Goal: Communication & Community: Answer question/provide support

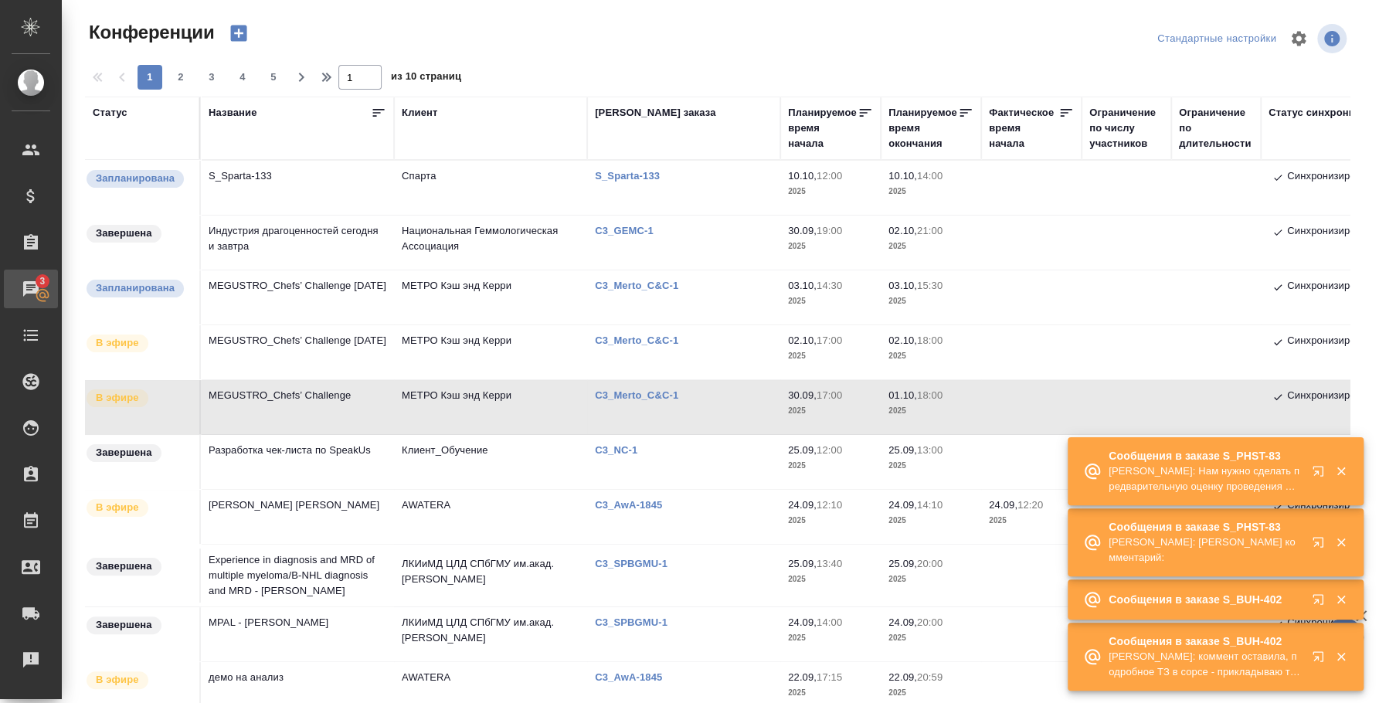
click at [31, 293] on div "Чаты" at bounding box center [11, 288] width 39 height 23
click at [31, 290] on div "Чаты" at bounding box center [11, 288] width 39 height 23
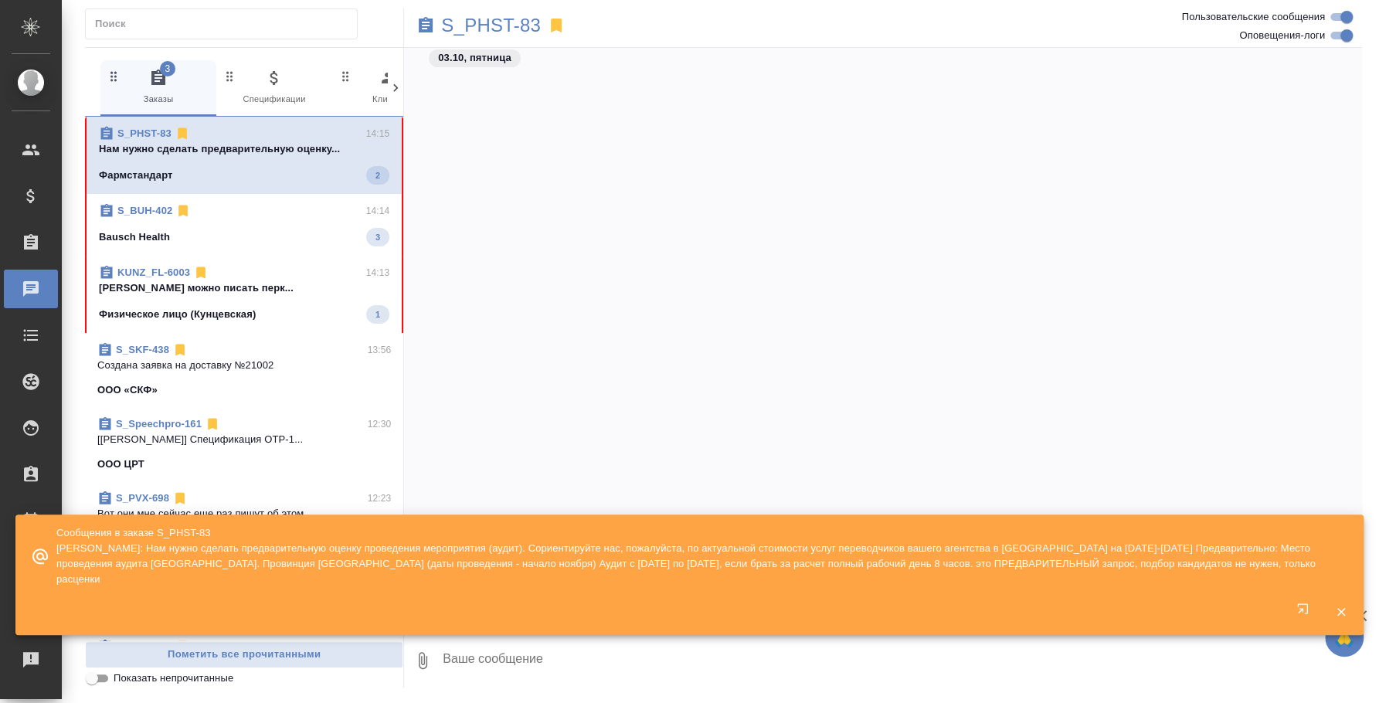
scroll to position [919, 0]
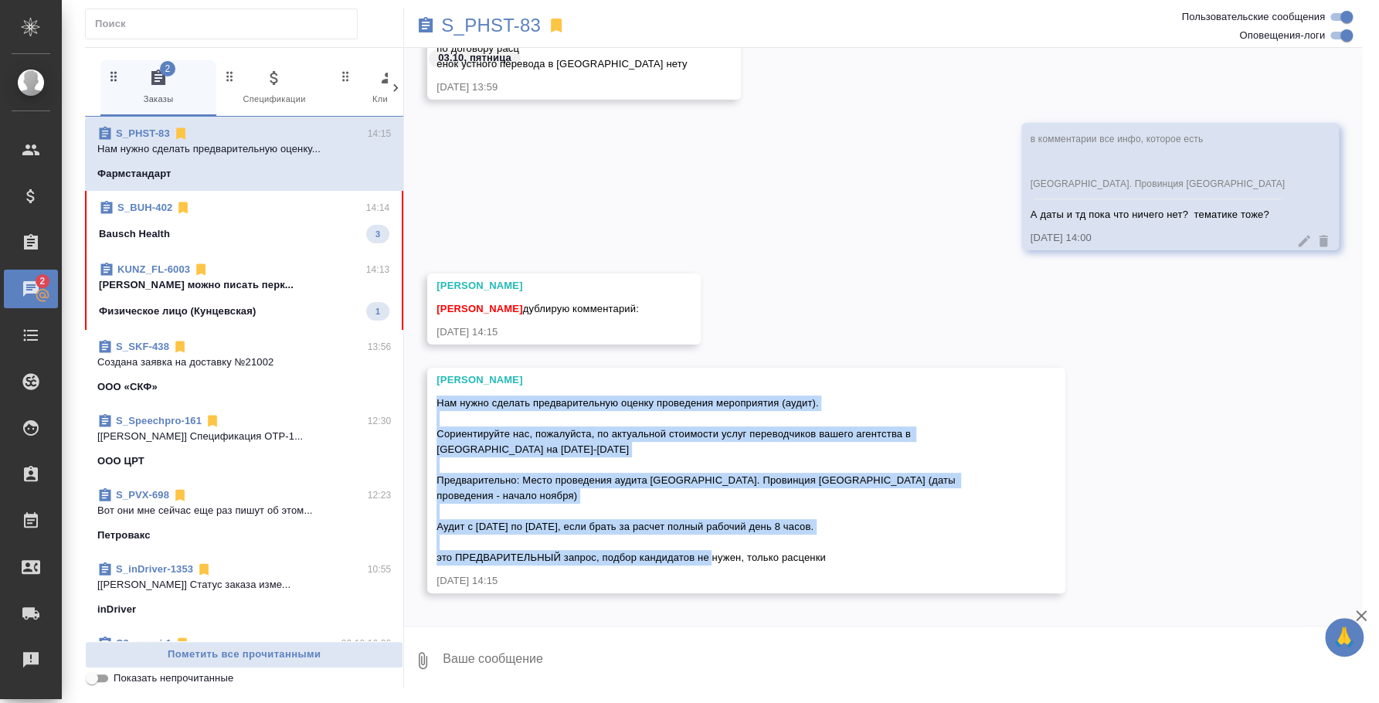
drag, startPoint x: 438, startPoint y: 402, endPoint x: 840, endPoint y: 548, distance: 428.1
click at [840, 548] on div "Нам нужно сделать предварительную оценку проведения мероприятия (аудит). Сориен…" at bounding box center [723, 479] width 575 height 174
copy span "Нам нужно сделать предварительную оценку проведения мероприятия (аудит). Сориен…"
click at [538, 307] on button "Ответить на сообщение" at bounding box center [520, 313] width 169 height 30
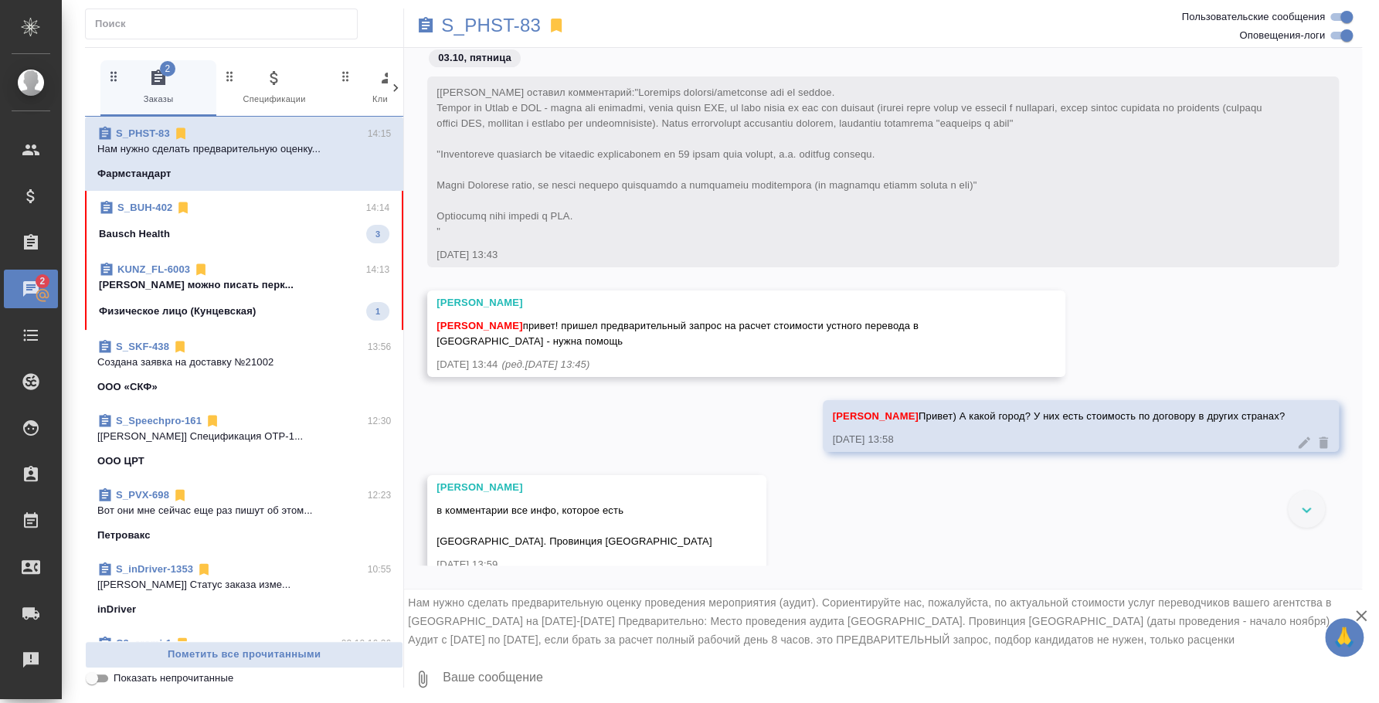
scroll to position [9, 0]
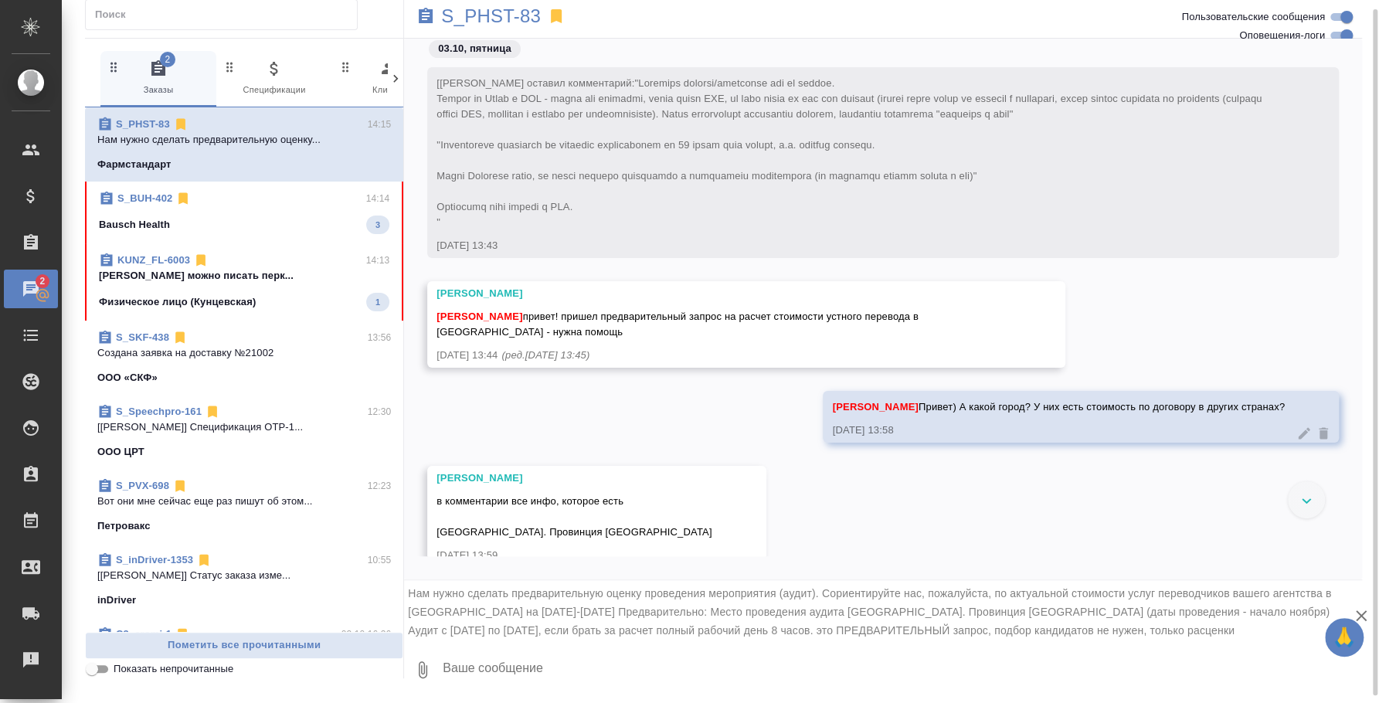
click at [1319, 497] on div at bounding box center [1306, 499] width 37 height 37
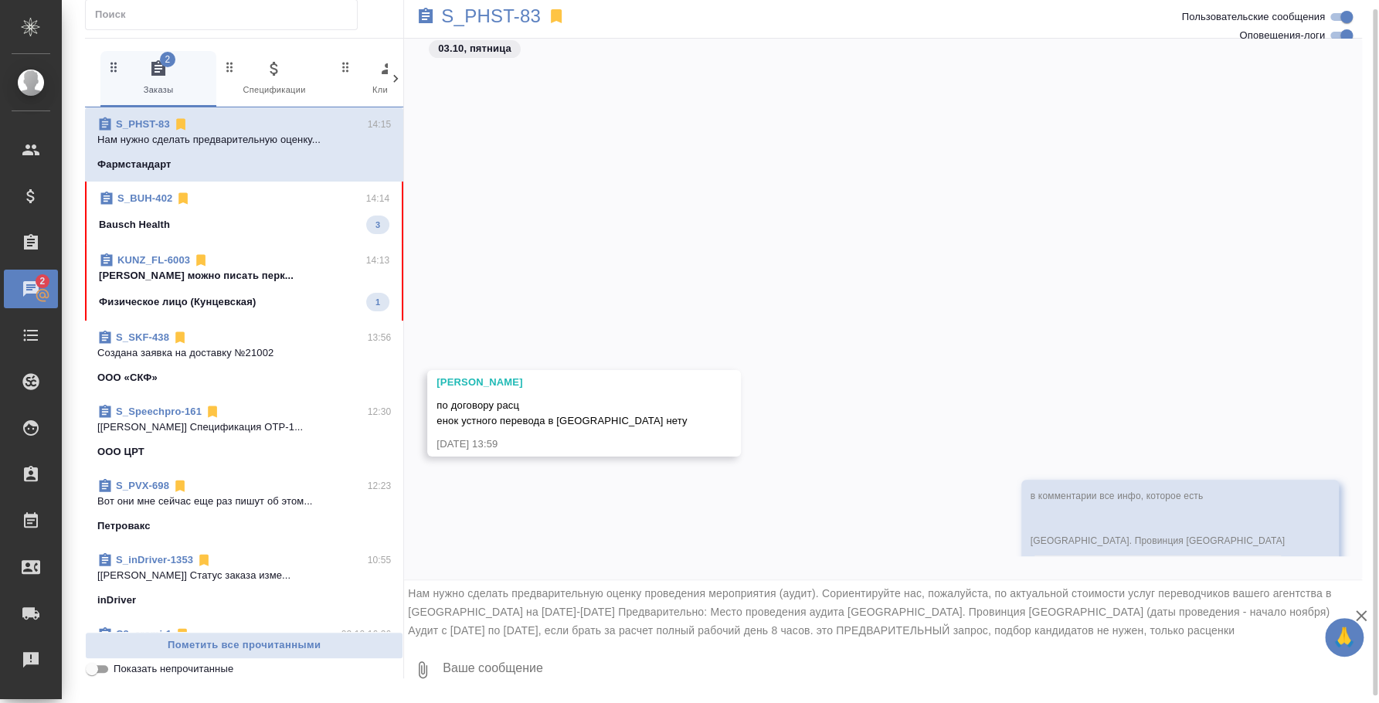
scroll to position [626, 0]
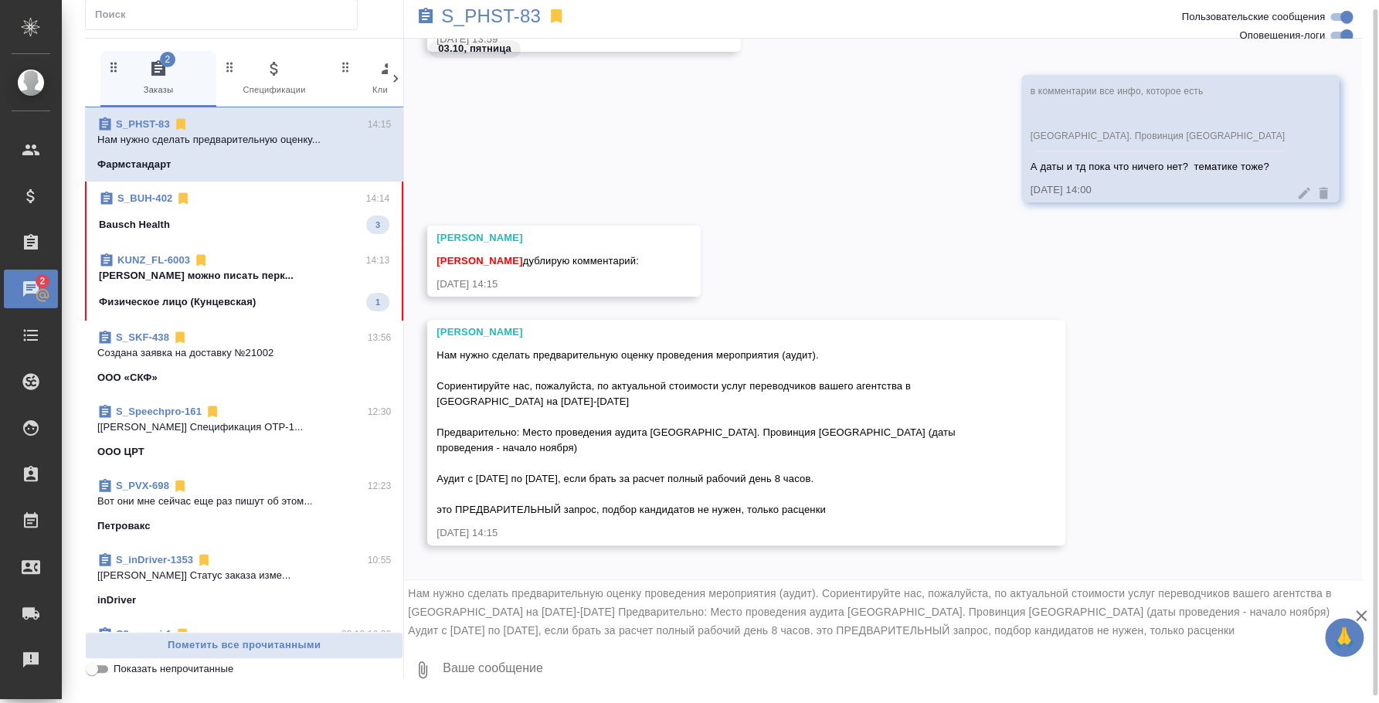
click at [635, 674] on textarea at bounding box center [901, 669] width 921 height 53
click at [704, 661] on textarea "Лера, у нас нет в этой провинции переводчикв, поэтому придется в любом случае с…" at bounding box center [888, 669] width 895 height 53
click at [1092, 657] on textarea "Лера, у нас нет в этой провинции переводчиков, поэтому придется в любом случае …" at bounding box center [888, 669] width 895 height 53
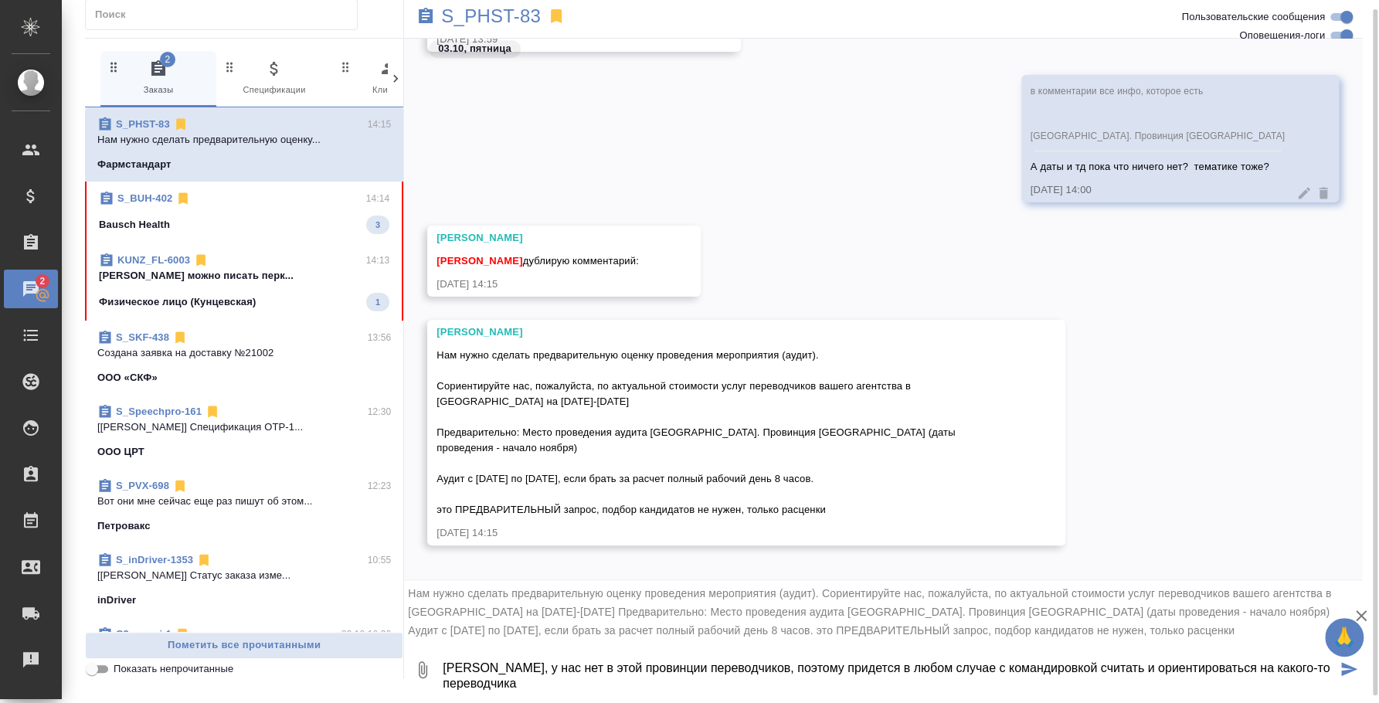
type textarea "Лера, у нас нет в этой провинции переводчиков, поэтому придется в любом случае …"
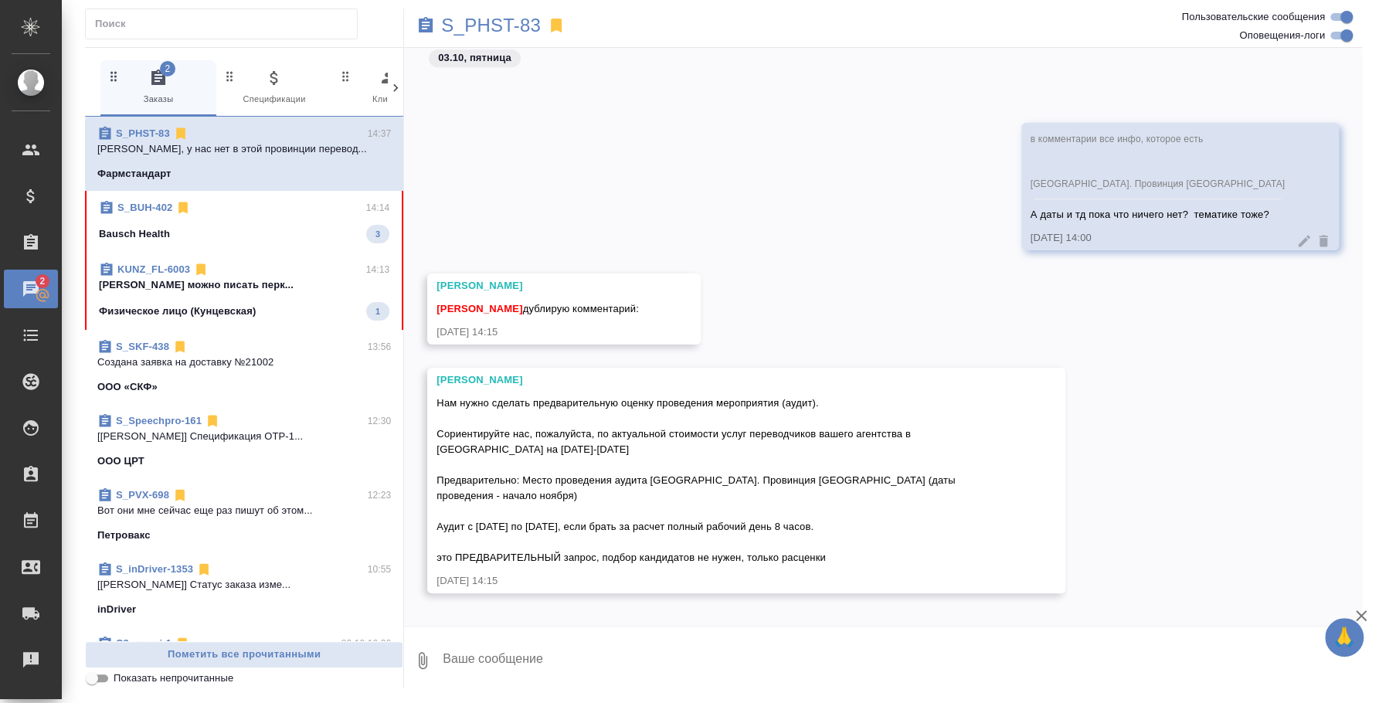
scroll to position [801, 0]
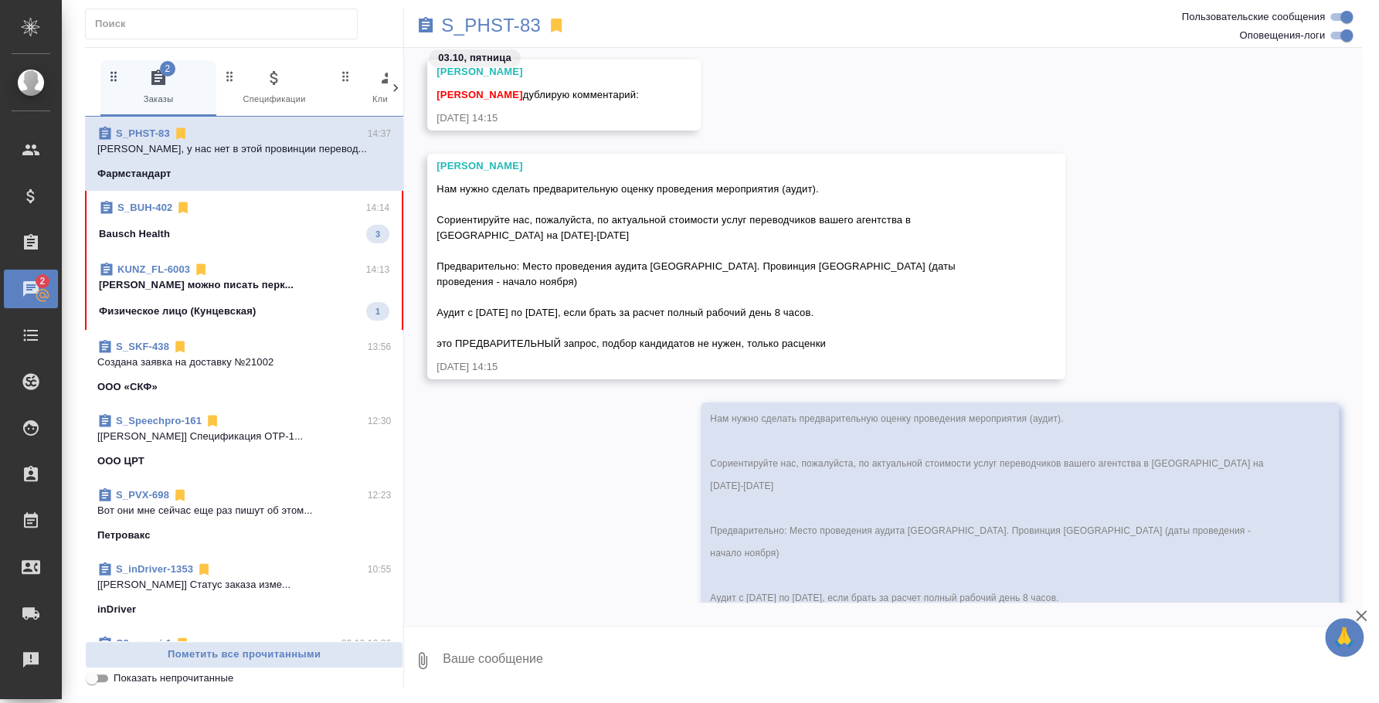
click at [197, 218] on span "S_BUH-402 14:14 Bausch Health 3" at bounding box center [244, 221] width 290 height 43
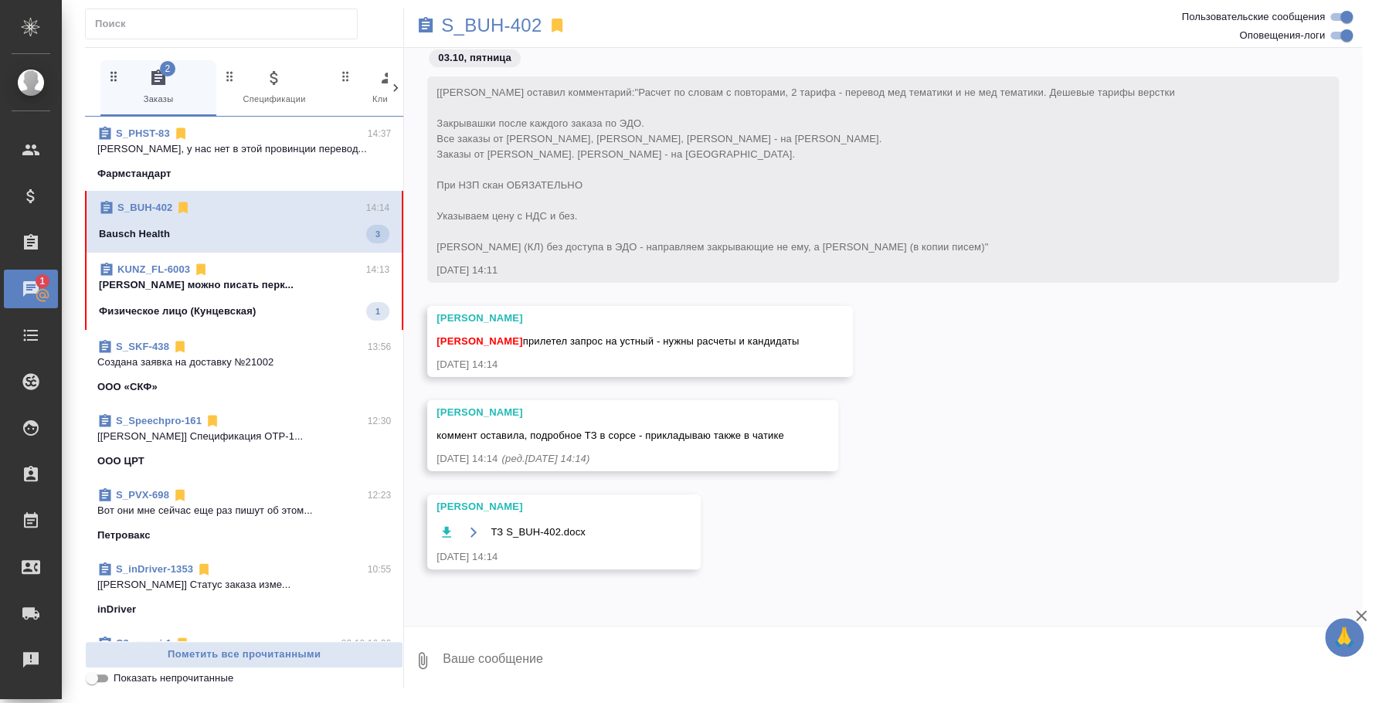
scroll to position [0, 0]
click at [446, 528] on icon "button" at bounding box center [446, 531] width 9 height 11
click at [178, 296] on span "KUNZ_FL-6003 14:13 Федотова Ирина окнули можно писать перк... Физическое лицо (…" at bounding box center [244, 288] width 290 height 59
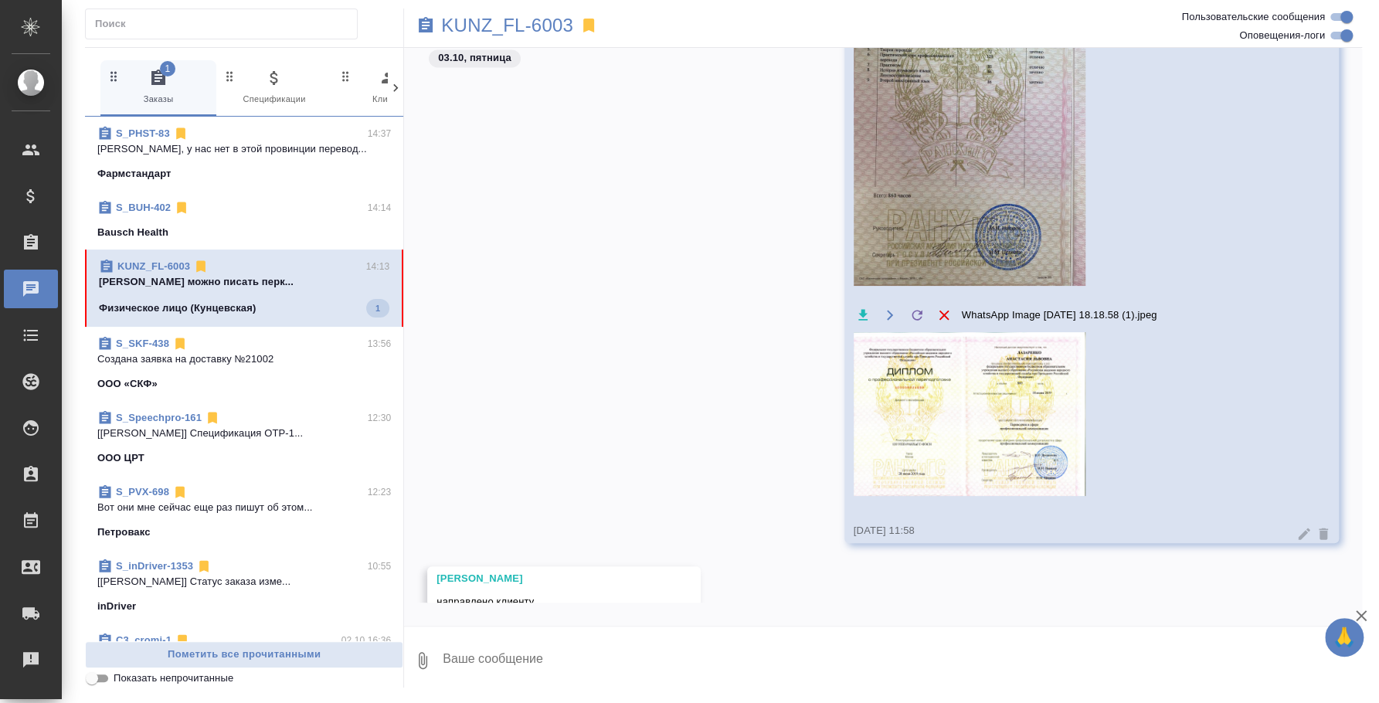
scroll to position [2111, 0]
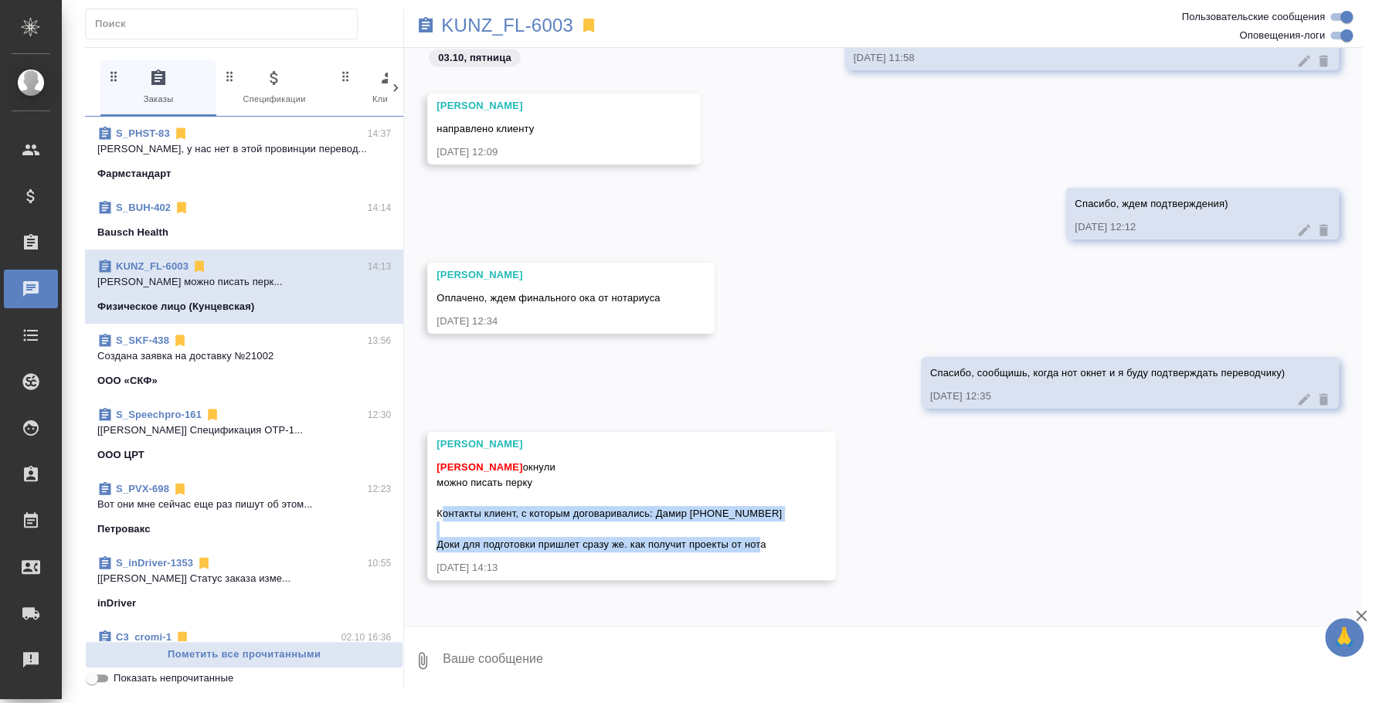
drag, startPoint x: 436, startPoint y: 511, endPoint x: 773, endPoint y: 548, distance: 339.5
click at [773, 548] on div "Веселова Юлия Федотова Ирина окнули можно писать перку Контакты клиент, с котор…" at bounding box center [631, 506] width 409 height 148
copy span "Контакты клиент, с которым договаривались: Дамир +79166563880 Доки для подготов…"
drag, startPoint x: 244, startPoint y: 143, endPoint x: 253, endPoint y: 153, distance: 13.7
click at [244, 144] on p "Лера, у нас нет в этой провинции перевод..." at bounding box center [244, 148] width 294 height 15
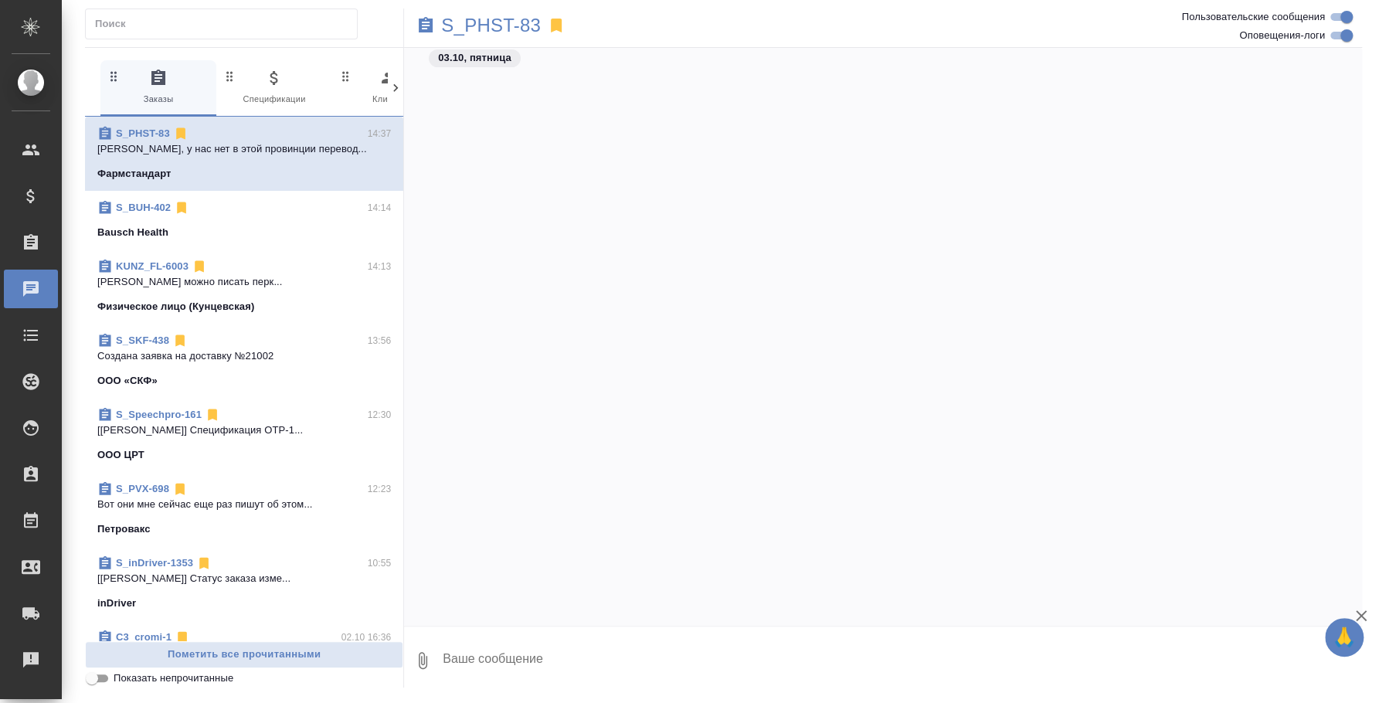
scroll to position [1249, 0]
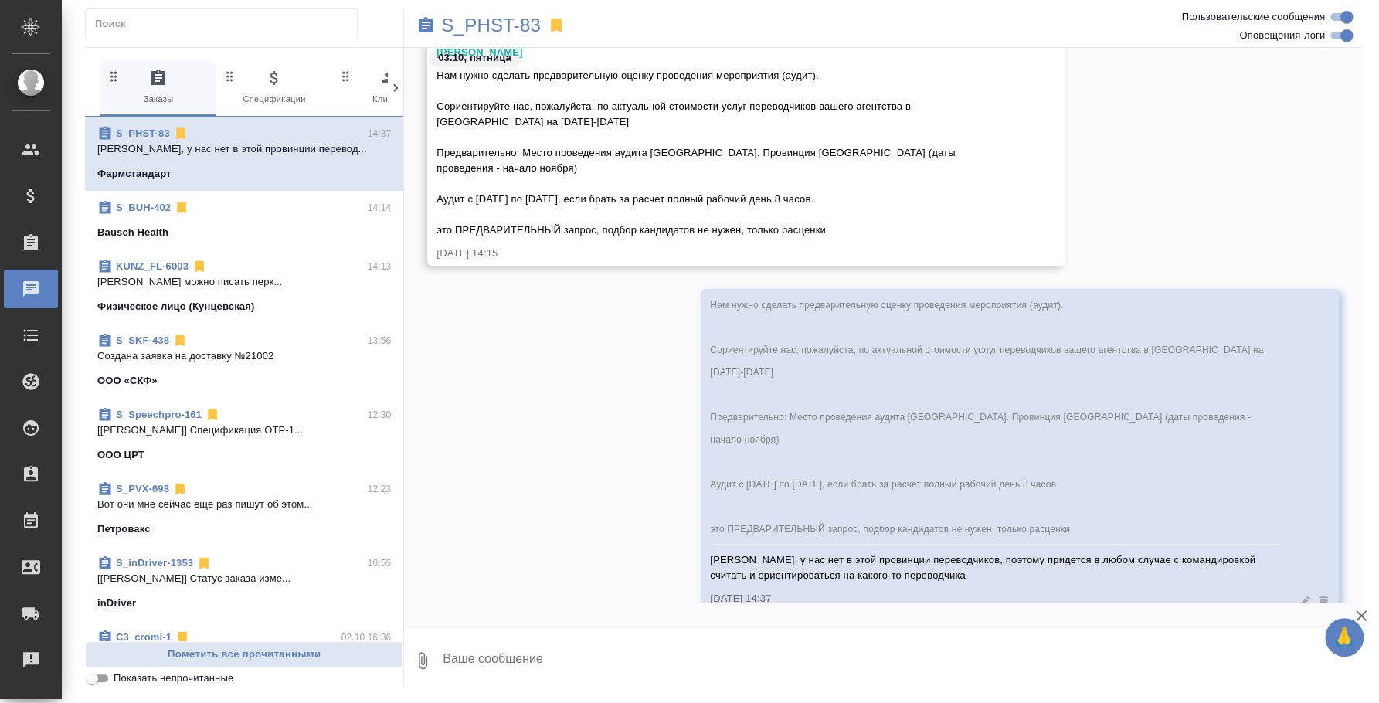
click at [1296, 594] on icon at bounding box center [1303, 601] width 15 height 15
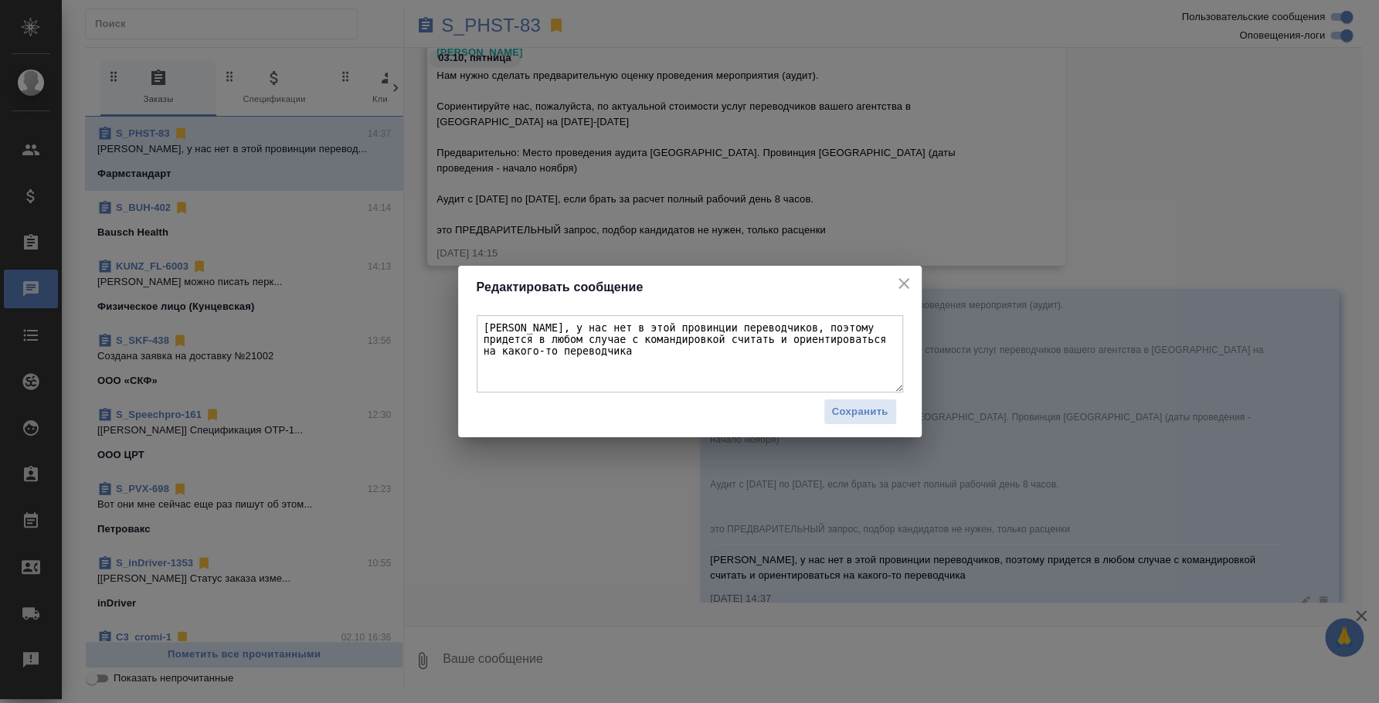
click at [723, 357] on textarea "Лера, у нас нет в этой провинции переводчиков, поэтому придется в любом случае …" at bounding box center [690, 353] width 426 height 77
drag, startPoint x: 664, startPoint y: 325, endPoint x: 639, endPoint y: 334, distance: 26.4
click at [639, 334] on textarea "Лера, у нас нет в этой провинции переводчиков, поэтому придется в любом случае …" at bounding box center [690, 353] width 426 height 77
click at [902, 283] on icon "close" at bounding box center [903, 283] width 11 height 11
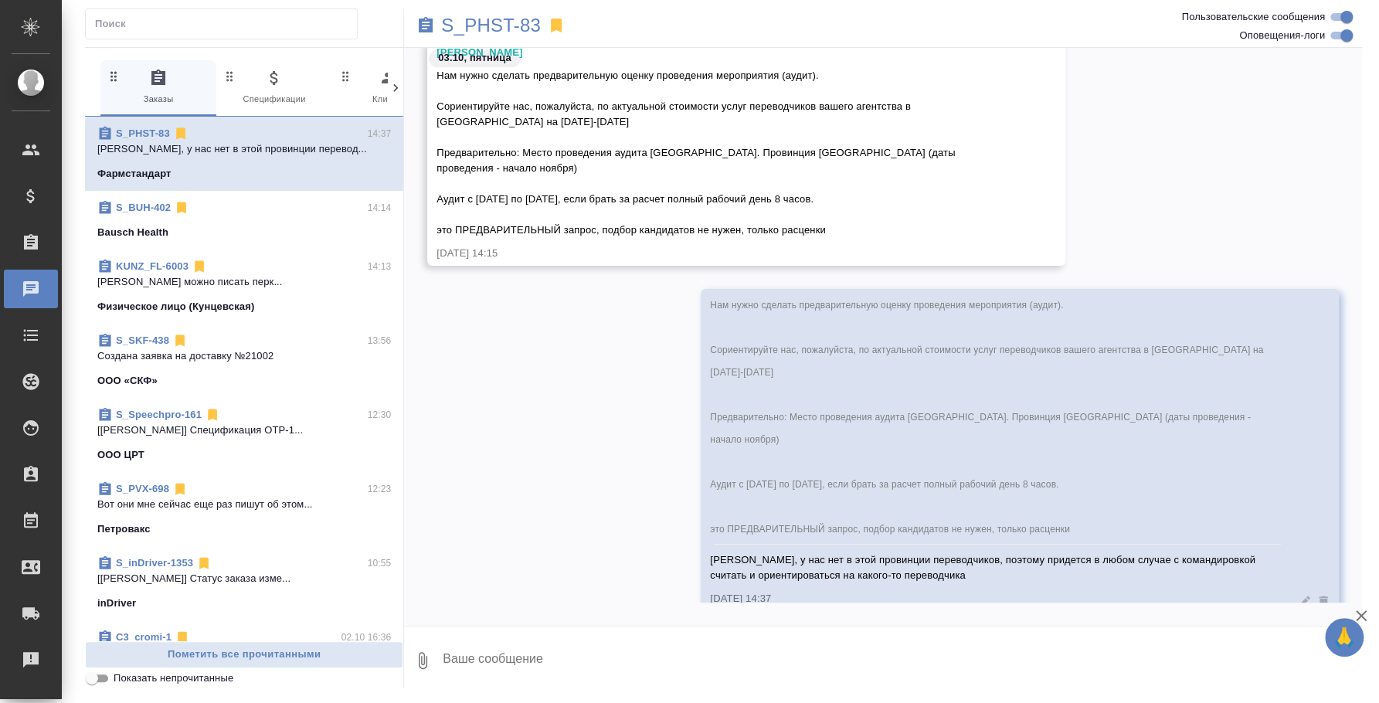
click at [878, 664] on textarea at bounding box center [901, 660] width 921 height 53
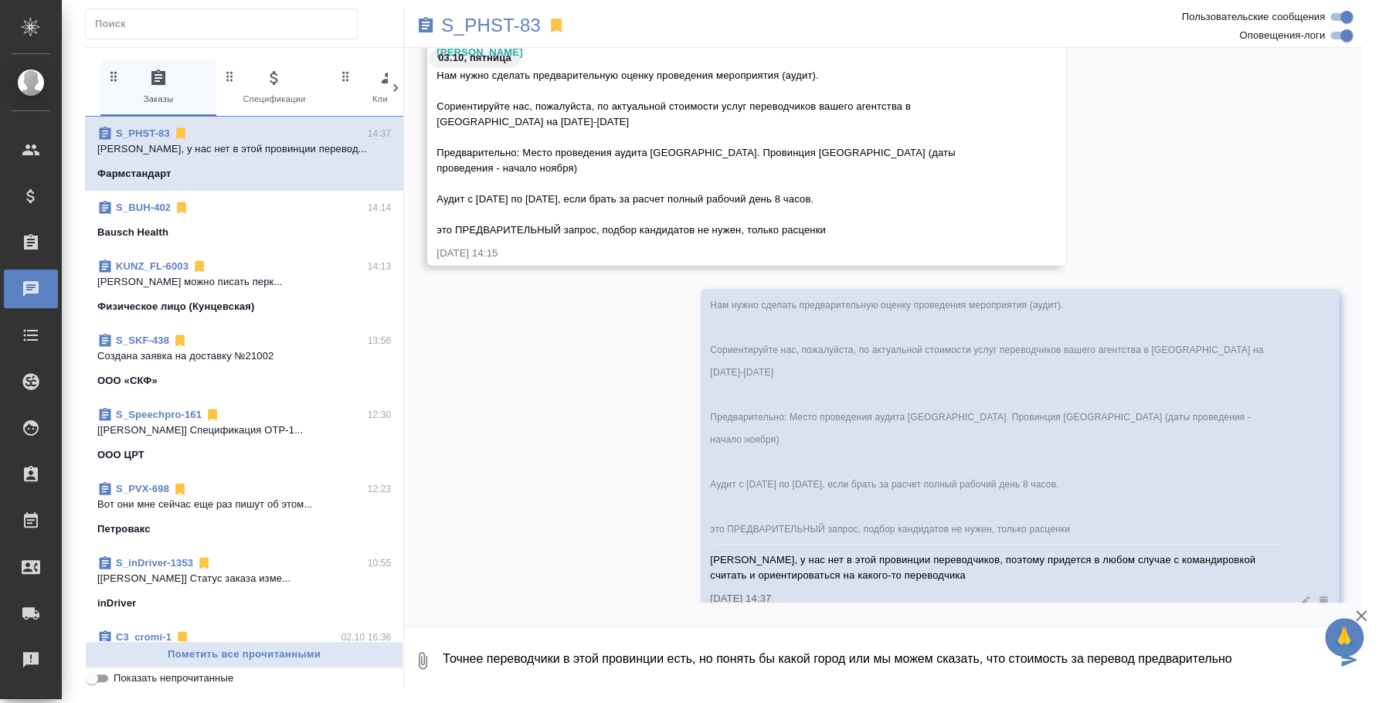
click at [1247, 653] on textarea "Точнее переводчики в этой провинции есть, но понять бы какой город или мы можем…" at bounding box center [888, 660] width 895 height 53
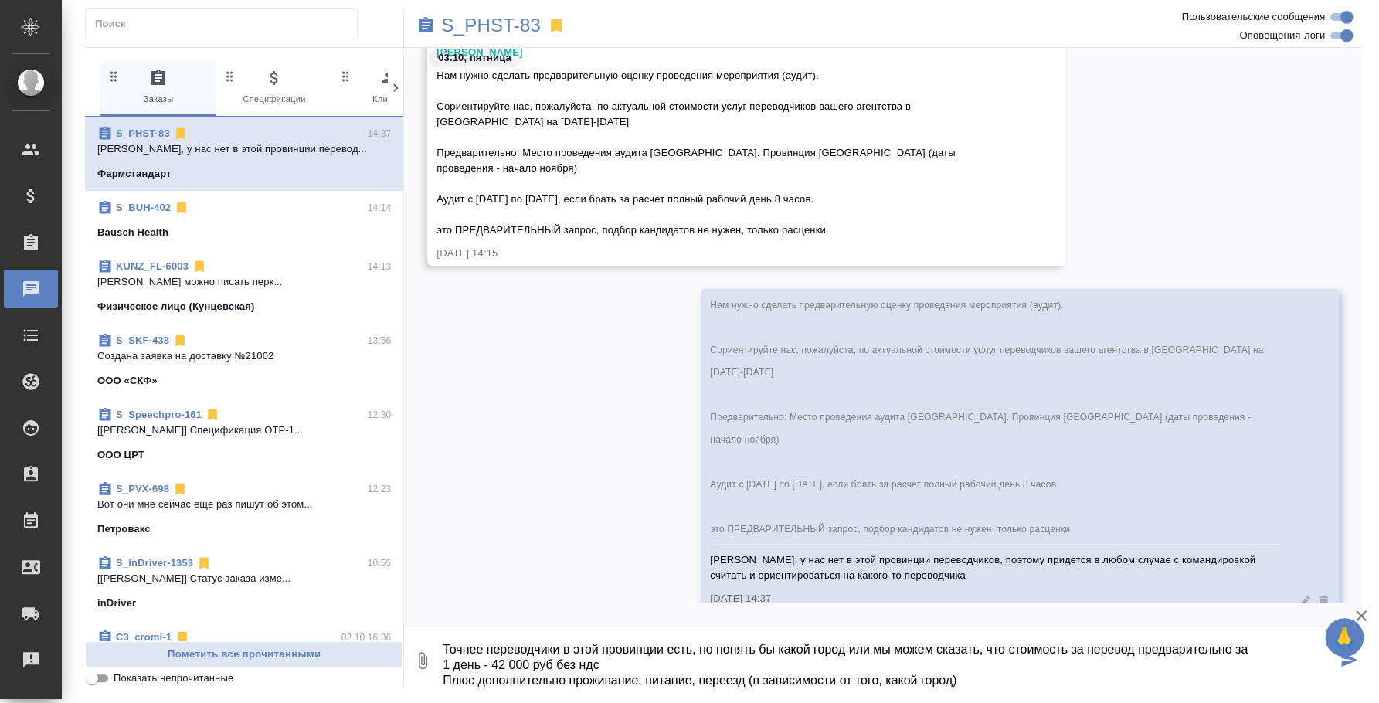
scroll to position [30, 0]
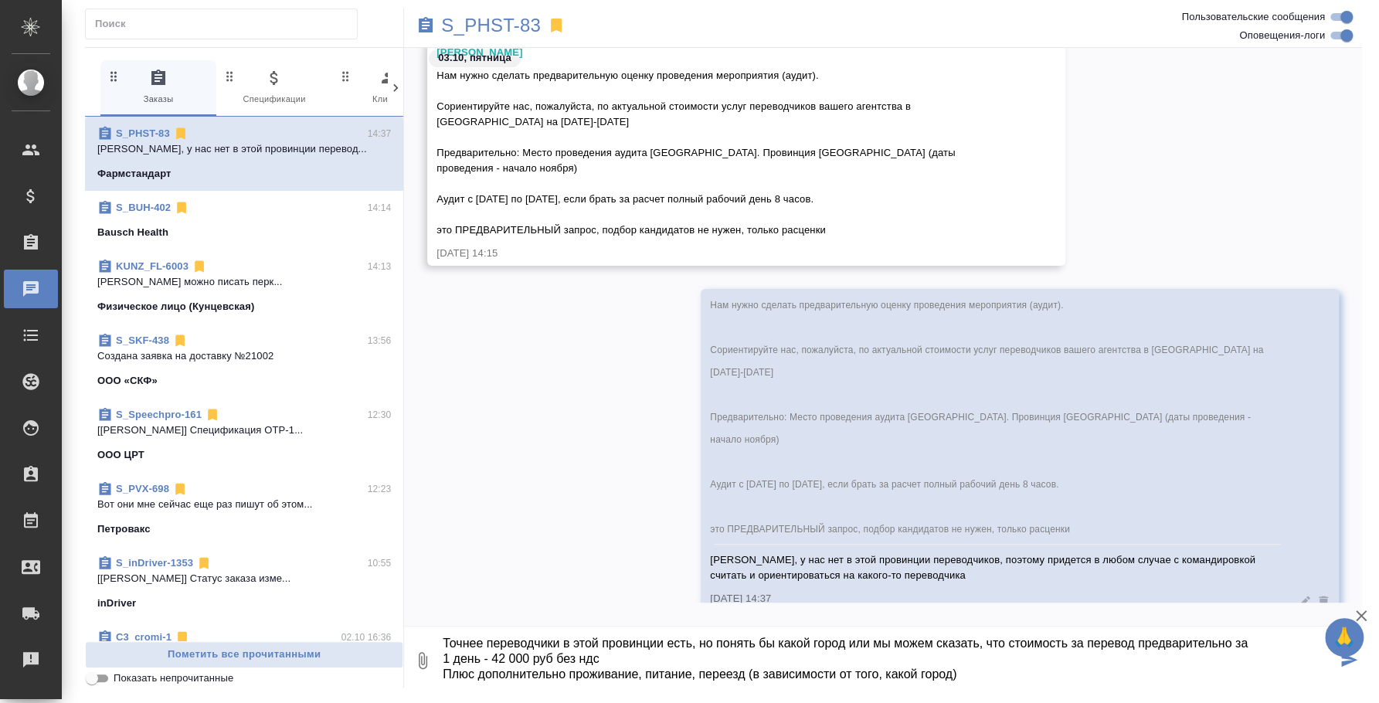
drag, startPoint x: 696, startPoint y: 679, endPoint x: 645, endPoint y: 663, distance: 53.5
click at [645, 663] on textarea "Точнее переводчики в этой провинции есть, но понять бы какой город или мы можем…" at bounding box center [888, 660] width 895 height 53
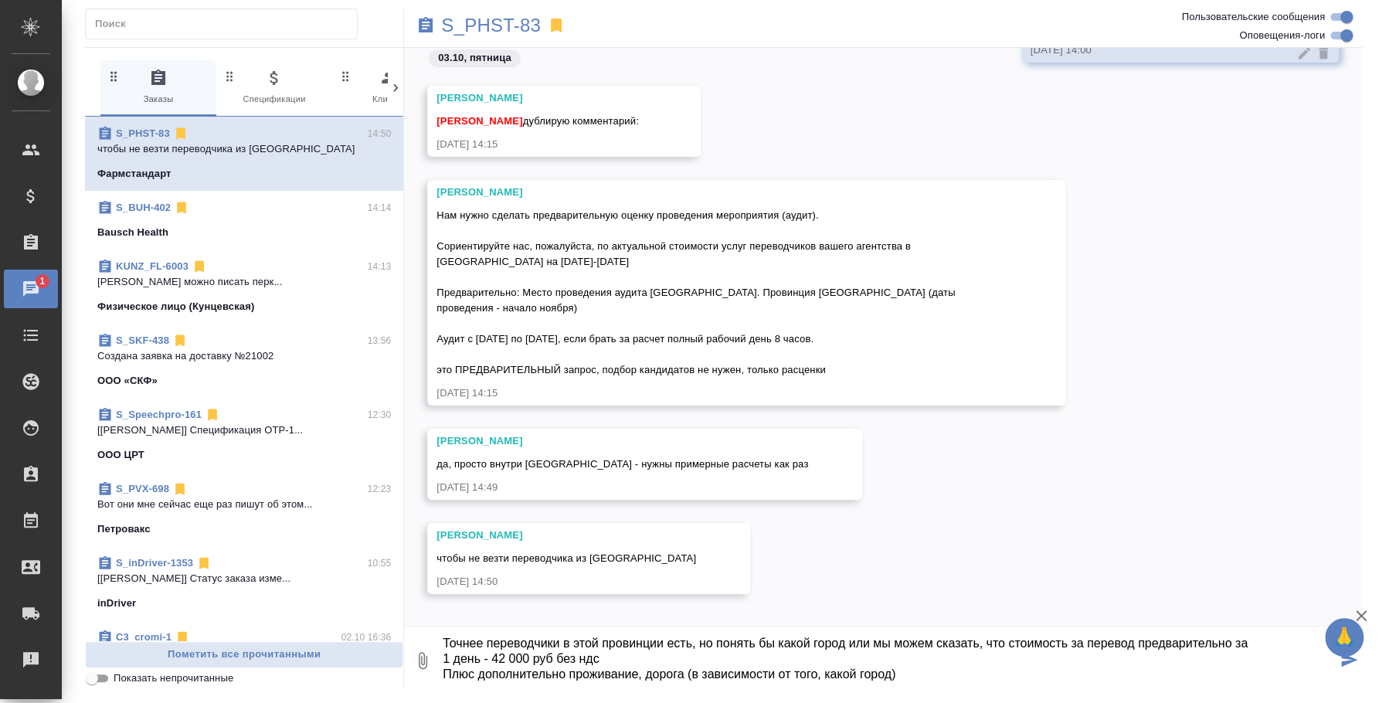
scroll to position [776, 0]
click at [487, 656] on textarea "Точнее переводчики в этой провинции есть, но понять бы какой город или мы можем…" at bounding box center [888, 660] width 895 height 53
click at [631, 653] on textarea "Точнее переводчики в этой провинции есть, но понять бы какой город или мы можем…" at bounding box center [888, 660] width 895 height 53
click at [442, 654] on textarea "Точнее переводчики в этой провинции есть, но понять бы какой город или мы можем…" at bounding box center [888, 660] width 895 height 53
type textarea "Точнее переводчики в этой провинции есть, но понять бы какой город или мы можем…"
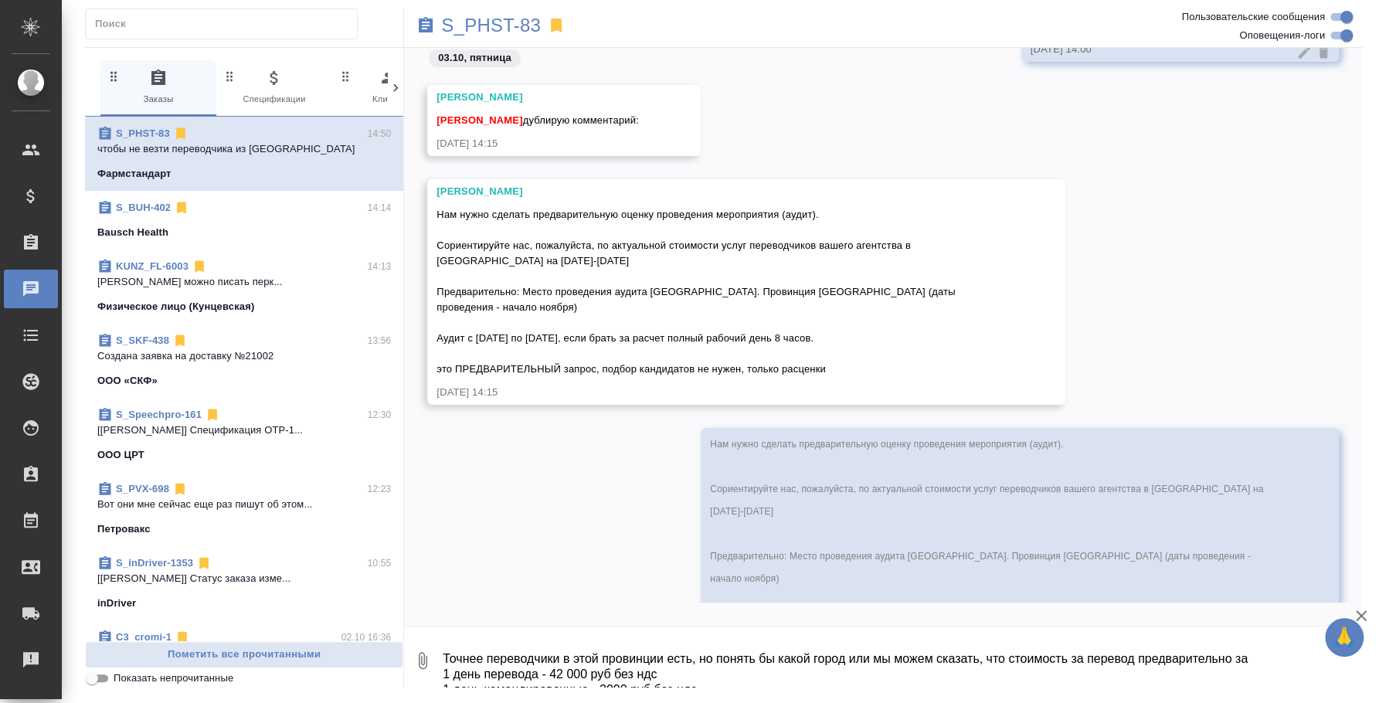
scroll to position [1258, 0]
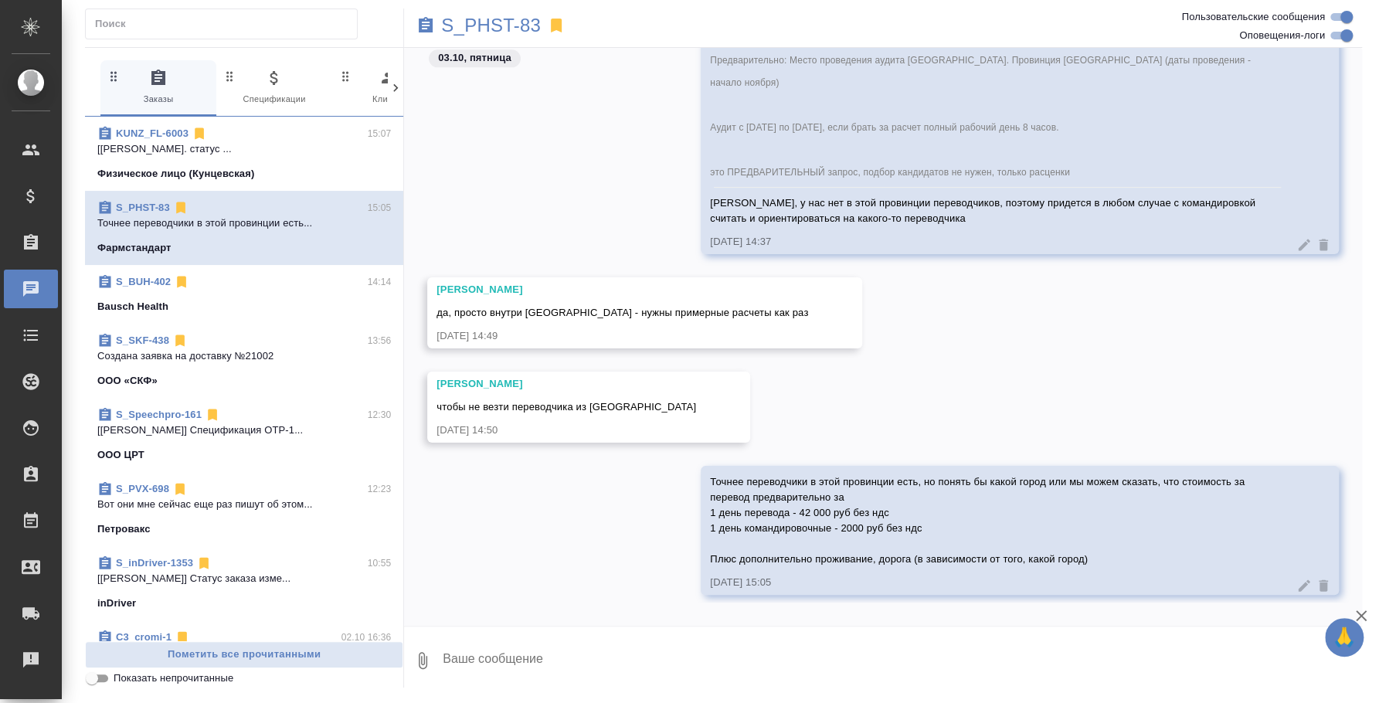
click at [776, 670] on textarea at bounding box center [901, 660] width 921 height 53
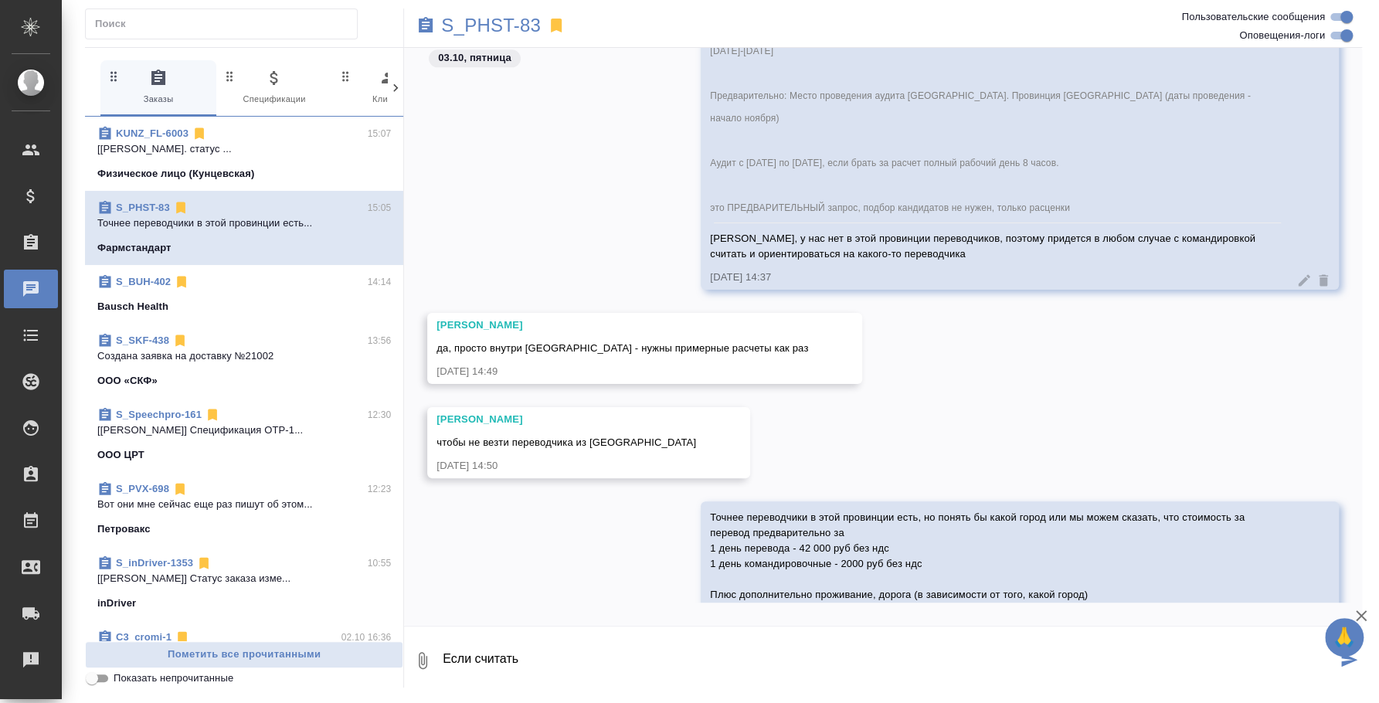
scroll to position [1258, 0]
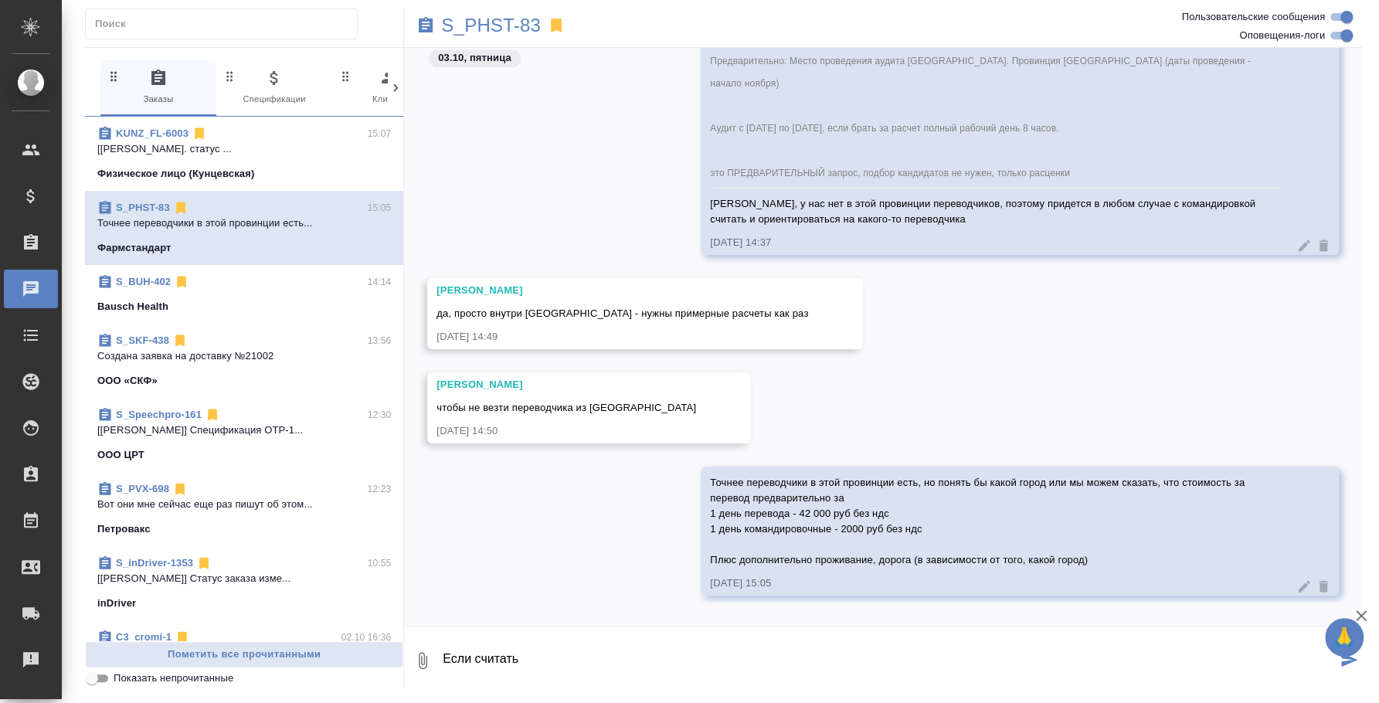
type textarea "Если считать"
click at [1296, 579] on icon at bounding box center [1303, 586] width 15 height 15
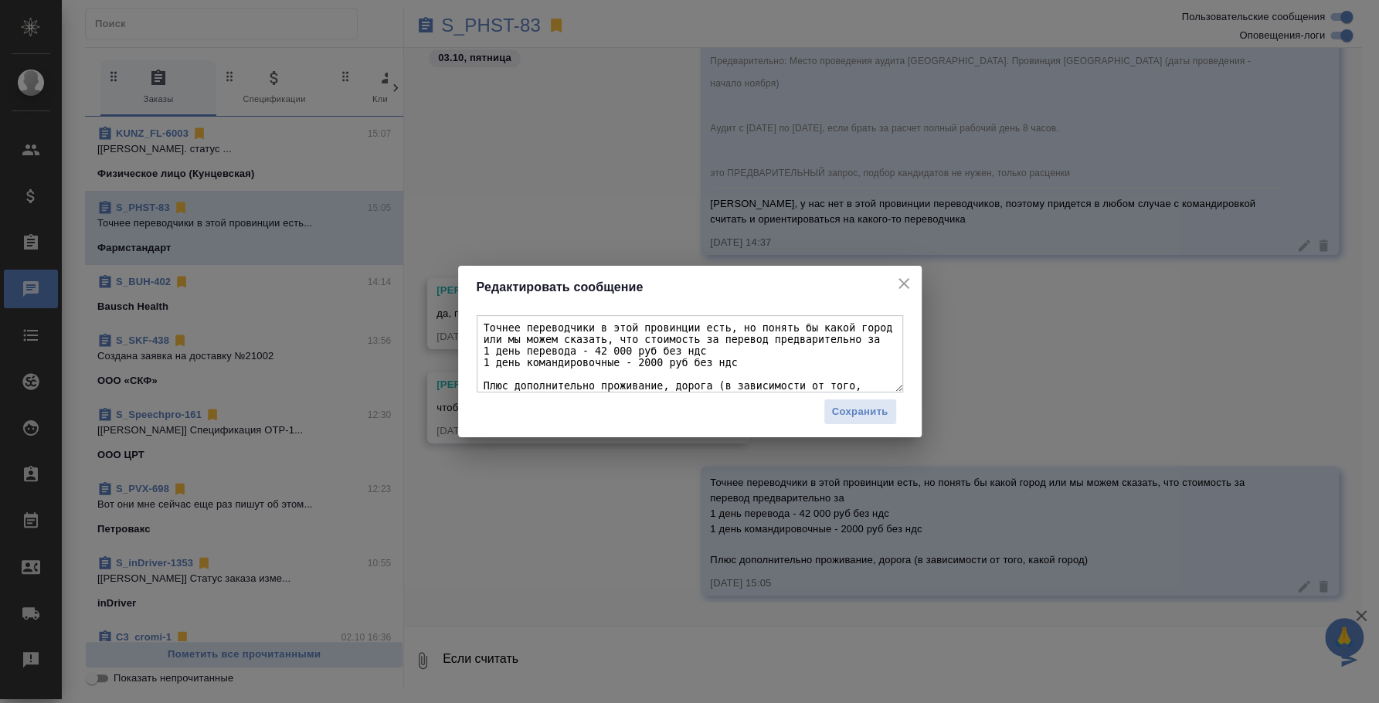
click at [851, 373] on textarea "Точнее переводчики в этой провинции есть, но понять бы какой город или мы можем…" at bounding box center [690, 353] width 426 height 77
click at [730, 354] on textarea "Точнее переводчики в этой провинции есть, но понять бы какой город или мы можем…" at bounding box center [690, 353] width 426 height 77
type textarea "Точнее переводчики в этой провинции есть, но понять бы какой город или мы можем…"
click at [879, 412] on span "Сохранить" at bounding box center [860, 412] width 56 height 18
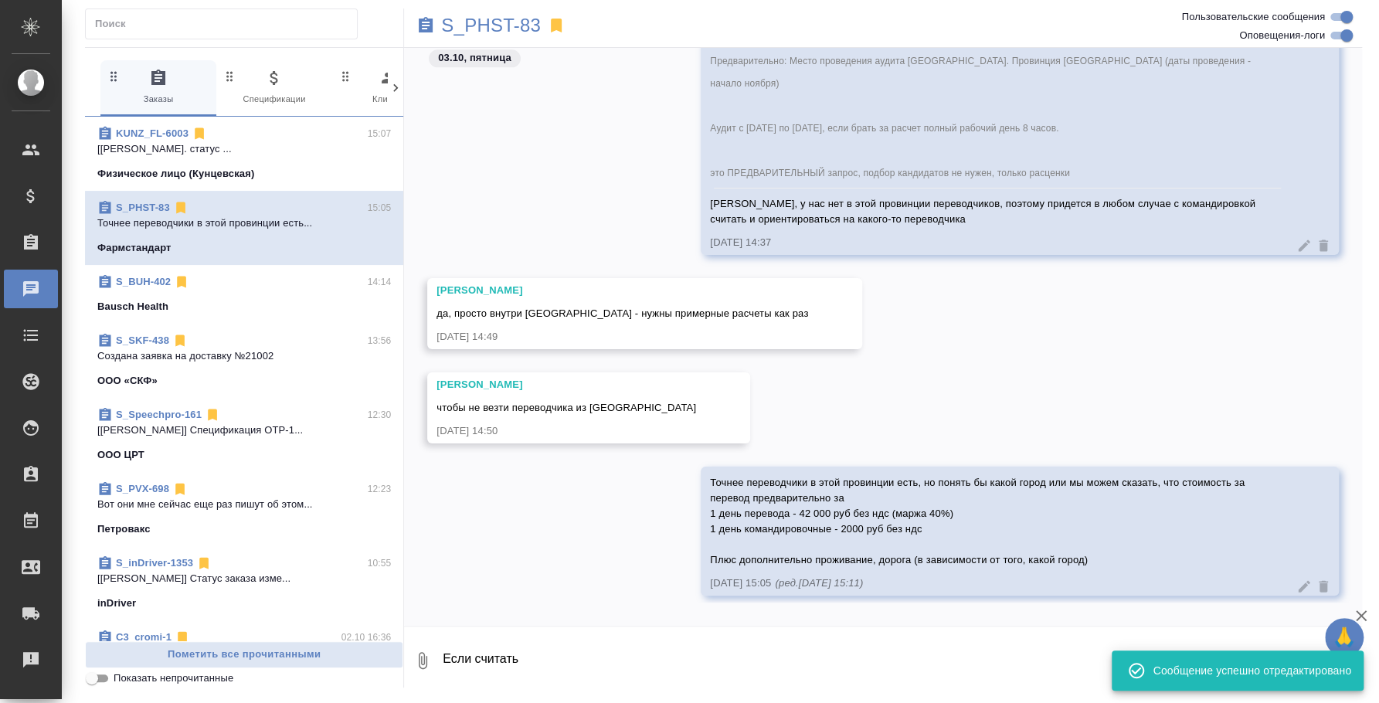
click at [627, 676] on textarea "Если считать" at bounding box center [888, 660] width 895 height 53
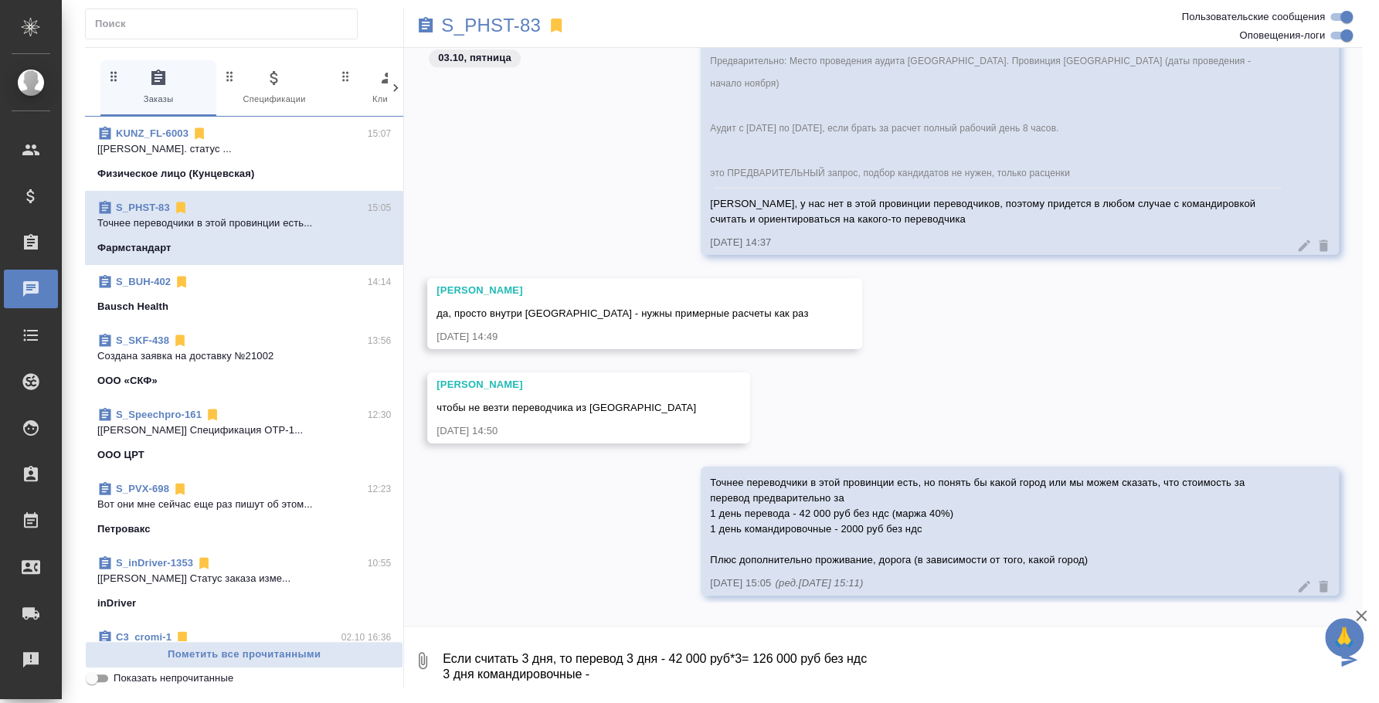
click at [562, 660] on textarea "Если считать 3 дня, то перевод 3 дня - 42 000 руб*3= 126 000 руб без ндс 3 дня …" at bounding box center [888, 660] width 895 height 53
click at [576, 657] on textarea "Если считать 3 дня, то перевод 3 дня - 42 000 руб*3= 126 000 руб без ндс 3 дня …" at bounding box center [888, 660] width 895 height 53
drag, startPoint x: 479, startPoint y: 673, endPoint x: 439, endPoint y: 674, distance: 40.2
click at [439, 674] on div "0 Если считать 3 дня, то перевод 3 дня - 42 000 руб*3= 126 000 руб без ндс 3 дн…" at bounding box center [883, 660] width 958 height 53
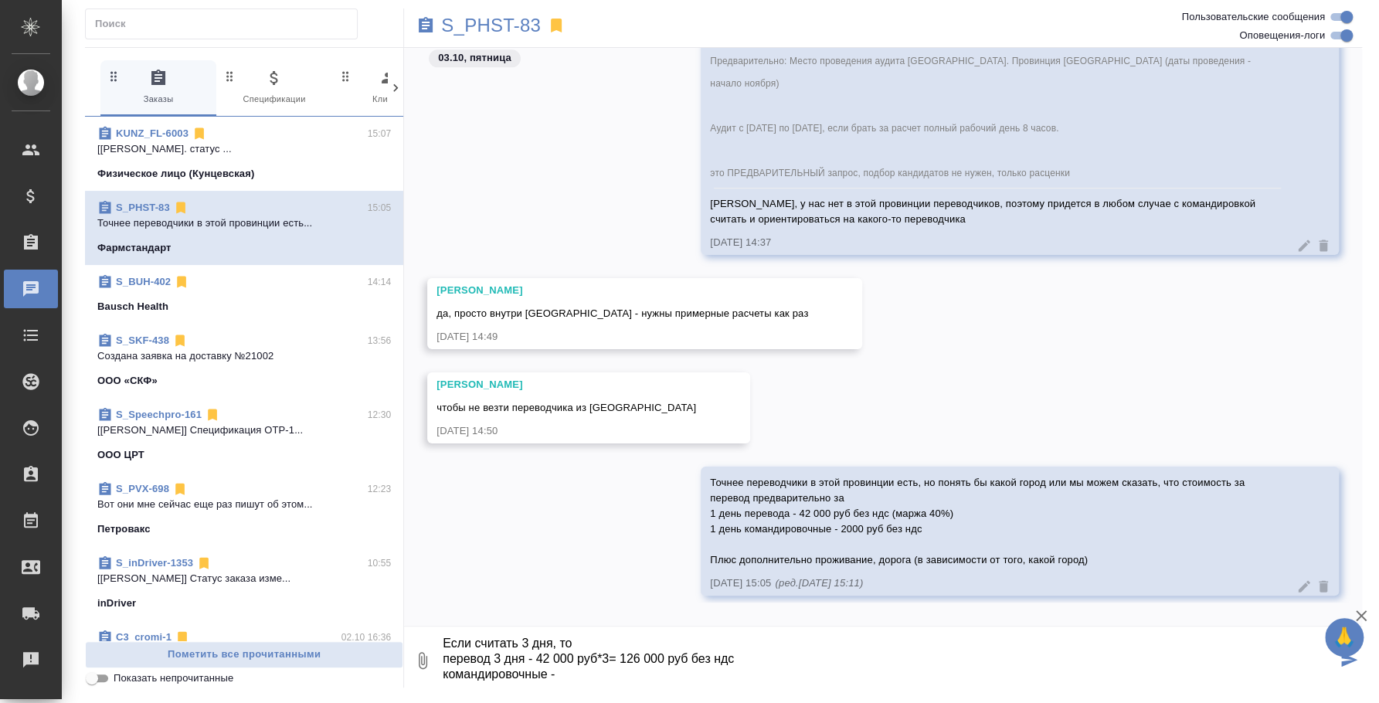
click at [578, 677] on textarea "Если считать 3 дня, то перевод 3 дня - 42 000 руб*3= 126 000 руб без ндс команд…" at bounding box center [888, 660] width 895 height 53
type textarea "Если считать 3 дня, то перевод 3 дня - 42 000 руб*3= 126 000 руб без ндс команд…"
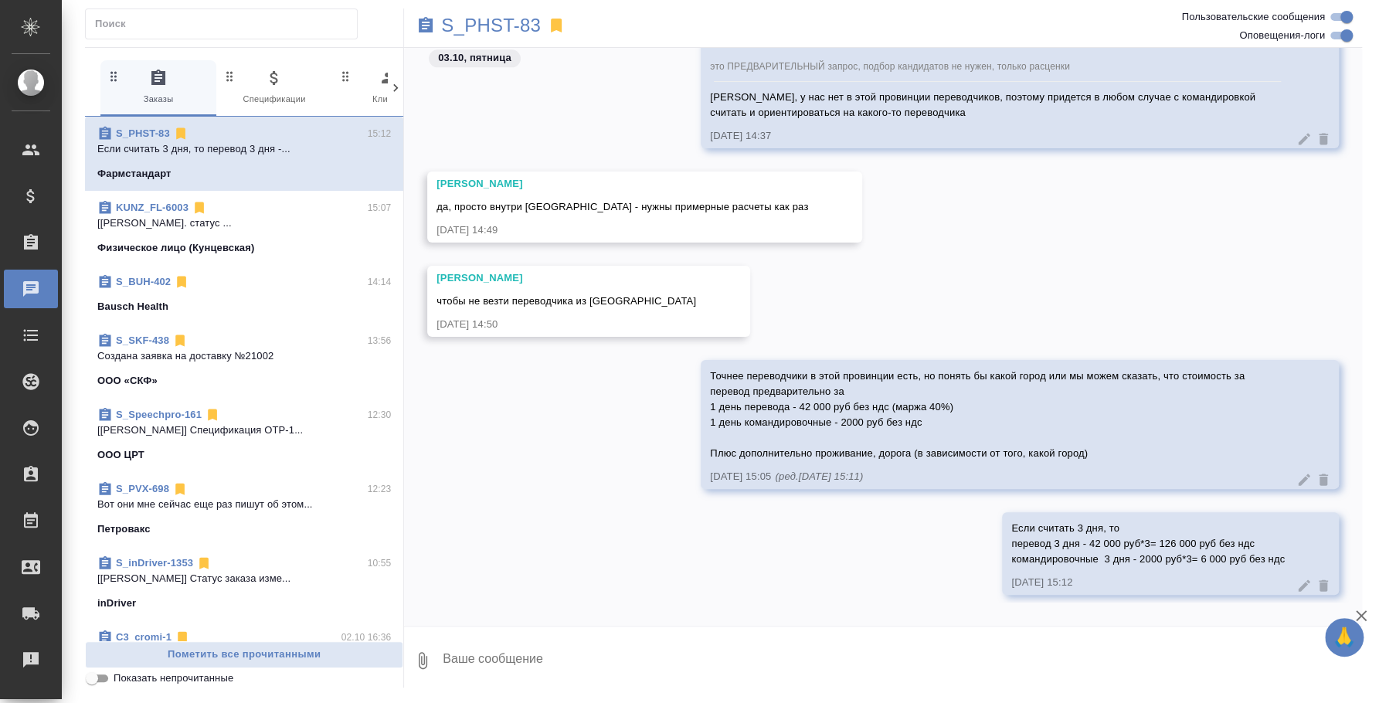
click at [869, 434] on span "Точнее переводчики в этой провинции есть, но понять бы какой город или мы можем…" at bounding box center [979, 414] width 538 height 89
copy span "Плюс дополнительно проживание, дорога (в зависимости от того, какой город)"
click at [1296, 578] on div at bounding box center [1313, 585] width 35 height 15
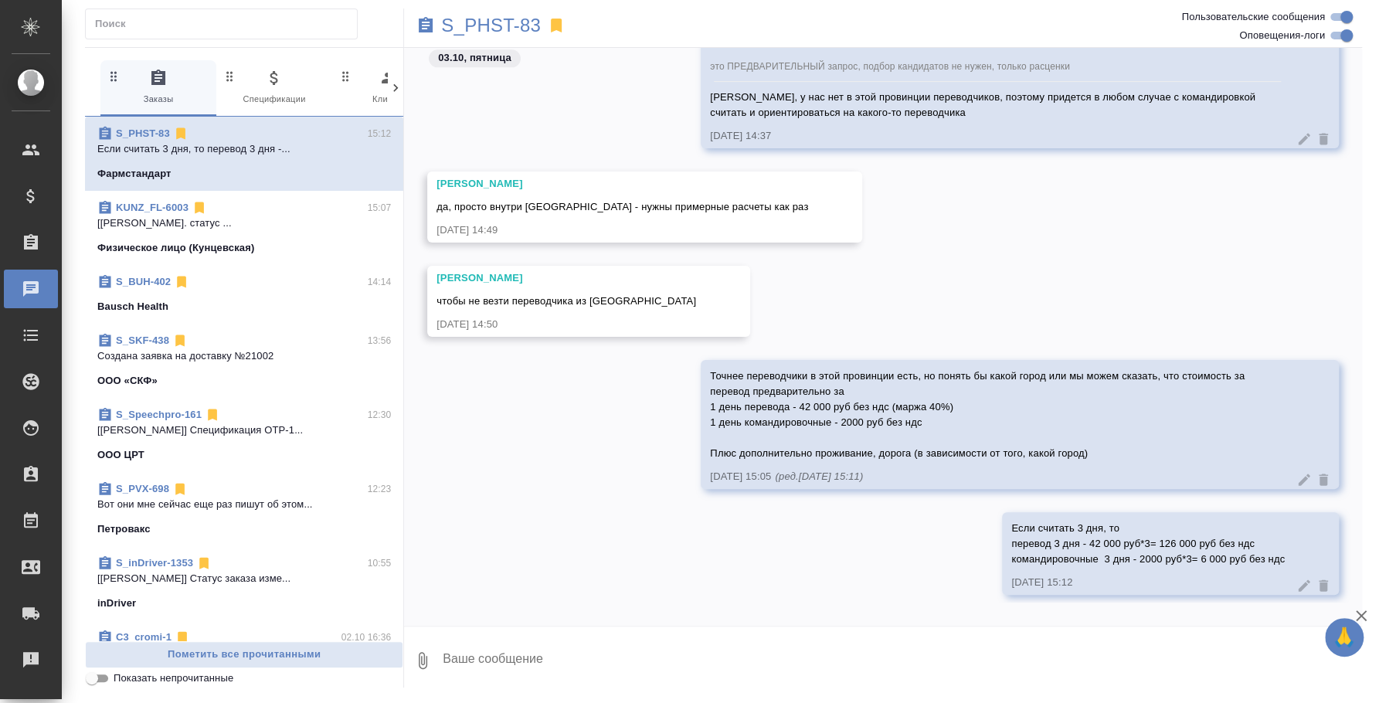
click at [1299, 579] on icon at bounding box center [1305, 585] width 12 height 12
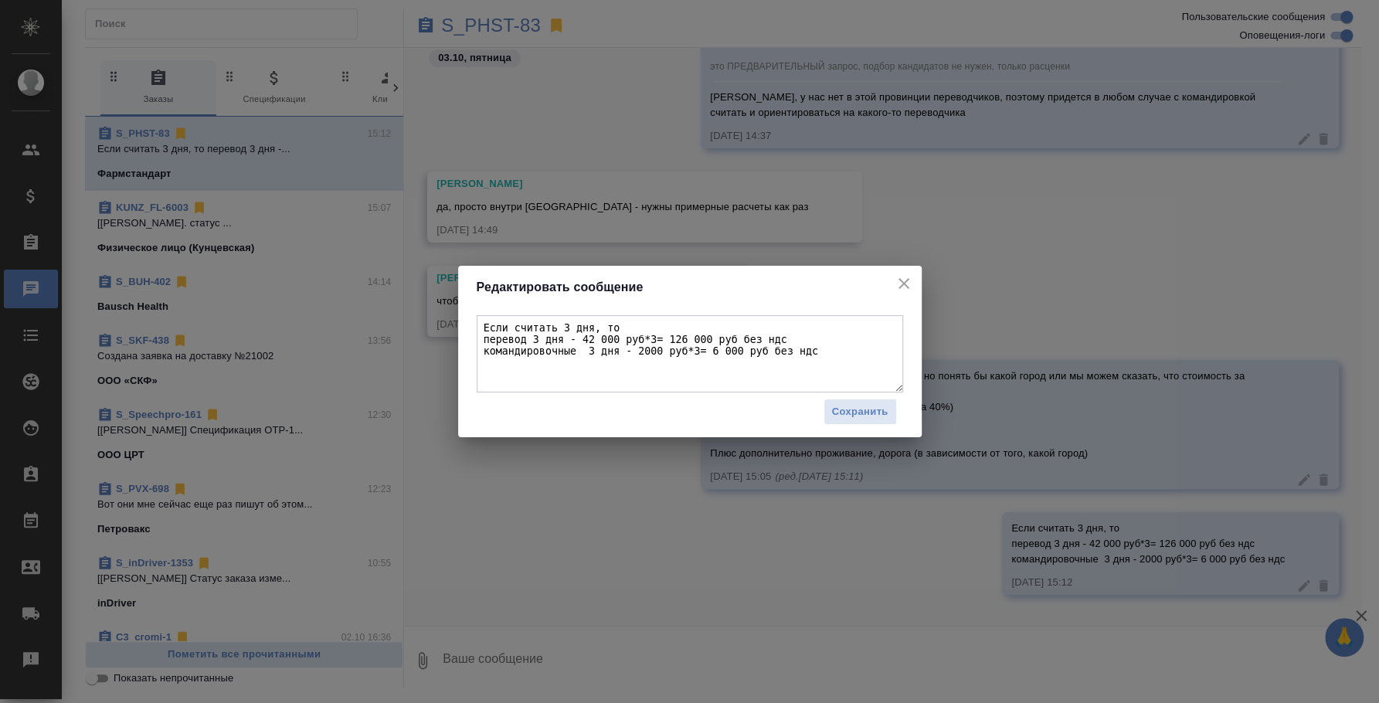
click at [820, 379] on textarea "Если считать 3 дня, то перевод 3 дня - 42 000 руб*3= 126 000 руб без ндс команд…" at bounding box center [690, 353] width 426 height 77
click at [732, 379] on textarea "Если считать 3 дня, то перевод 3 дня - 42 000 руб*3= 126 000 руб без ндс команд…" at bounding box center [690, 353] width 426 height 77
paste textarea "Плюс дополнительно проживание, дорога (в зависимости от того, какой город)"
type textarea "Если считать 3 дня, то перевод 3 дня - 42 000 руб*3= 126 000 руб без ндс команд…"
click at [843, 410] on span "Сохранить" at bounding box center [860, 412] width 56 height 18
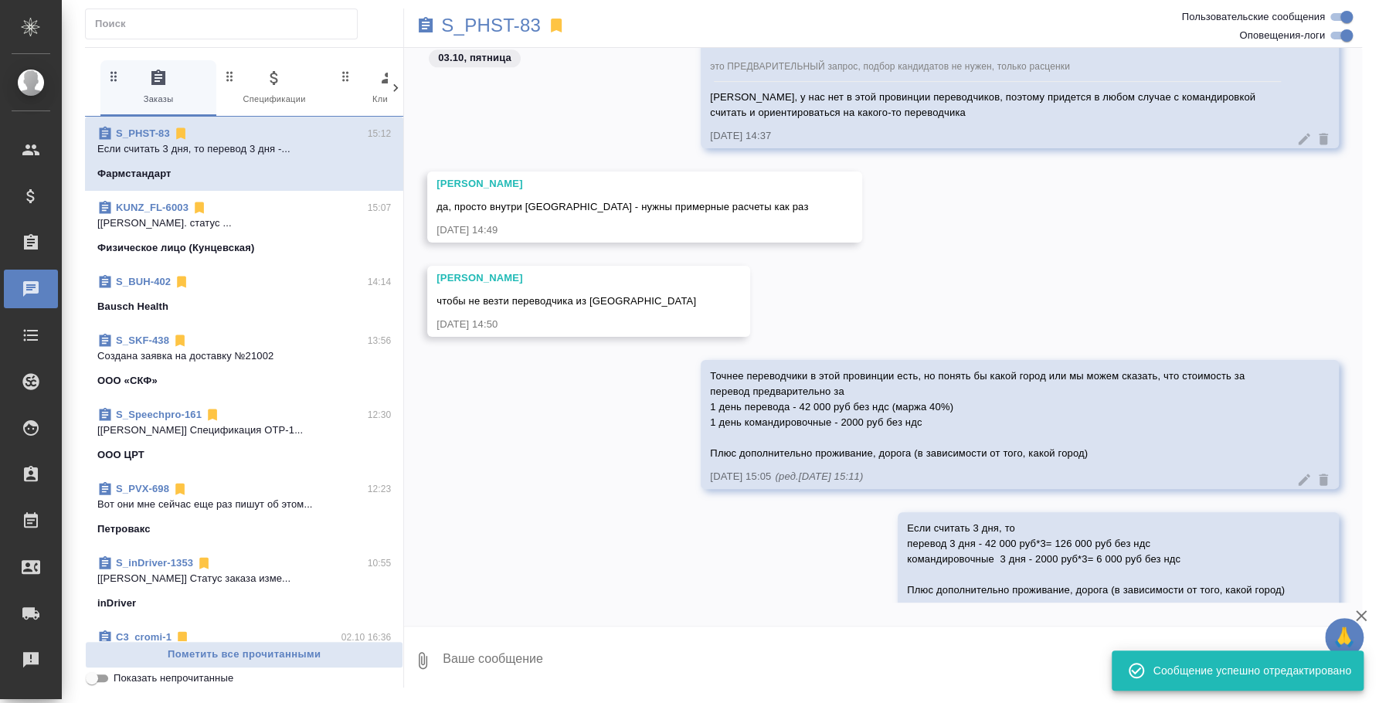
click at [643, 652] on textarea at bounding box center [901, 660] width 921 height 53
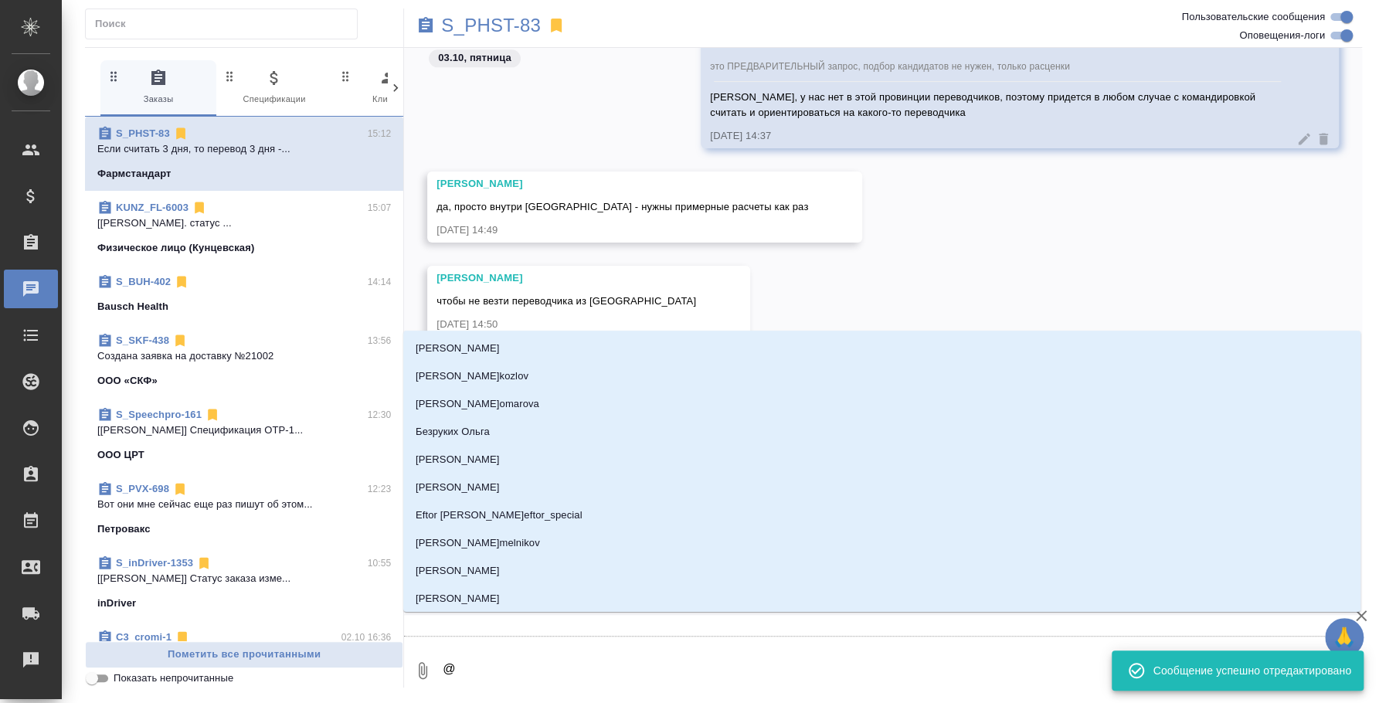
type textarea "@y"
type input "y"
type textarea "@y'b"
type input "y'b"
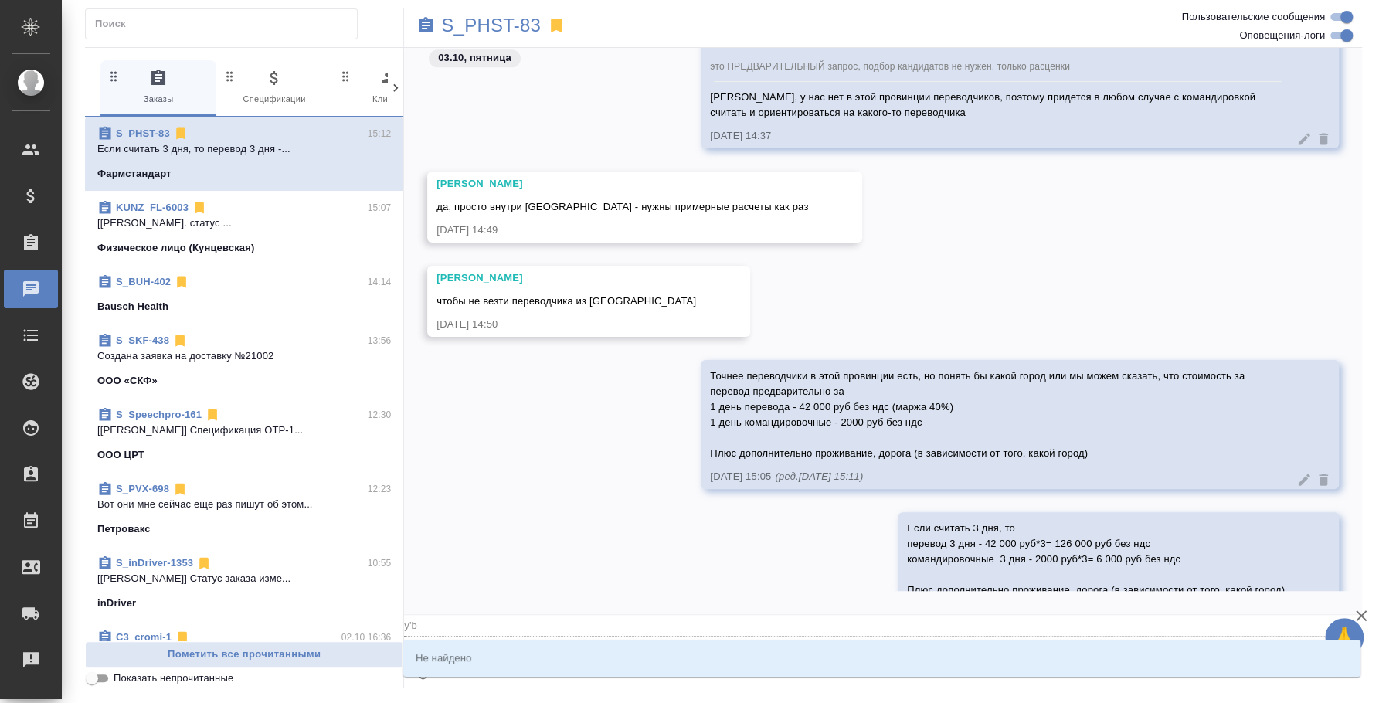
type textarea "@y"
type input "y"
type textarea "@"
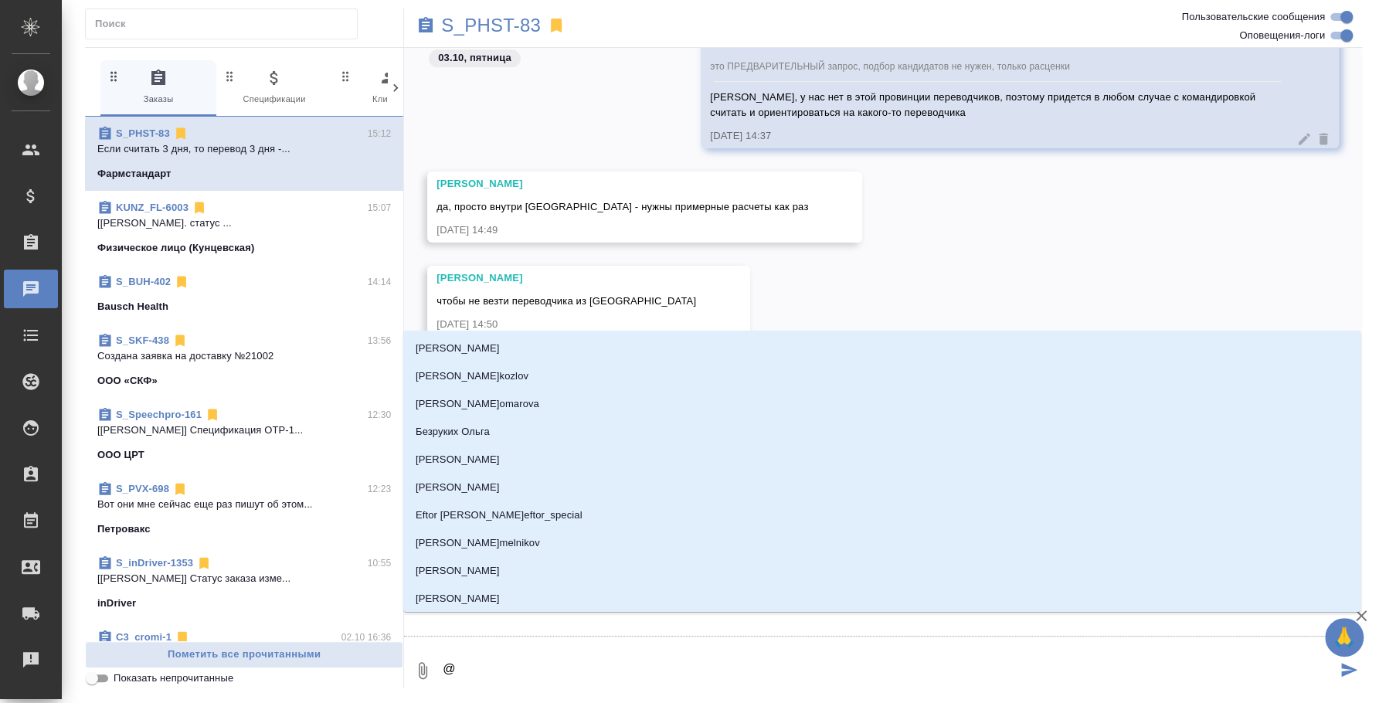
type textarea "@н"
type input "н"
type textarea "@ни"
type input "ни"
type textarea "@ник"
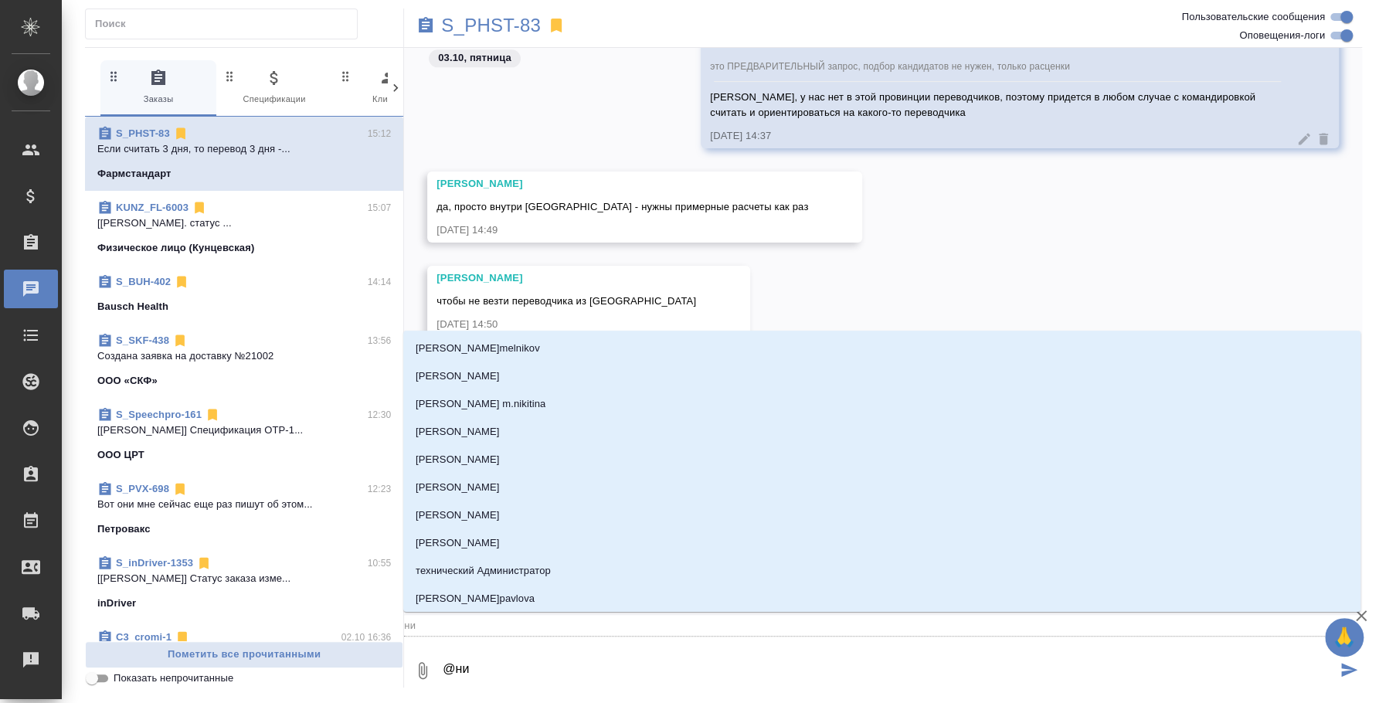
type input "ник"
type textarea "@ники"
type input "ники"
type textarea "@никиф"
type input "никиф"
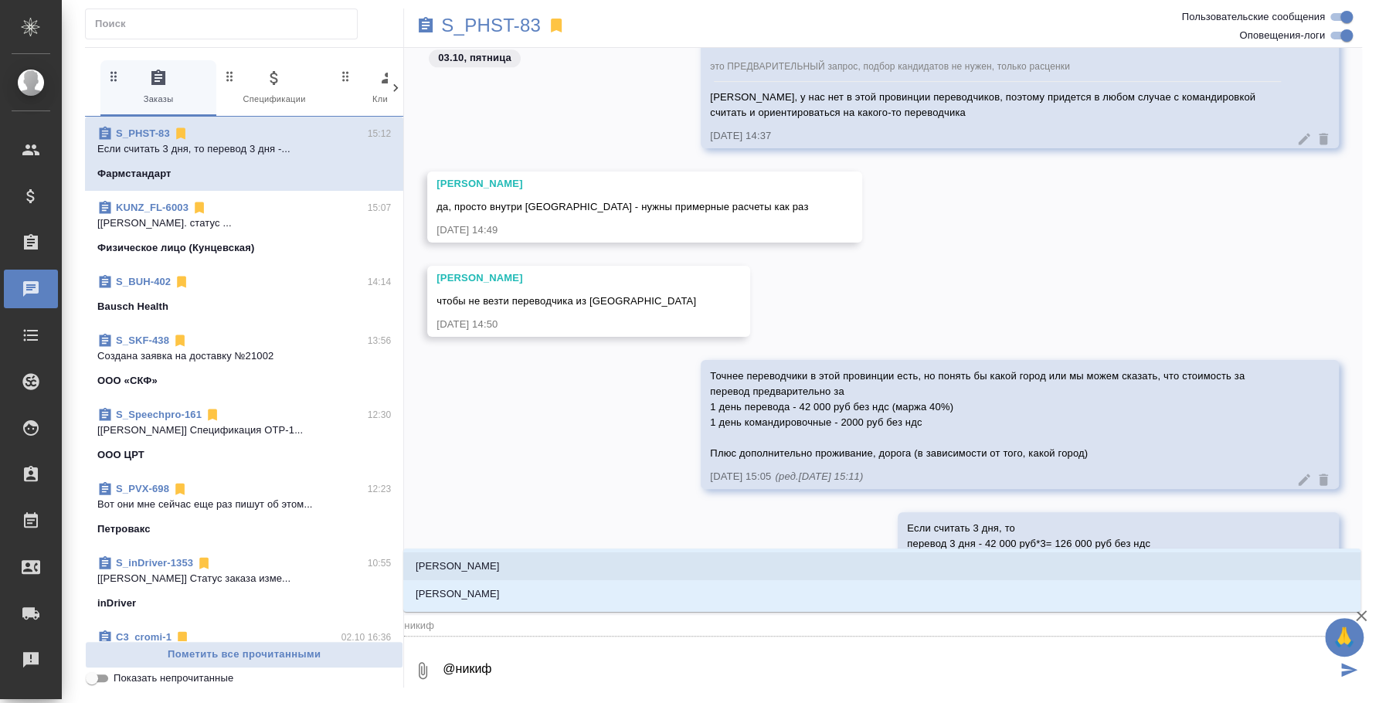
click at [554, 564] on li "Никифорова Валерия" at bounding box center [881, 566] width 957 height 28
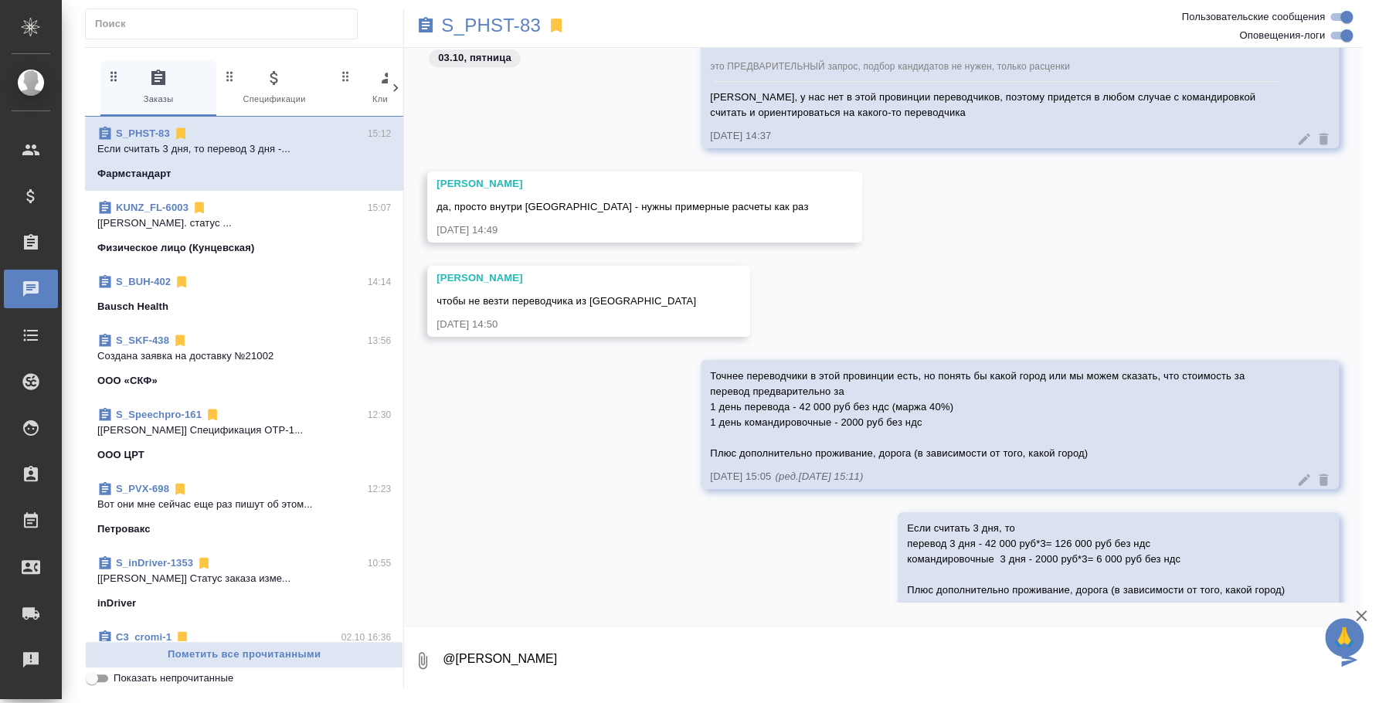
type textarea "@Никифорова Валерия"
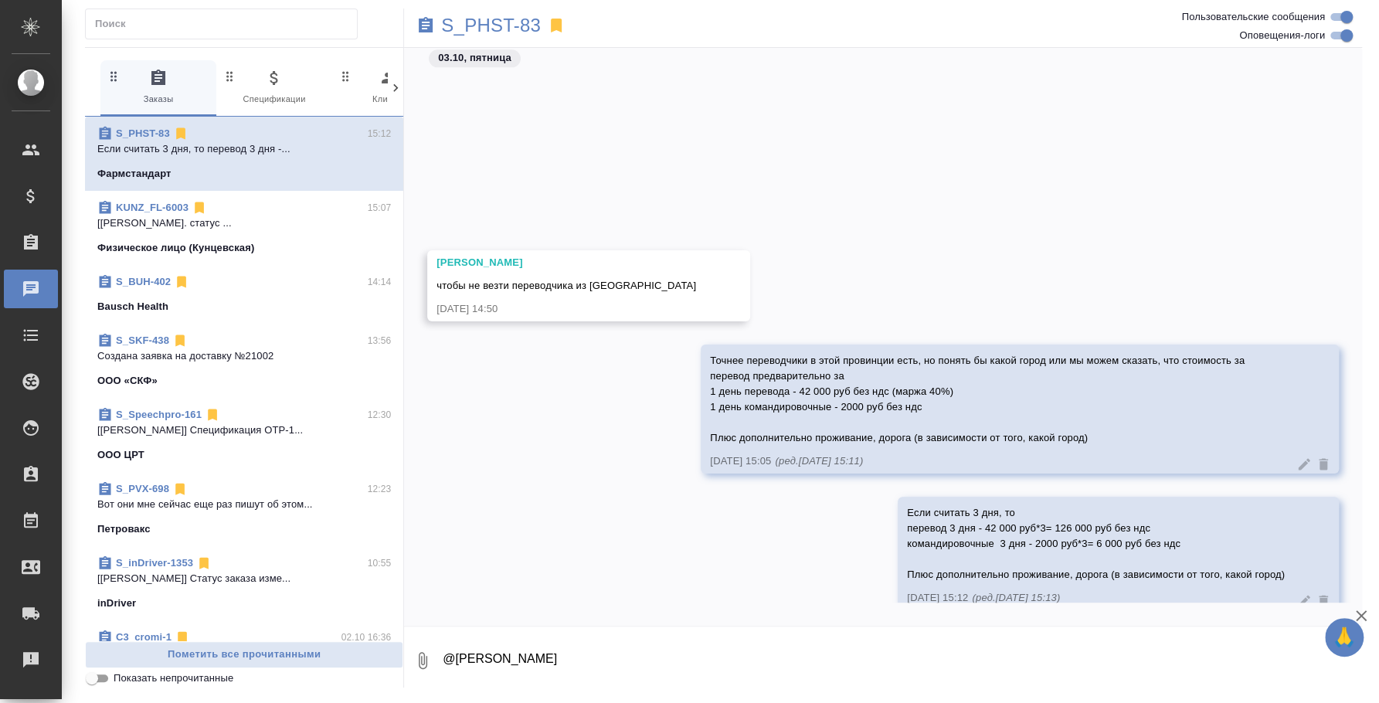
scroll to position [1469, 0]
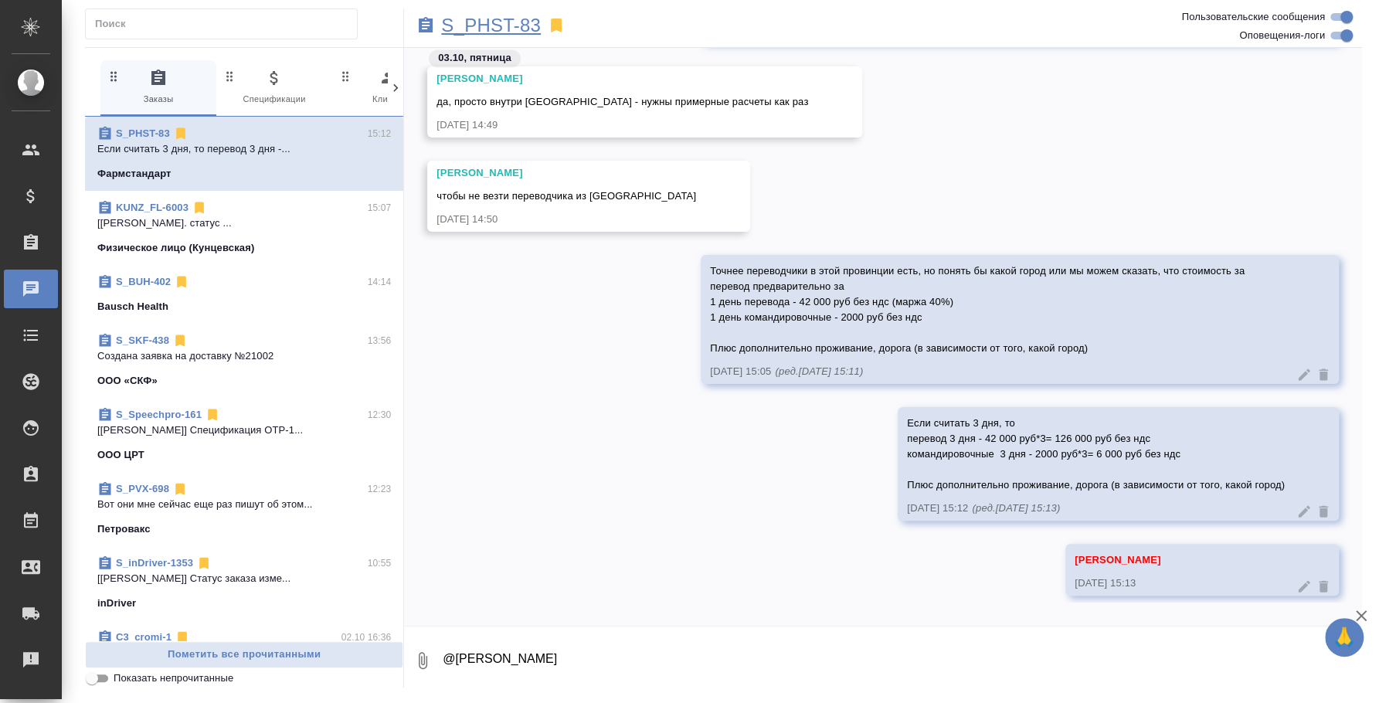
click at [528, 27] on p "S_PHST-83" at bounding box center [491, 25] width 100 height 15
click at [226, 210] on div "KUNZ_FL-6003 15:07" at bounding box center [244, 207] width 294 height 15
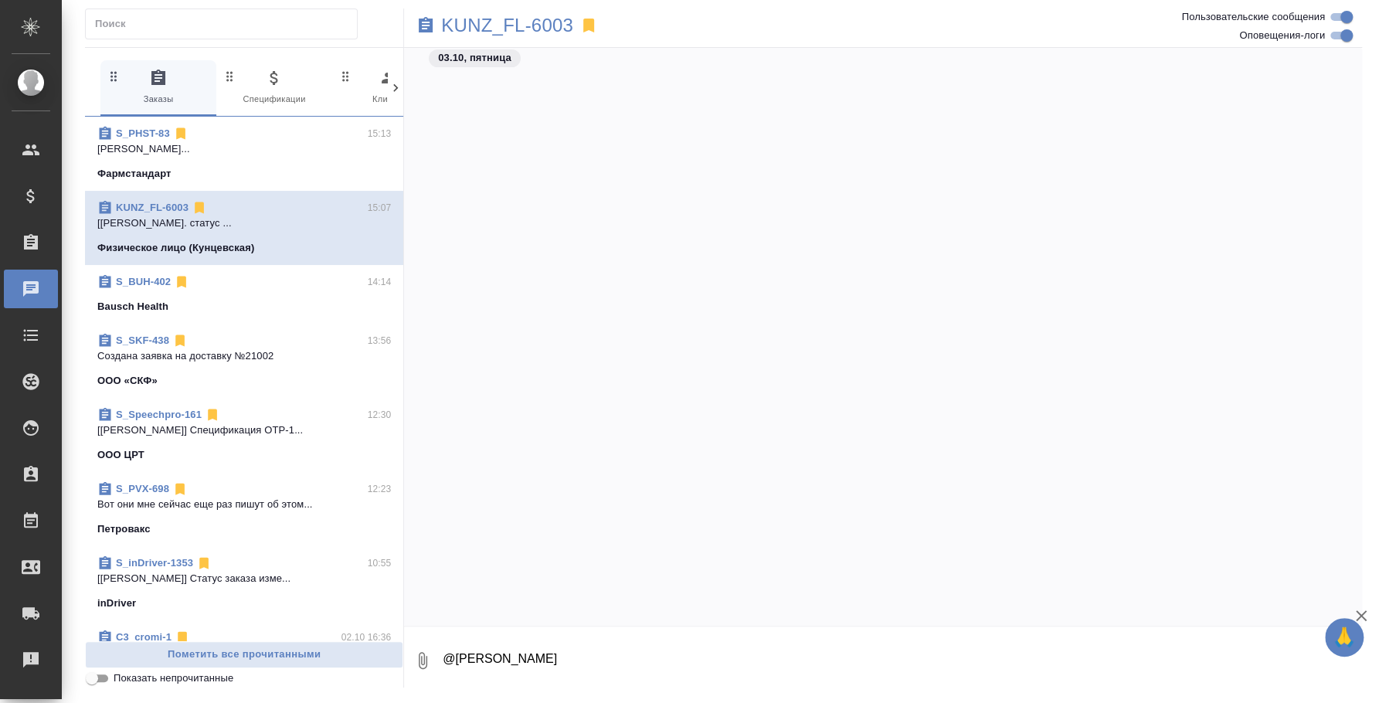
scroll to position [2131, 0]
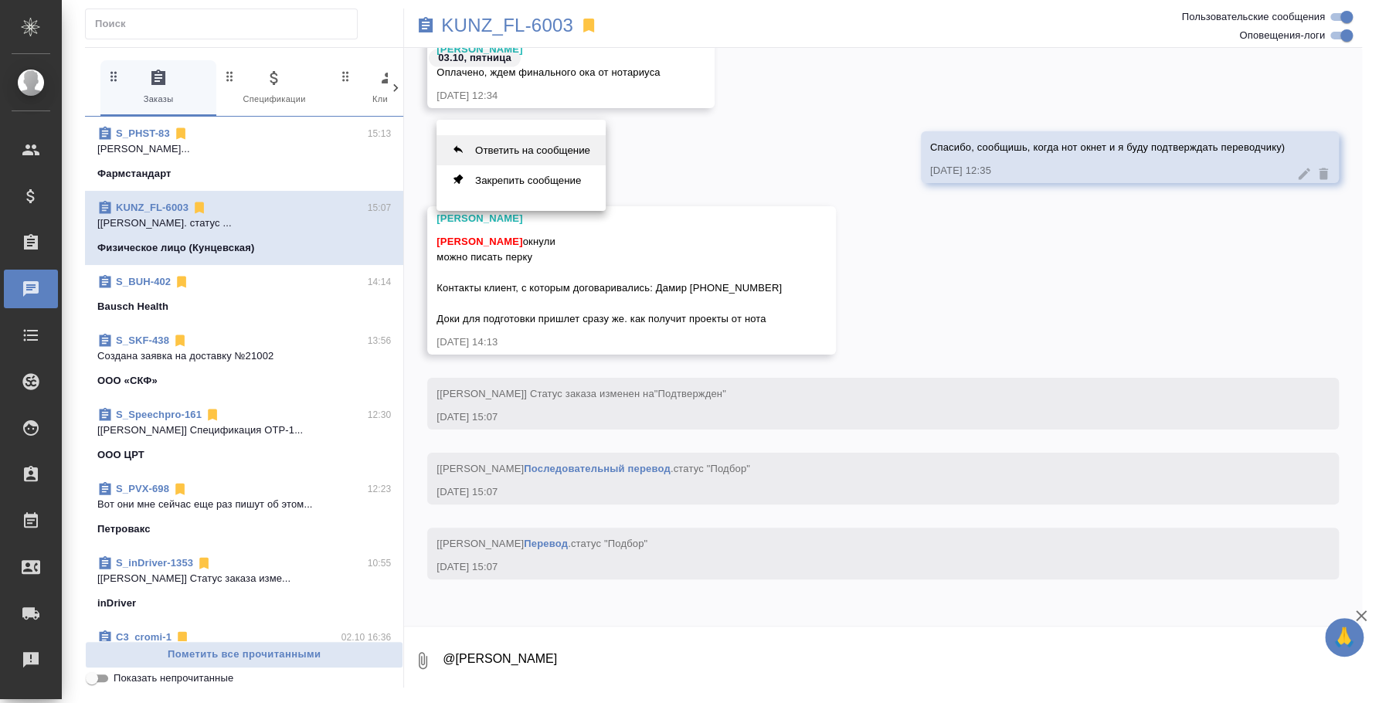
click at [461, 145] on icon "button" at bounding box center [458, 149] width 12 height 12
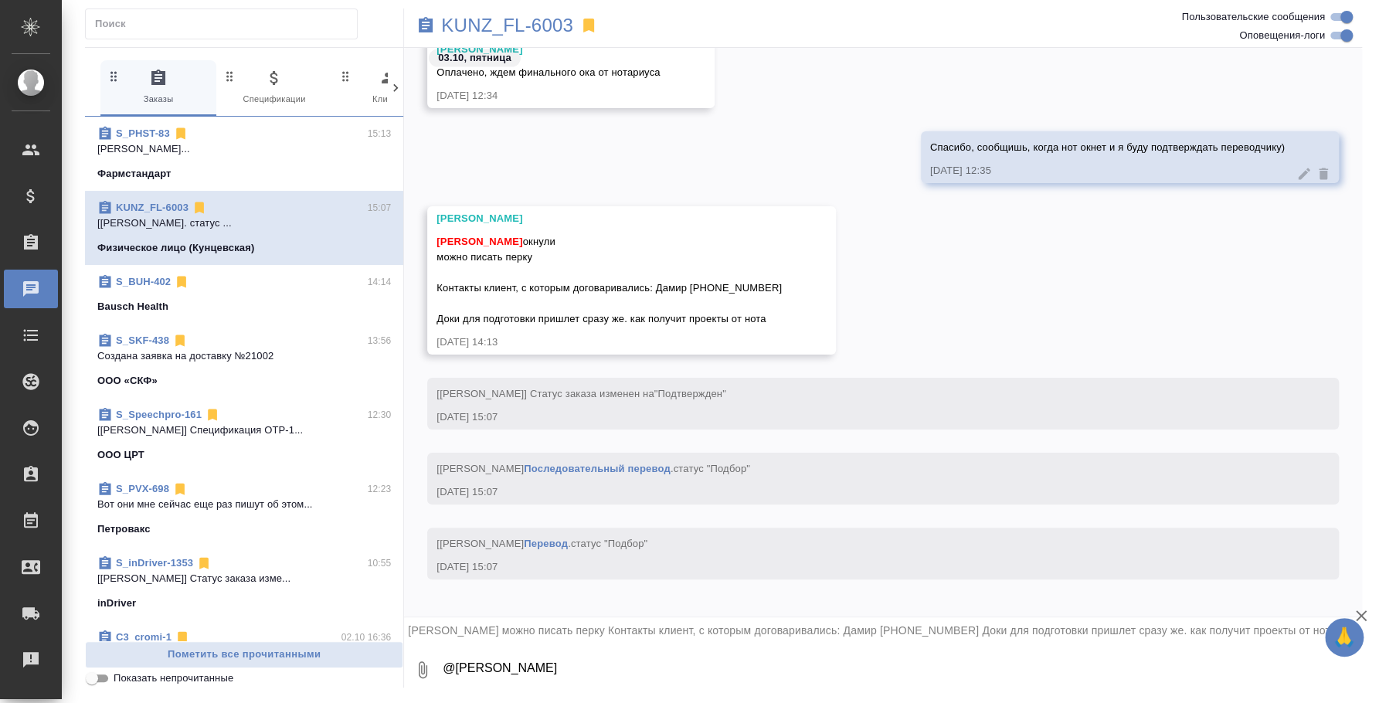
click at [519, 671] on textarea "@Никифорова Валерия" at bounding box center [901, 669] width 921 height 53
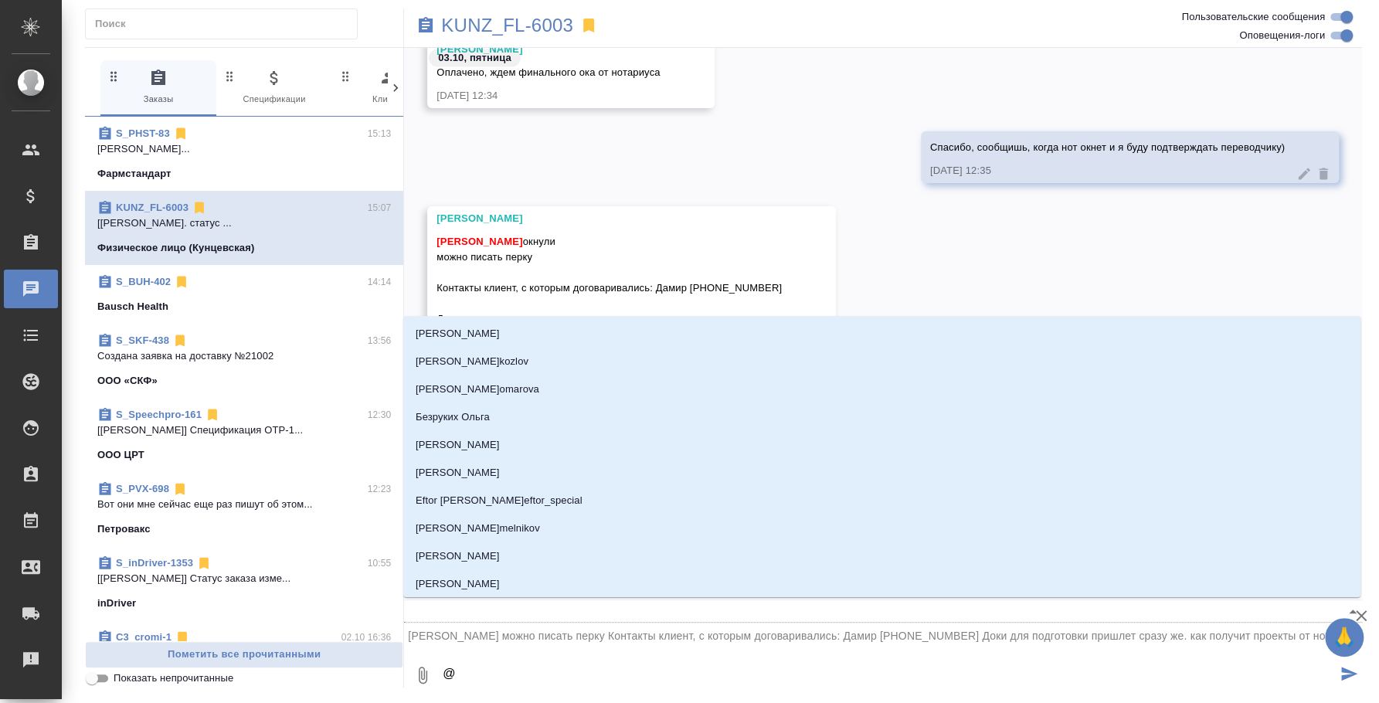
type textarea "@в"
type input "в"
type textarea "@ве"
type input "ве"
type textarea "@вес"
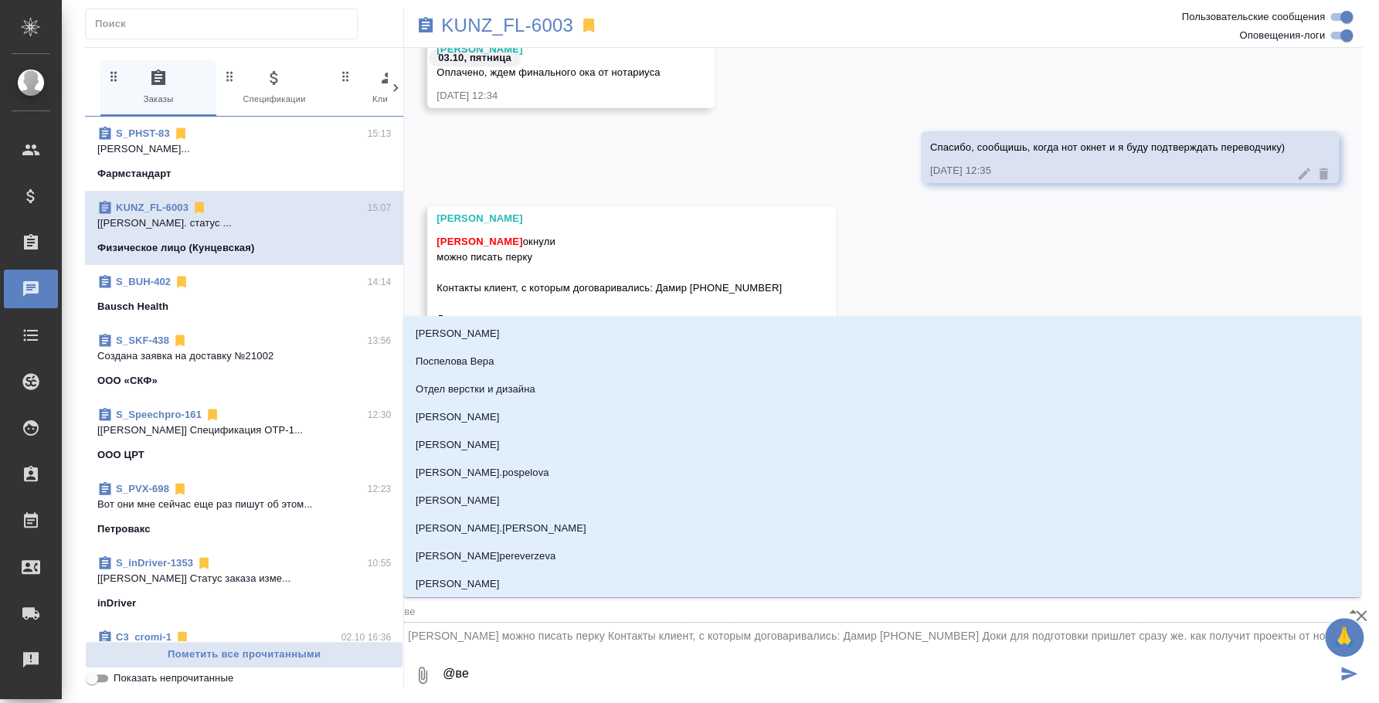
type input "вес"
type textarea "@весе"
type input "весе"
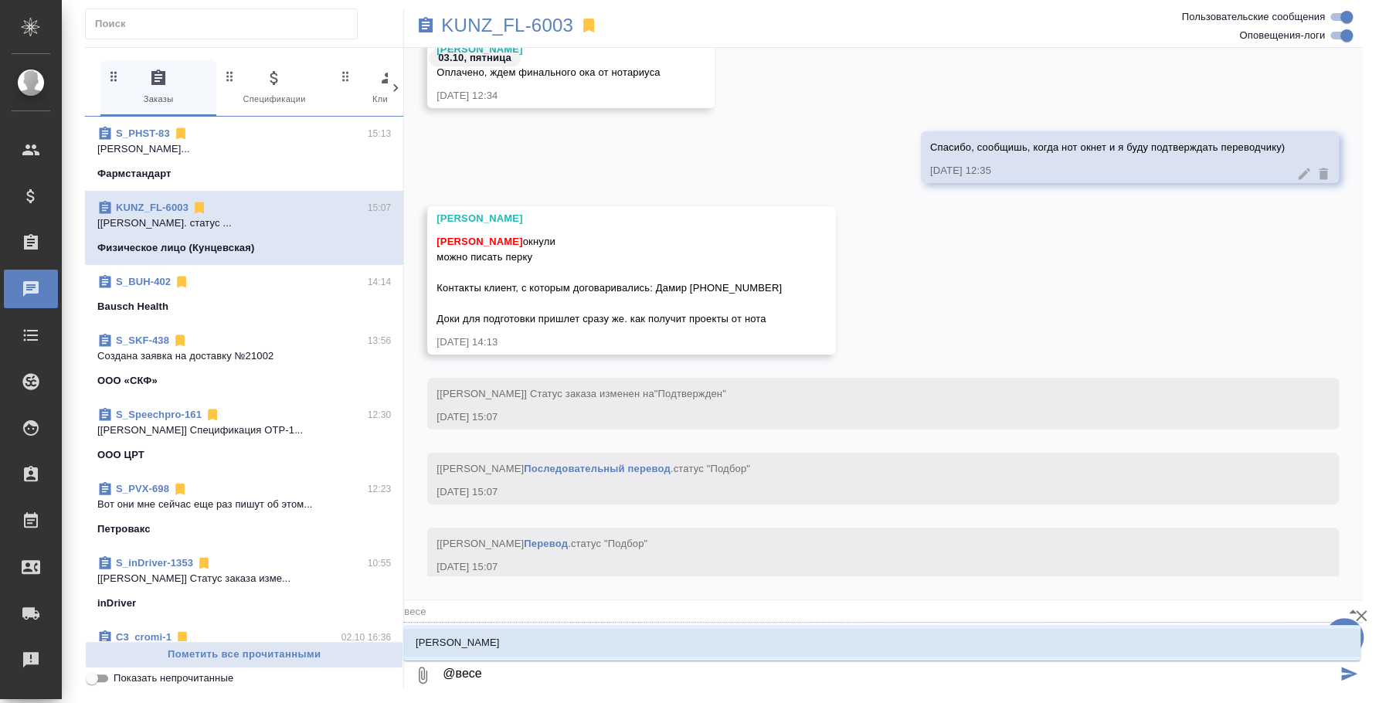
click at [757, 643] on li "Веселова Юлия" at bounding box center [881, 643] width 957 height 28
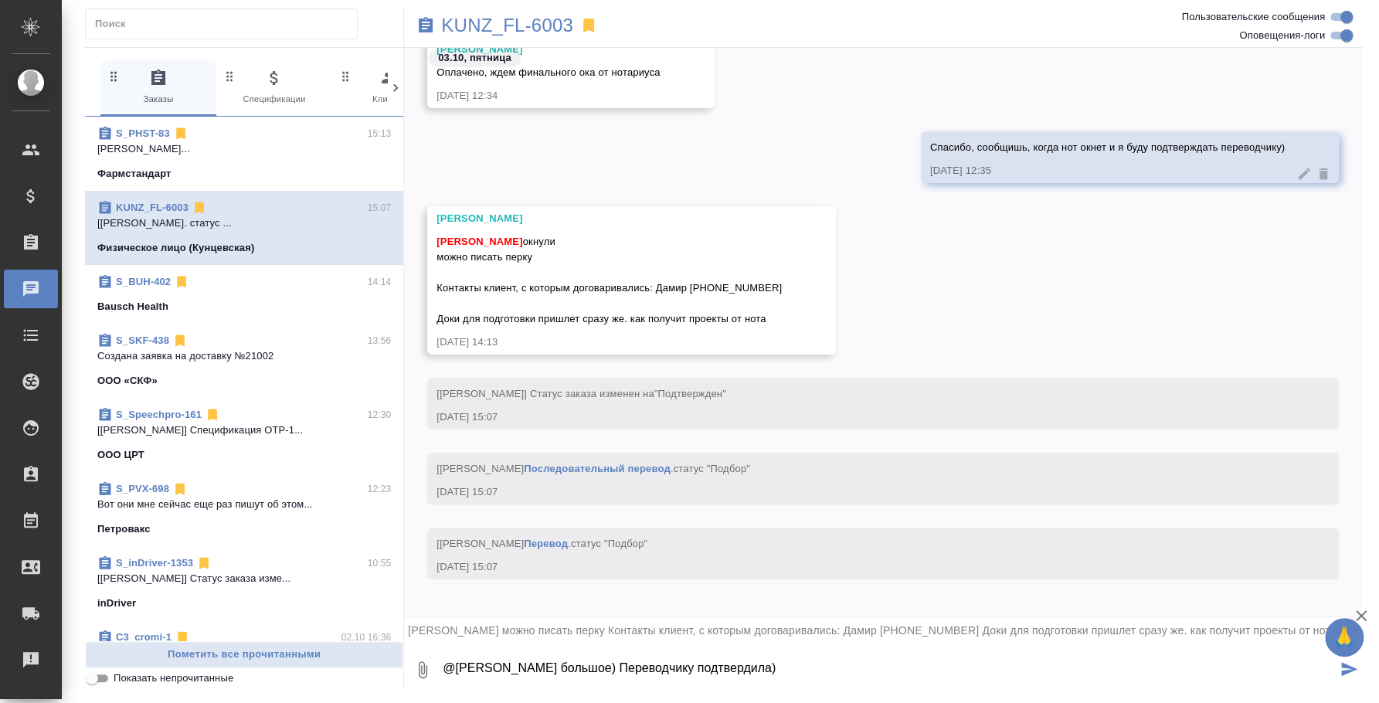
type textarea "@Веселова Юлия Спасибо большое) Переводчику подтвердила)"
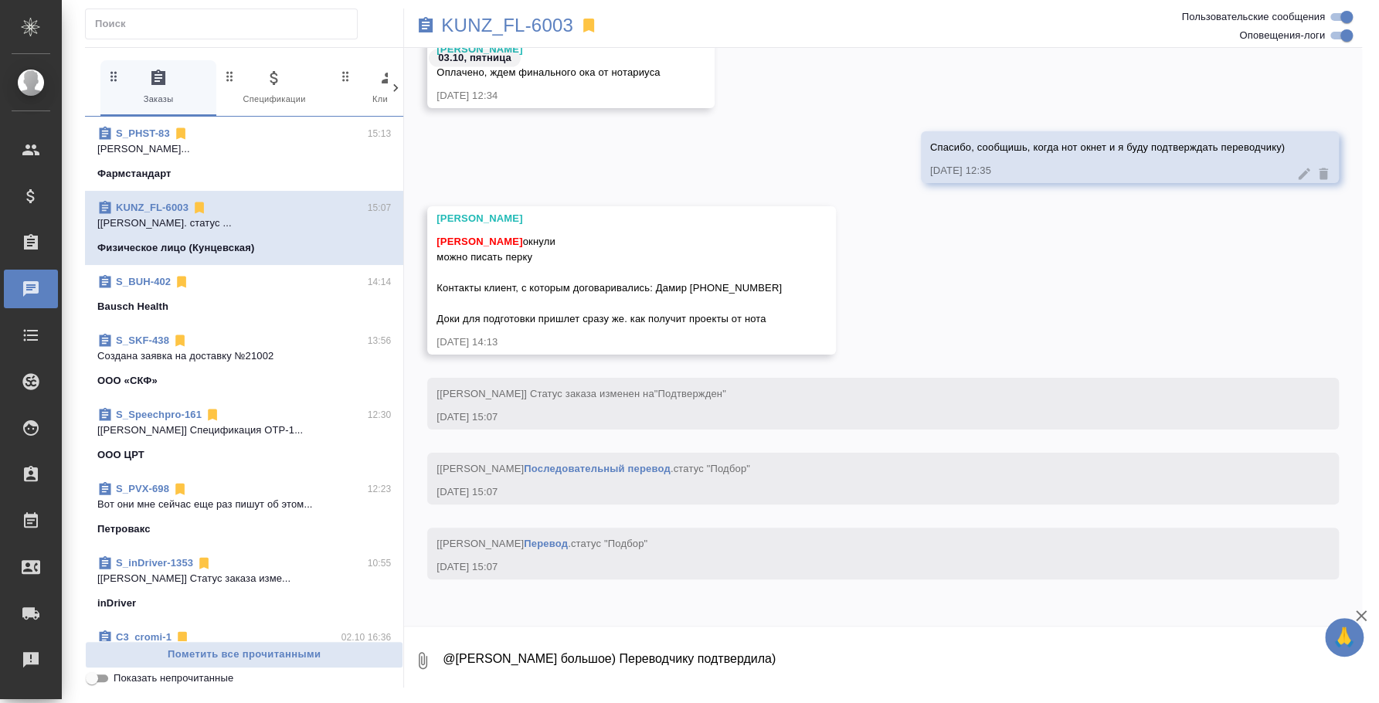
scroll to position [2352, 0]
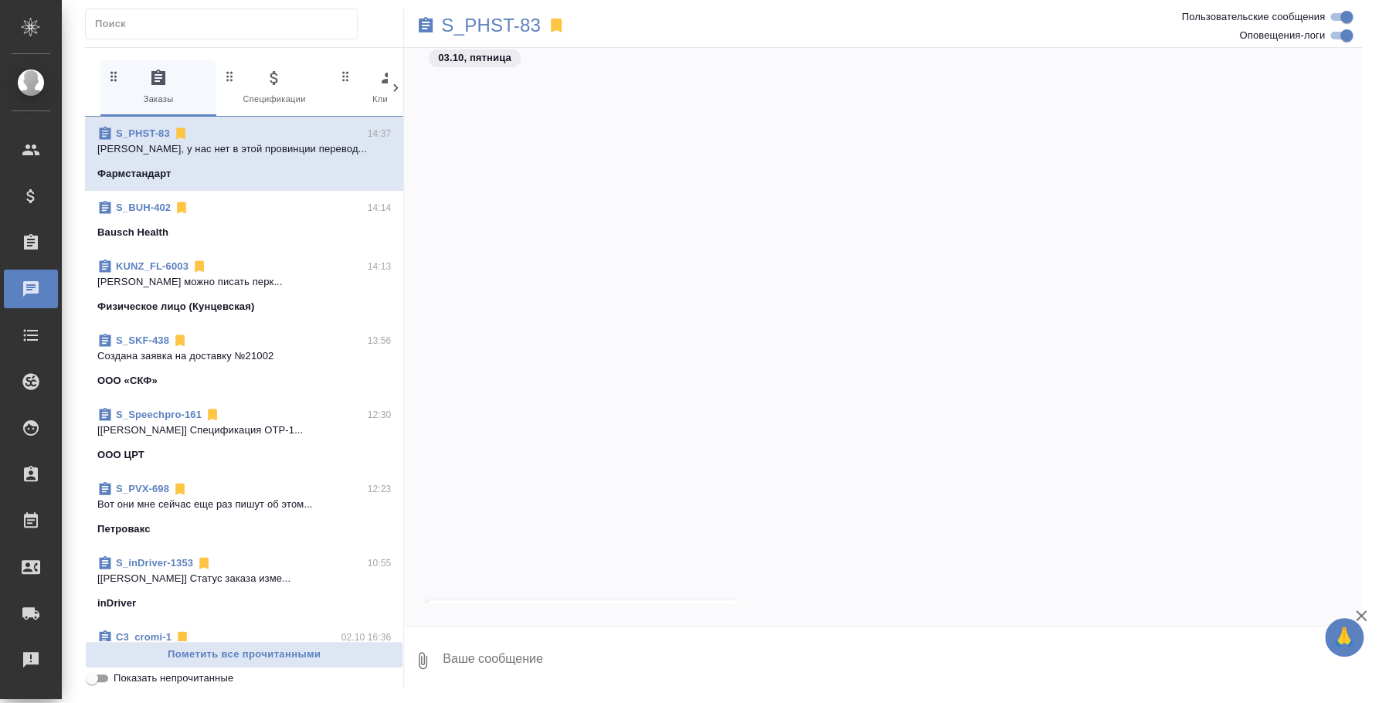
scroll to position [764, 0]
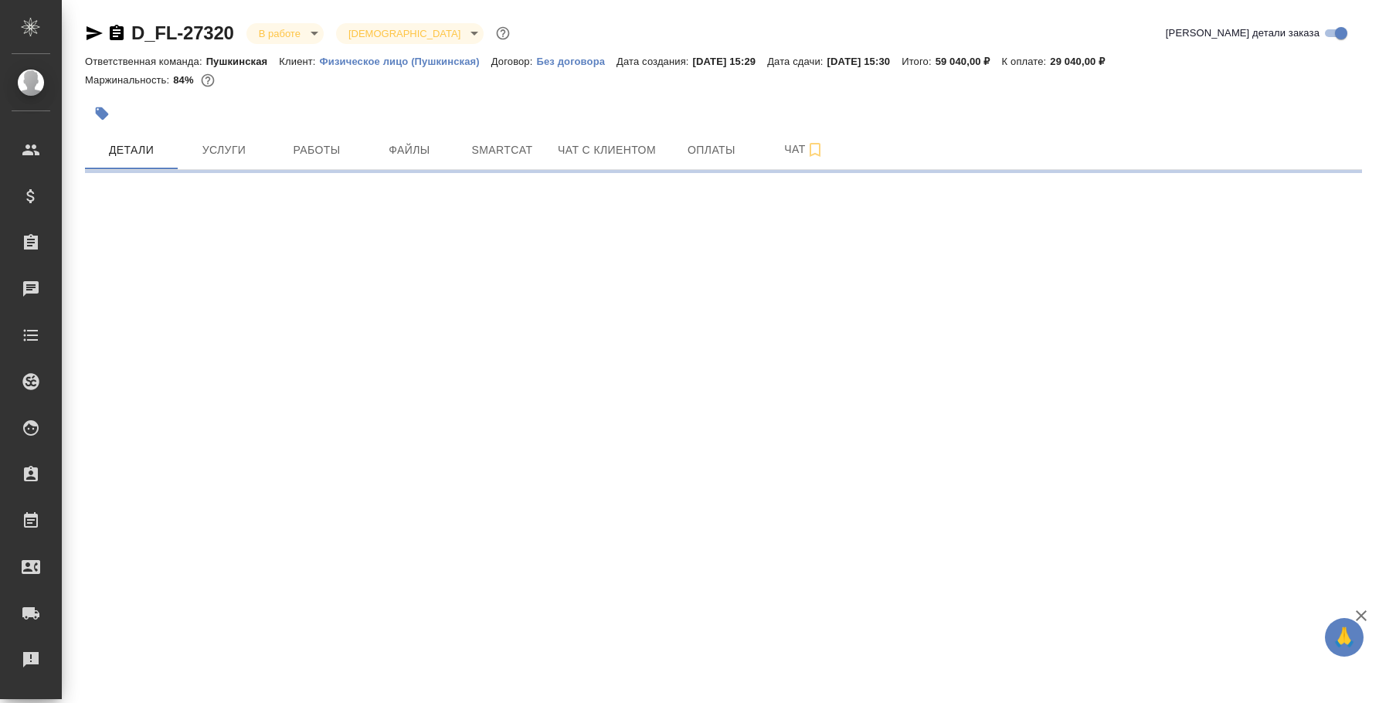
select select "RU"
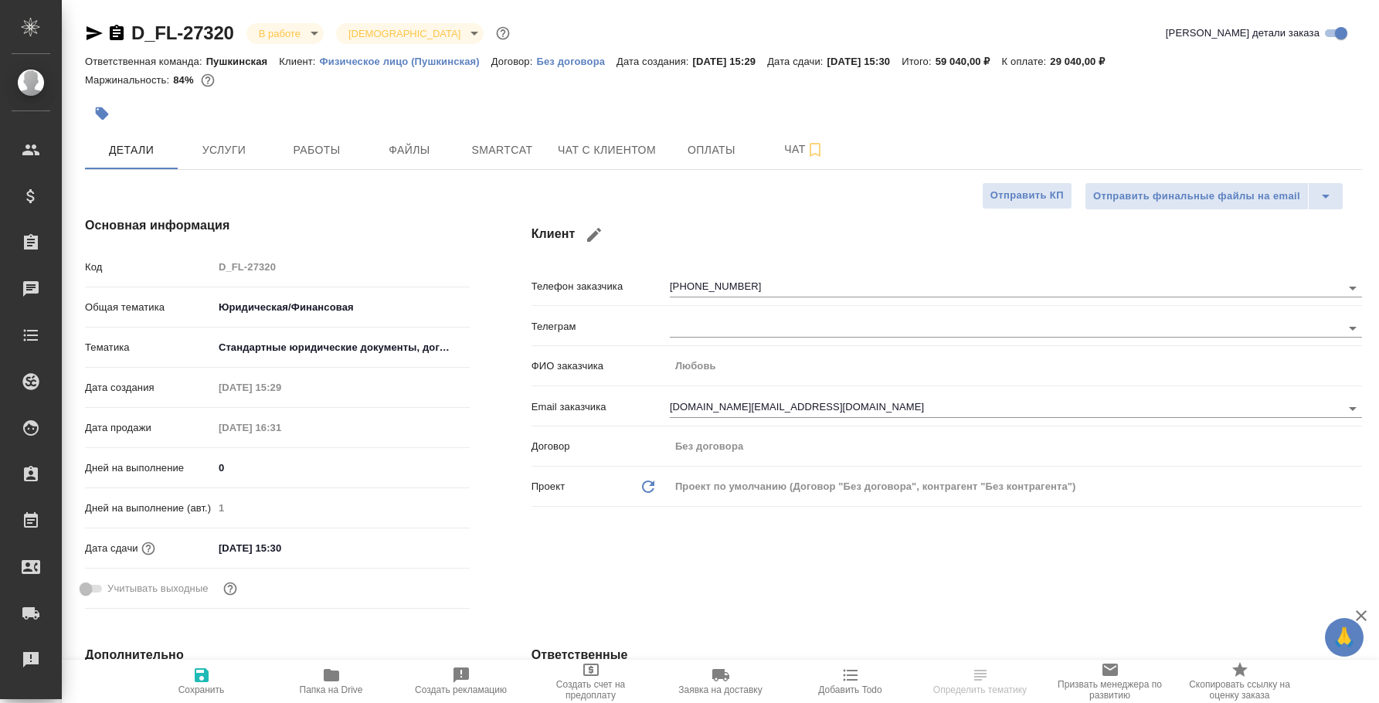
type textarea "x"
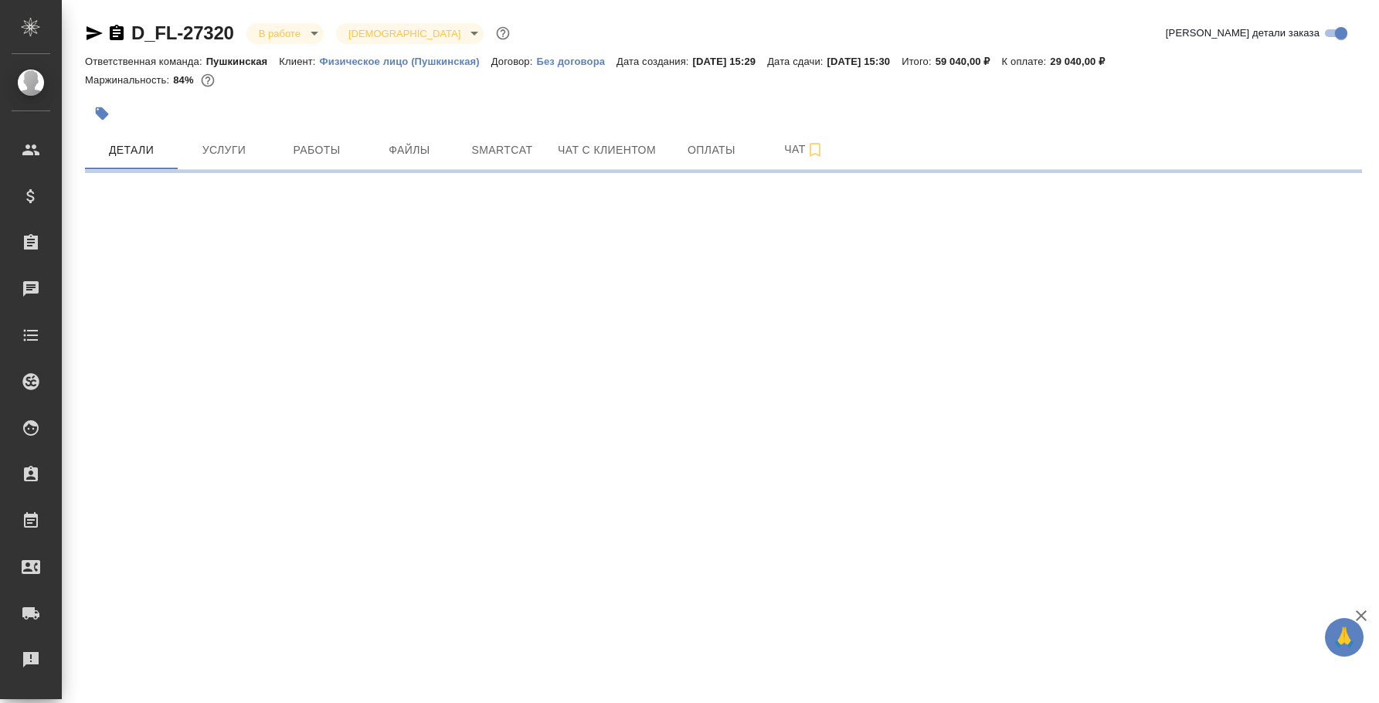
select select "RU"
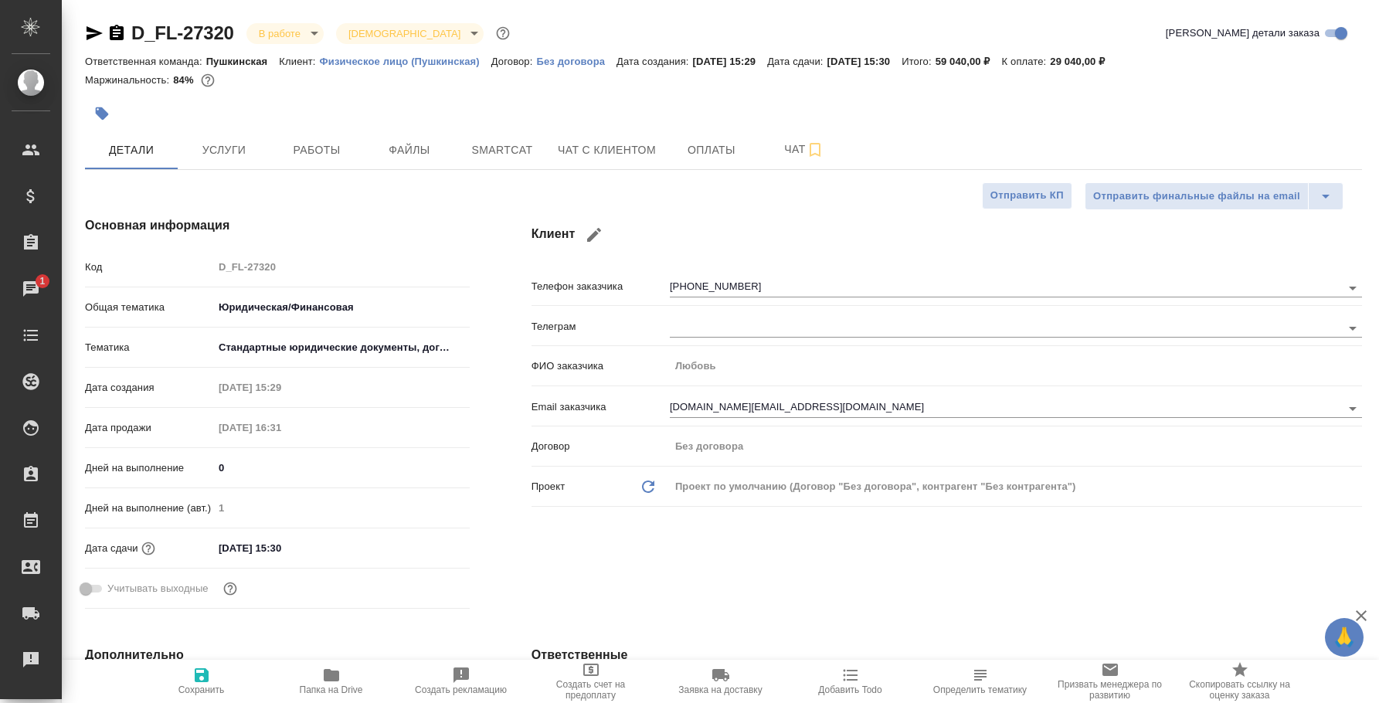
type textarea "x"
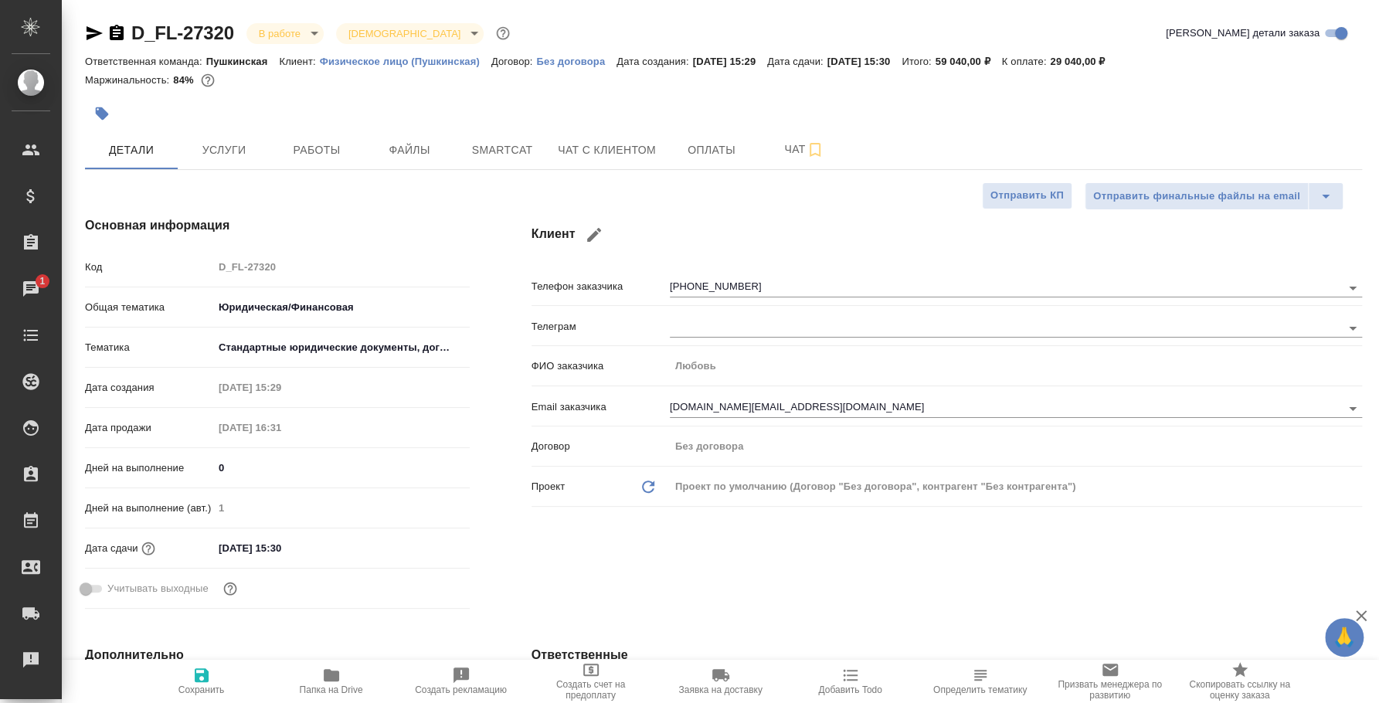
type textarea "x"
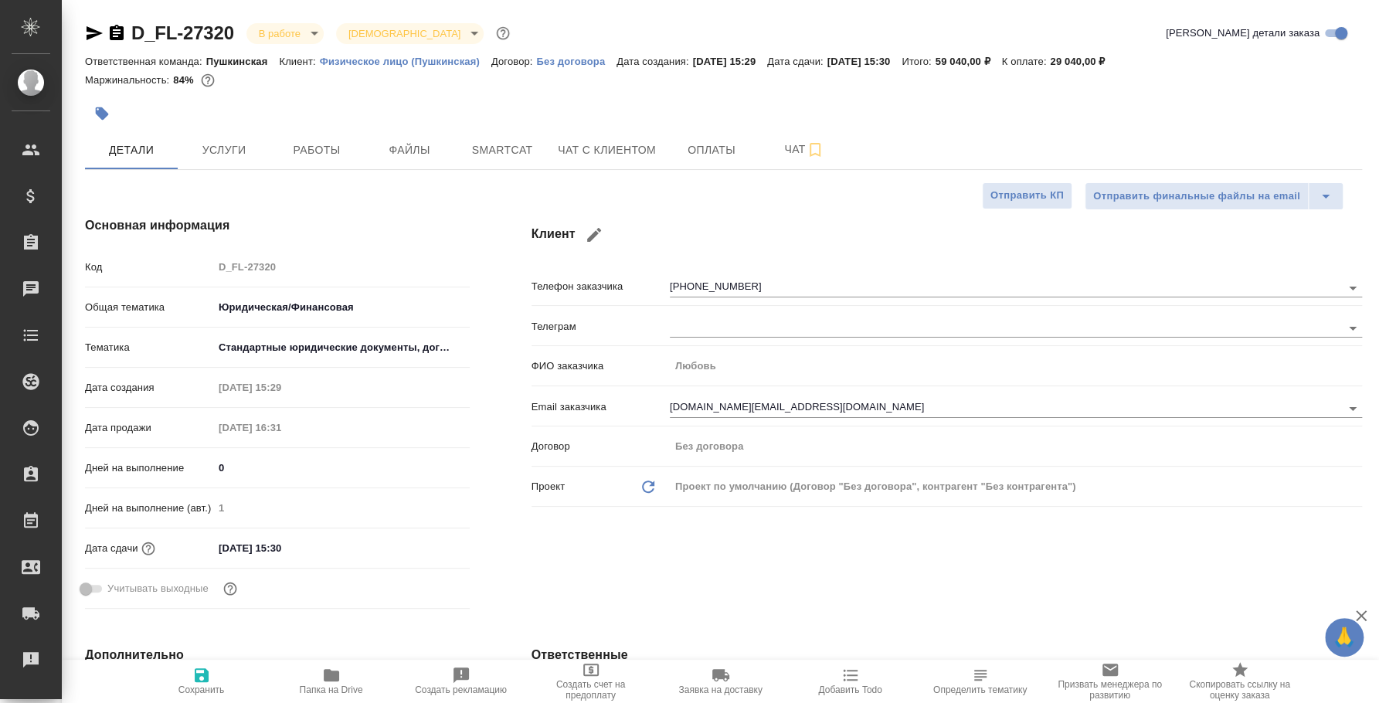
type textarea "x"
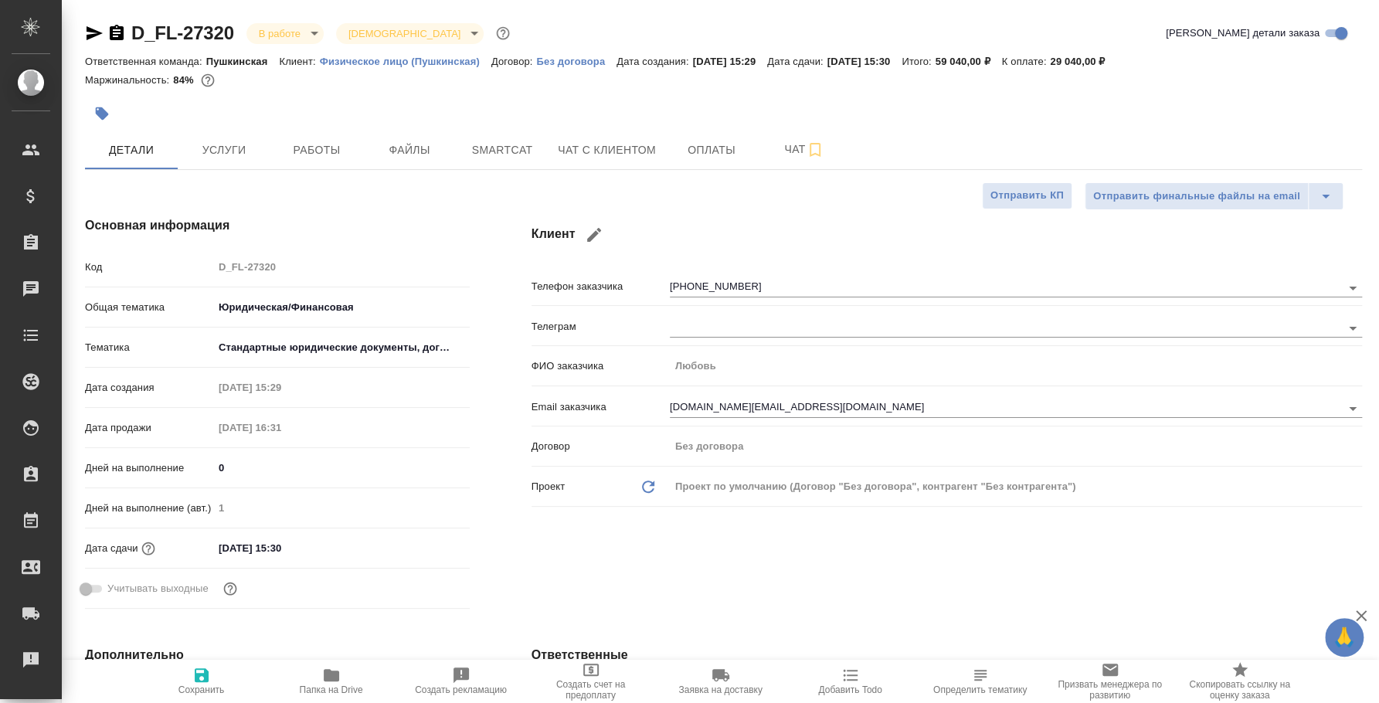
type textarea "x"
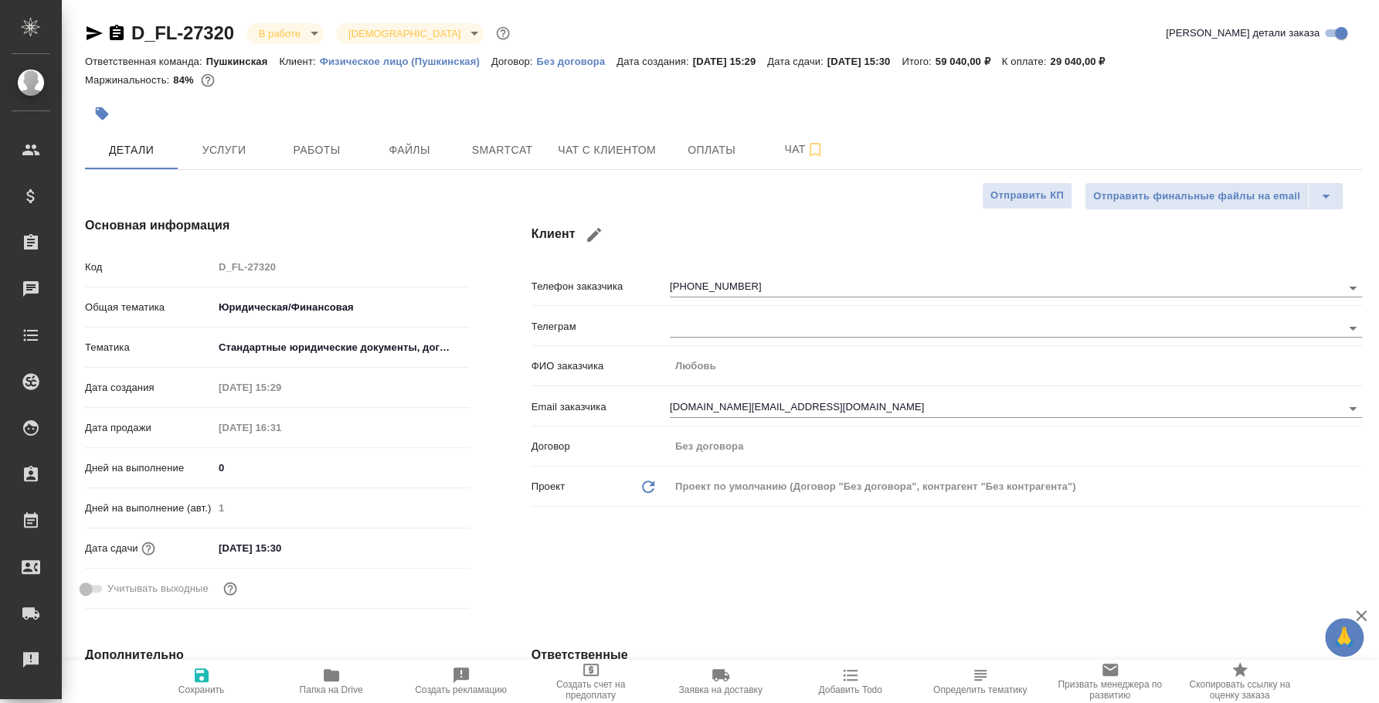
type textarea "x"
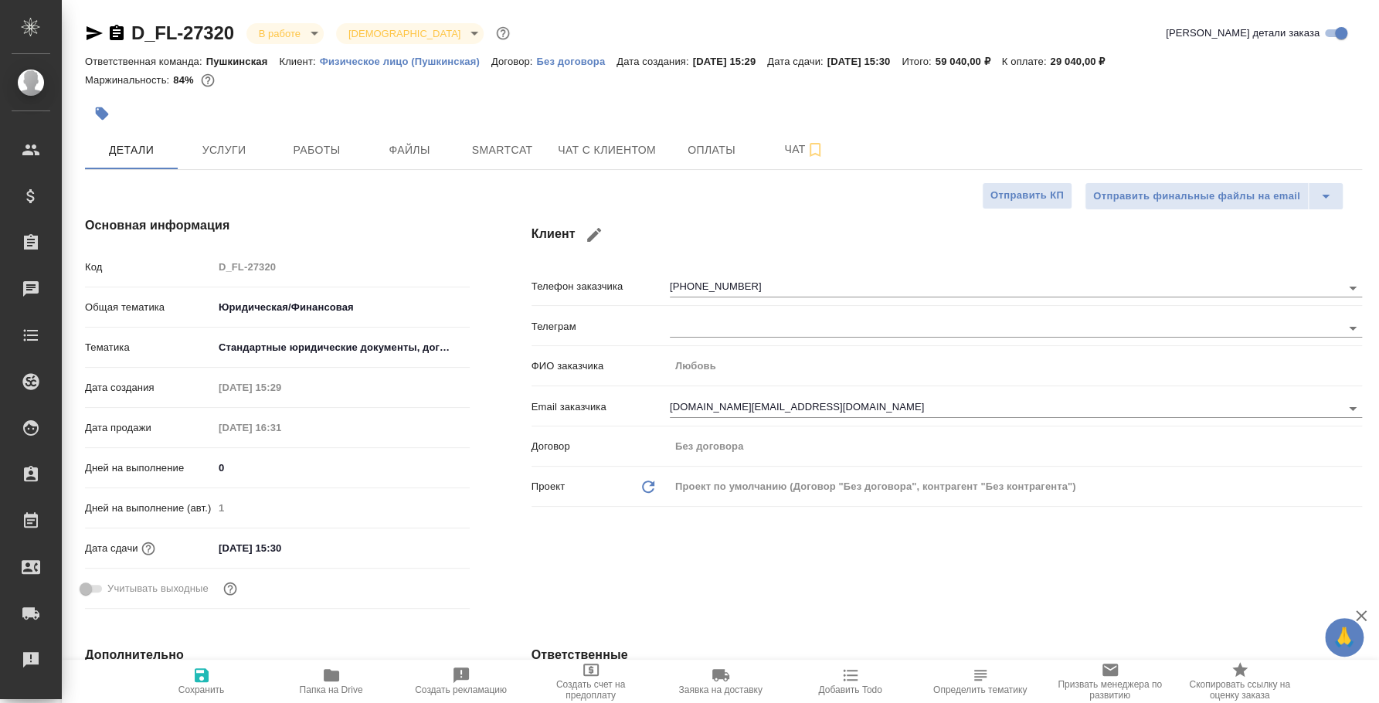
type textarea "x"
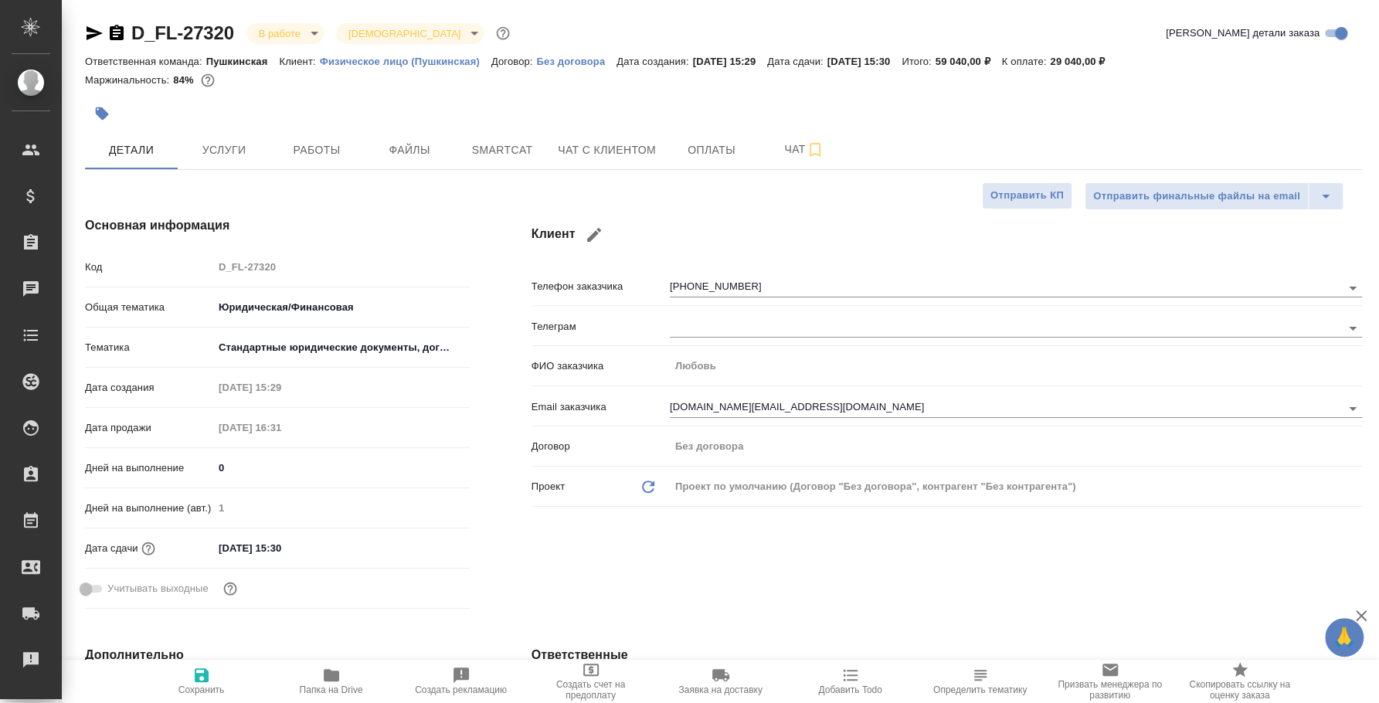
type textarea "x"
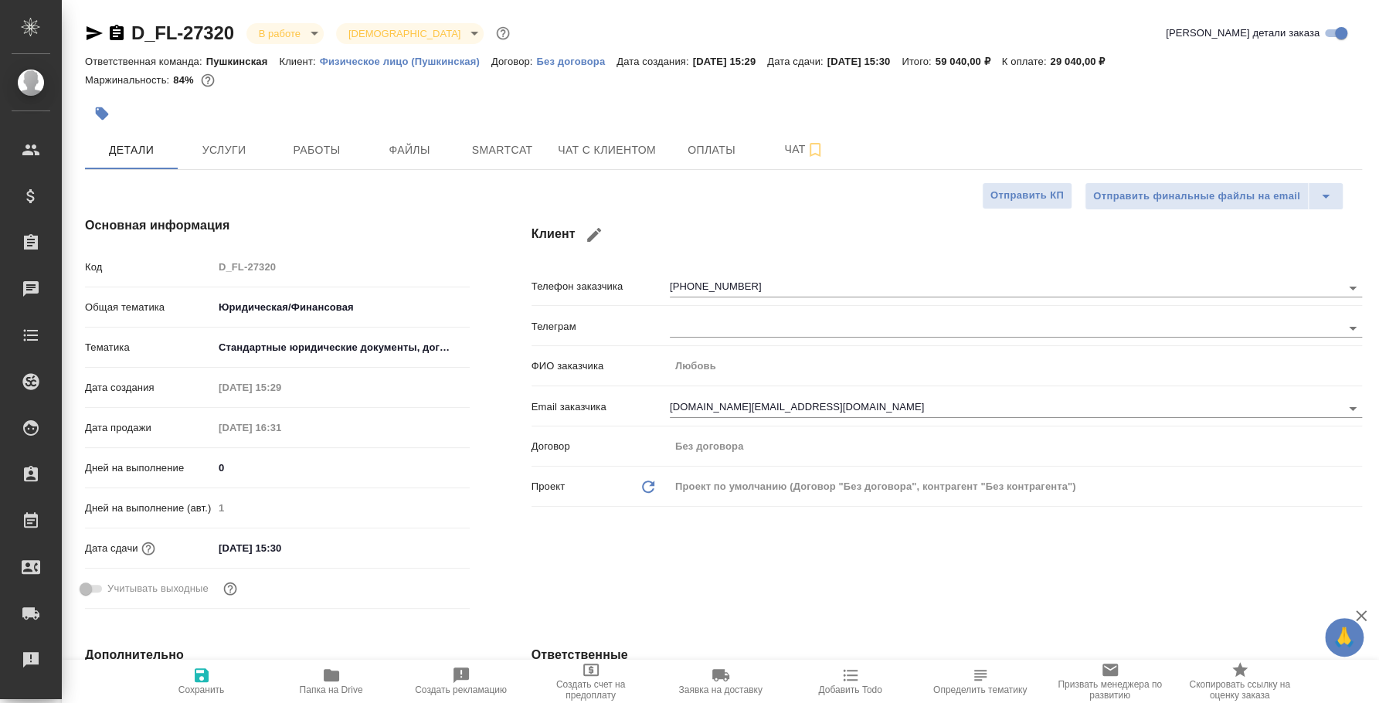
type textarea "x"
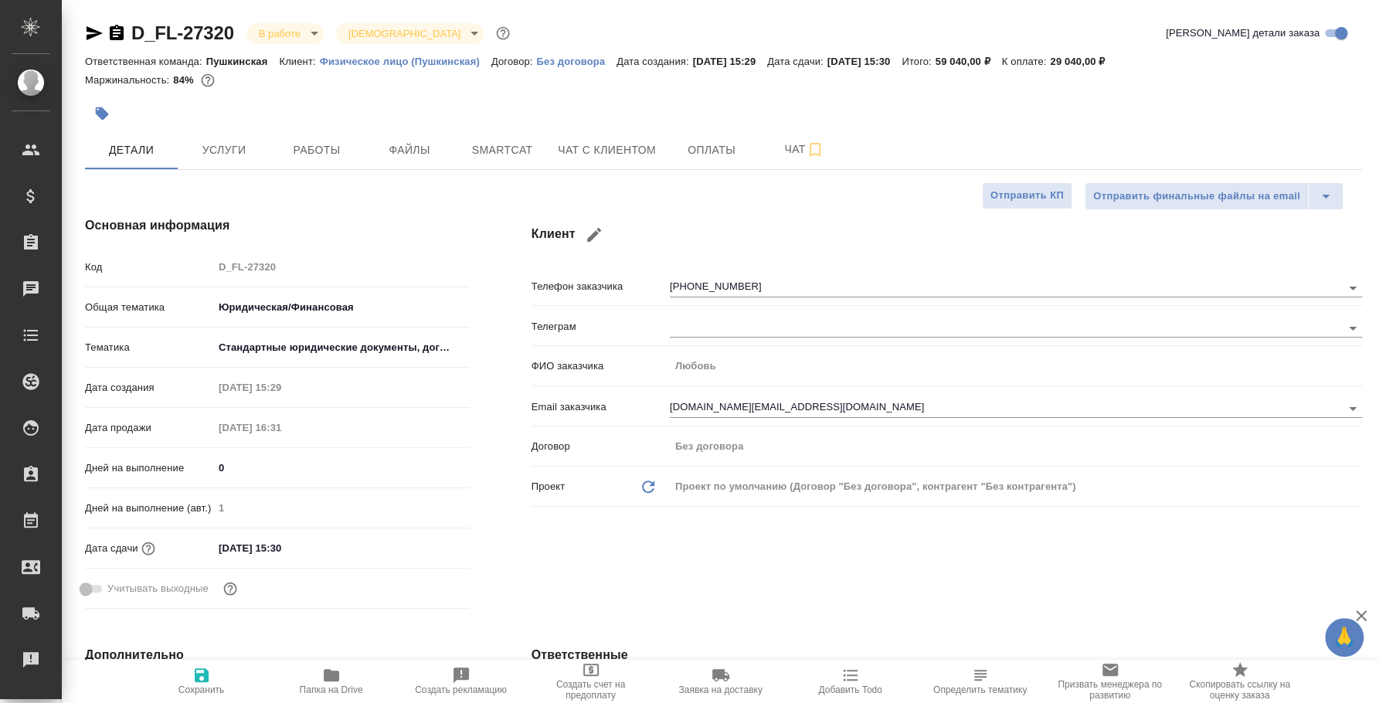
type textarea "x"
click at [307, 154] on span "Работы" at bounding box center [317, 150] width 74 height 19
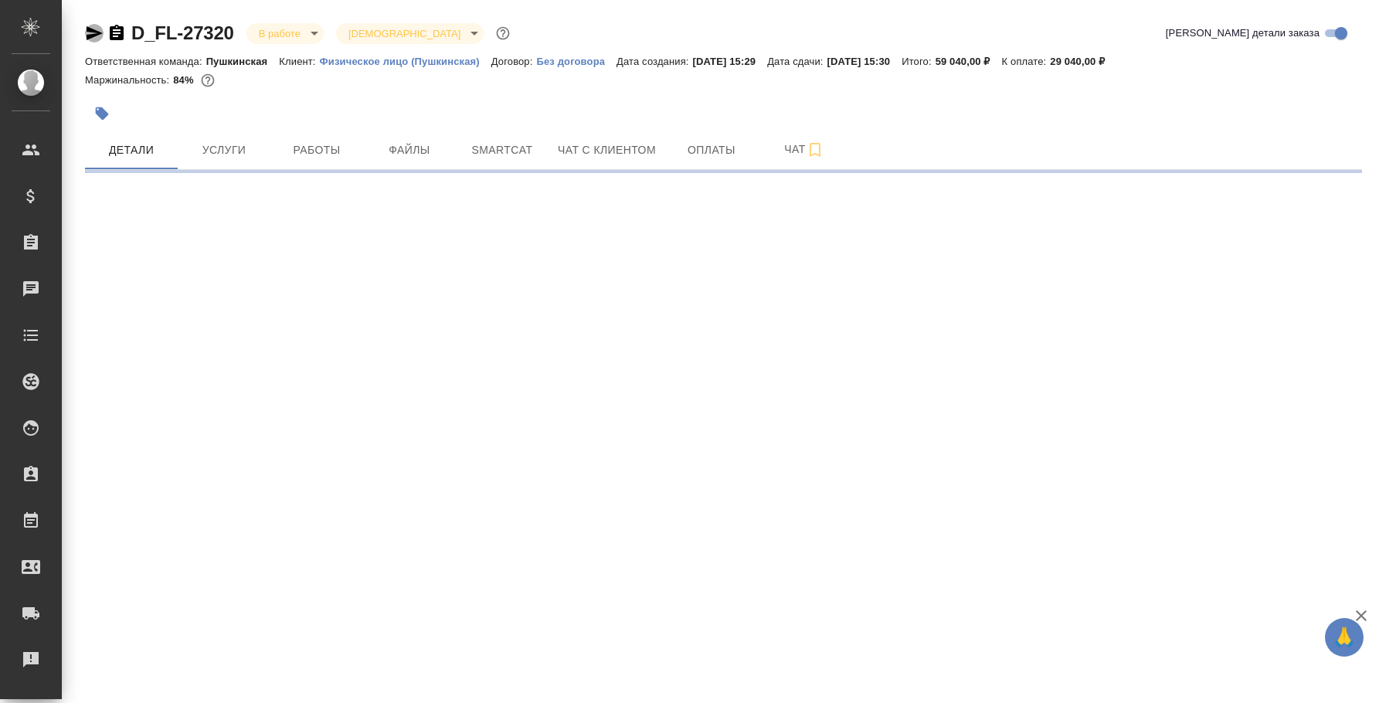
click at [98, 25] on icon "button" at bounding box center [94, 33] width 19 height 19
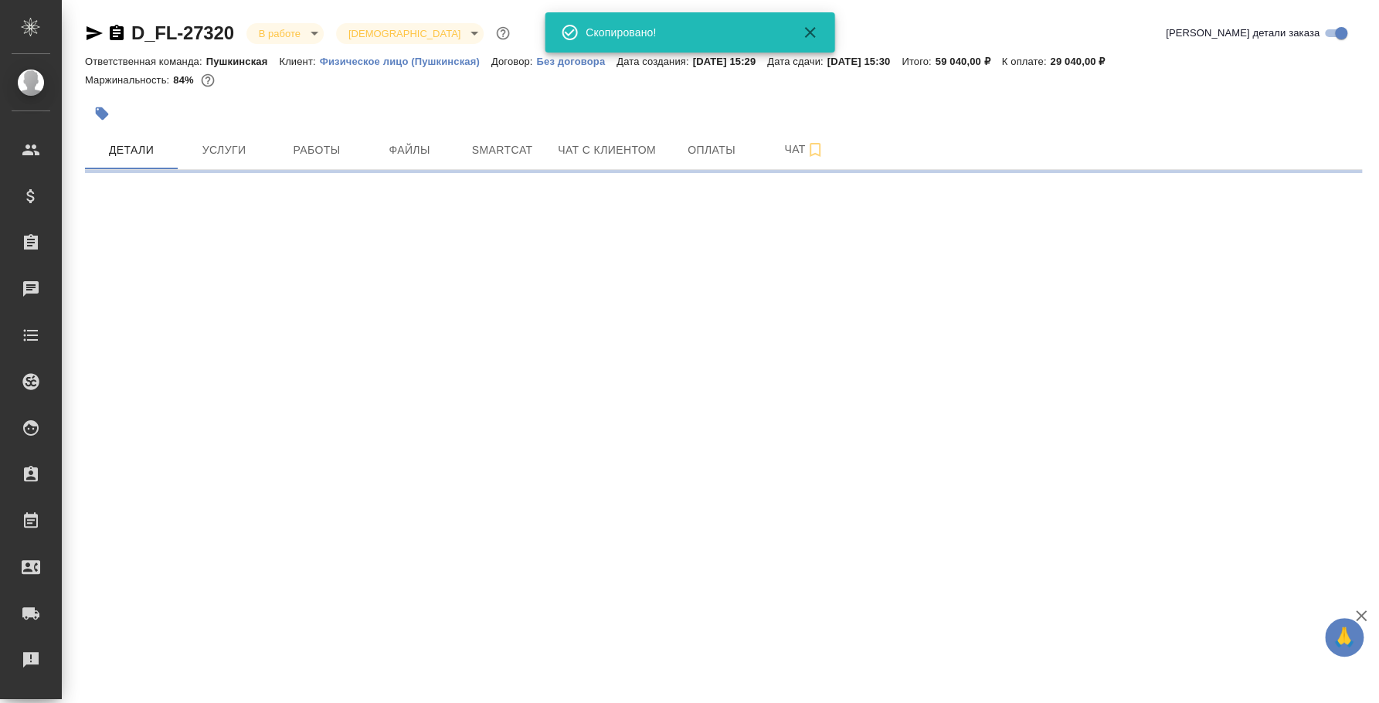
select select "RU"
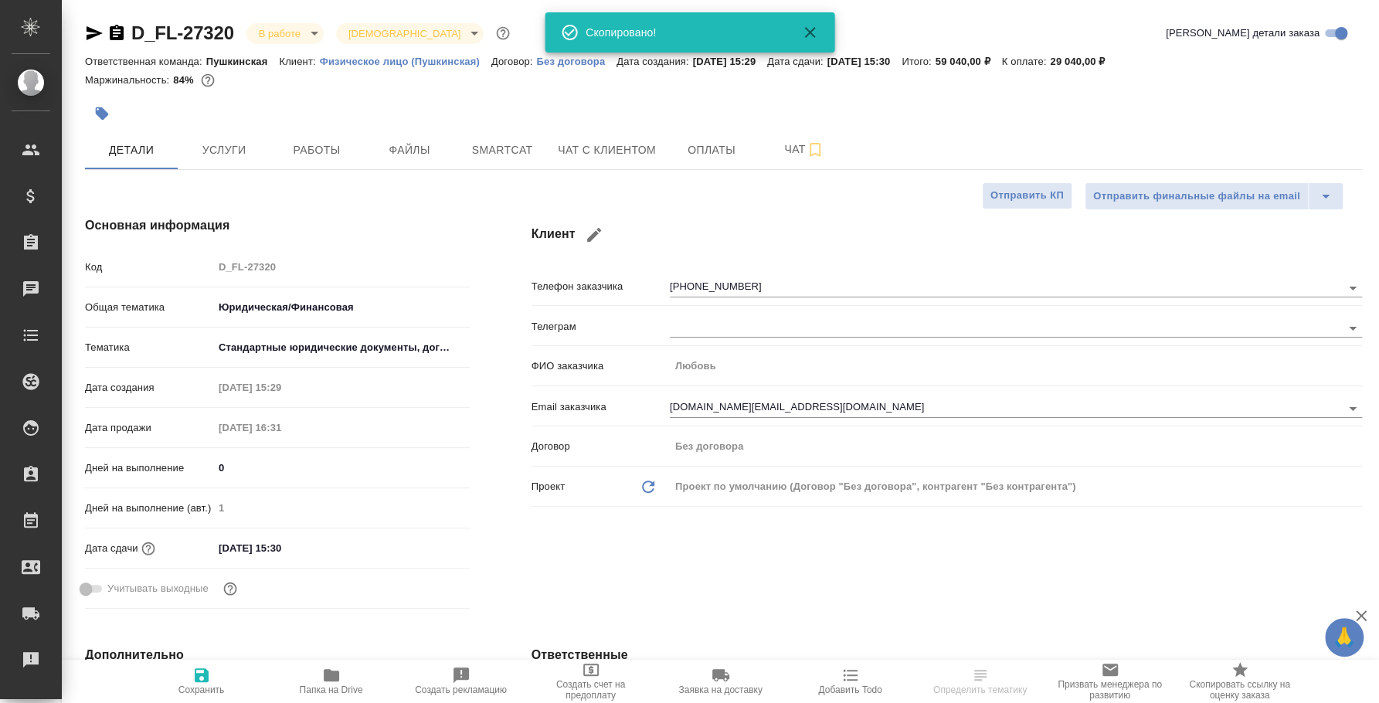
type textarea "x"
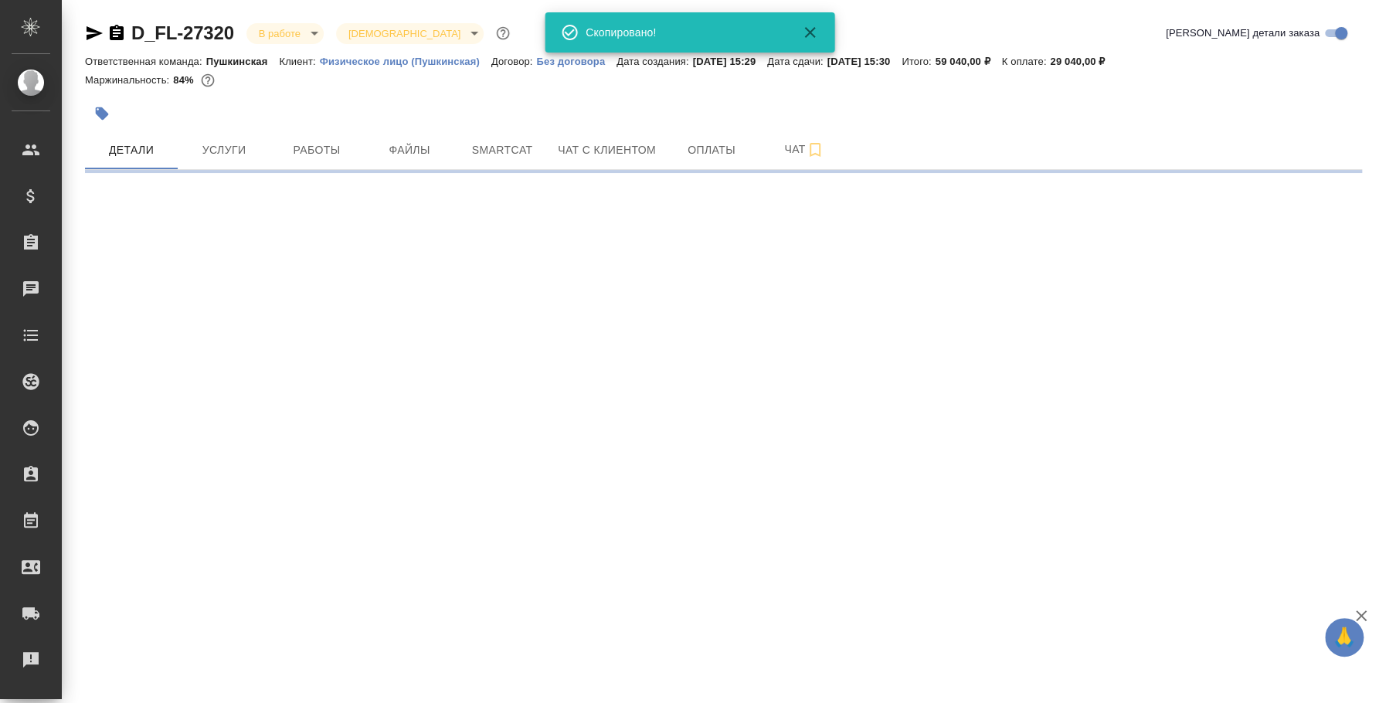
select select "RU"
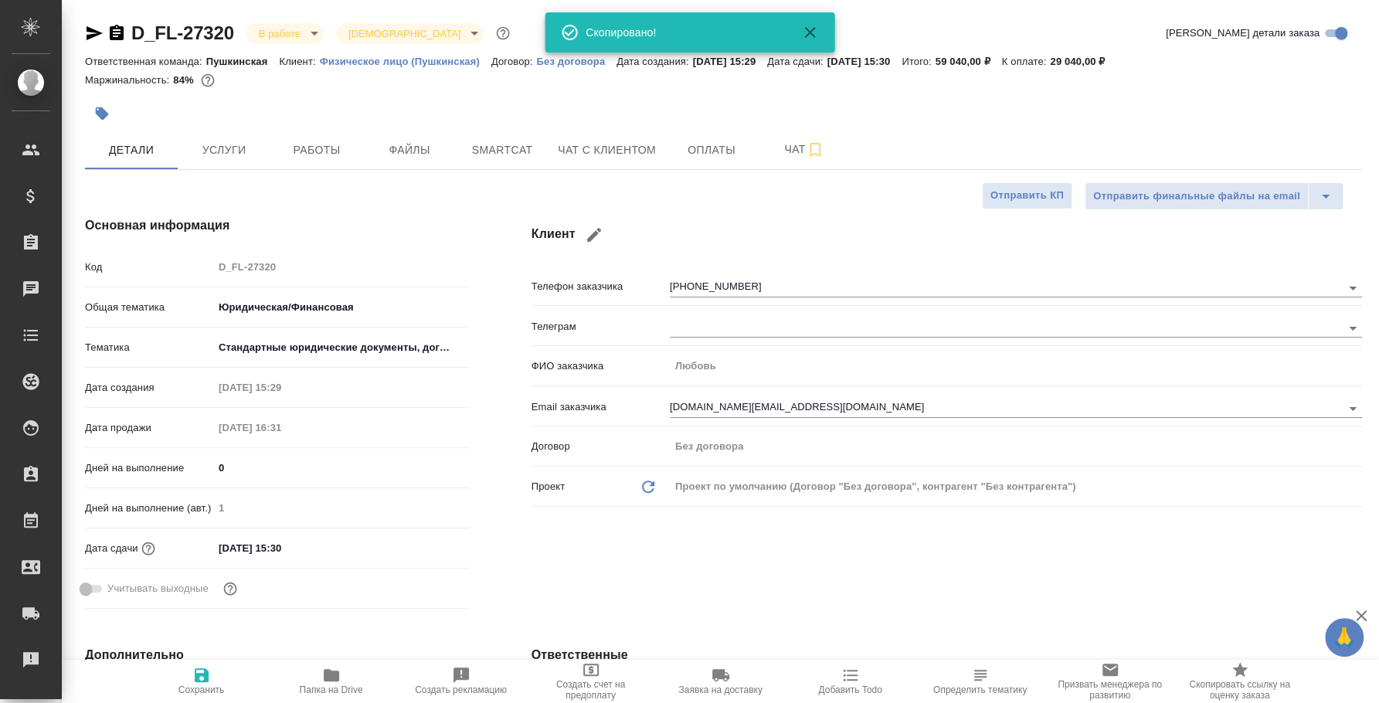
type textarea "x"
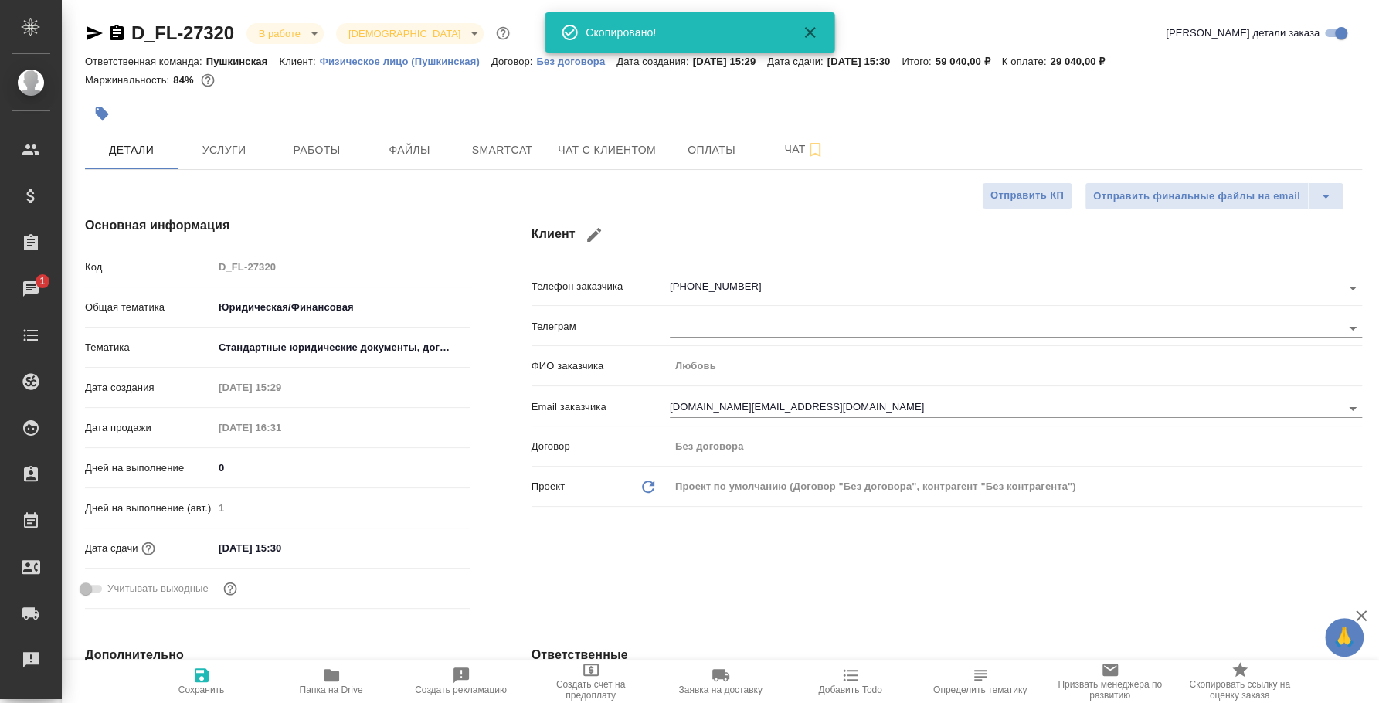
type textarea "x"
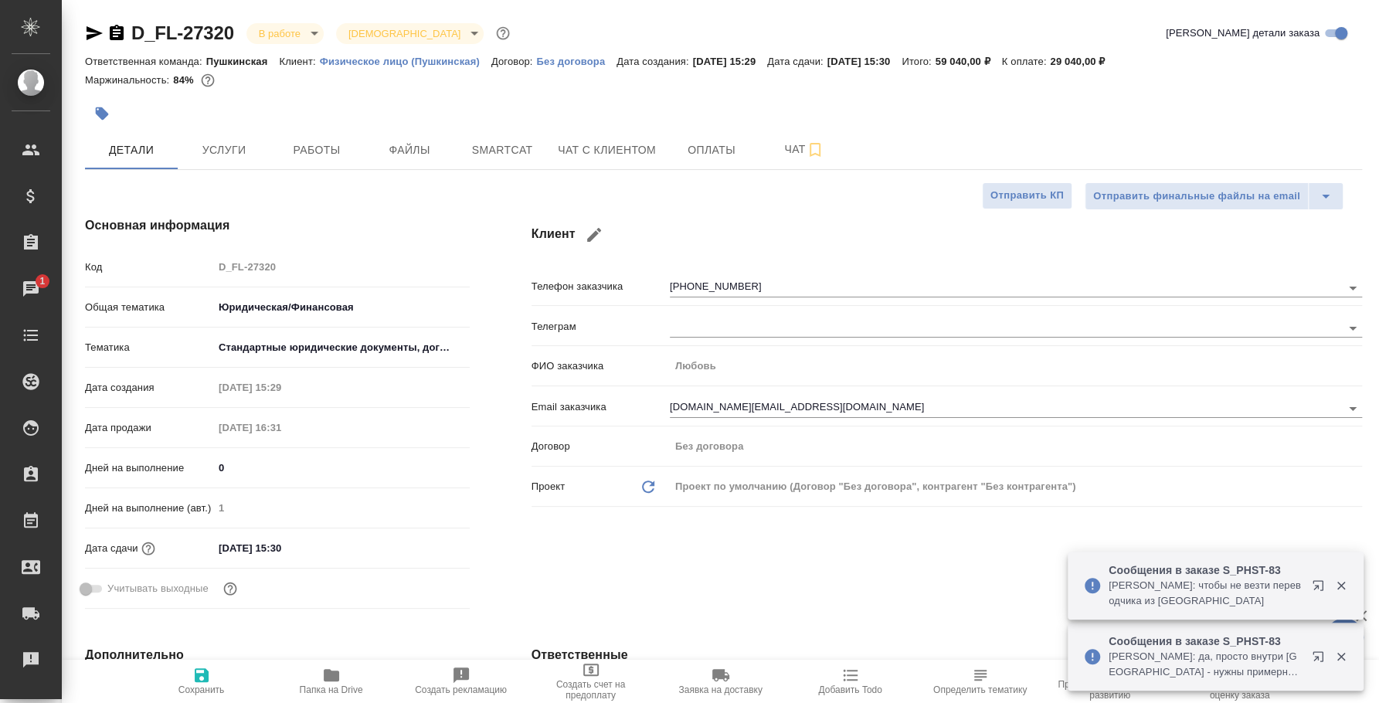
type textarea "x"
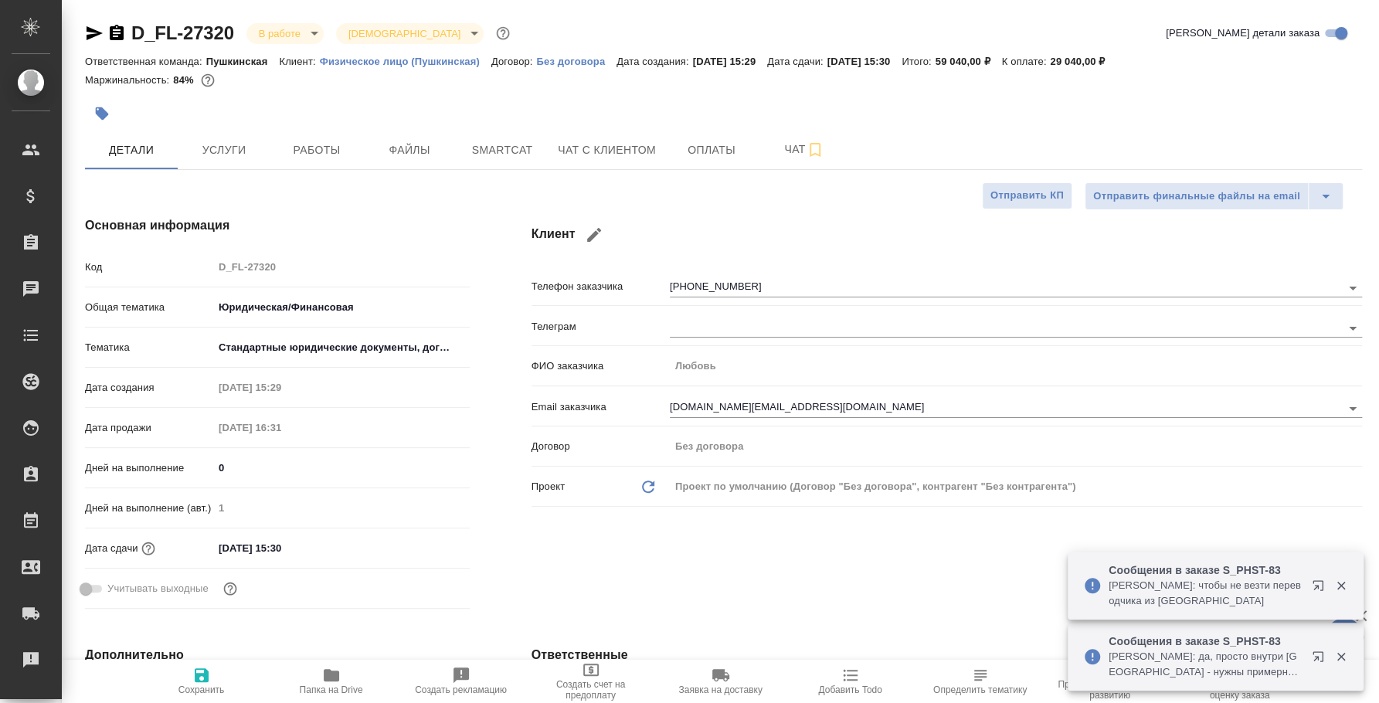
type textarea "x"
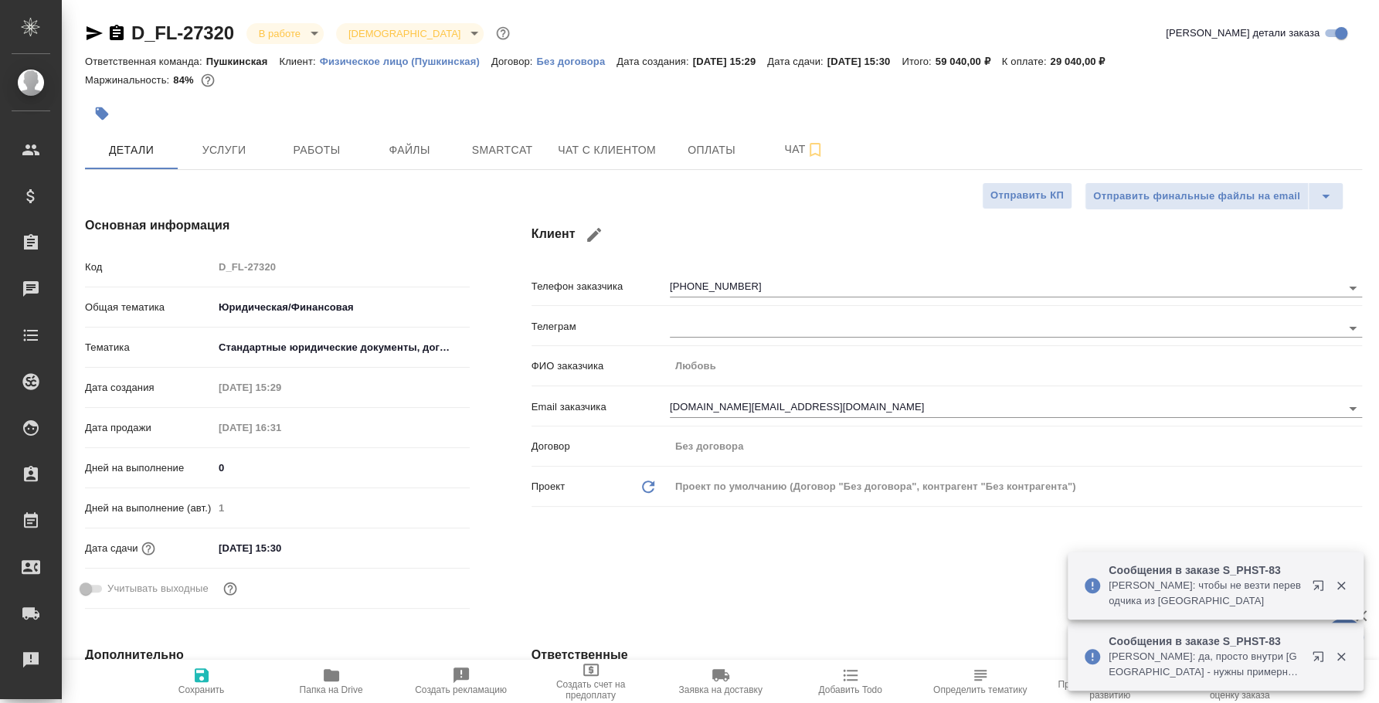
type textarea "x"
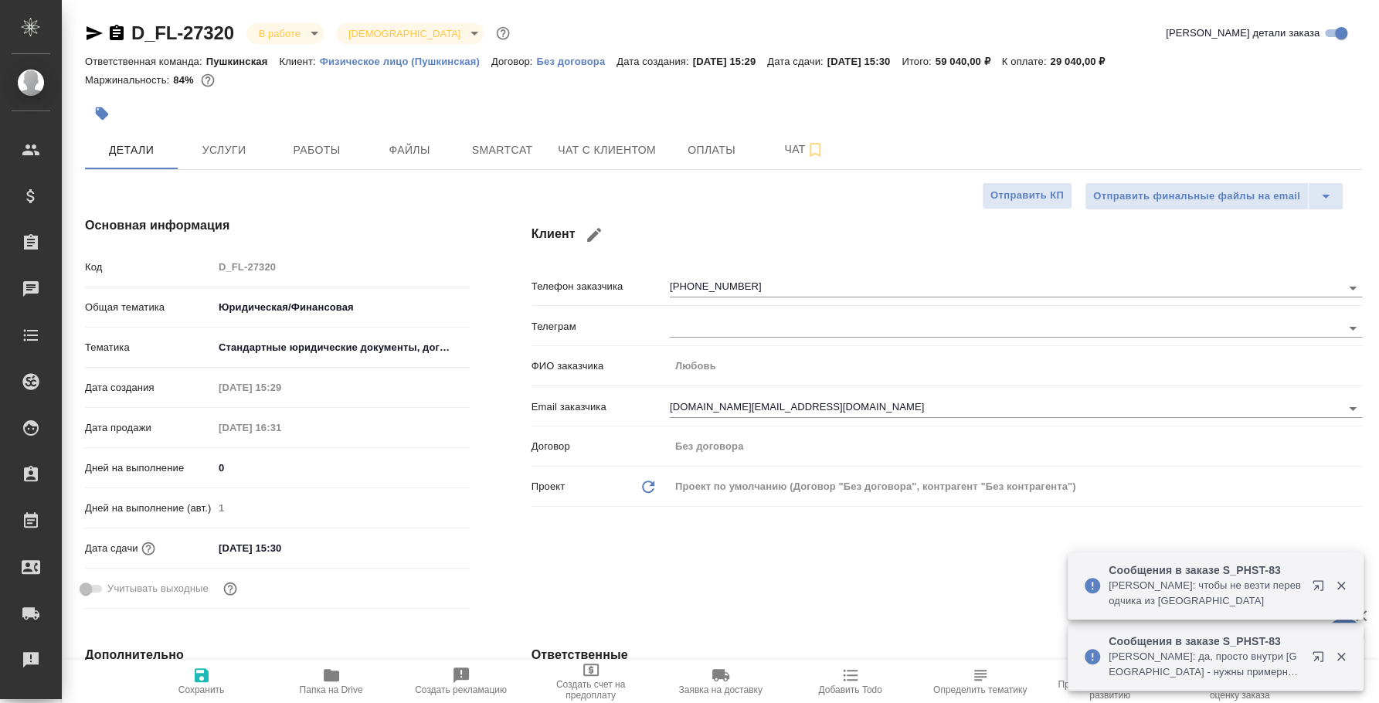
type textarea "x"
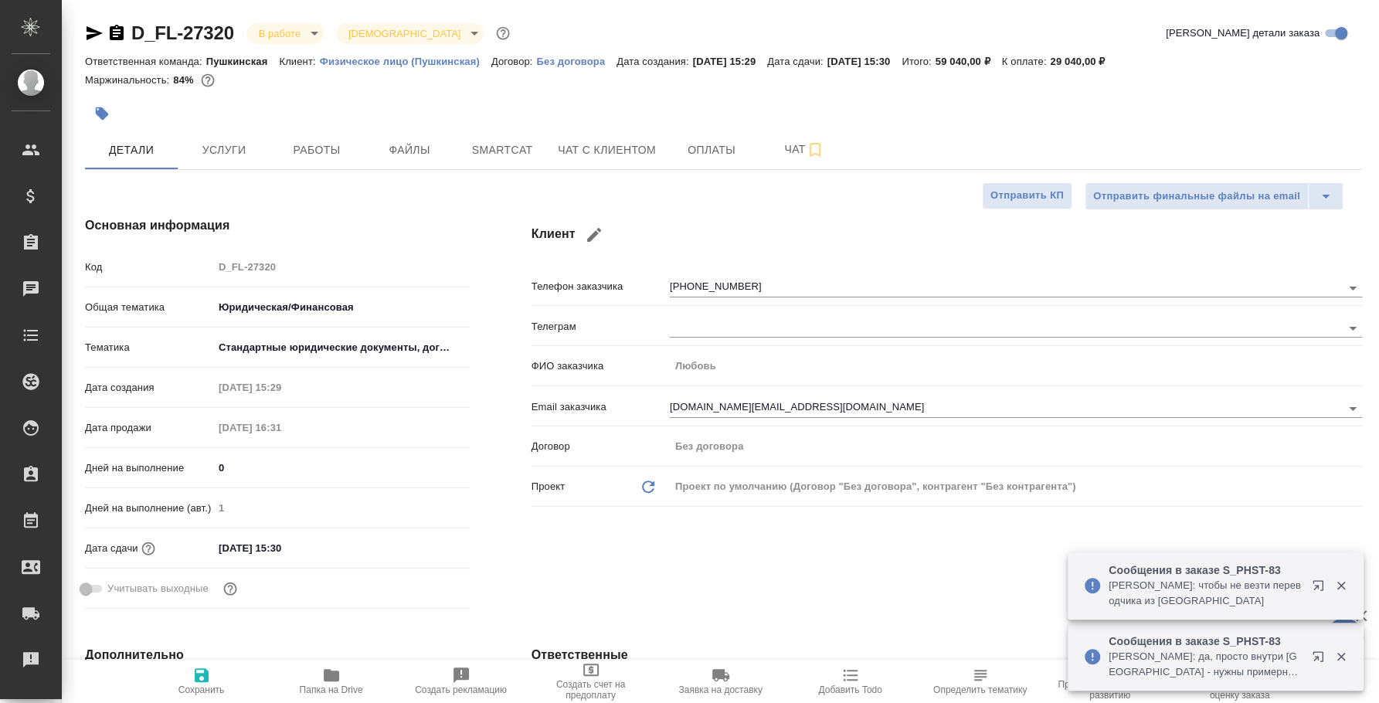
type textarea "x"
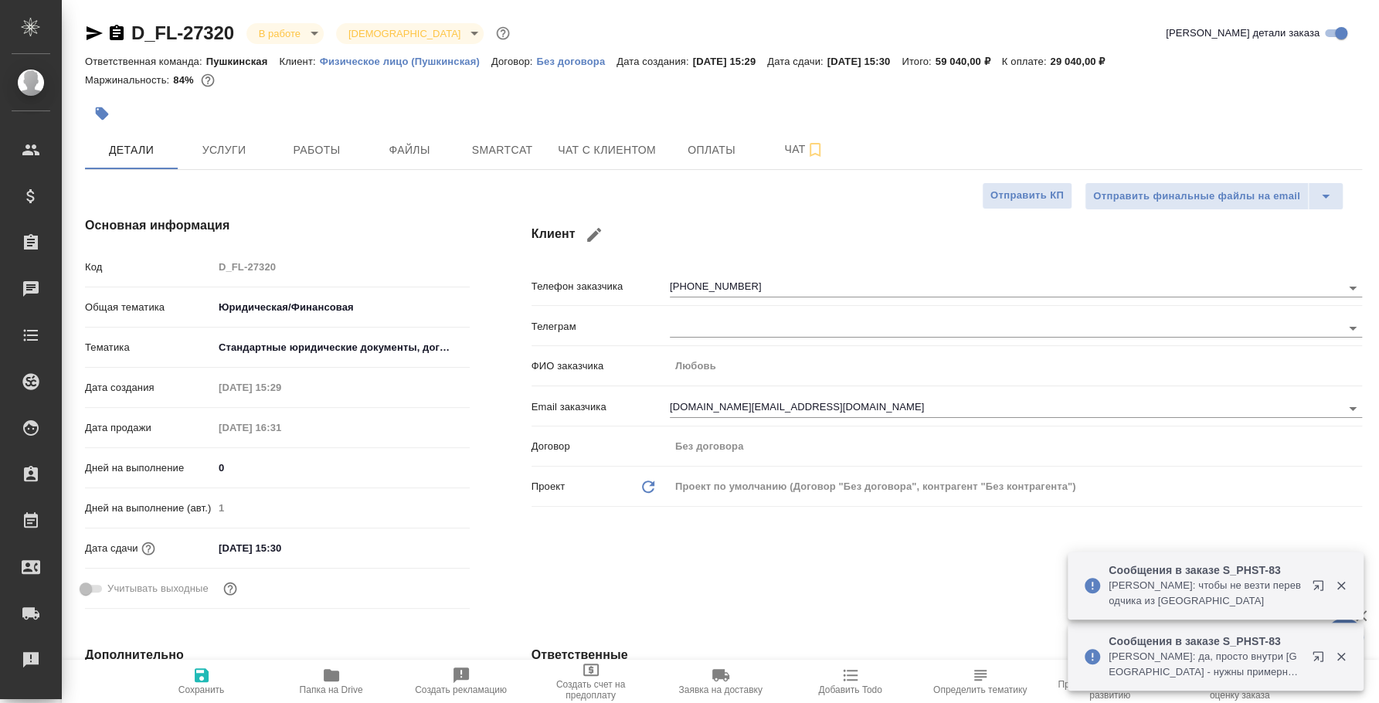
type textarea "x"
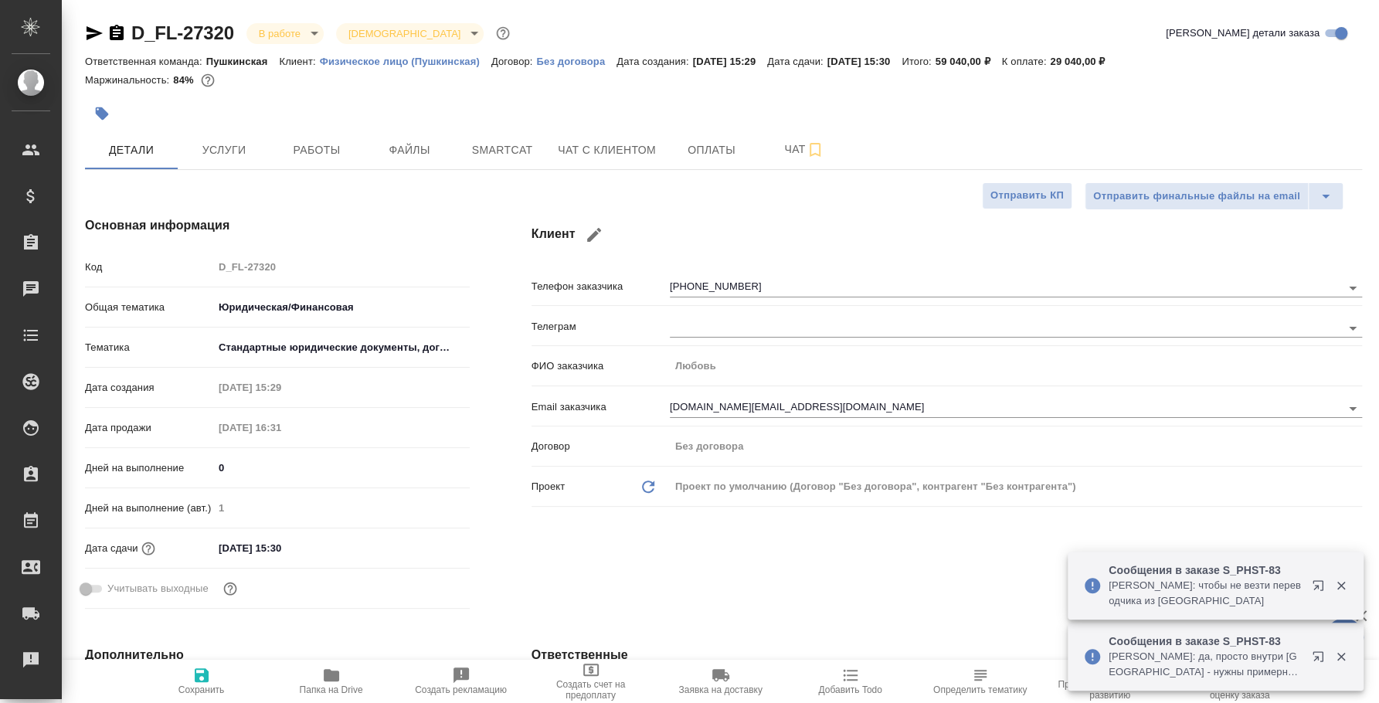
type textarea "x"
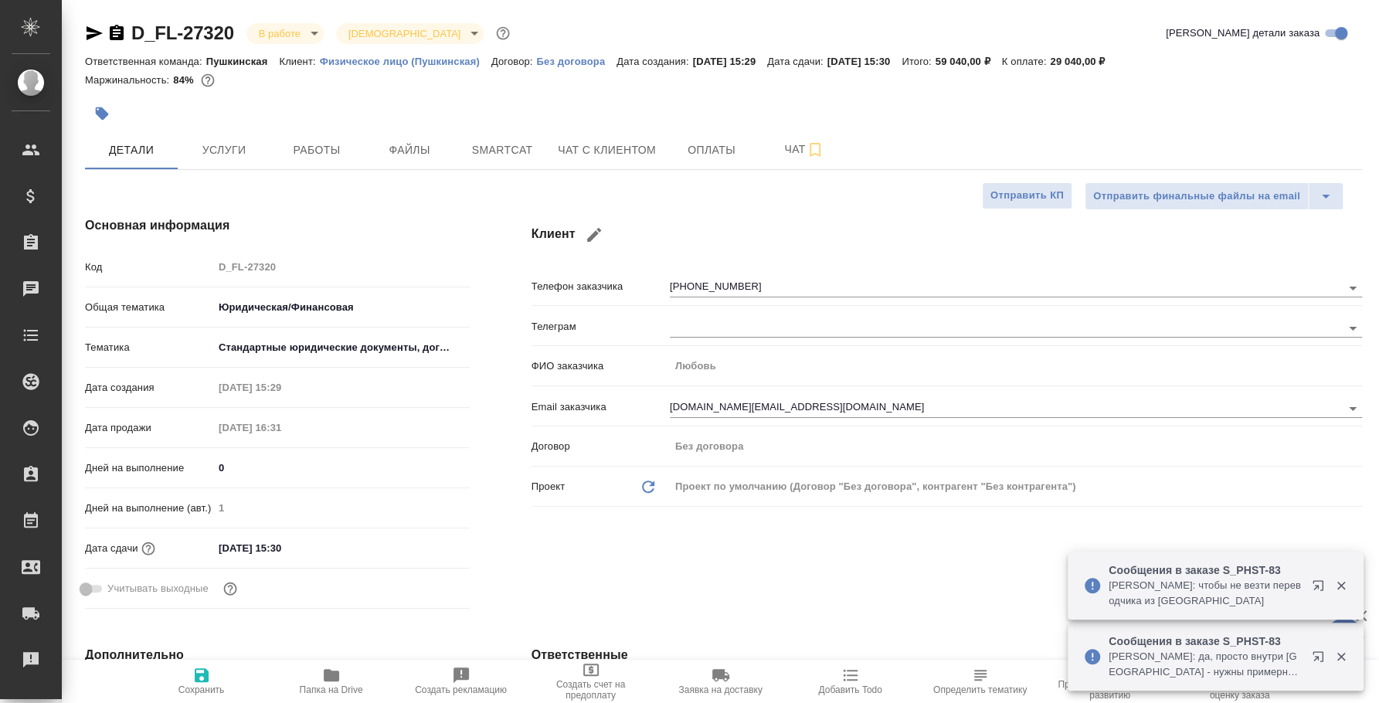
type textarea "x"
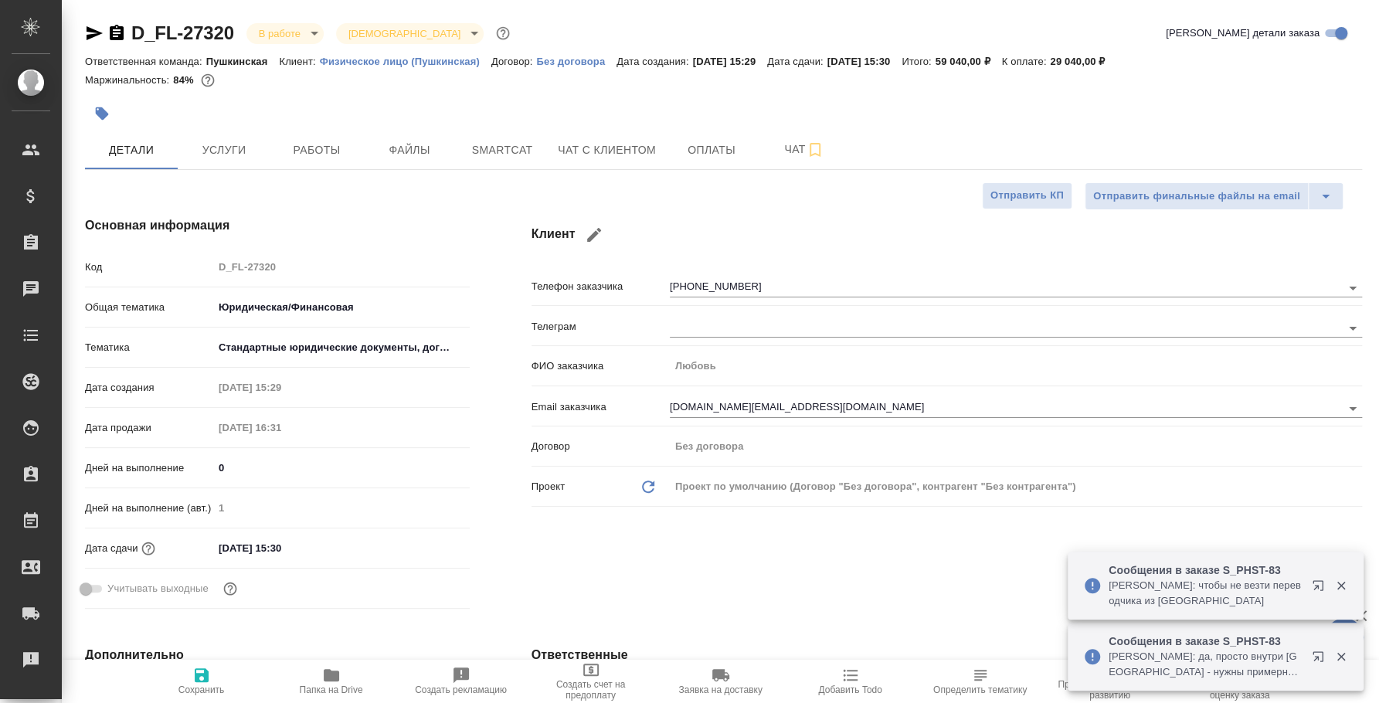
type textarea "x"
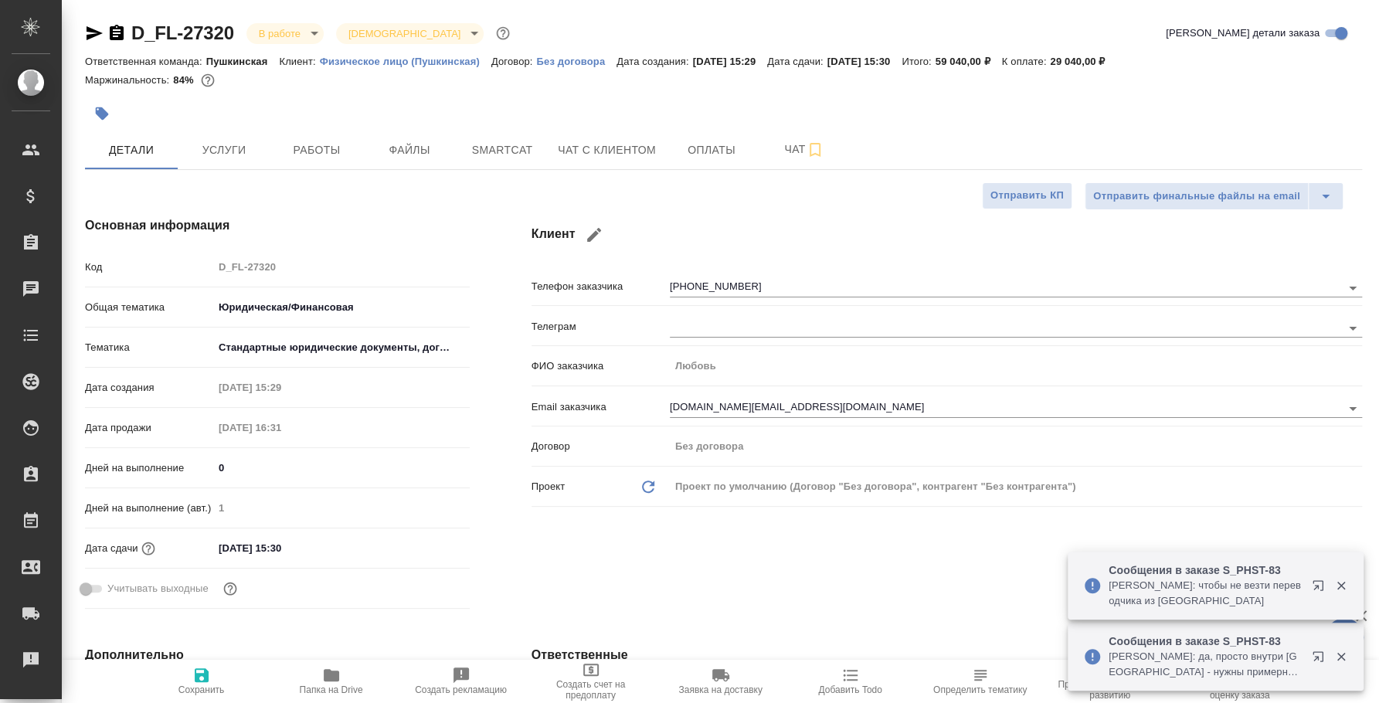
type textarea "x"
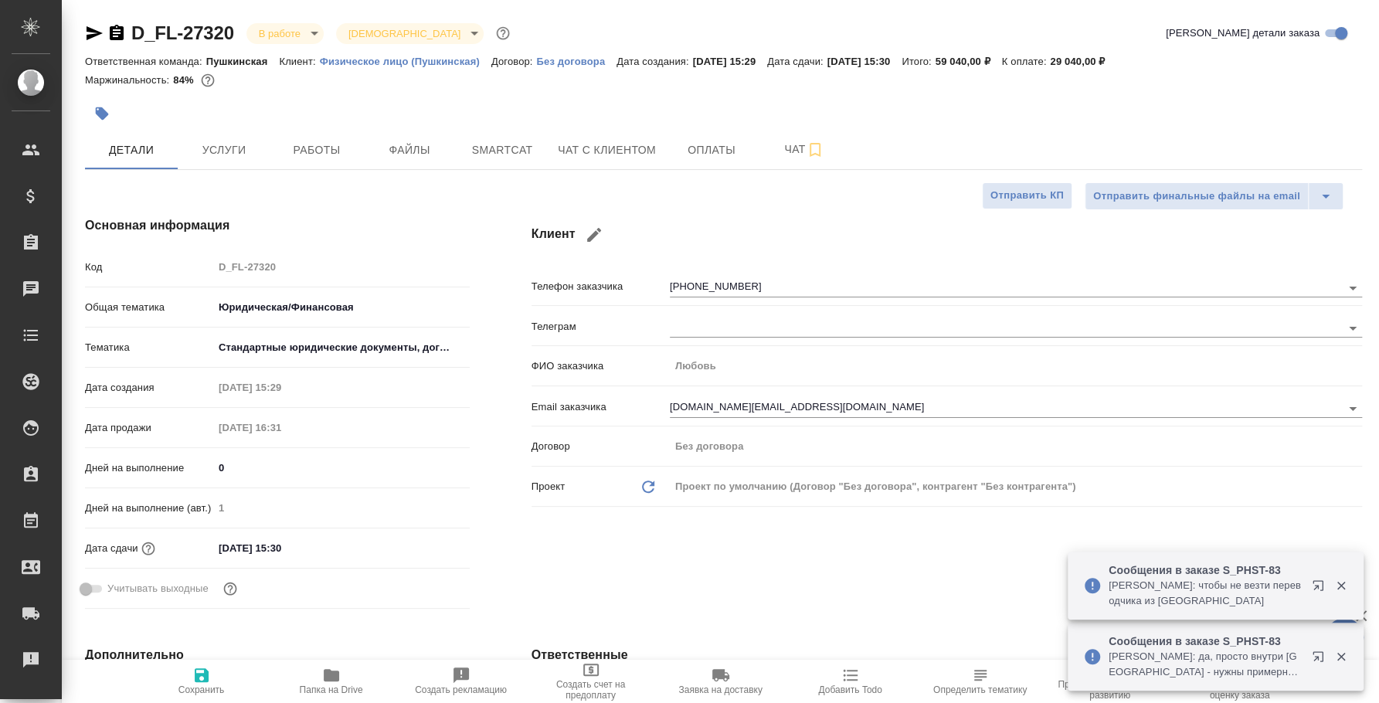
type textarea "x"
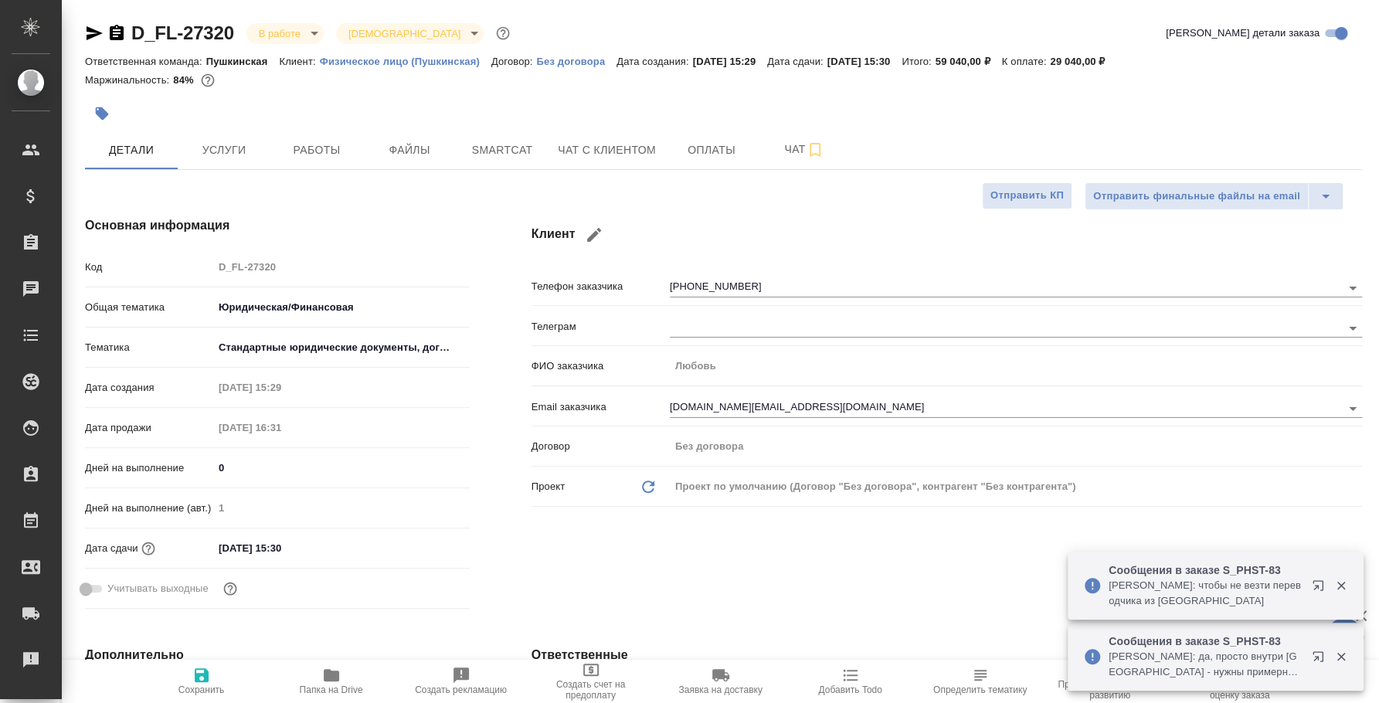
type textarea "x"
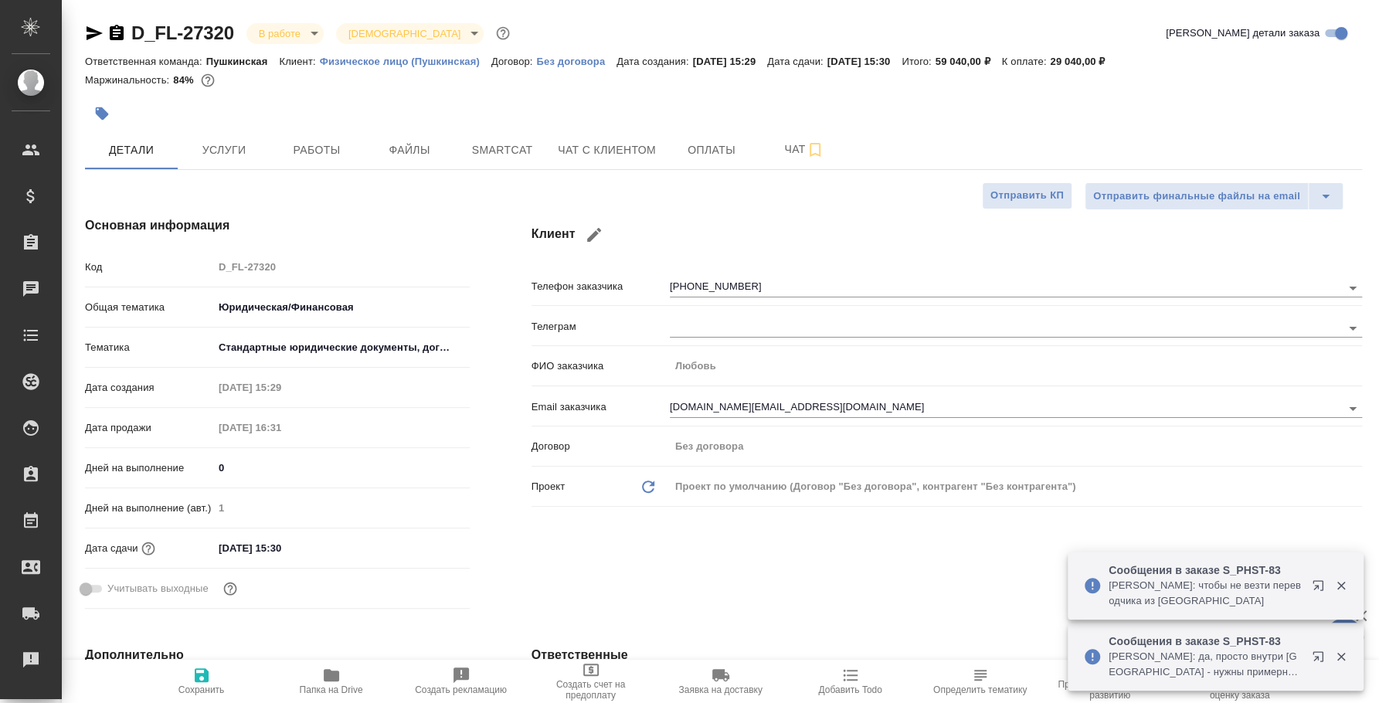
type textarea "x"
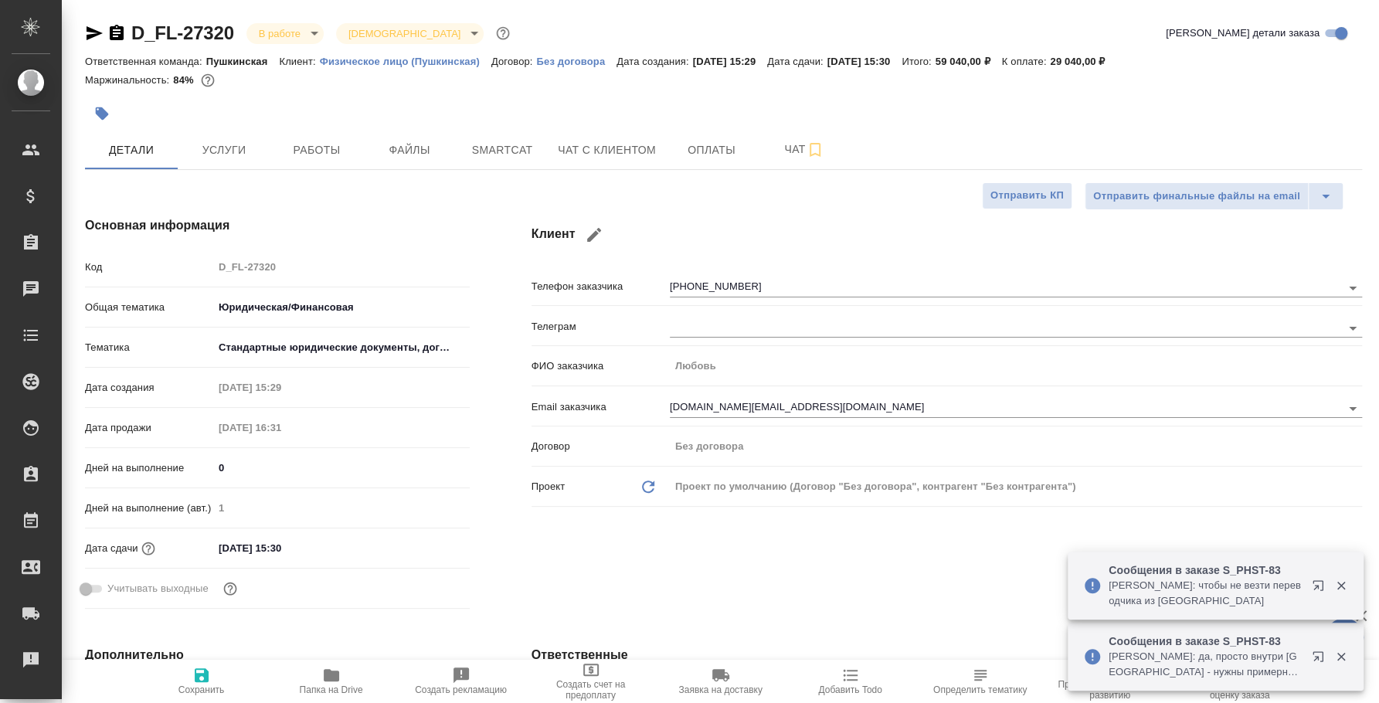
type textarea "x"
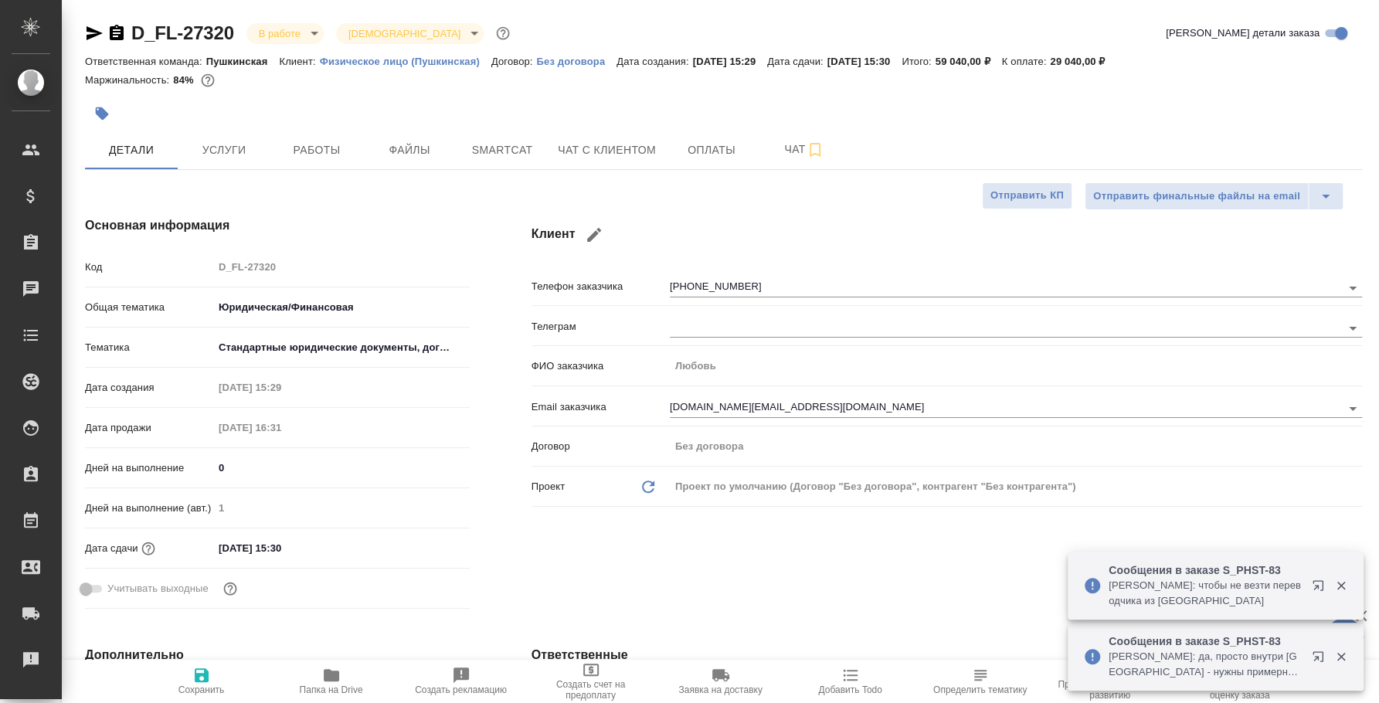
type textarea "x"
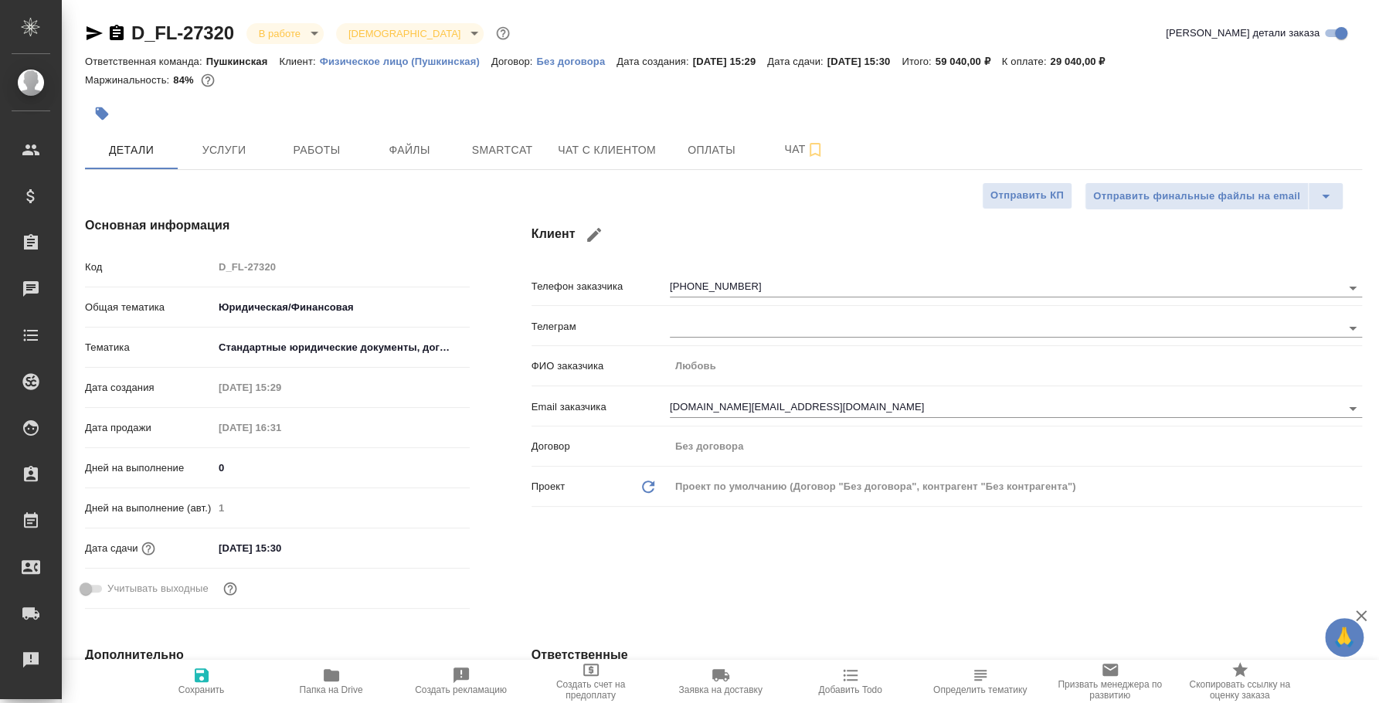
type textarea "x"
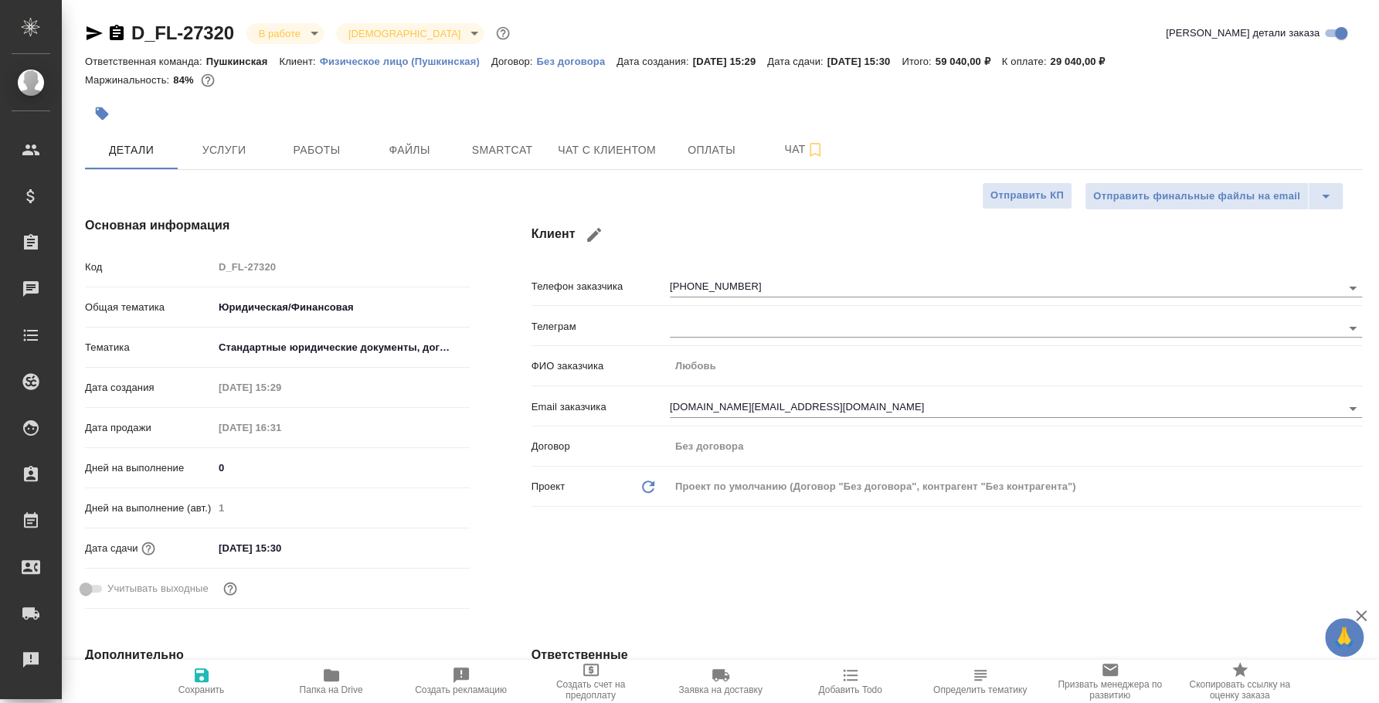
type textarea "x"
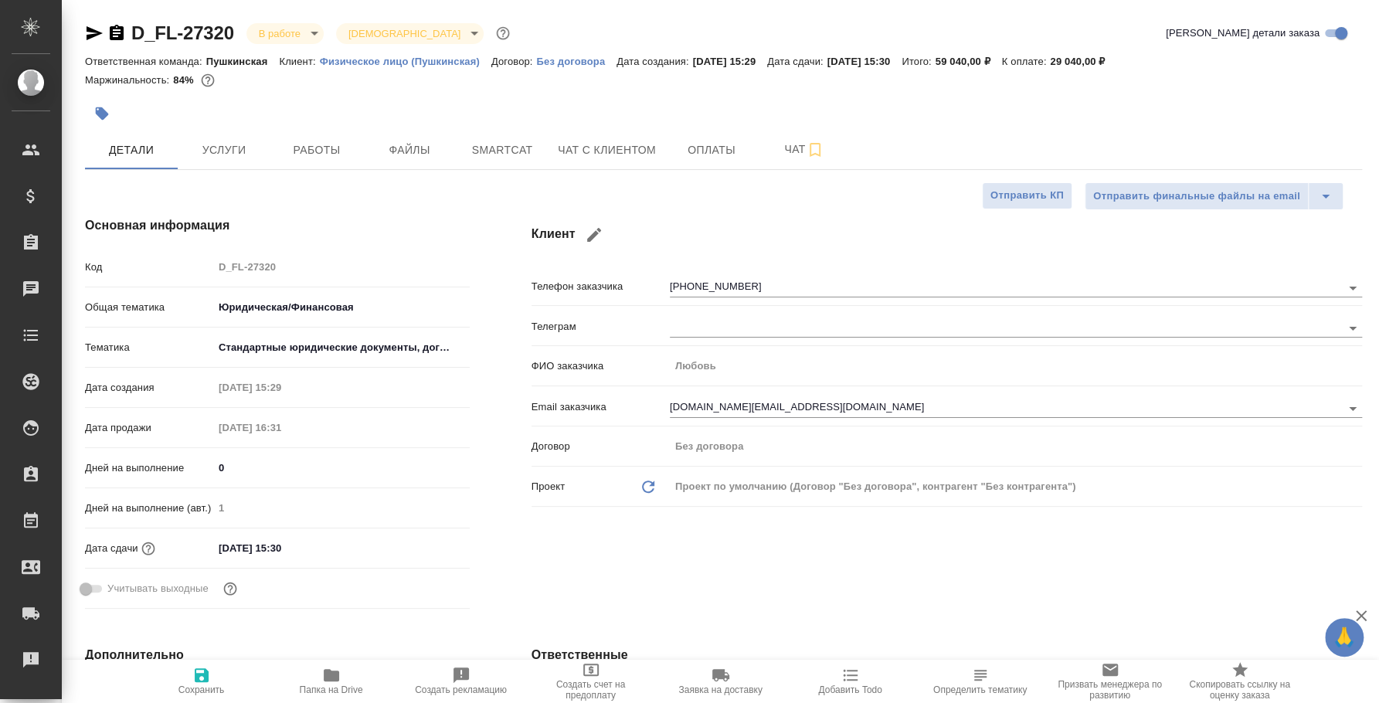
type textarea "x"
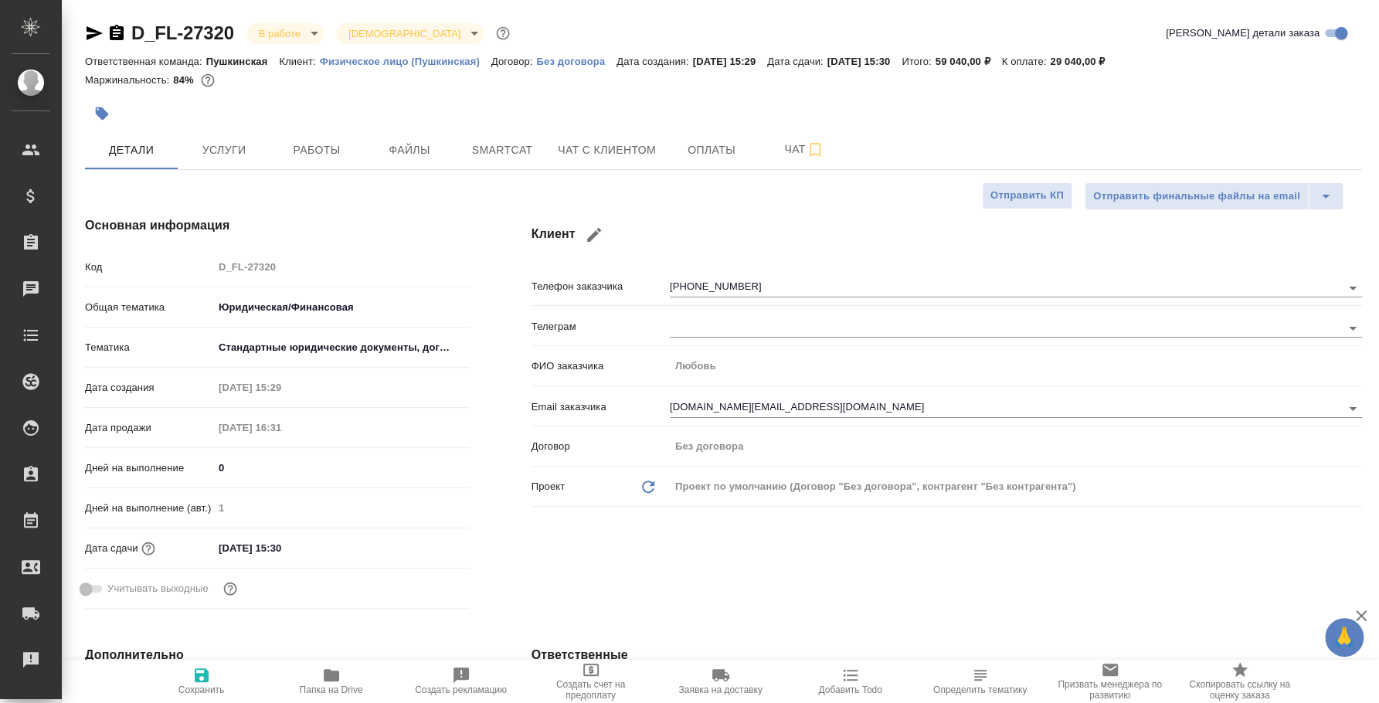
type textarea "x"
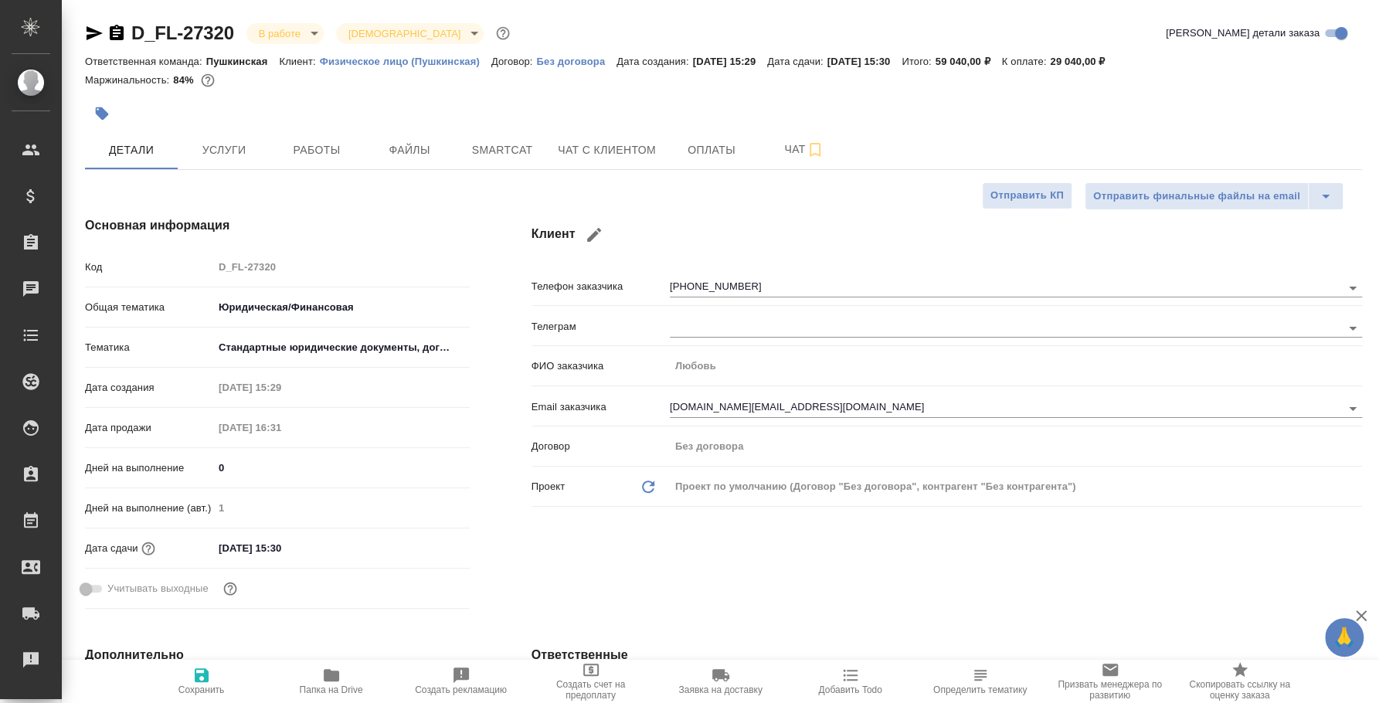
type textarea "x"
click at [796, 150] on span "Чат" at bounding box center [804, 149] width 74 height 19
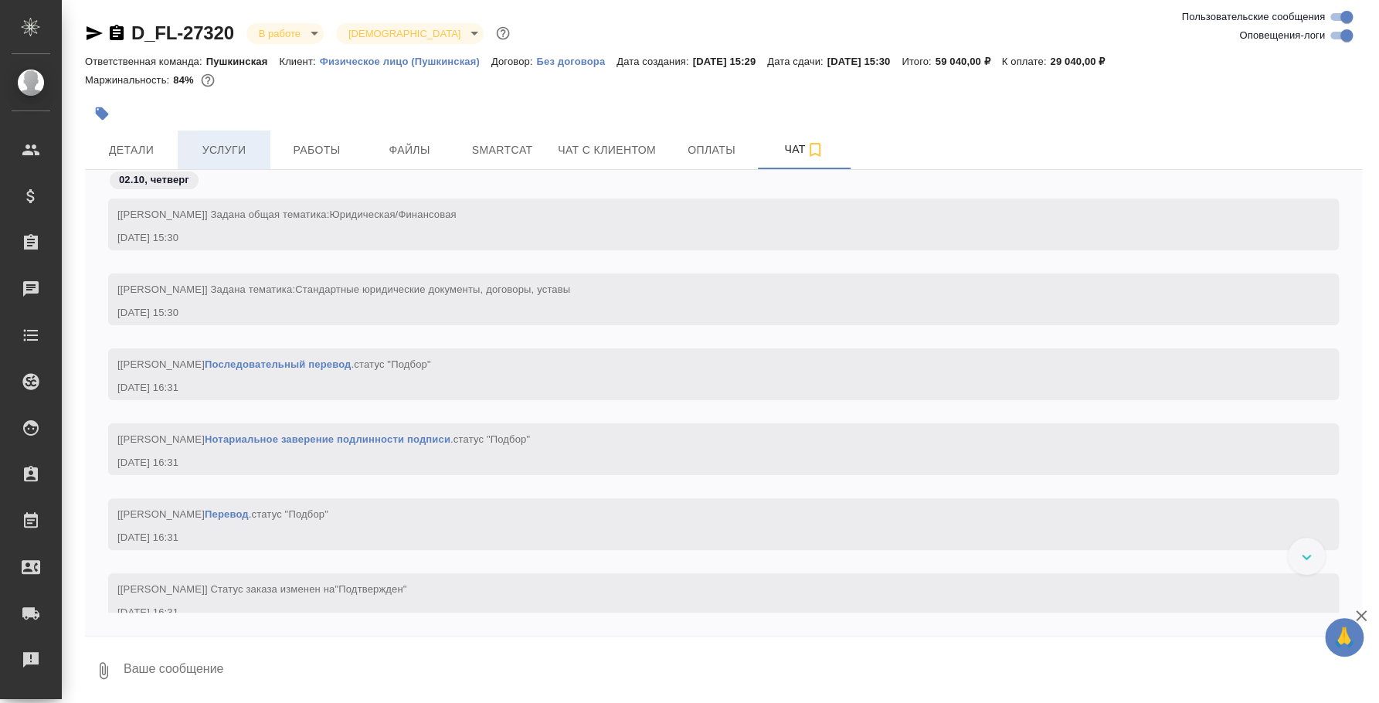
click at [248, 142] on span "Услуги" at bounding box center [224, 150] width 74 height 19
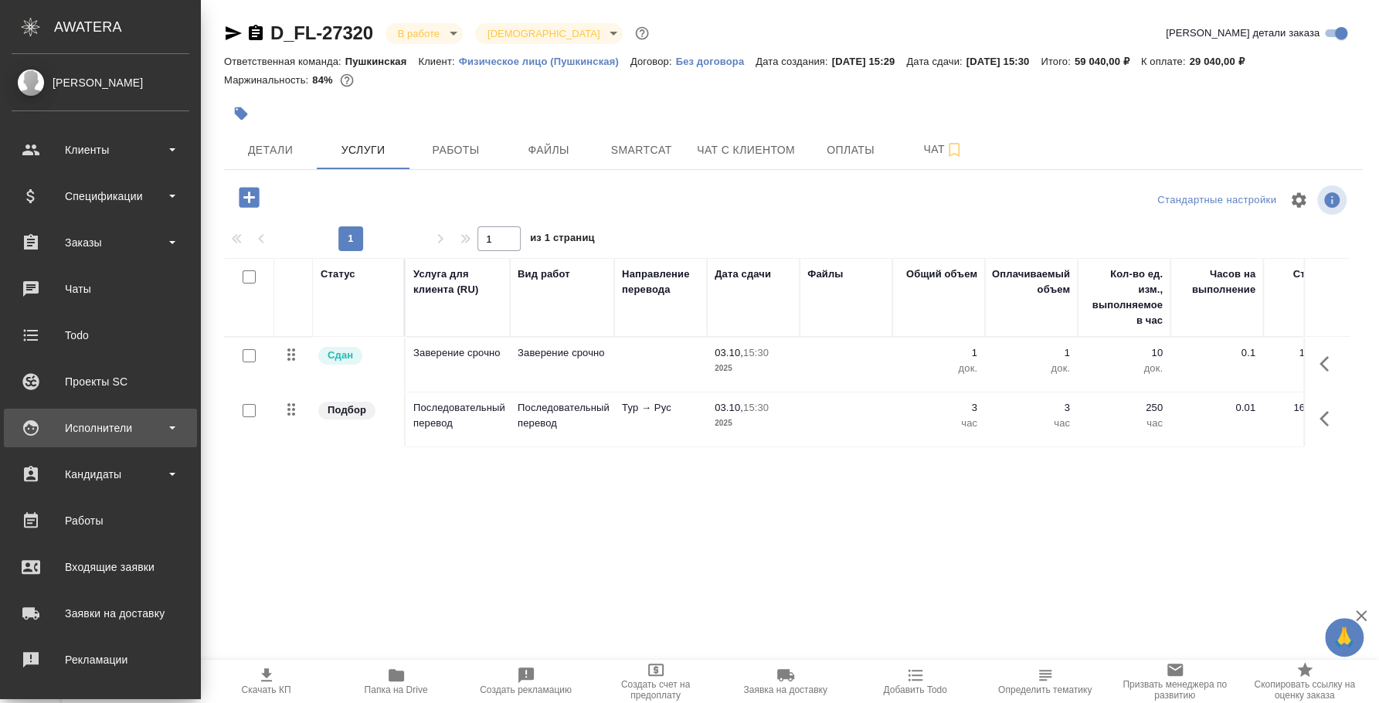
click at [95, 428] on div "Исполнители" at bounding box center [101, 427] width 178 height 23
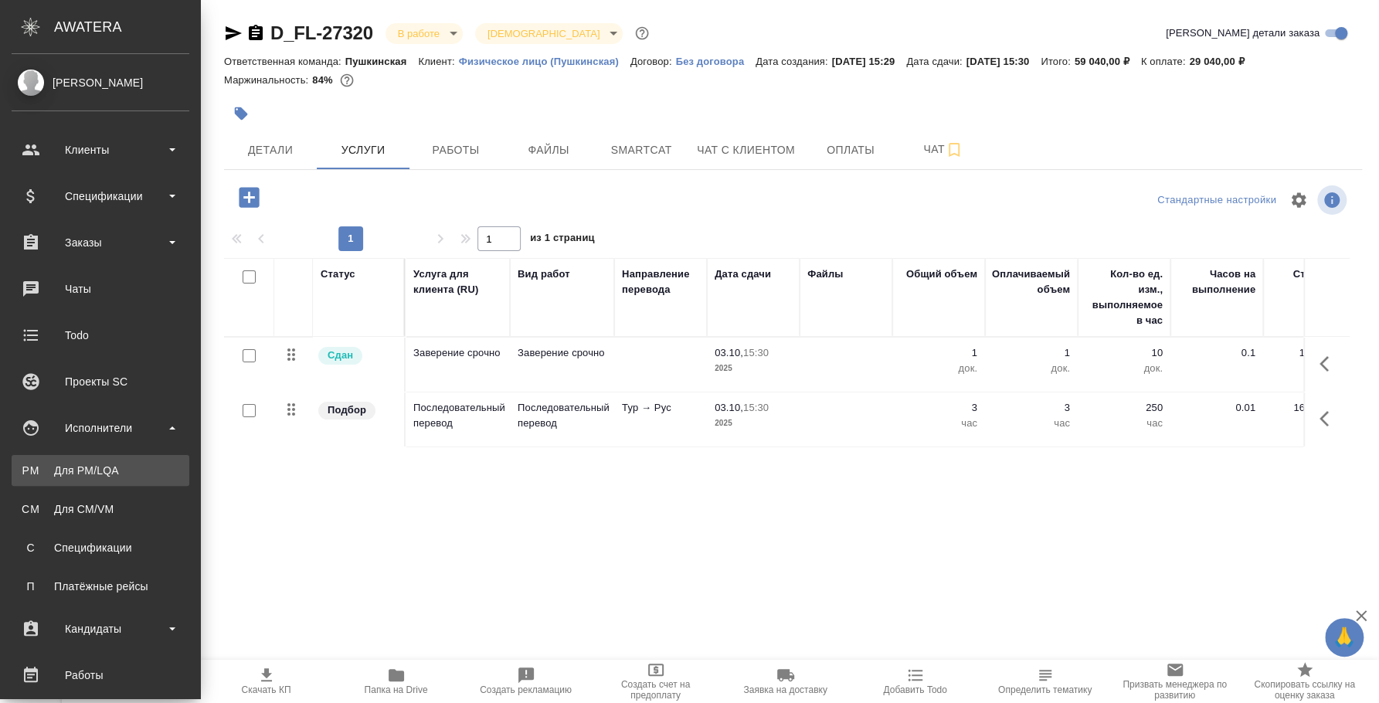
click at [97, 475] on div "Для PM/LQA" at bounding box center [100, 470] width 162 height 15
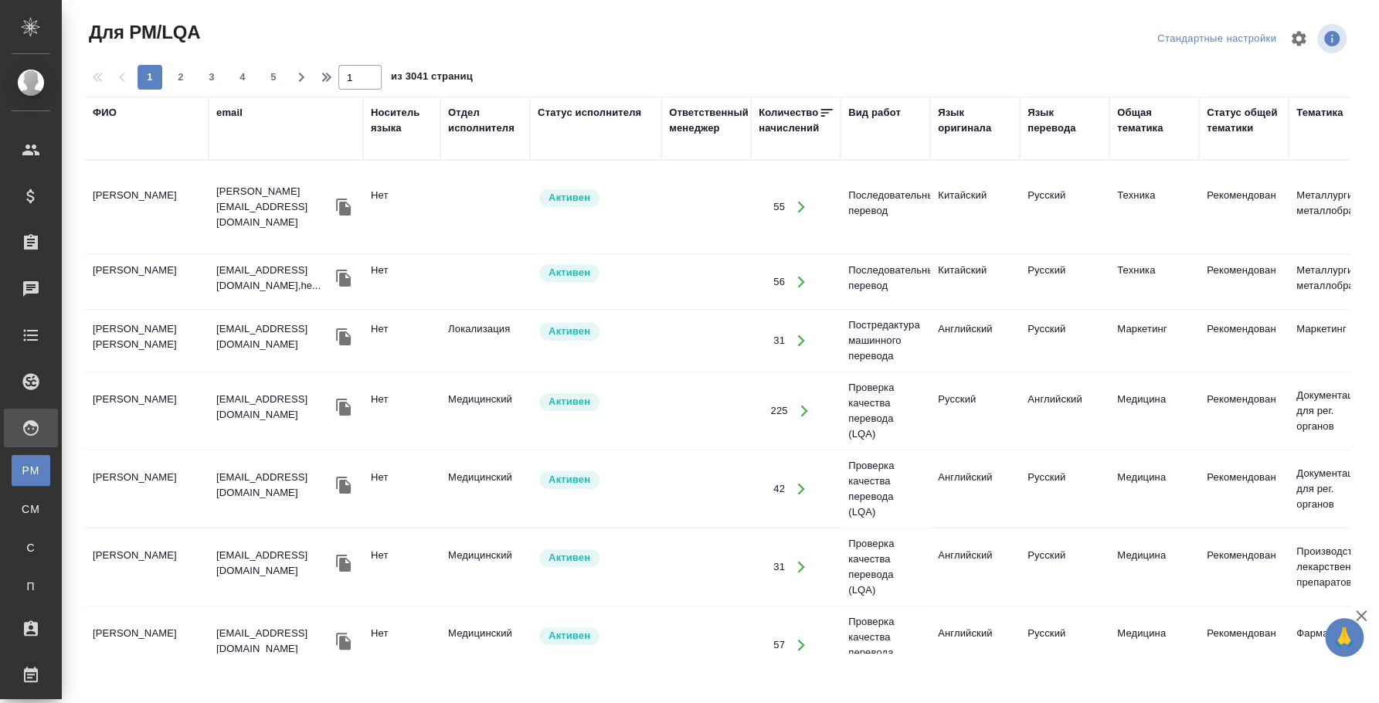
click at [107, 117] on div "ФИО" at bounding box center [105, 112] width 24 height 15
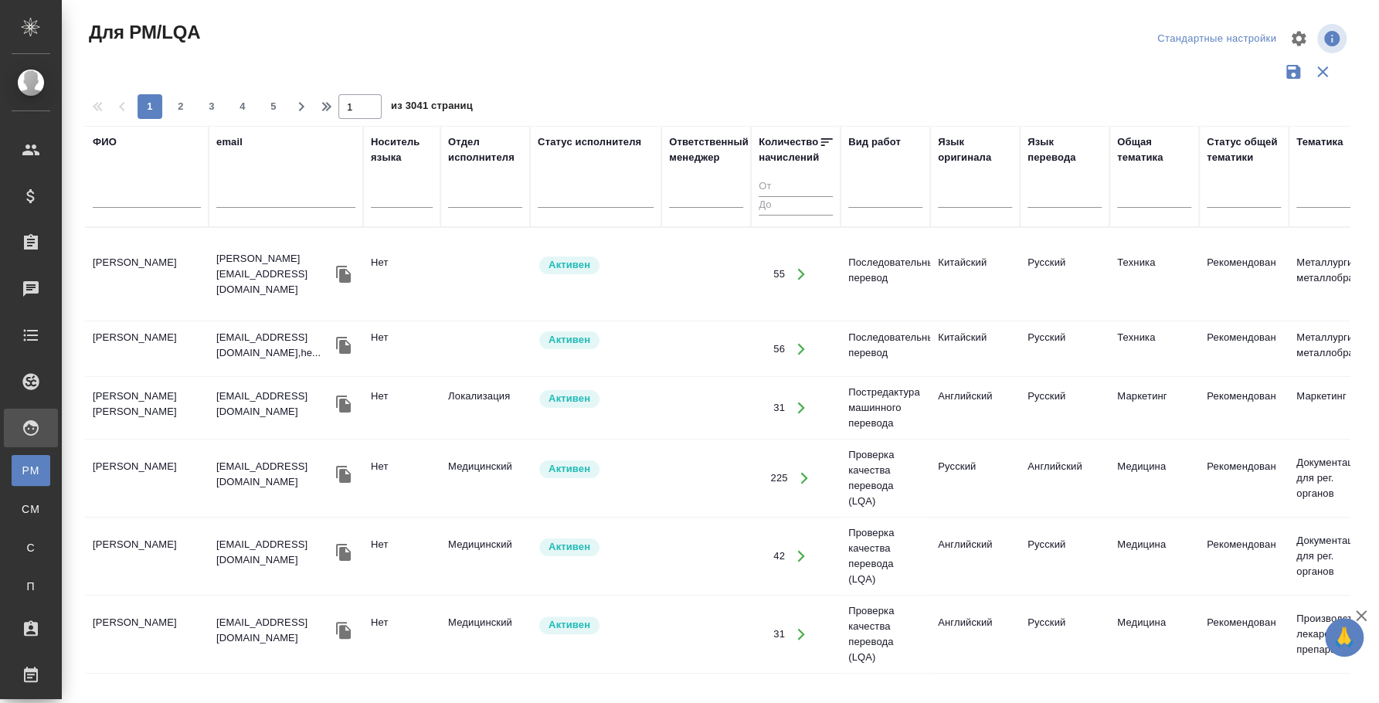
click at [147, 199] on input "text" at bounding box center [147, 197] width 108 height 19
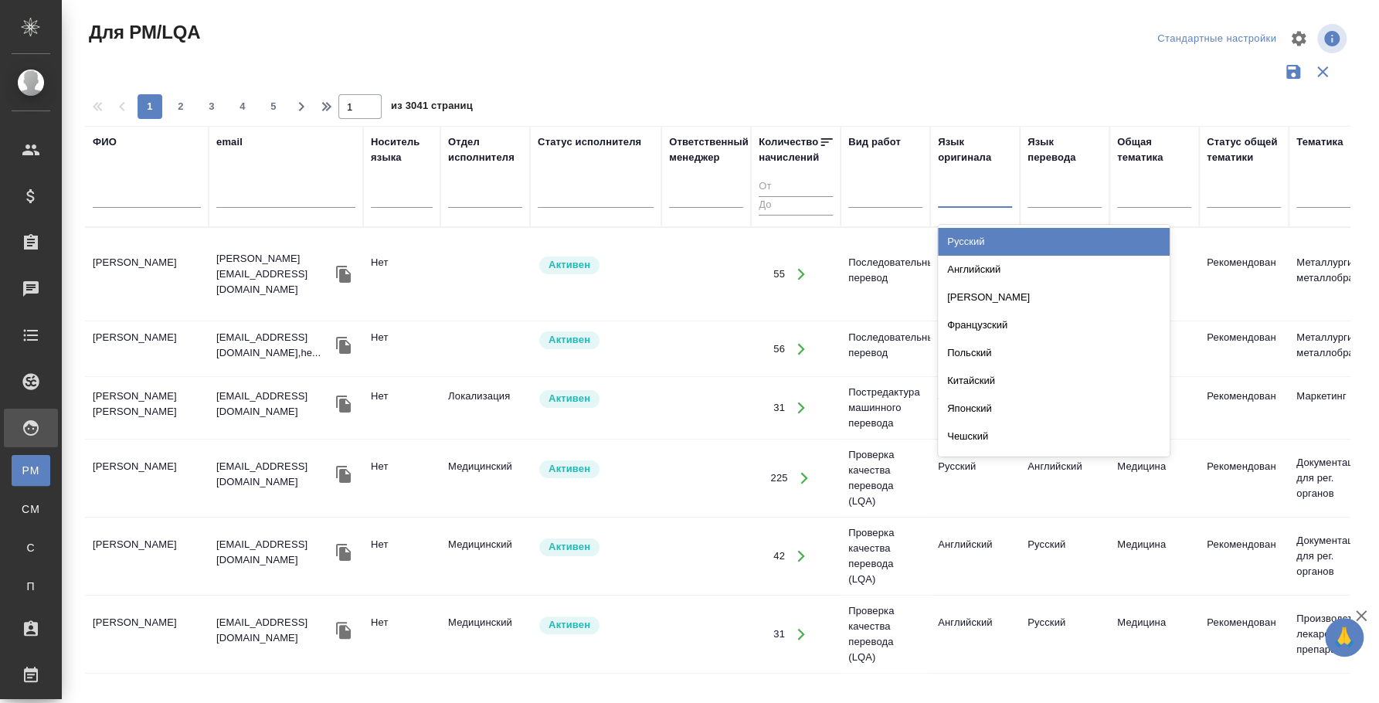
click at [985, 198] on div at bounding box center [975, 193] width 74 height 22
type input "поль"
click at [1009, 241] on div "Польский" at bounding box center [1054, 242] width 232 height 28
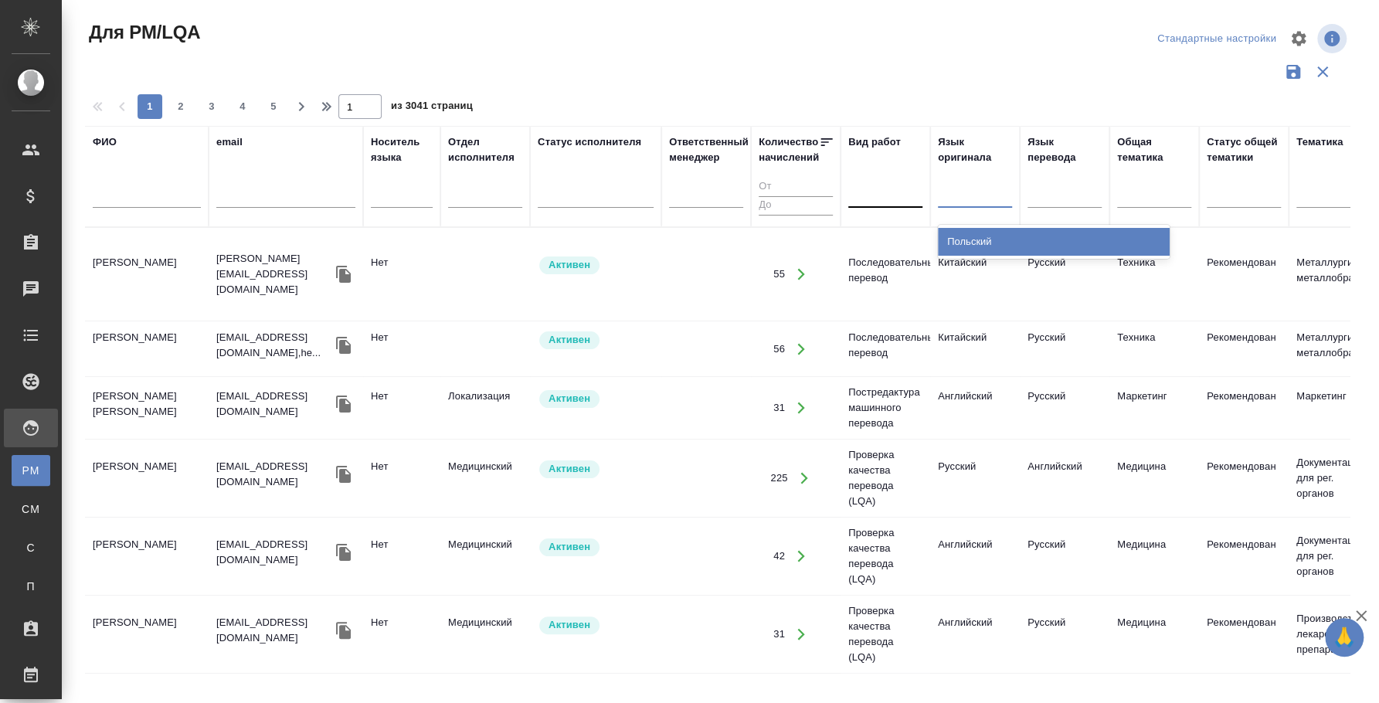
click at [880, 194] on div at bounding box center [885, 193] width 74 height 22
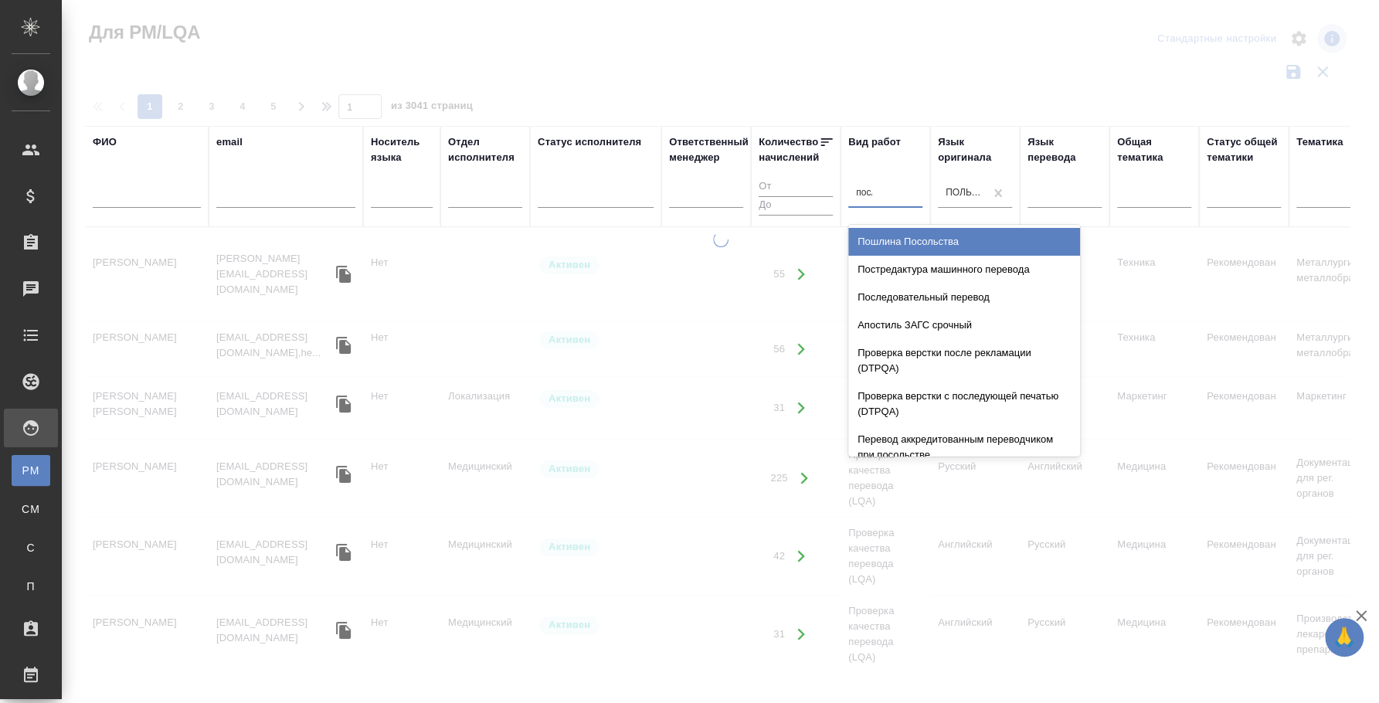
type input "послед"
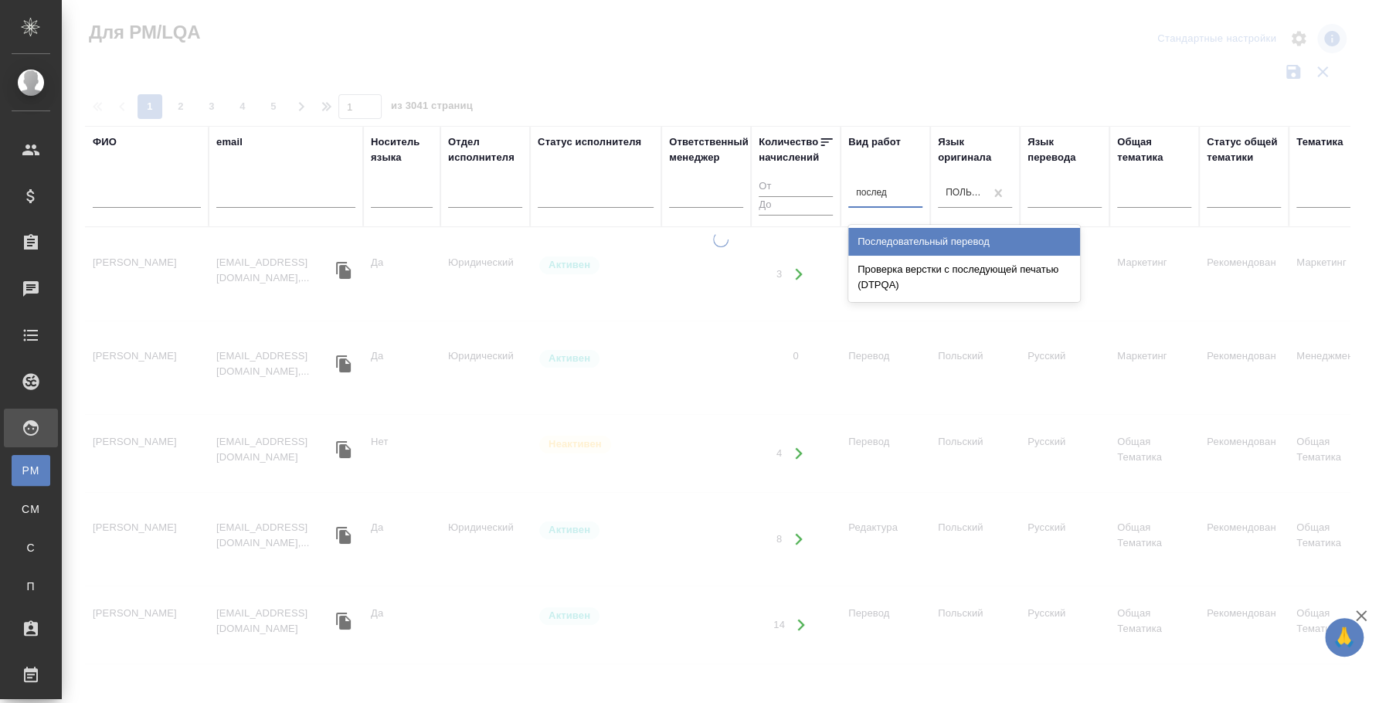
click at [915, 239] on div "Последовательный перевод" at bounding box center [964, 242] width 232 height 28
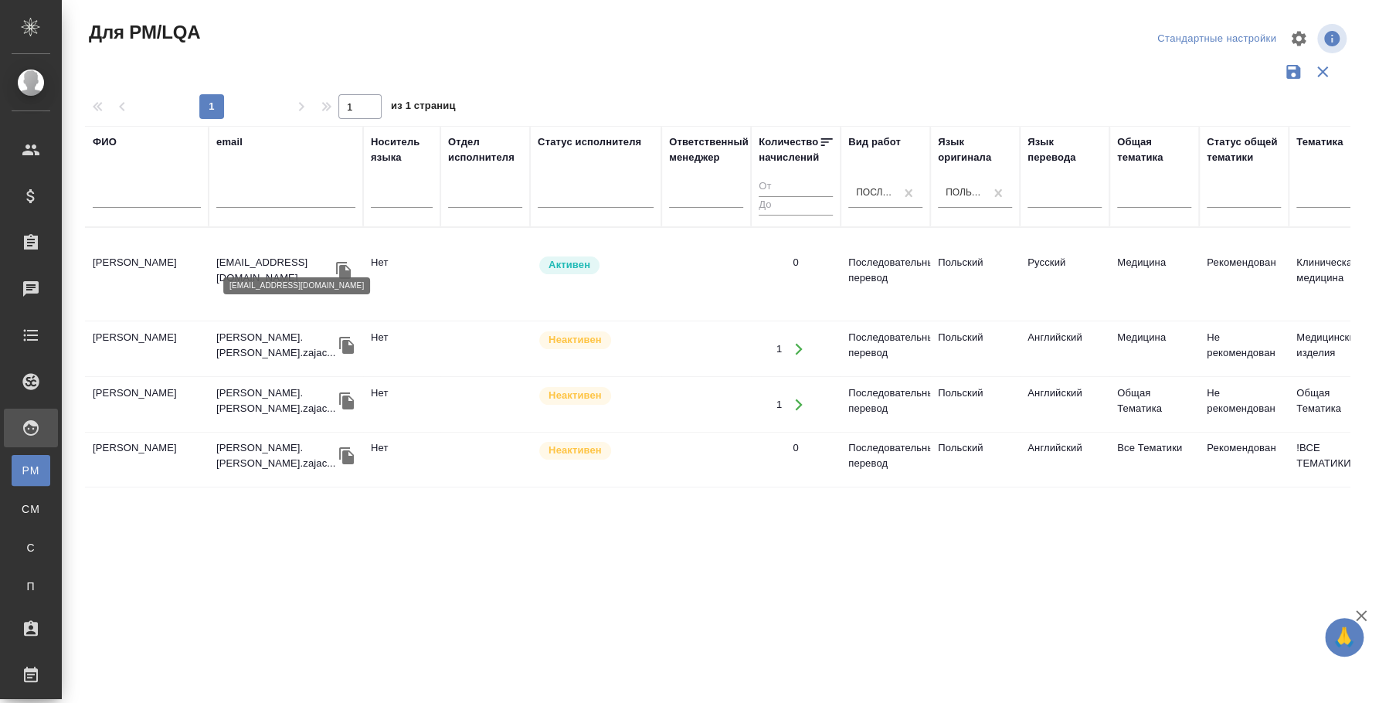
click at [227, 255] on p "helenaitozawa@gmail.com" at bounding box center [274, 270] width 116 height 31
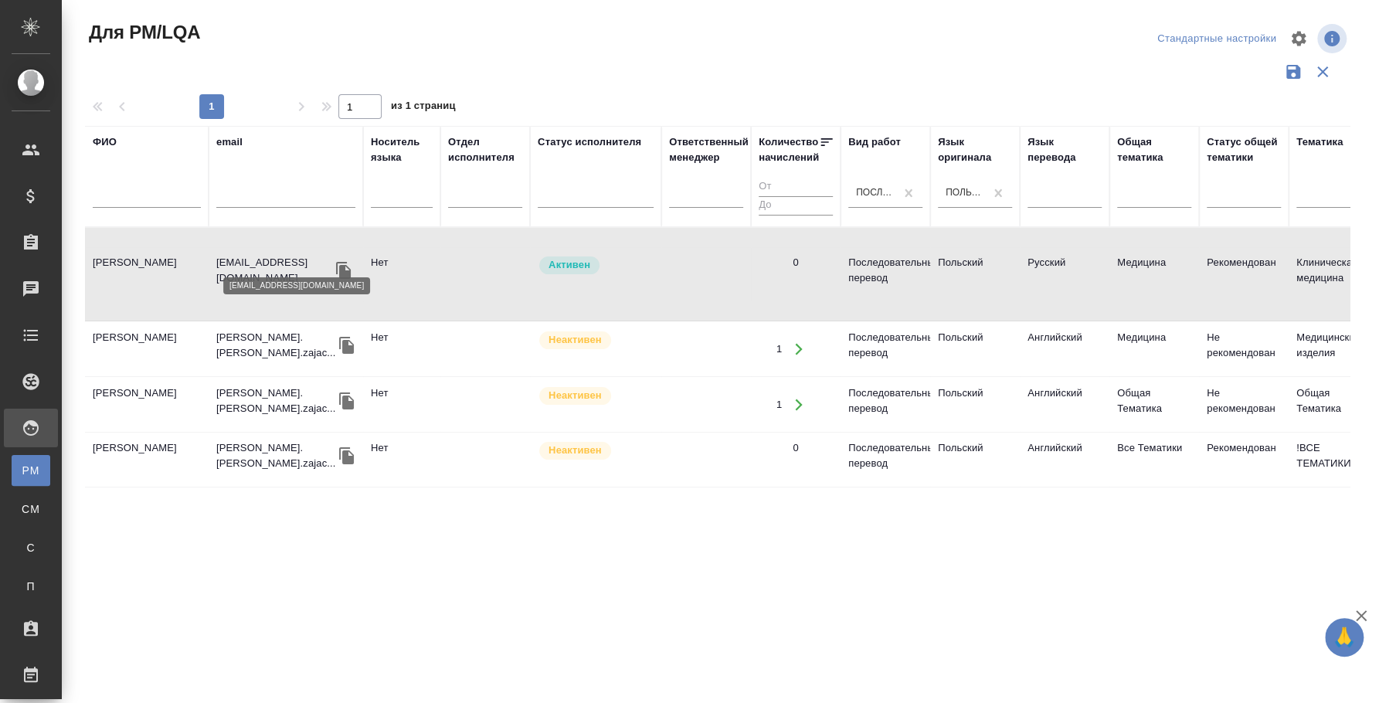
click at [227, 255] on p "helenaitozawa@gmail.com" at bounding box center [274, 270] width 116 height 31
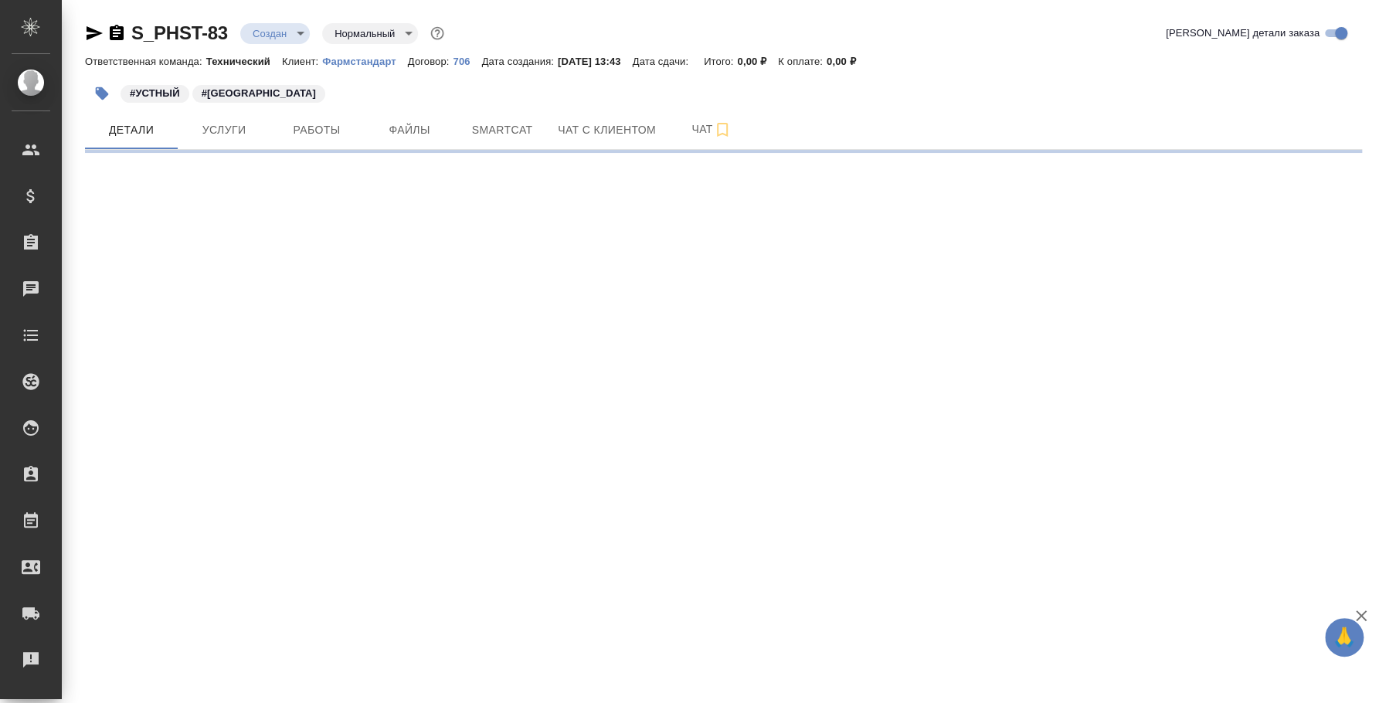
select select "RU"
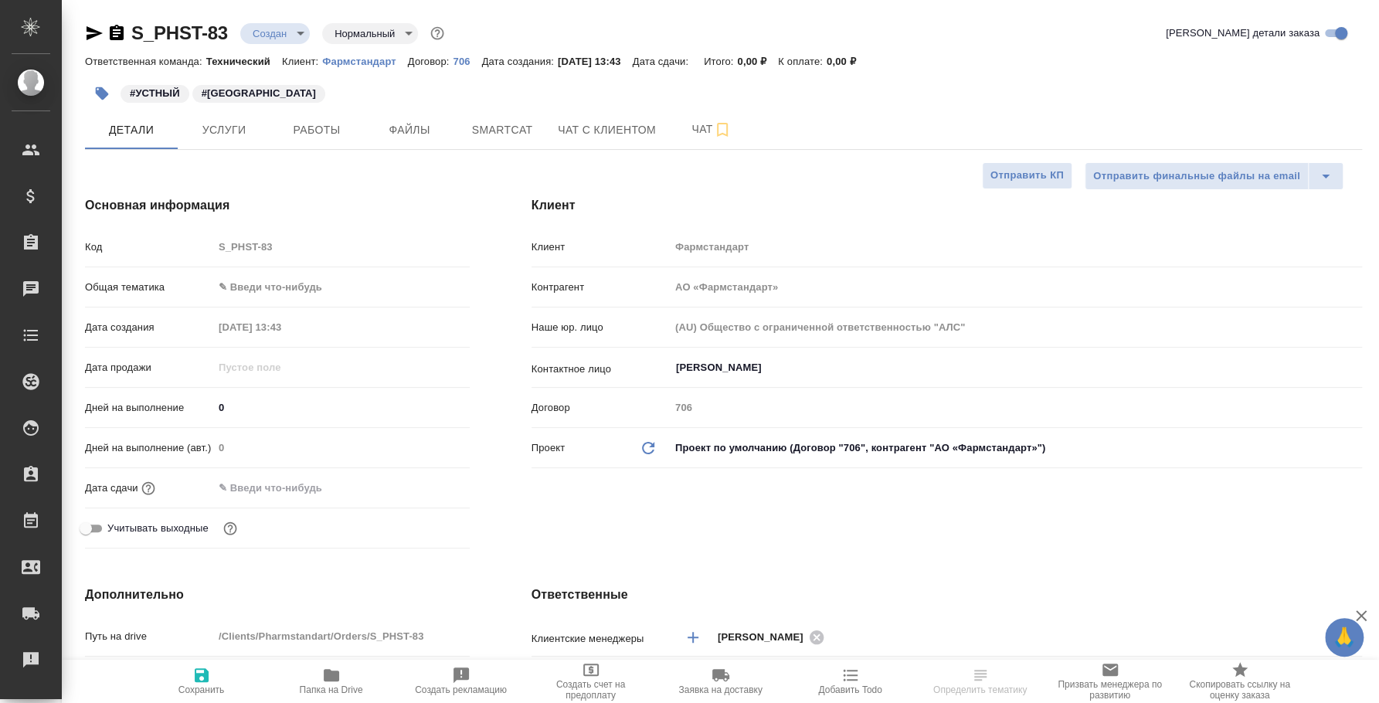
type textarea "x"
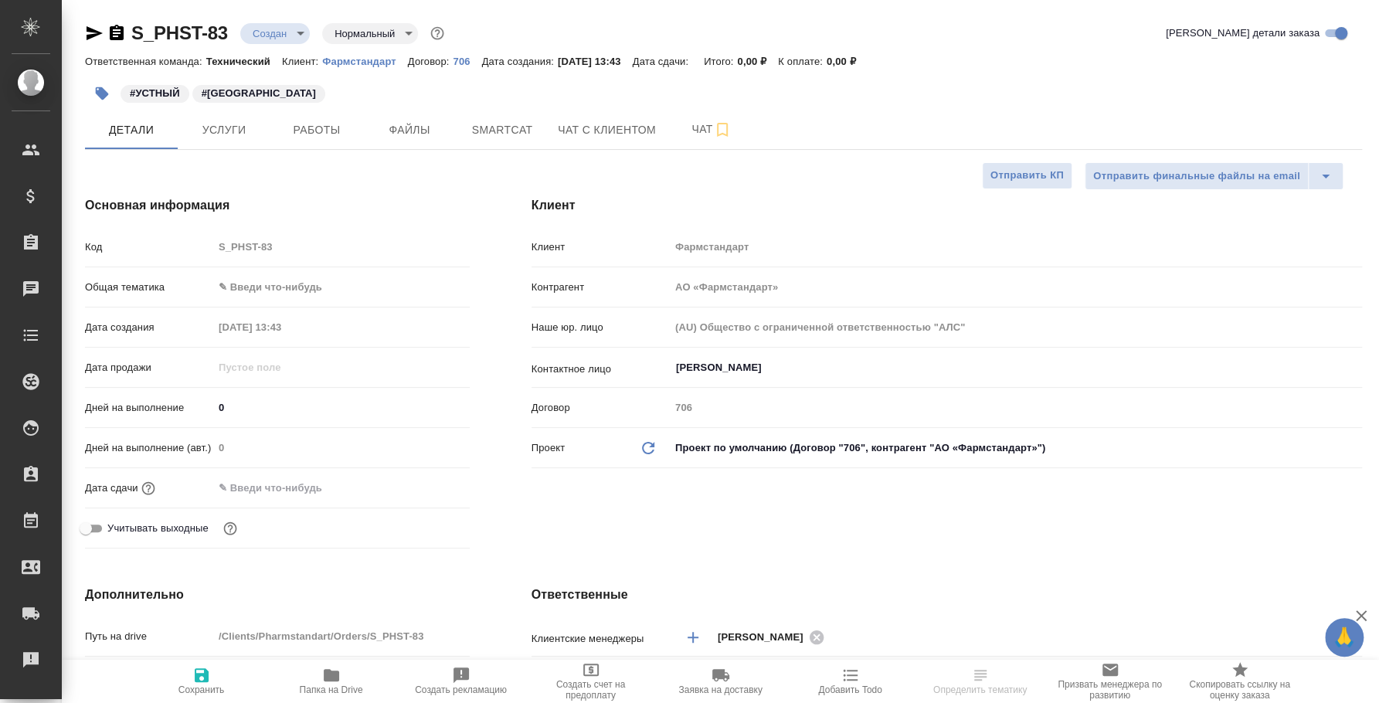
type textarea "x"
select select "RU"
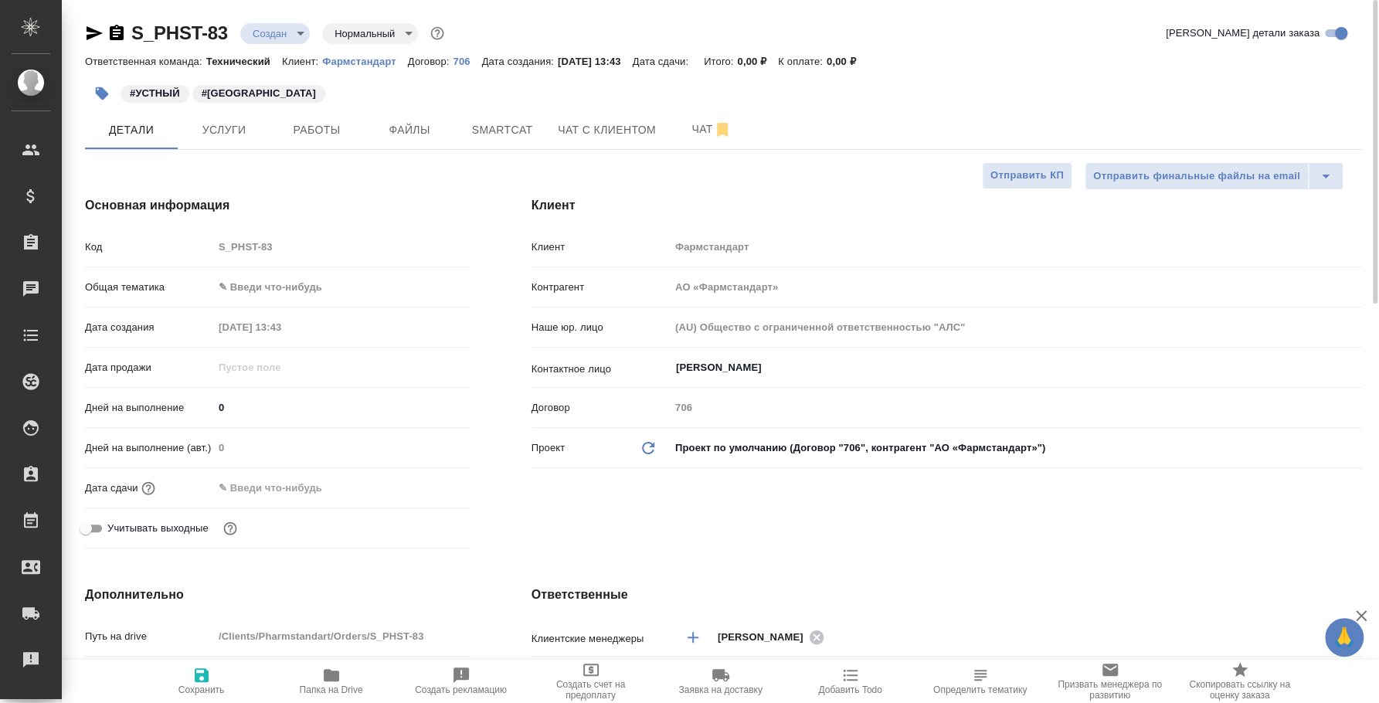
type textarea "x"
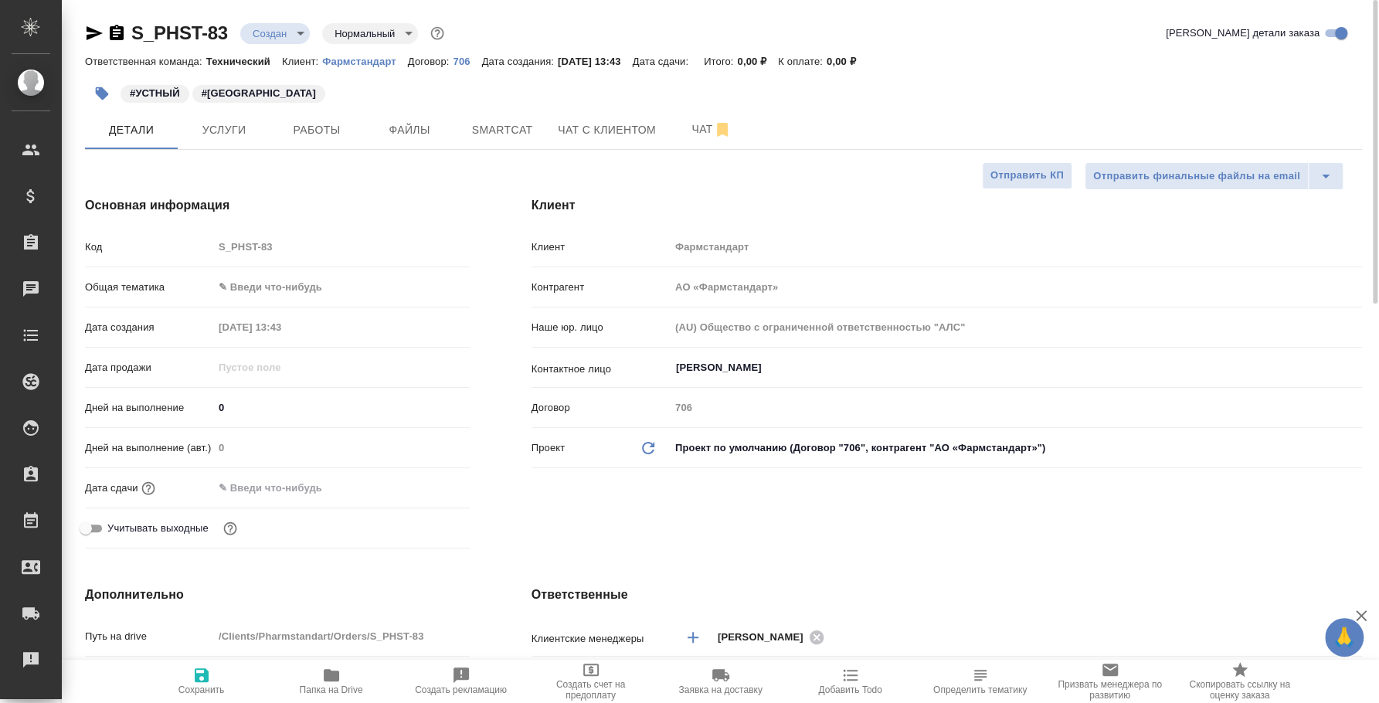
type textarea "x"
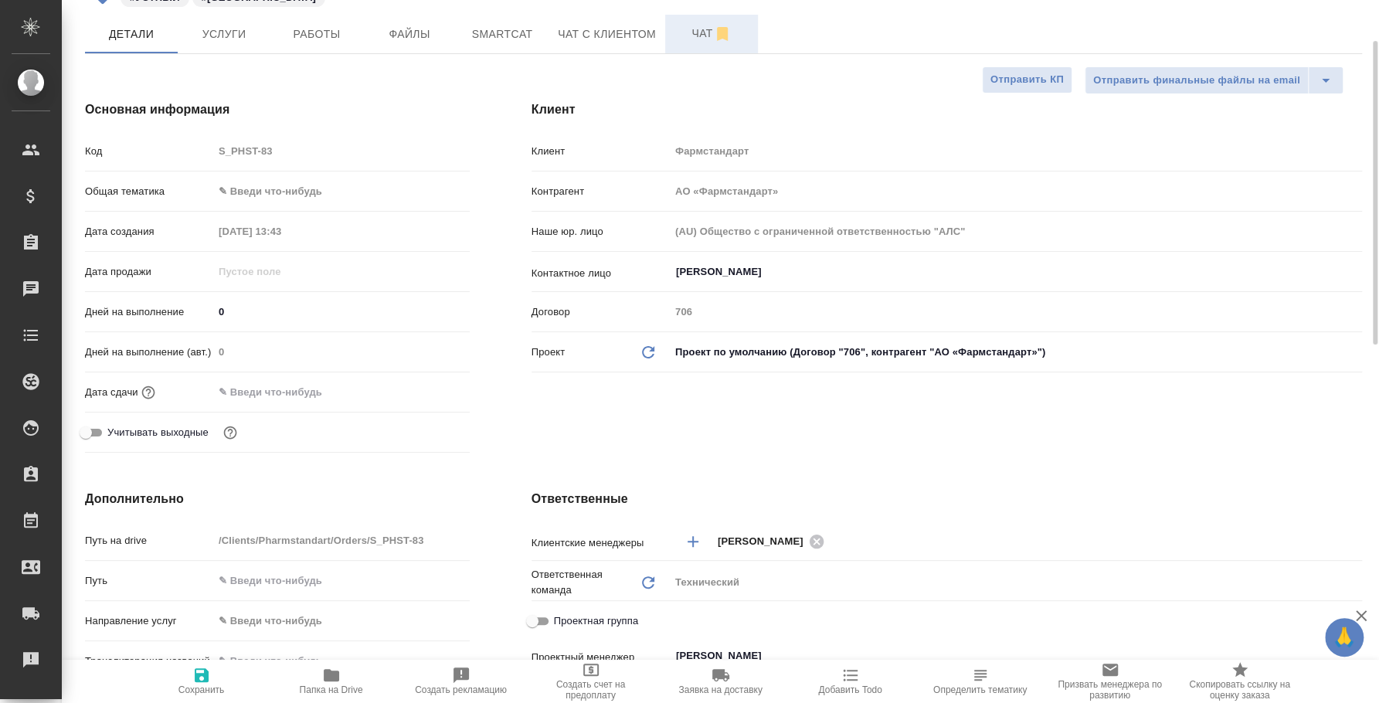
type textarea "x"
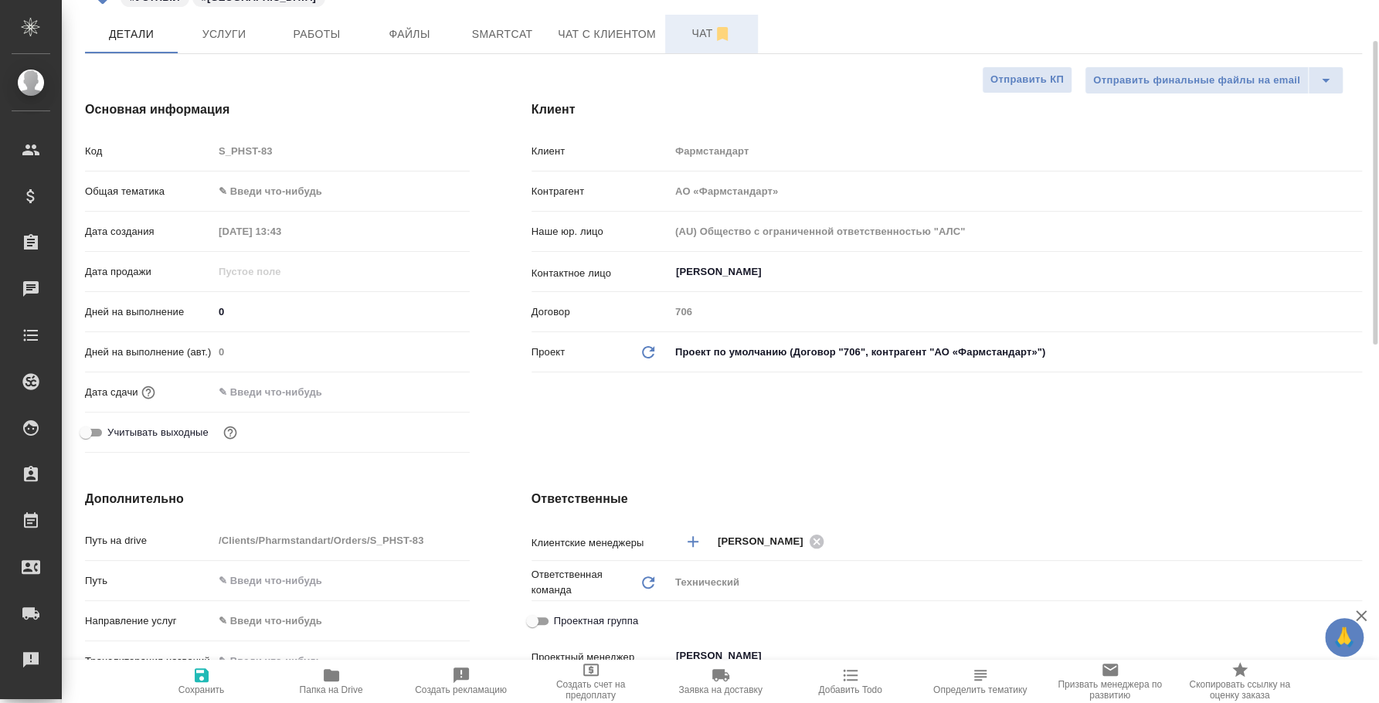
type textarea "x"
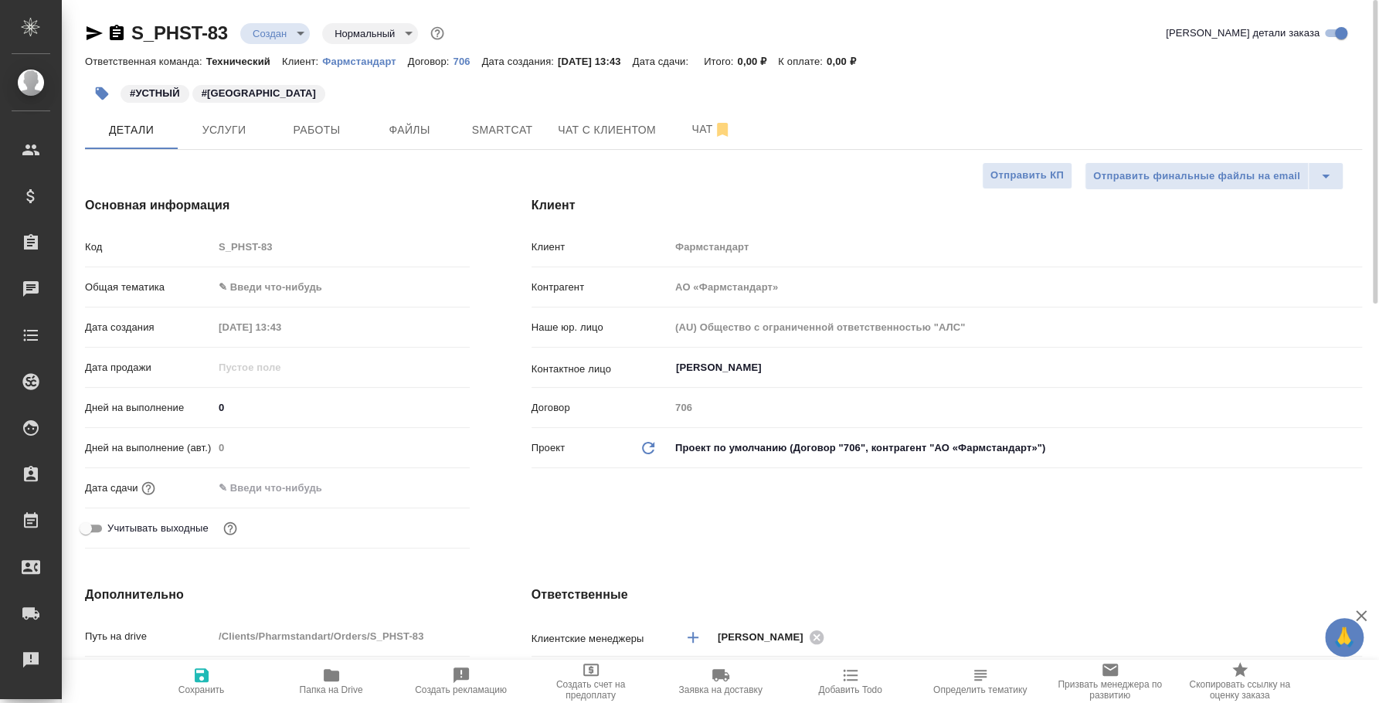
type textarea "x"
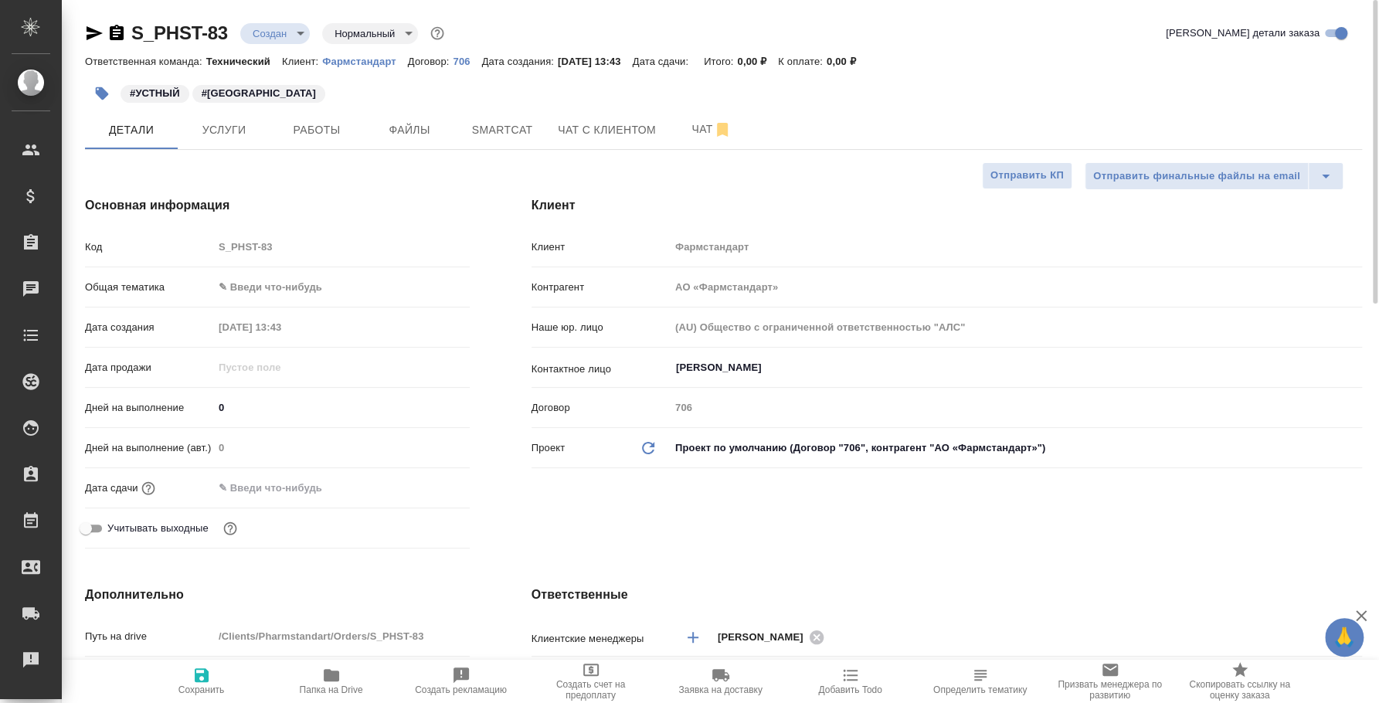
type textarea "x"
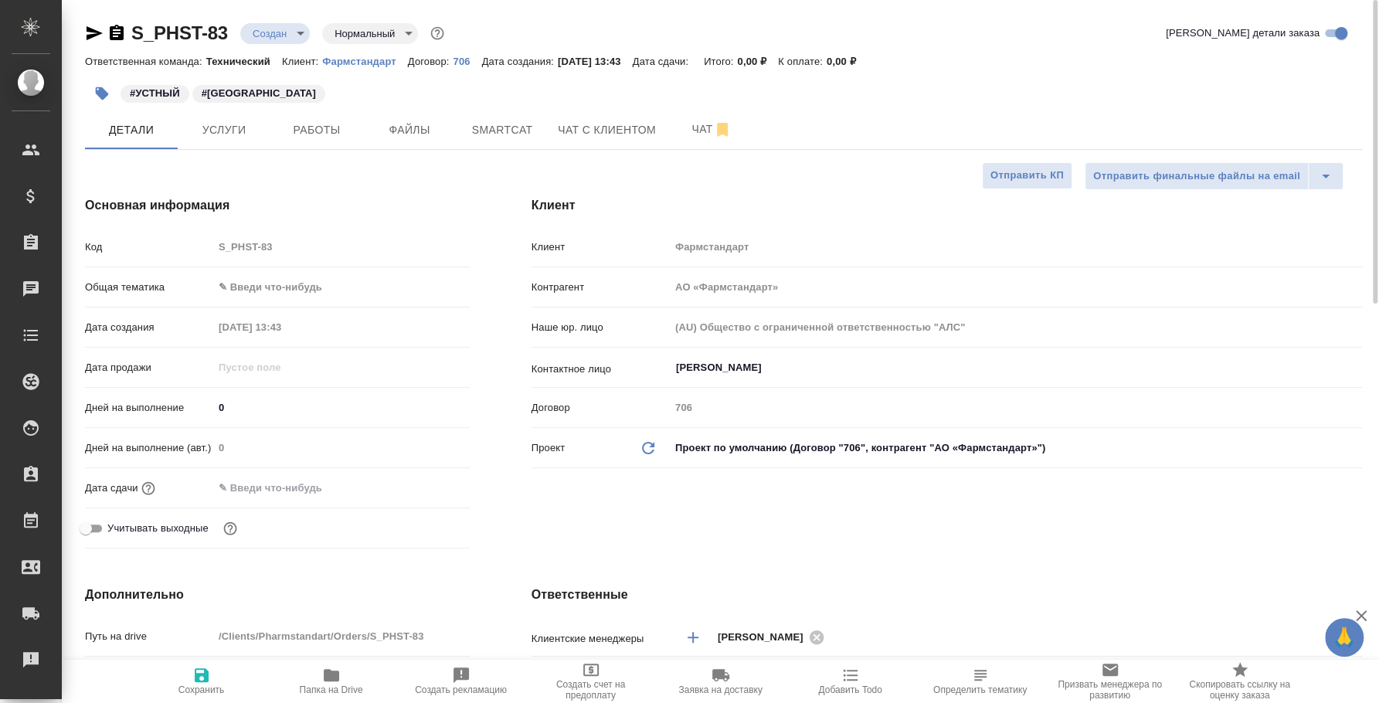
type textarea "x"
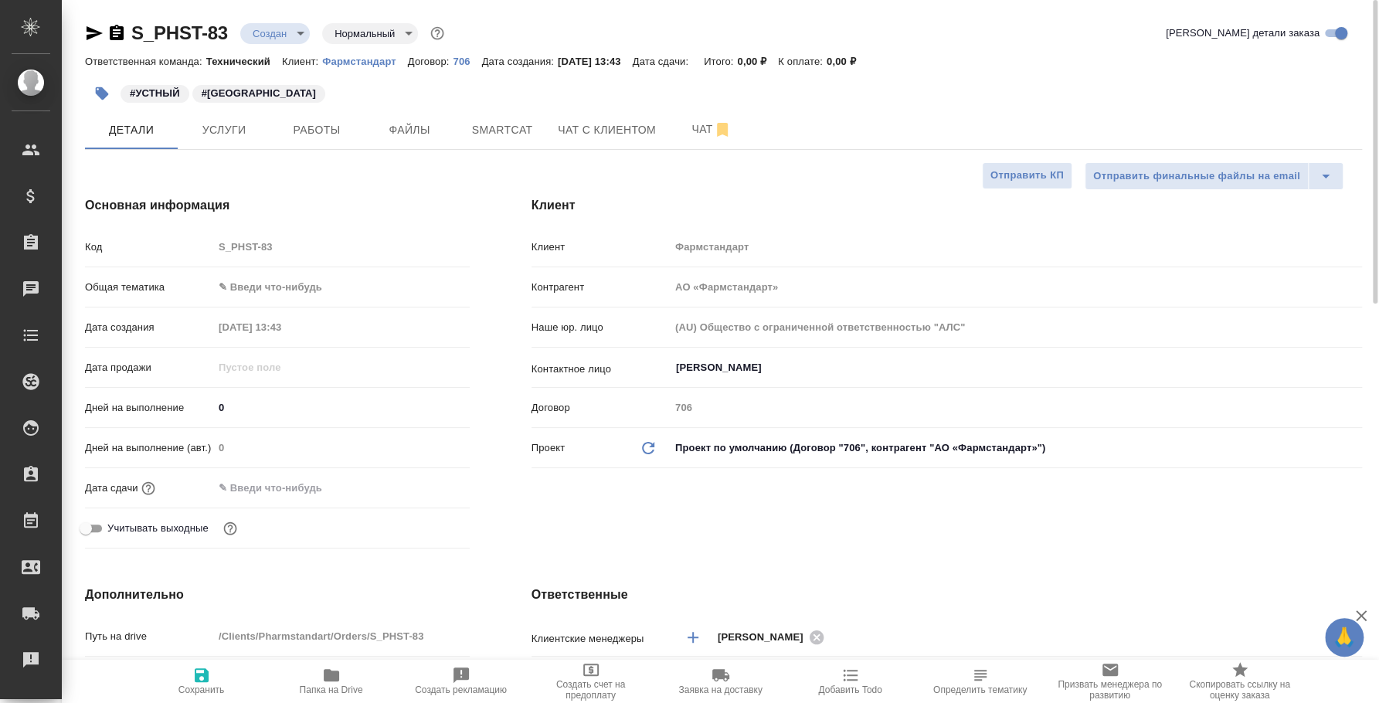
type textarea "x"
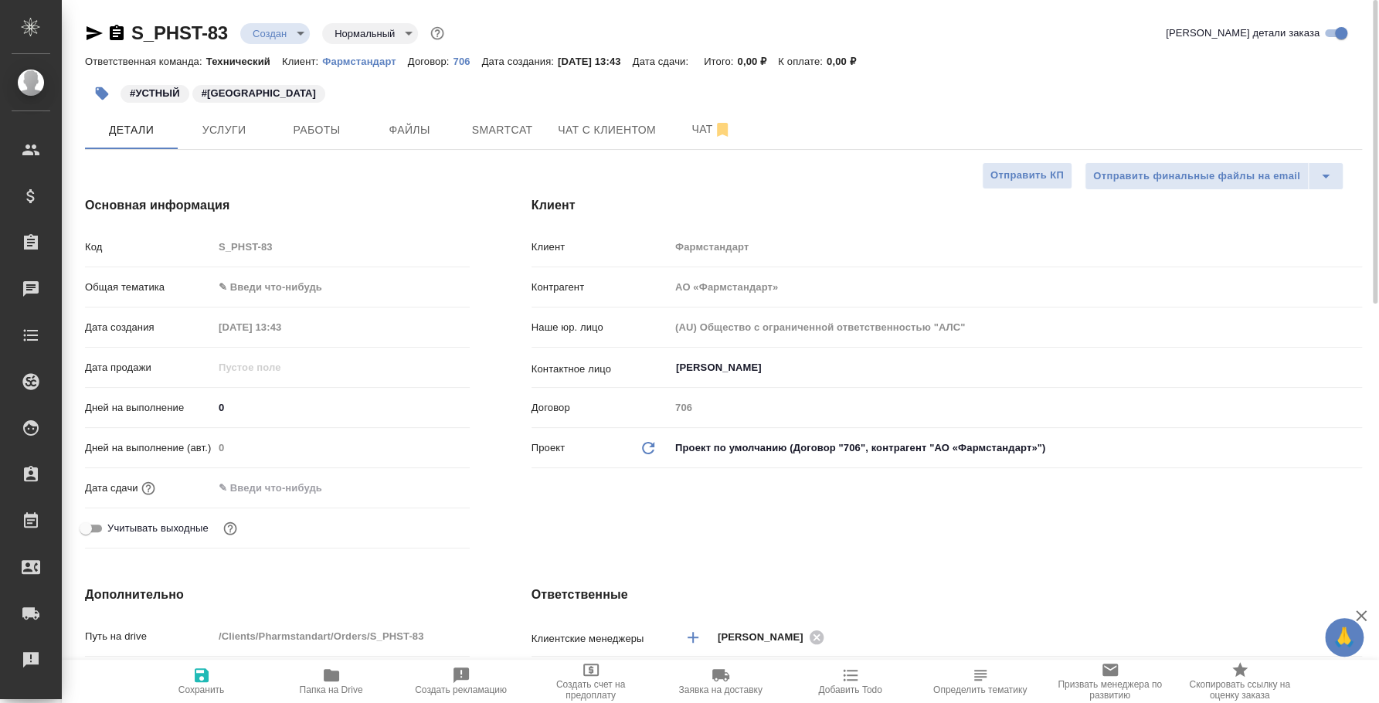
type textarea "x"
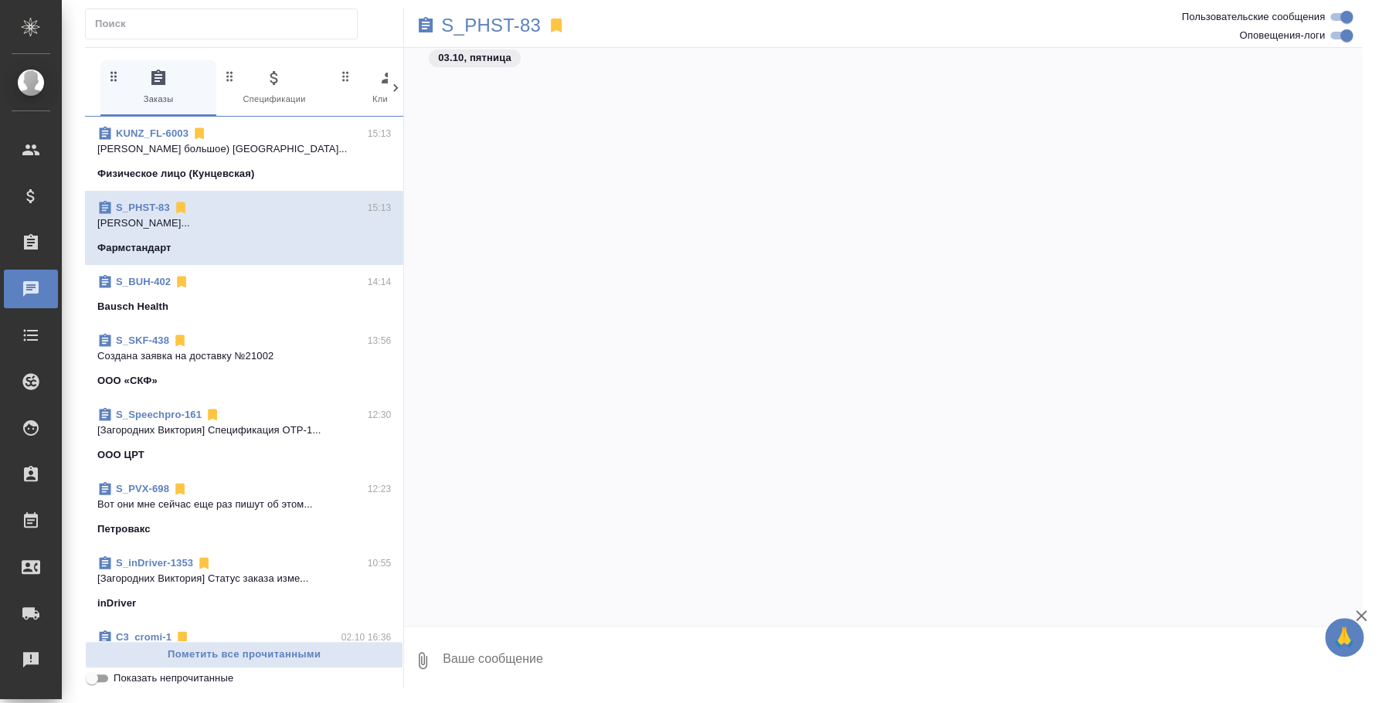
scroll to position [986, 0]
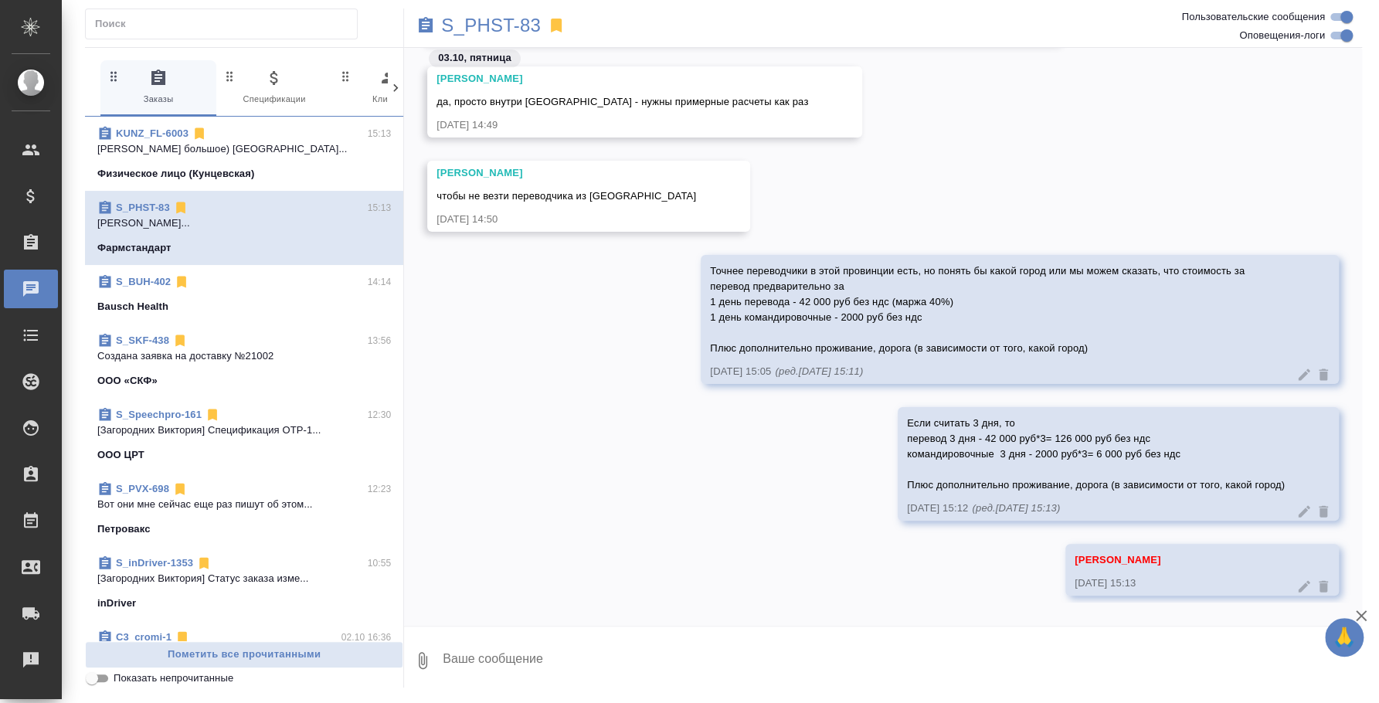
click at [205, 313] on div "Bausch Health" at bounding box center [244, 306] width 294 height 15
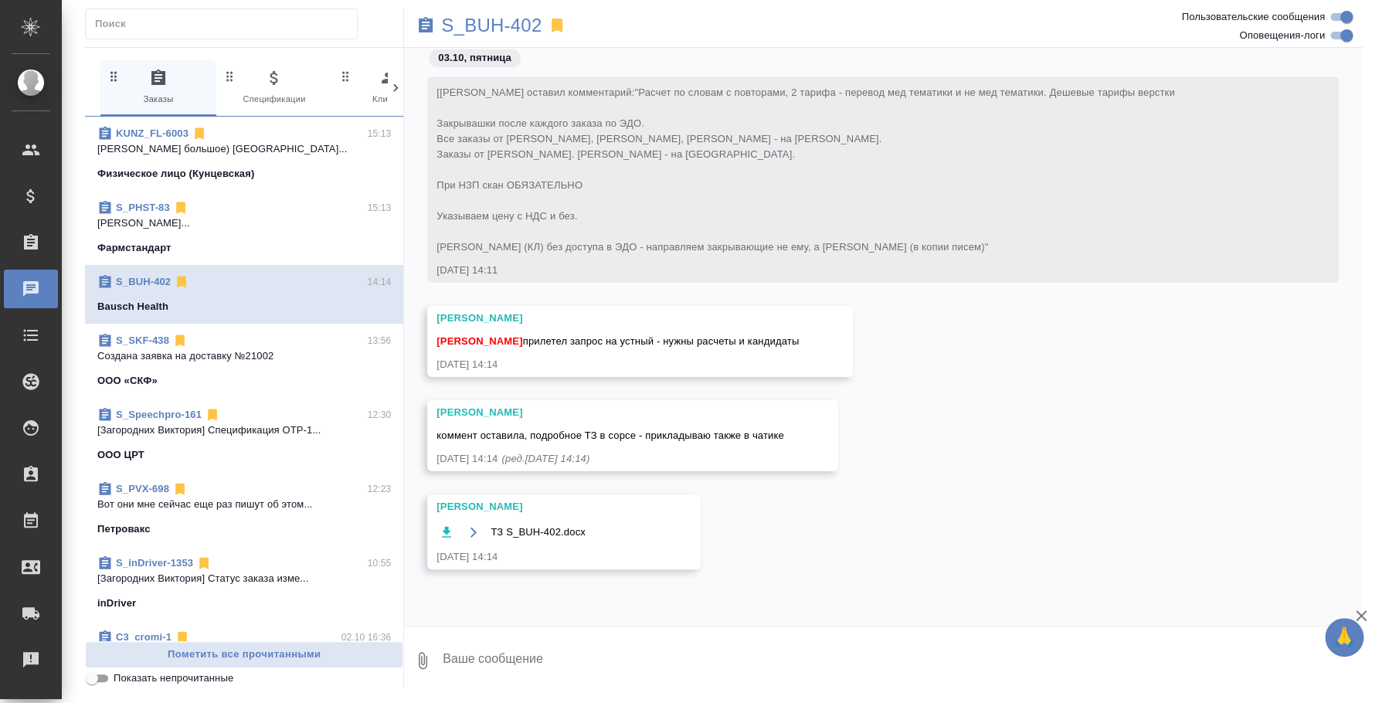
scroll to position [0, 0]
click at [925, 535] on div "[PERSON_NAME] ТЗ S_BUH-402.docx [DATE] 14:14" at bounding box center [883, 543] width 958 height 98
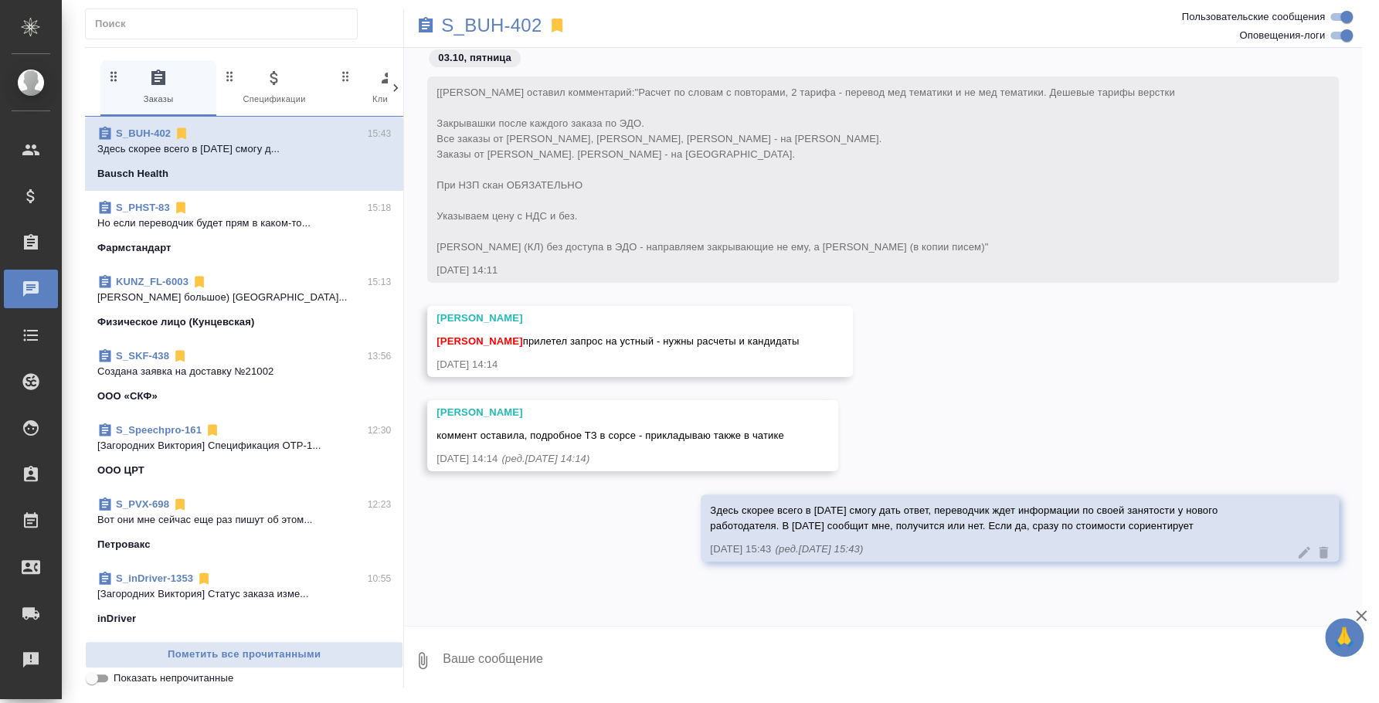
click at [256, 281] on div "KUNZ_FL-6003 15:13" at bounding box center [244, 281] width 294 height 15
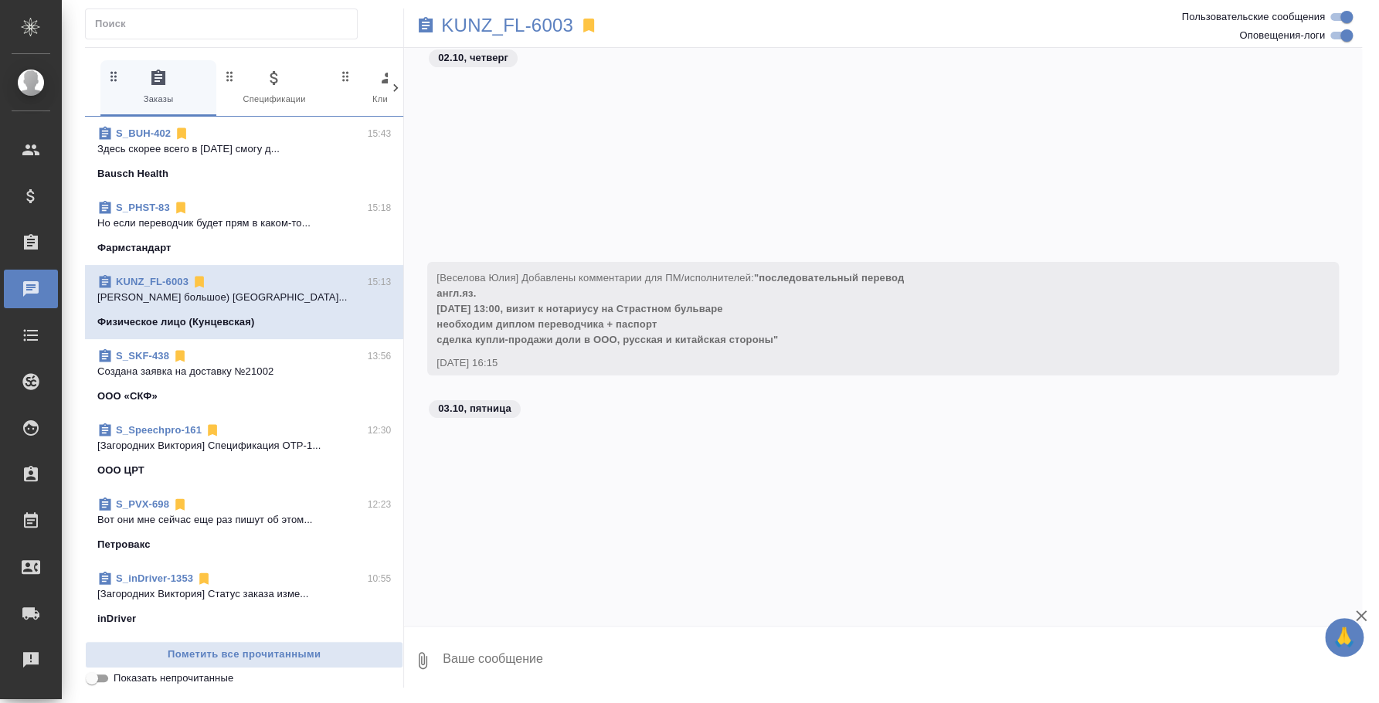
scroll to position [2611, 0]
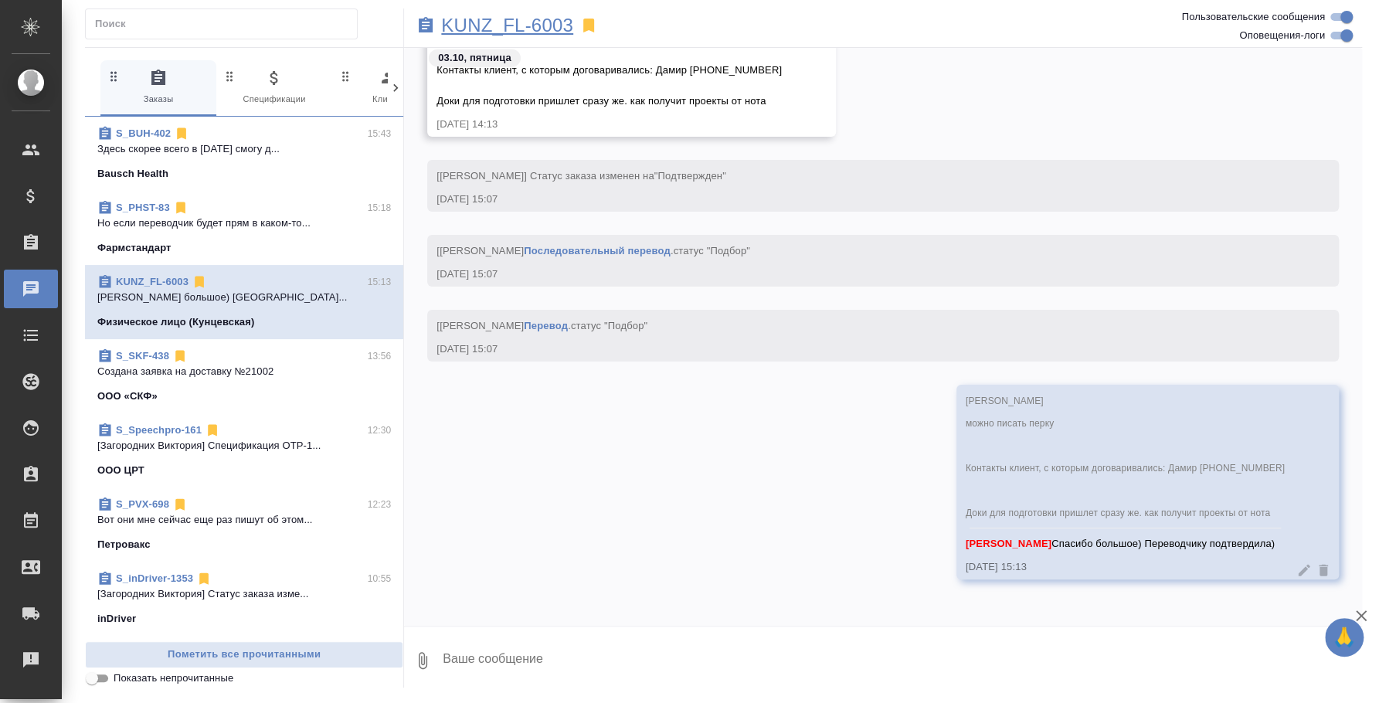
click at [486, 19] on p "KUNZ_FL-6003" at bounding box center [507, 25] width 132 height 15
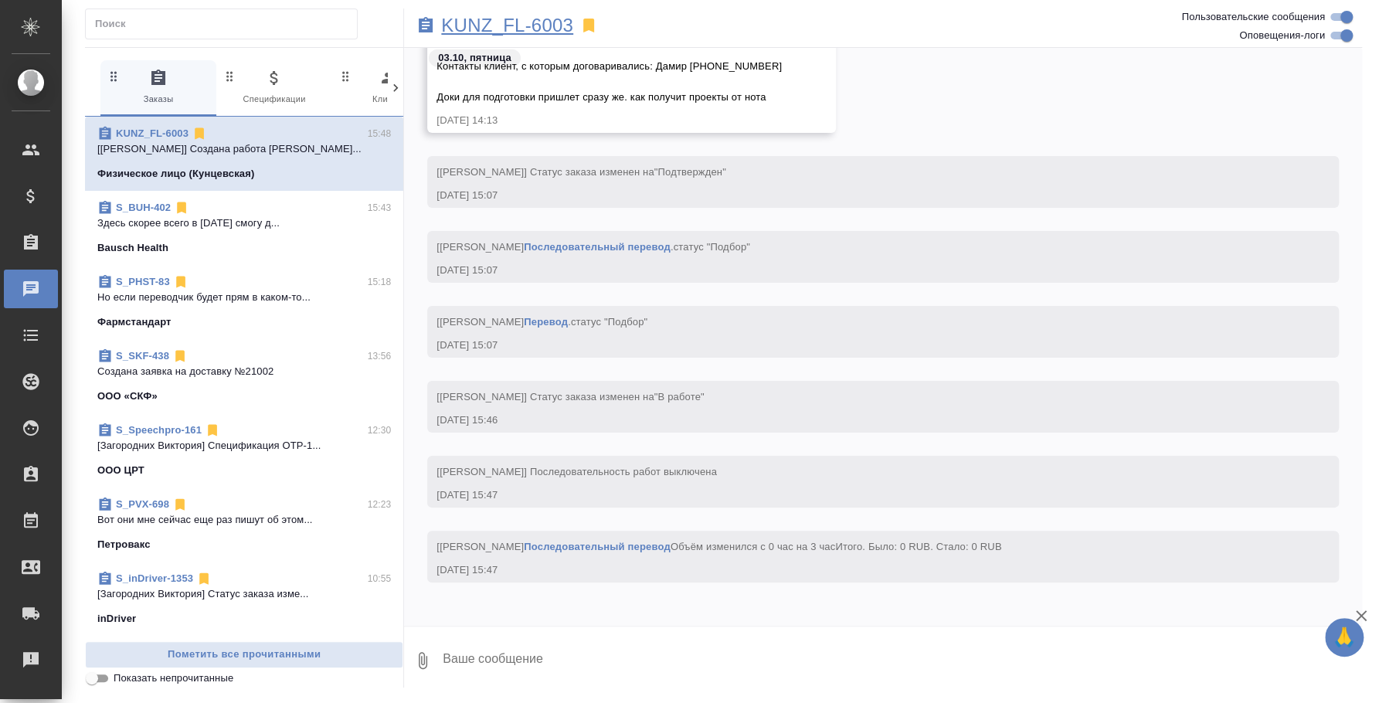
scroll to position [2945, 0]
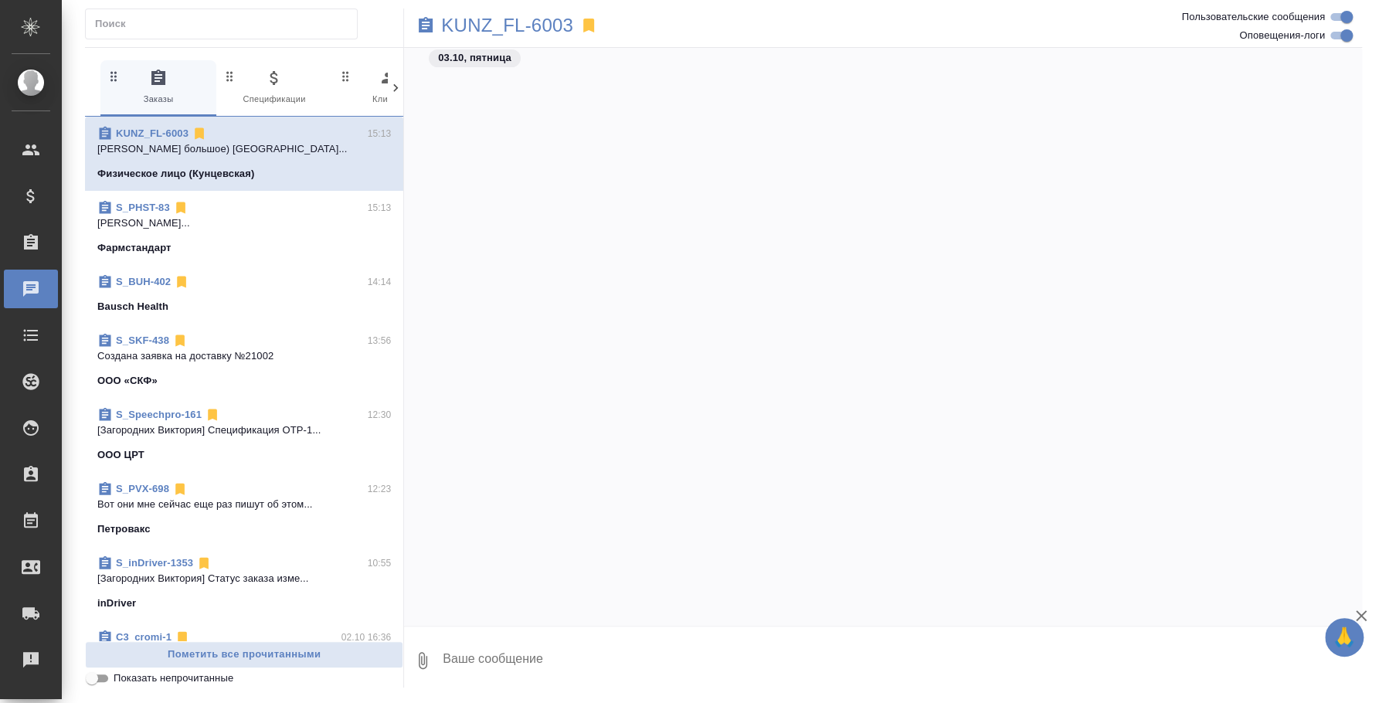
scroll to position [2352, 0]
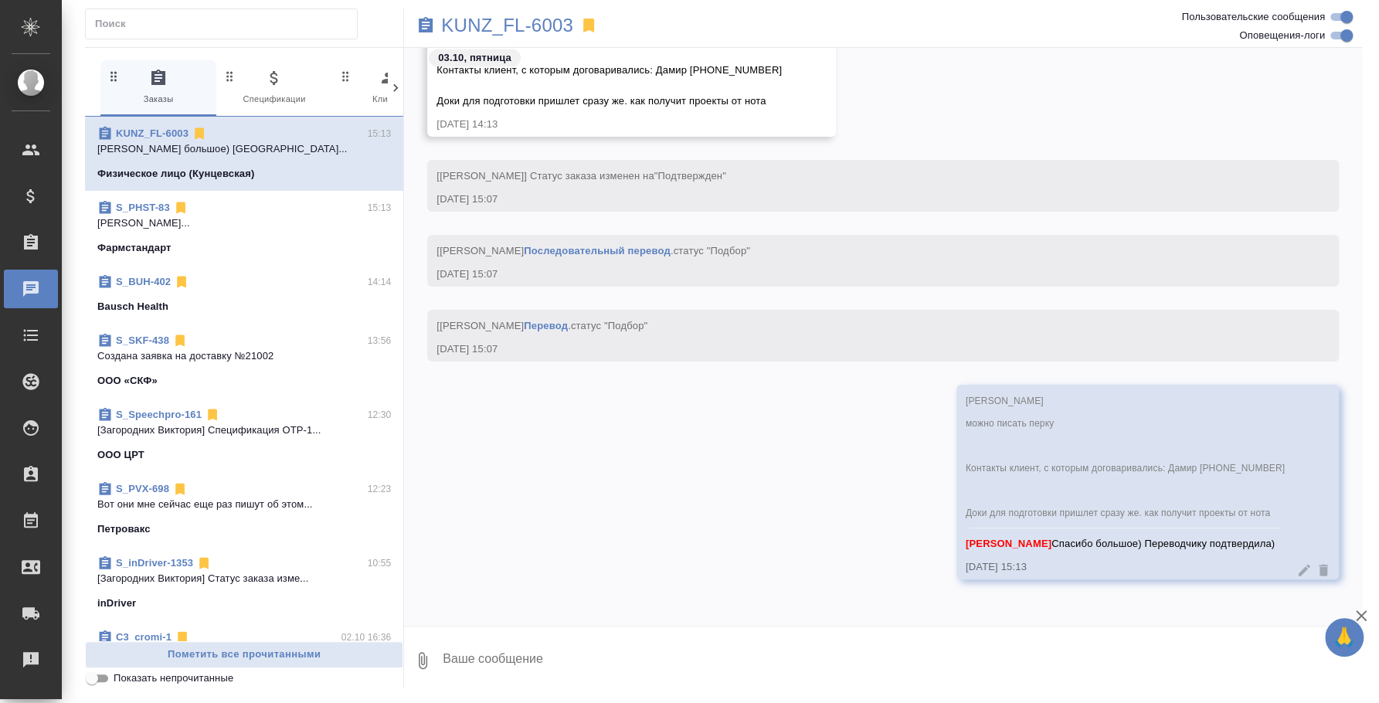
click at [208, 225] on p "Никифорова Валерия..." at bounding box center [244, 223] width 294 height 15
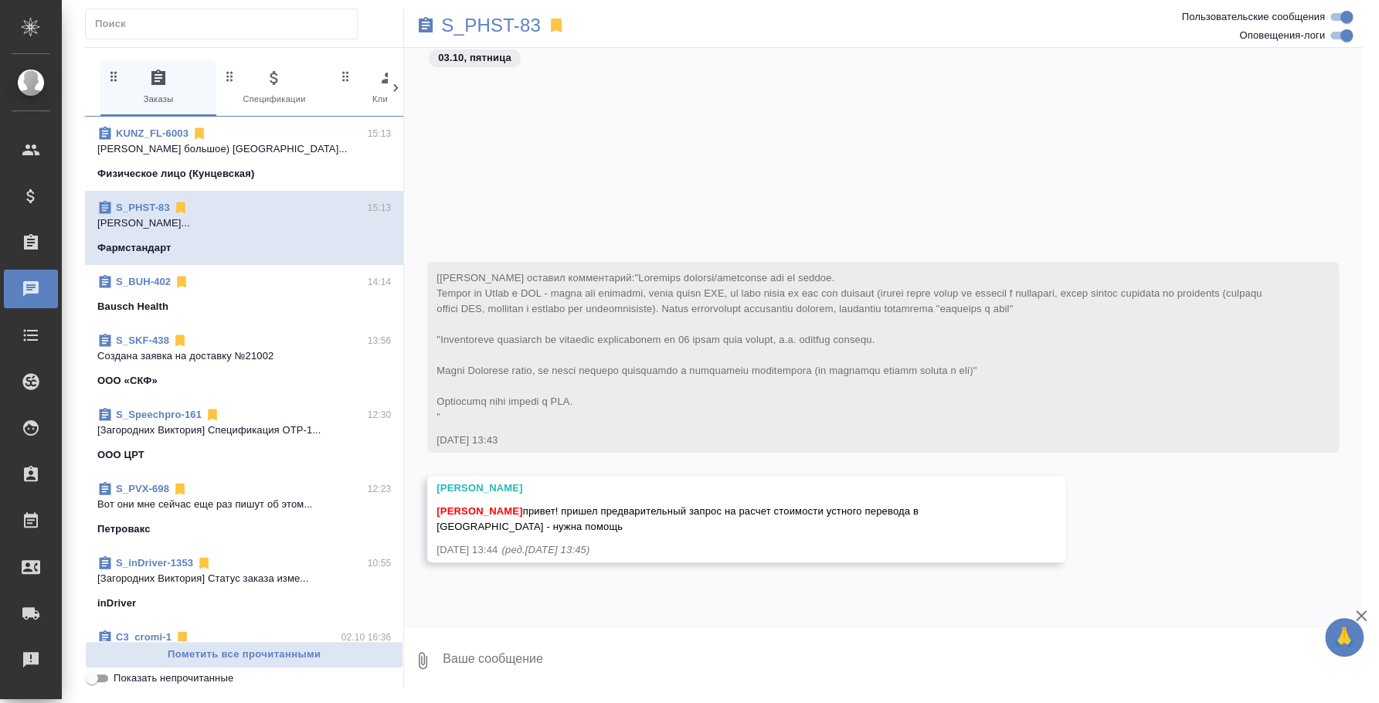
scroll to position [1964, 0]
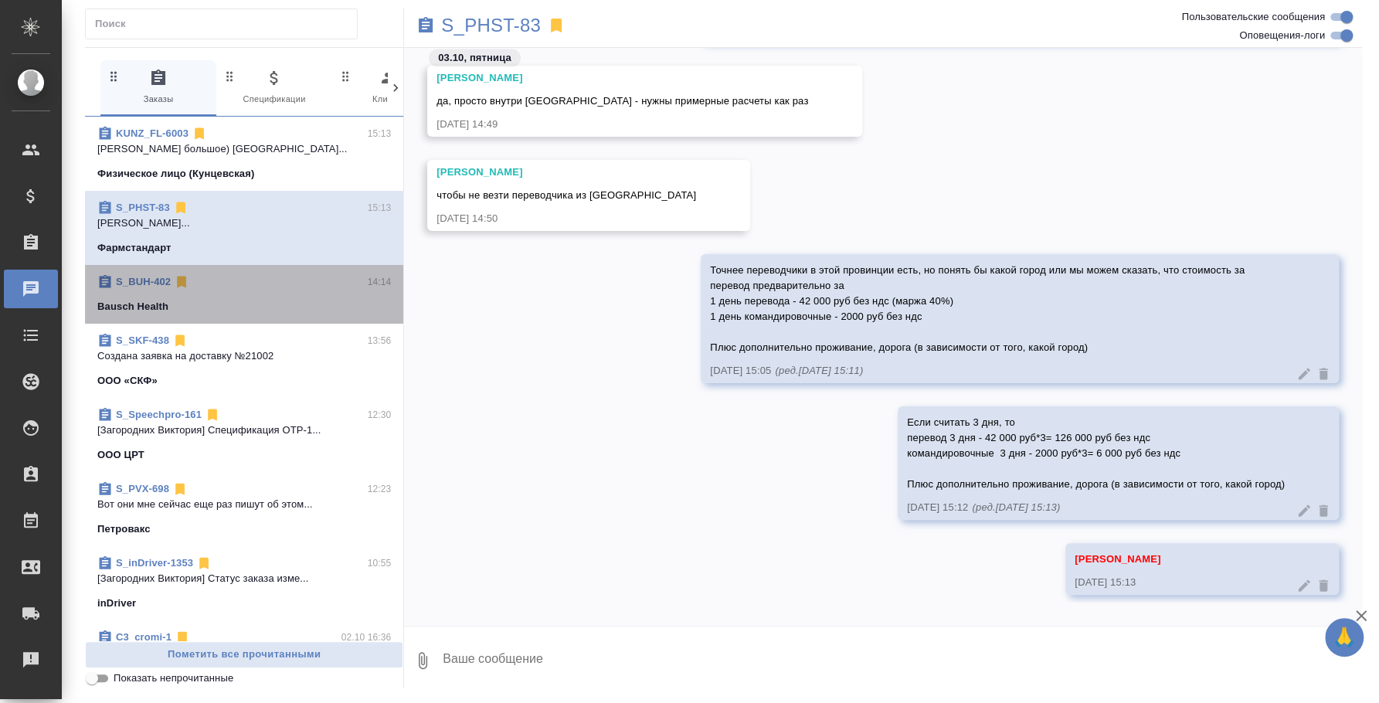
click at [280, 305] on div "Bausch Health" at bounding box center [244, 306] width 294 height 15
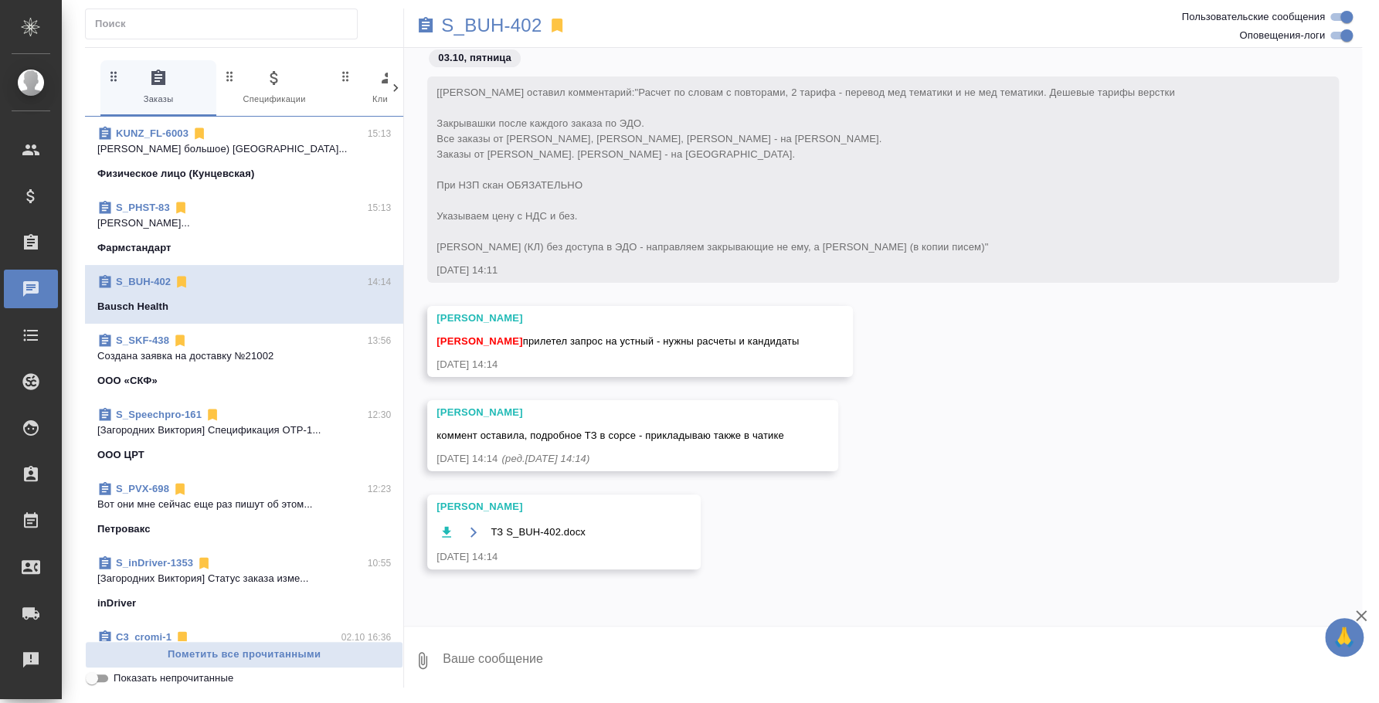
scroll to position [0, 0]
click at [334, 216] on p "Никифорова Валерия..." at bounding box center [244, 223] width 294 height 15
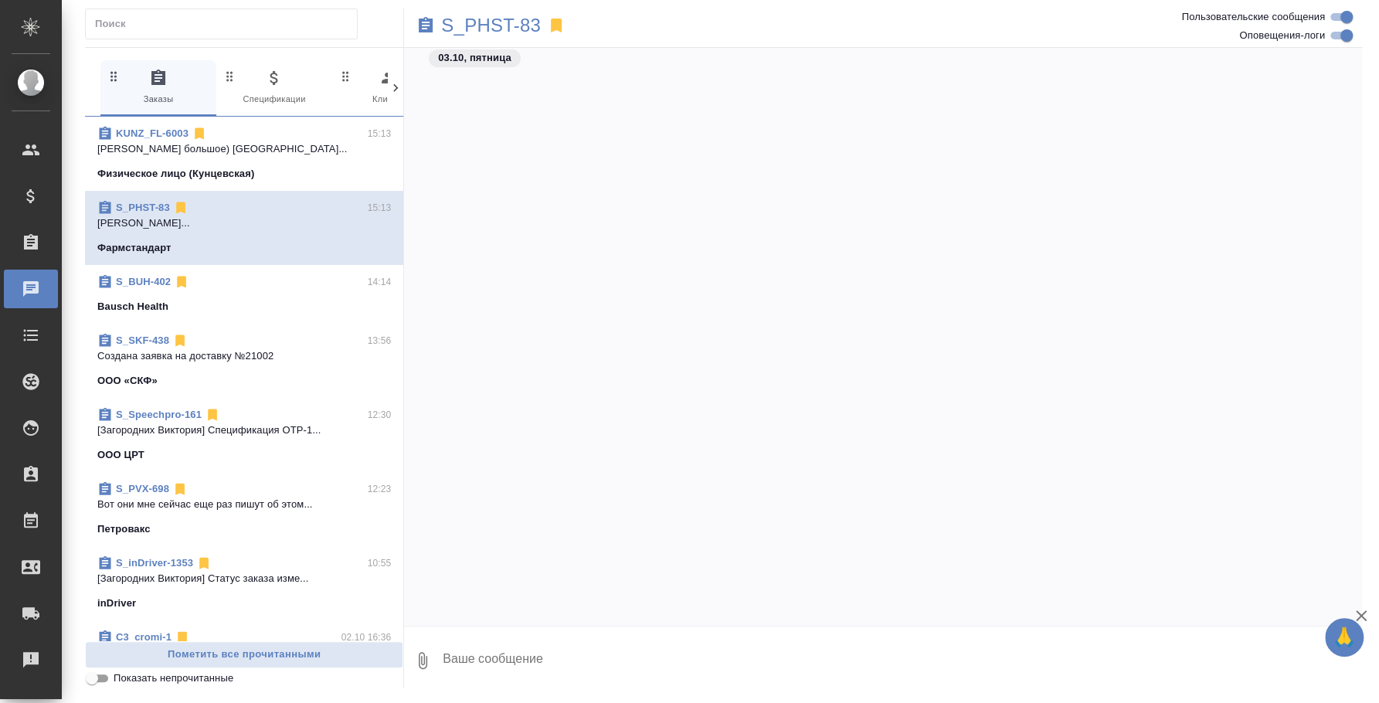
scroll to position [1964, 0]
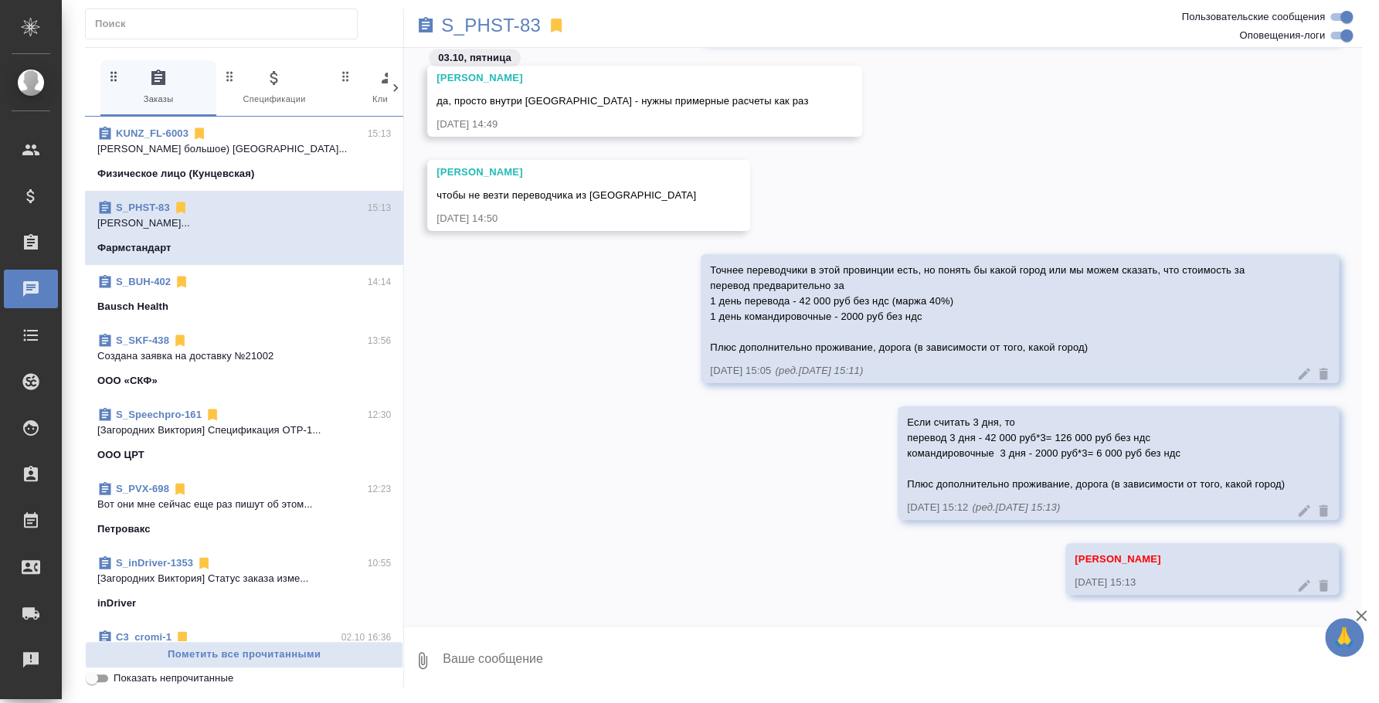
click at [757, 644] on textarea at bounding box center [901, 660] width 921 height 53
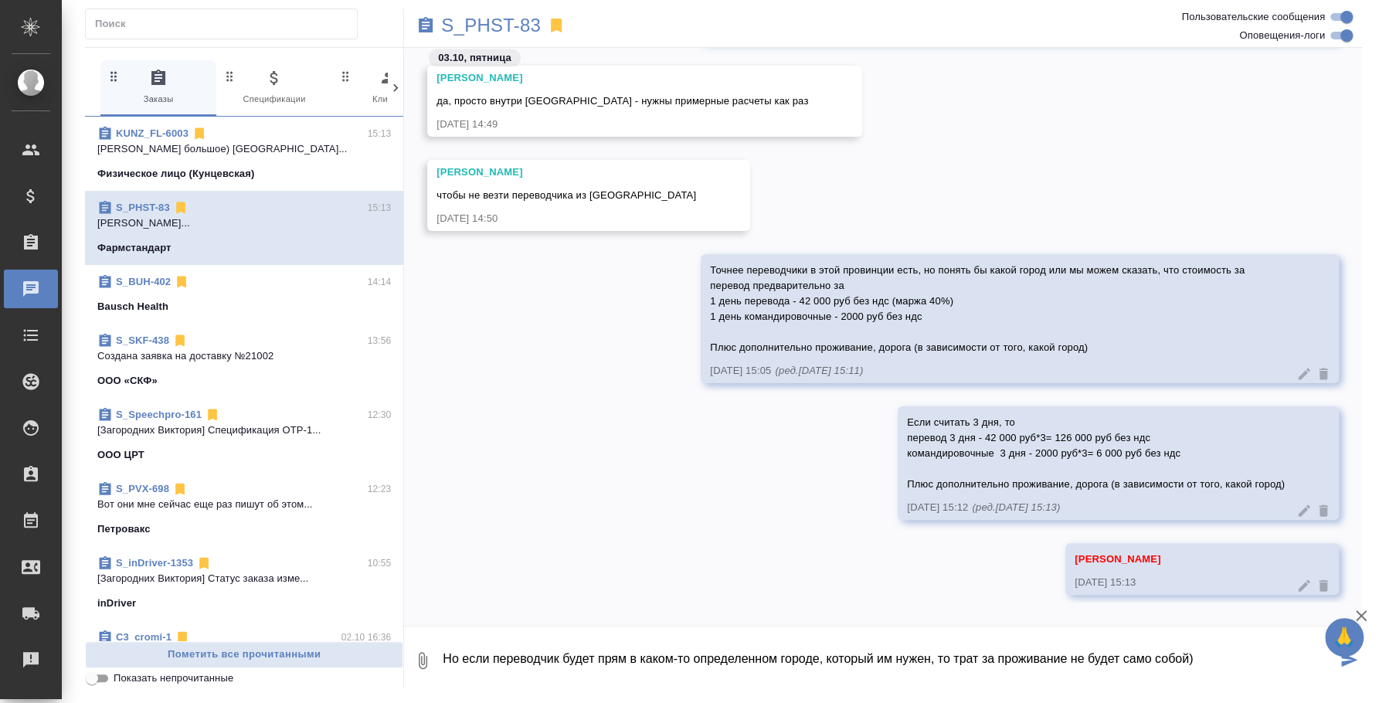
type textarea "Но если переводчик будет прям в каком-то определенном городе, который им нужен,…"
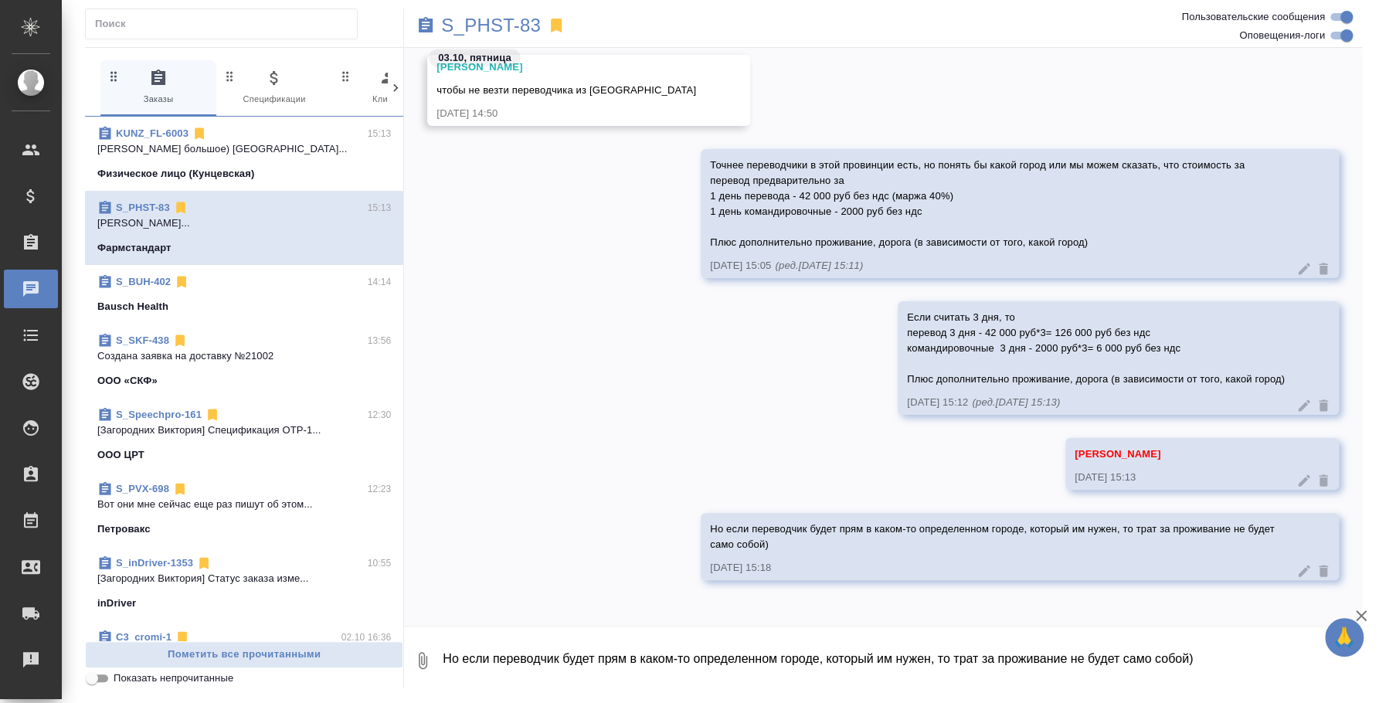
click at [249, 273] on div "S_BUH-402 14:14 Bausch Health" at bounding box center [244, 294] width 318 height 59
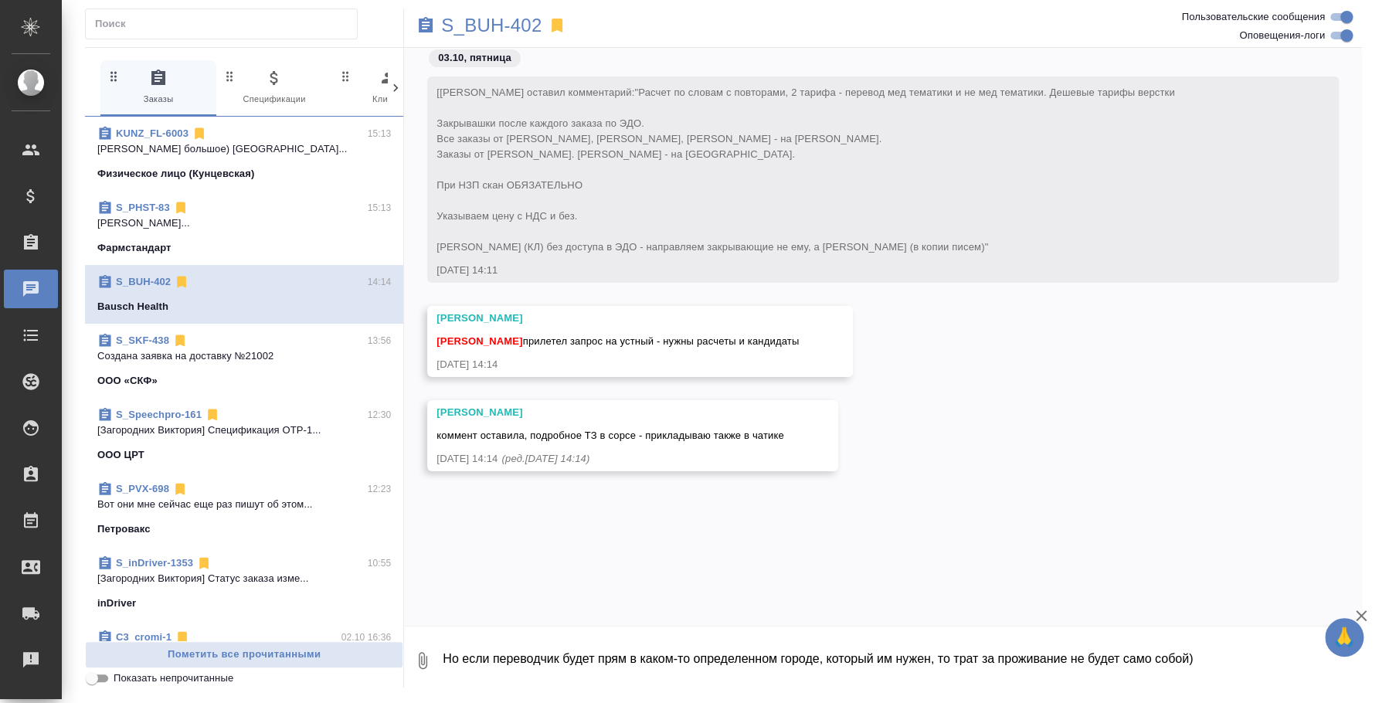
scroll to position [0, 0]
click at [626, 652] on textarea "Но если переводчик будет прям в каком-то определенном городе, который им нужен,…" at bounding box center [901, 660] width 921 height 53
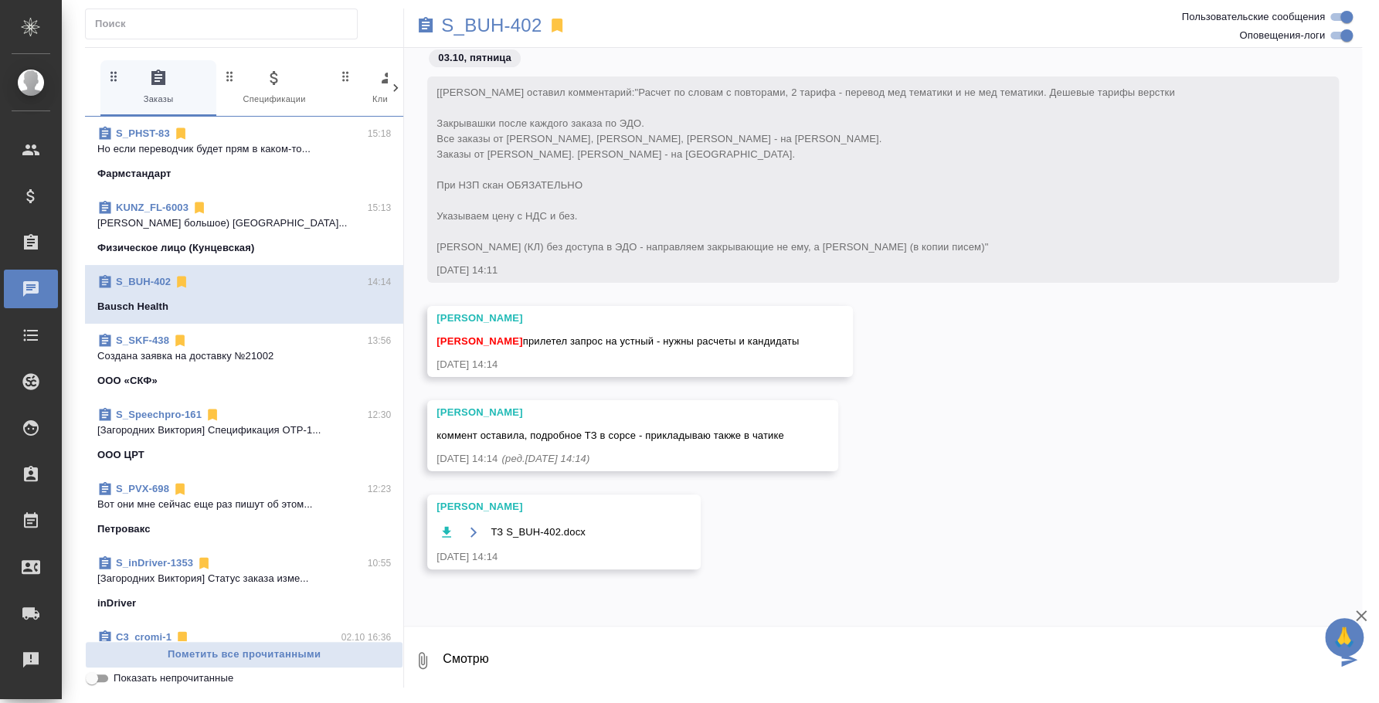
type textarea "Смотрю"
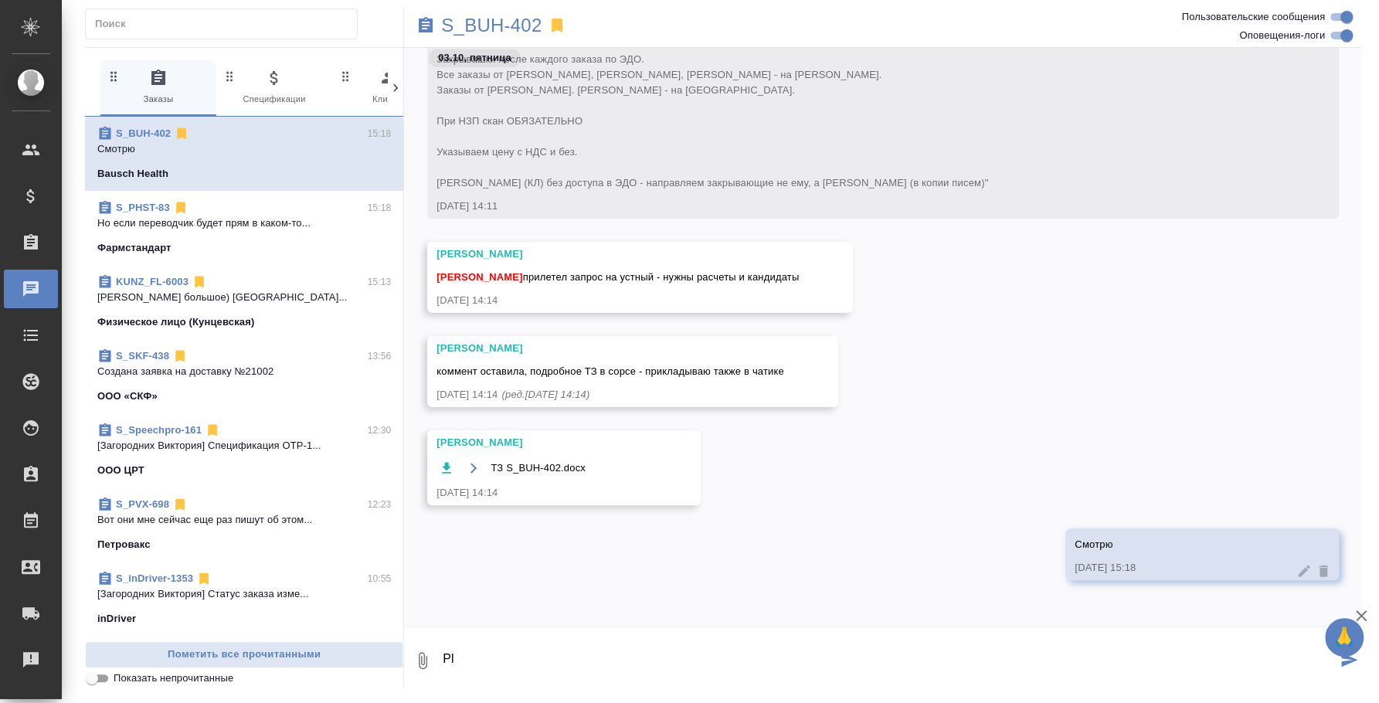
type textarea "P"
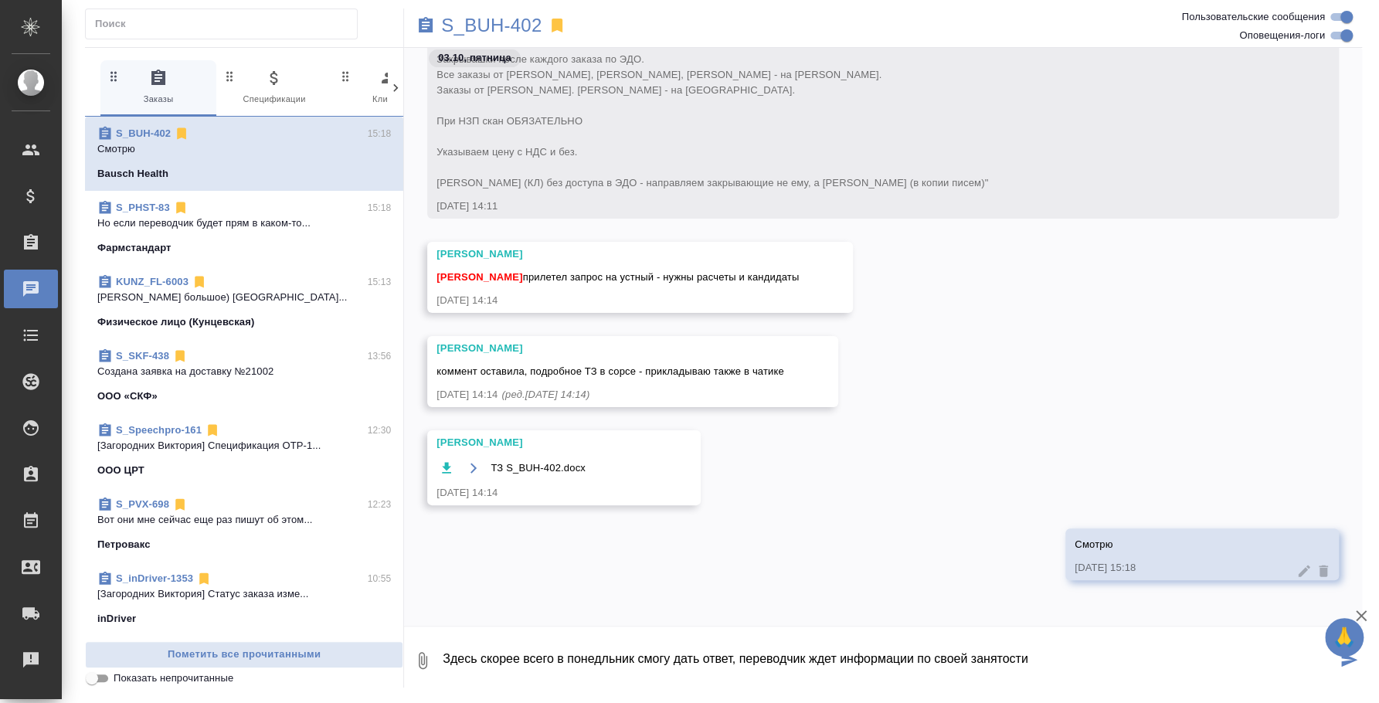
click at [602, 648] on textarea "Здесь скорее всего в понедльник смогу дать ответ, переводчик ждет информации по…" at bounding box center [888, 660] width 895 height 53
click at [1150, 651] on textarea "Здесь скорее всего в понедельник смогу дать ответ, переводчик ждет информации п…" at bounding box center [888, 660] width 895 height 53
click at [1175, 647] on textarea "Здесь скорее всего в понедельник смогу дать ответ, переводчик ждет информации п…" at bounding box center [888, 660] width 895 height 53
type textarea "Здесь скорее всего в понедельник смогу дать ответ, переводчик ждет информации п…"
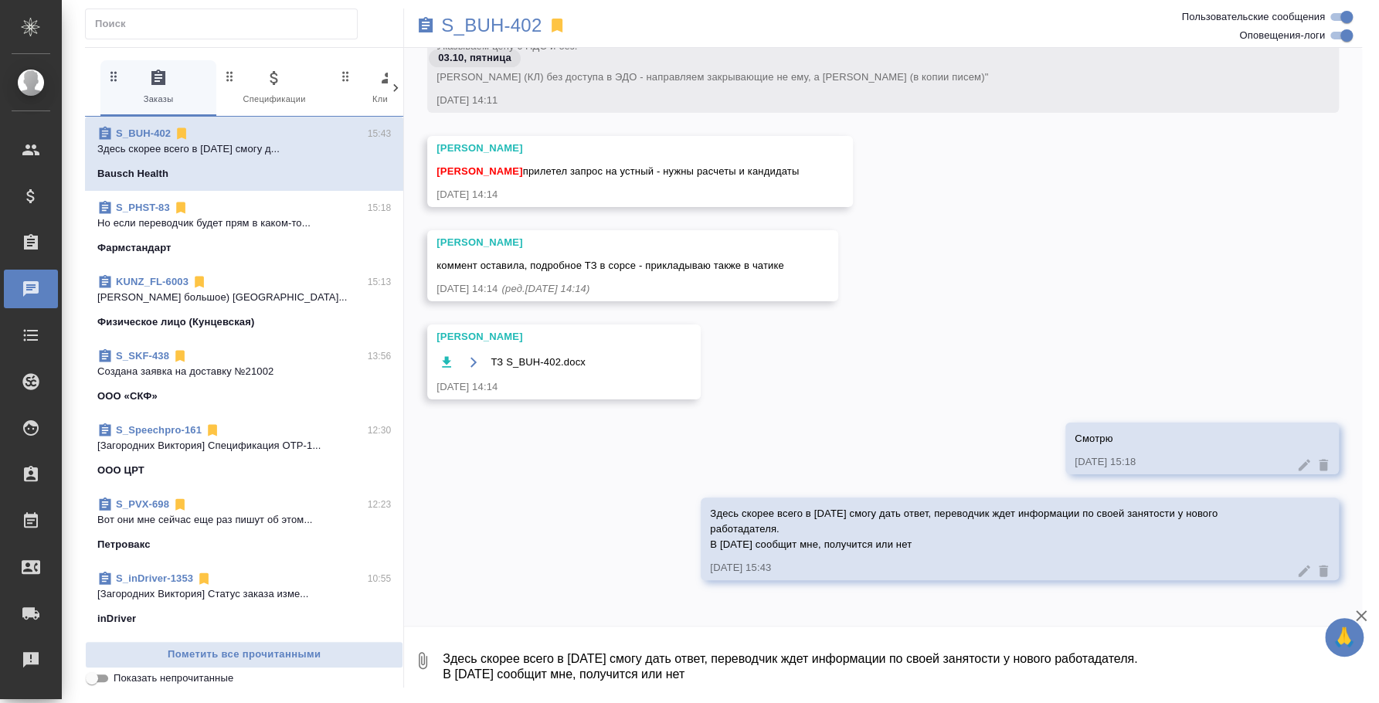
click at [1296, 569] on icon at bounding box center [1303, 570] width 15 height 15
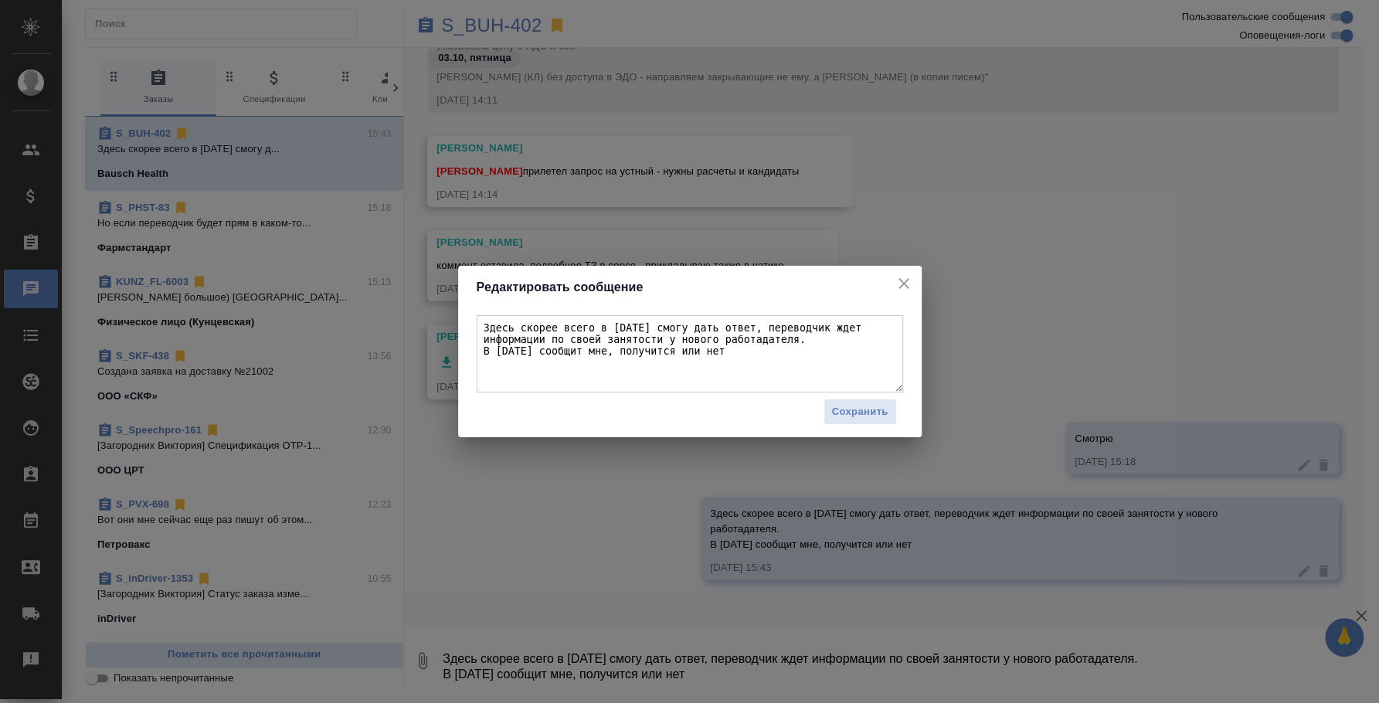
click at [825, 333] on textarea "Здесь скорее всего в понедельник смогу дать ответ, переводчик ждет информации п…" at bounding box center [690, 353] width 426 height 77
click at [824, 336] on textarea "Здесь скорее всего в понедельник смогу дать ответ, переводчик ждет информации п…" at bounding box center [690, 353] width 426 height 77
click at [747, 340] on textarea "Здесь скорее всего в понедельник смогу дать ответ, переводчик ждет информации п…" at bounding box center [690, 353] width 426 height 77
click at [707, 357] on textarea "Здесь скорее всего в понедельник смогу дать ответ, переводчик ждет информации п…" at bounding box center [690, 353] width 426 height 77
type textarea "Здесь скорее всего в понедельник смогу дать ответ, переводчик ждет информации п…"
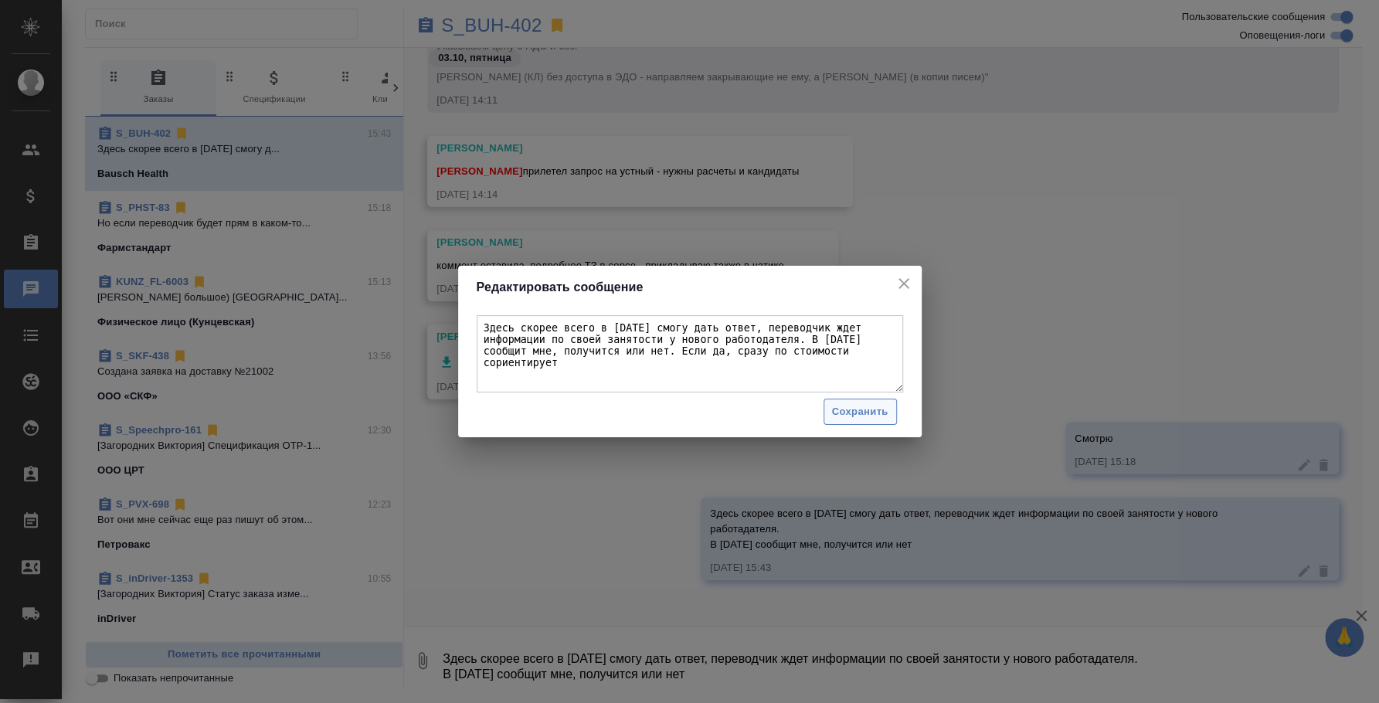
click at [869, 407] on span "Сохранить" at bounding box center [860, 412] width 56 height 18
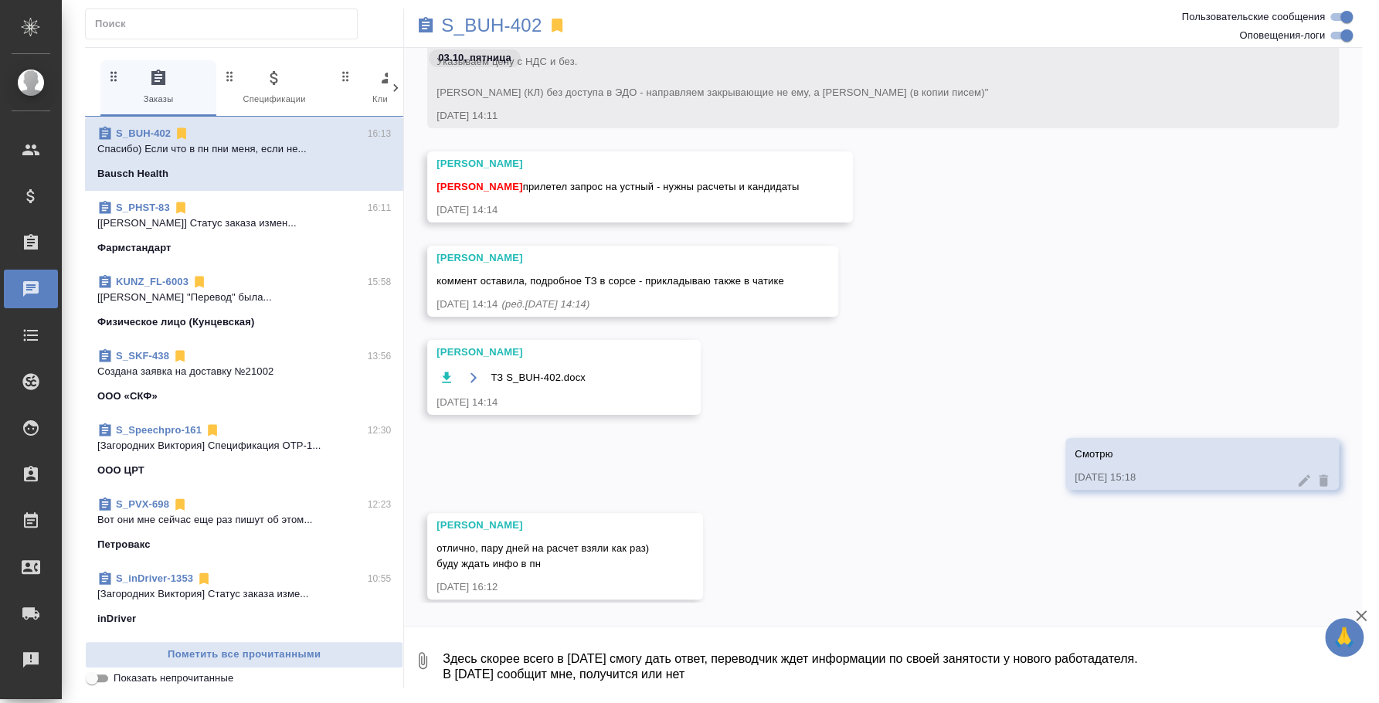
scroll to position [304, 0]
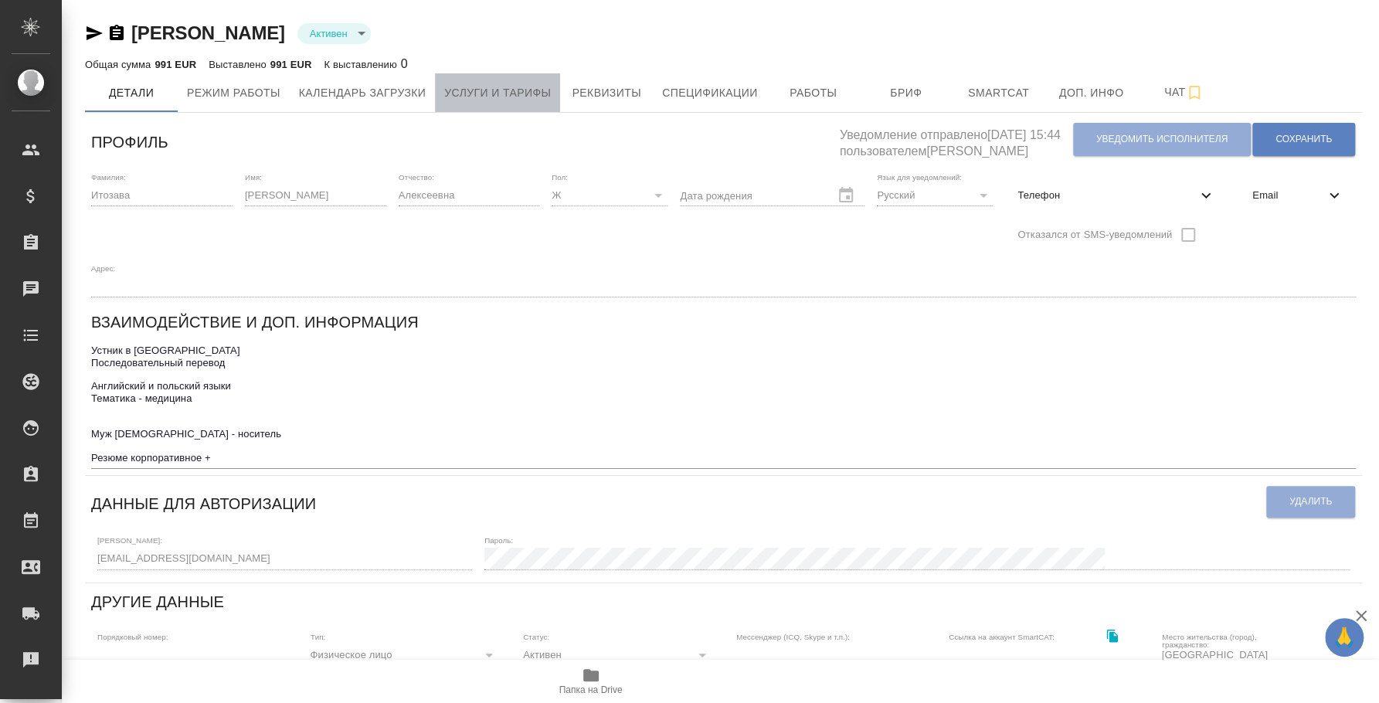
click at [528, 100] on span "Услуги и тарифы" at bounding box center [497, 92] width 107 height 19
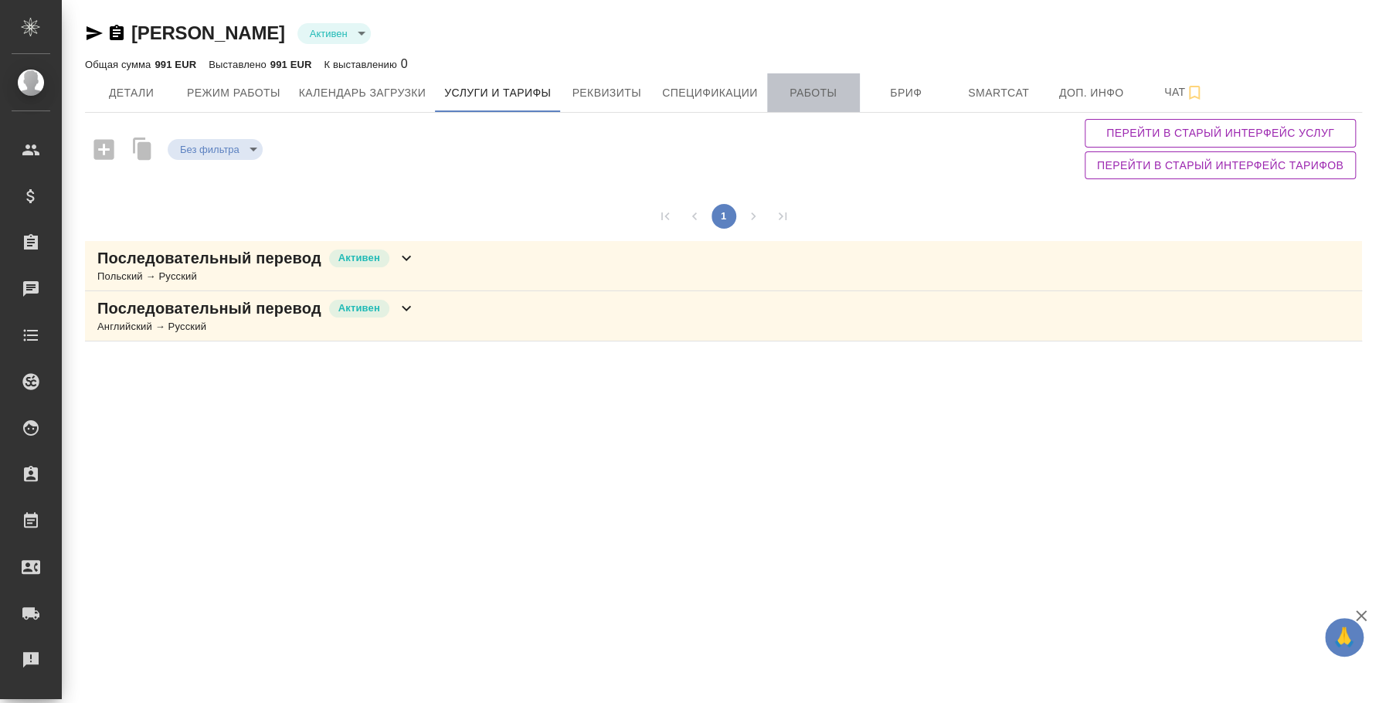
drag, startPoint x: 806, startPoint y: 76, endPoint x: 813, endPoint y: 80, distance: 8.4
click at [813, 80] on button "Работы" at bounding box center [813, 92] width 93 height 39
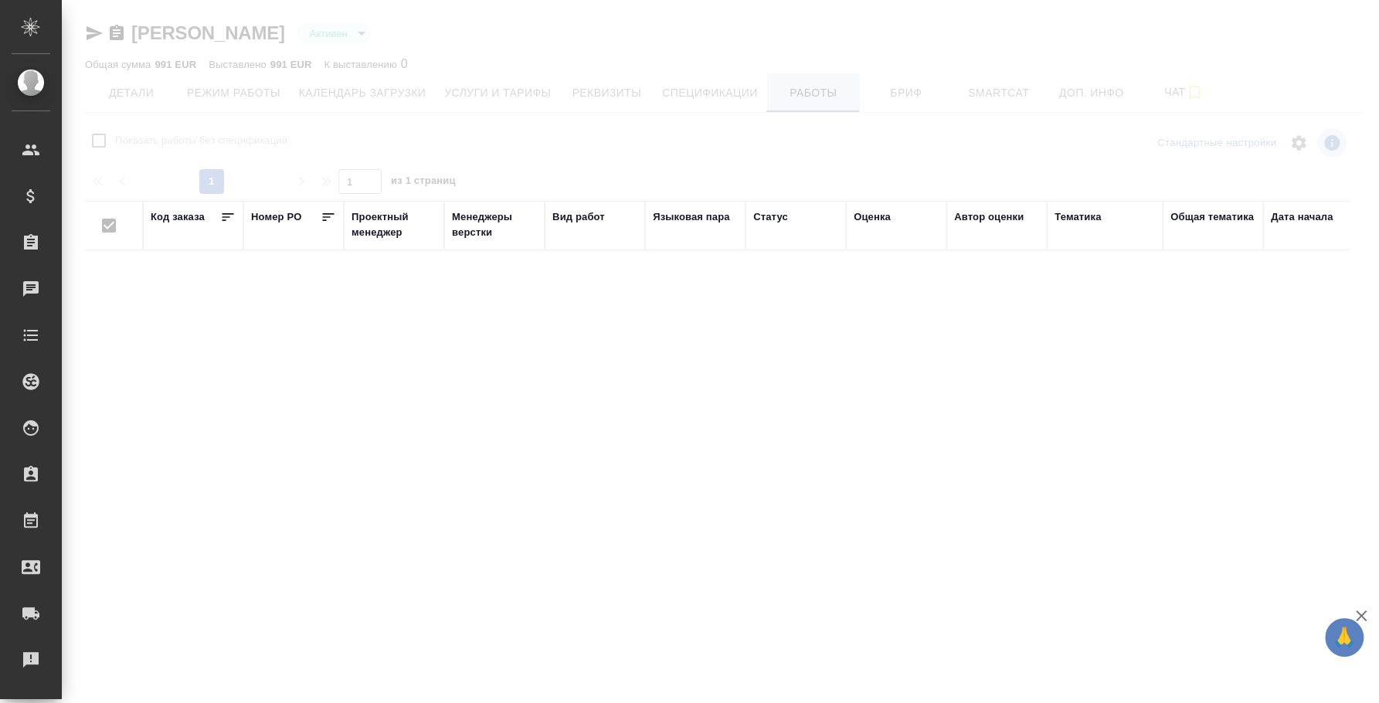
checkbox input "false"
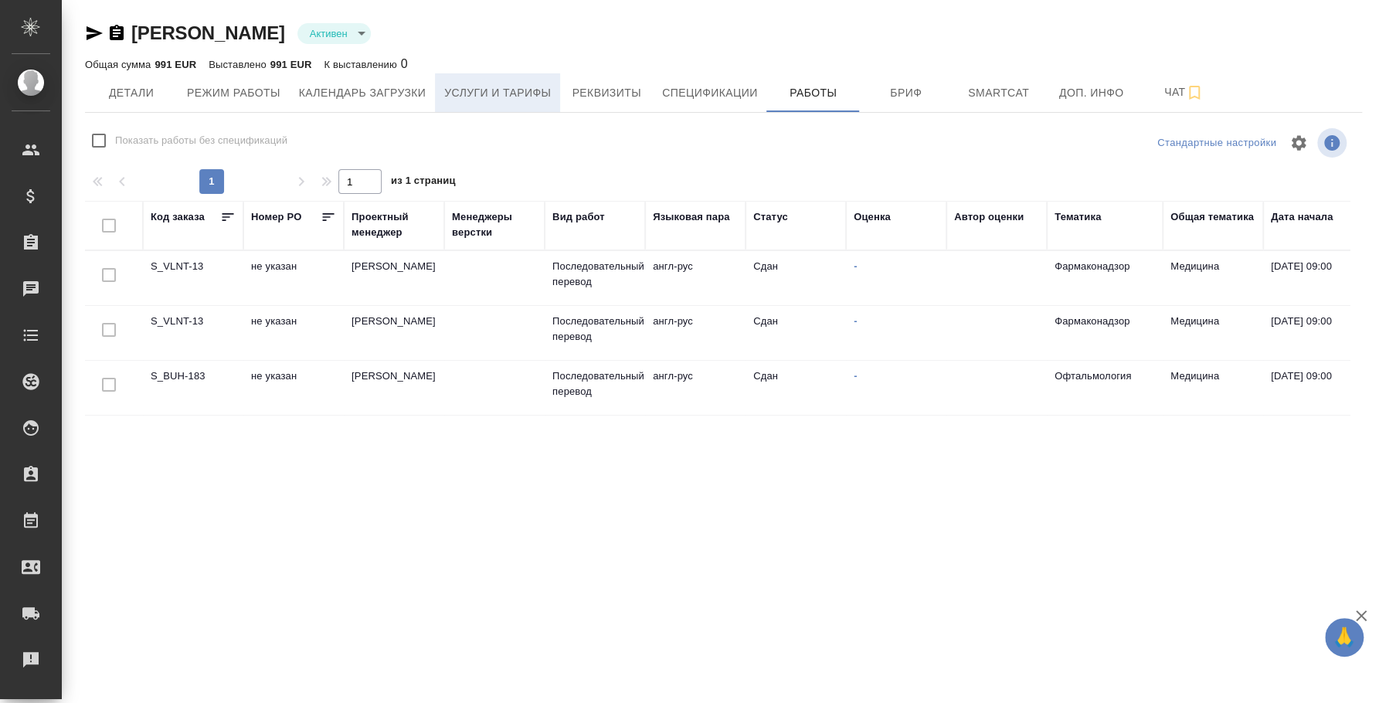
click at [523, 78] on button "Услуги и тарифы" at bounding box center [497, 92] width 125 height 39
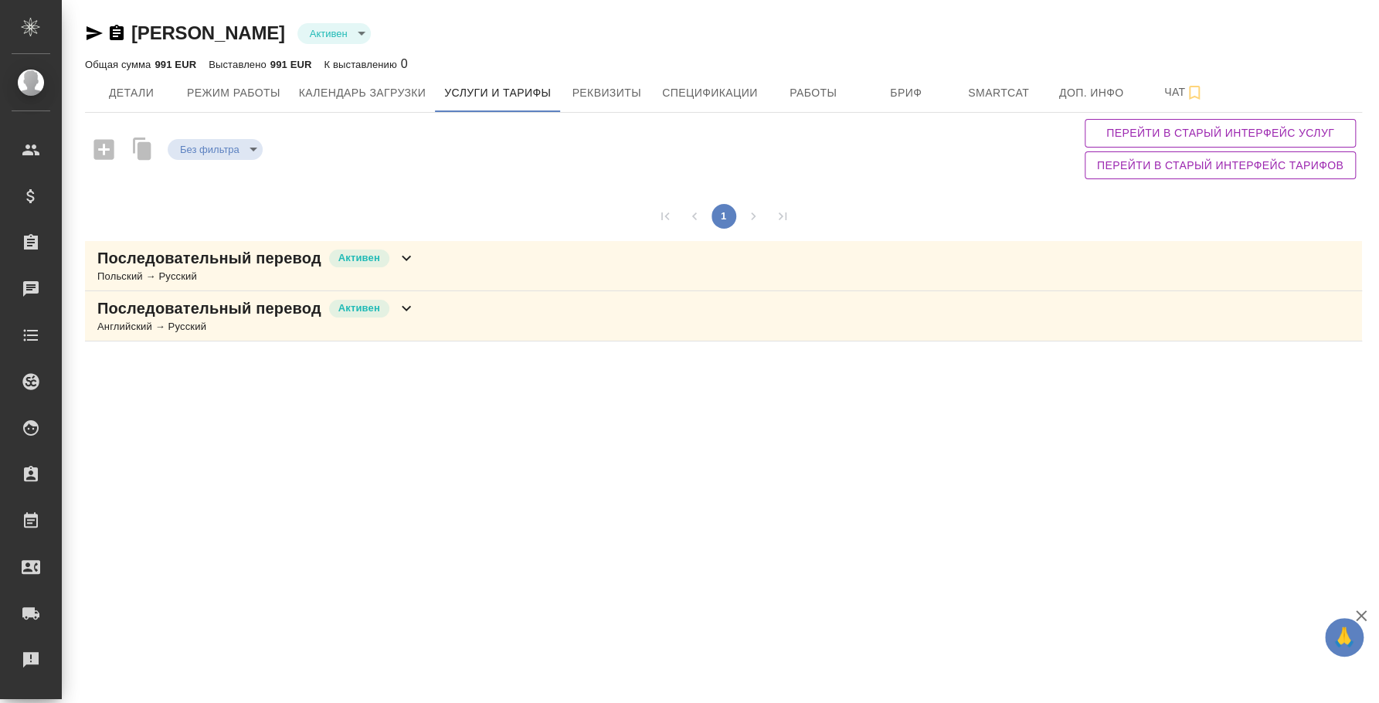
click at [480, 263] on div "Последовательный перевод [PERSON_NAME] → Русский" at bounding box center [723, 266] width 1277 height 50
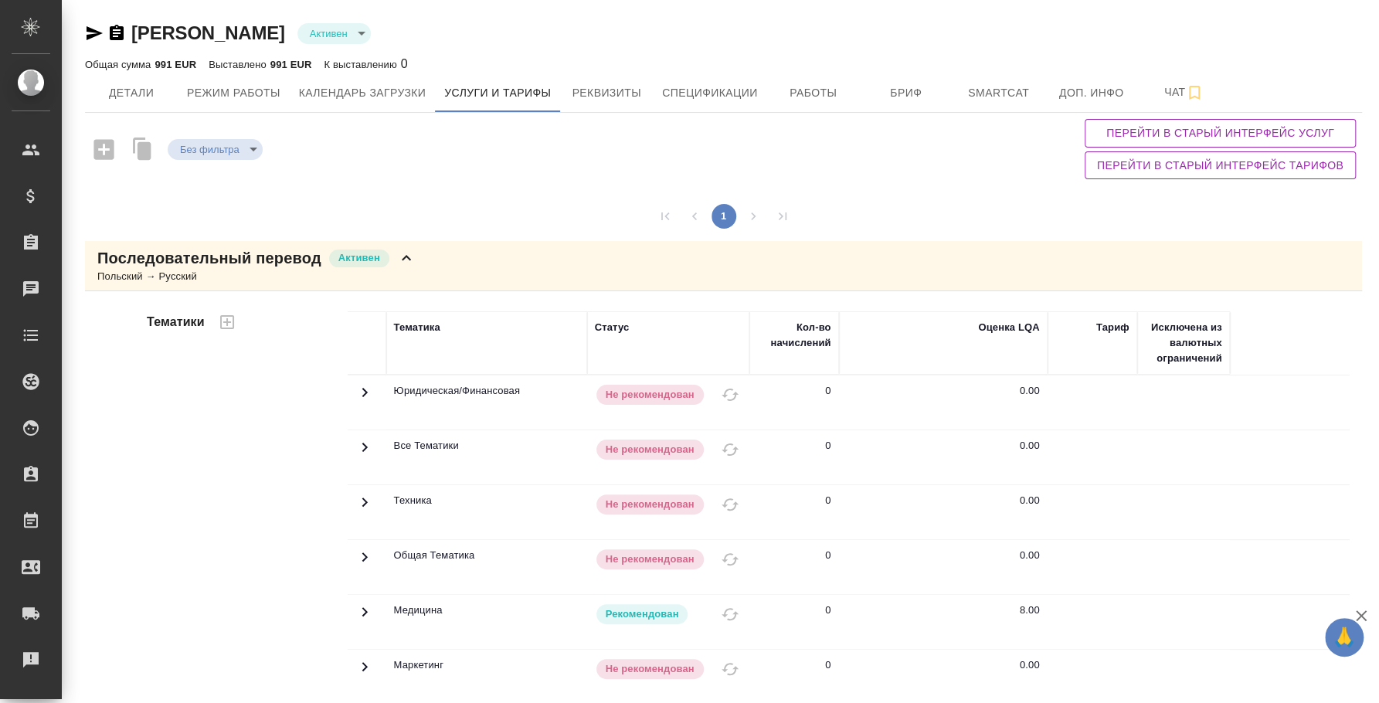
scroll to position [289, 0]
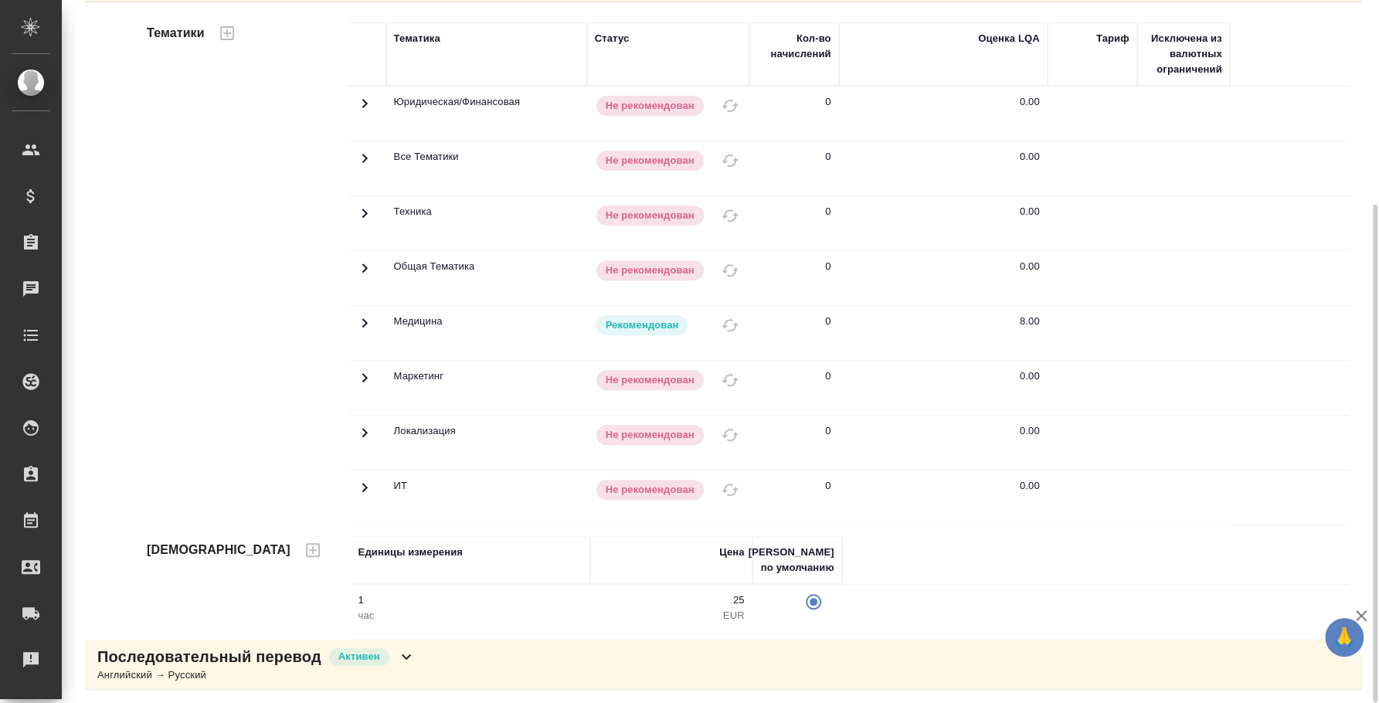
click at [491, 653] on div "Последовательный перевод [PERSON_NAME] → Русский" at bounding box center [723, 665] width 1277 height 50
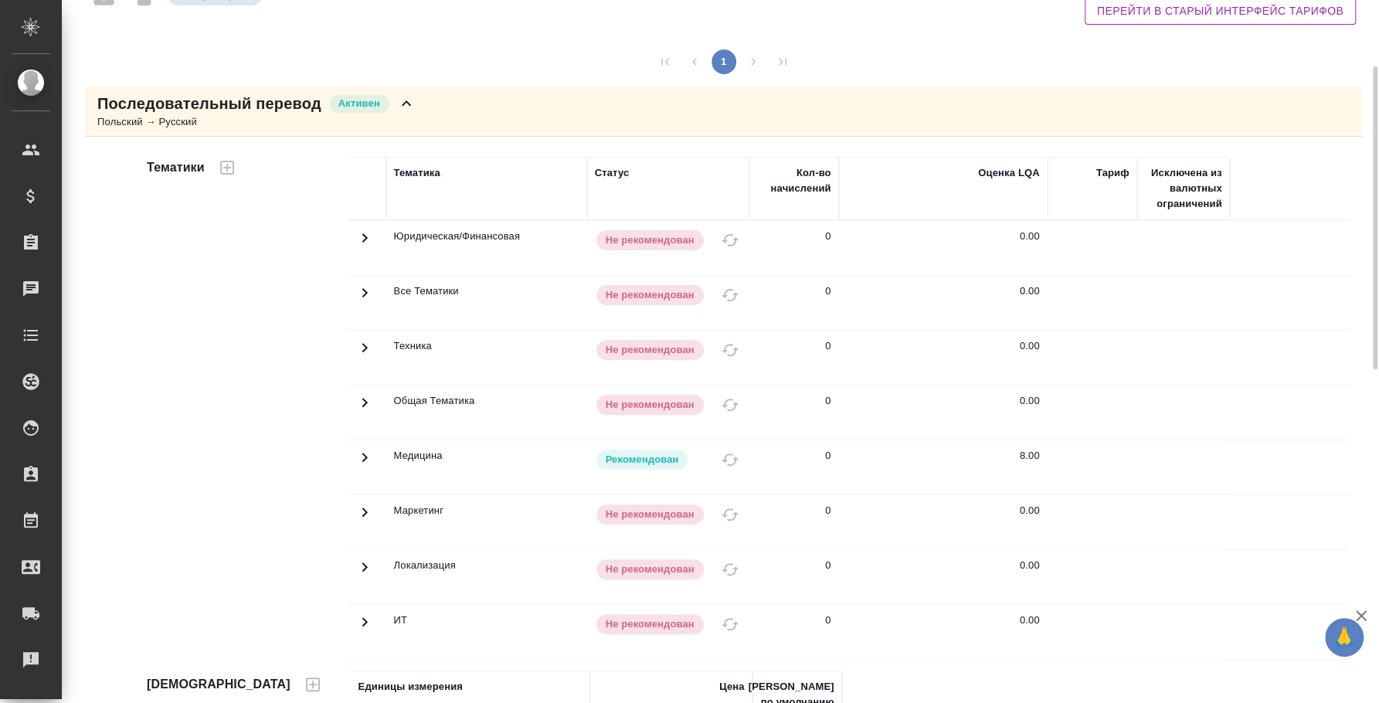
scroll to position [0, 0]
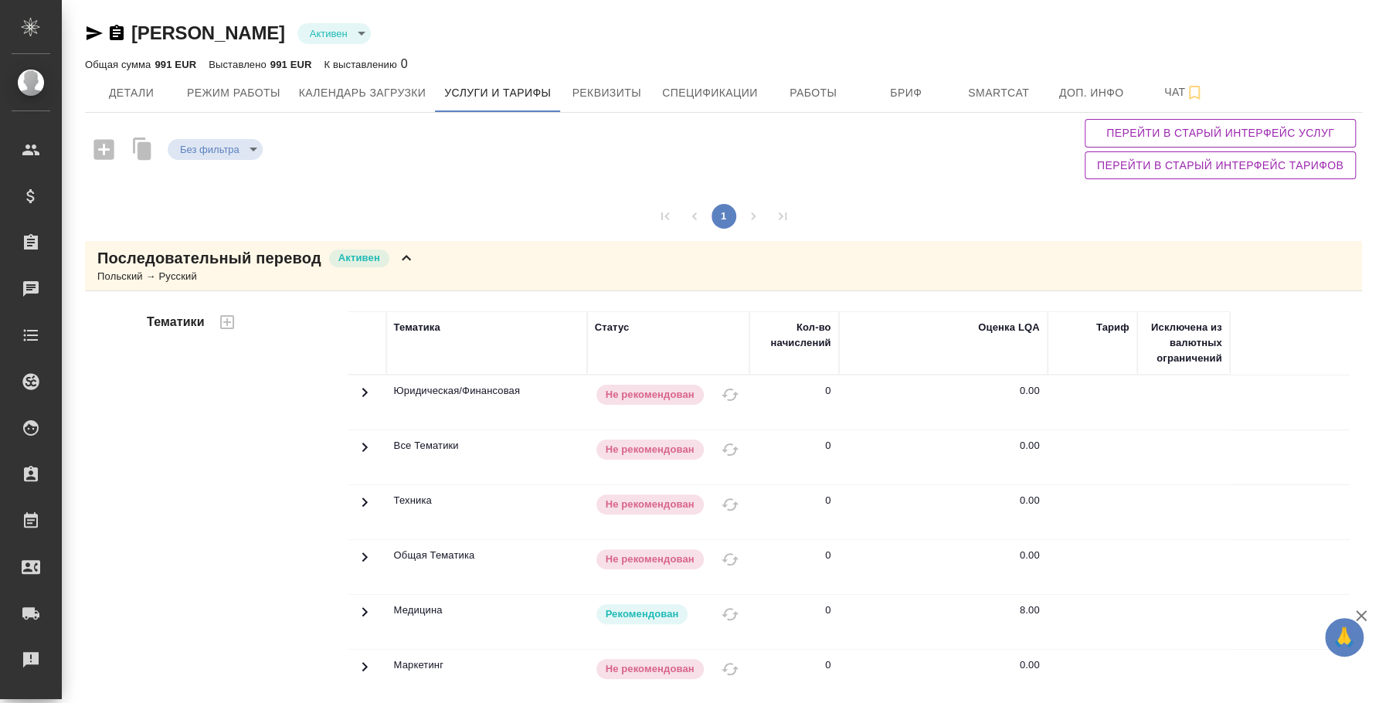
click at [85, 26] on icon "button" at bounding box center [94, 33] width 19 height 19
click at [351, 93] on span "Календарь загрузки" at bounding box center [362, 92] width 127 height 19
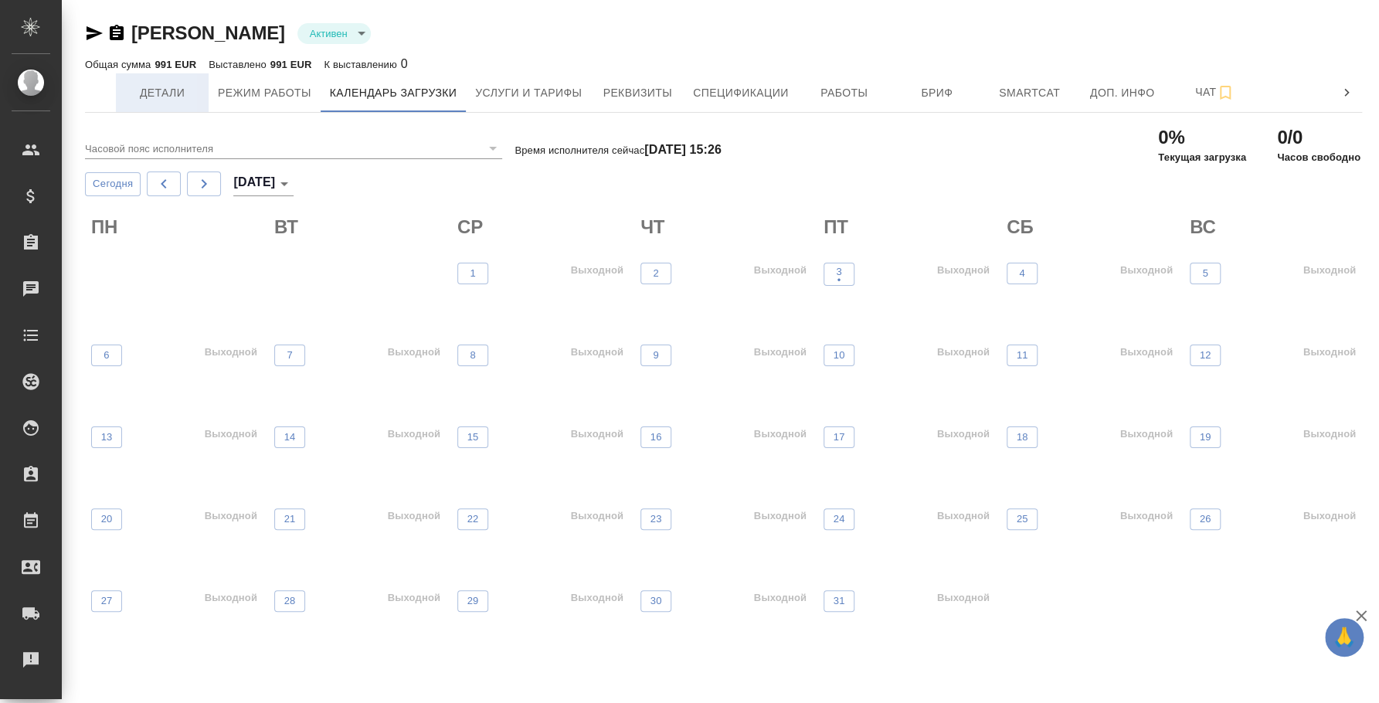
click at [134, 89] on span "Детали" at bounding box center [162, 92] width 74 height 19
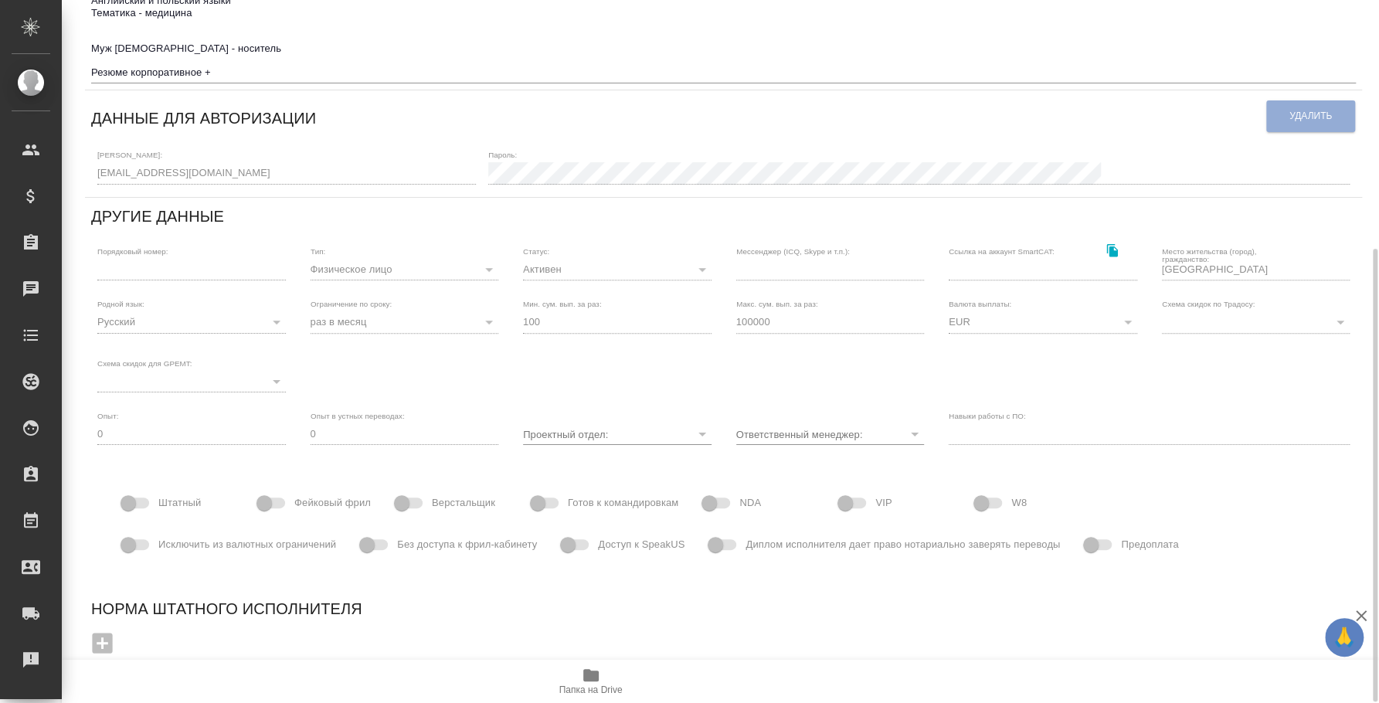
scroll to position [96, 0]
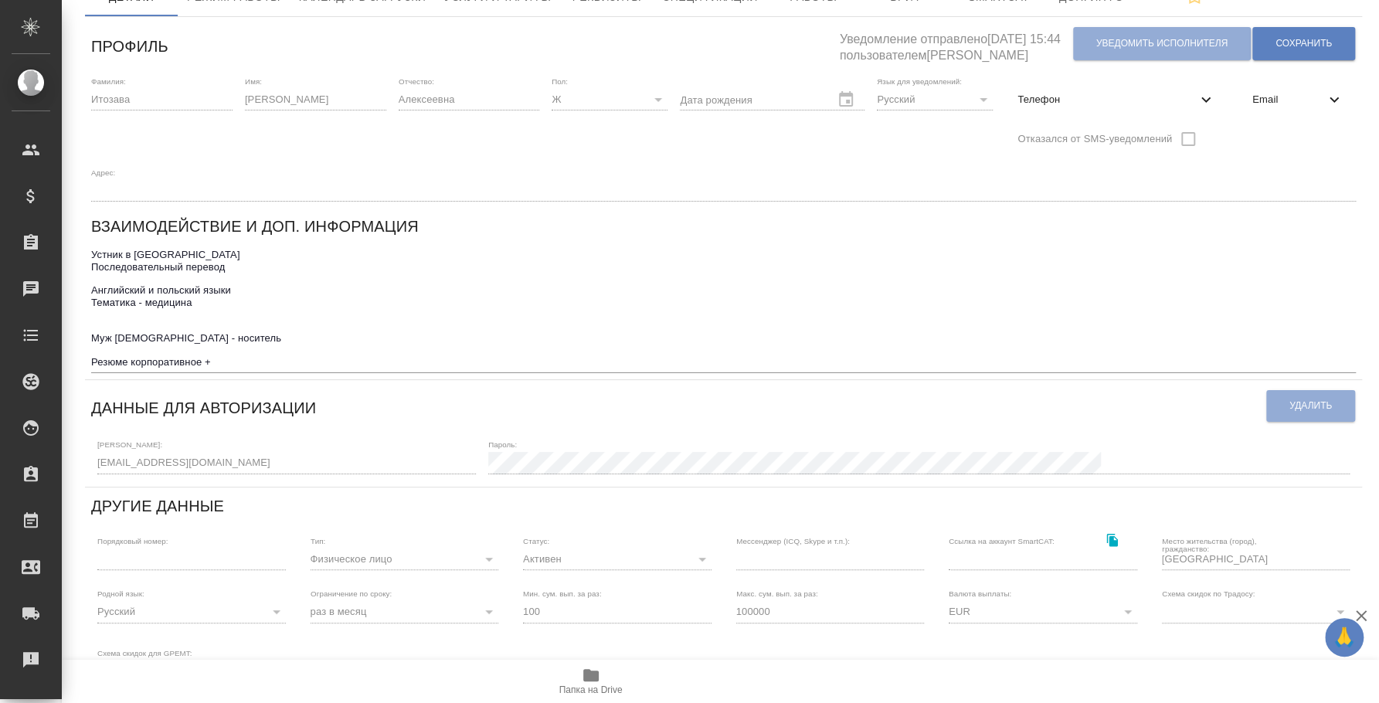
click at [1093, 92] on span "Телефон" at bounding box center [1106, 99] width 179 height 15
select select "PL"
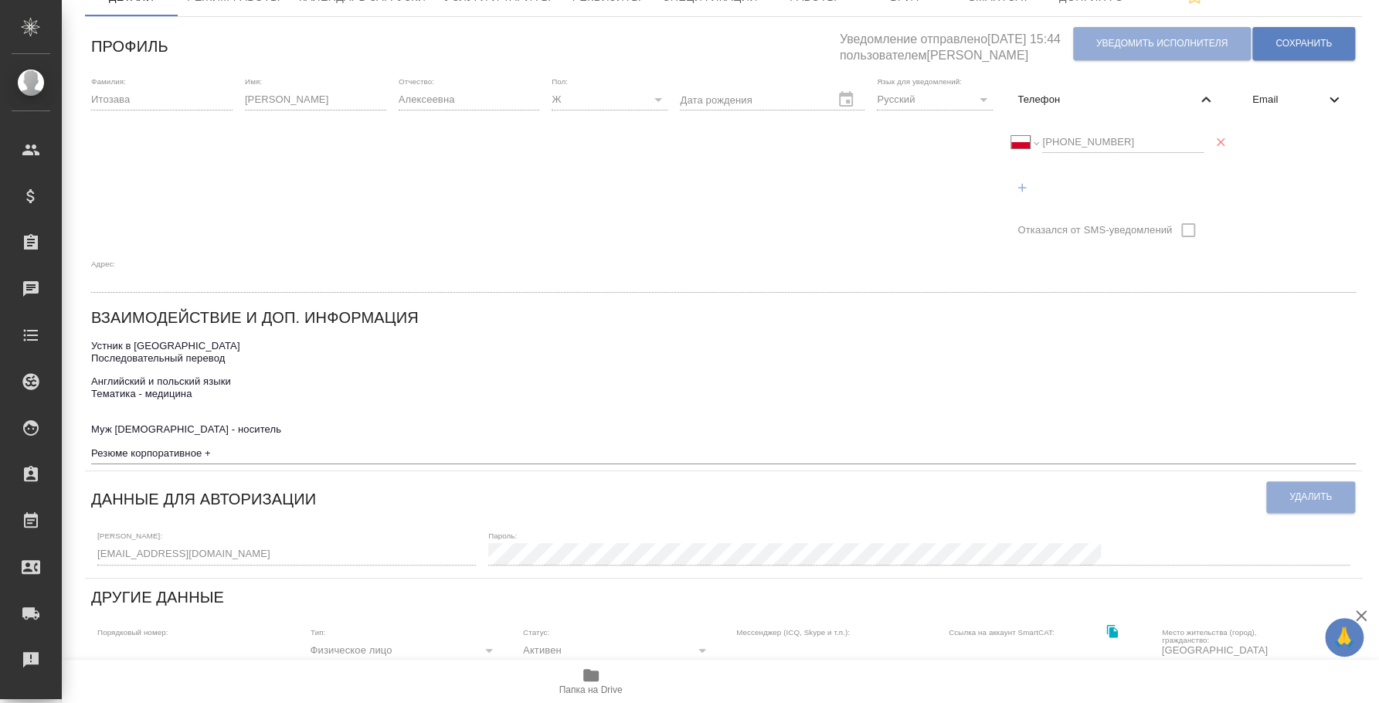
click at [1019, 142] on div "Международный [GEOGRAPHIC_DATA] [GEOGRAPHIC_DATA] [GEOGRAPHIC_DATA] [GEOGRAPHIC…" at bounding box center [1107, 142] width 192 height 22
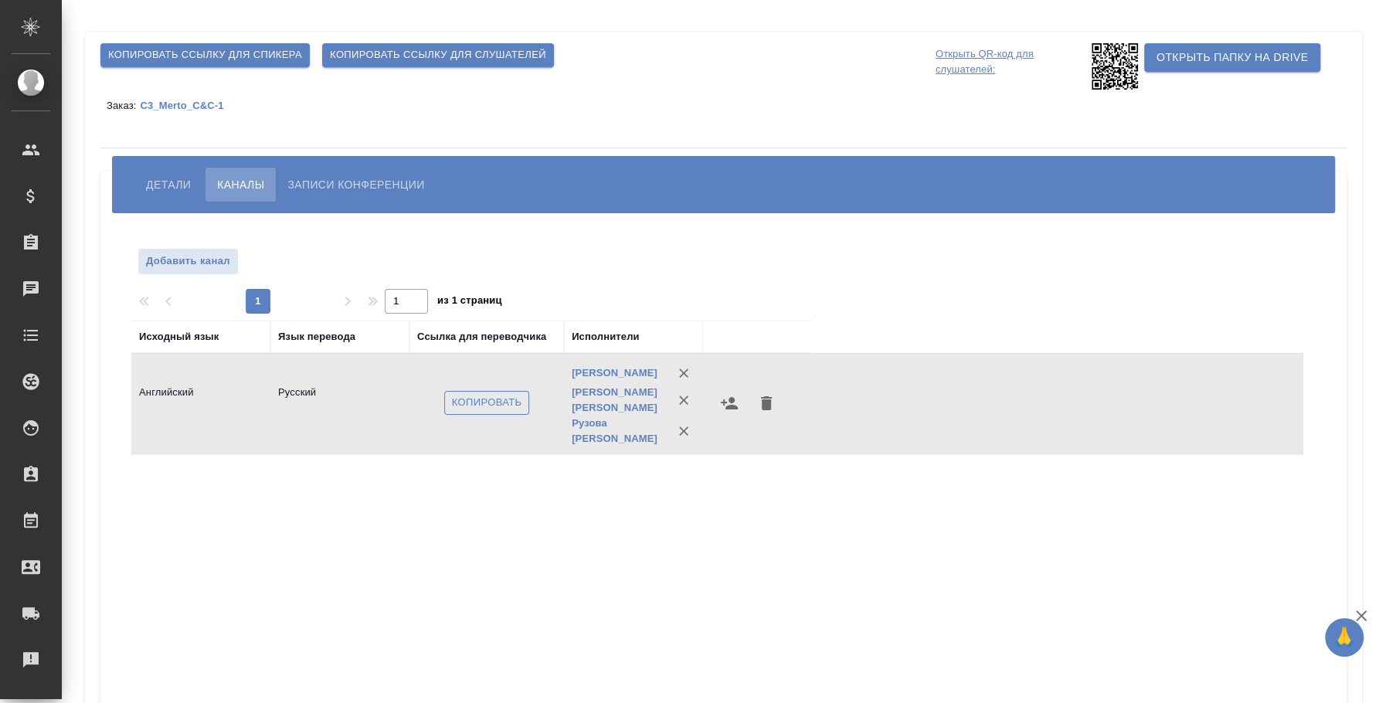
click at [526, 408] on button "Копировать" at bounding box center [487, 403] width 86 height 24
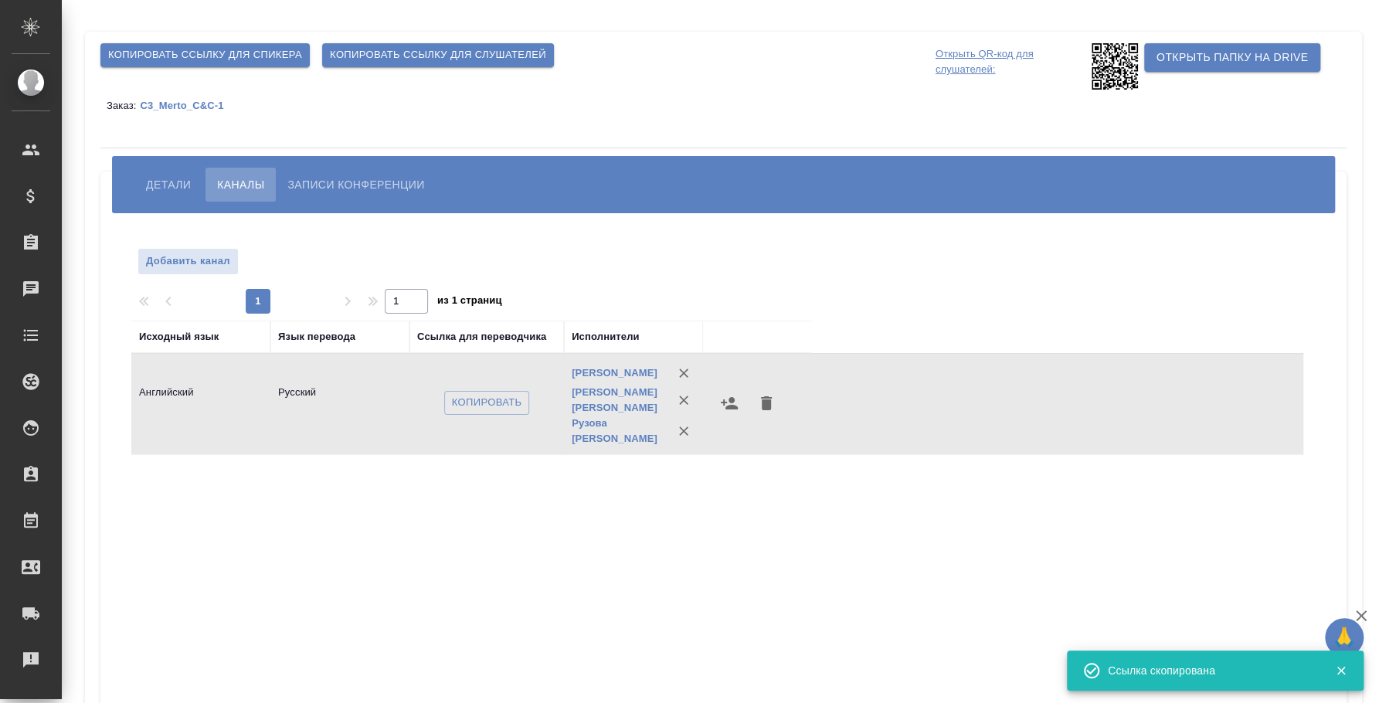
click at [374, 58] on span "Копировать ссылку для слушателей" at bounding box center [438, 55] width 216 height 18
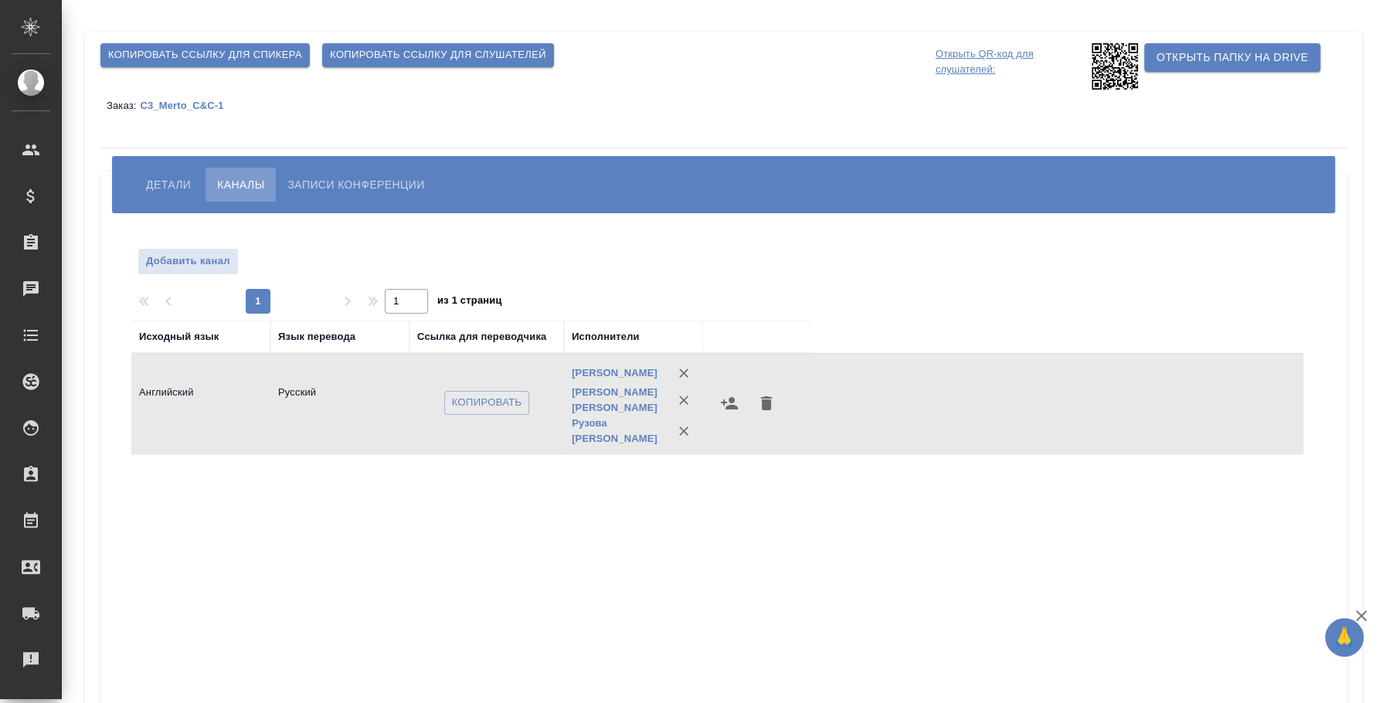
click at [171, 97] on div "Заказ: C3_Merto_C&C-1" at bounding box center [723, 105] width 1246 height 31
click at [175, 103] on p "C3_Merto_C&C-1" at bounding box center [187, 106] width 95 height 12
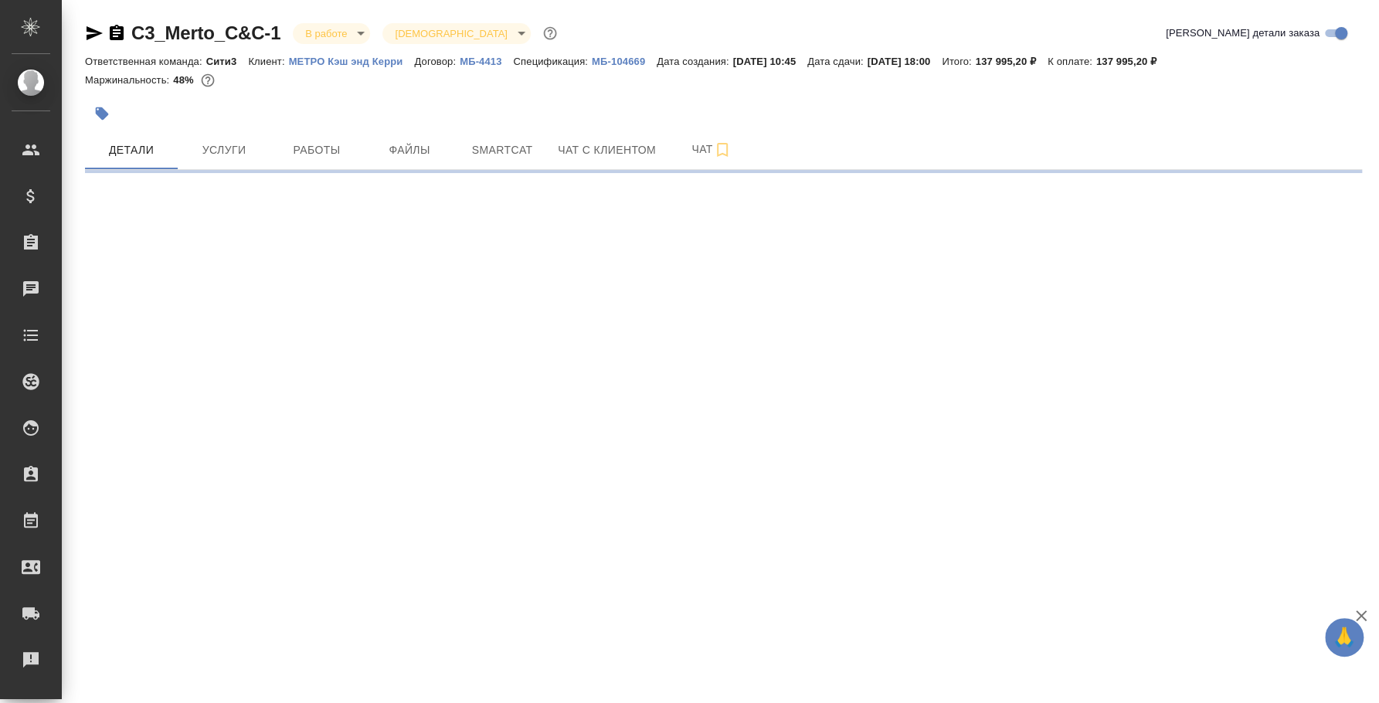
select select "RU"
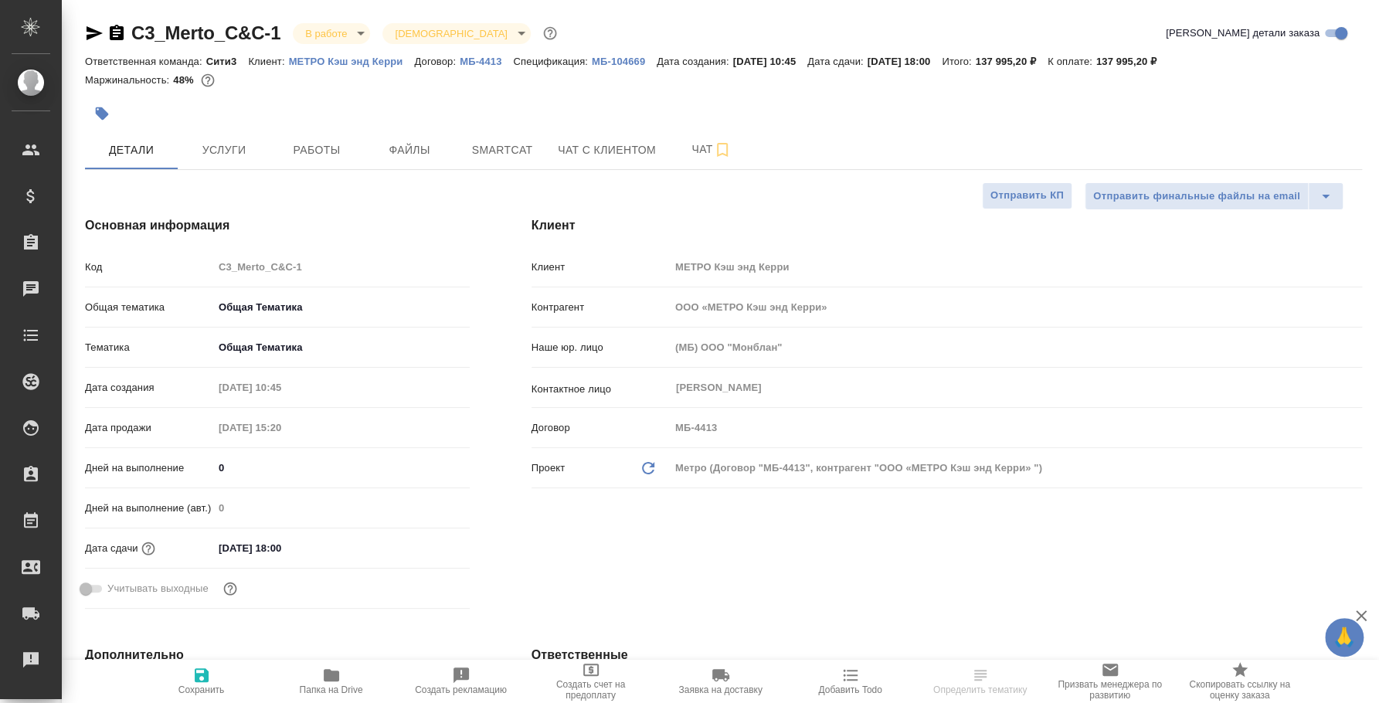
type textarea "x"
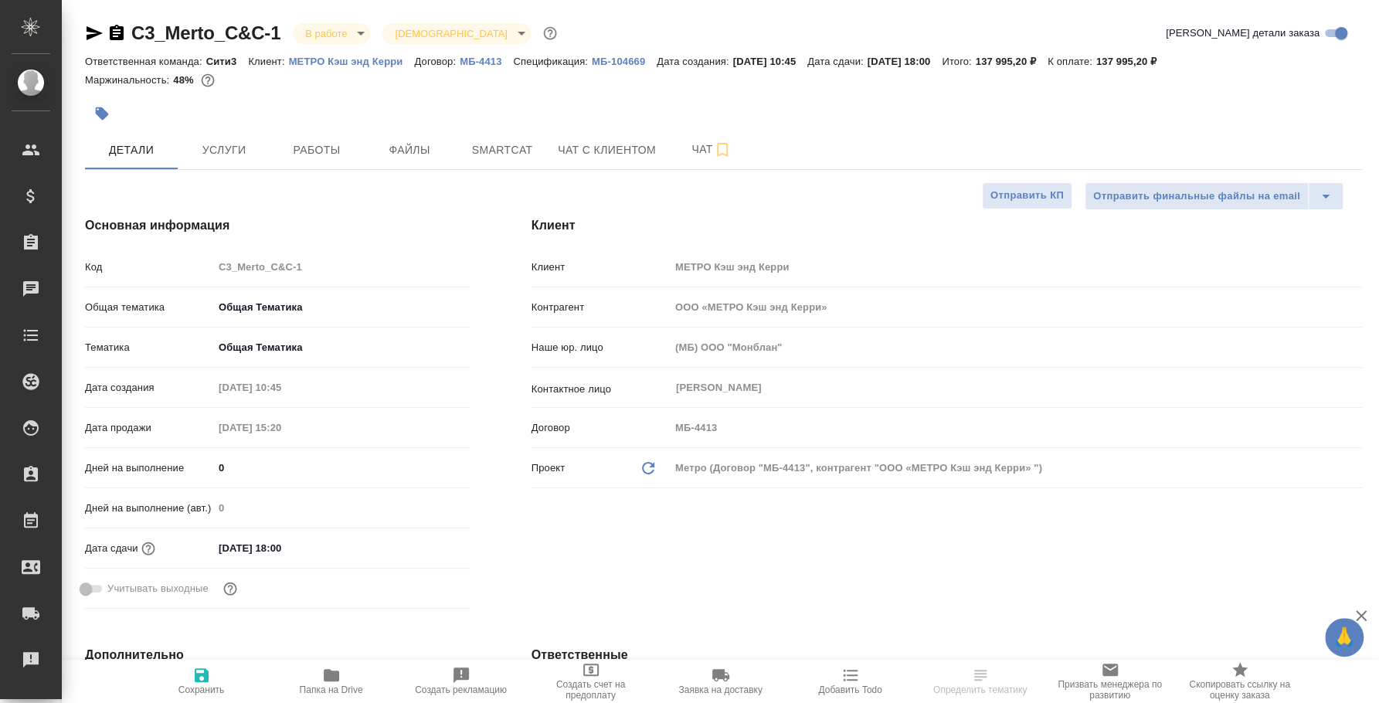
type textarea "x"
click at [703, 146] on span "Чат" at bounding box center [711, 149] width 74 height 19
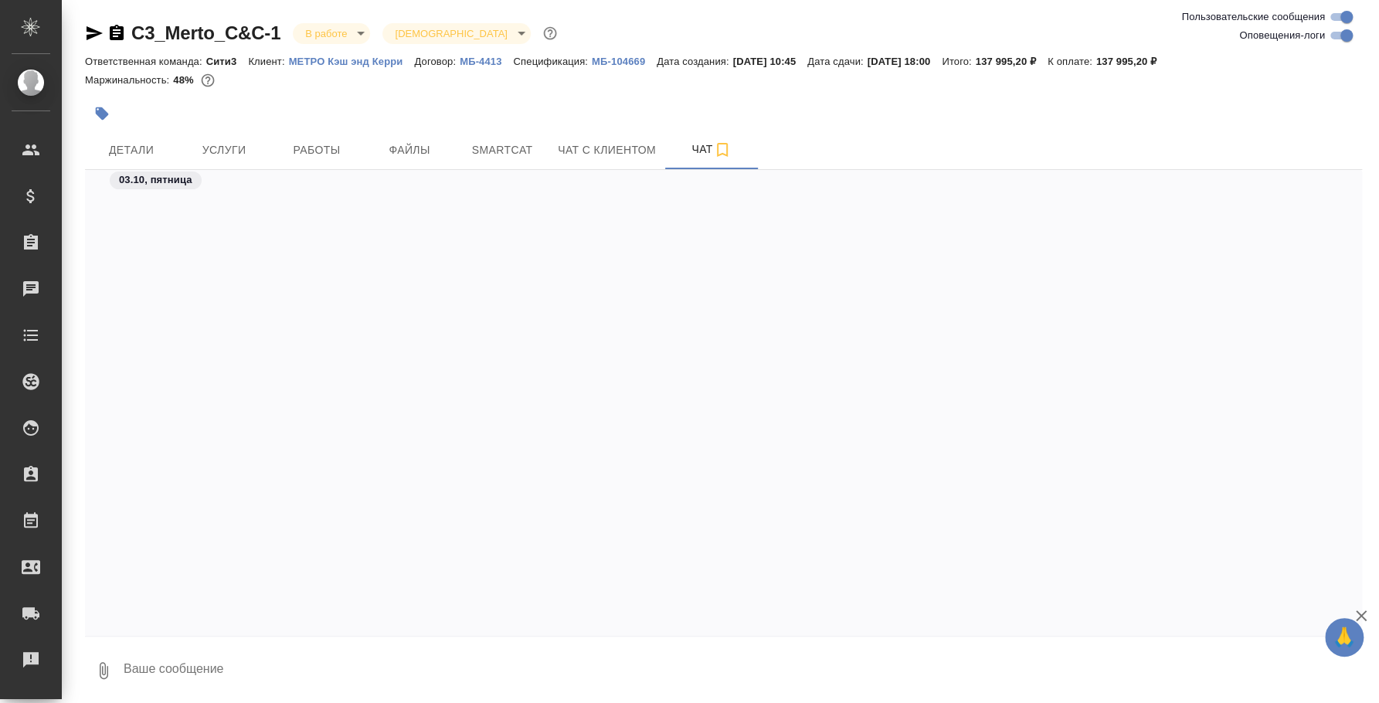
scroll to position [4262, 0]
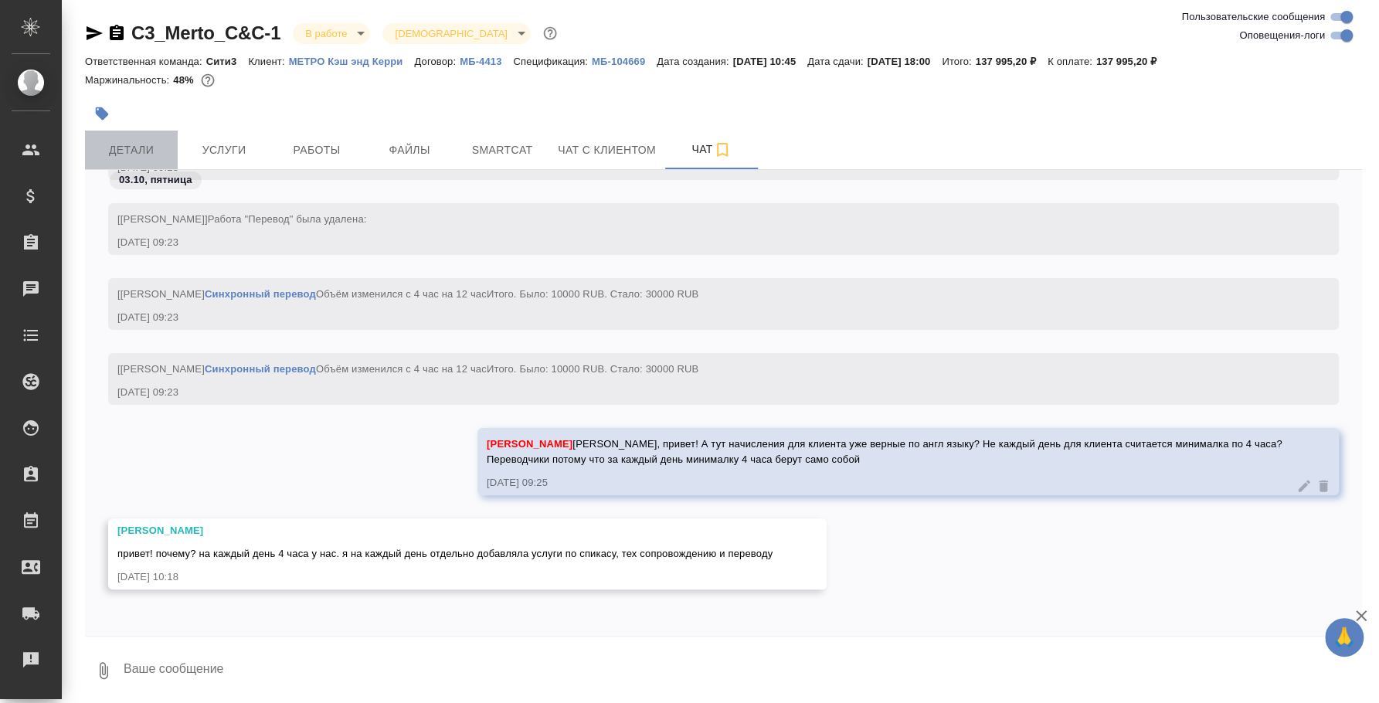
click at [139, 151] on span "Детали" at bounding box center [131, 150] width 74 height 19
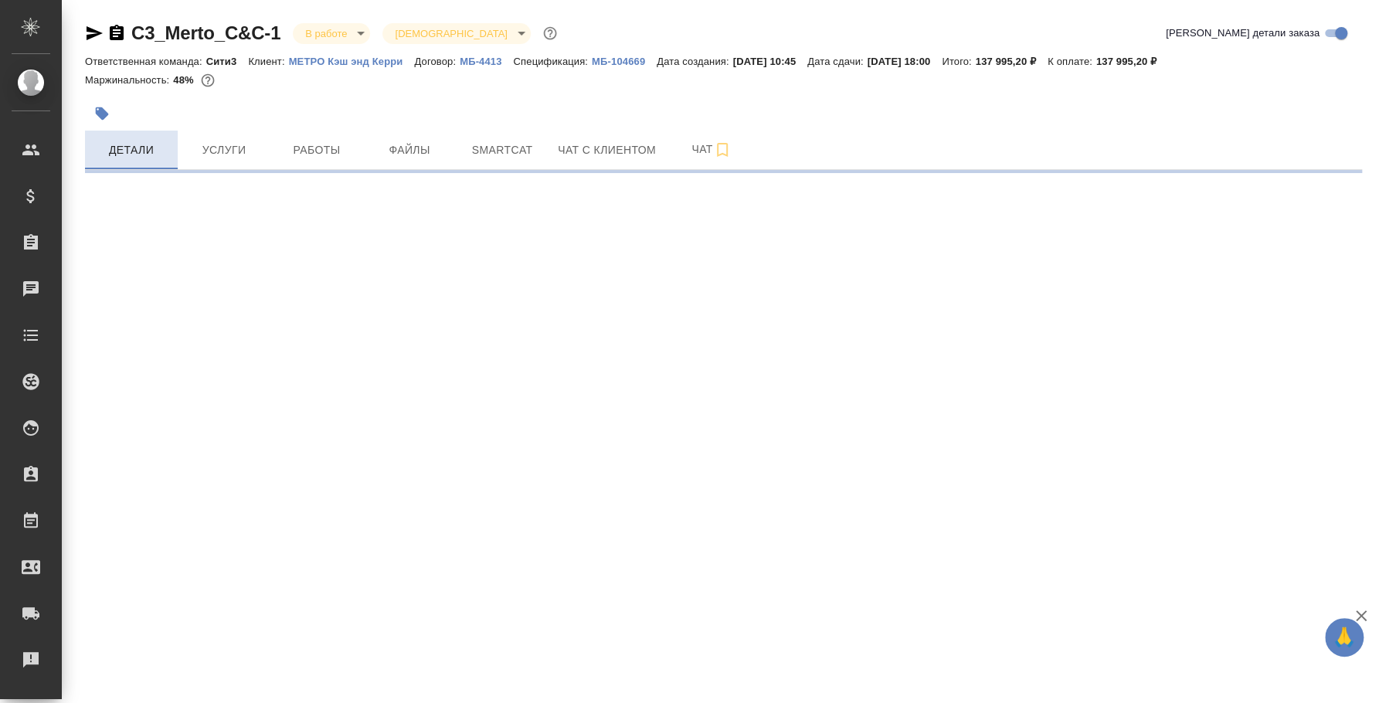
select select "RU"
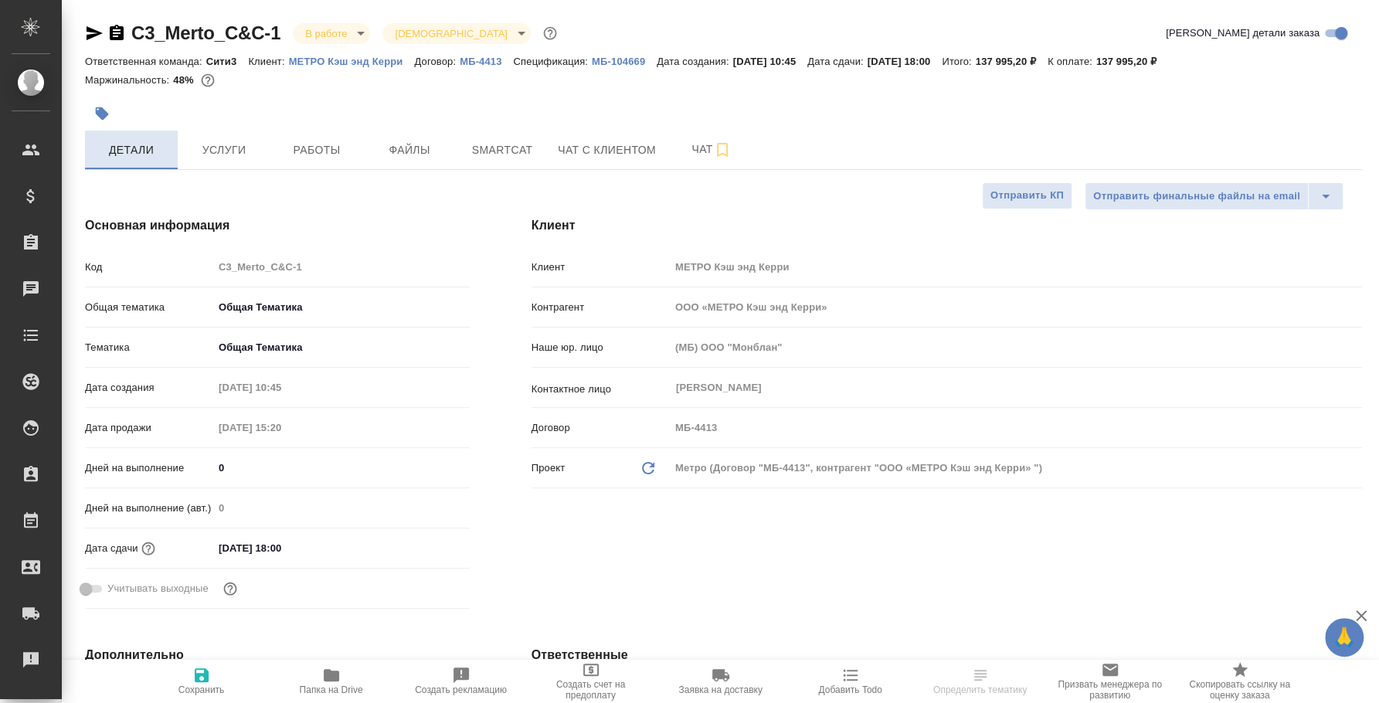
type textarea "x"
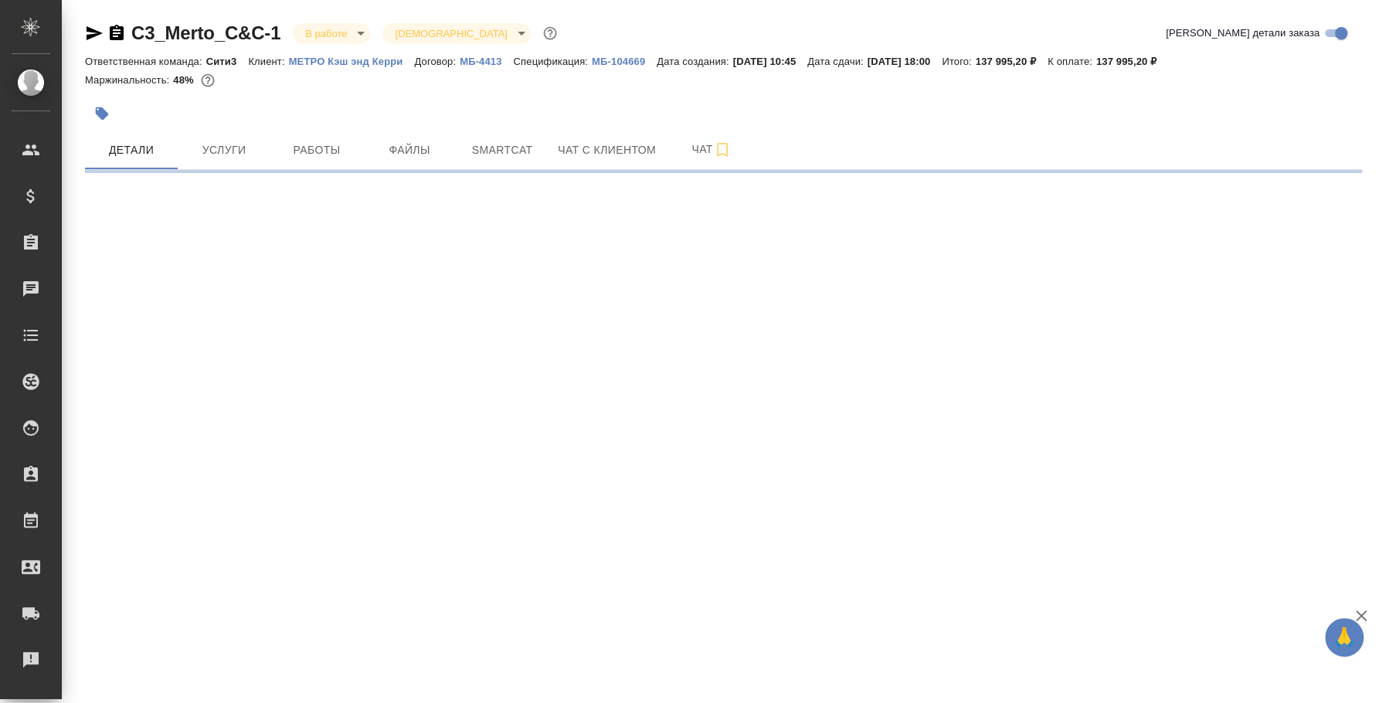
select select "RU"
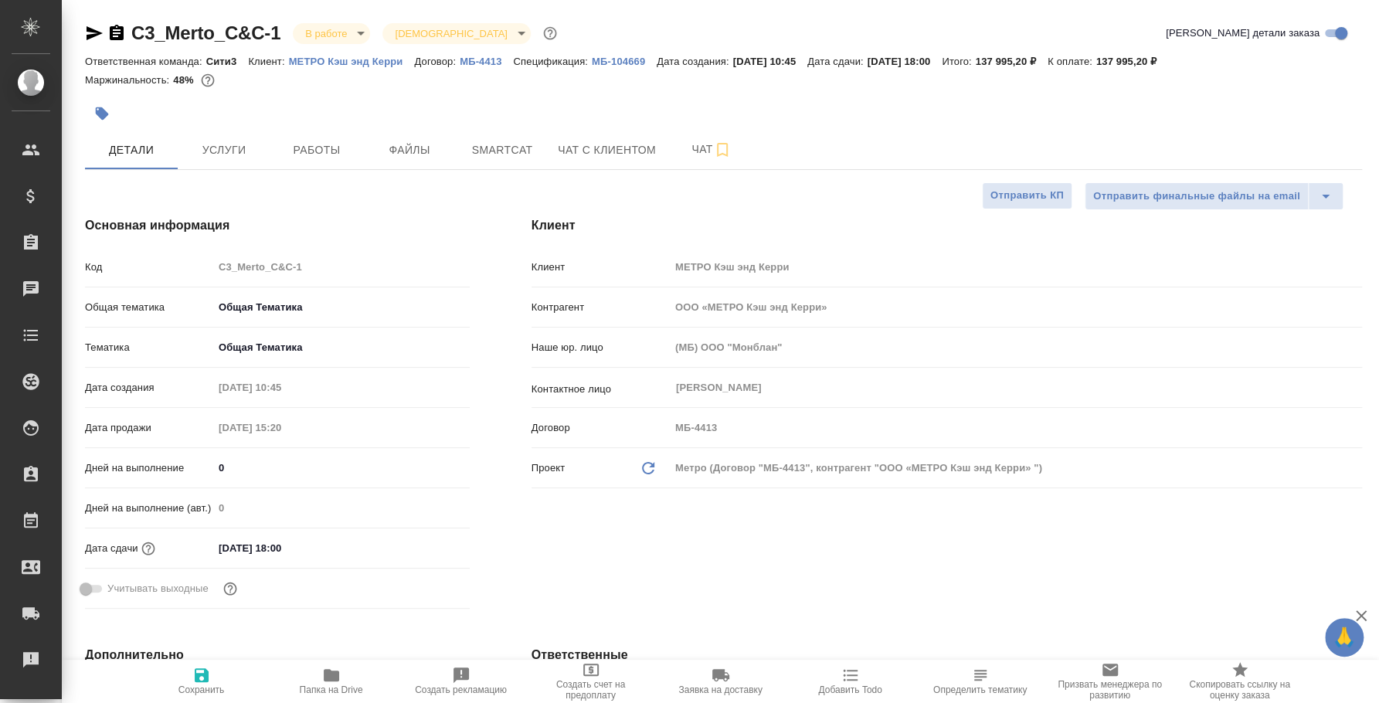
type textarea "x"
click at [236, 161] on button "Услуги" at bounding box center [224, 150] width 93 height 39
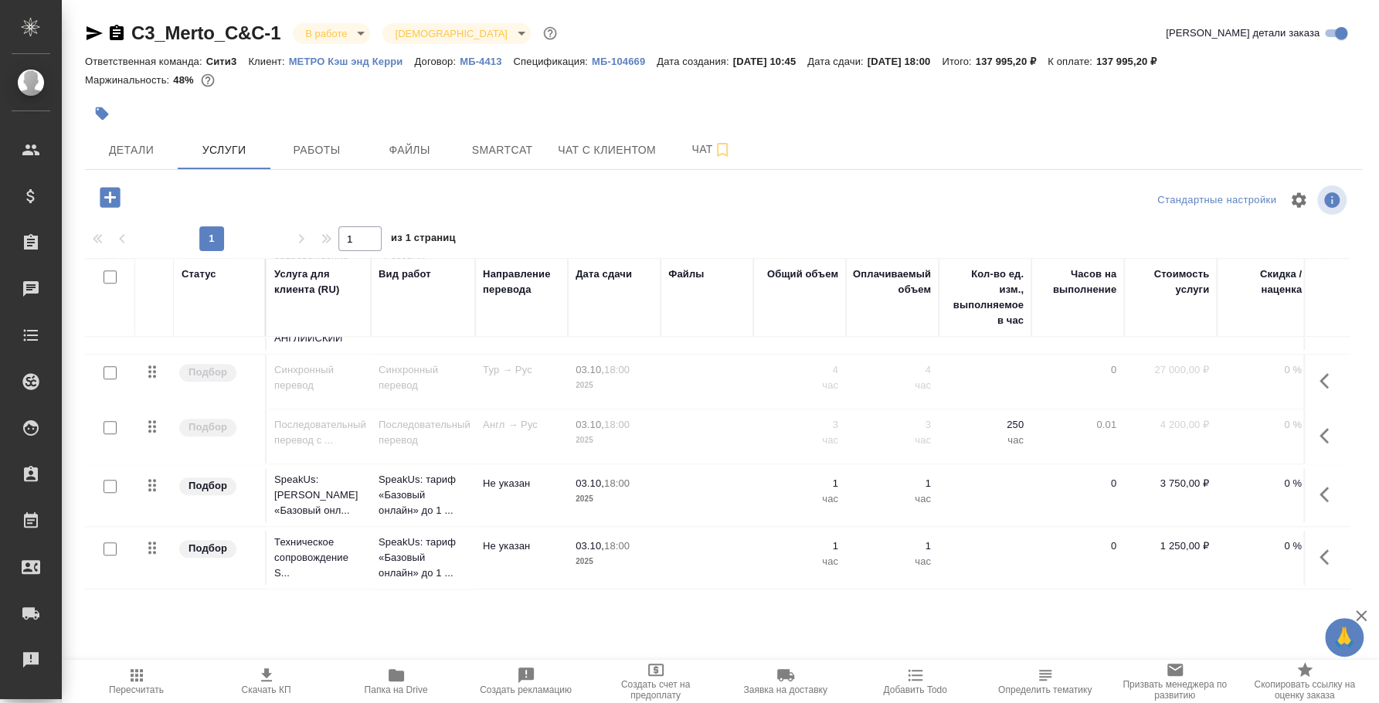
scroll to position [871, 0]
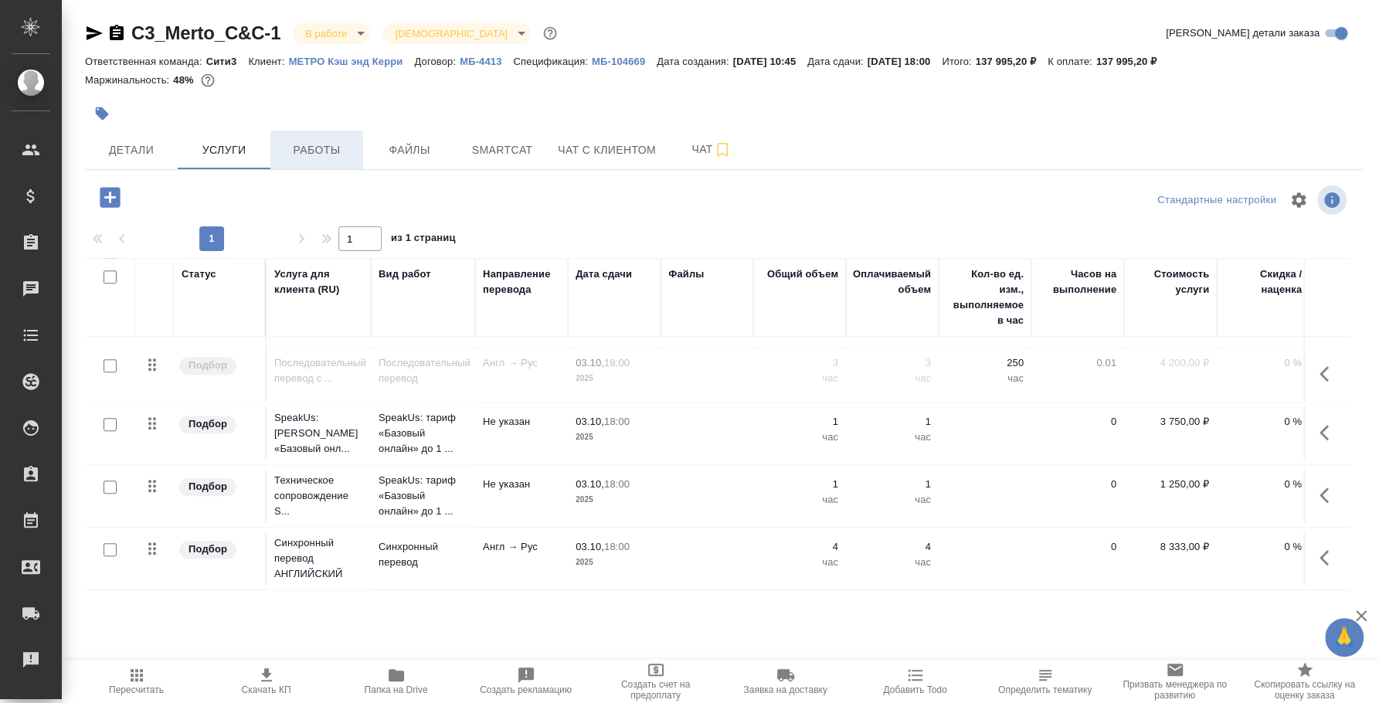
click at [342, 154] on span "Работы" at bounding box center [317, 150] width 74 height 19
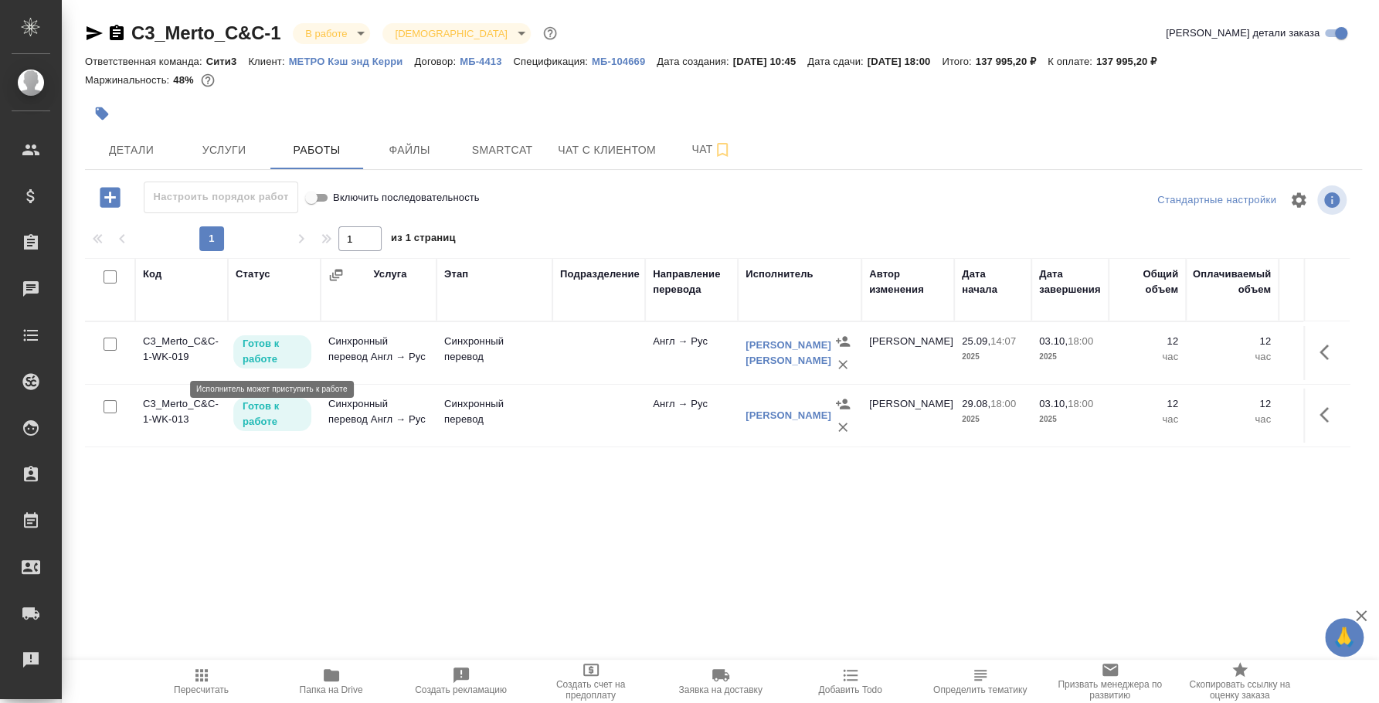
click at [254, 352] on p "Готов к работе" at bounding box center [272, 351] width 59 height 31
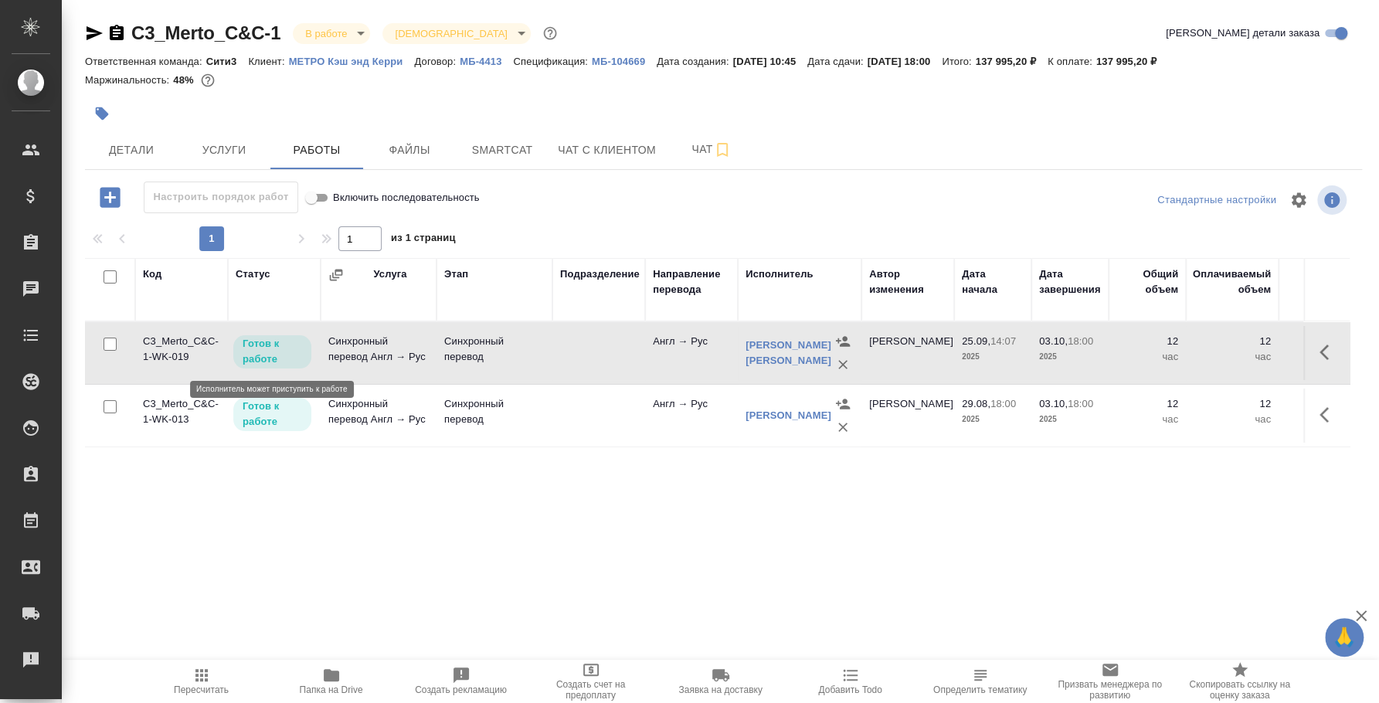
click at [262, 355] on p "Готов к работе" at bounding box center [272, 351] width 59 height 31
click at [268, 426] on p "Готов к работе" at bounding box center [272, 414] width 59 height 31
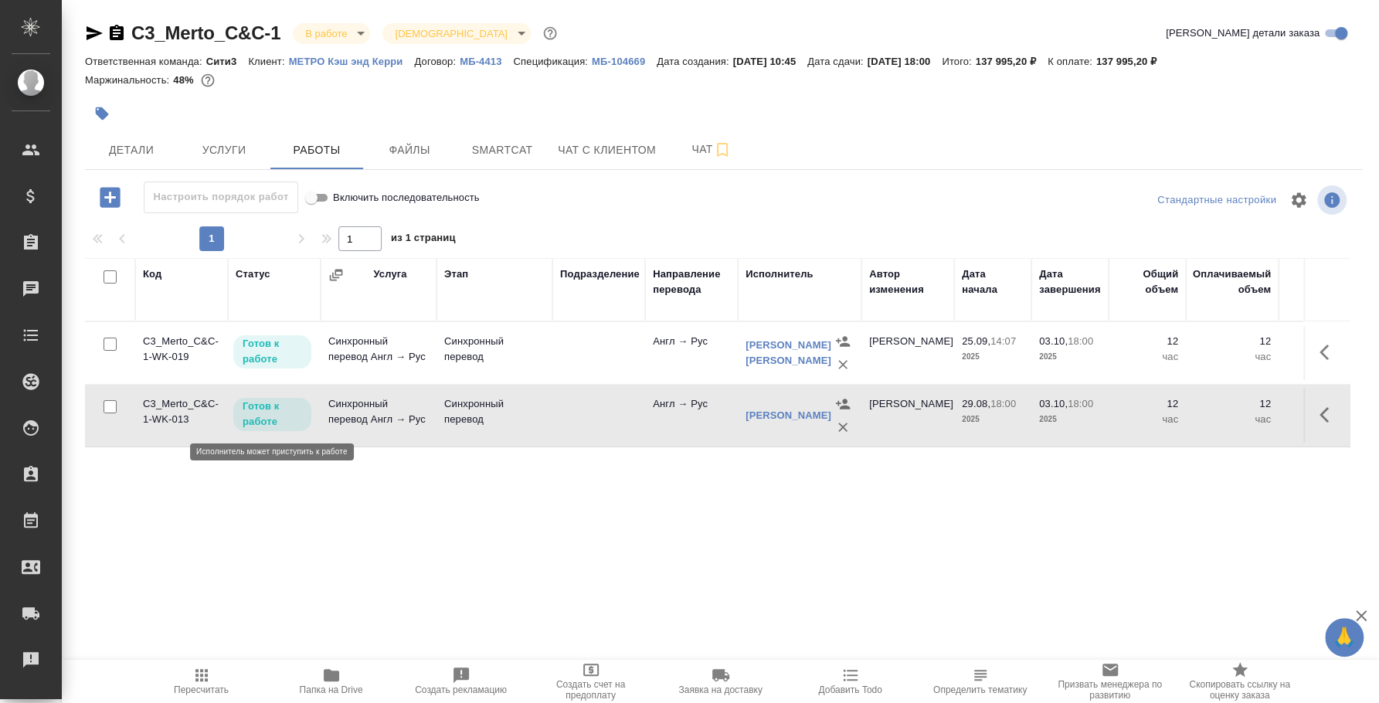
click at [268, 426] on p "Готов к работе" at bounding box center [272, 414] width 59 height 31
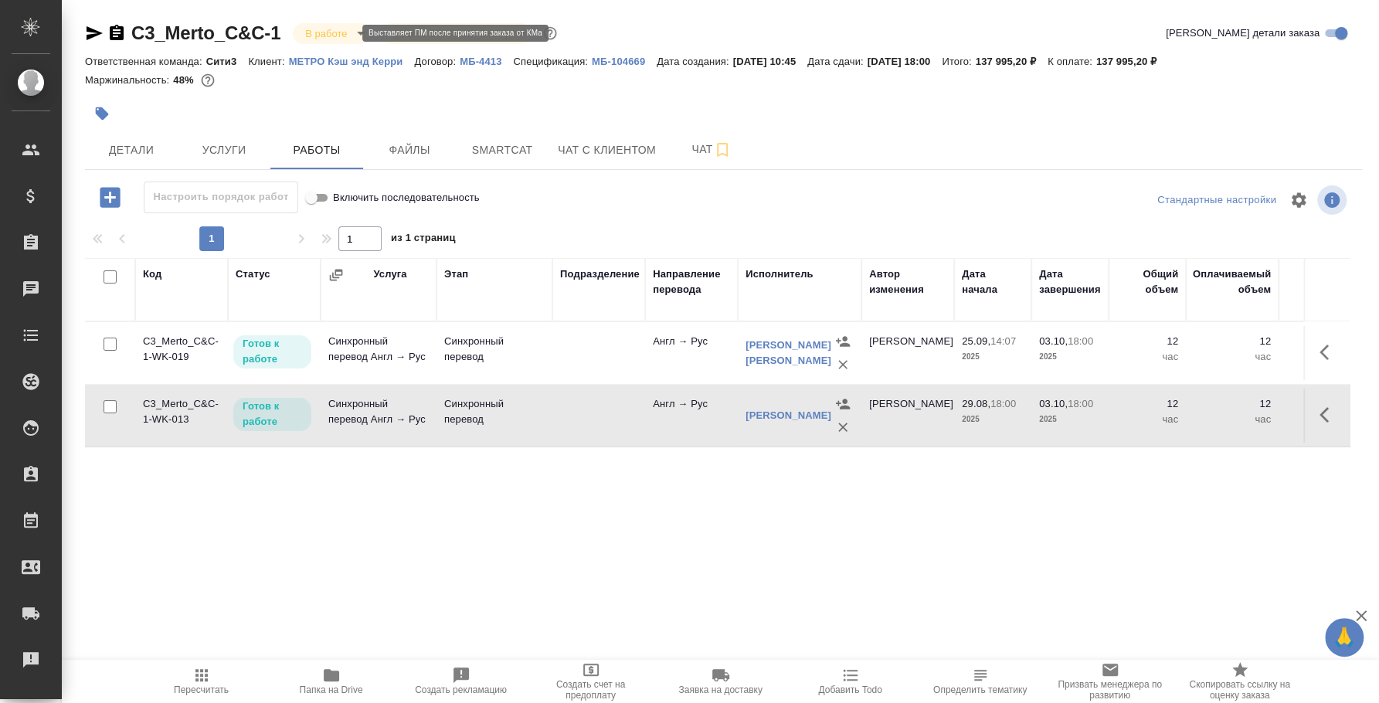
click at [335, 28] on body "🙏 .cls-1 fill:#fff; AWATERA Fedotova Irina Клиенты Спецификации Заказы 0 Чаты T…" at bounding box center [689, 351] width 1379 height 703
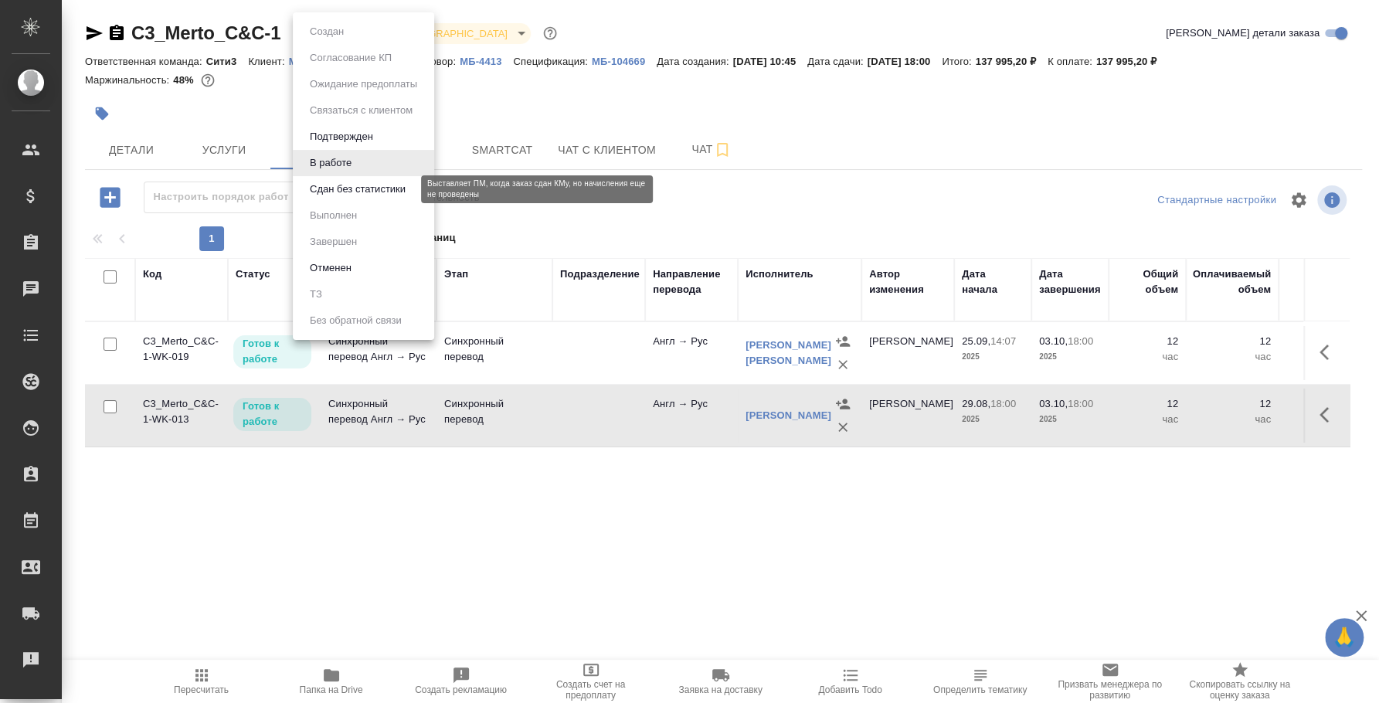
click at [346, 181] on button "Сдан без статистики" at bounding box center [357, 189] width 105 height 17
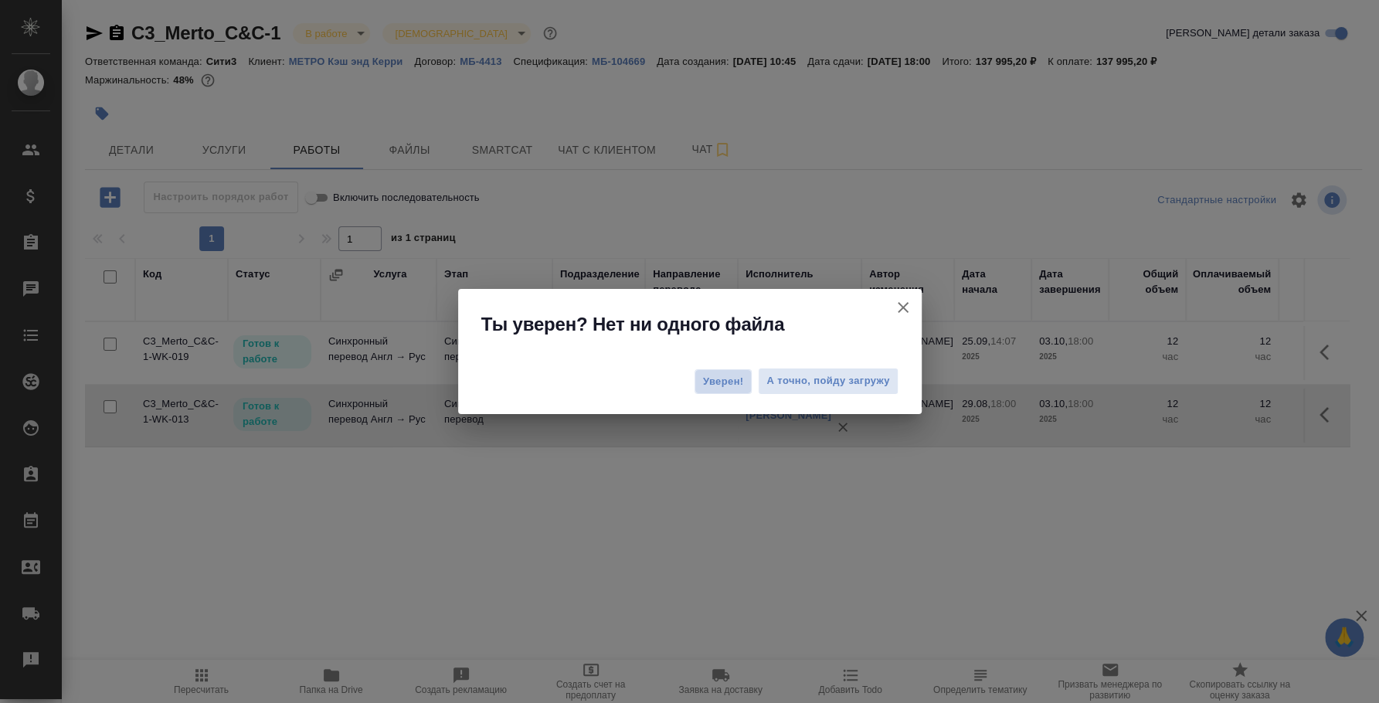
click at [720, 379] on span "Уверен!" at bounding box center [723, 381] width 41 height 15
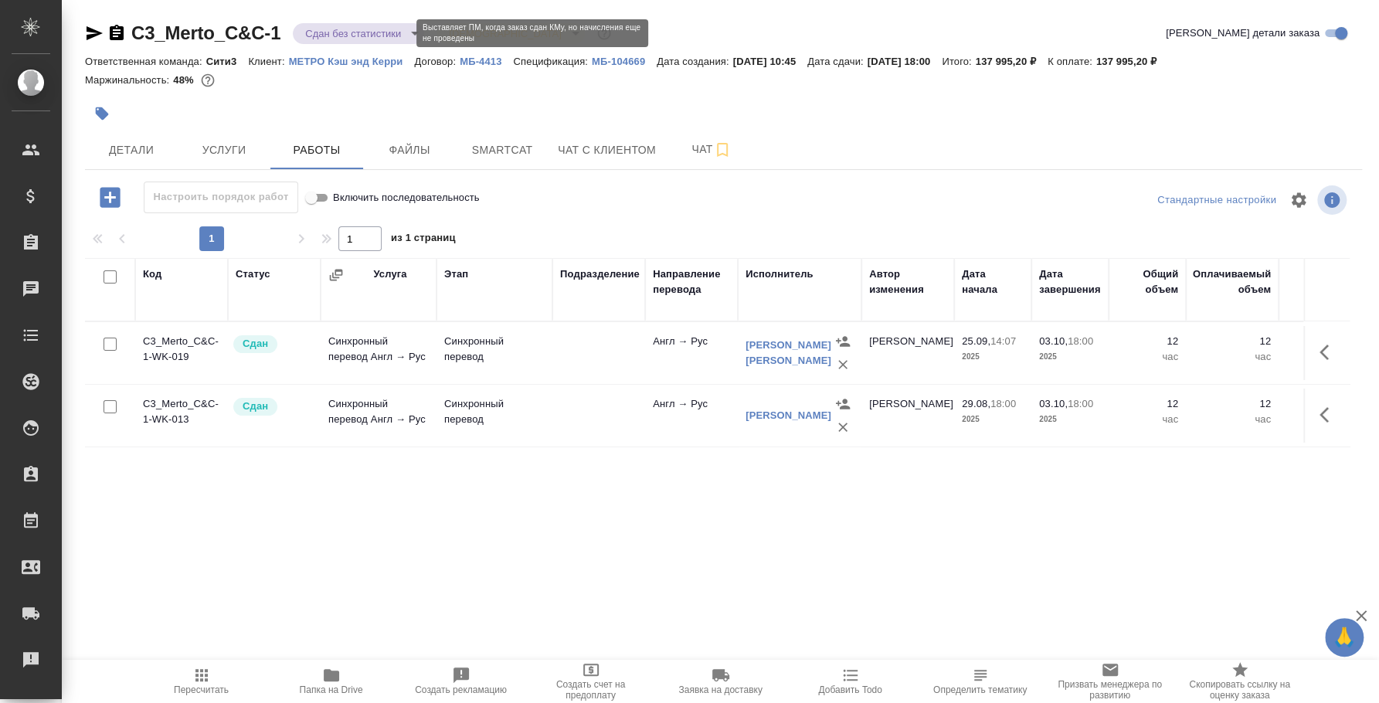
click at [350, 34] on body "🙏 .cls-1 fill:#fff; AWATERA Fedotova Irina Клиенты Спецификации Заказы 0 Чаты T…" at bounding box center [689, 351] width 1379 height 703
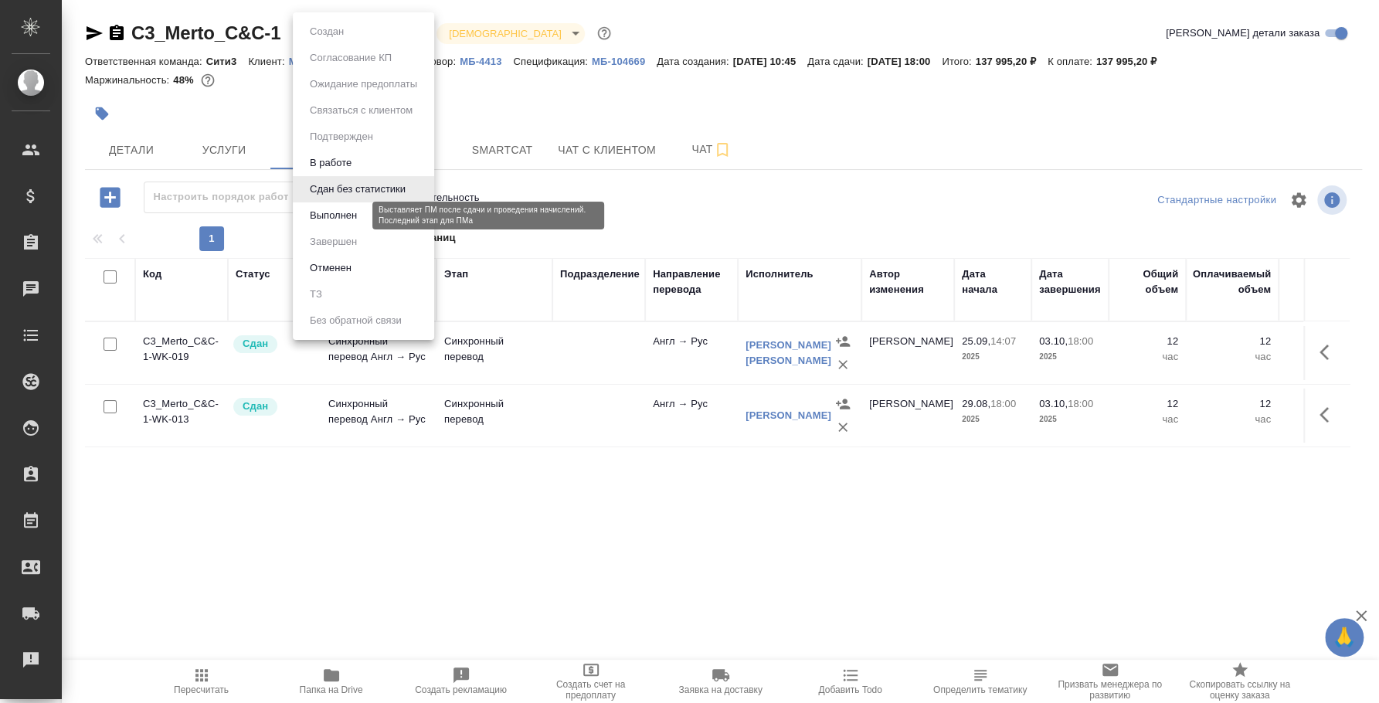
click at [340, 207] on button "Выполнен" at bounding box center [333, 215] width 56 height 17
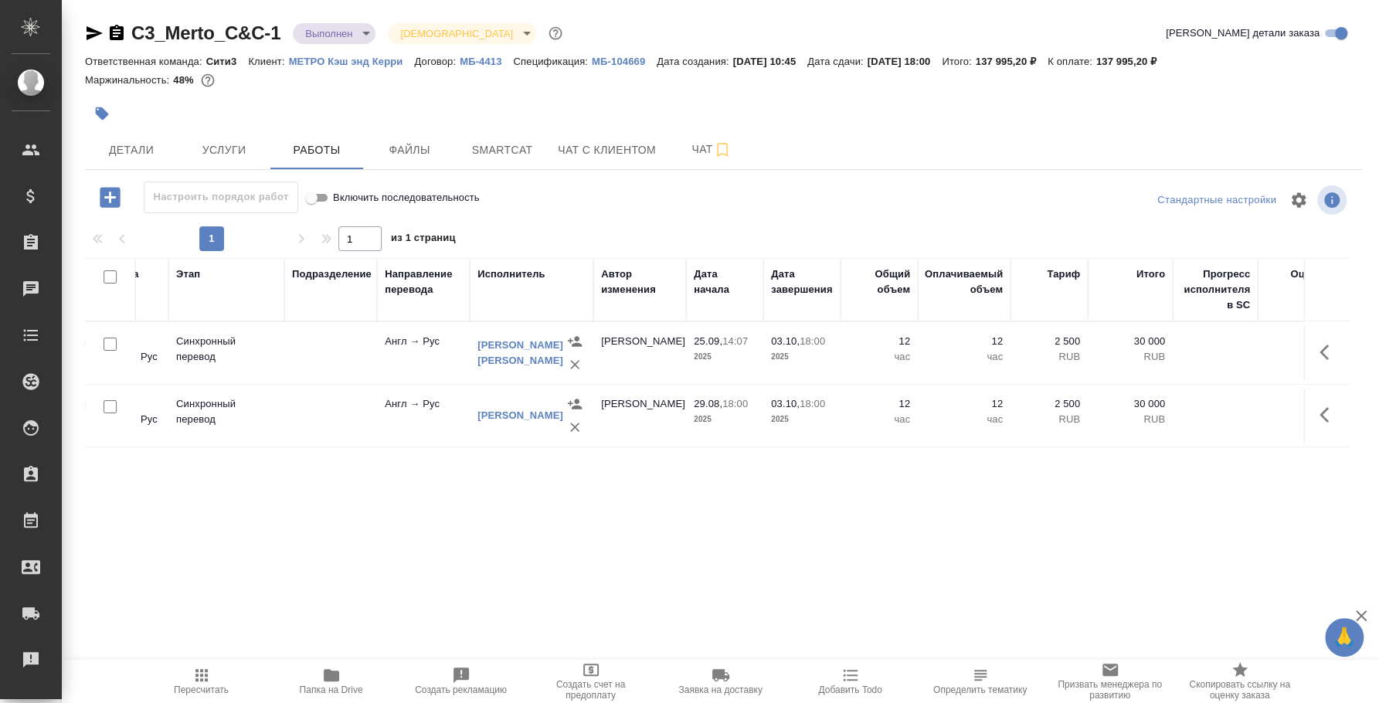
scroll to position [0, 484]
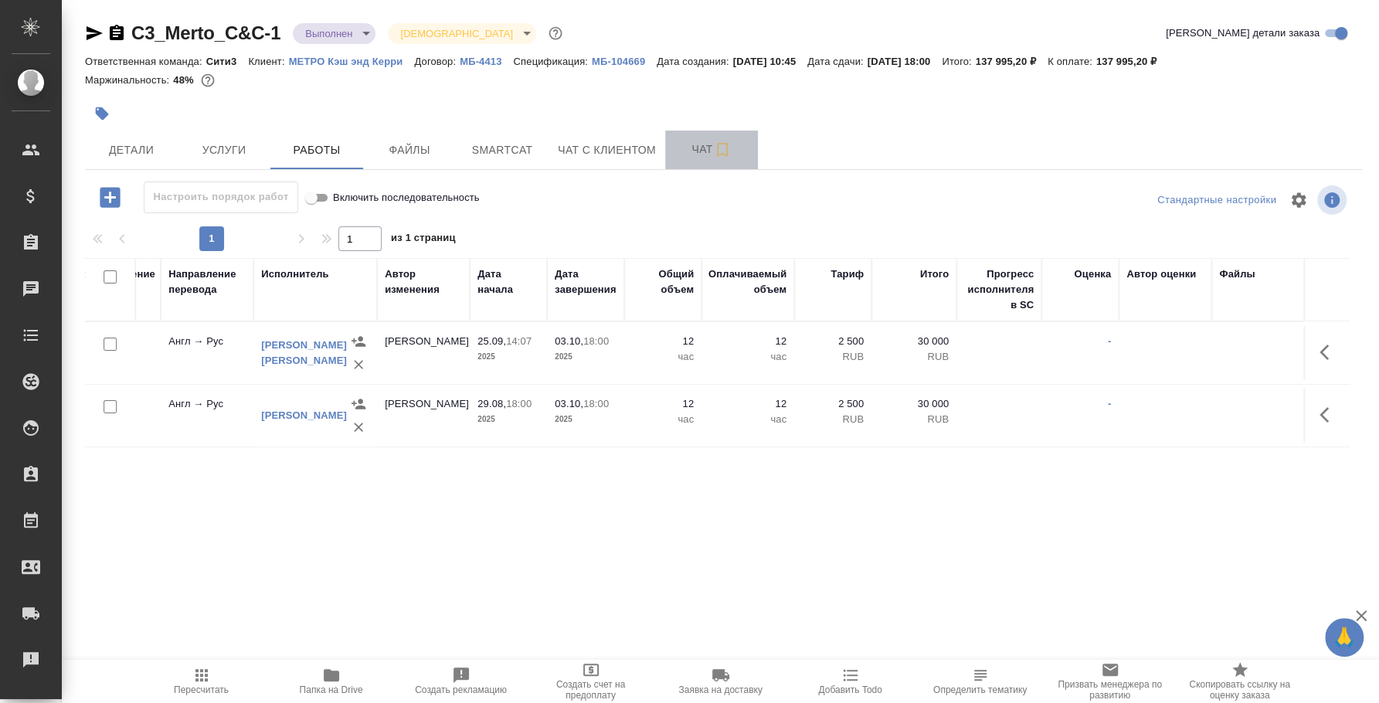
click at [705, 156] on span "Чат" at bounding box center [711, 149] width 74 height 19
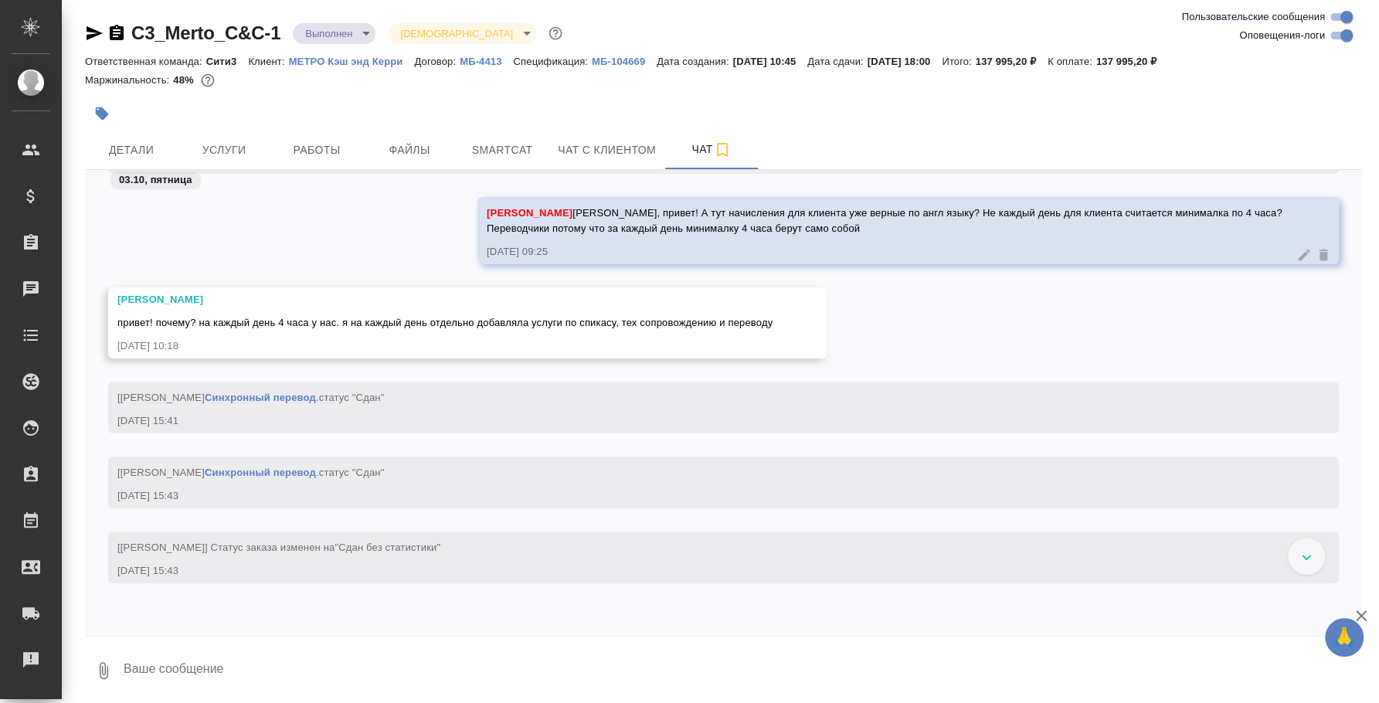
scroll to position [4449, 0]
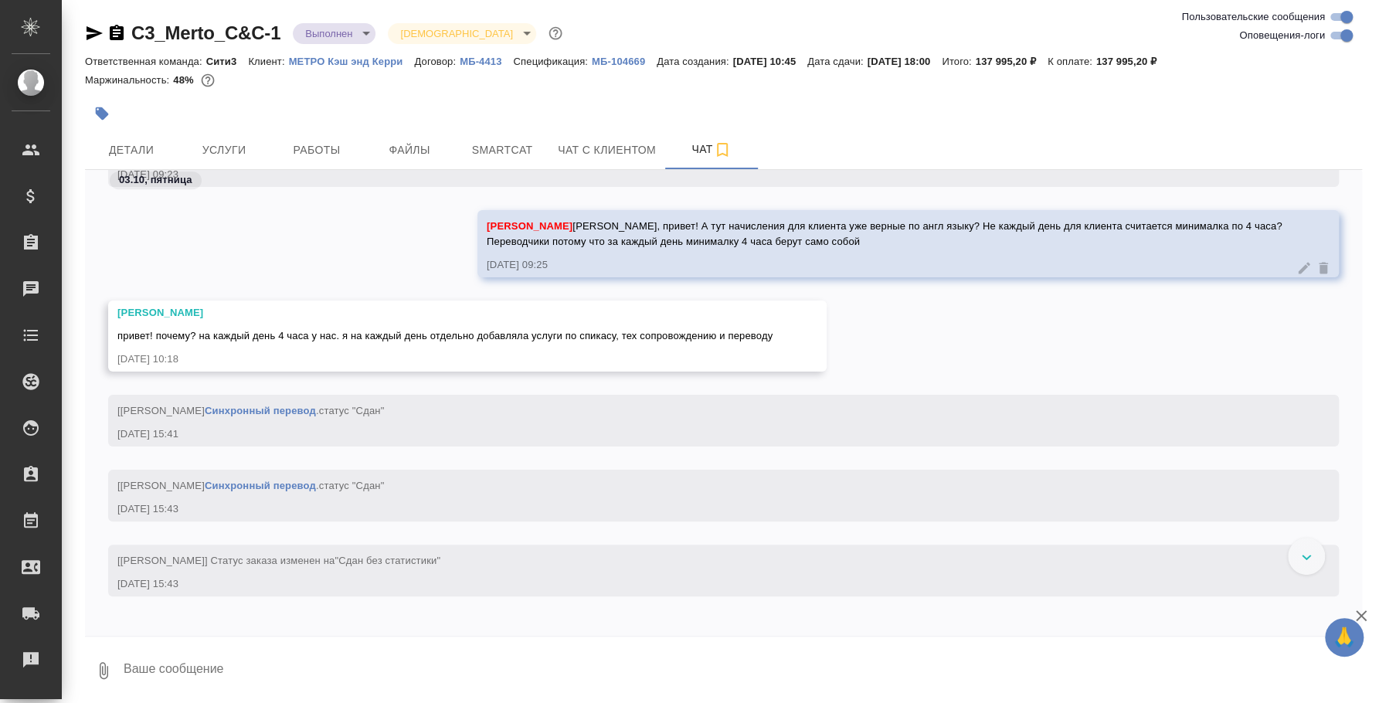
click at [460, 657] on textarea at bounding box center [742, 670] width 1240 height 53
type textarea "Т"
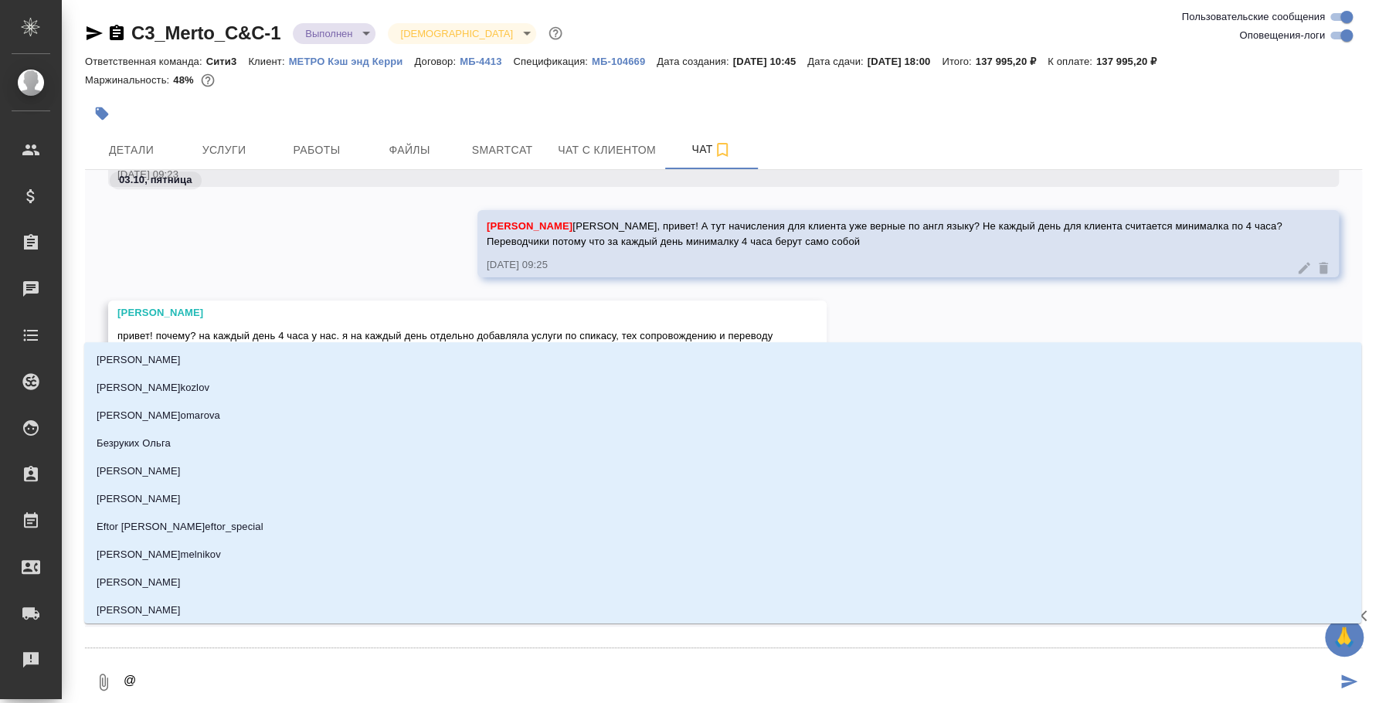
type textarea "@y"
type input "y"
type textarea "@y'b"
type input "y'b"
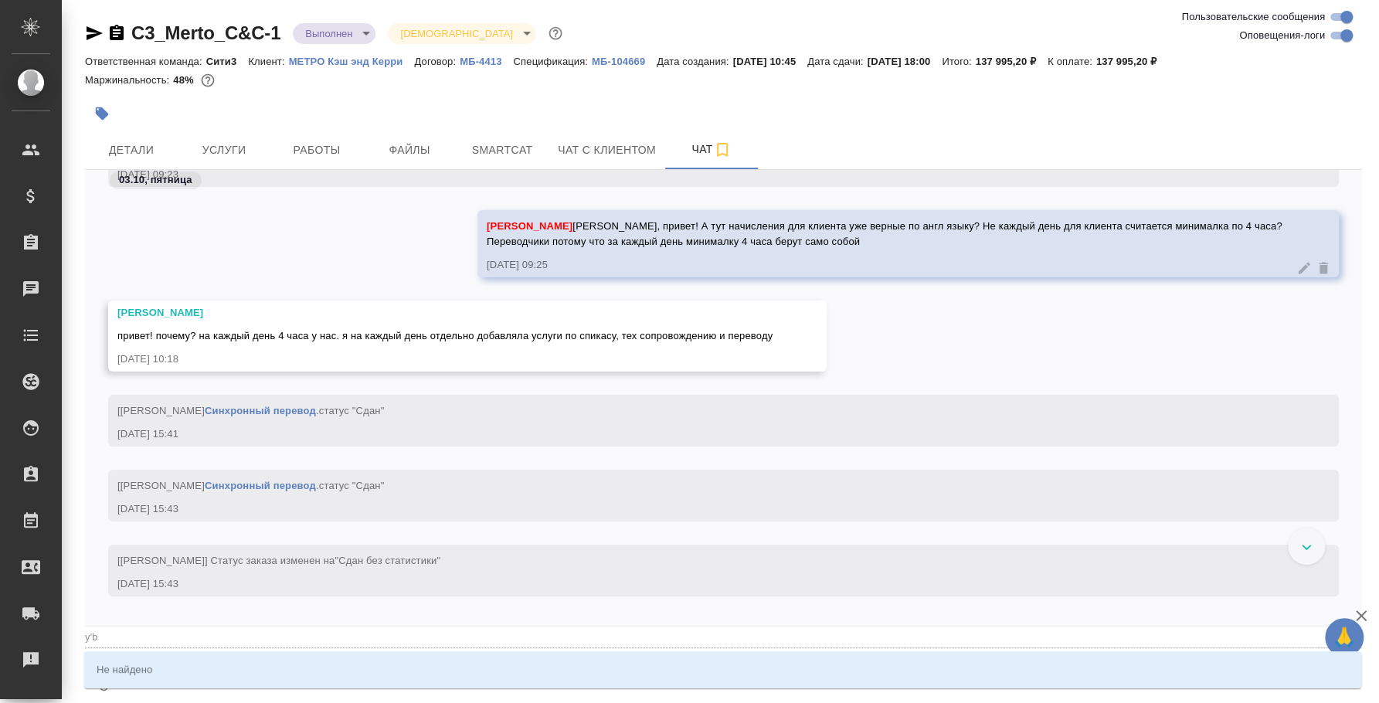
type textarea "@y"
type input "y"
type textarea "@"
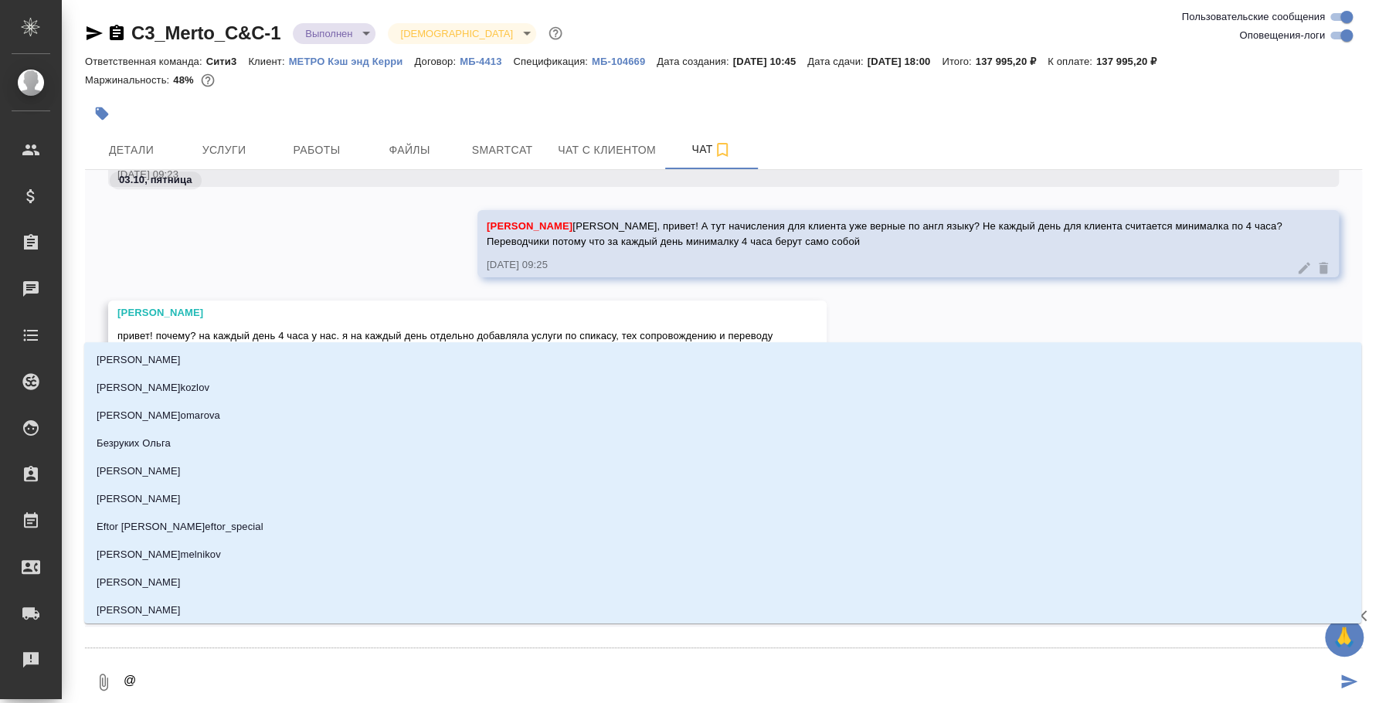
type textarea "@н"
type input "н"
type textarea "@ни"
type input "ни"
type textarea "@ник"
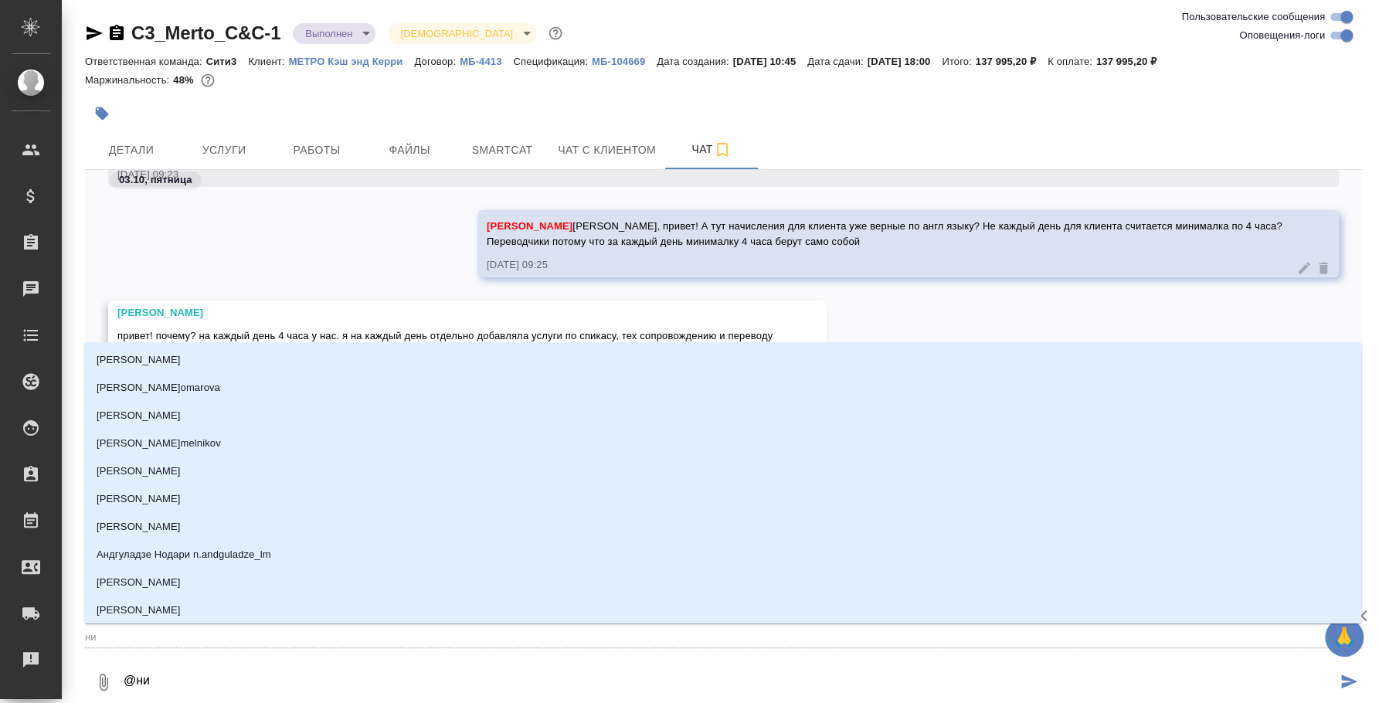
type input "ник"
type textarea "@ники"
type input "ники"
type textarea "@никит"
type input "никит"
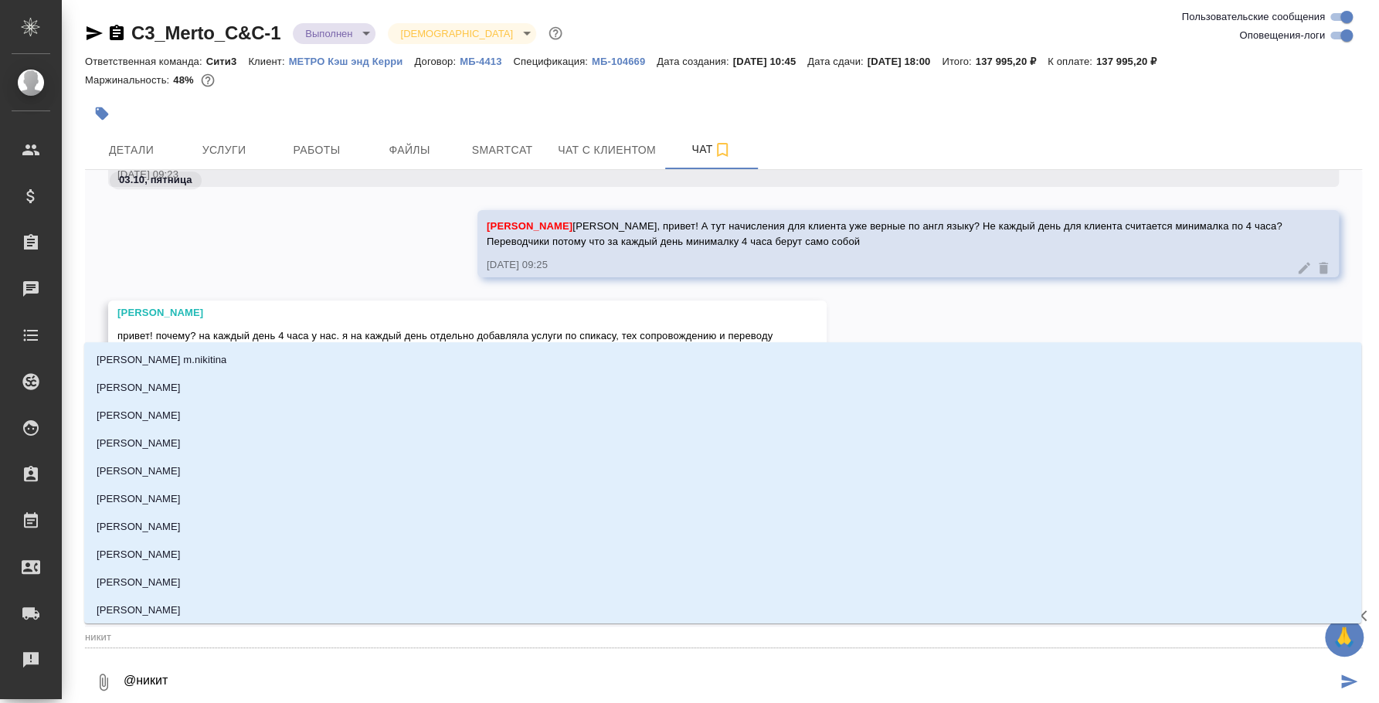
type textarea "@никити"
type input "никити"
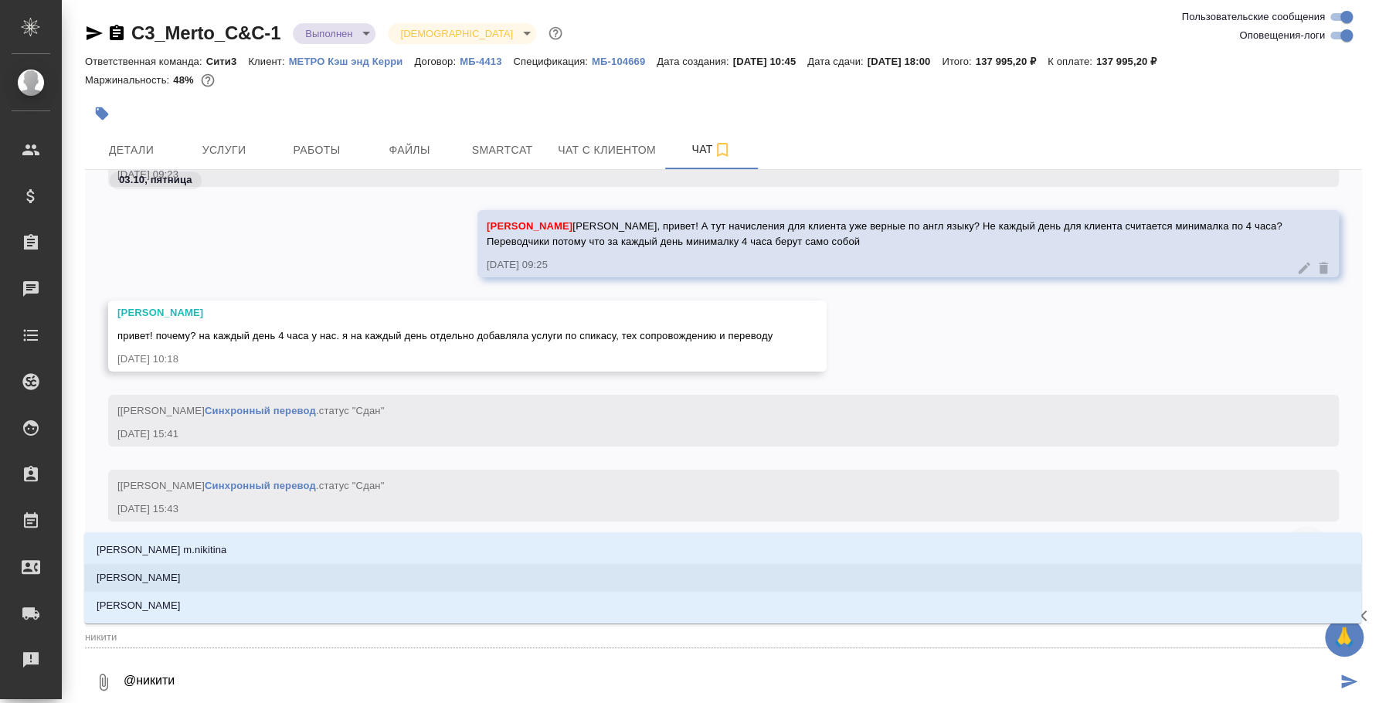
click at [302, 573] on li "[PERSON_NAME]" at bounding box center [722, 578] width 1277 height 28
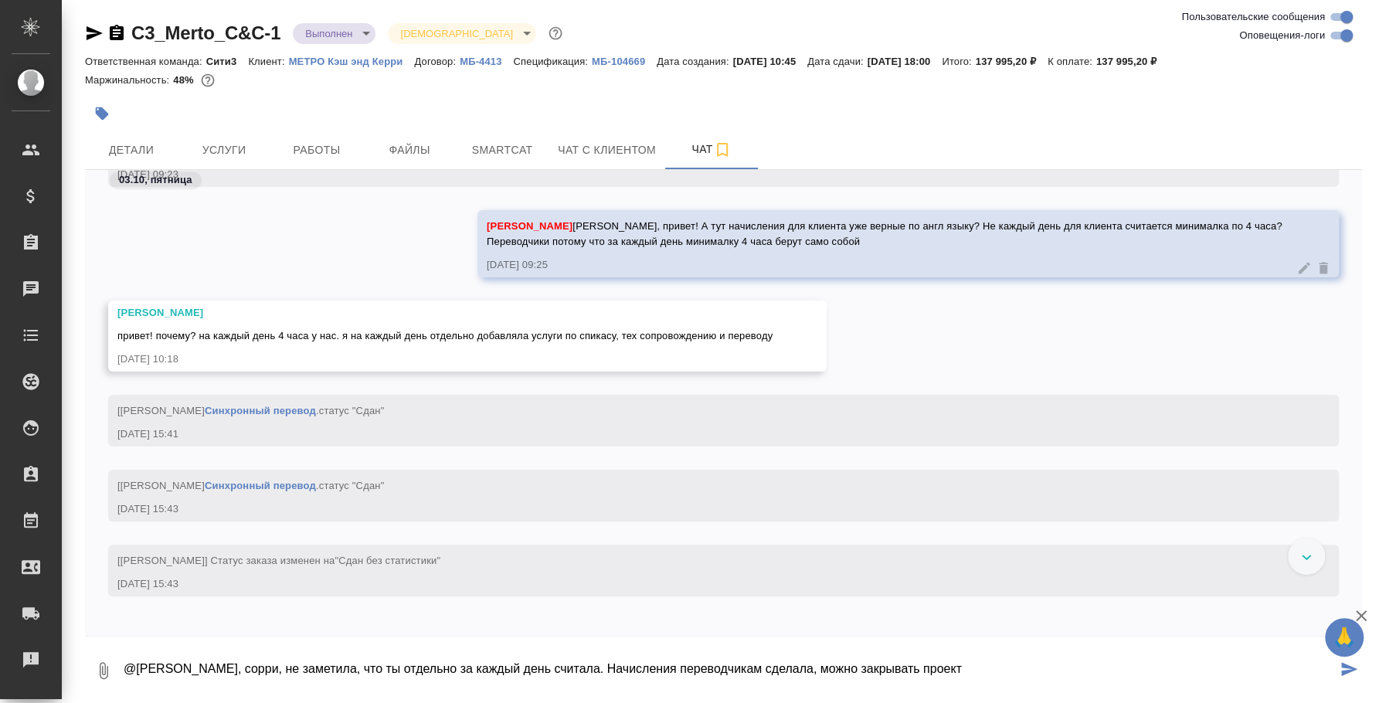
type textarea "@Никитина Татьяна Точно, сорри, не заметила, что ты отдельно за каждый день счи…"
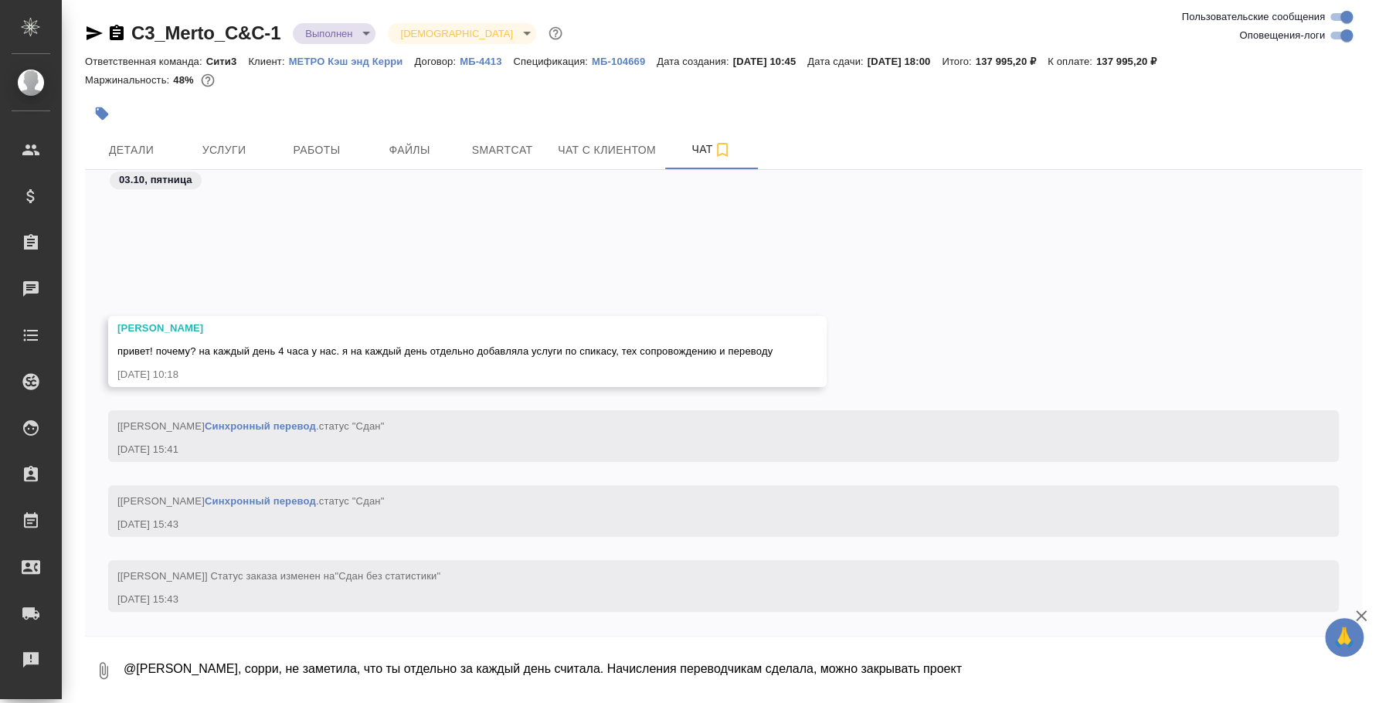
scroll to position [4620, 0]
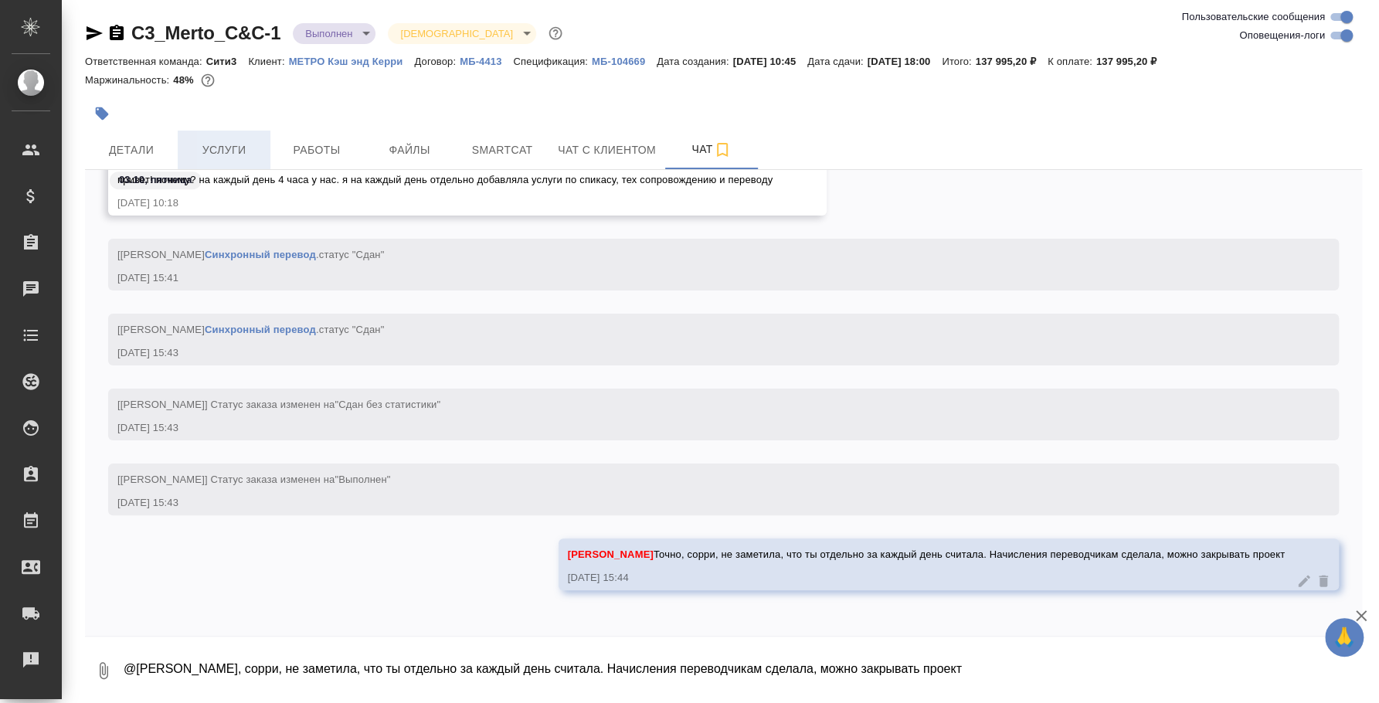
click at [219, 141] on span "Услуги" at bounding box center [224, 150] width 74 height 19
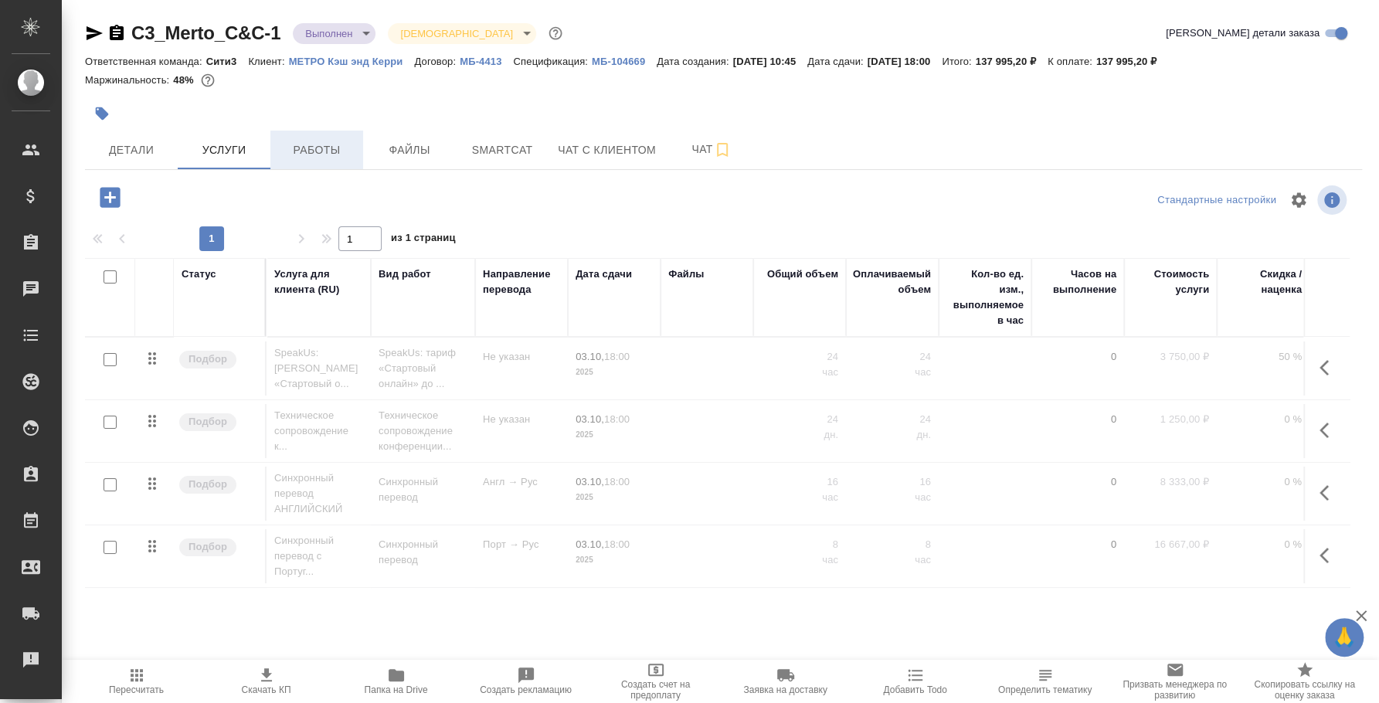
drag, startPoint x: 298, startPoint y: 156, endPoint x: 272, endPoint y: 166, distance: 28.1
click at [299, 157] on span "Работы" at bounding box center [317, 150] width 74 height 19
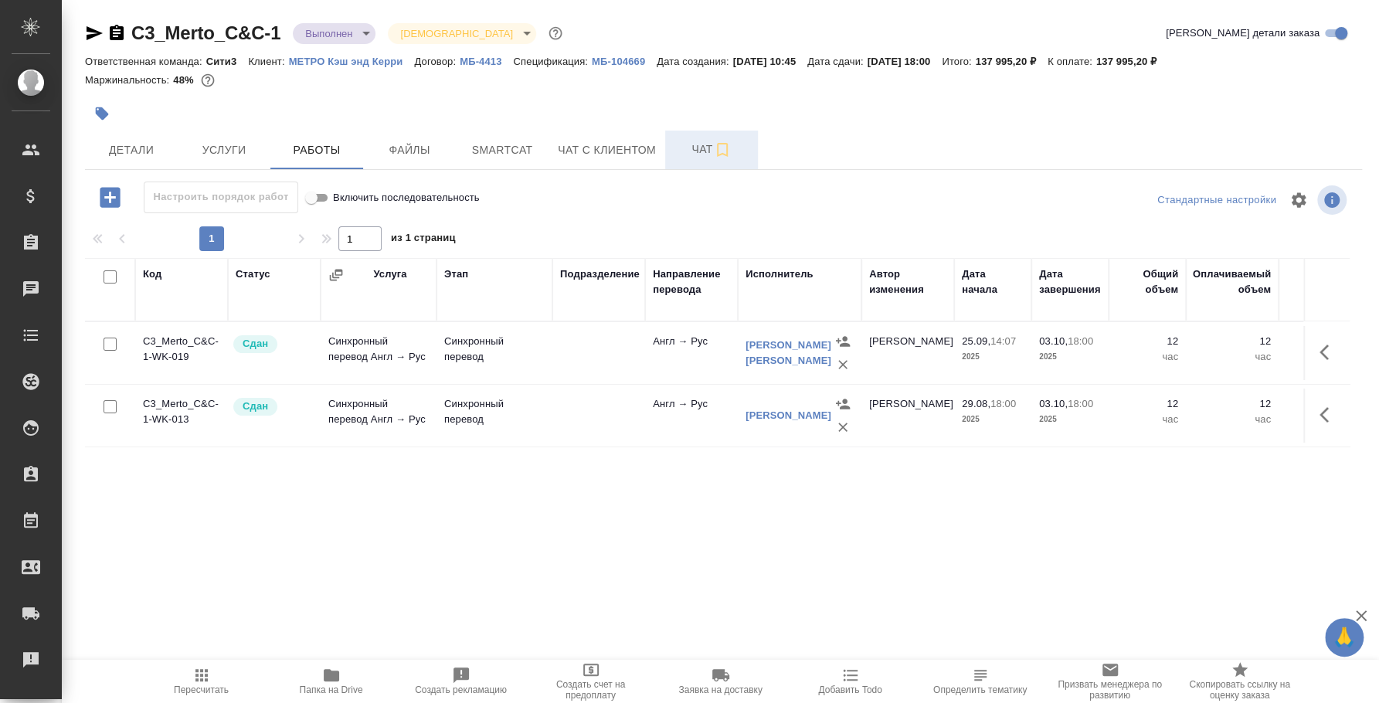
click at [699, 157] on span "Чат" at bounding box center [711, 149] width 74 height 19
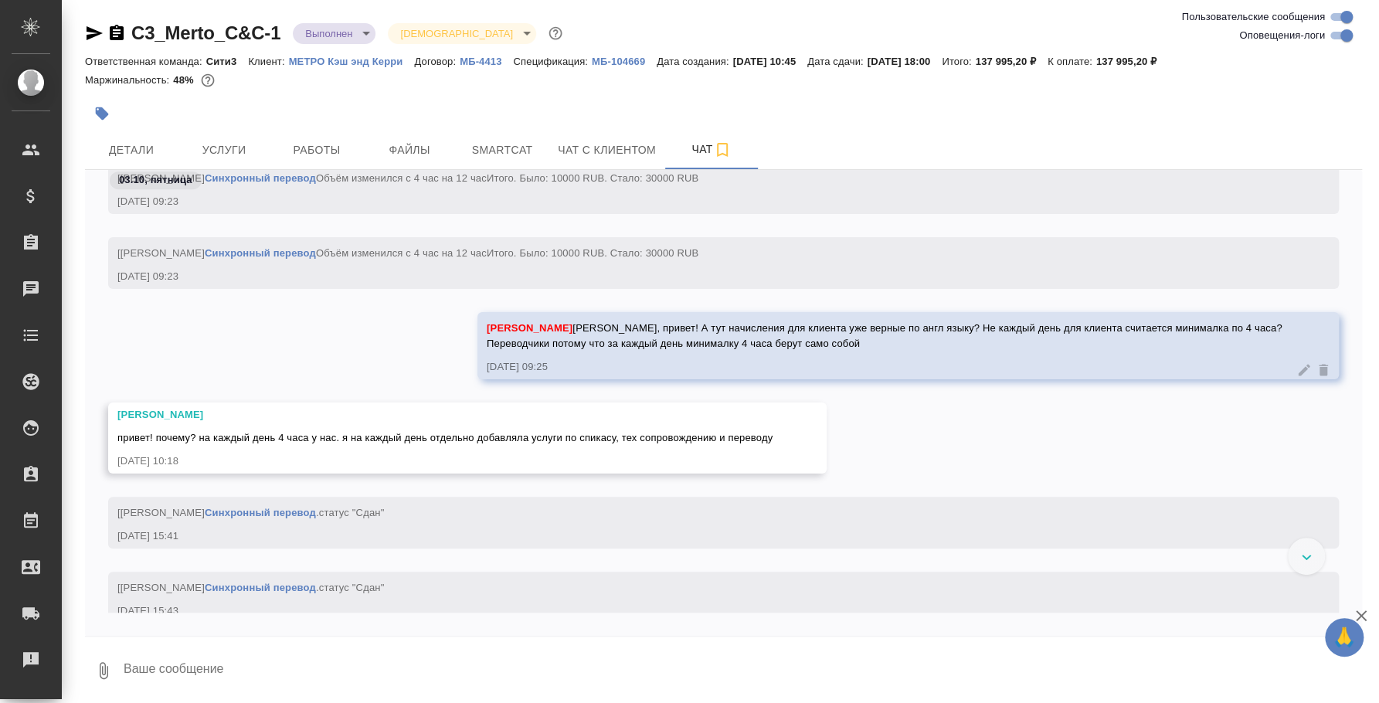
scroll to position [4250, 0]
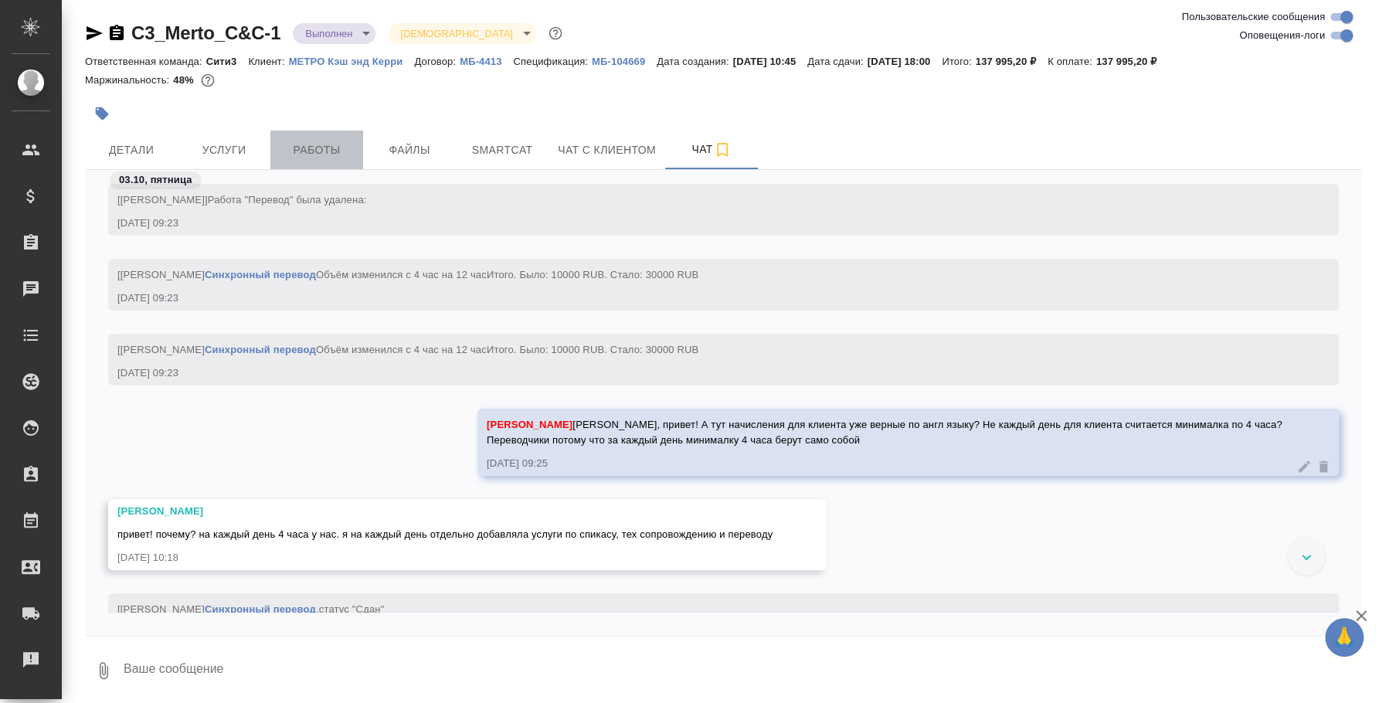
click at [322, 144] on span "Работы" at bounding box center [317, 150] width 74 height 19
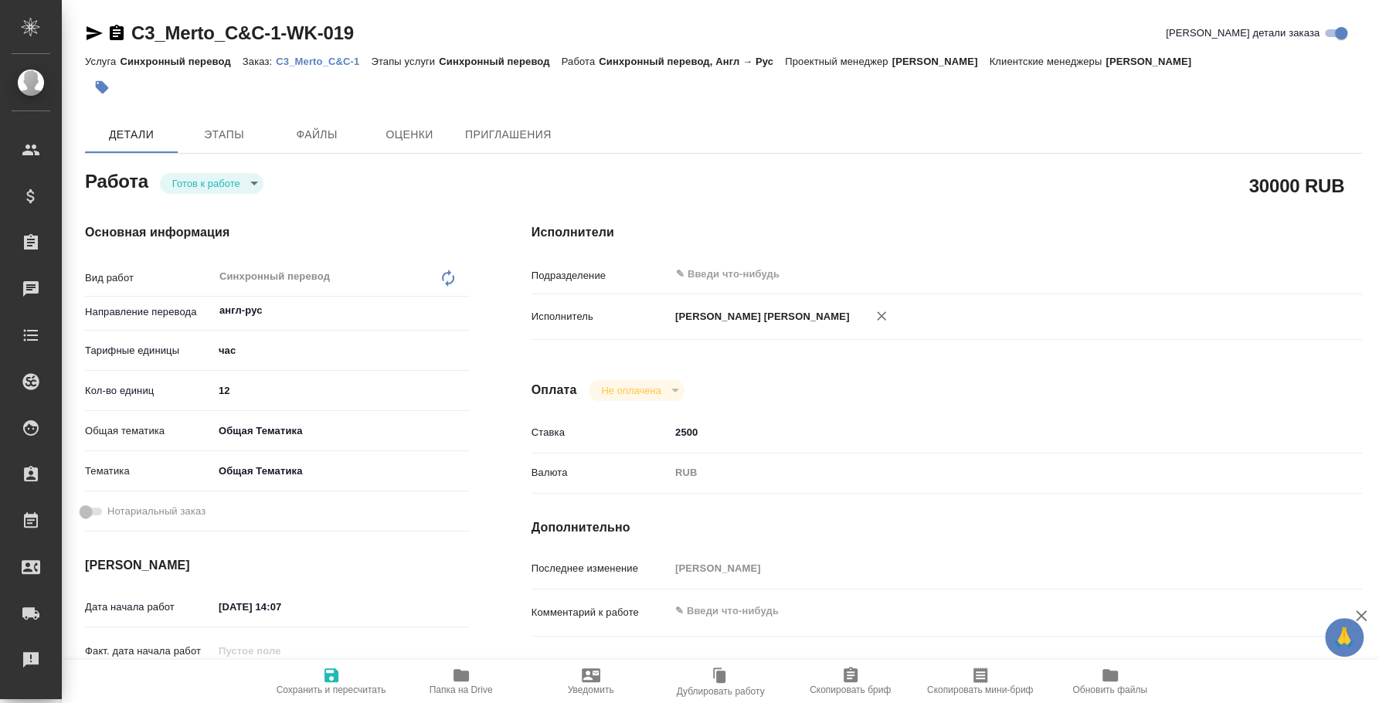
type textarea "x"
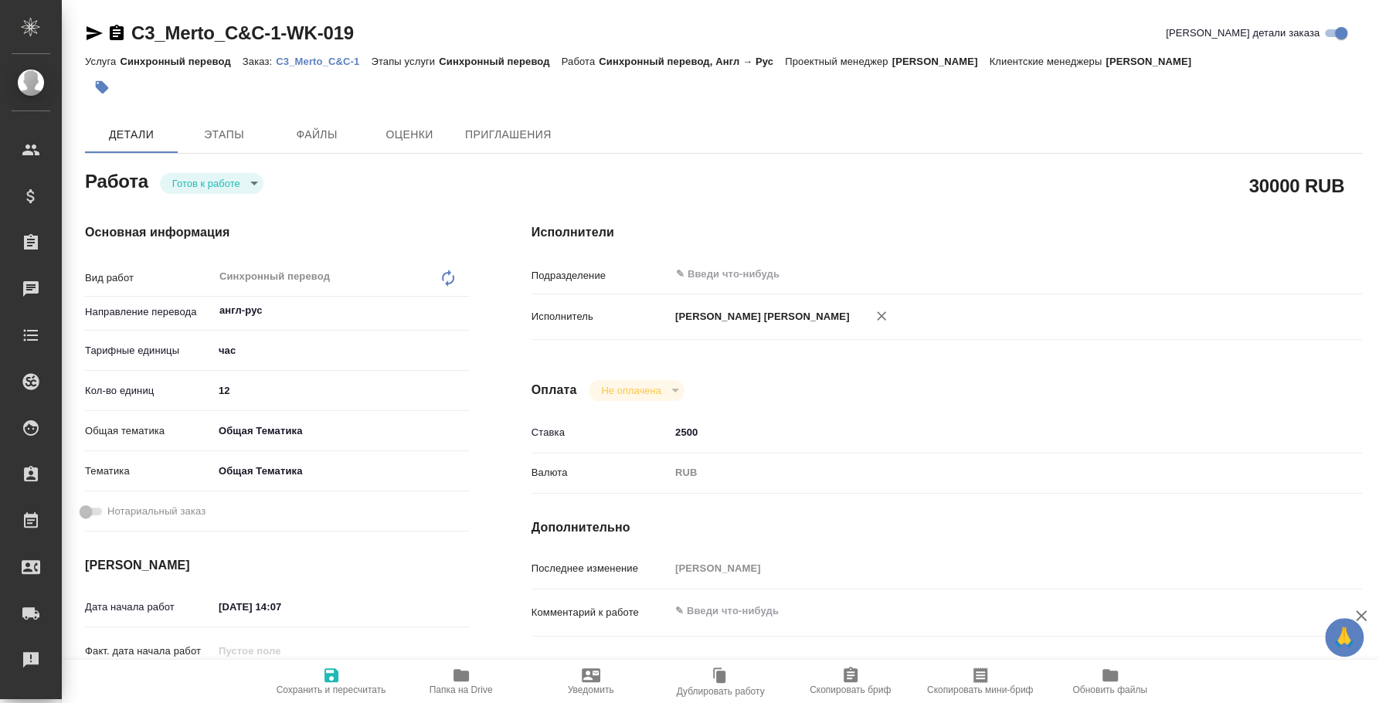
type textarea "x"
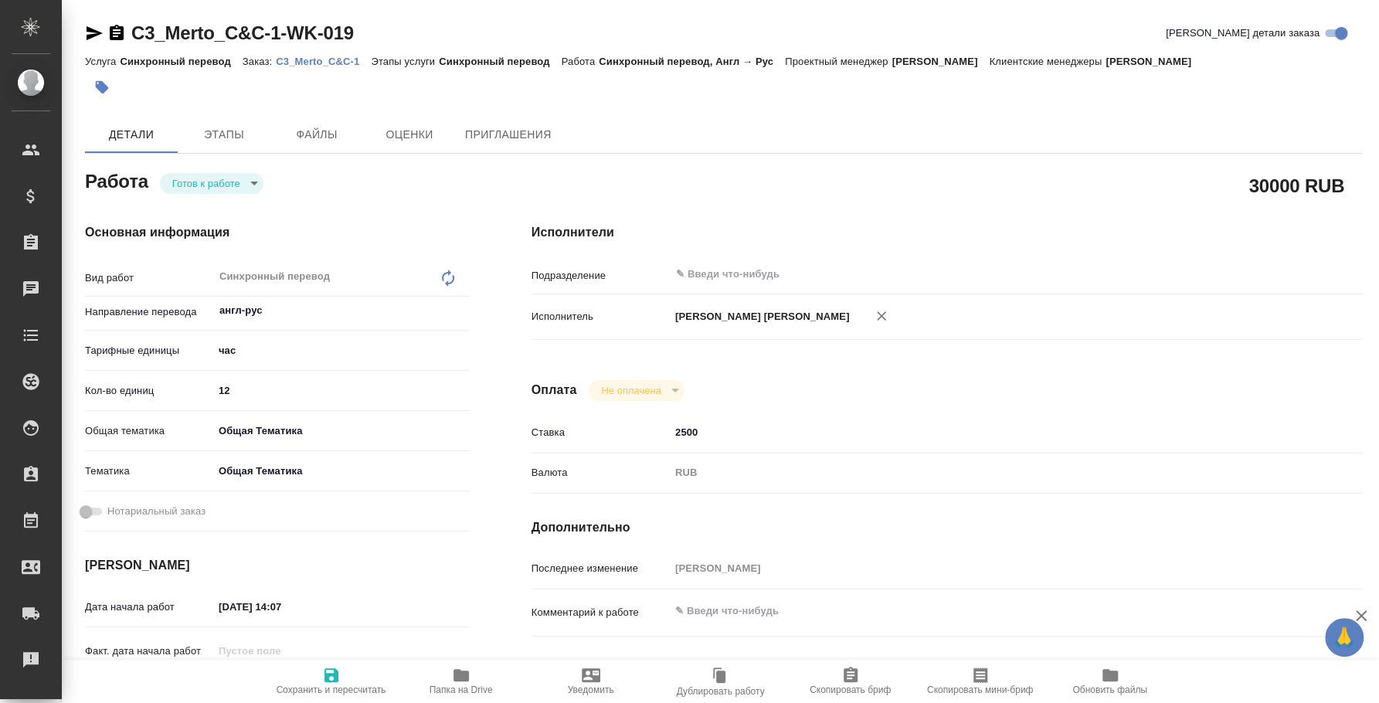
type textarea "x"
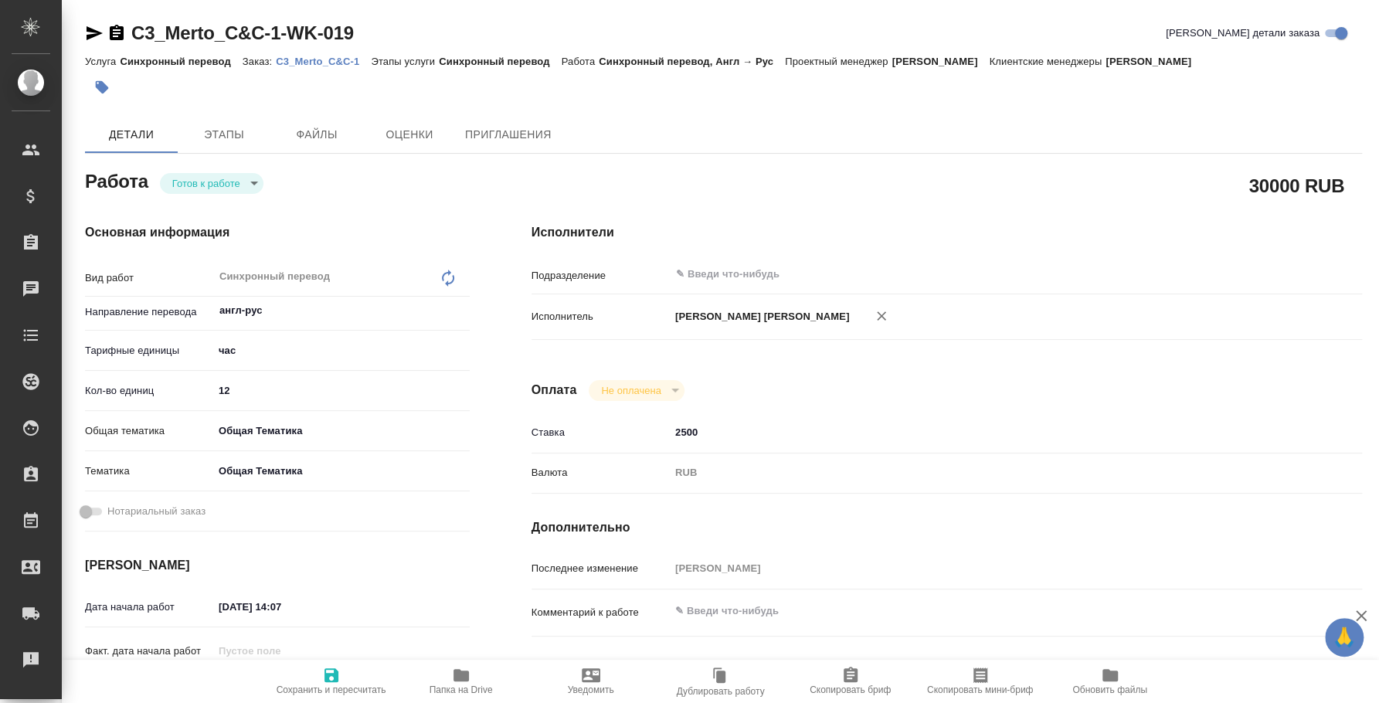
type textarea "x"
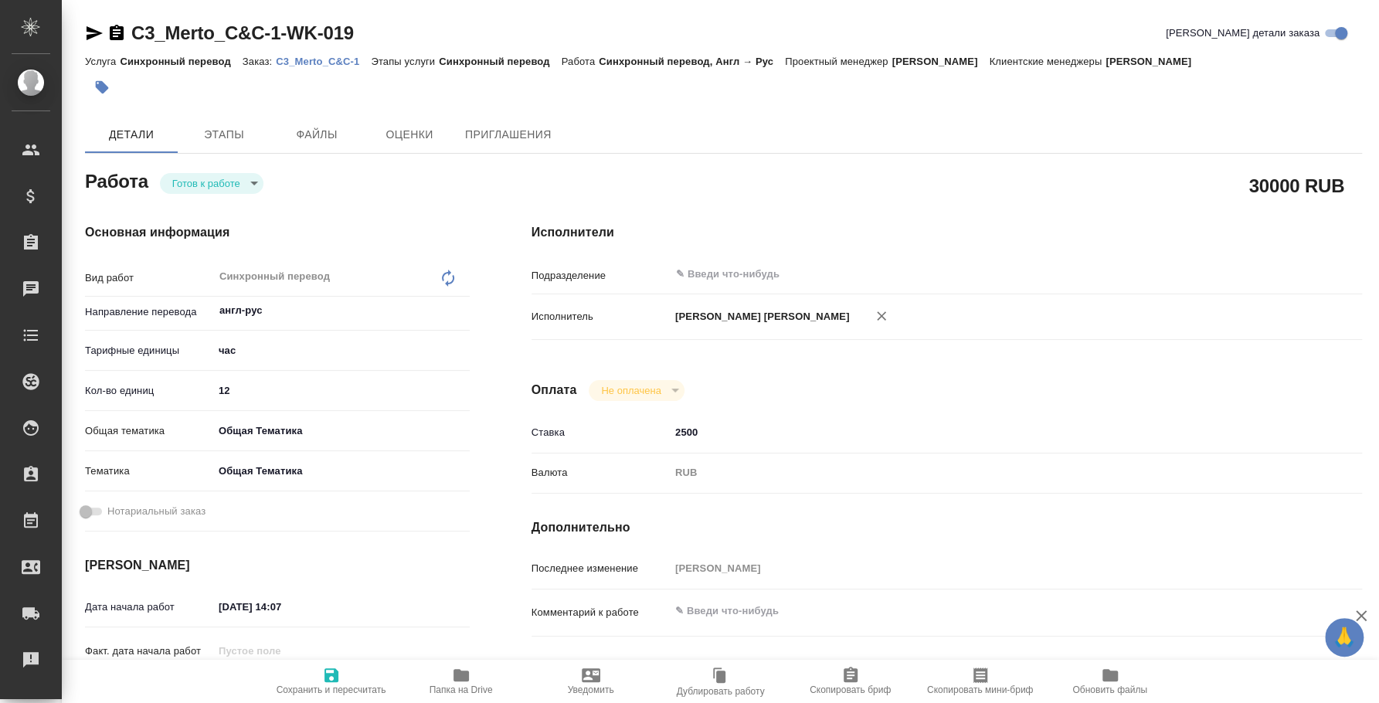
click at [256, 182] on body "🙏 .cls-1 fill:#fff; AWATERA [PERSON_NAME] Спецификации Заказы Чаты Todo Проекты…" at bounding box center [689, 351] width 1379 height 703
type textarea "x"
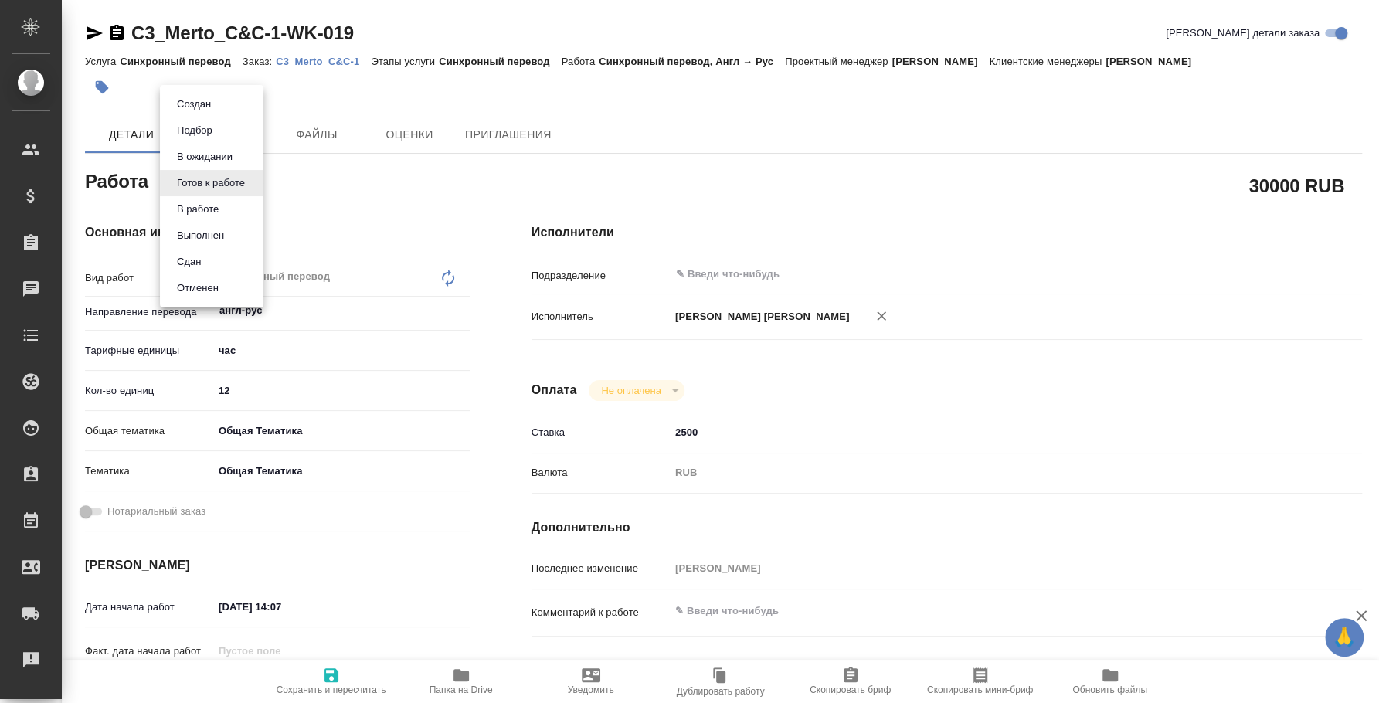
type textarea "x"
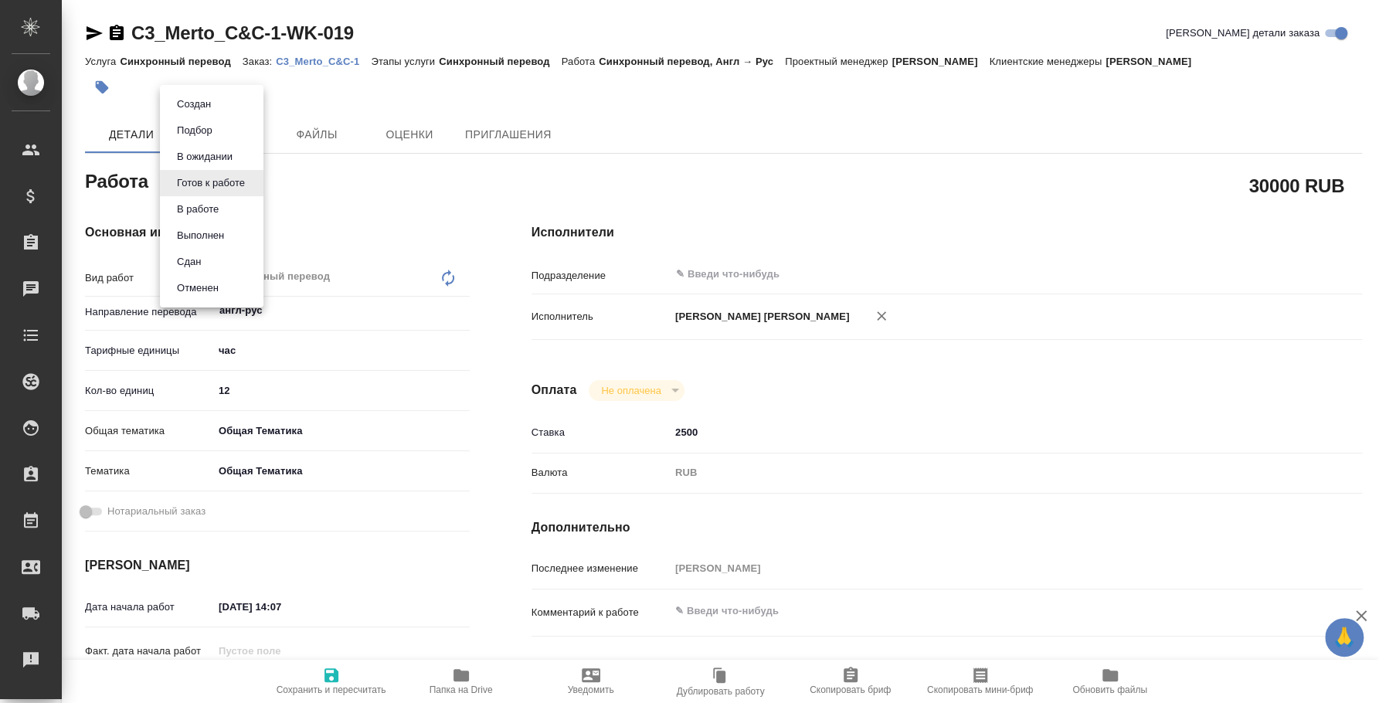
type textarea "x"
click at [228, 263] on li "Сдан" at bounding box center [212, 262] width 104 height 26
type textarea "x"
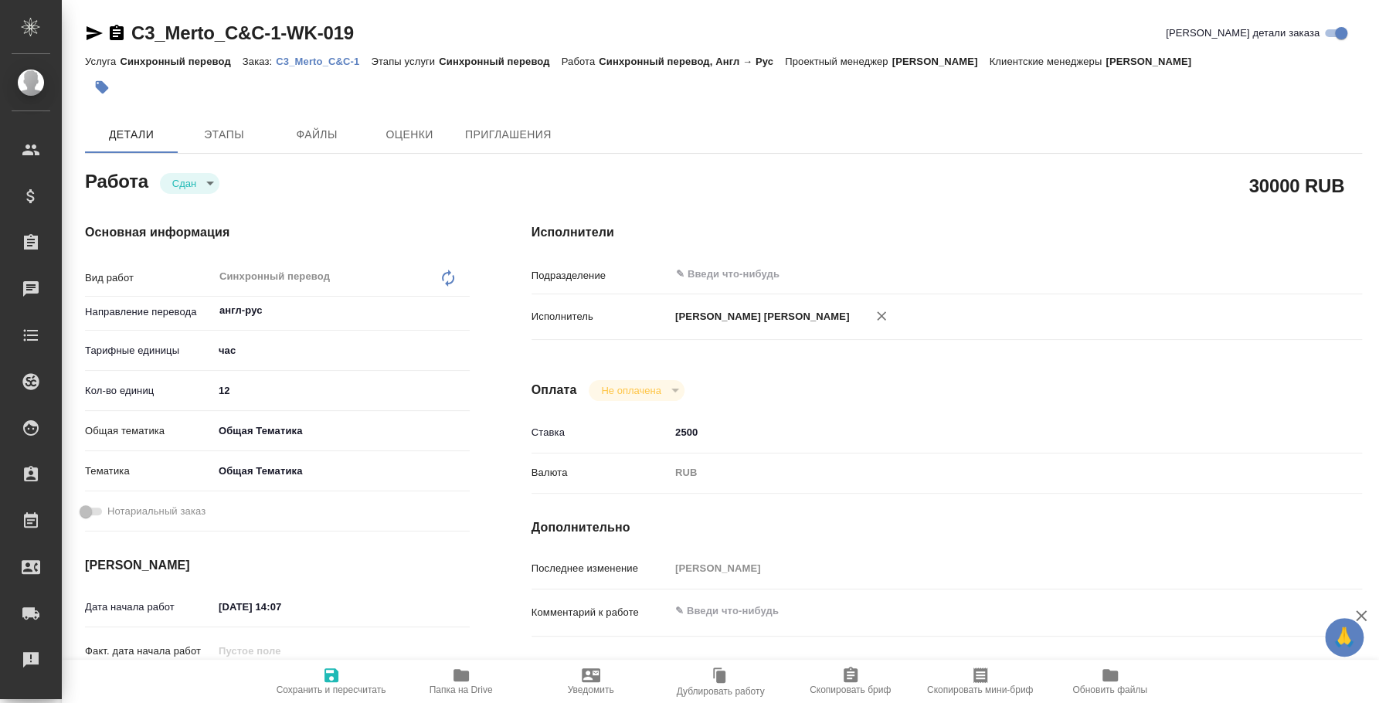
type textarea "x"
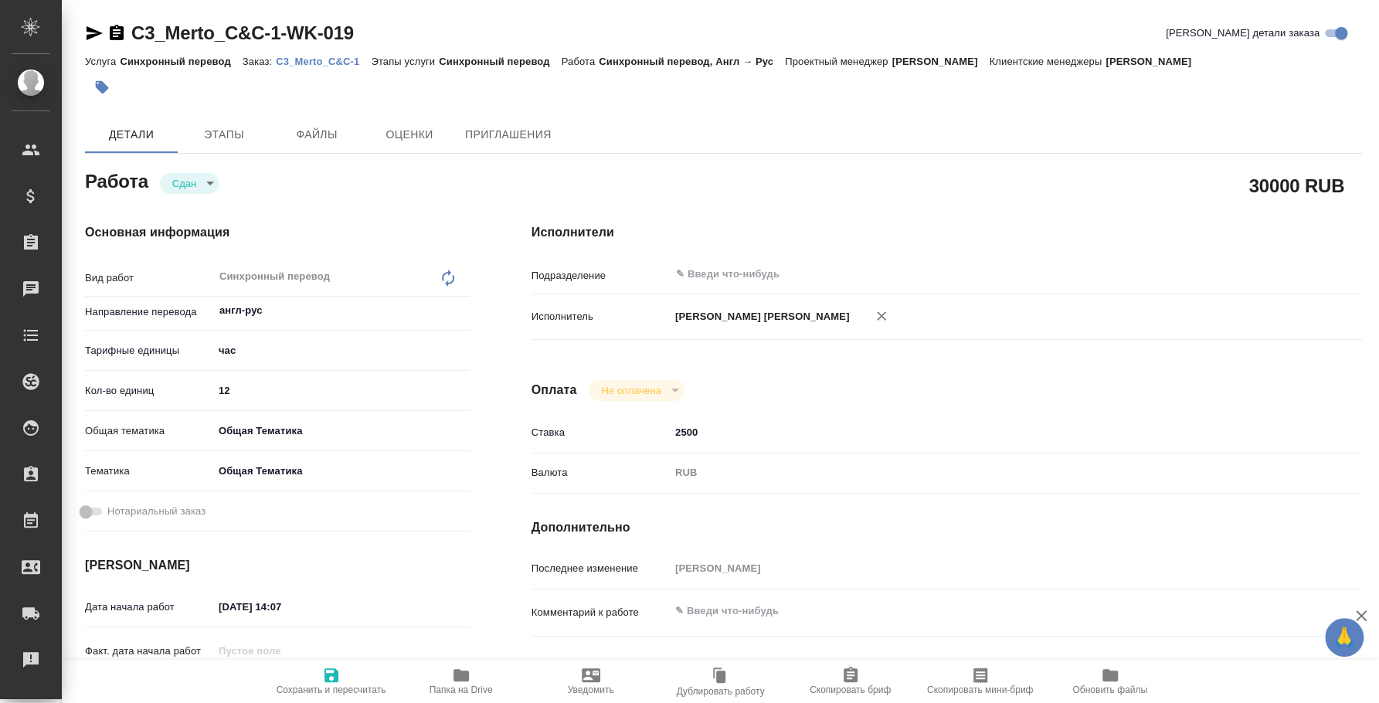
type textarea "x"
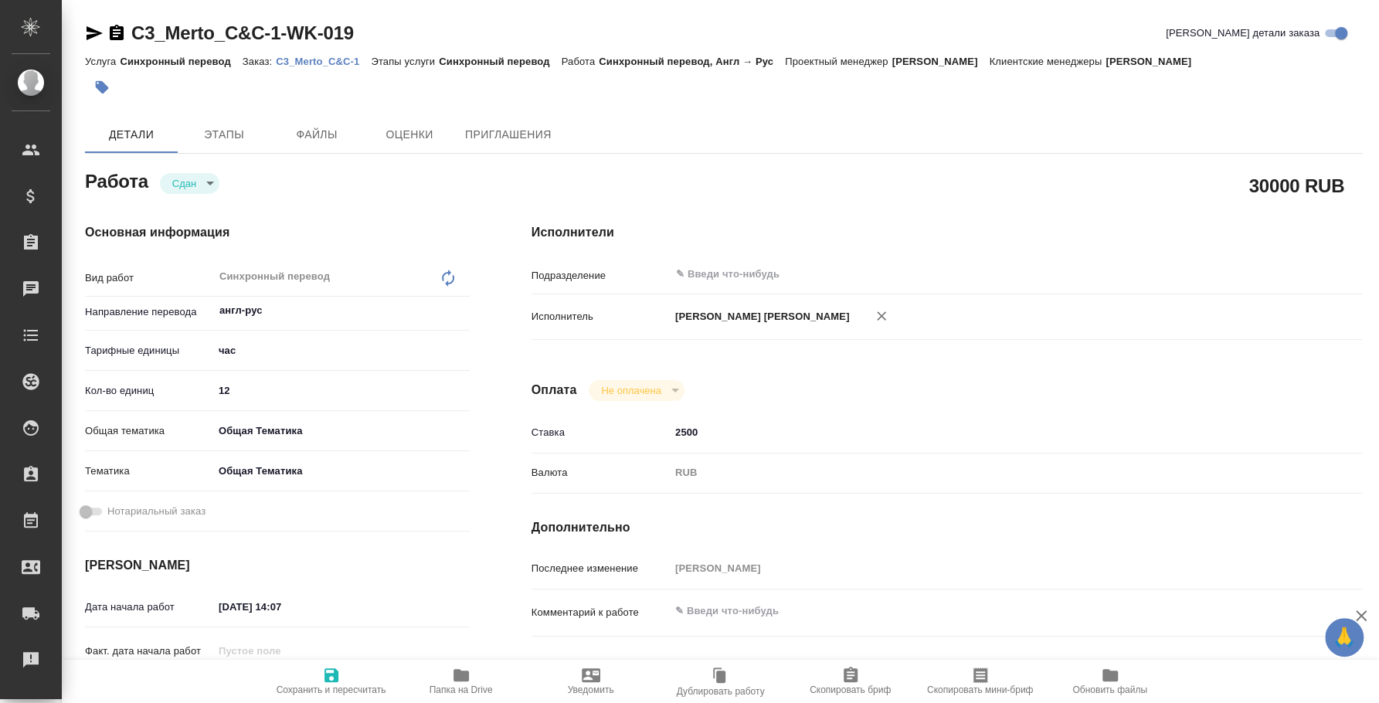
type textarea "x"
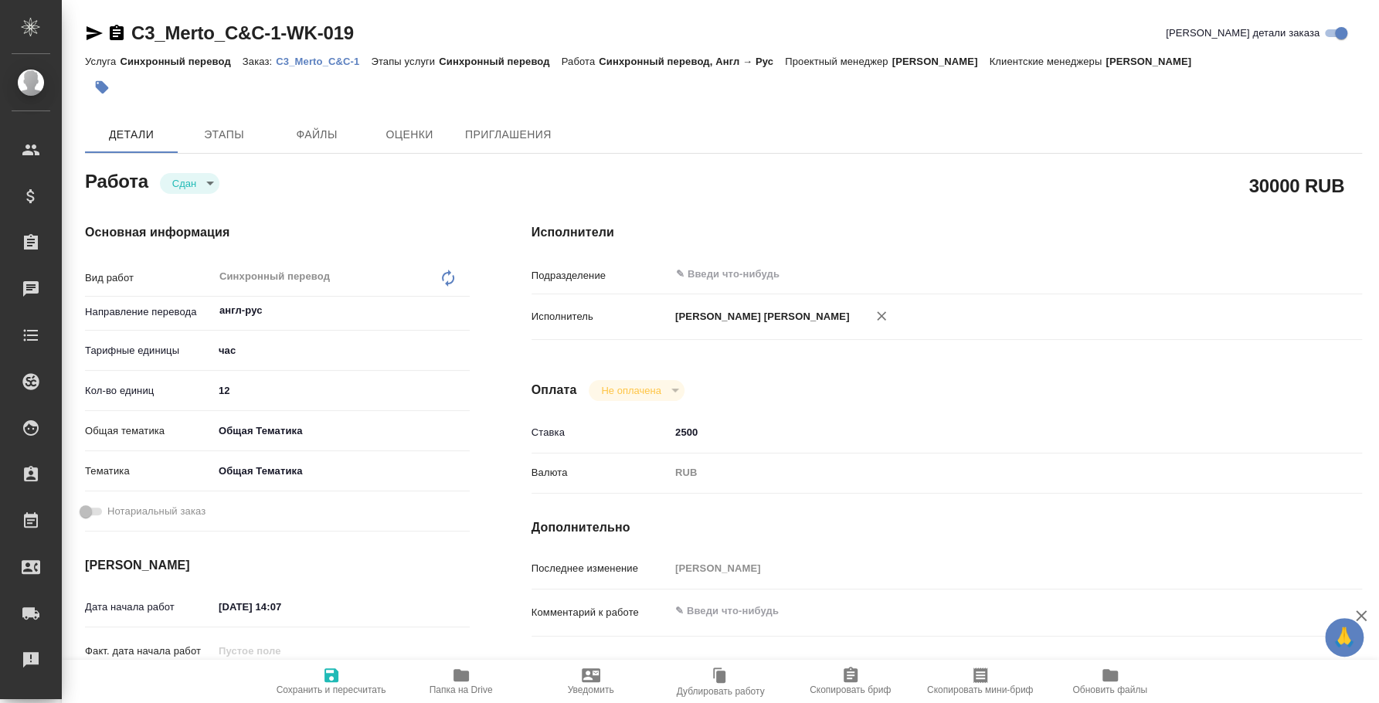
type textarea "x"
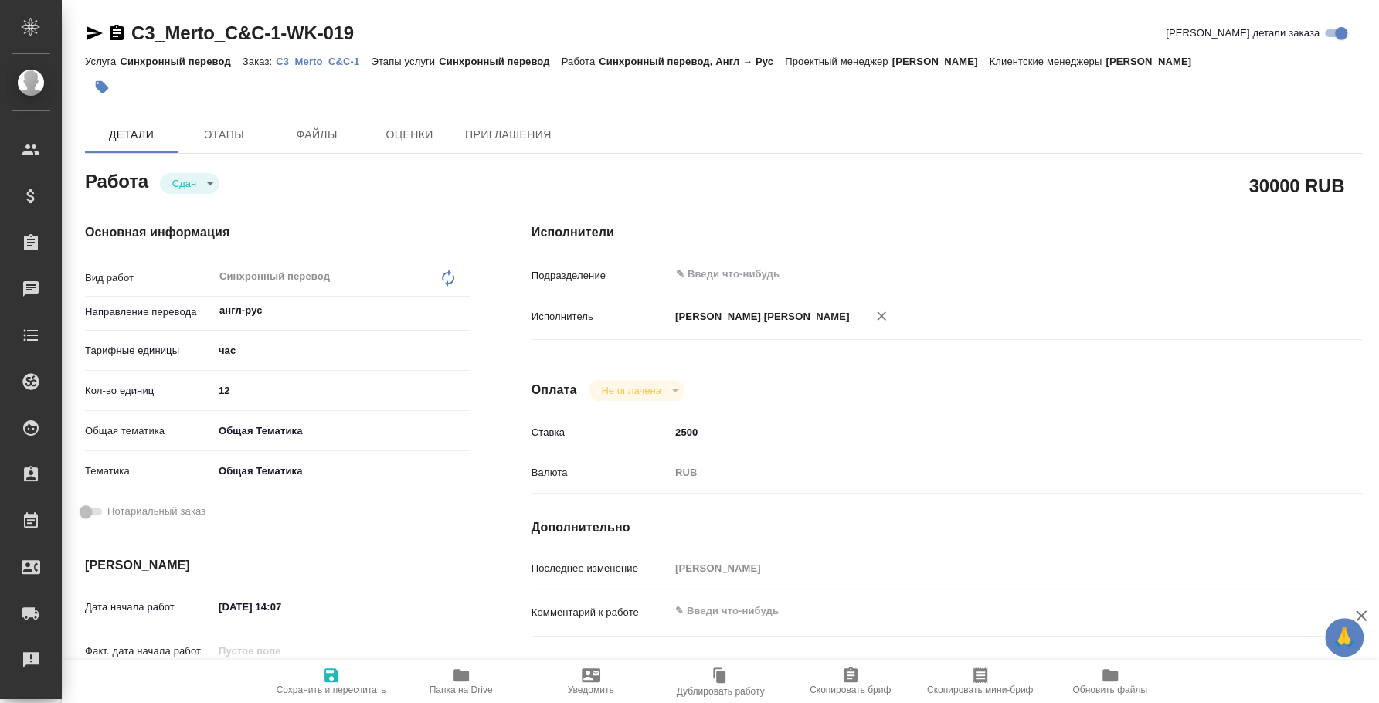
type textarea "x"
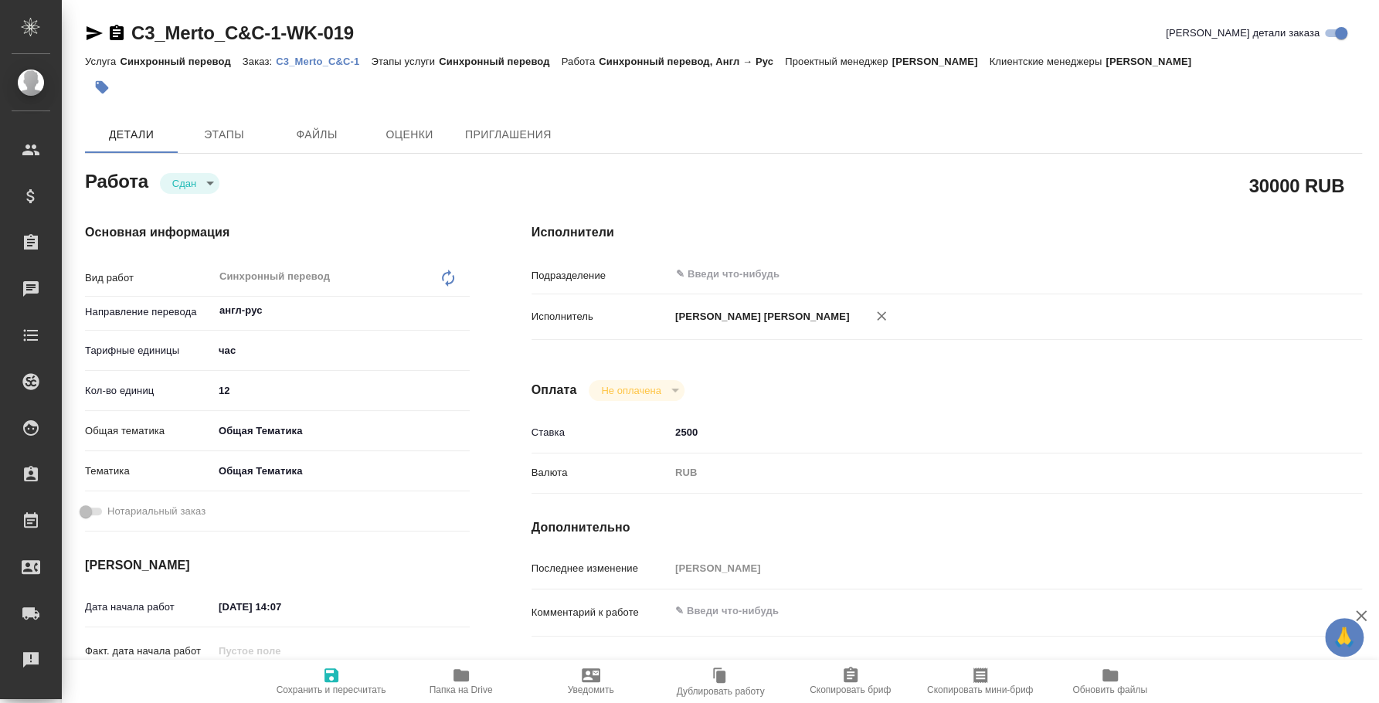
type textarea "x"
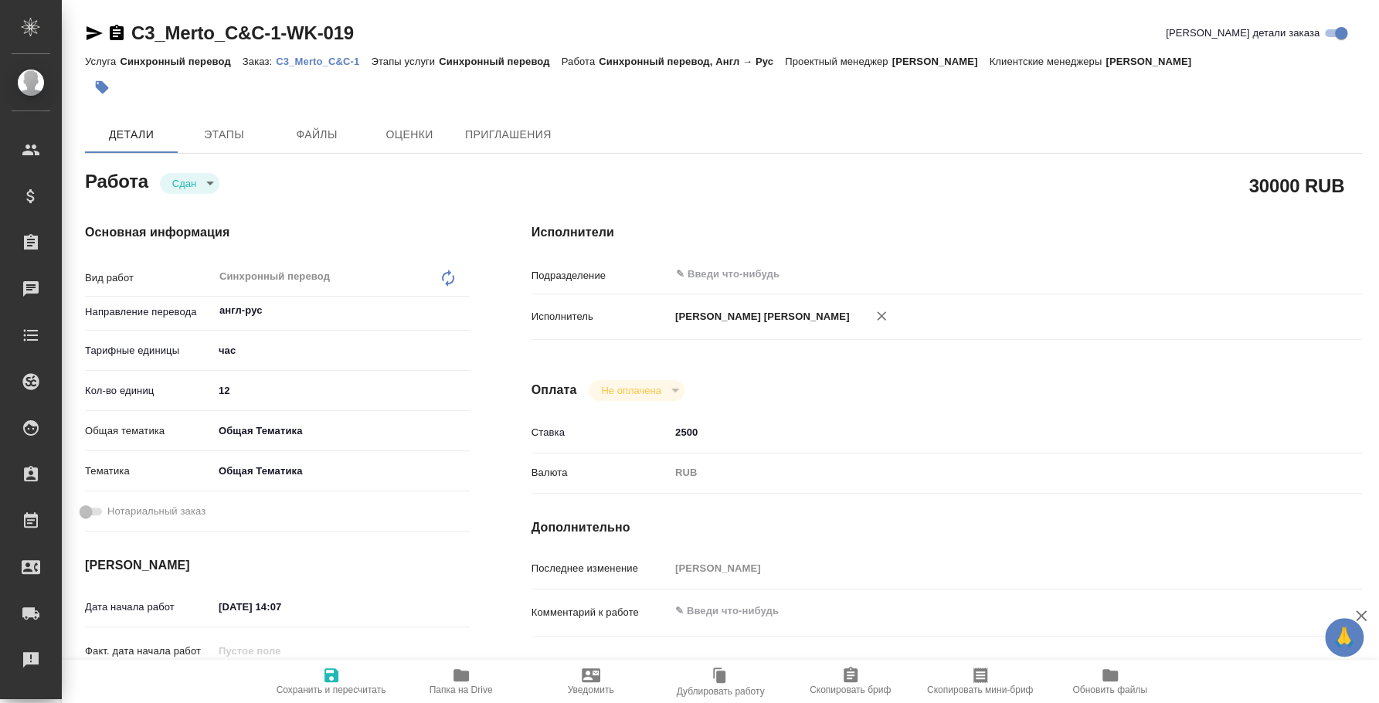
type textarea "x"
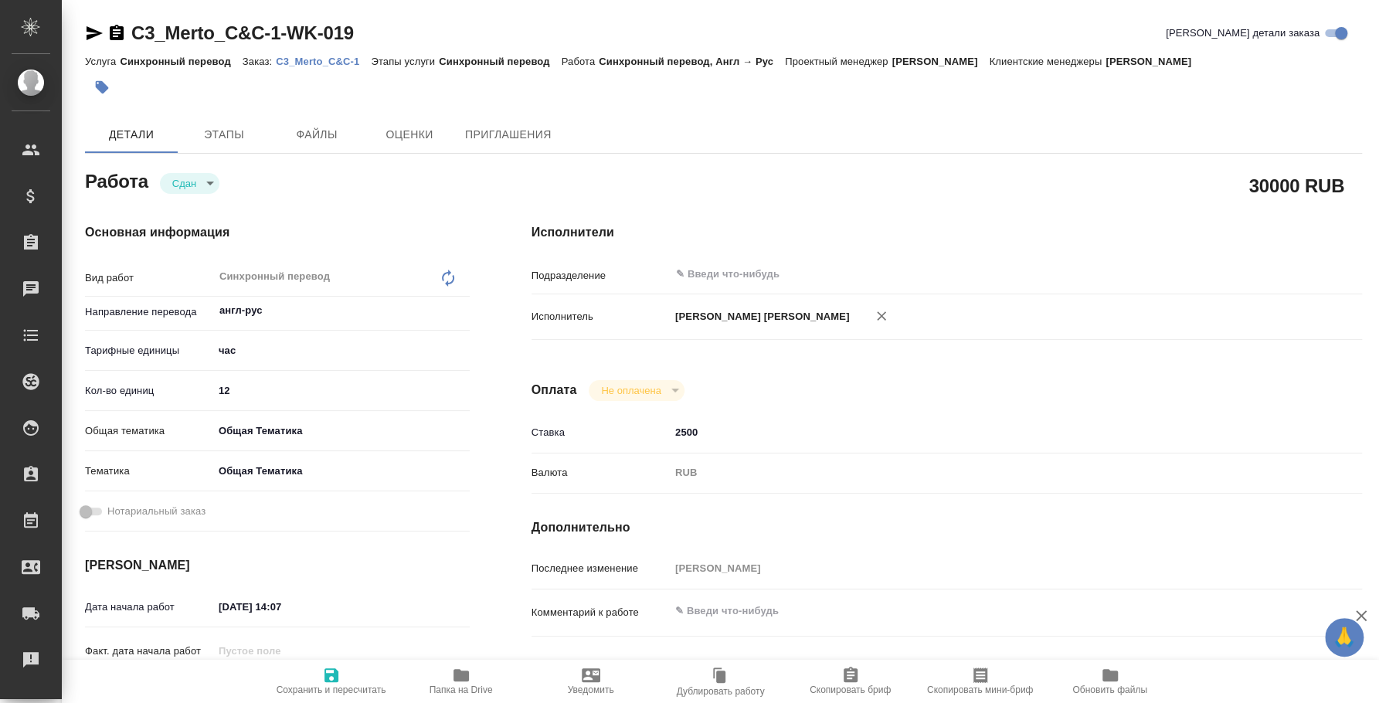
type textarea "x"
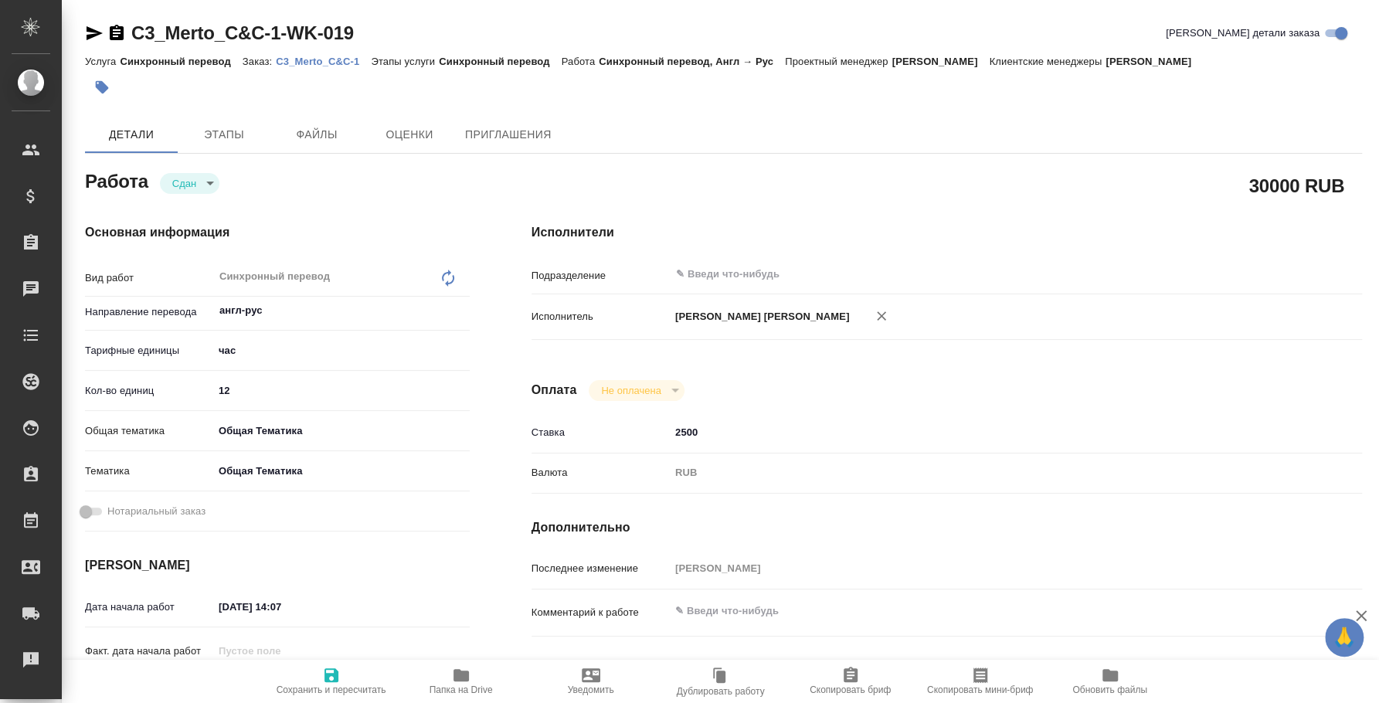
type textarea "x"
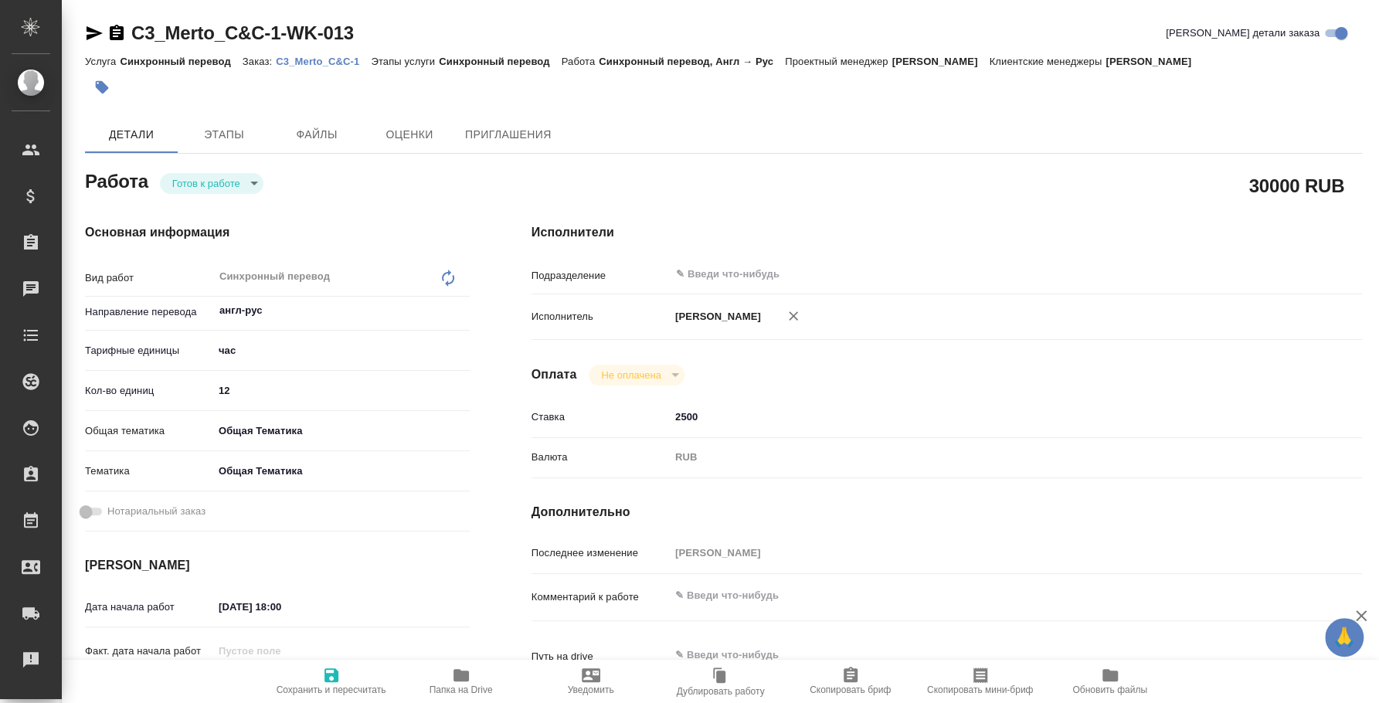
type textarea "x"
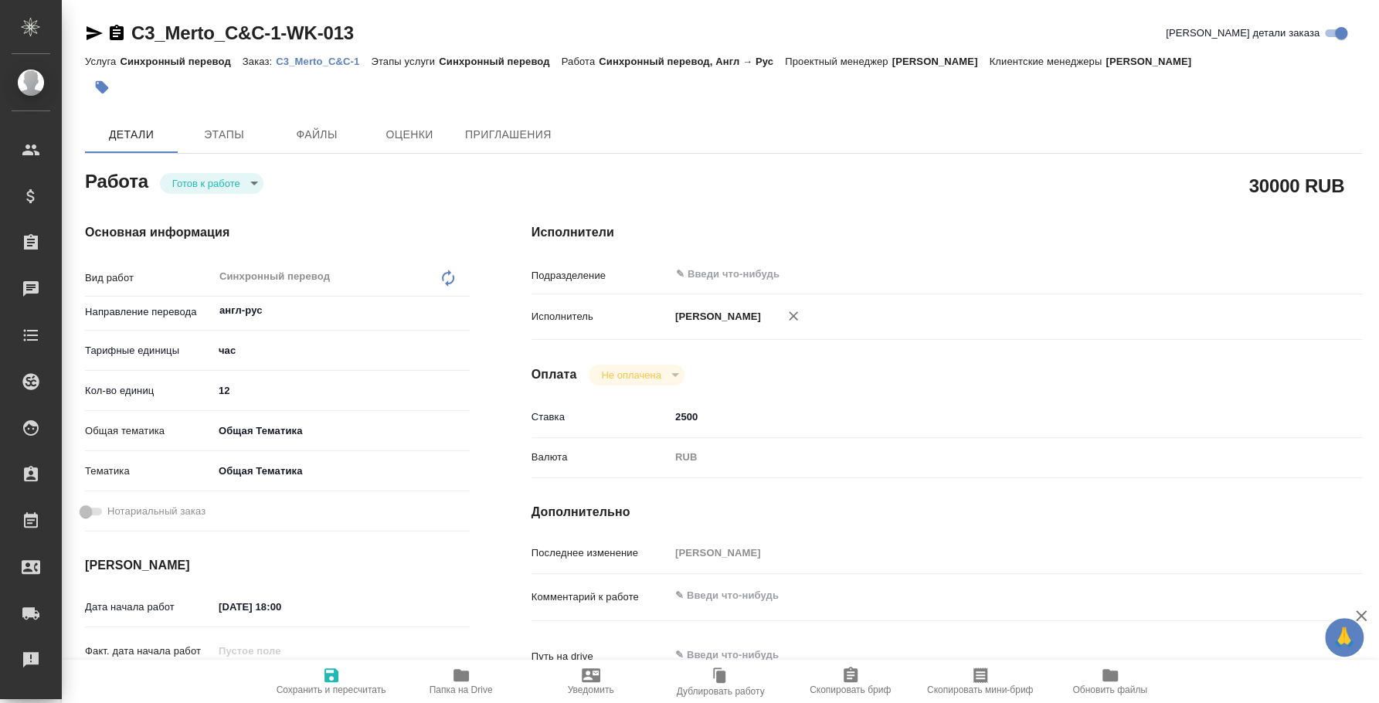
type textarea "x"
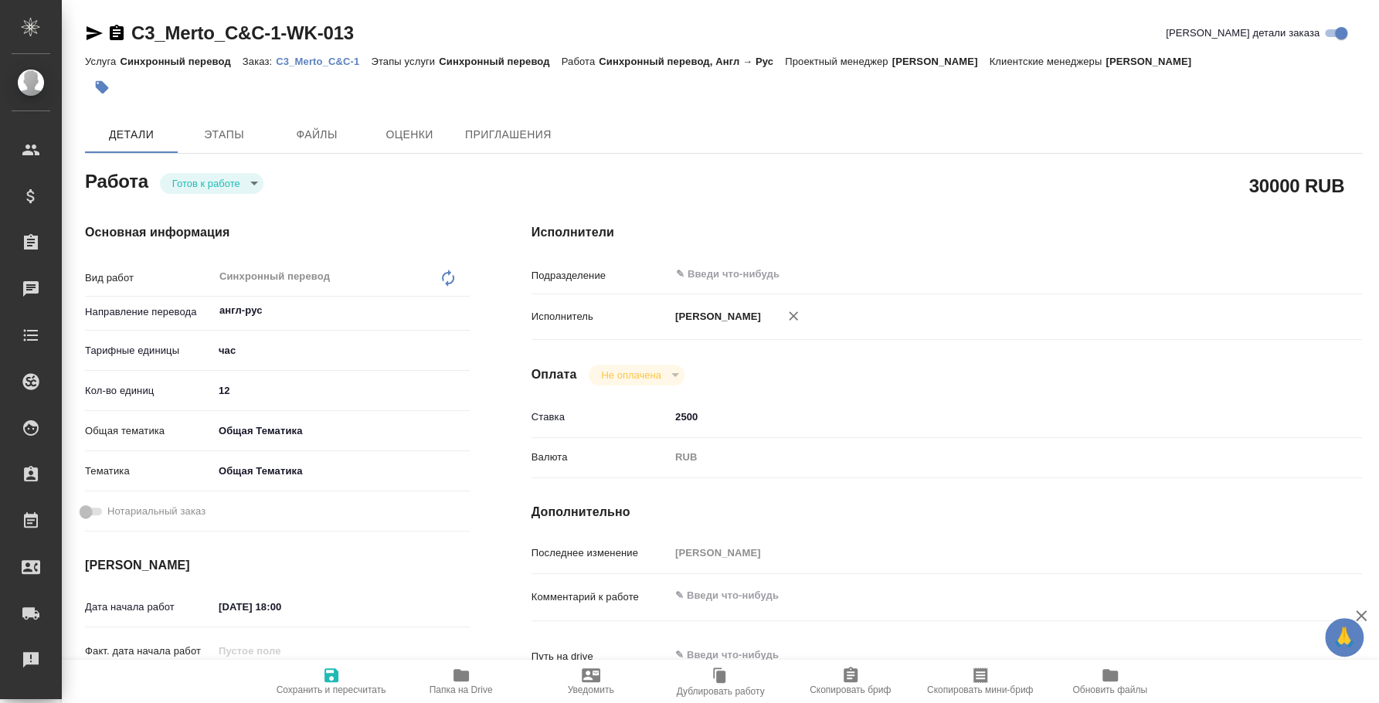
type textarea "x"
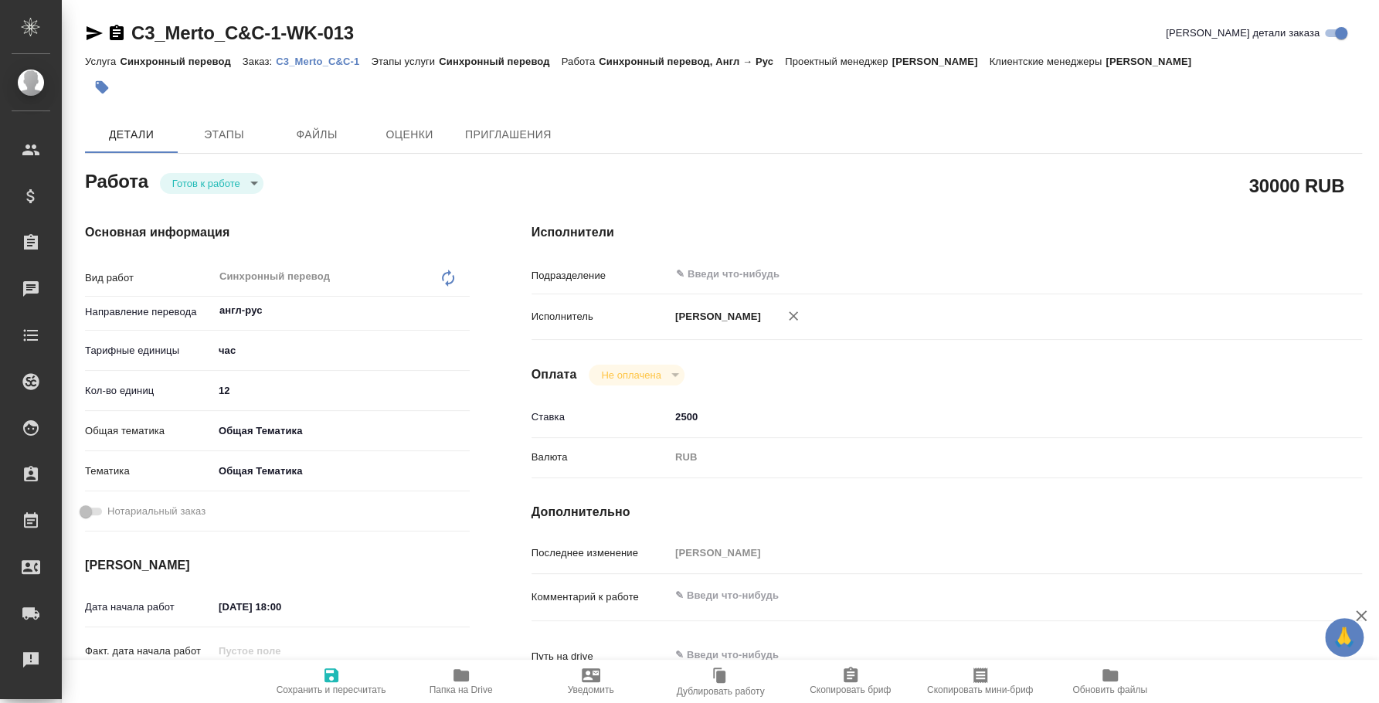
click at [246, 184] on body "🙏 .cls-1 fill:#fff; AWATERA [PERSON_NAME] Спецификации Заказы Чаты Todo Проекты…" at bounding box center [689, 351] width 1379 height 703
click at [222, 264] on li "Сдан" at bounding box center [212, 262] width 104 height 26
type textarea "x"
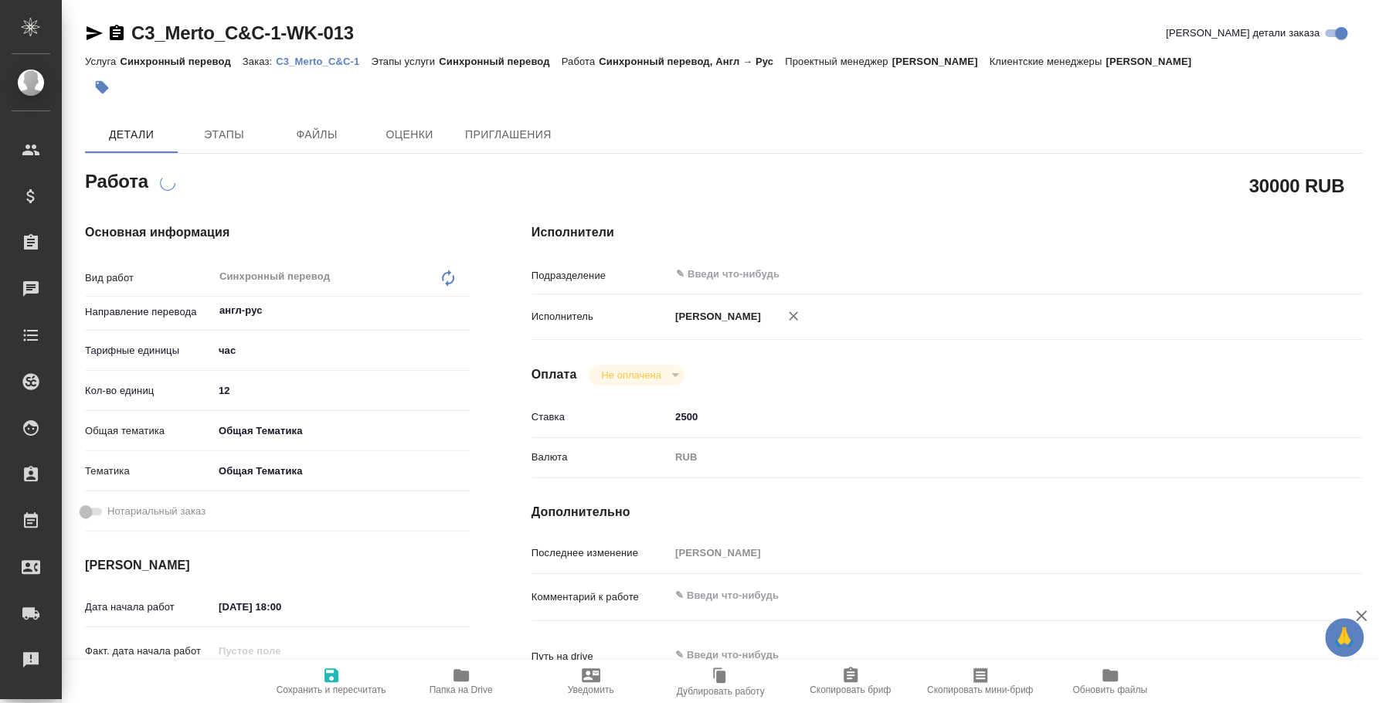
type textarea "x"
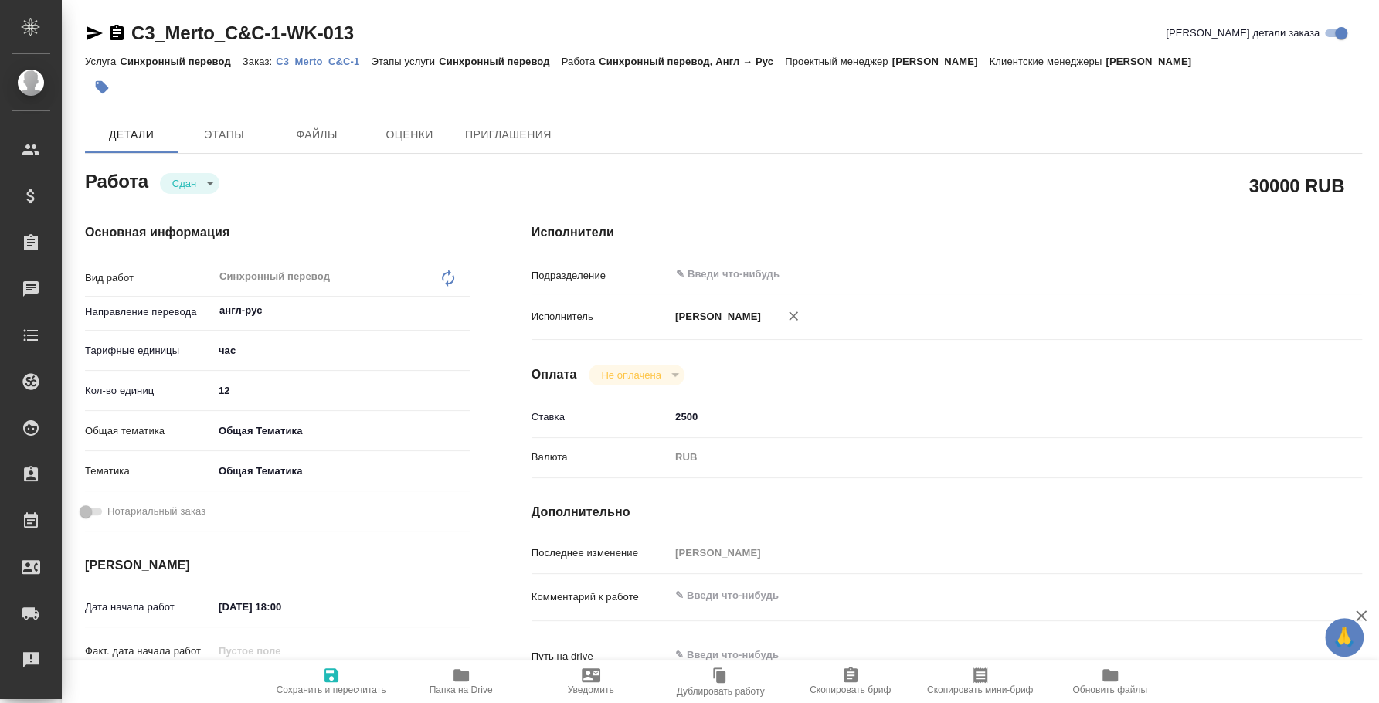
type textarea "x"
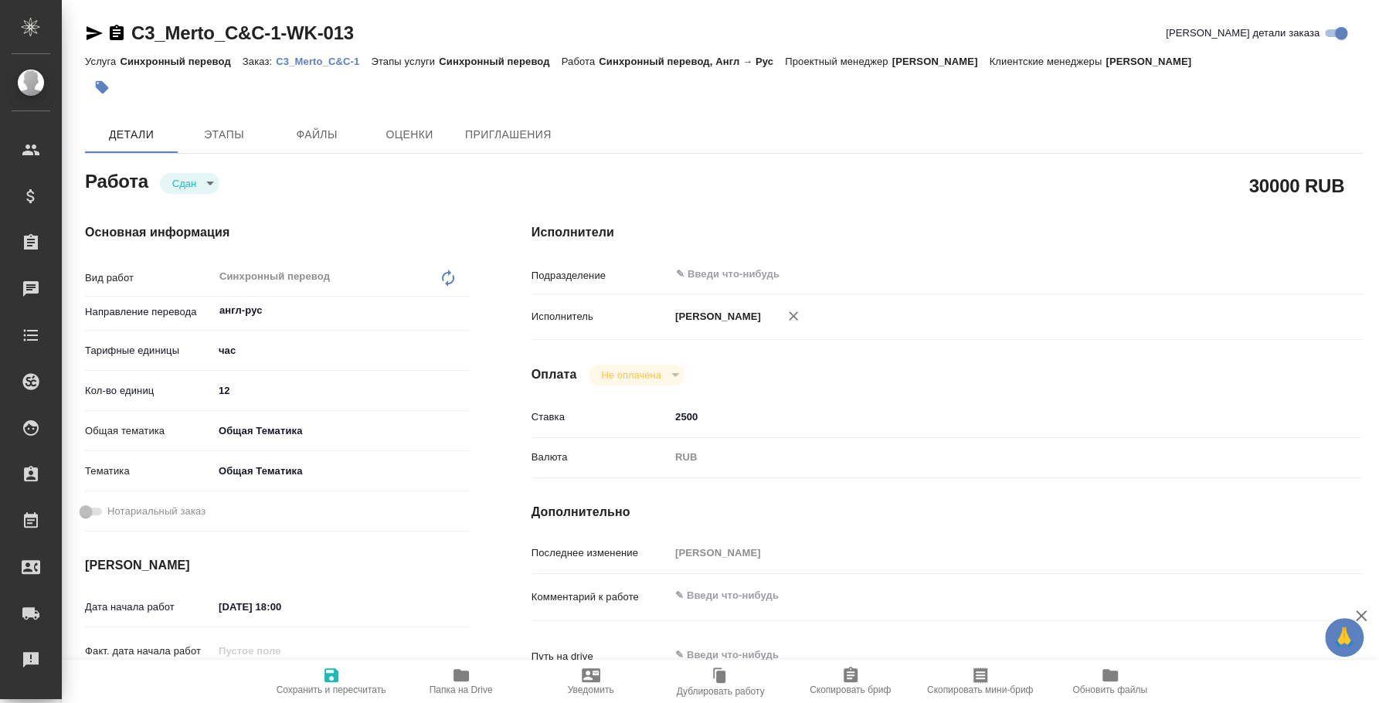
type textarea "x"
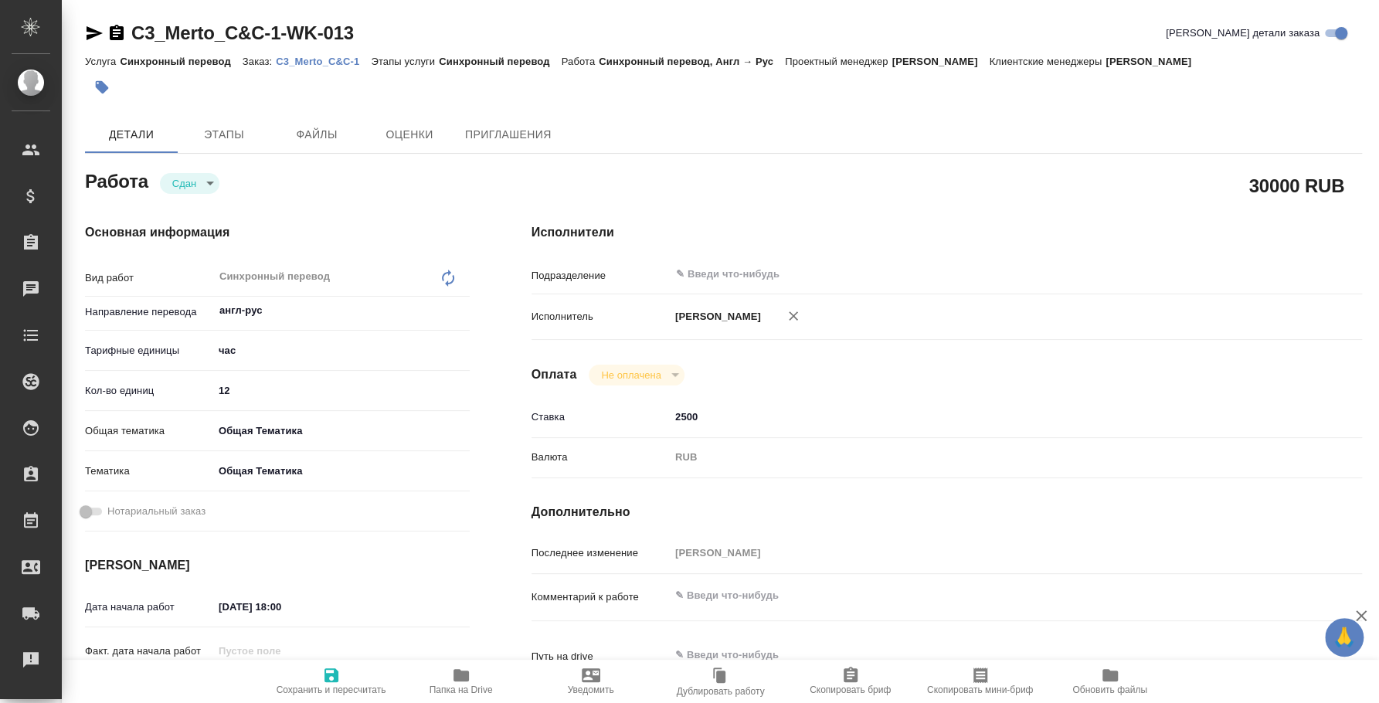
type textarea "x"
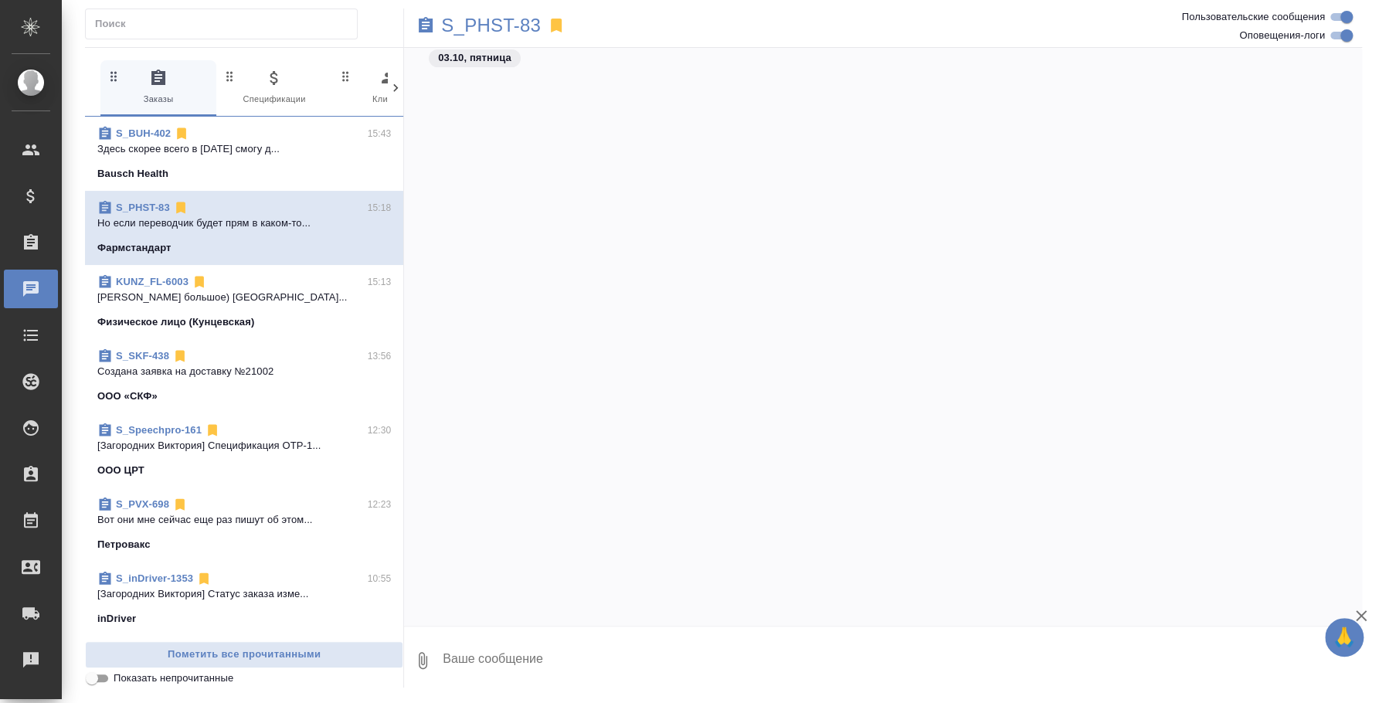
scroll to position [1469, 0]
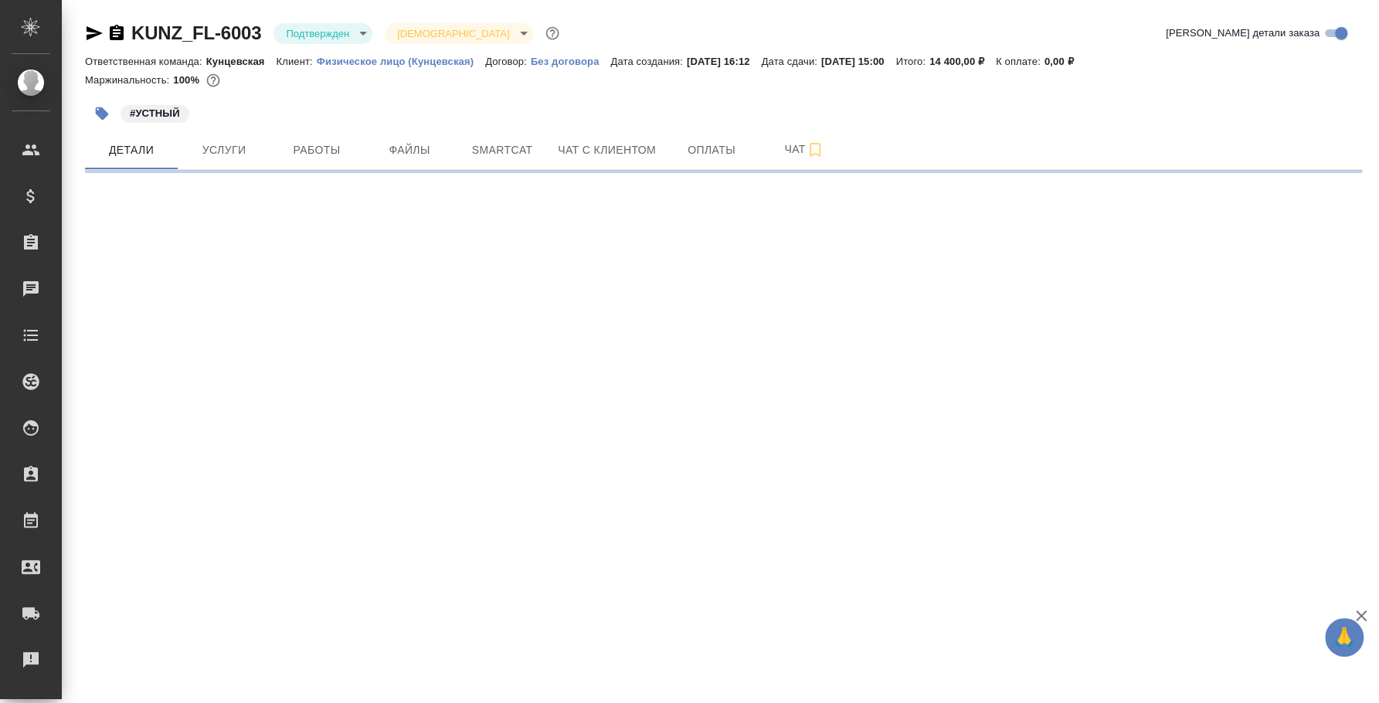
click at [345, 27] on body "🙏 .cls-1 fill:#fff; AWATERA [PERSON_NAME] Спецификации Заказы Чаты Todo Проекты…" at bounding box center [689, 351] width 1379 height 703
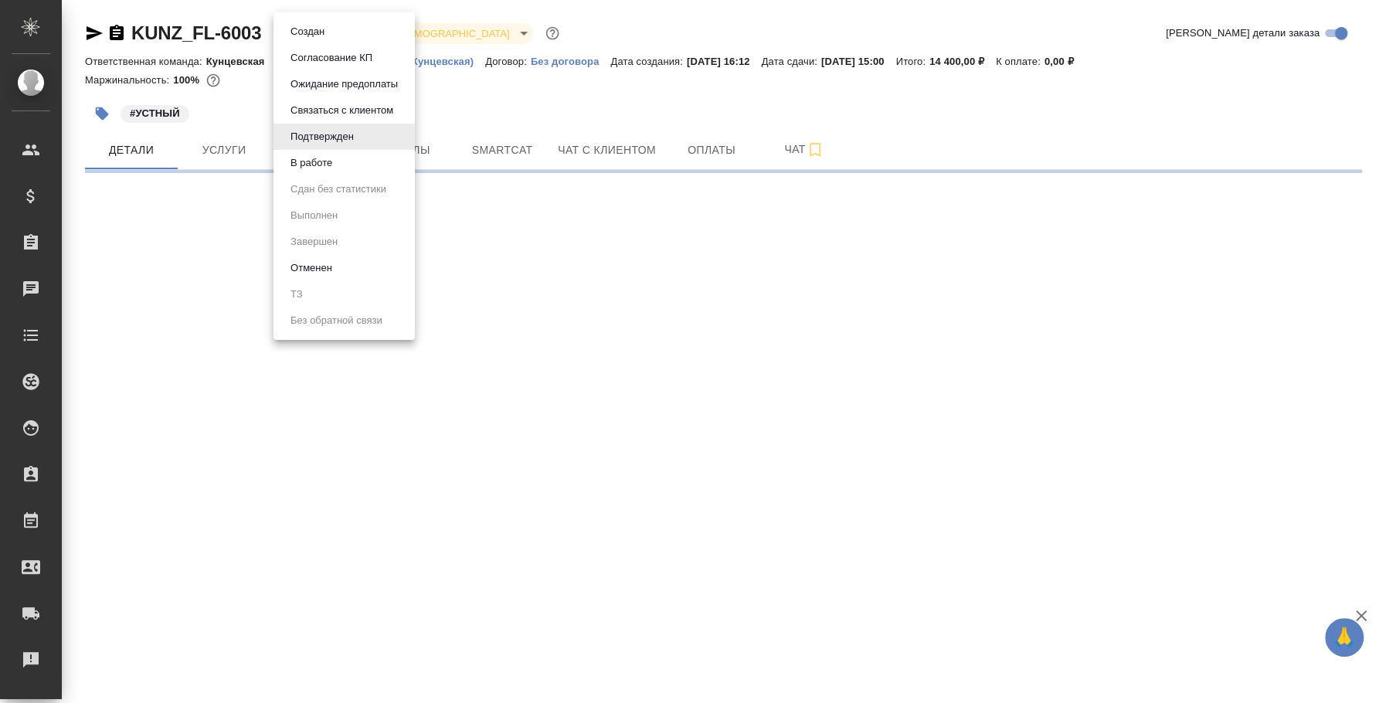
click at [328, 160] on button "В работе" at bounding box center [311, 162] width 51 height 17
select select "RU"
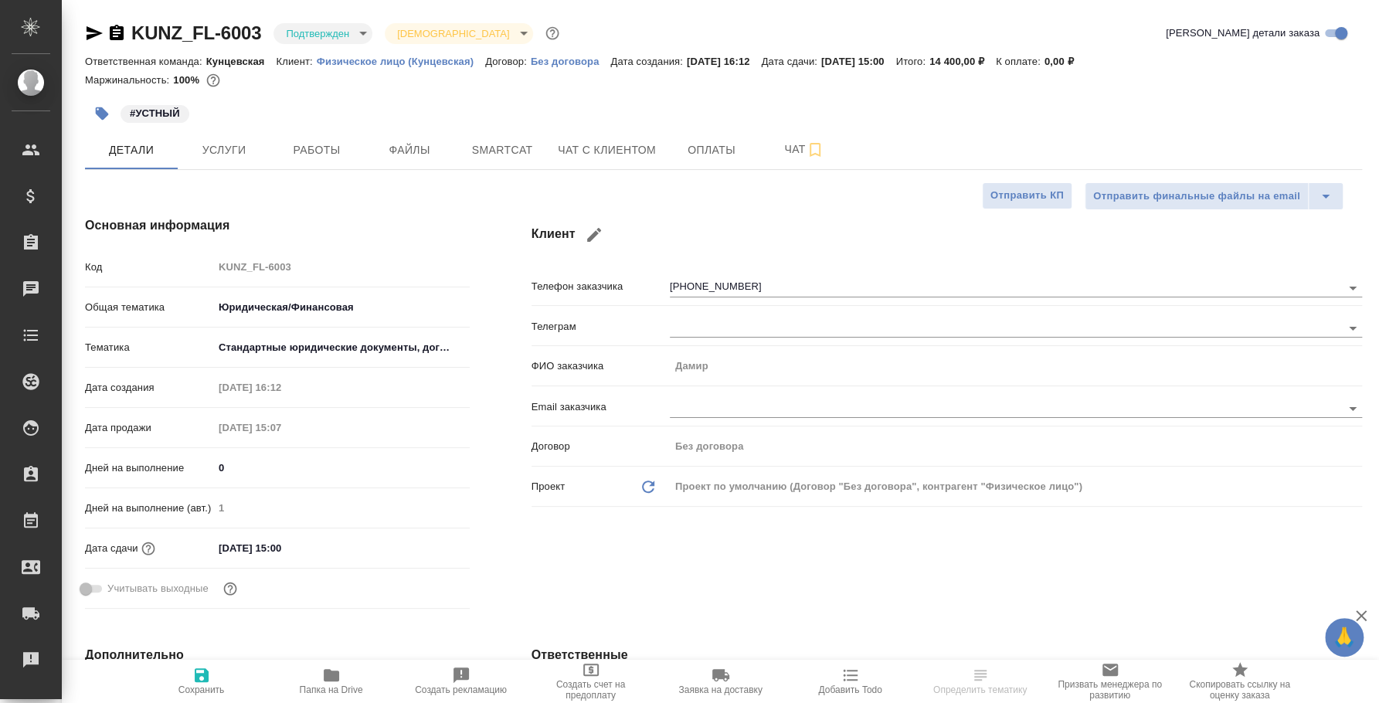
type textarea "x"
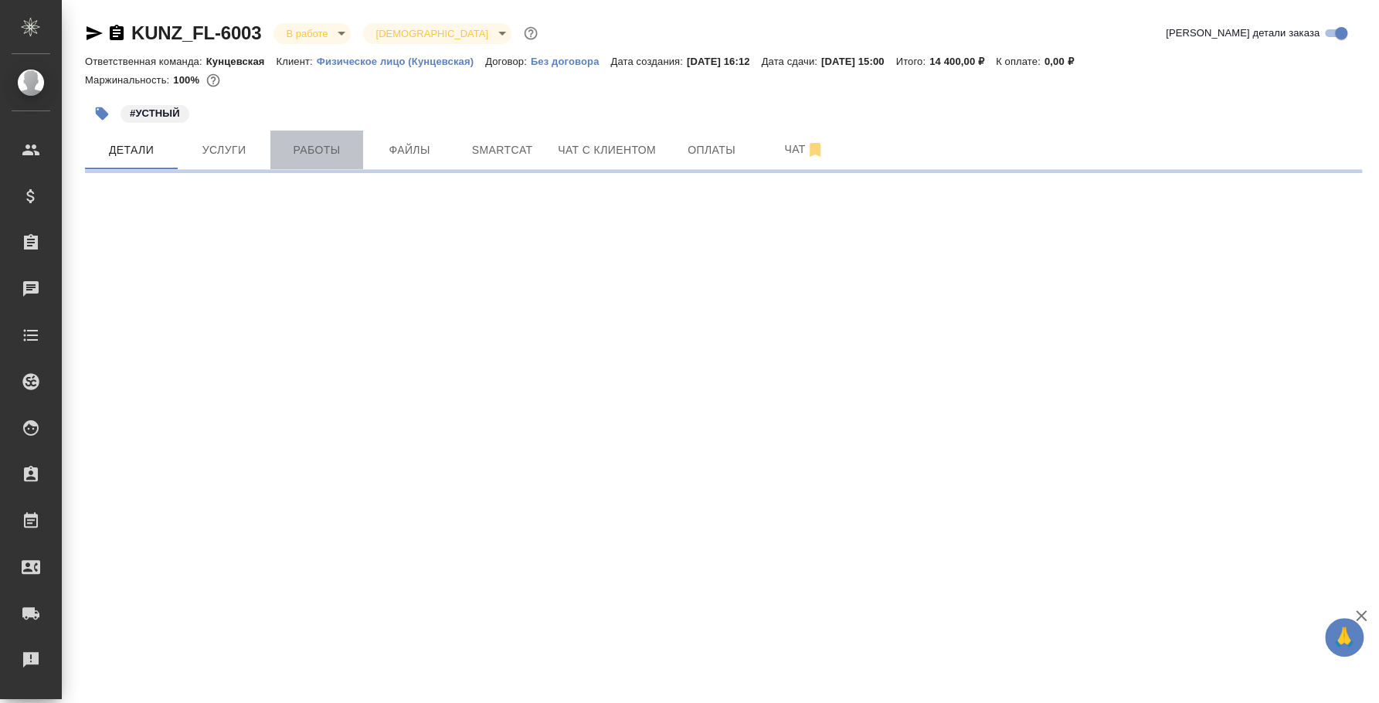
click at [322, 151] on span "Работы" at bounding box center [317, 150] width 74 height 19
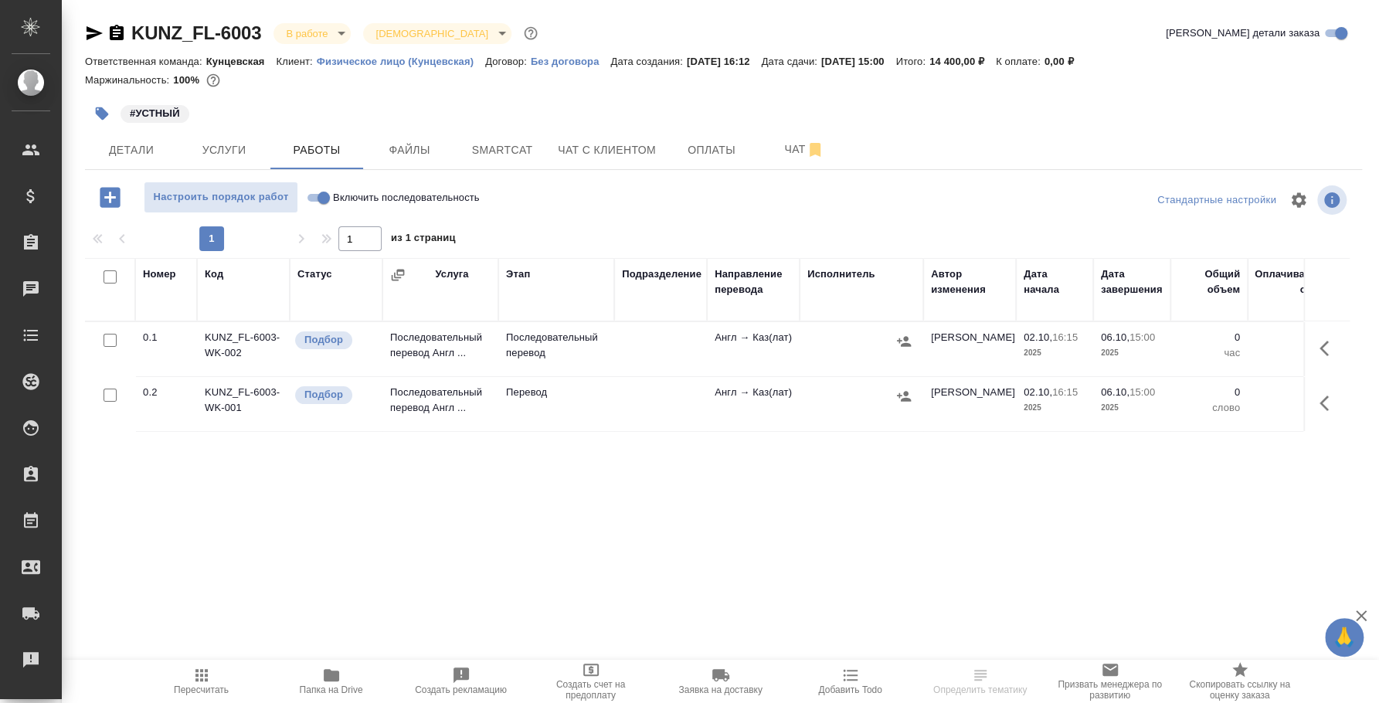
click at [307, 199] on input "Включить последовательность" at bounding box center [324, 197] width 56 height 19
checkbox input "true"
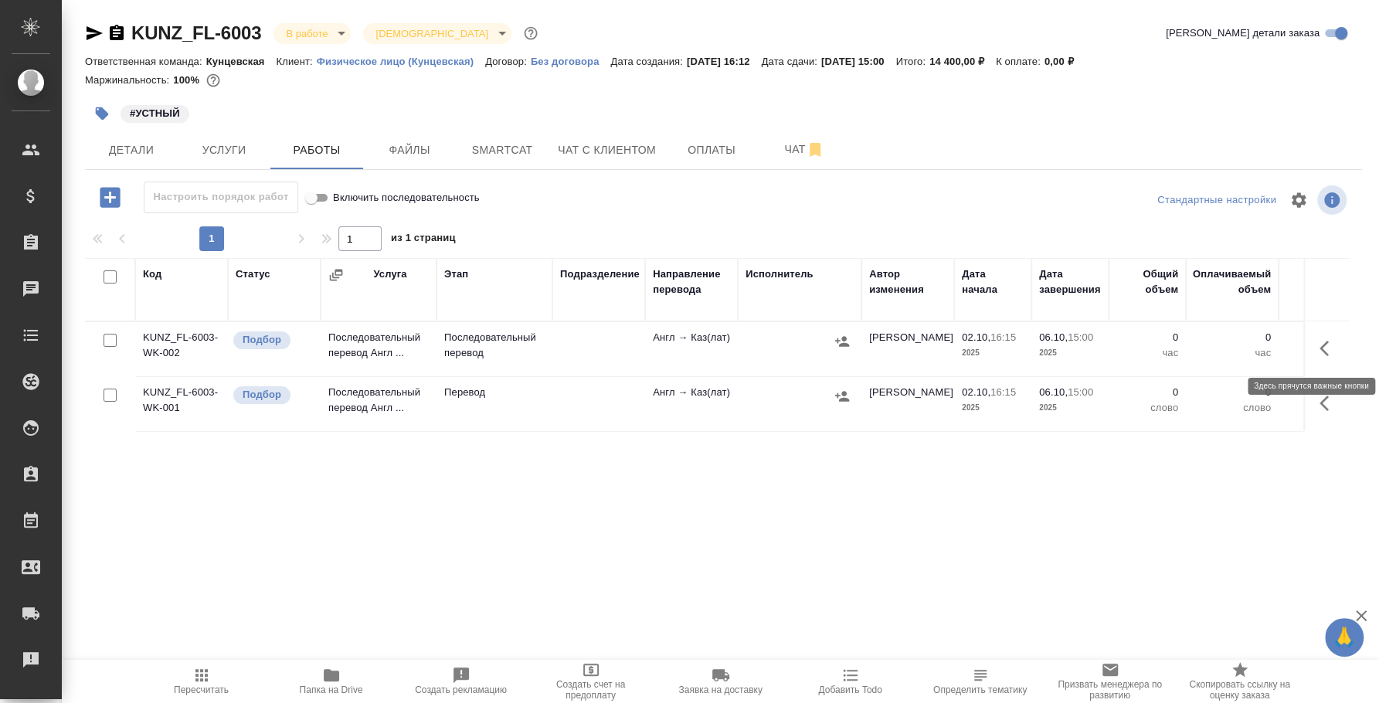
click at [1325, 345] on icon "button" at bounding box center [1328, 348] width 19 height 19
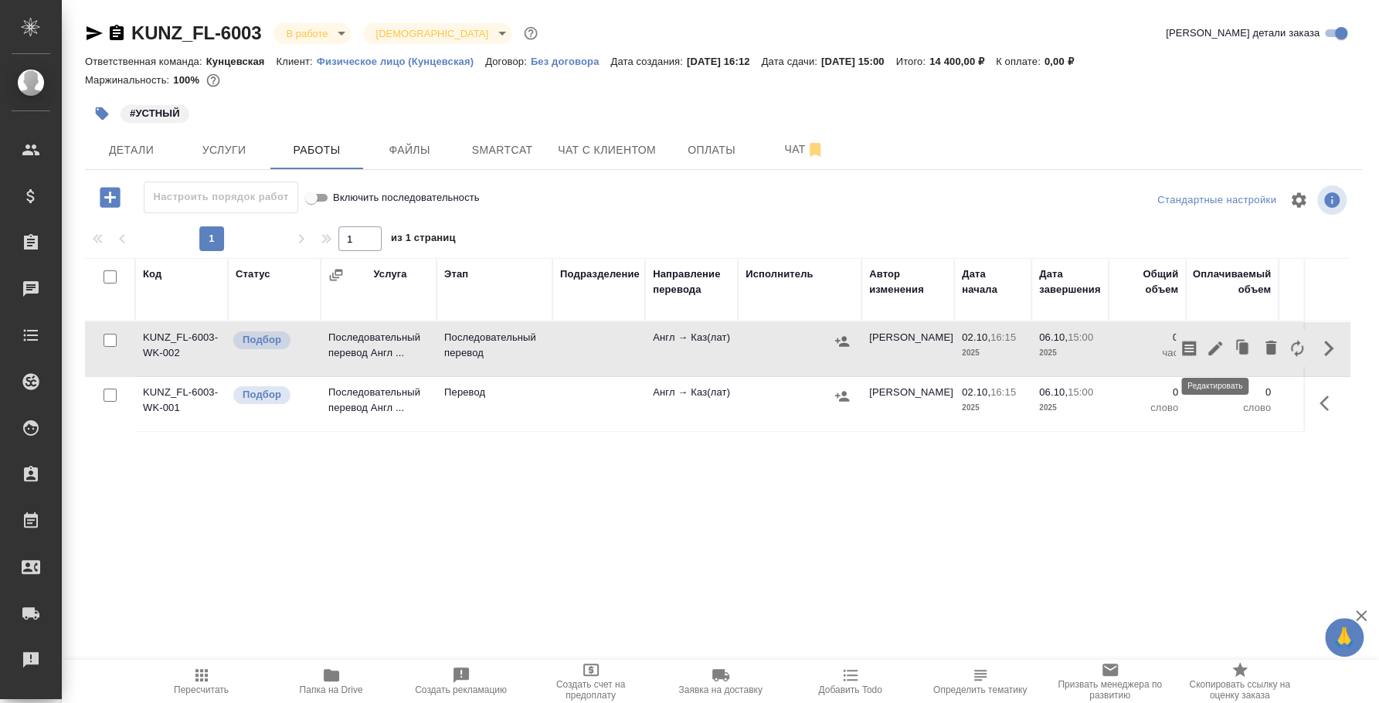
click at [1211, 354] on icon "button" at bounding box center [1215, 348] width 14 height 14
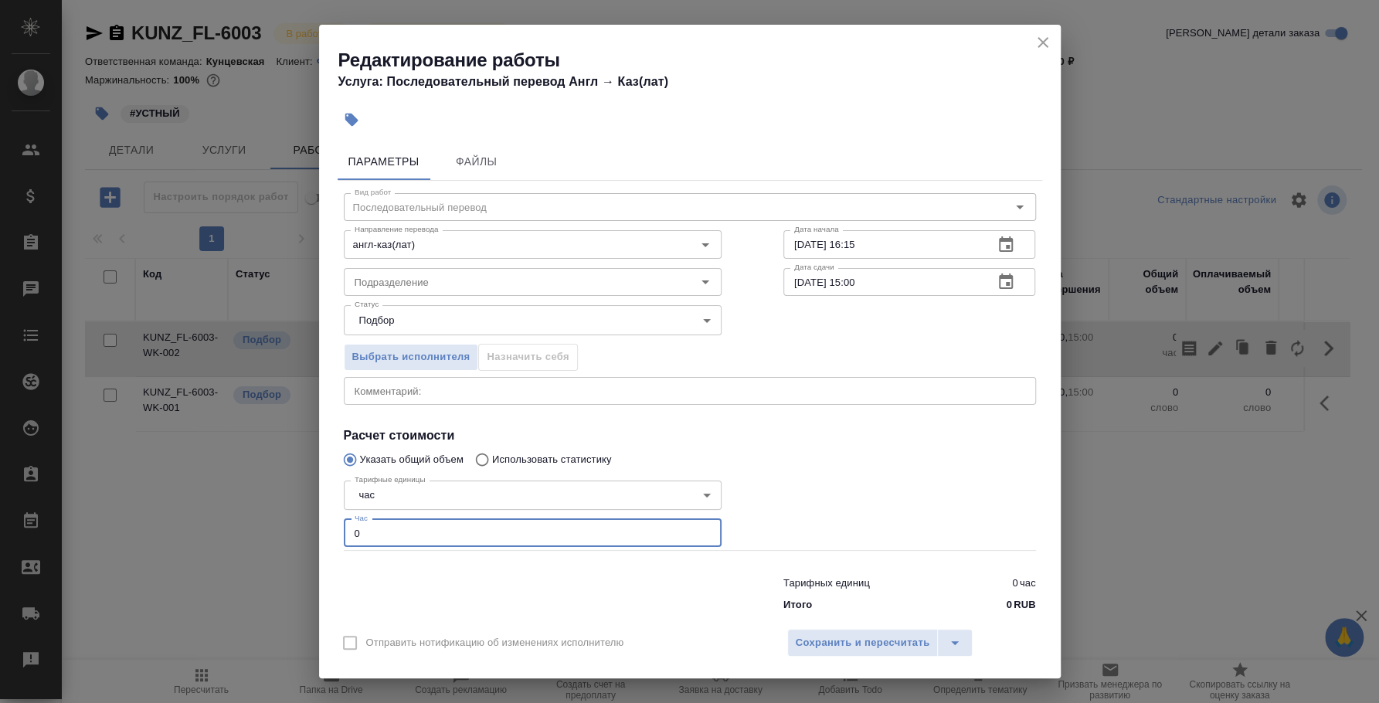
drag, startPoint x: 429, startPoint y: 531, endPoint x: 317, endPoint y: 535, distance: 111.3
click at [317, 535] on div "Редактирование работы Услуга: Последовательный перевод Англ → Каз(лат) Параметр…" at bounding box center [689, 351] width 1379 height 703
type input "4"
type input "3"
click at [872, 644] on span "Сохранить и пересчитать" at bounding box center [863, 643] width 134 height 18
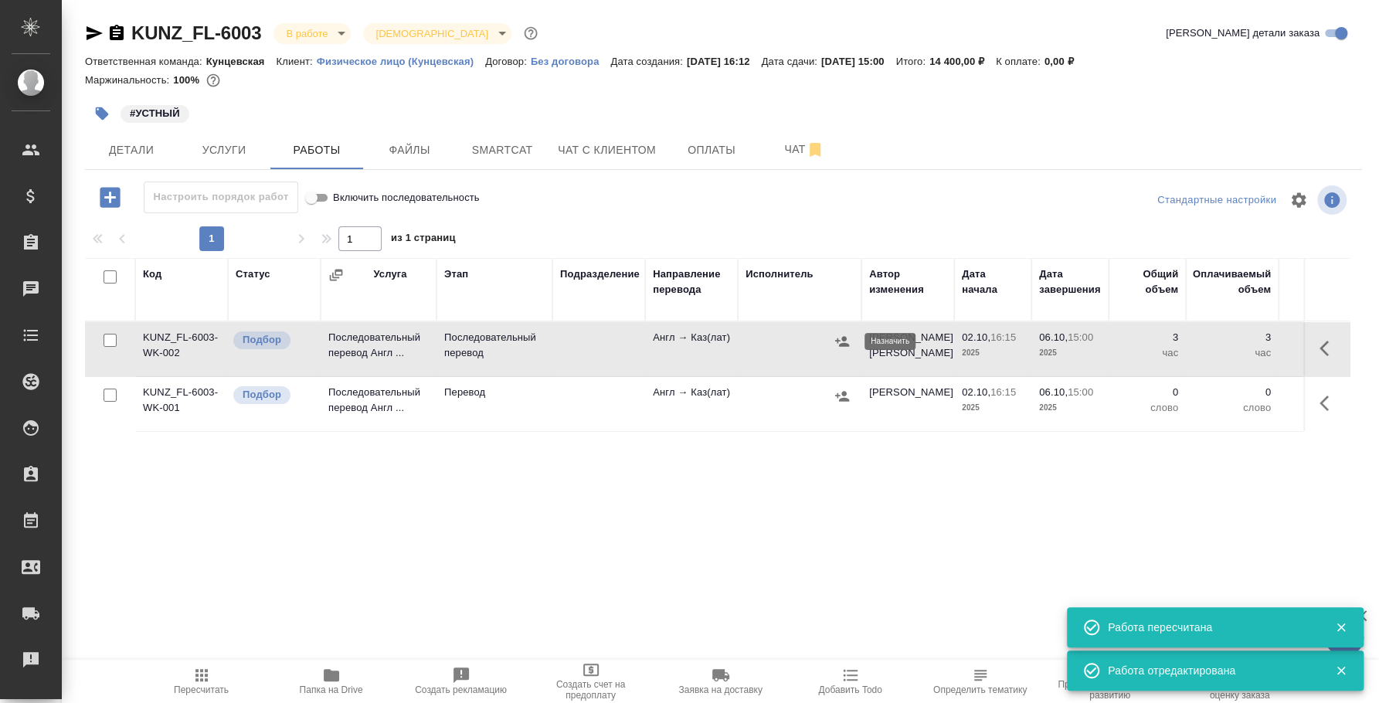
click at [841, 338] on icon "button" at bounding box center [841, 341] width 15 height 15
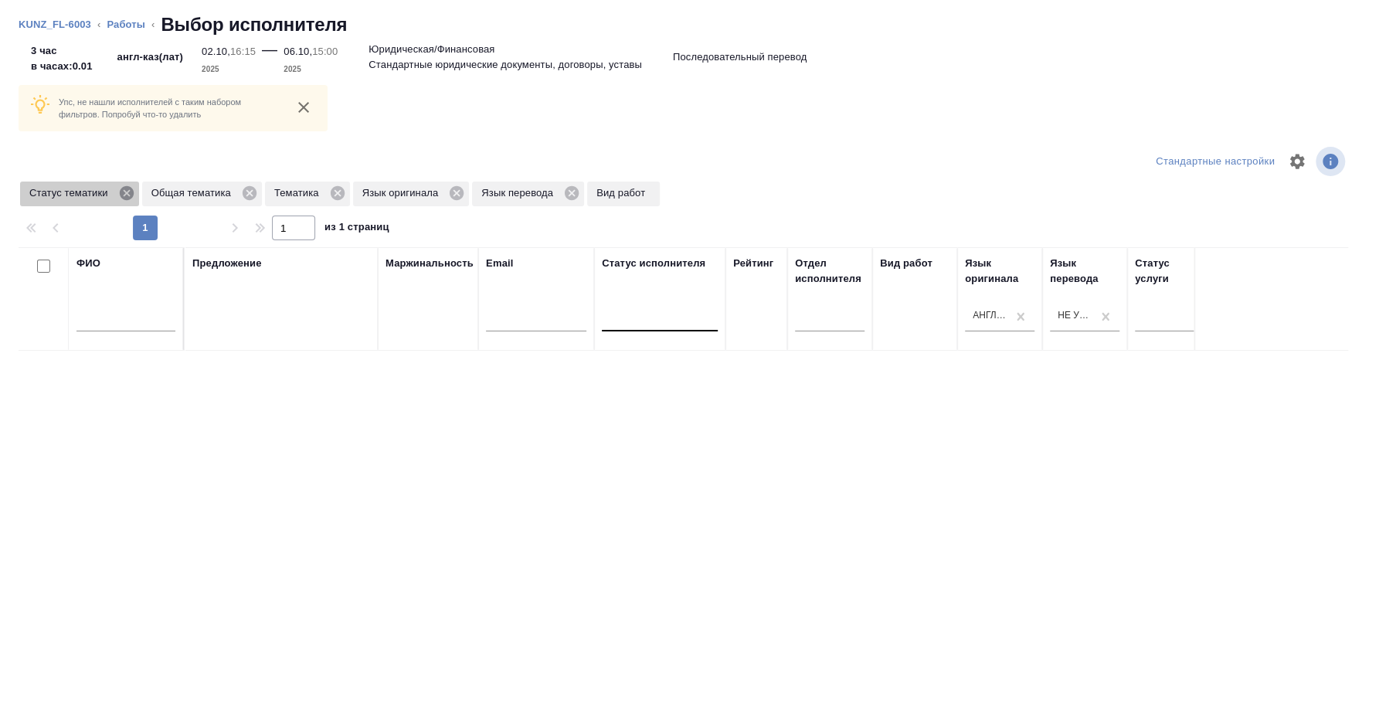
click at [124, 192] on icon at bounding box center [126, 193] width 17 height 17
click at [124, 192] on icon at bounding box center [128, 193] width 14 height 14
click at [101, 199] on div "Тематика" at bounding box center [62, 194] width 85 height 25
click at [100, 197] on icon at bounding box center [92, 193] width 17 height 17
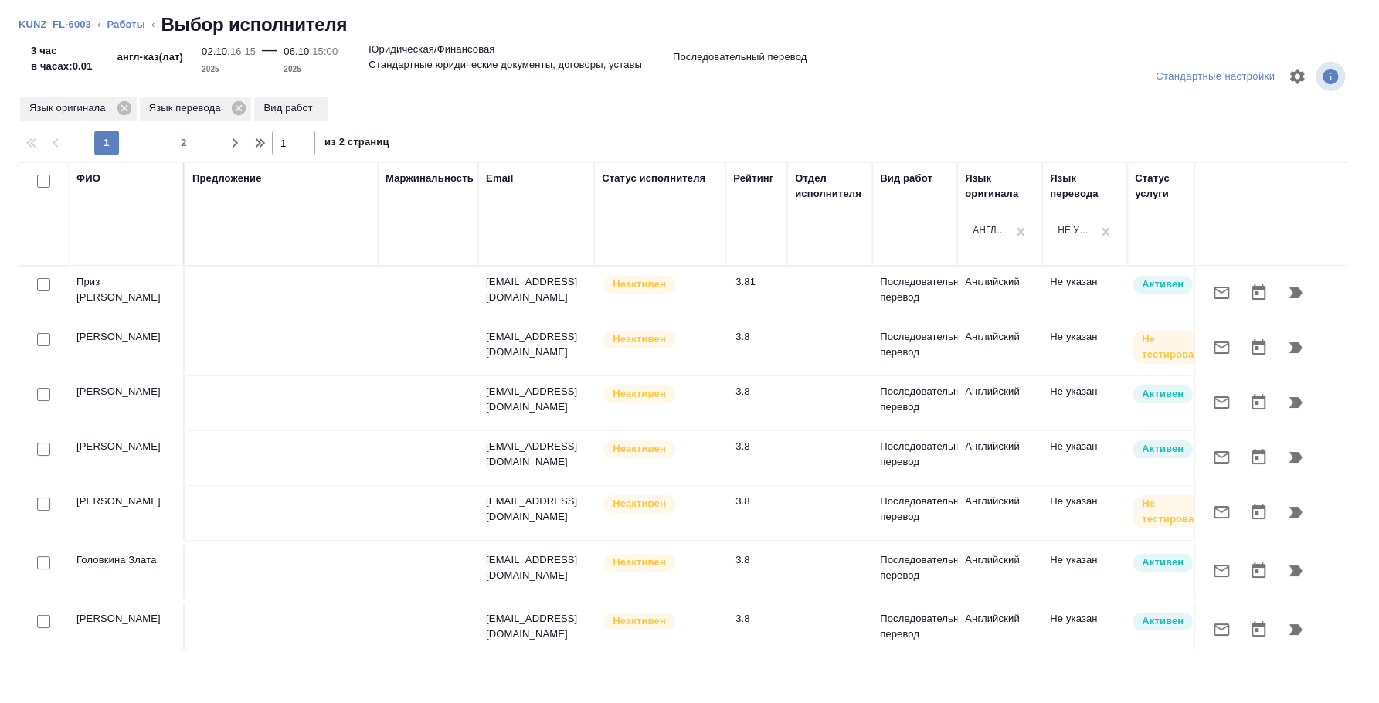
click at [124, 193] on div "ФИО" at bounding box center [125, 214] width 99 height 87
click at [121, 104] on icon at bounding box center [124, 108] width 14 height 14
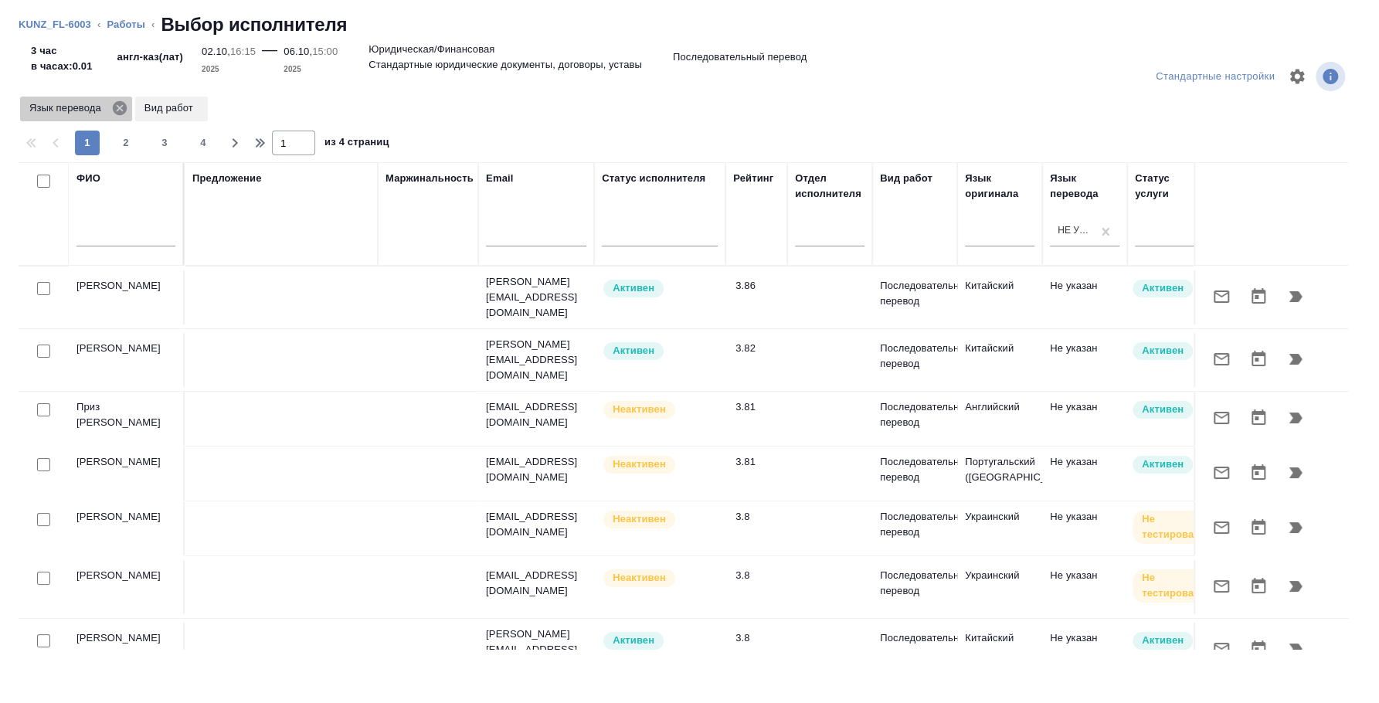
click at [120, 108] on icon at bounding box center [119, 108] width 17 height 17
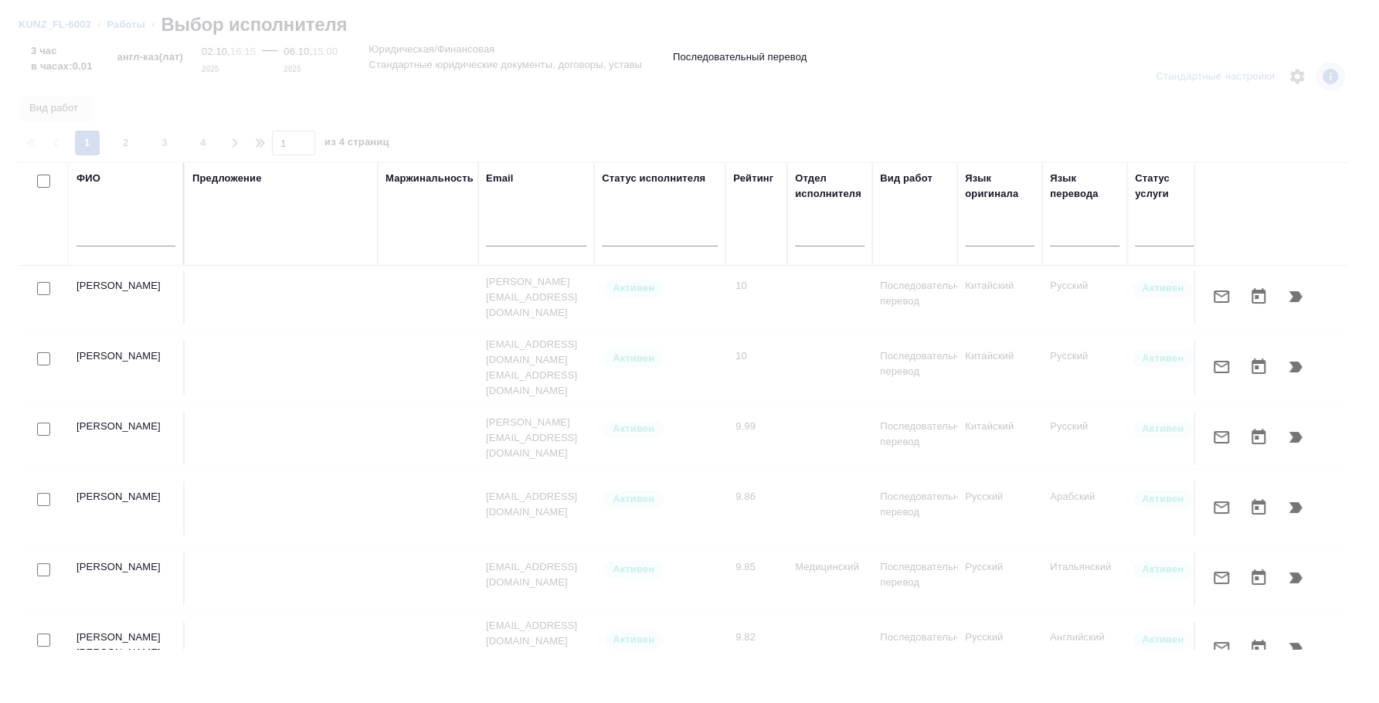
click at [144, 249] on div at bounding box center [125, 238] width 99 height 38
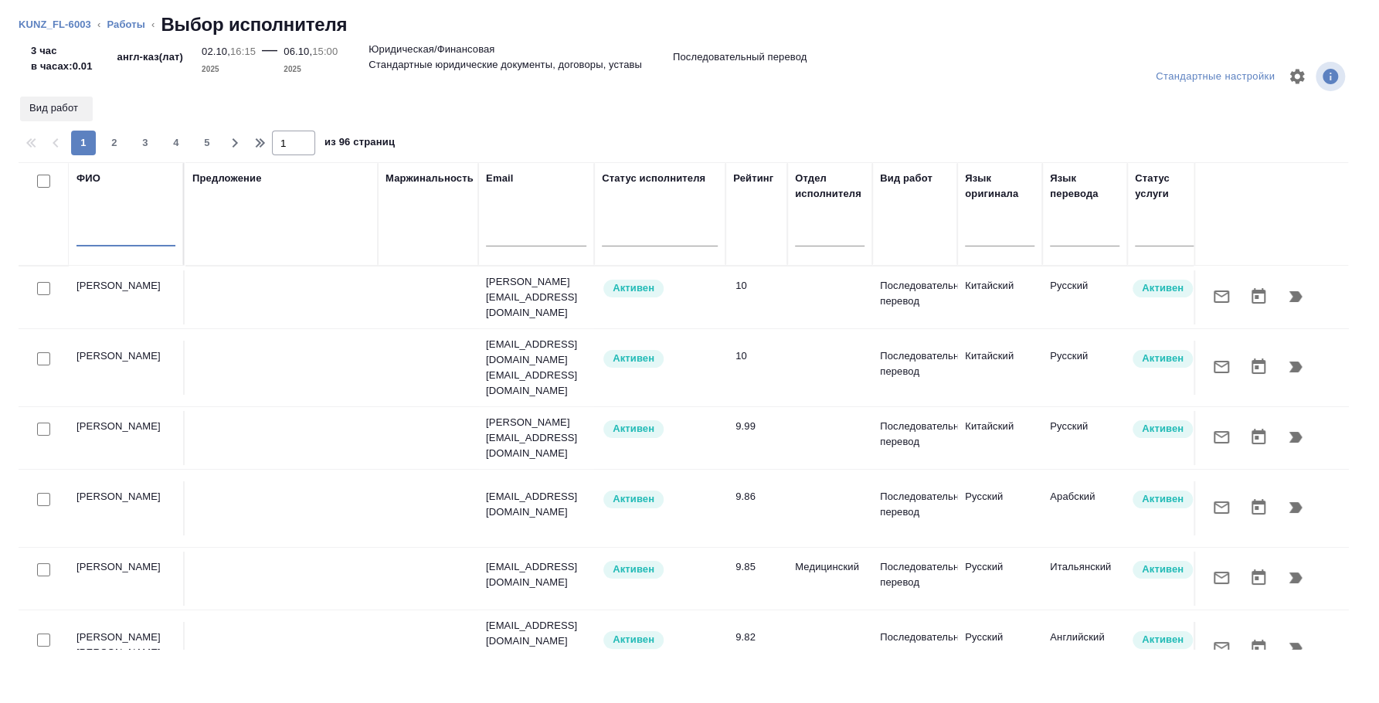
click at [134, 236] on input "text" at bounding box center [125, 236] width 99 height 19
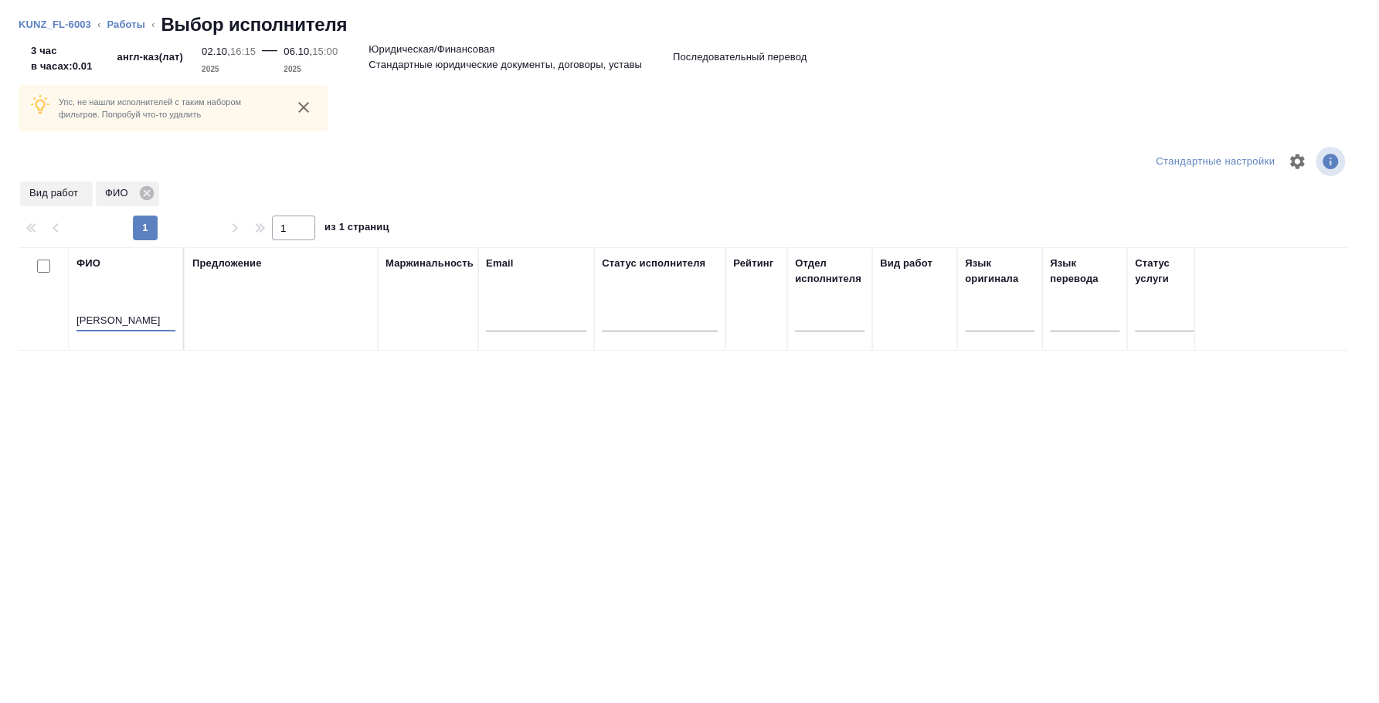
scroll to position [0, 1]
type input "лазаренко анастасия"
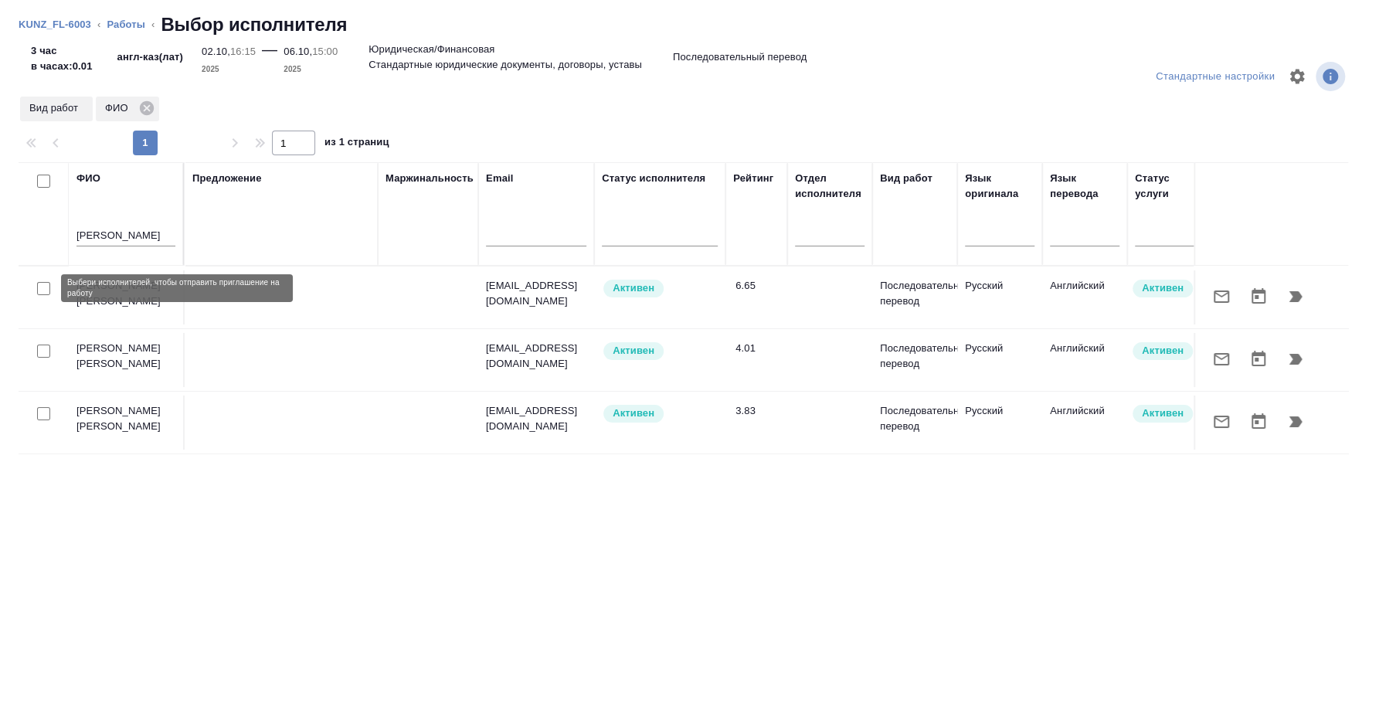
click at [46, 292] on input "checkbox" at bounding box center [43, 288] width 13 height 13
checkbox input "true"
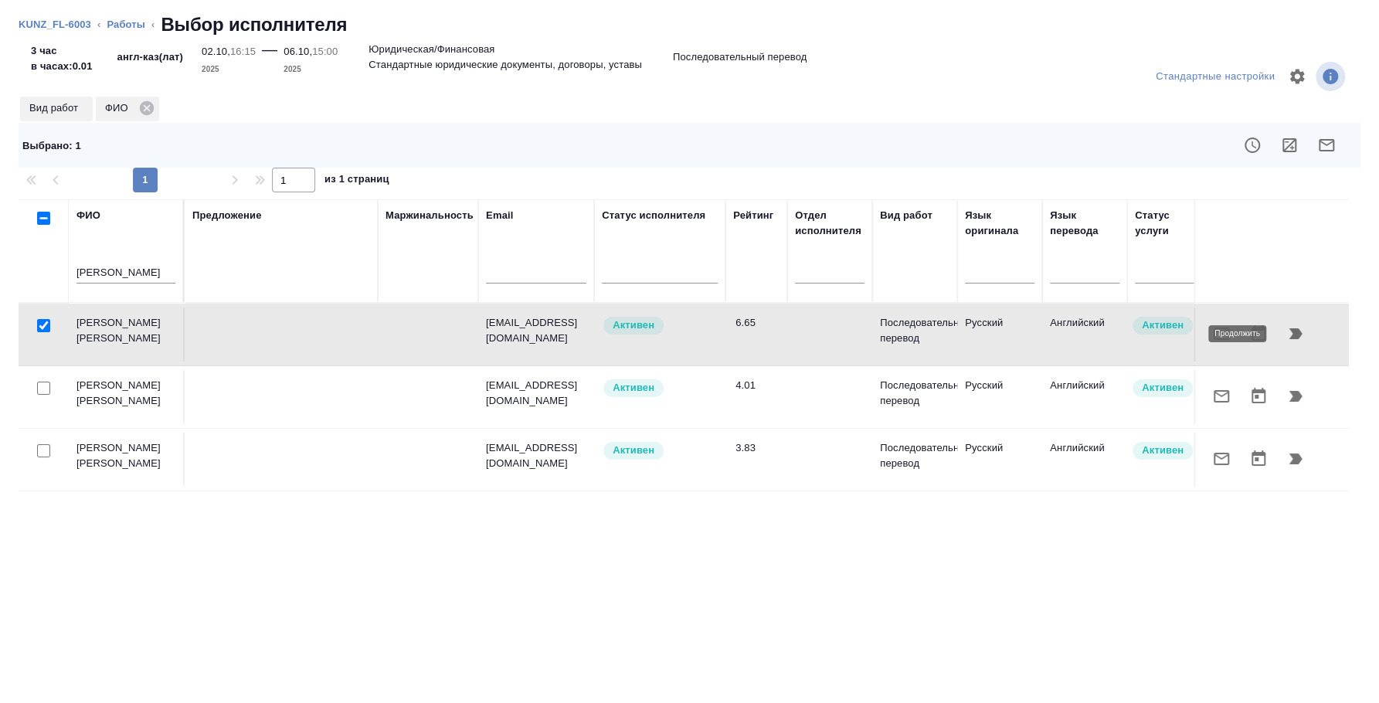
click at [1290, 339] on icon "button" at bounding box center [1295, 333] width 19 height 19
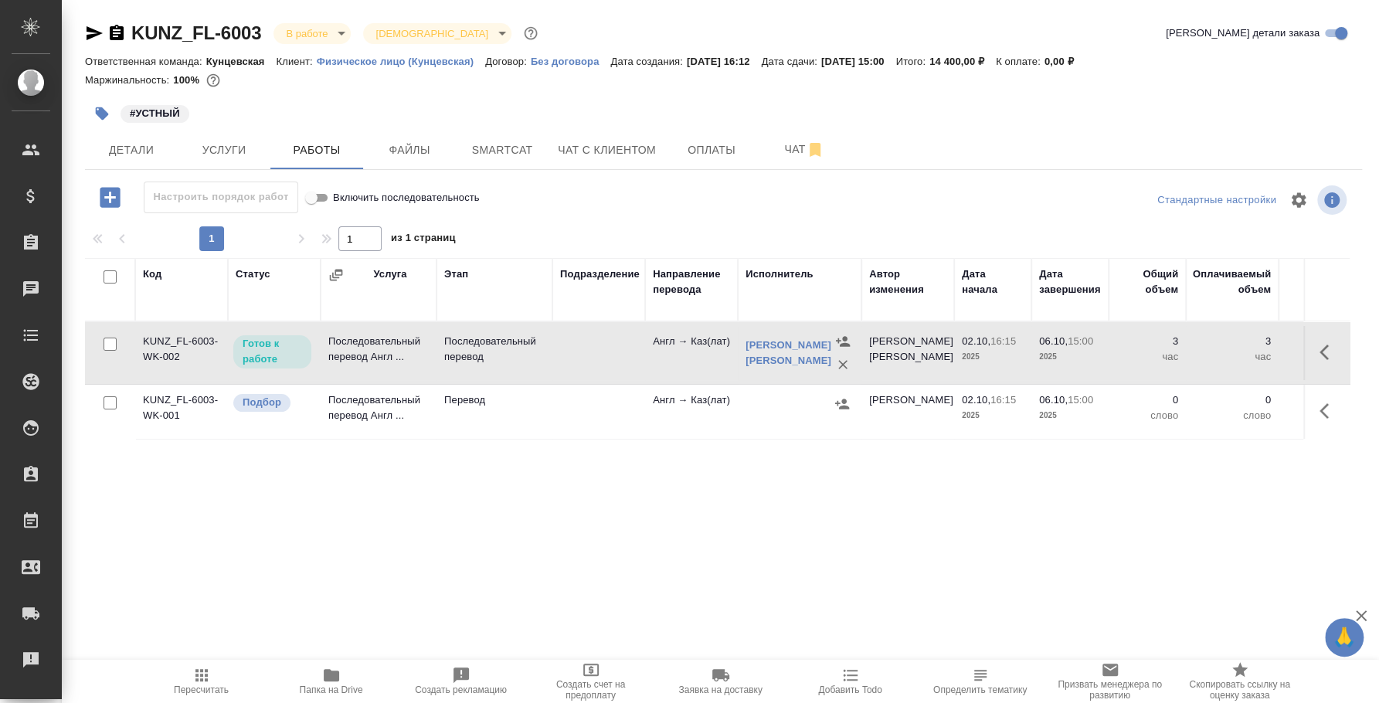
click at [114, 188] on icon "button" at bounding box center [110, 197] width 20 height 20
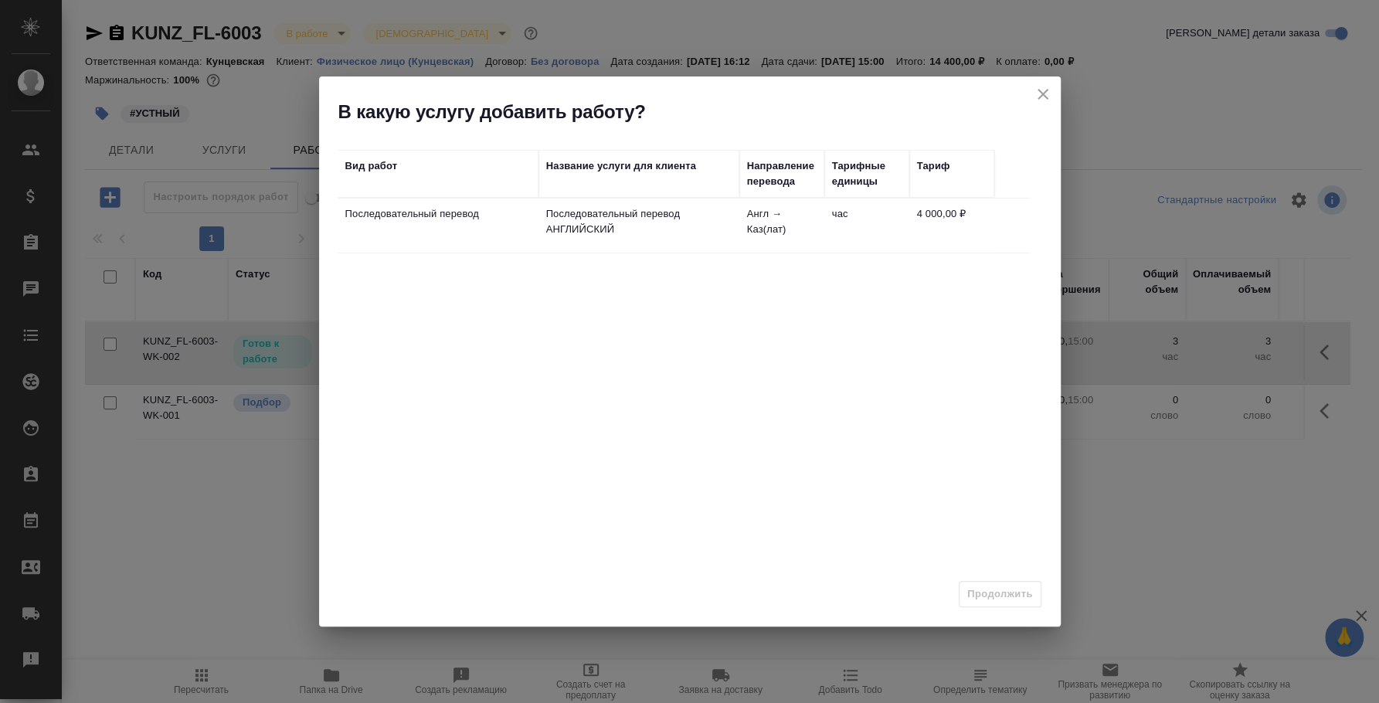
click at [474, 224] on td "Последовательный перевод" at bounding box center [438, 226] width 201 height 54
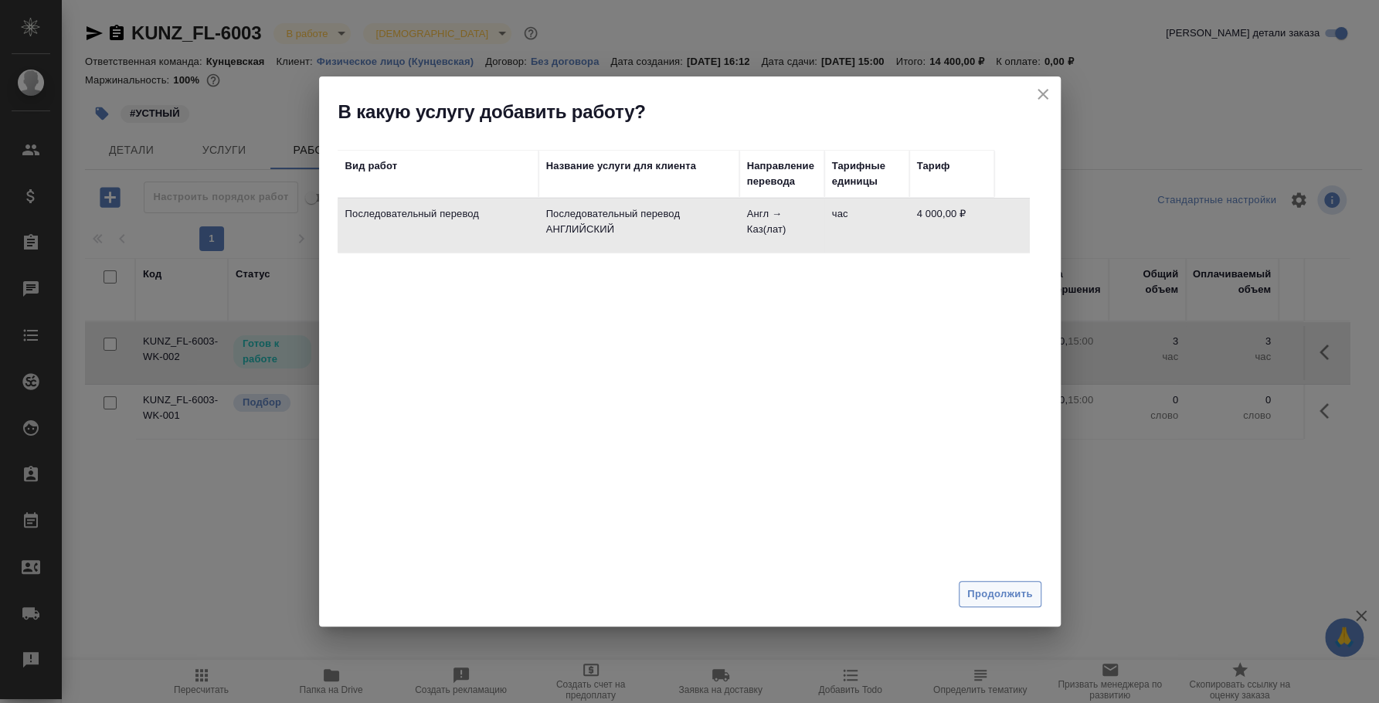
click at [998, 592] on span "Продолжить" at bounding box center [999, 595] width 65 height 18
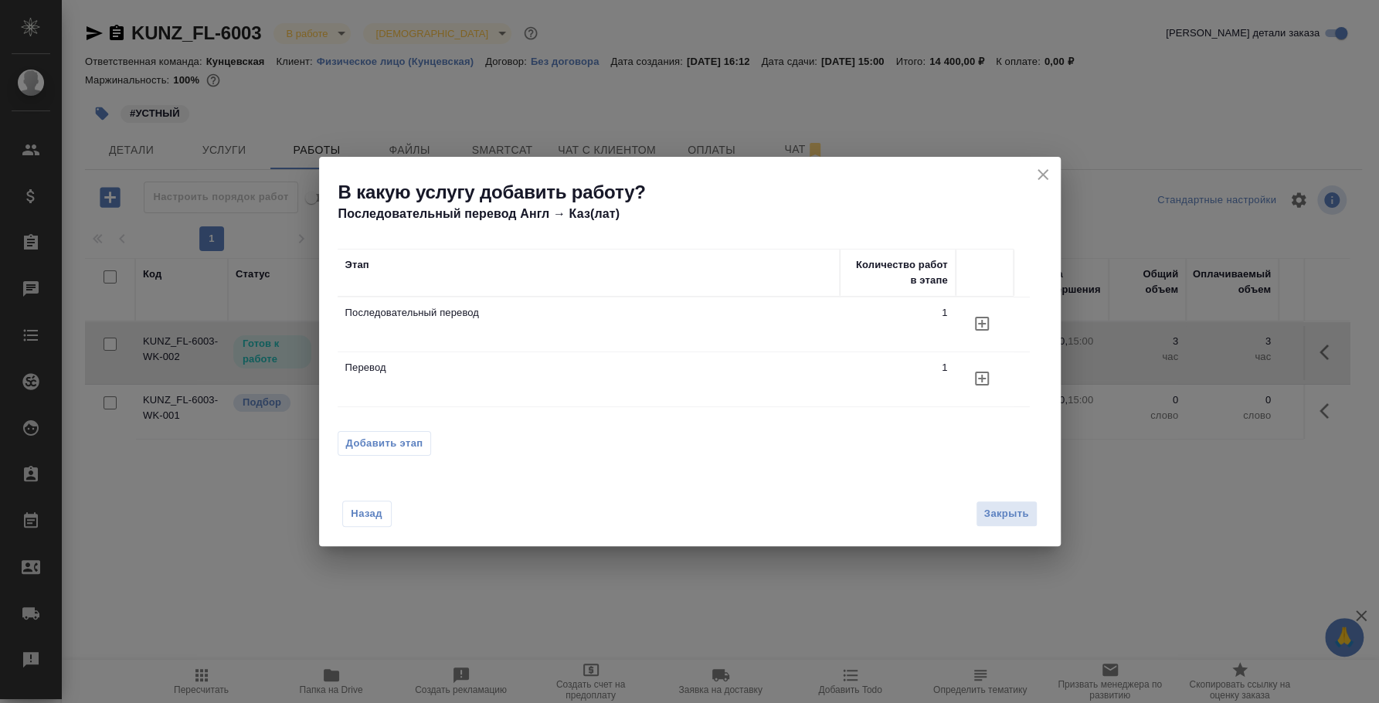
click at [377, 440] on span "Добавить этап" at bounding box center [384, 443] width 77 height 15
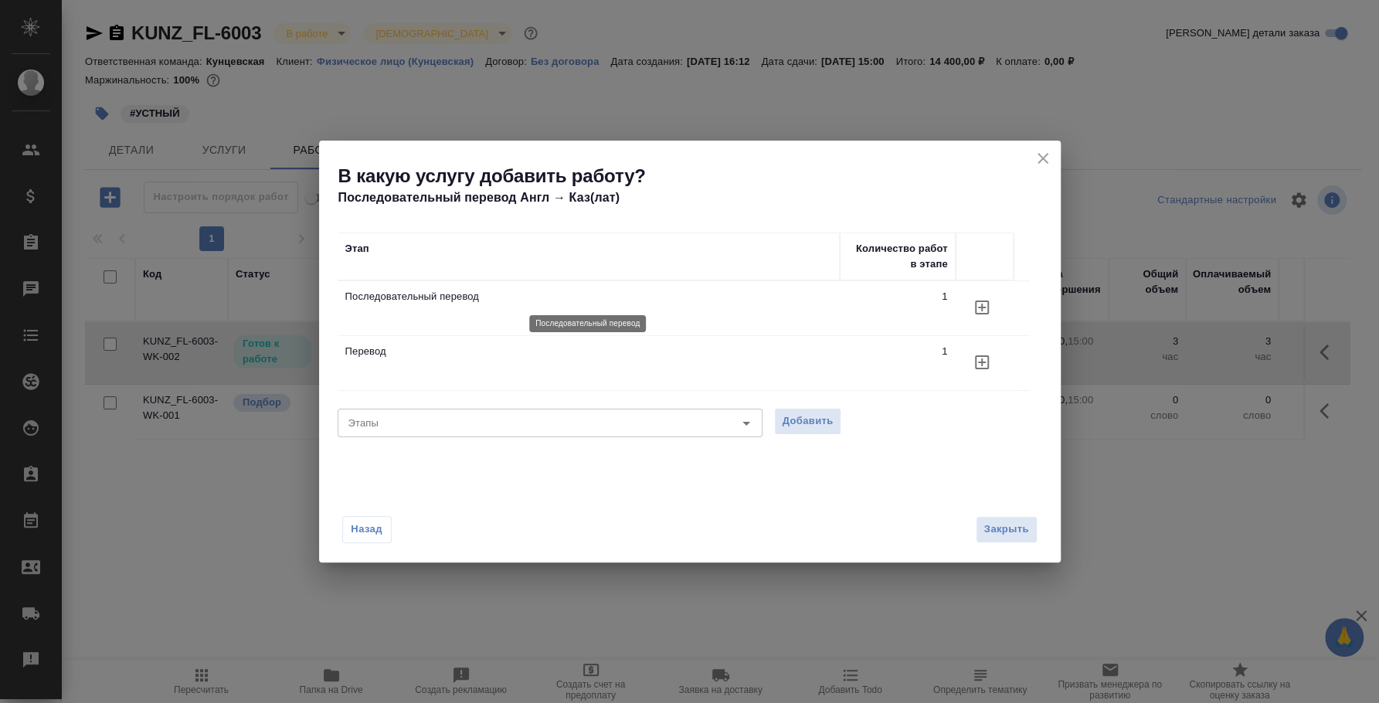
click at [413, 302] on p "Последовательный перевод" at bounding box center [588, 296] width 487 height 15
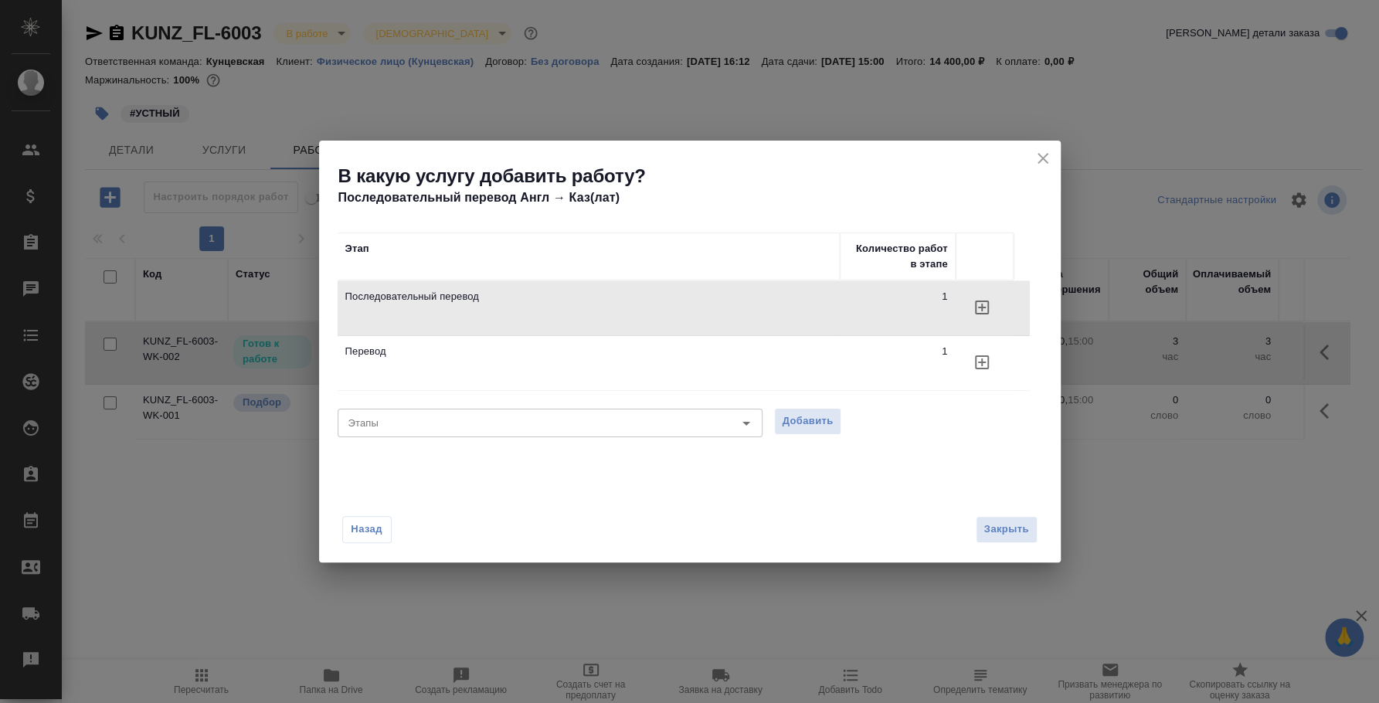
click at [990, 306] on icon "button" at bounding box center [982, 307] width 19 height 19
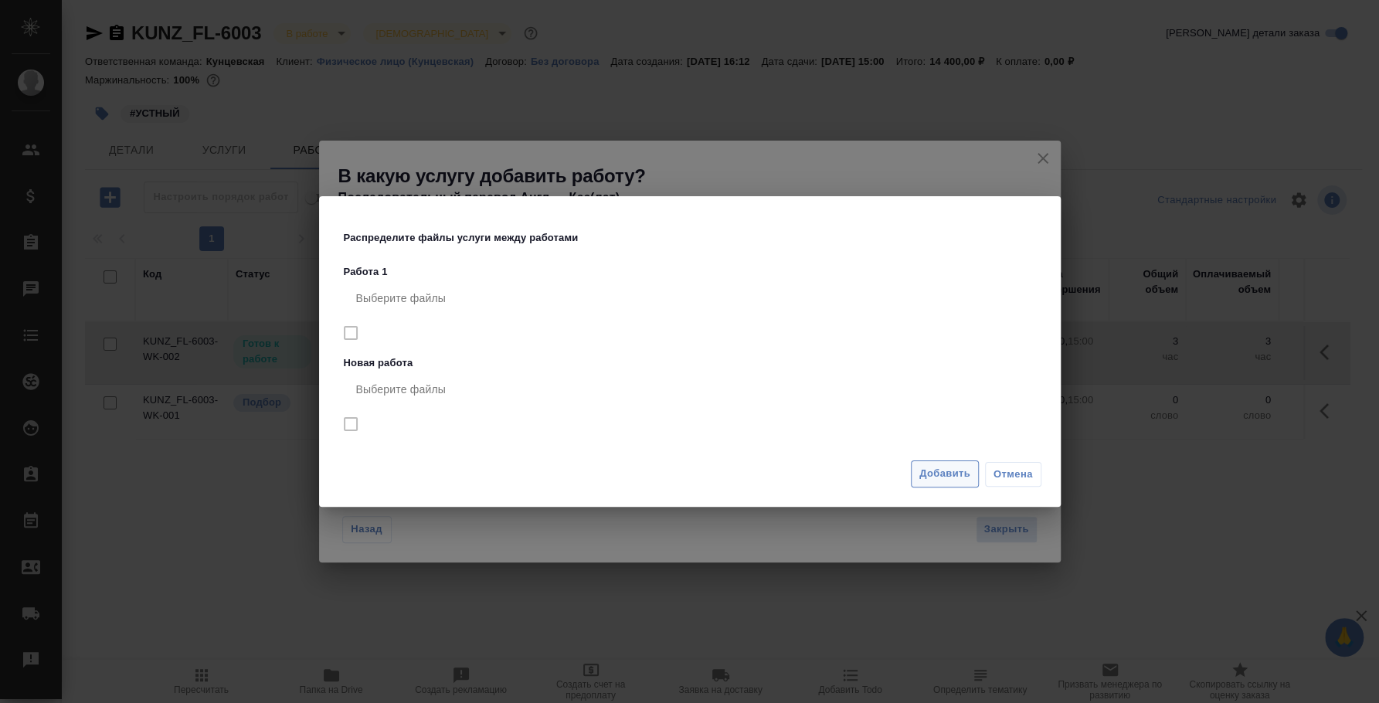
click at [950, 474] on span "Добавить" at bounding box center [944, 474] width 51 height 18
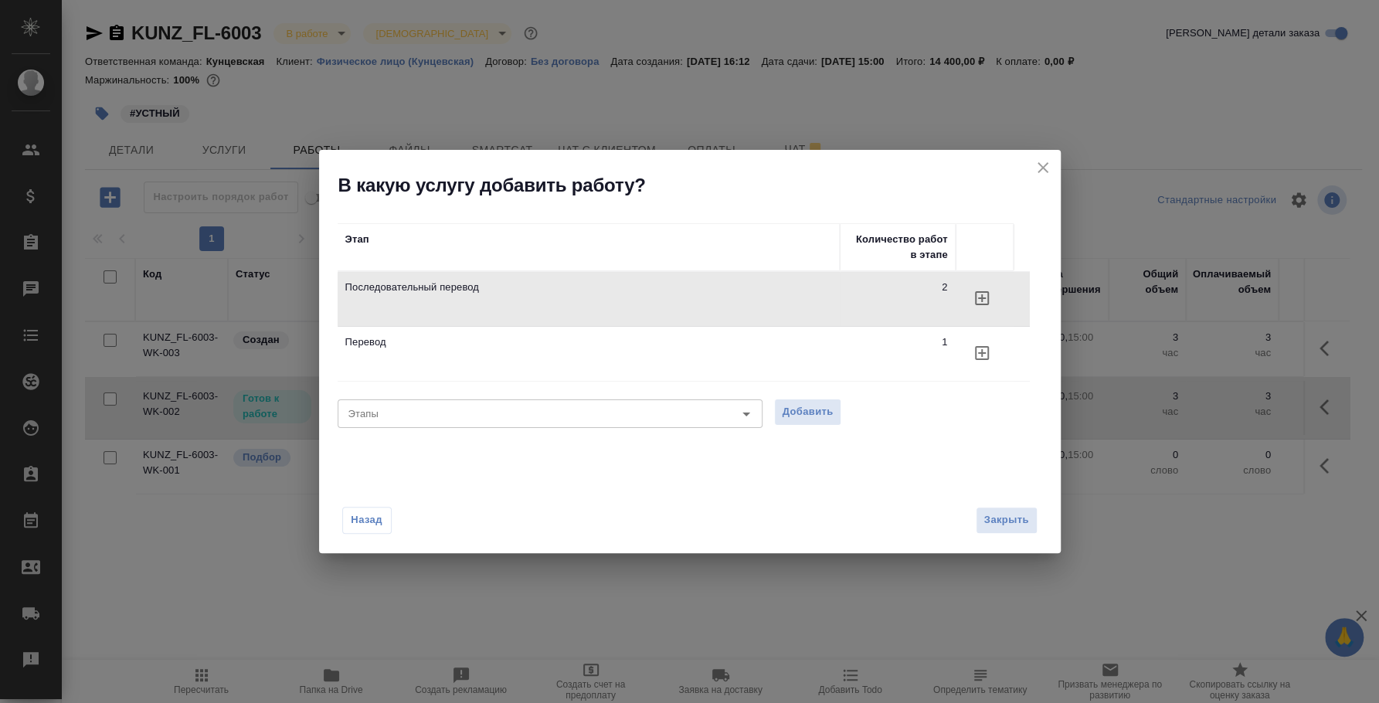
click at [1044, 162] on icon "close" at bounding box center [1043, 167] width 19 height 19
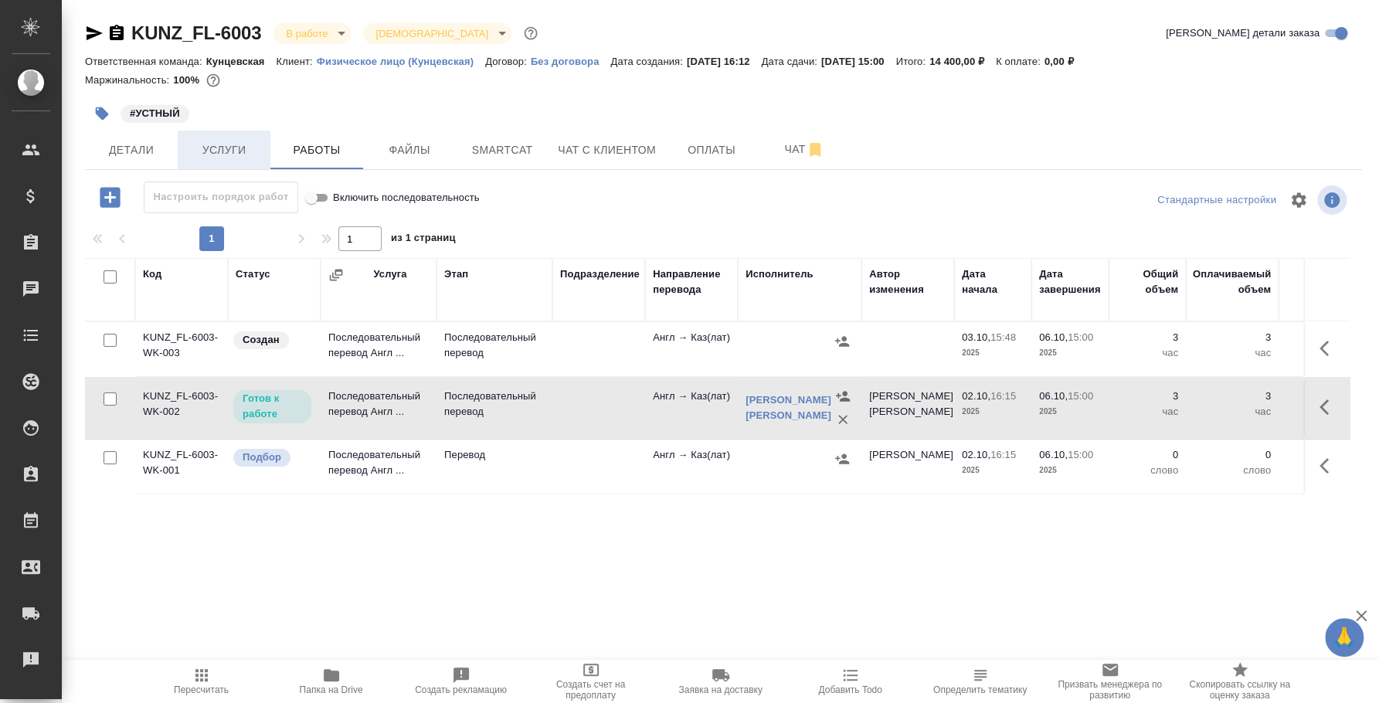
click at [224, 159] on span "Услуги" at bounding box center [224, 150] width 74 height 19
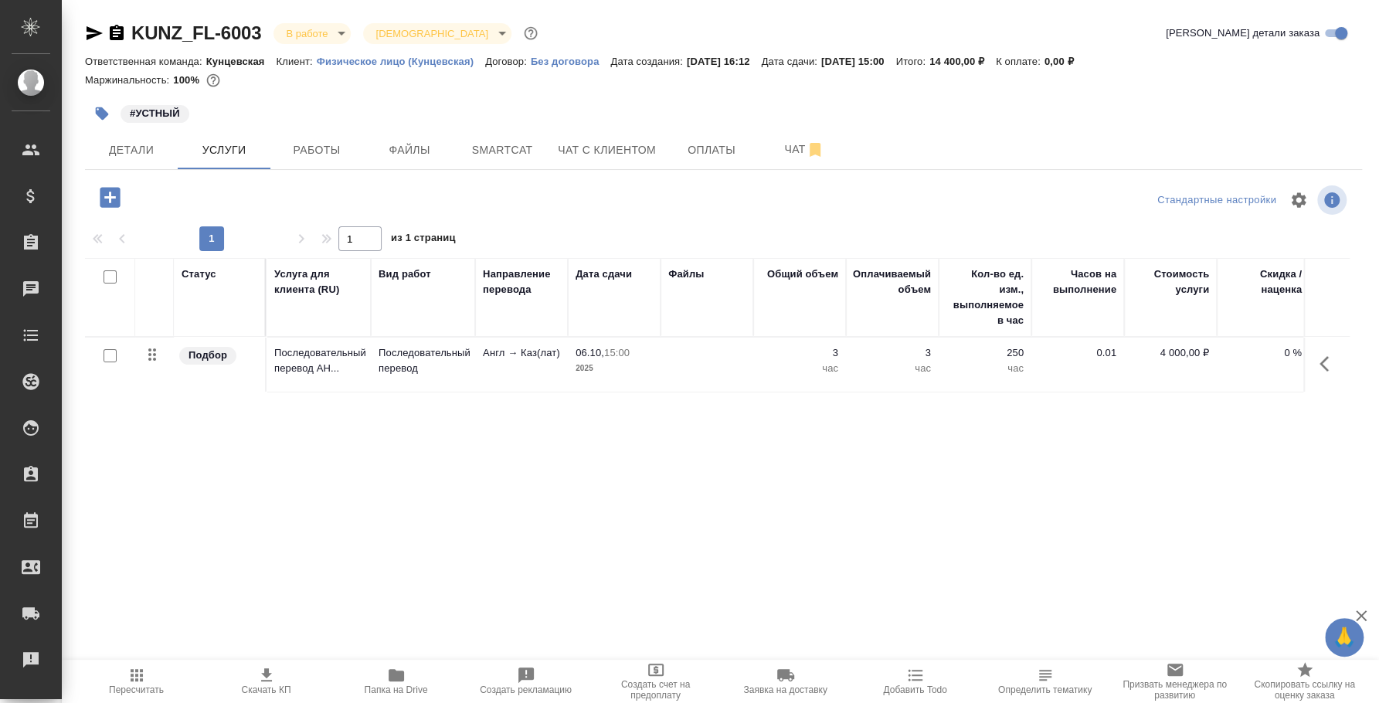
click at [119, 198] on icon "button" at bounding box center [110, 197] width 20 height 20
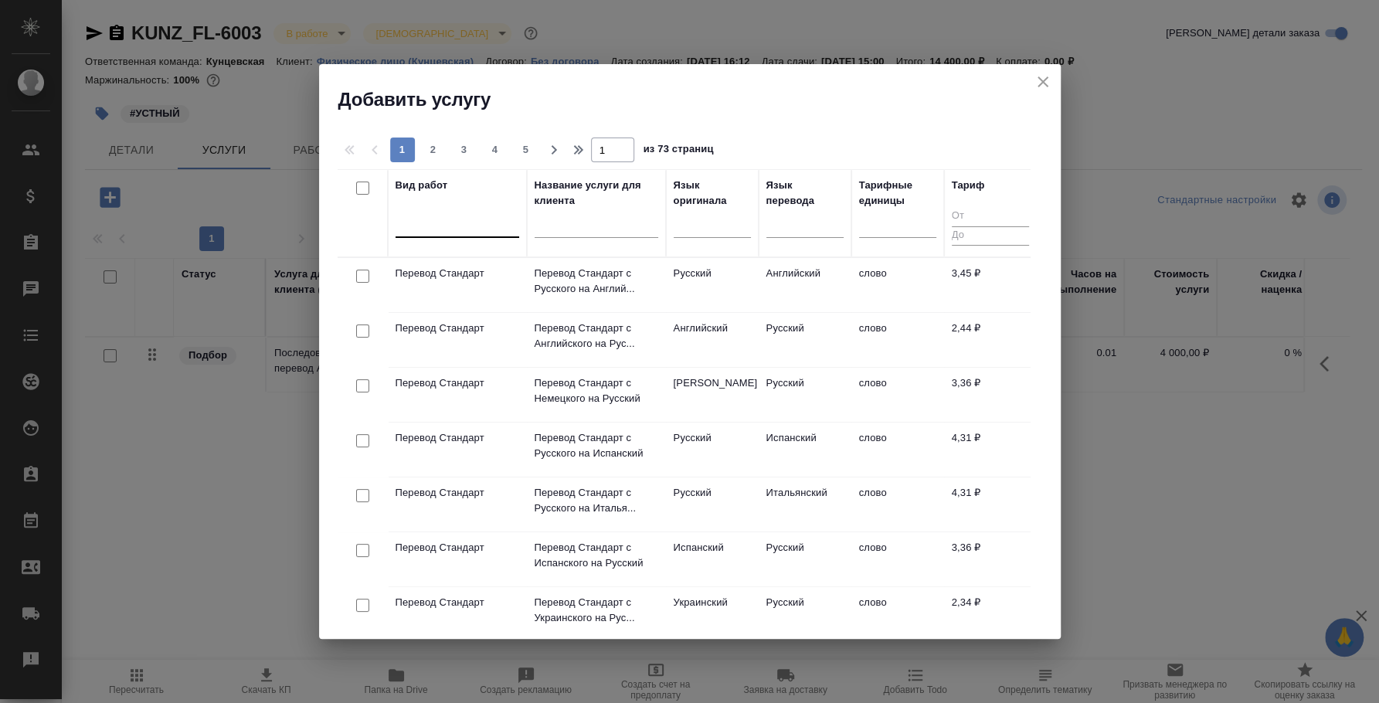
click at [470, 216] on div at bounding box center [458, 222] width 124 height 22
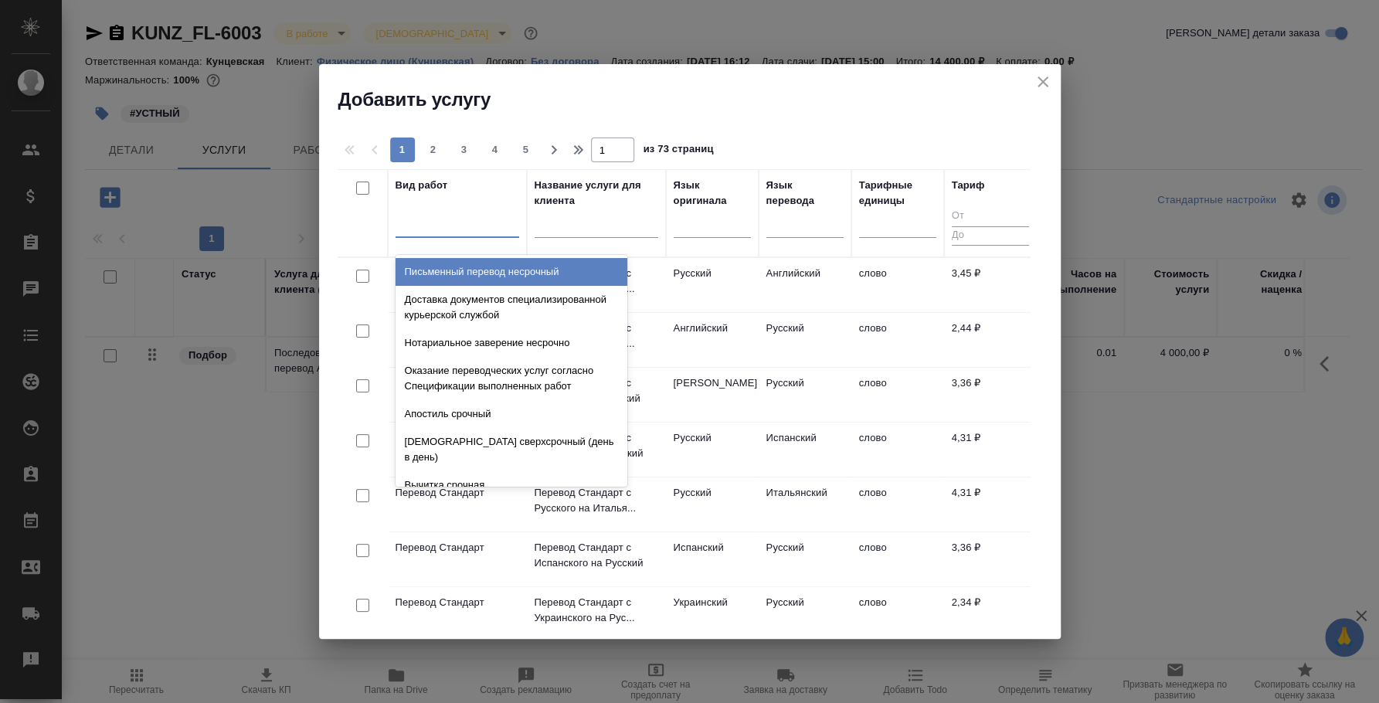
click at [620, 216] on div at bounding box center [597, 230] width 124 height 38
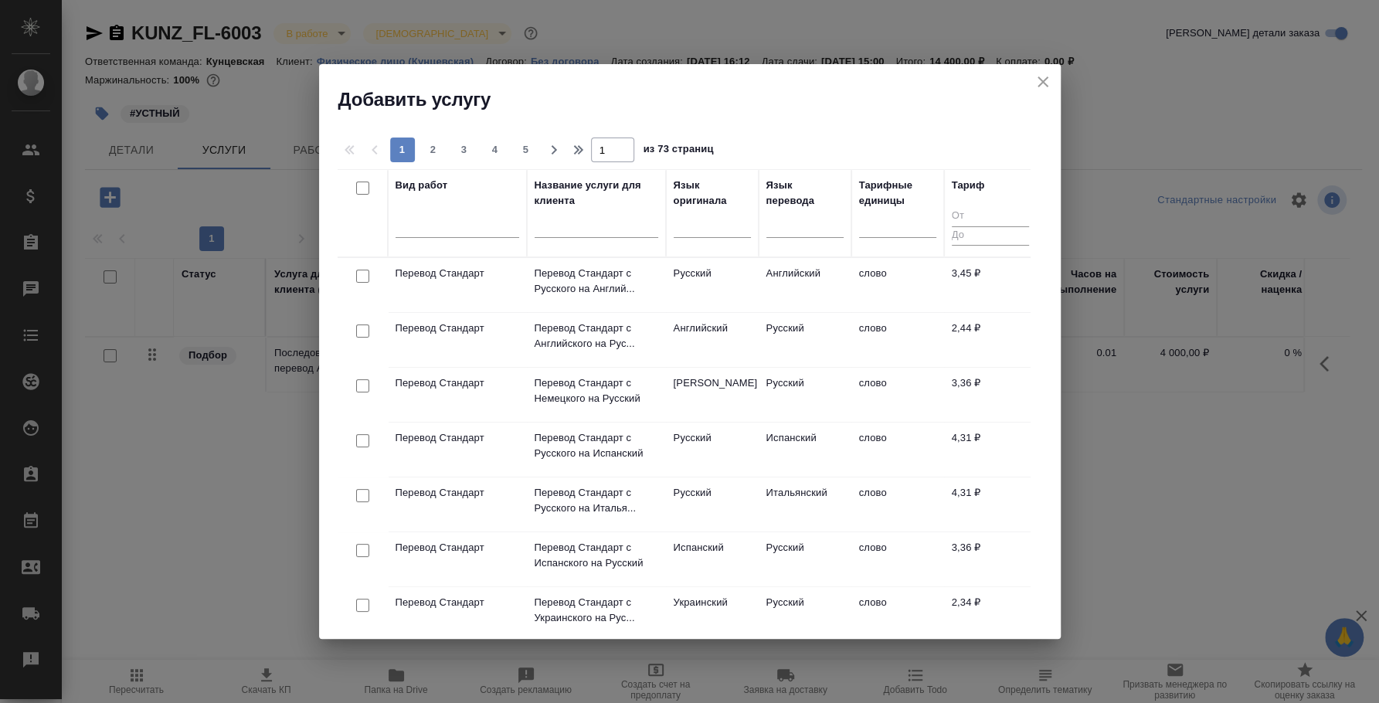
click at [618, 216] on div at bounding box center [597, 230] width 124 height 38
click at [616, 223] on input "text" at bounding box center [597, 228] width 124 height 19
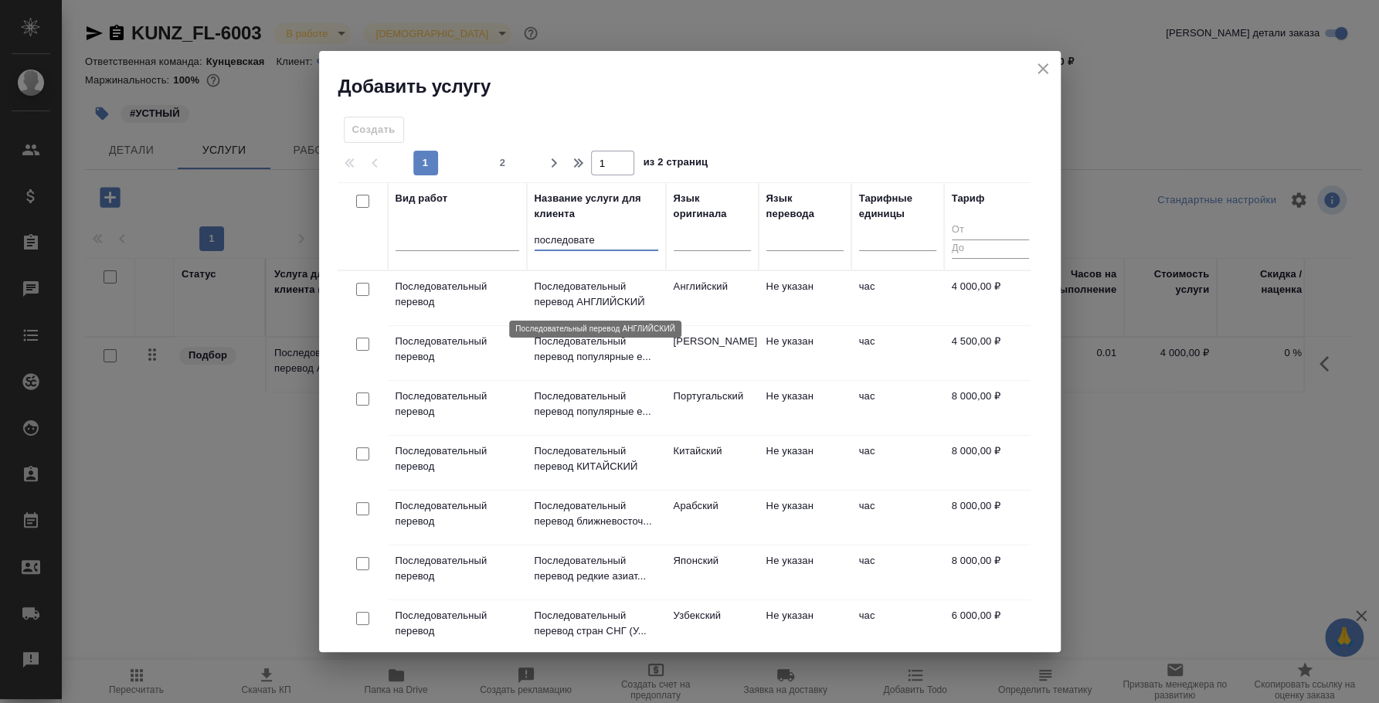
type input "последовате"
click at [578, 292] on p "Последовательный перевод АНГЛИЙСКИЙ" at bounding box center [597, 294] width 124 height 31
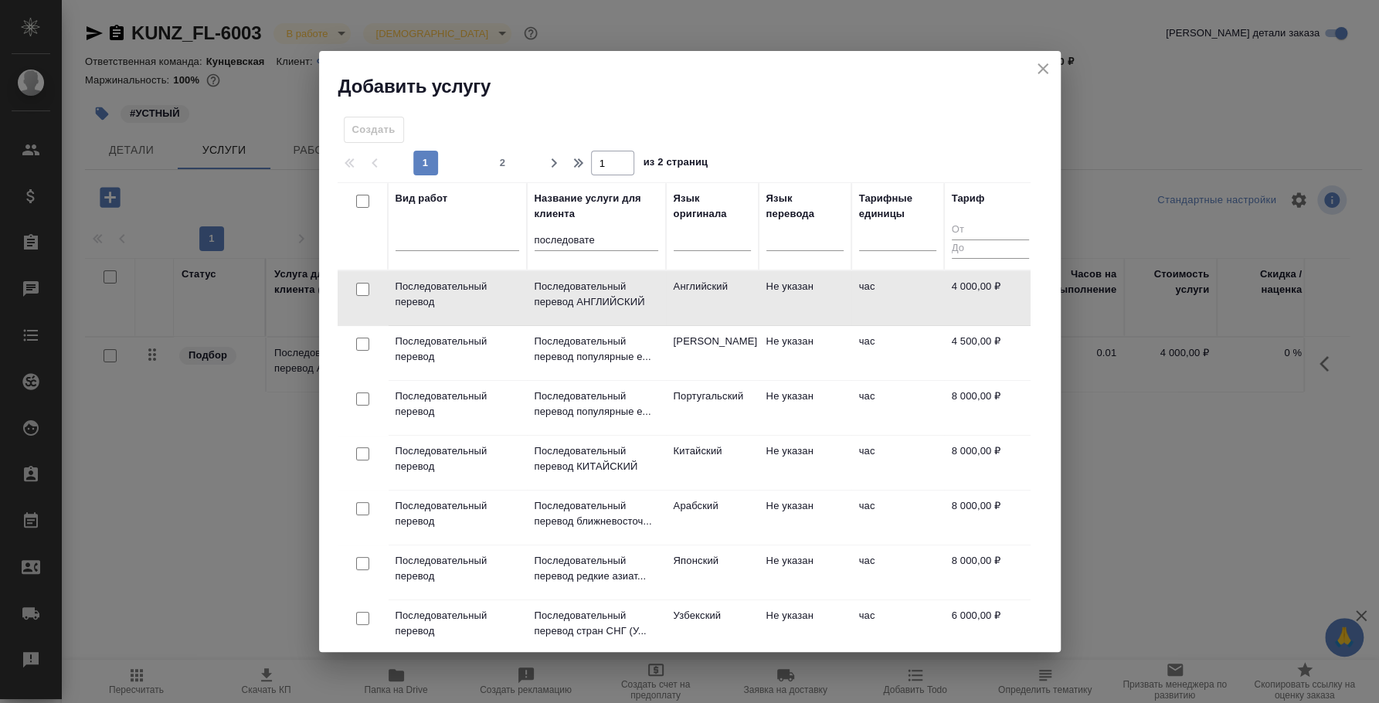
click at [365, 284] on input "checkbox" at bounding box center [362, 289] width 13 height 13
checkbox input "true"
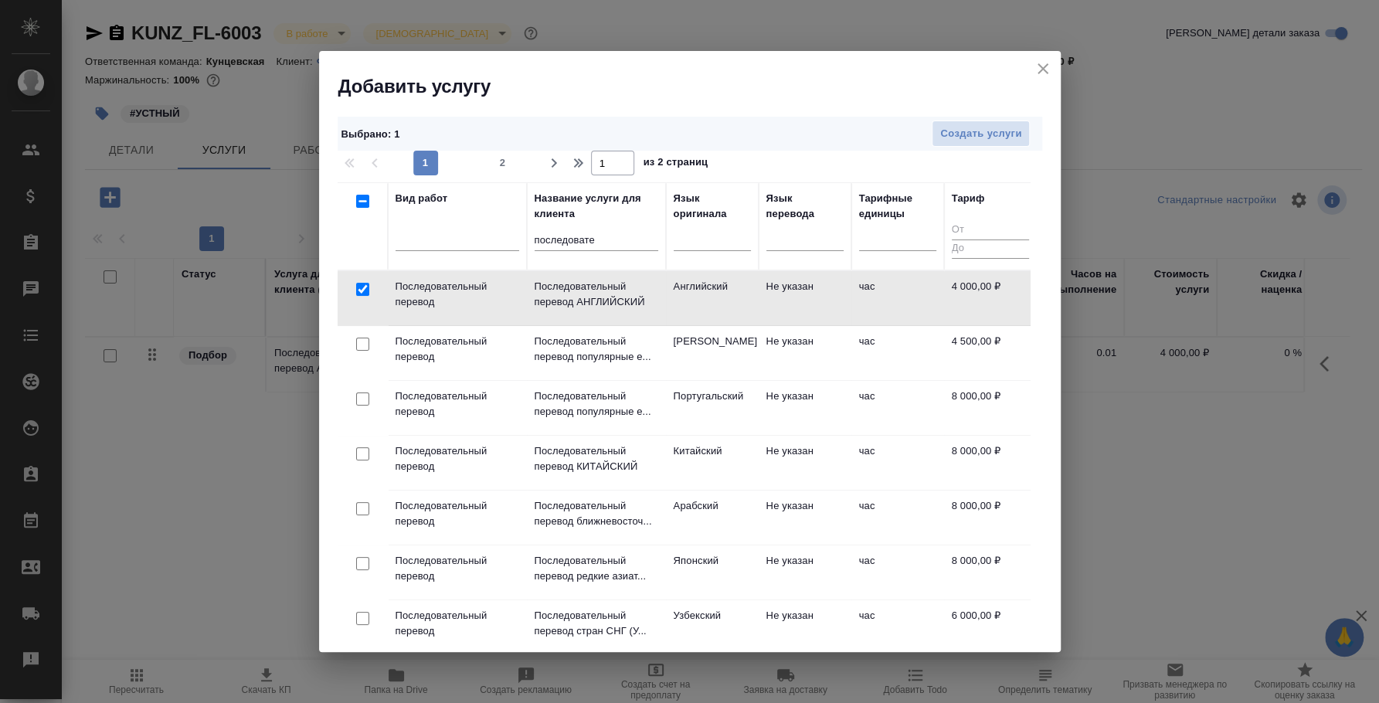
click at [1041, 73] on icon "close" at bounding box center [1043, 68] width 19 height 19
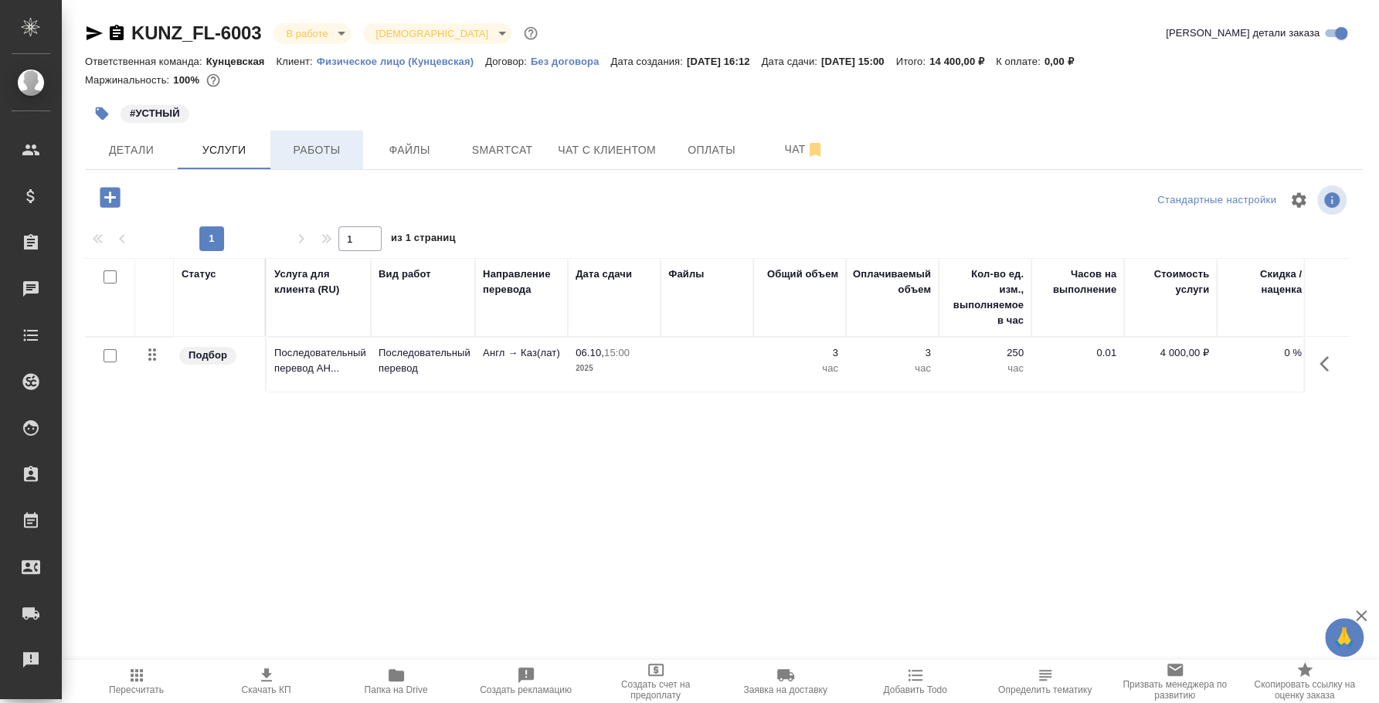
click at [341, 139] on button "Работы" at bounding box center [316, 150] width 93 height 39
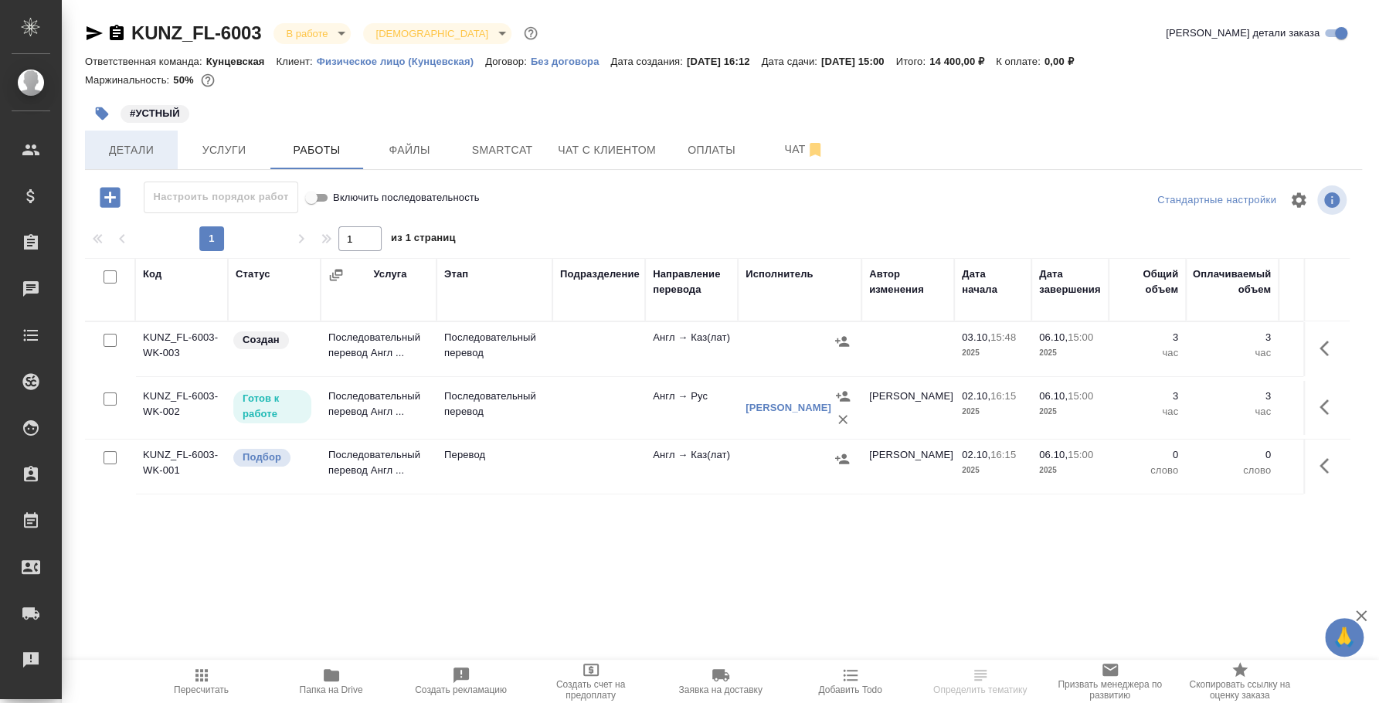
click at [142, 159] on span "Детали" at bounding box center [131, 150] width 74 height 19
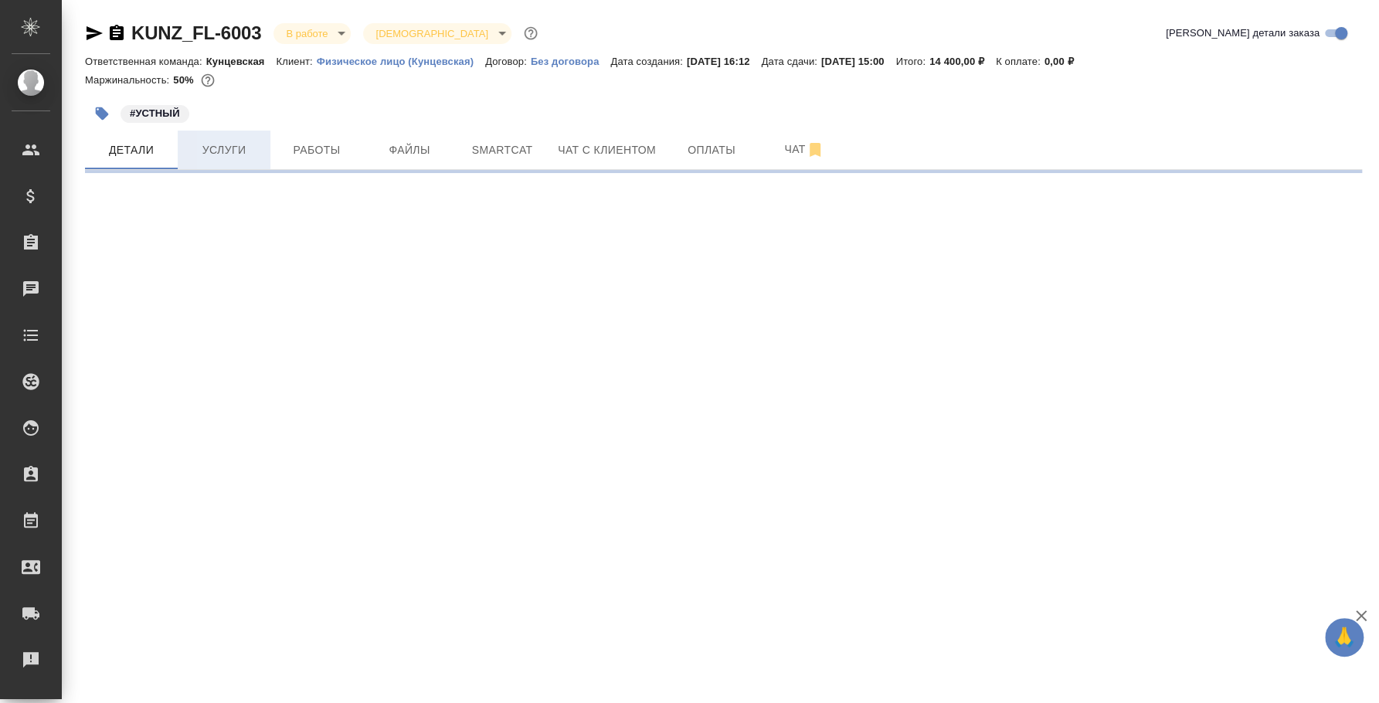
select select "RU"
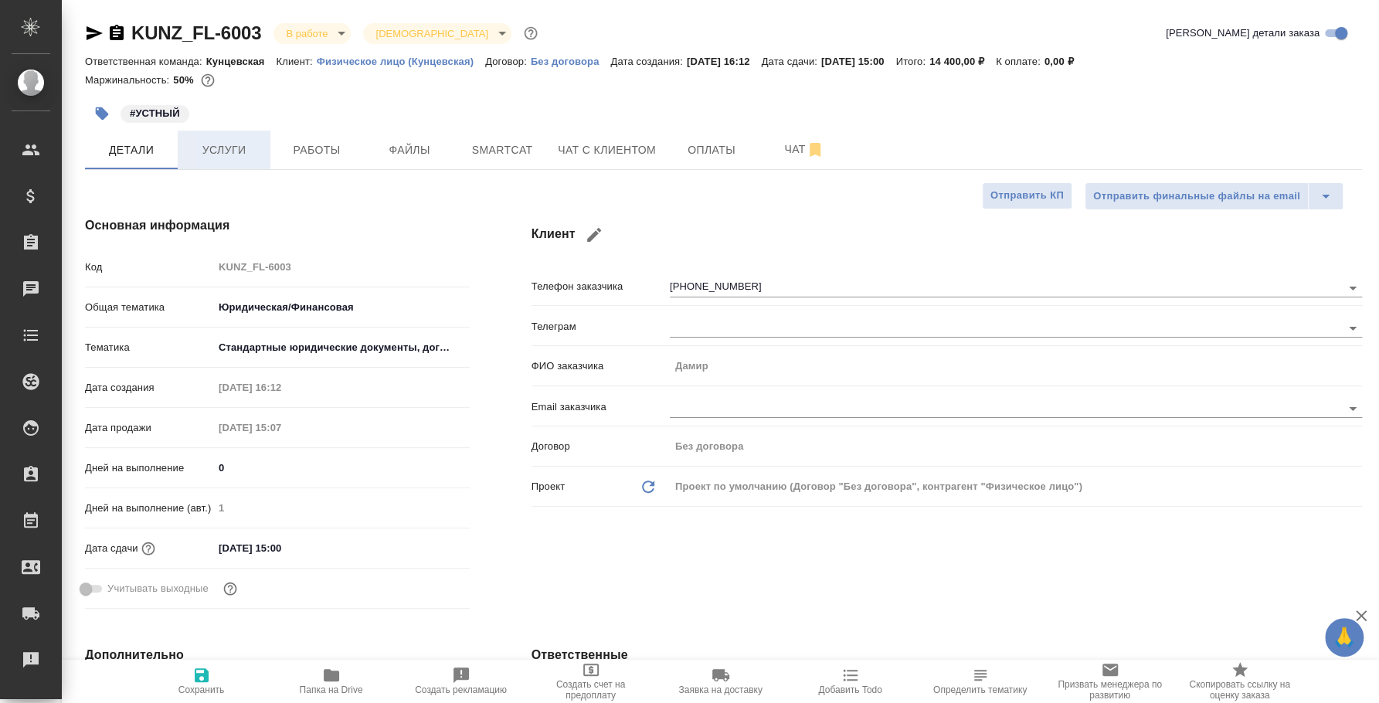
click at [247, 167] on button "Услуги" at bounding box center [224, 150] width 93 height 39
type textarea "x"
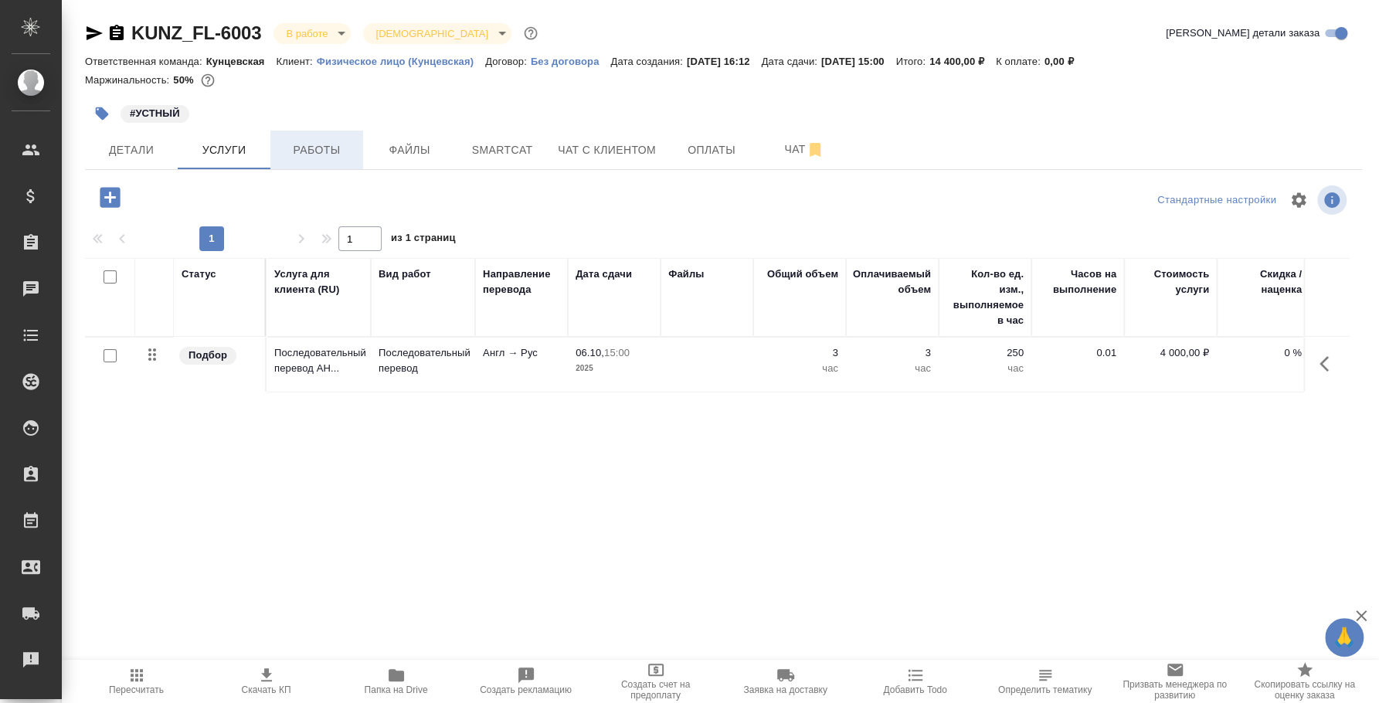
click at [309, 144] on span "Работы" at bounding box center [317, 150] width 74 height 19
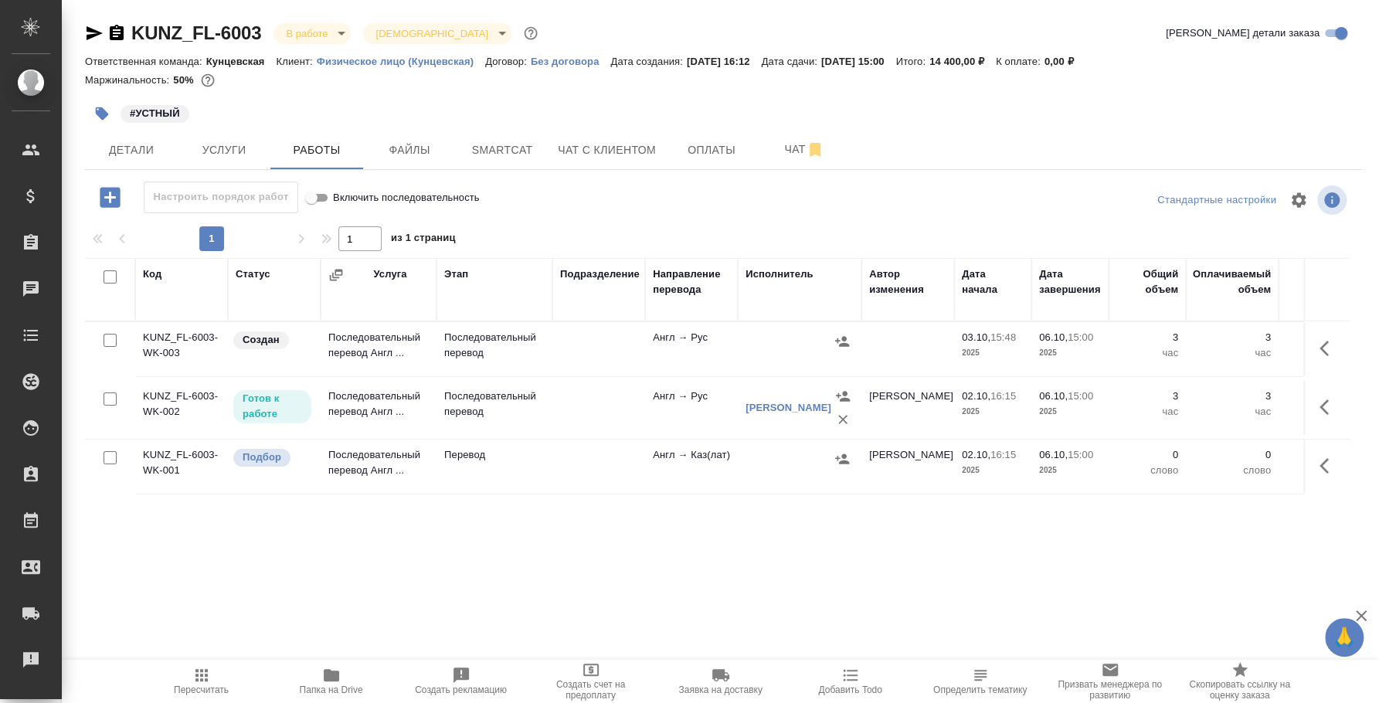
click at [112, 343] on input "checkbox" at bounding box center [110, 340] width 13 height 13
checkbox input "true"
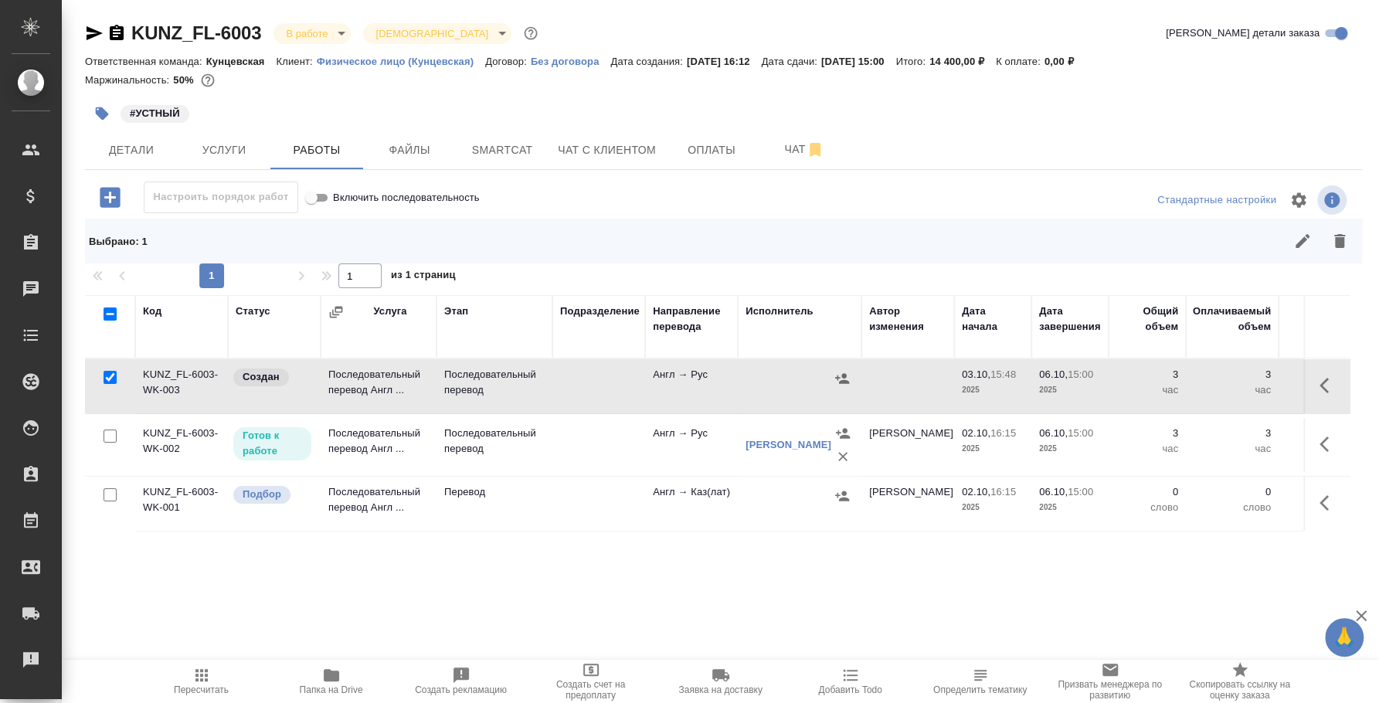
click at [117, 487] on div at bounding box center [110, 495] width 35 height 22
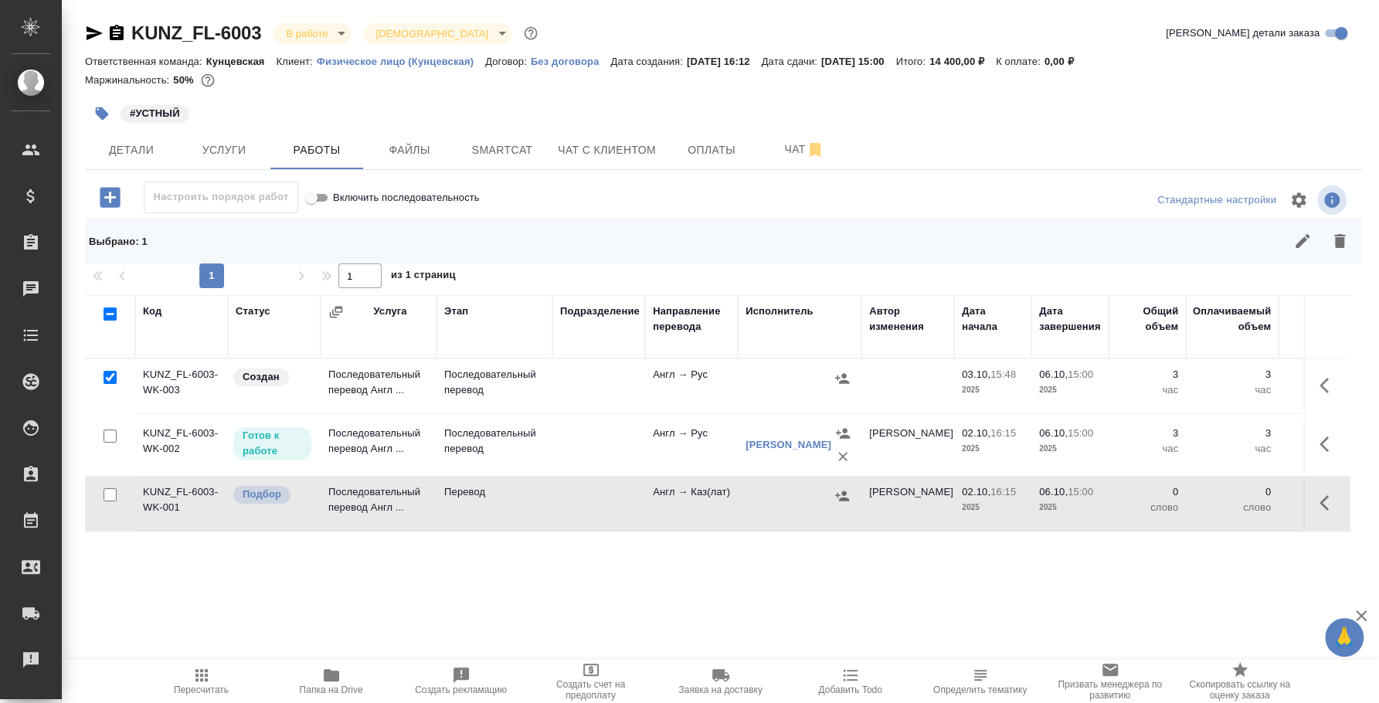
click at [112, 495] on input "checkbox" at bounding box center [110, 494] width 13 height 13
checkbox input "true"
click at [1334, 250] on icon "button" at bounding box center [1339, 241] width 19 height 19
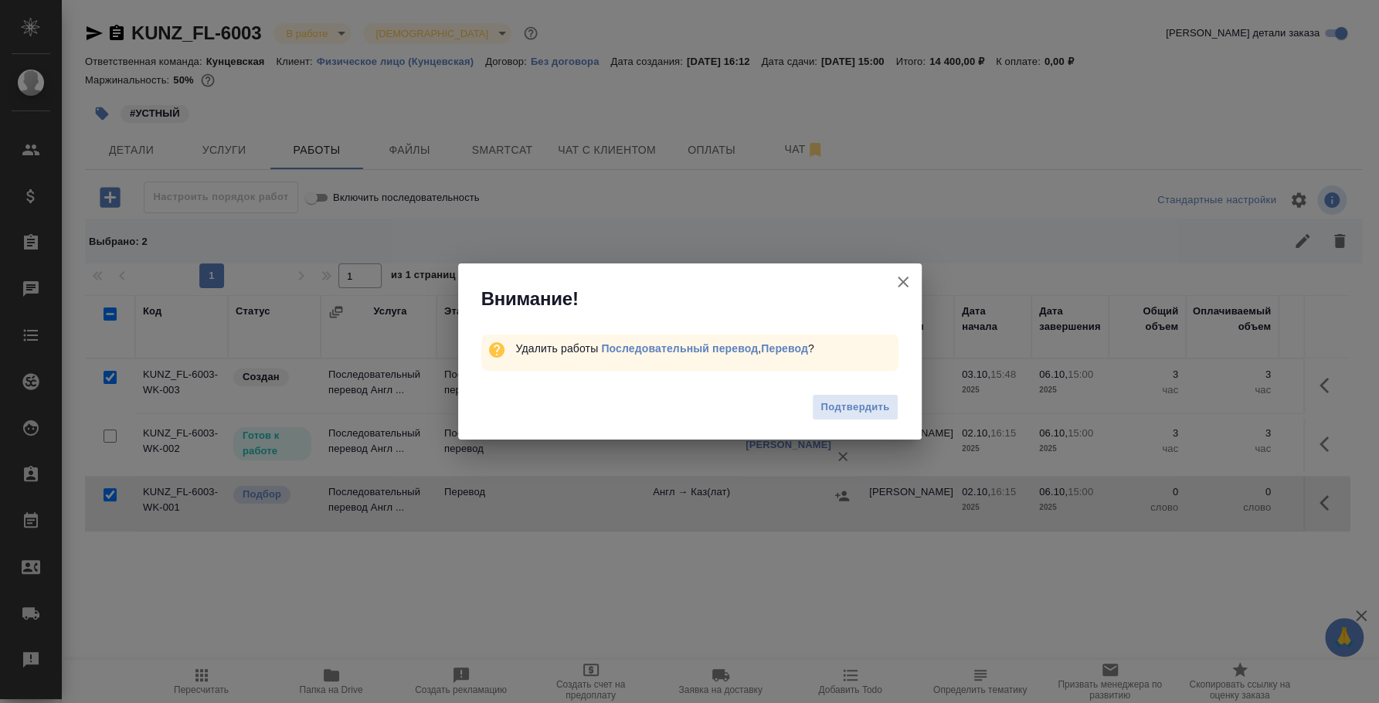
click at [863, 422] on div "Подтвердить" at bounding box center [689, 410] width 463 height 62
click at [856, 399] on span "Подтвердить" at bounding box center [854, 408] width 69 height 18
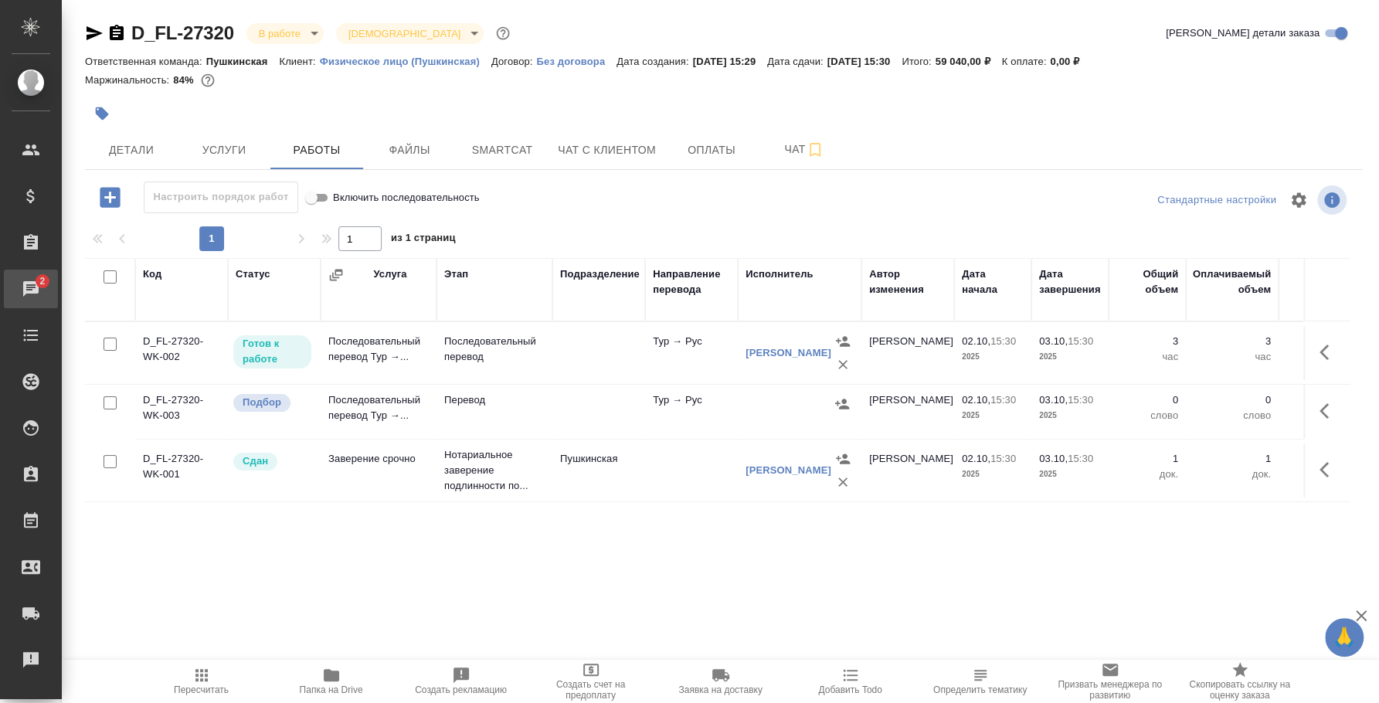
click at [38, 273] on span "2" at bounding box center [42, 280] width 24 height 15
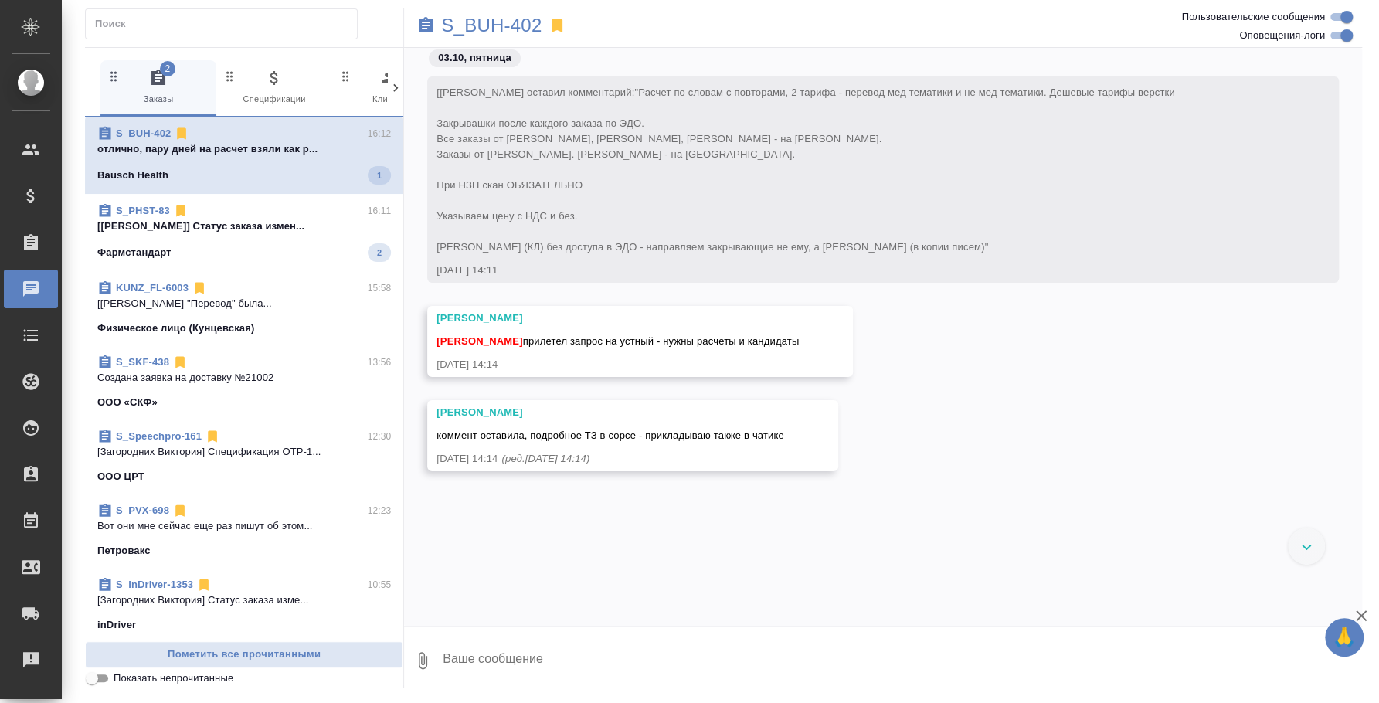
scroll to position [264, 0]
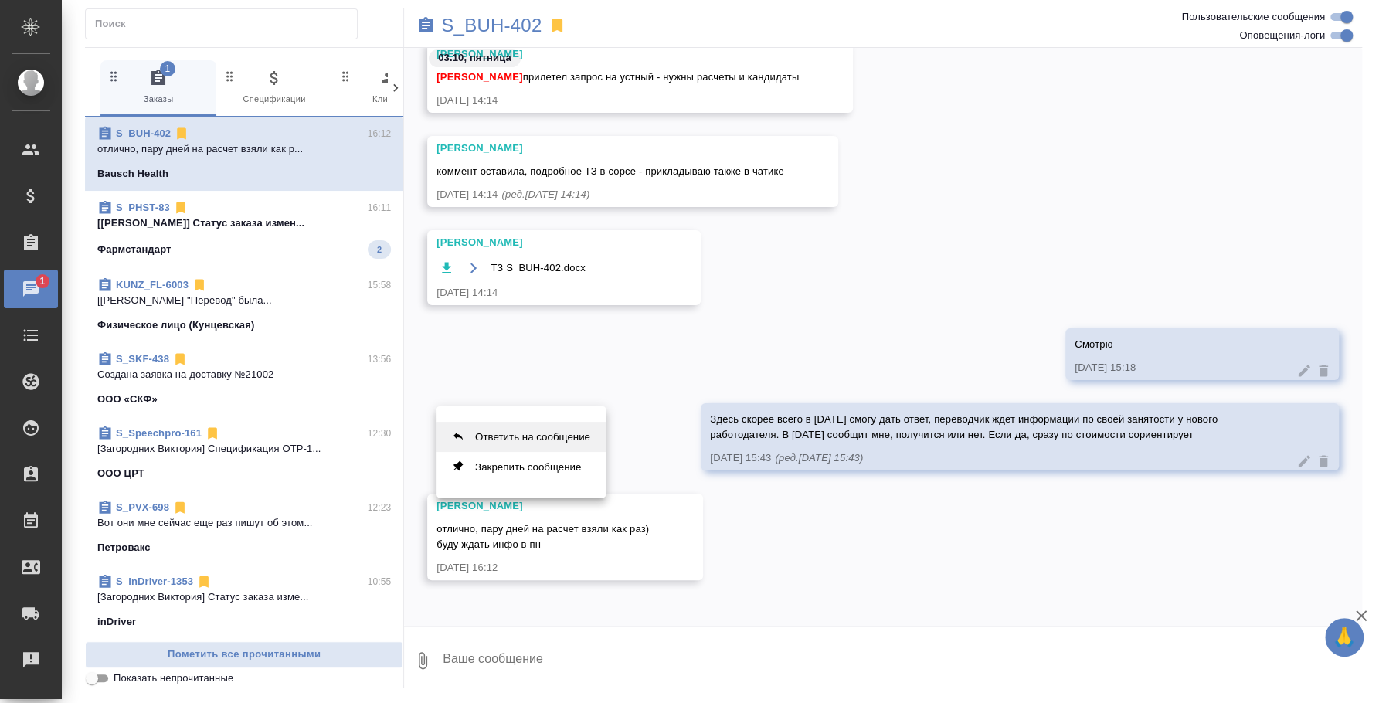
click at [552, 428] on button "Ответить на сообщение" at bounding box center [520, 437] width 169 height 30
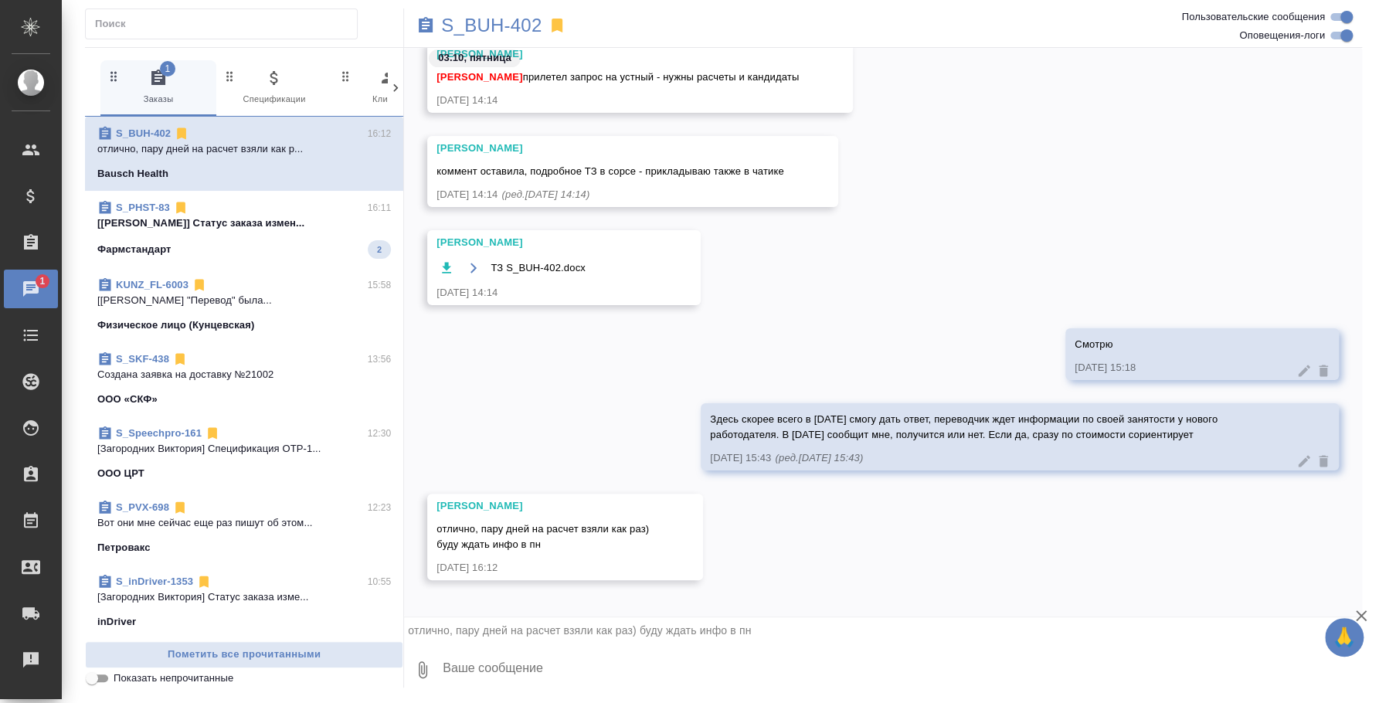
click at [593, 681] on textarea at bounding box center [901, 669] width 921 height 53
type textarea "Спасибо) Если что в пн пни меня, если не отвечу)"
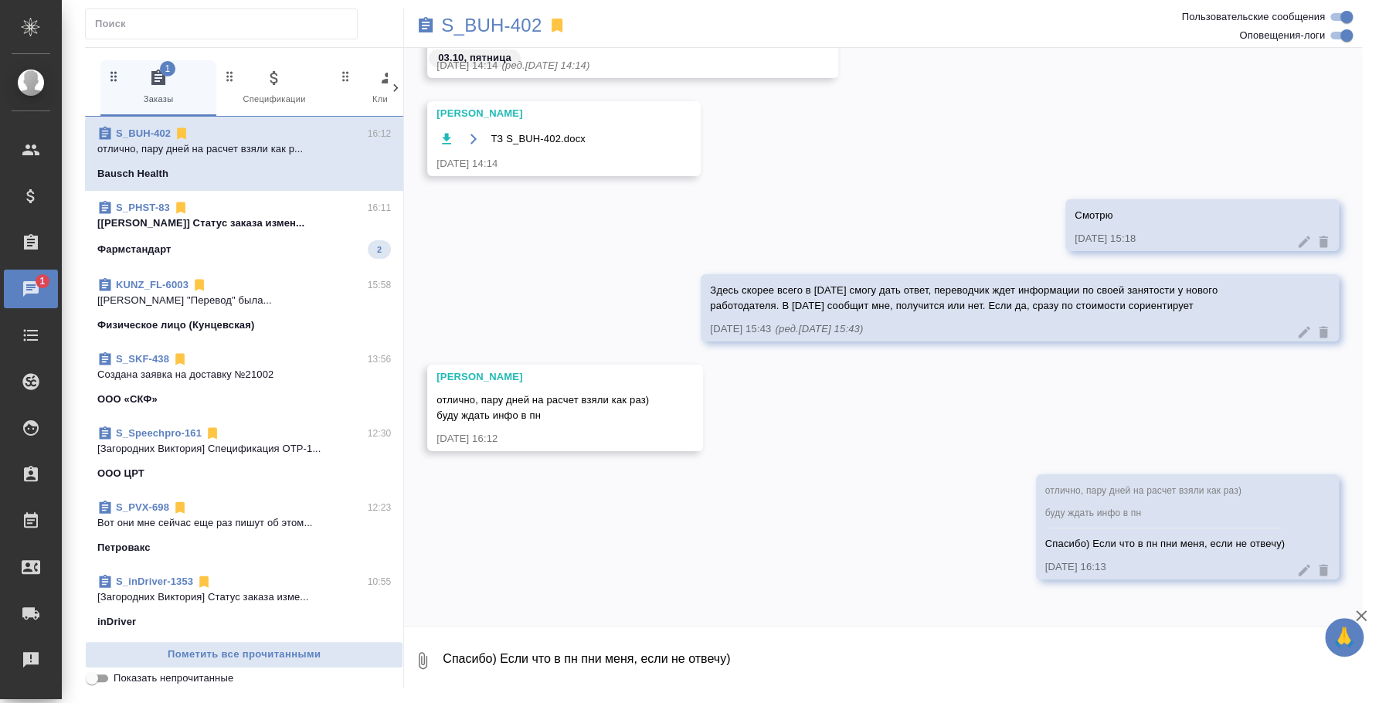
click at [188, 240] on div "Фармстандарт 2" at bounding box center [244, 249] width 294 height 19
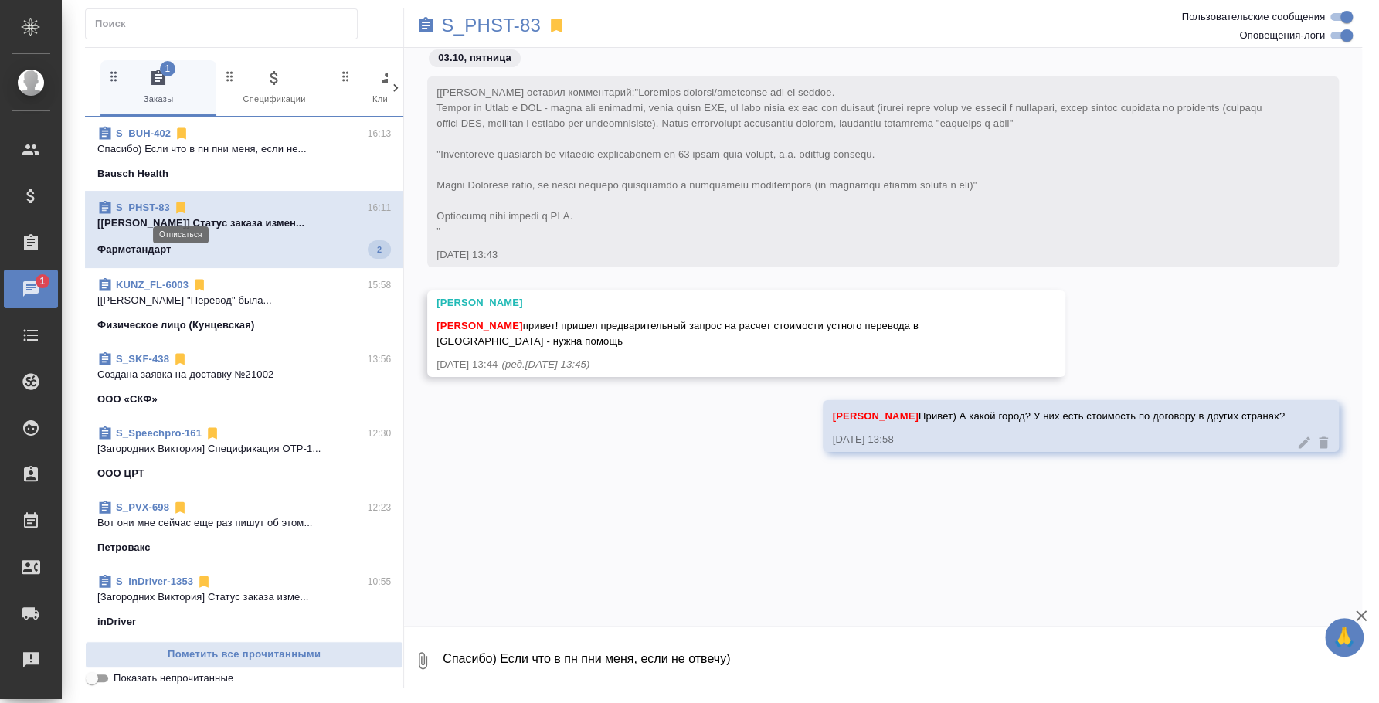
scroll to position [2485, 0]
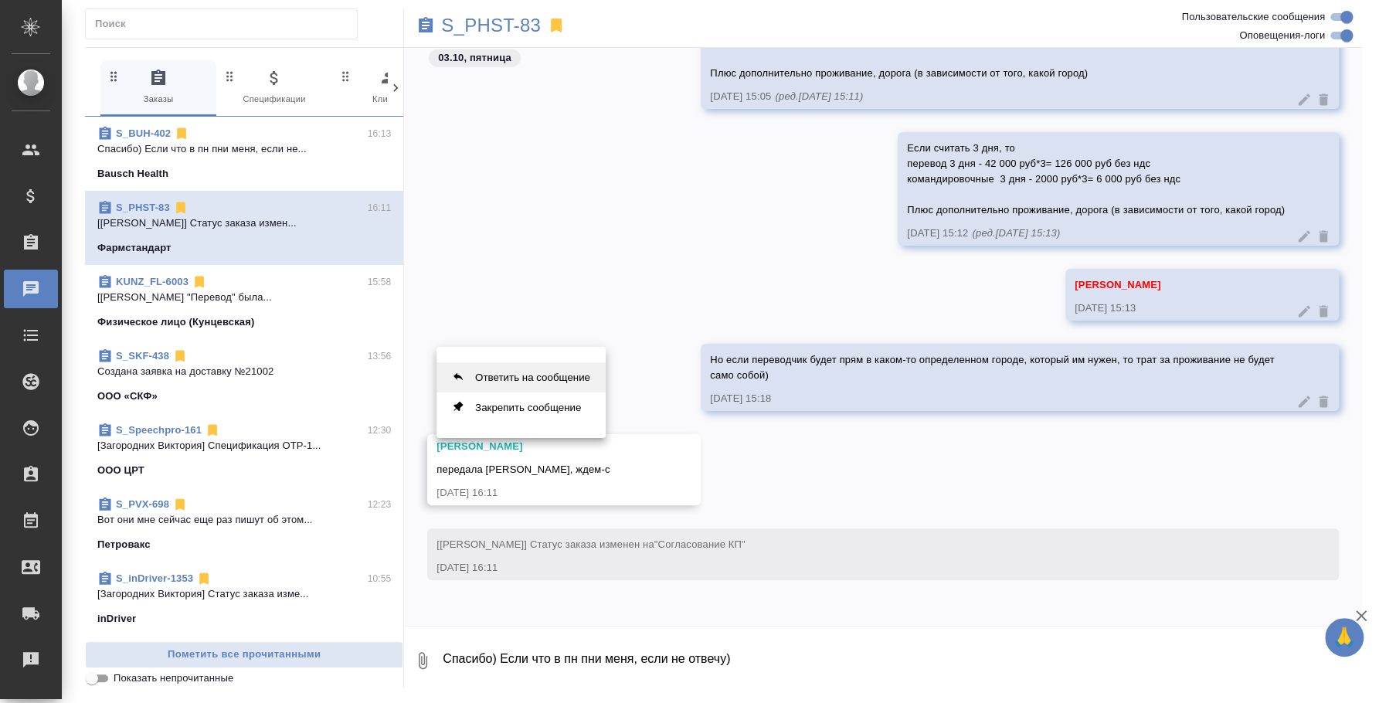
click at [572, 384] on button "Ответить на сообщение" at bounding box center [520, 377] width 169 height 30
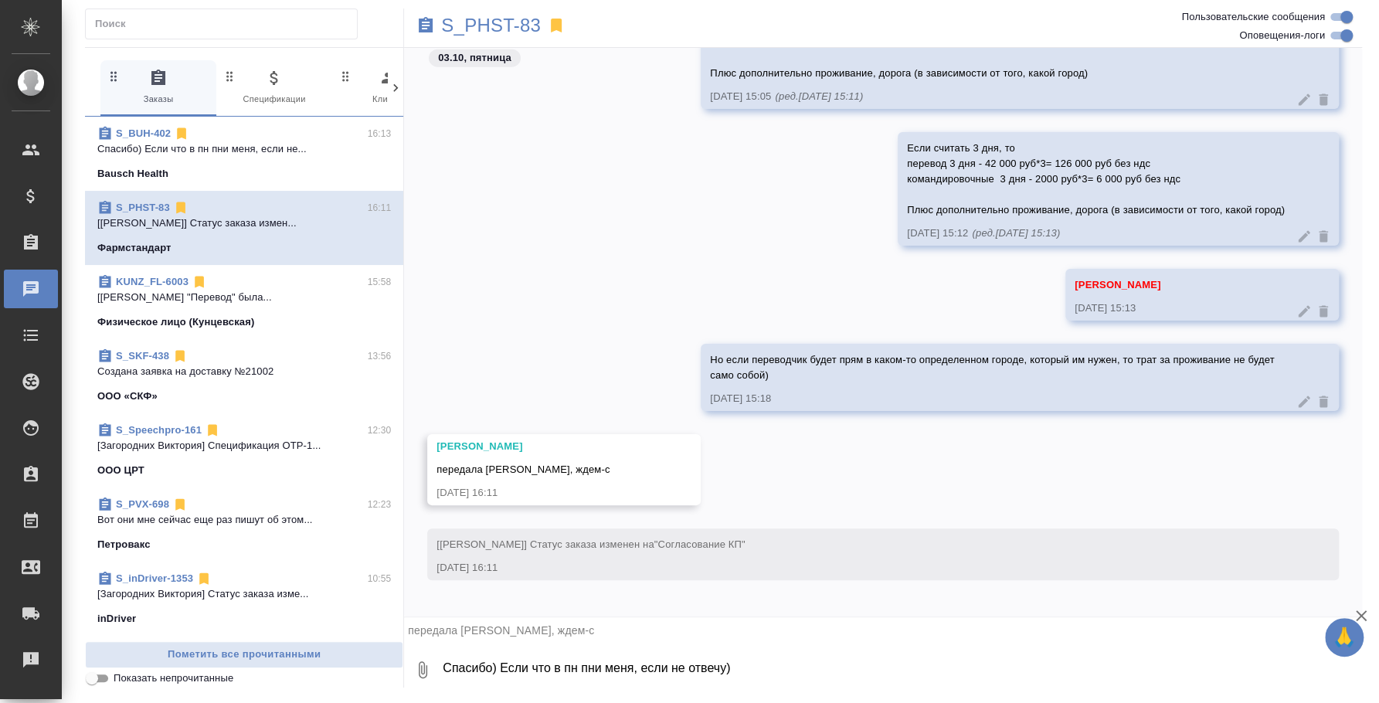
click at [501, 670] on textarea "Спасибо) Если что в пн пни меня, если не отвечу)" at bounding box center [901, 669] width 921 height 53
type textarea "О"
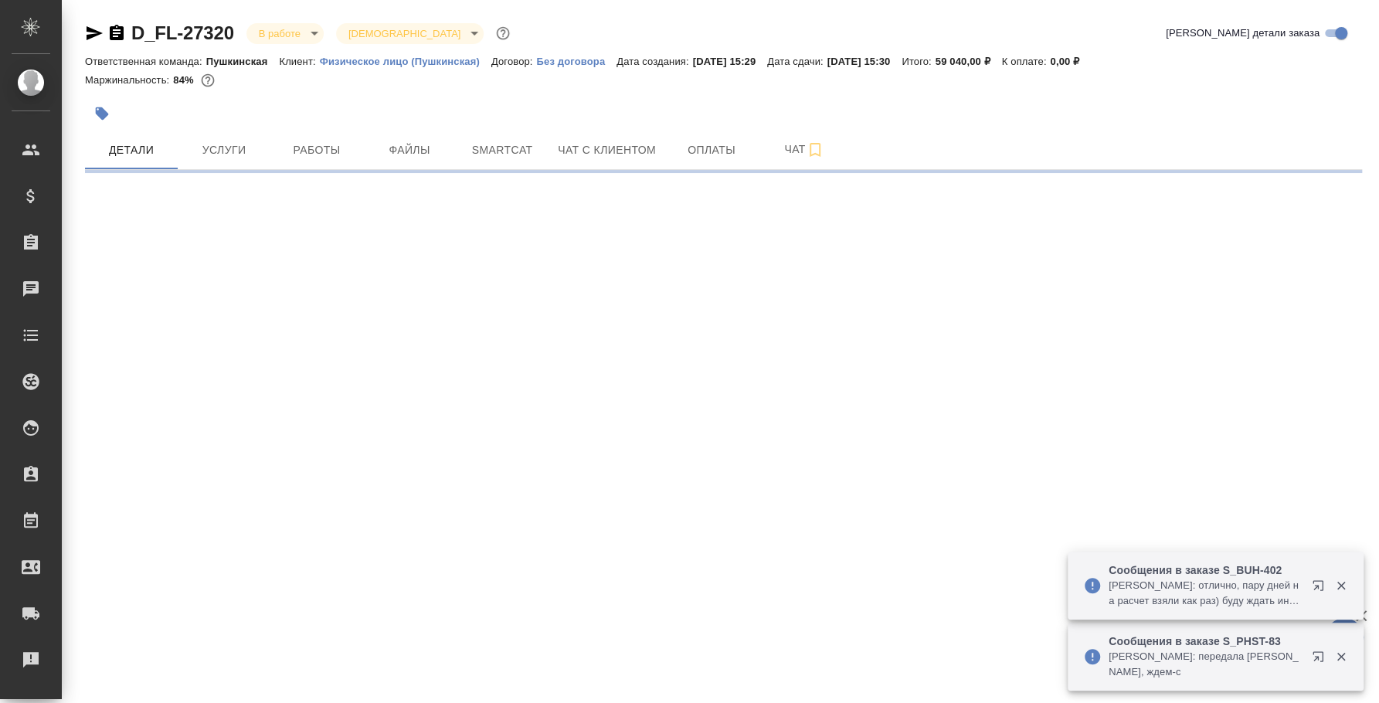
select select "RU"
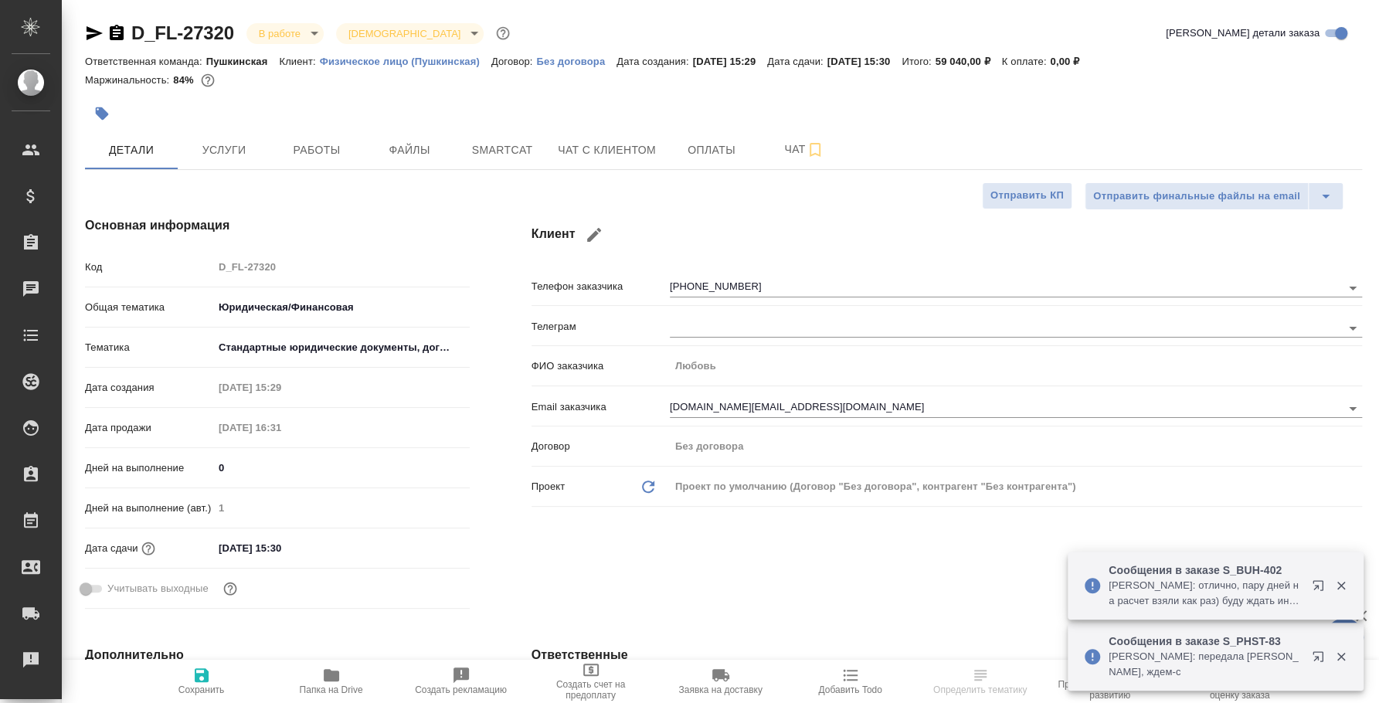
type textarea "x"
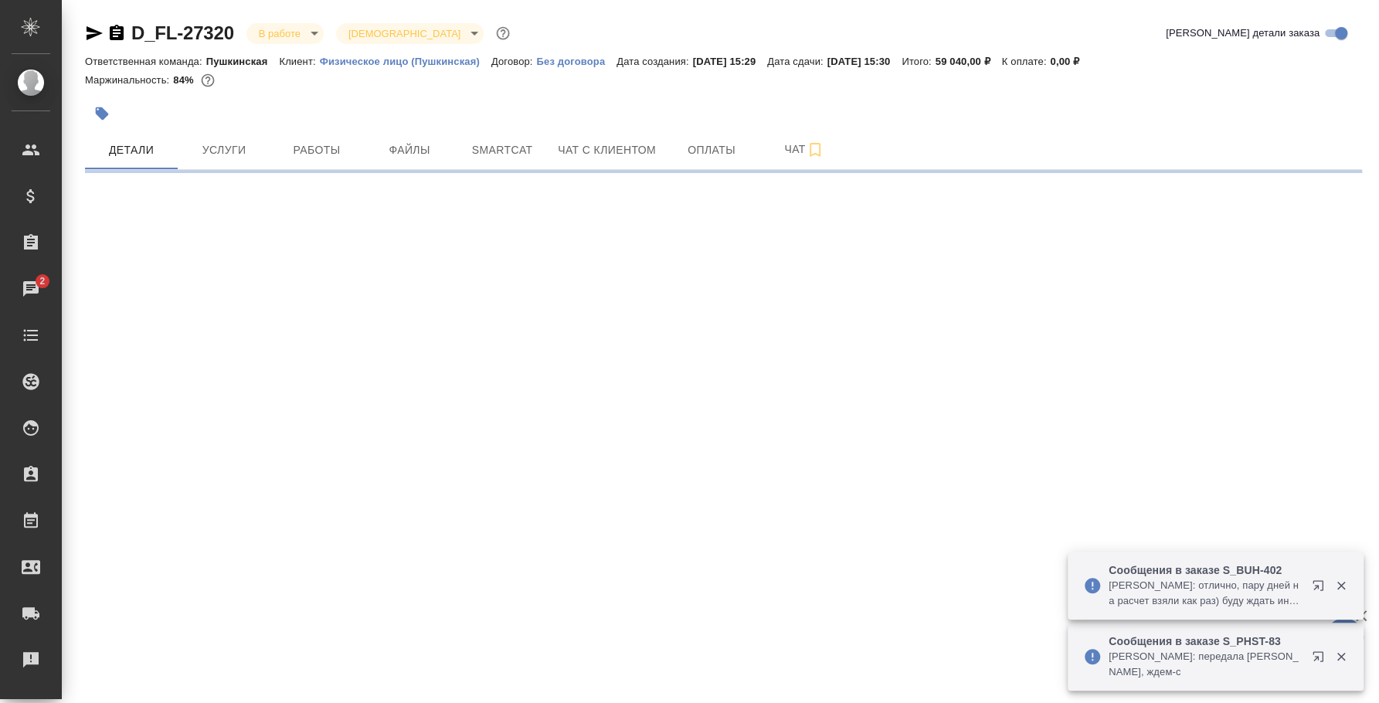
select select "RU"
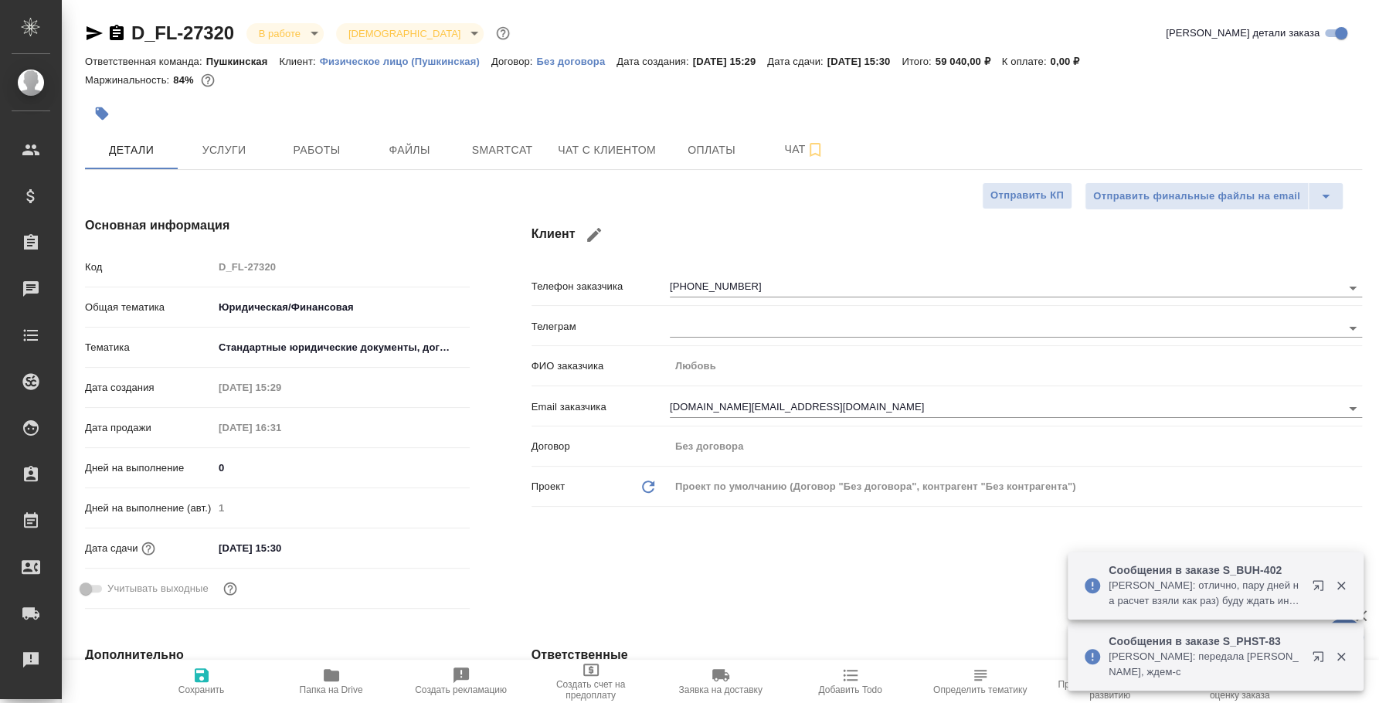
type textarea "x"
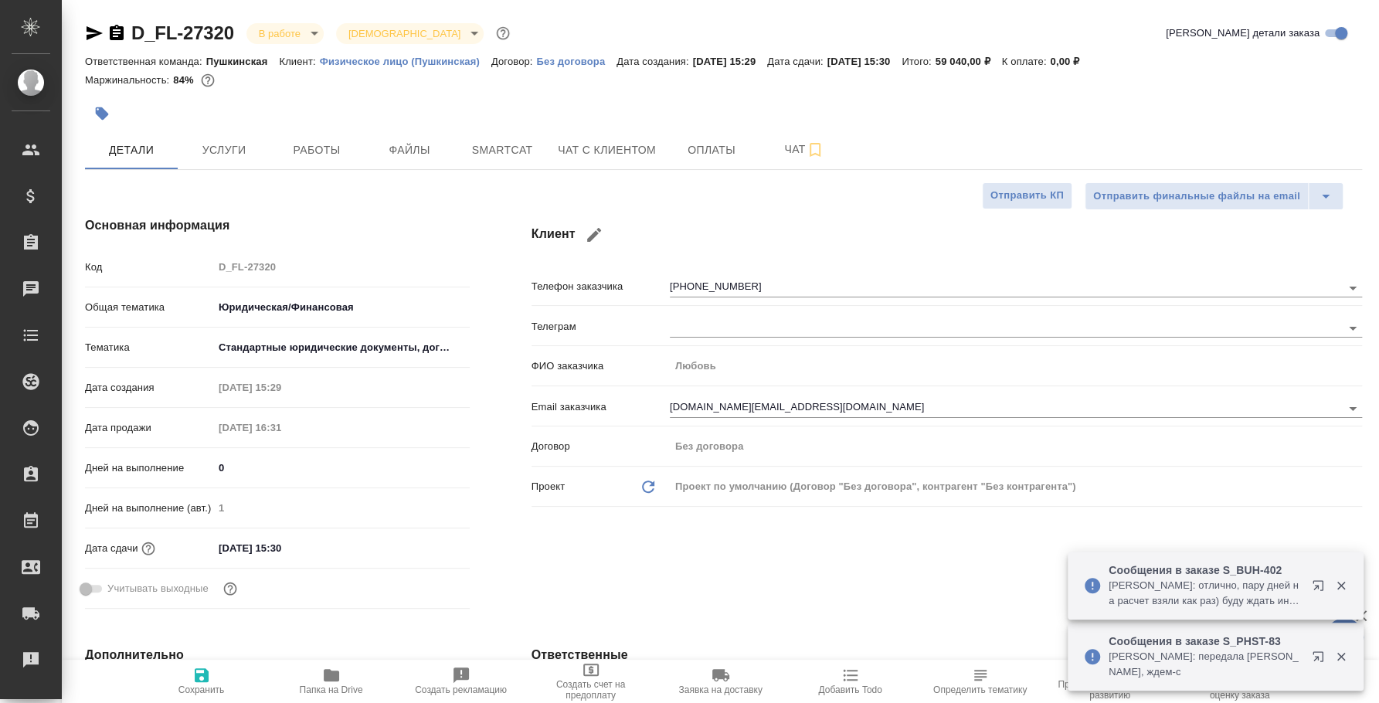
type textarea "x"
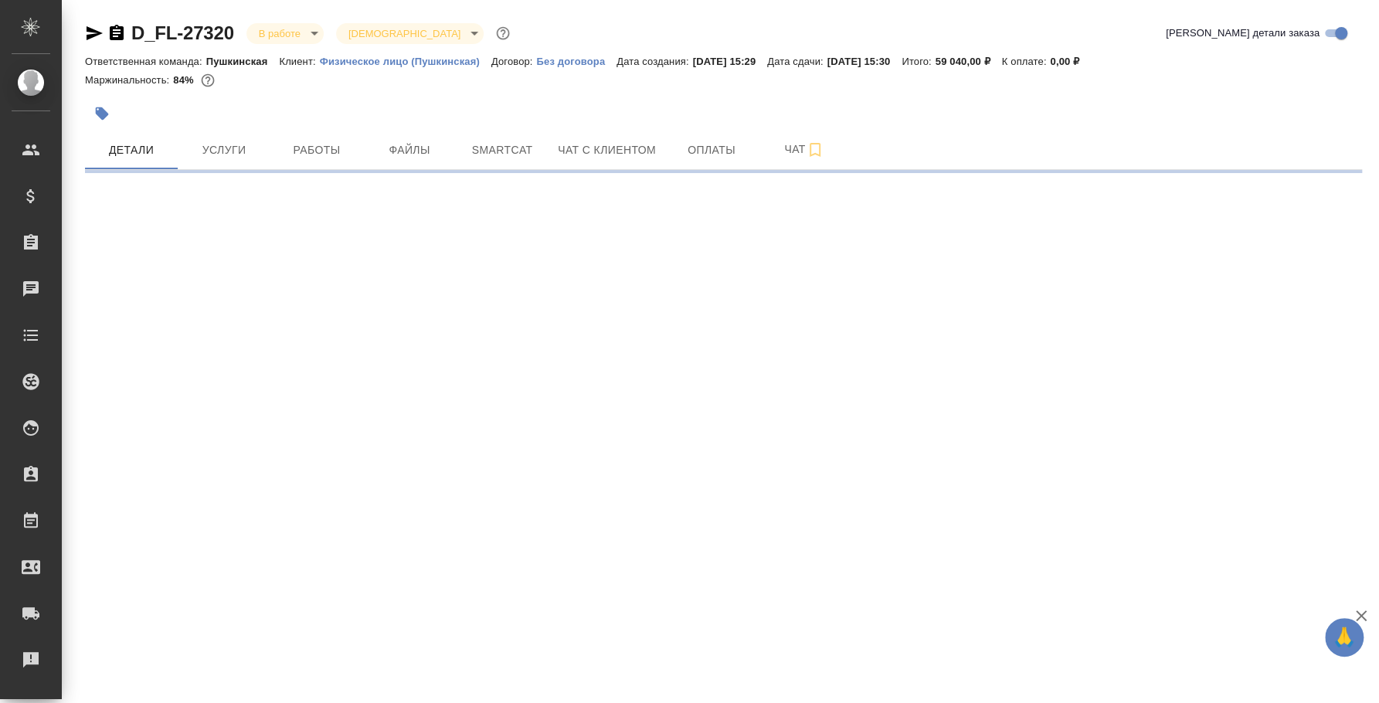
select select "RU"
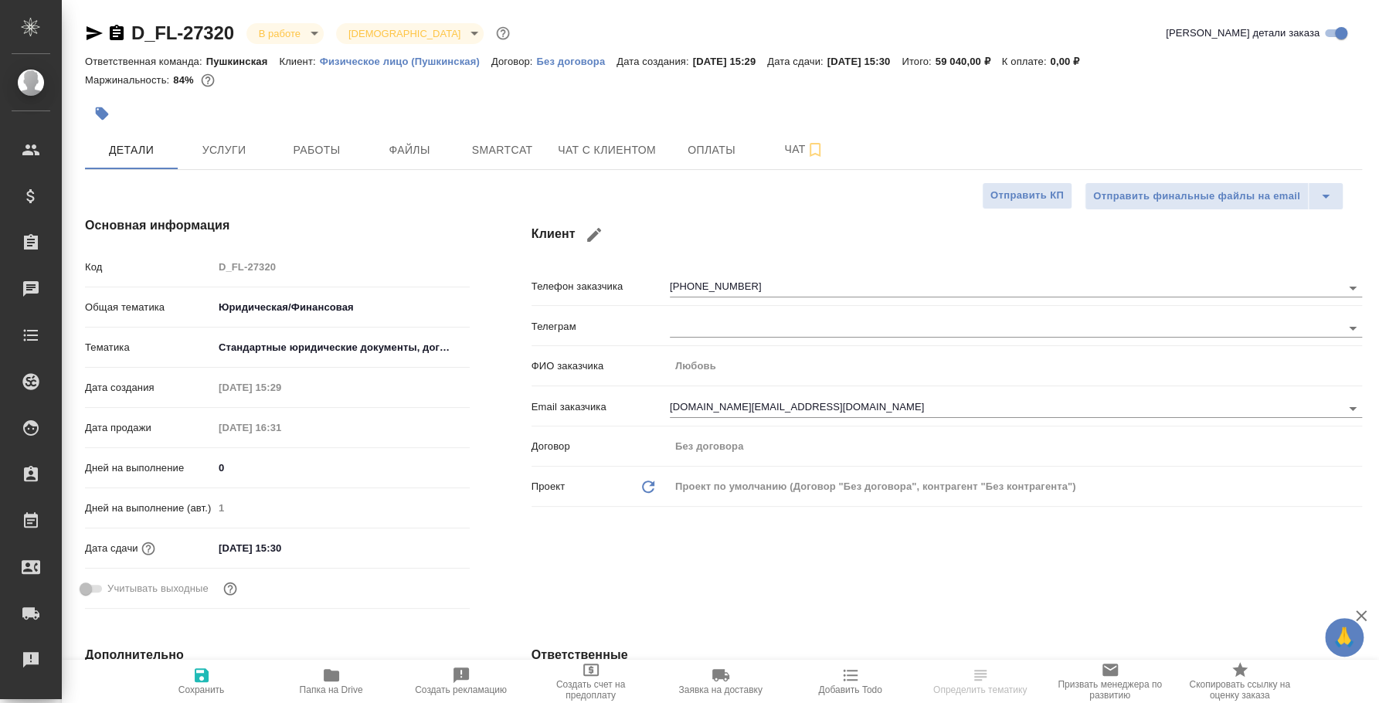
type textarea "x"
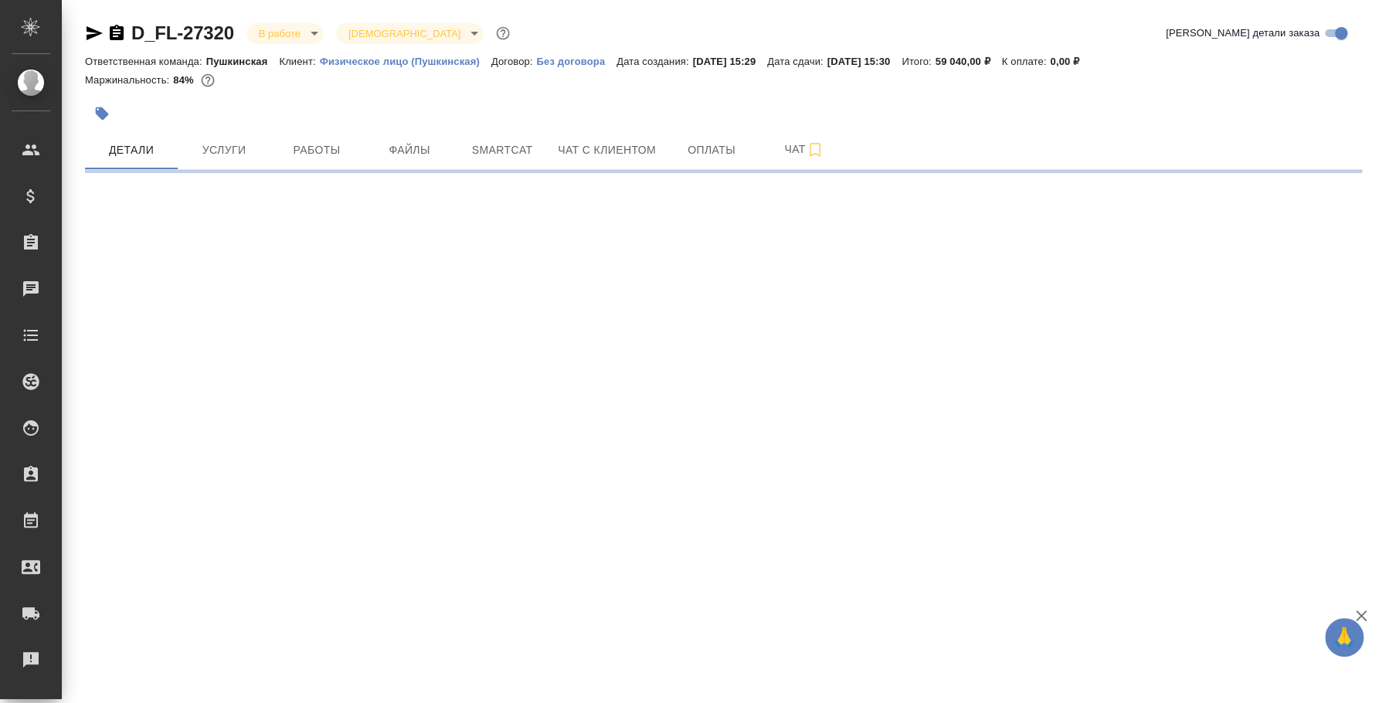
select select "RU"
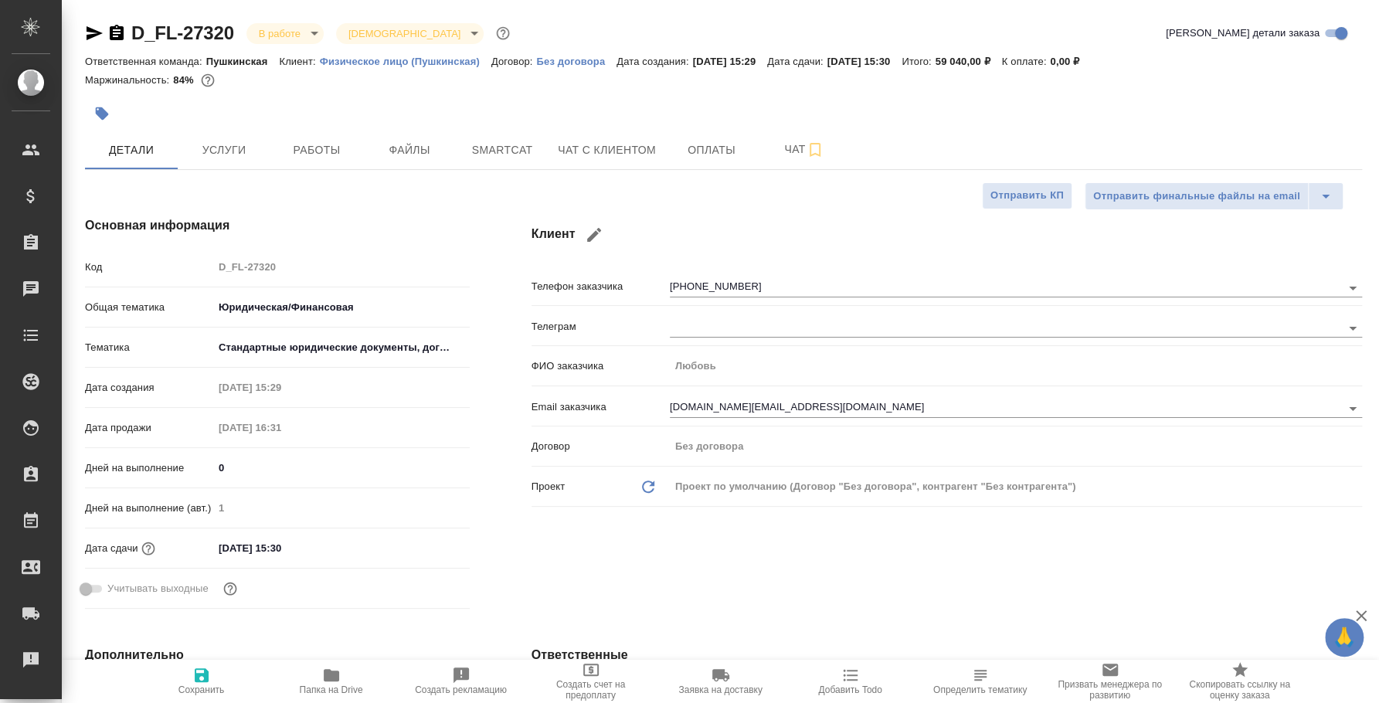
type textarea "x"
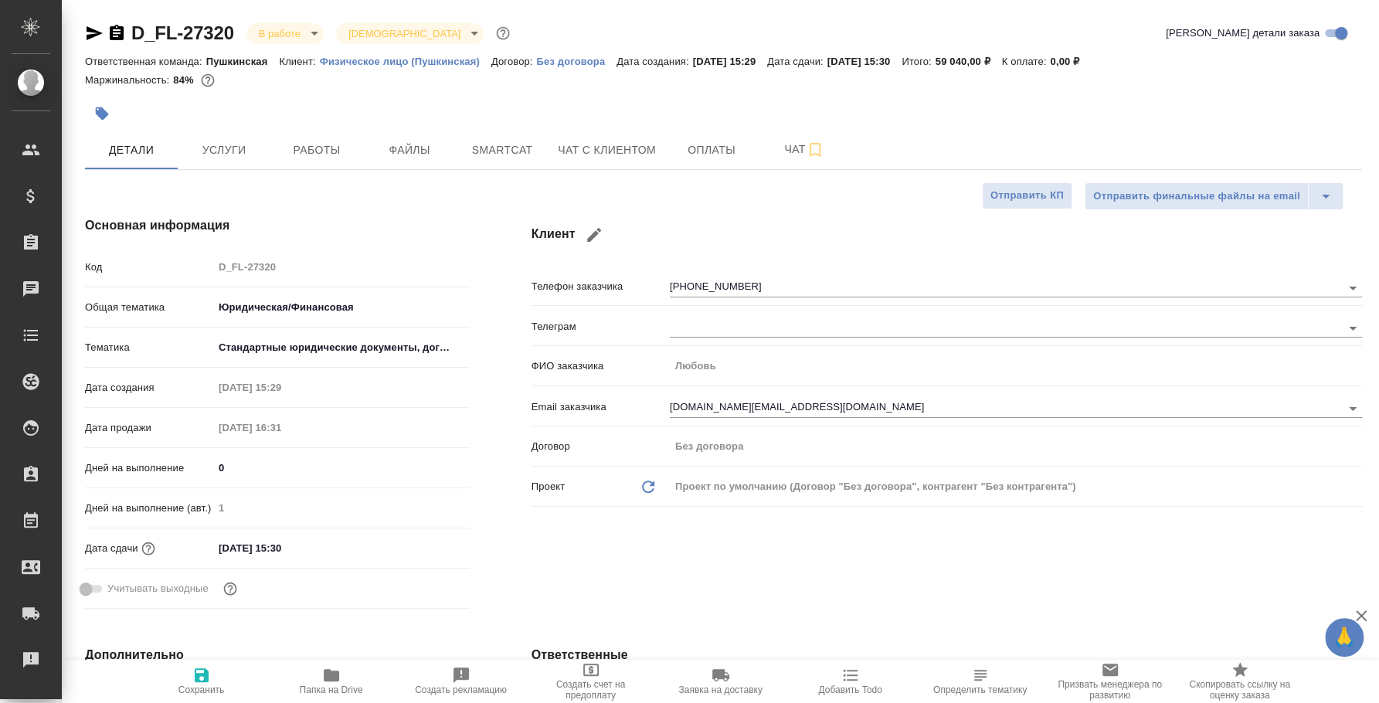
type textarea "x"
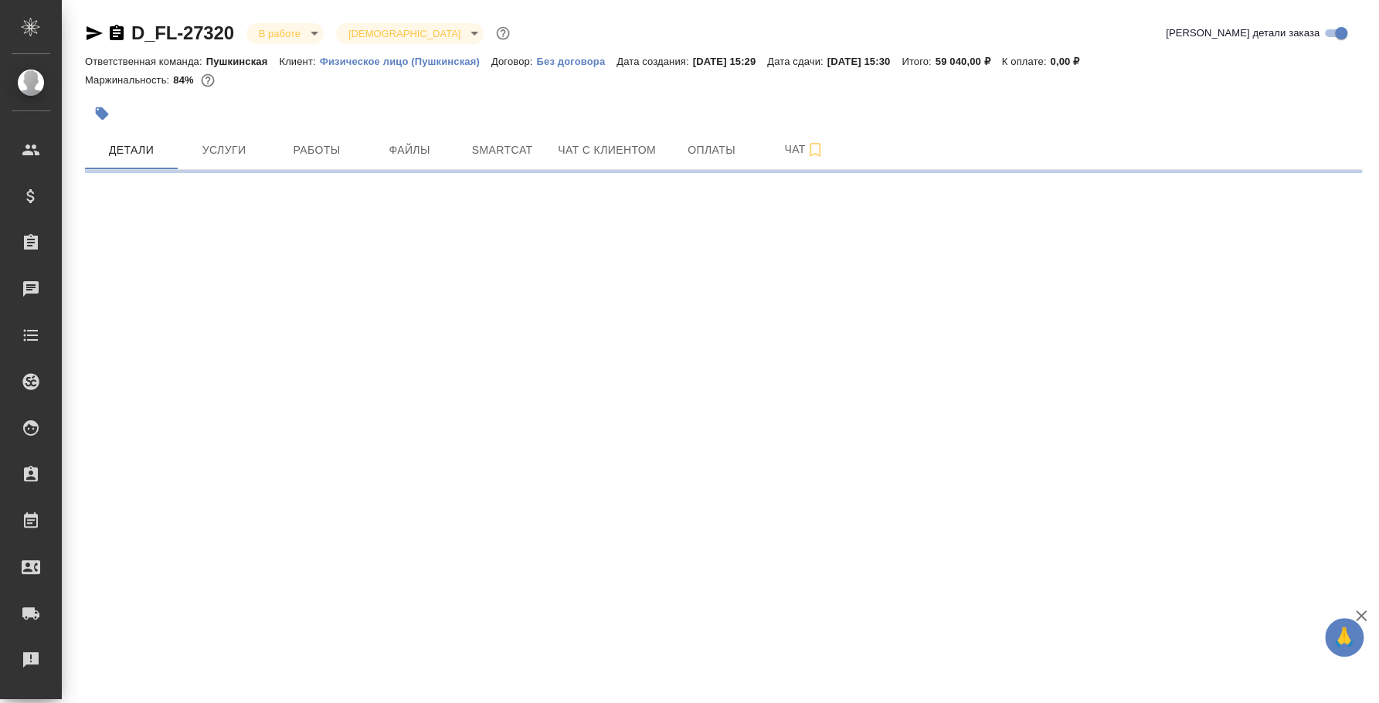
select select "RU"
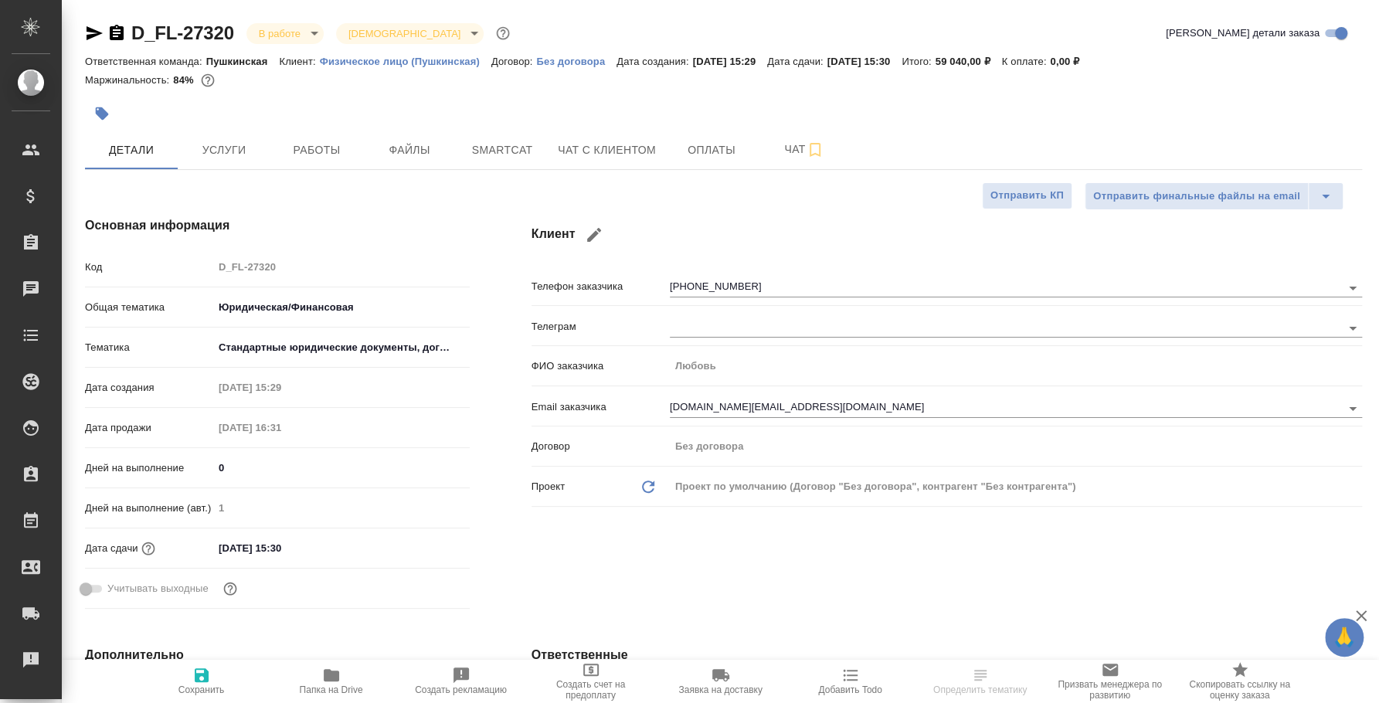
type textarea "x"
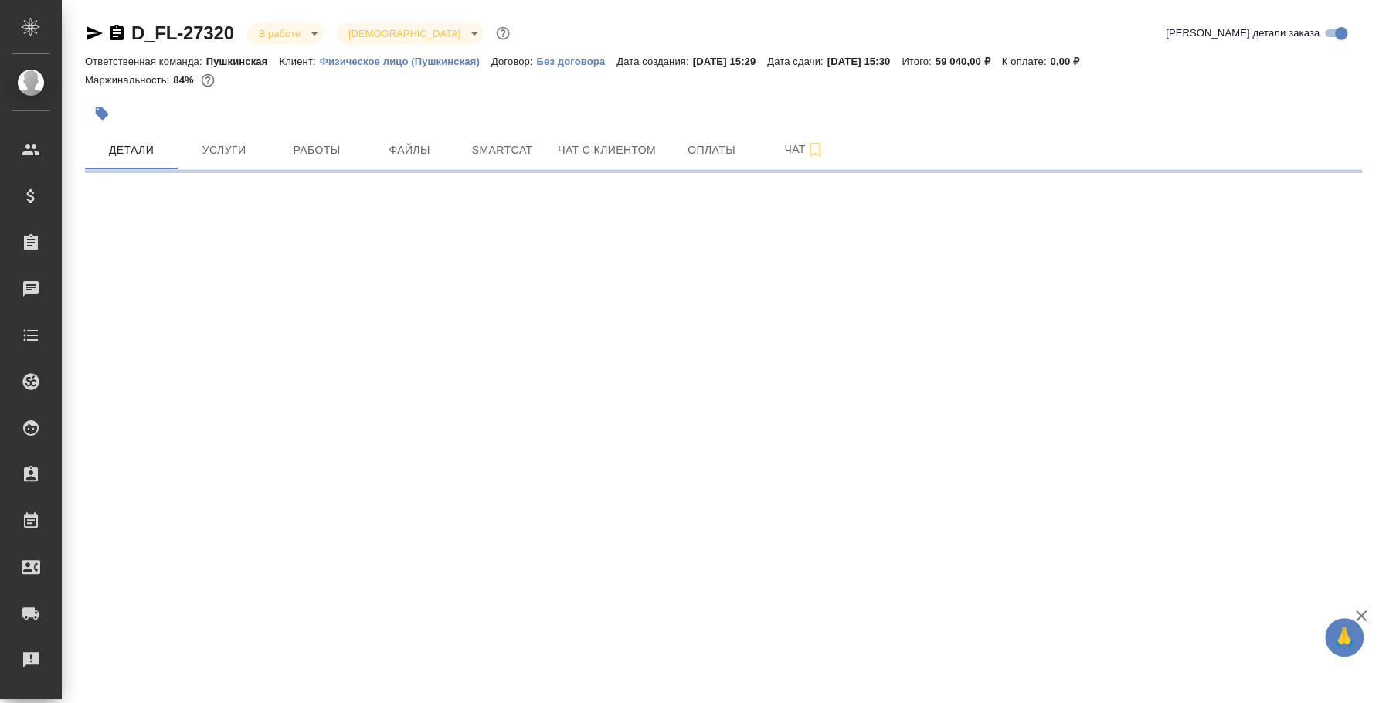
select select "RU"
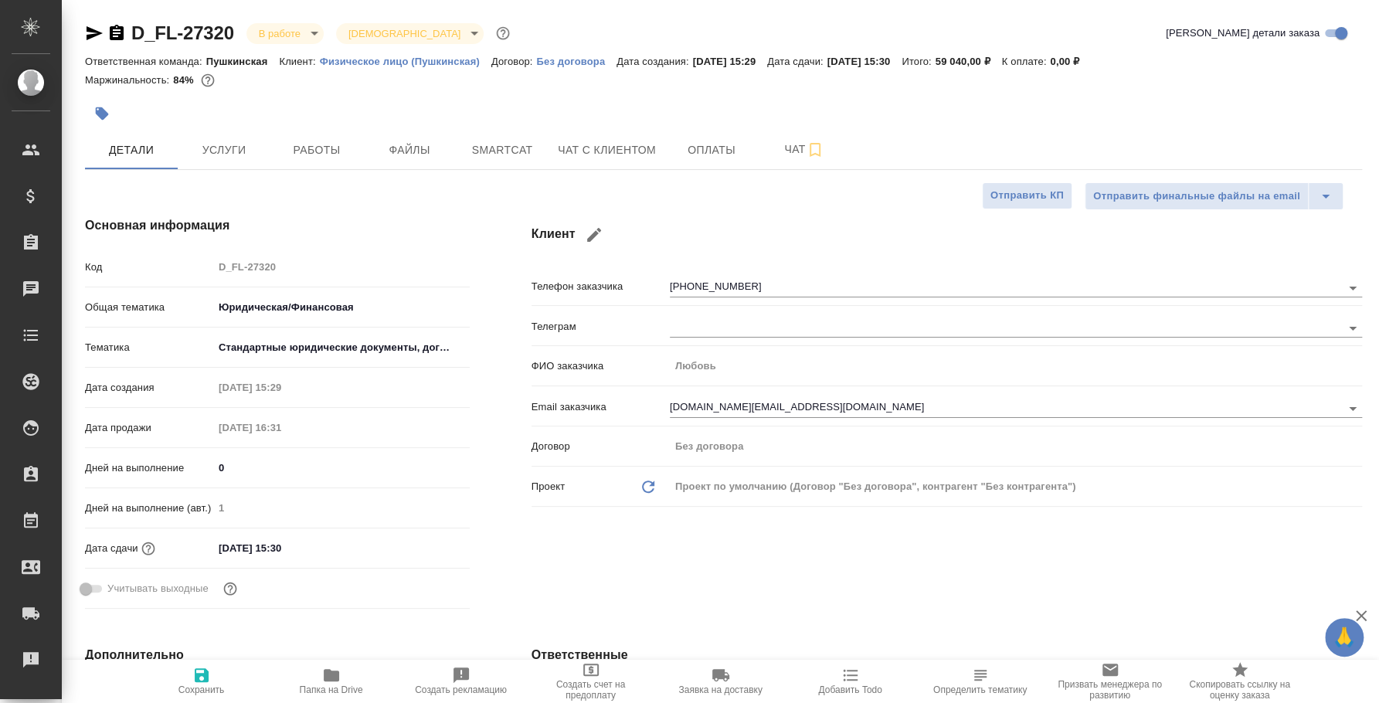
type textarea "x"
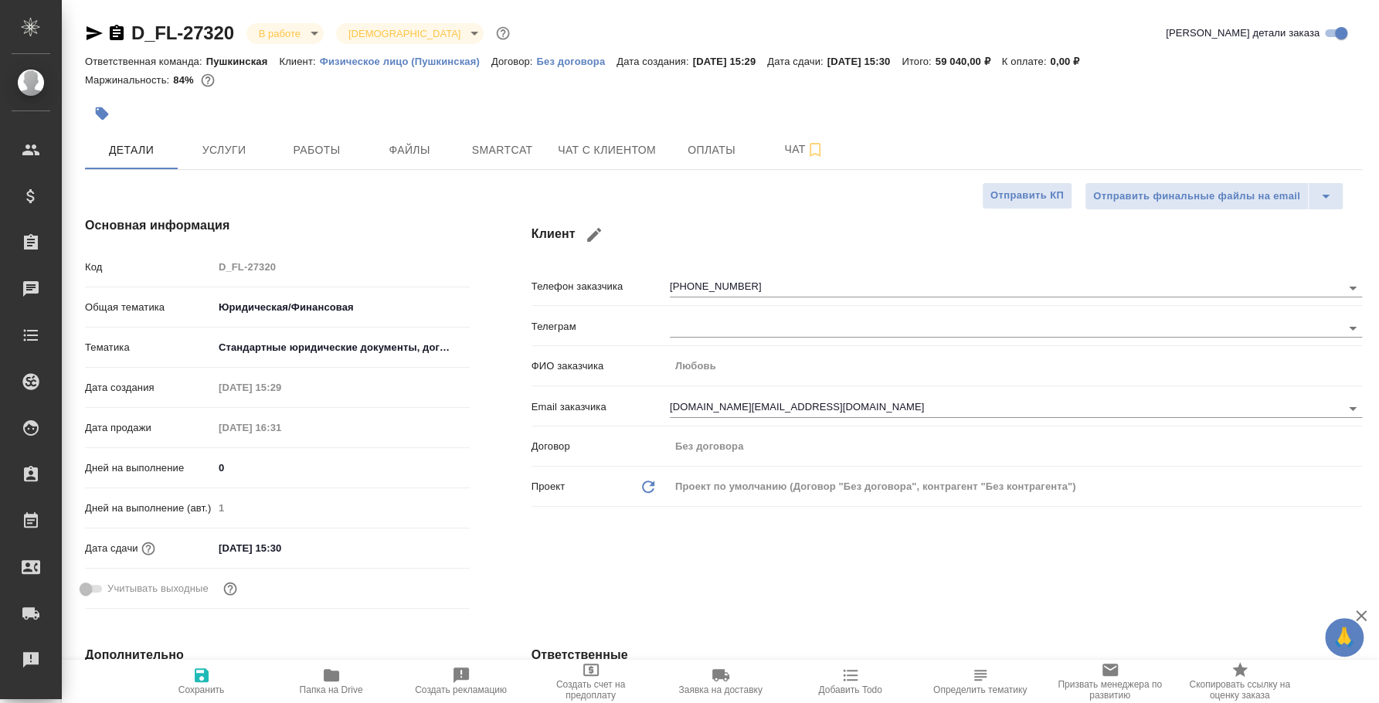
type textarea "x"
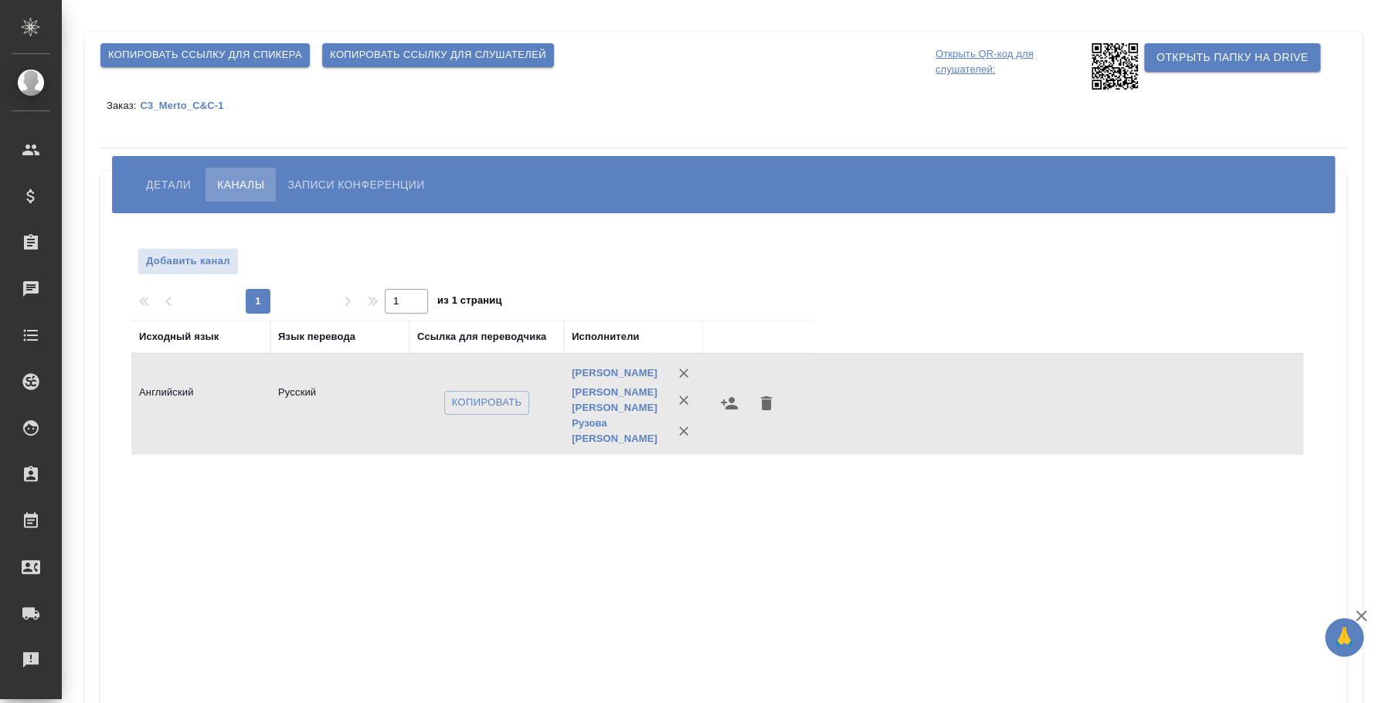
click at [204, 100] on p "C3_Merto_C&C-1" at bounding box center [187, 106] width 95 height 12
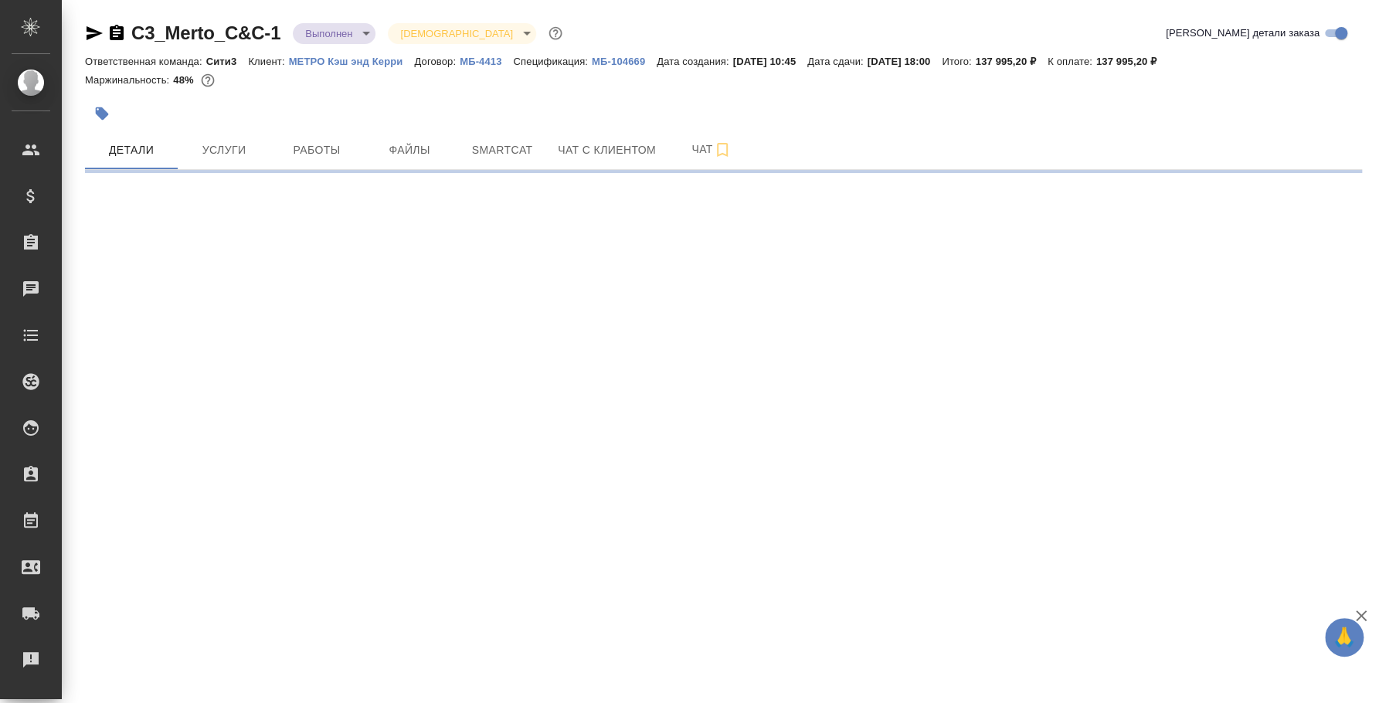
select select "RU"
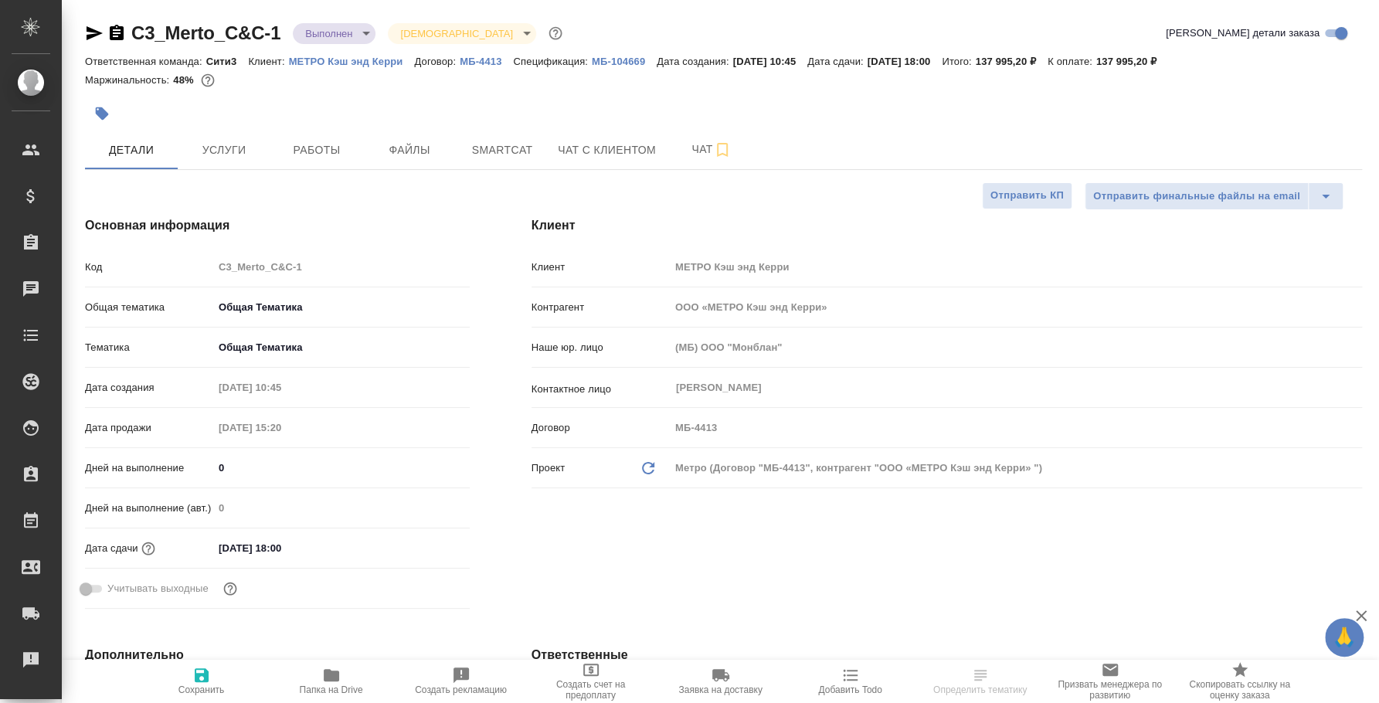
type textarea "x"
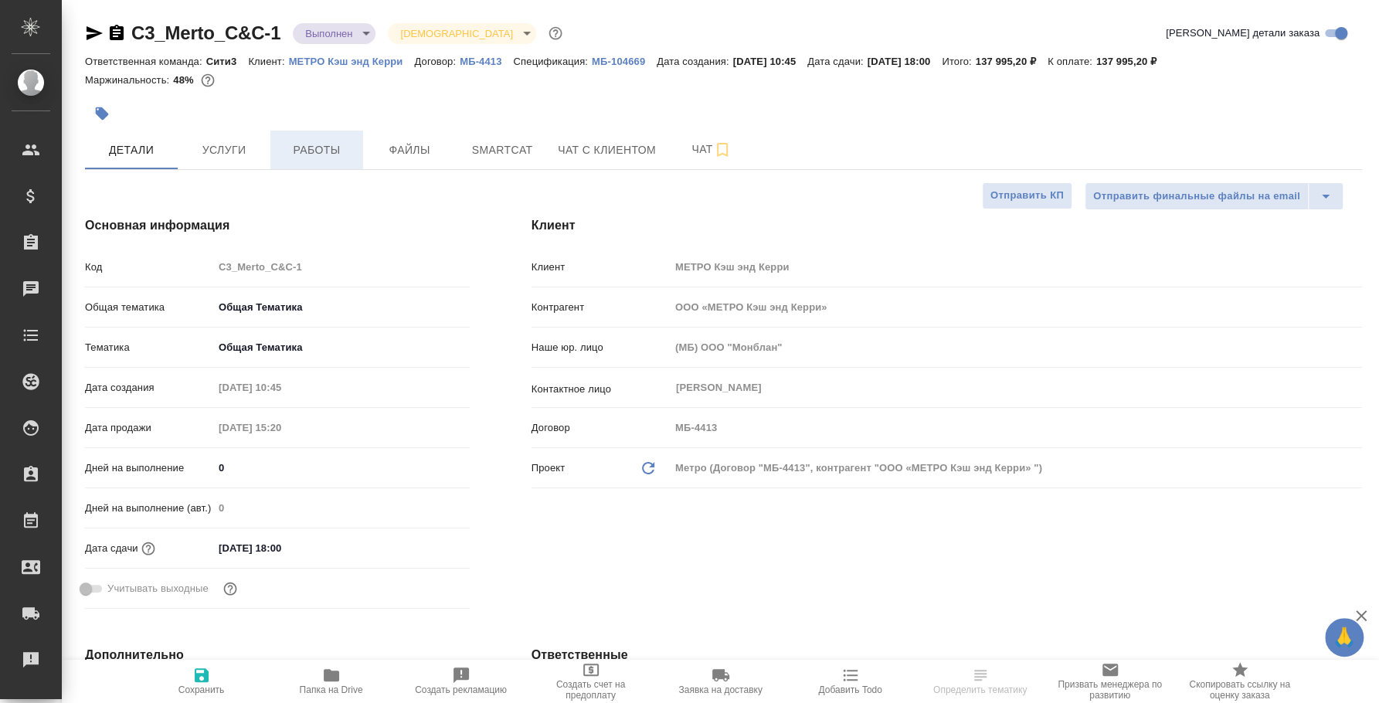
type textarea "x"
click at [688, 146] on span "Чат" at bounding box center [711, 149] width 74 height 19
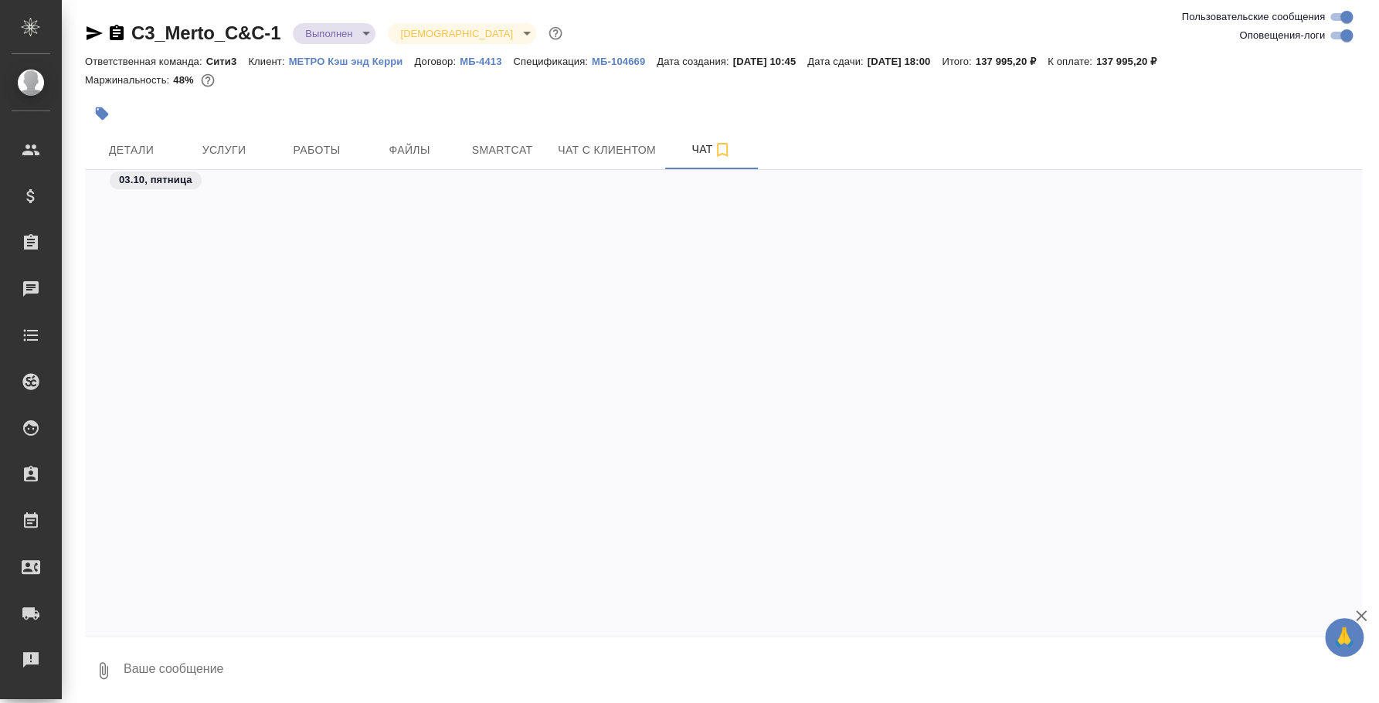
scroll to position [4590, 0]
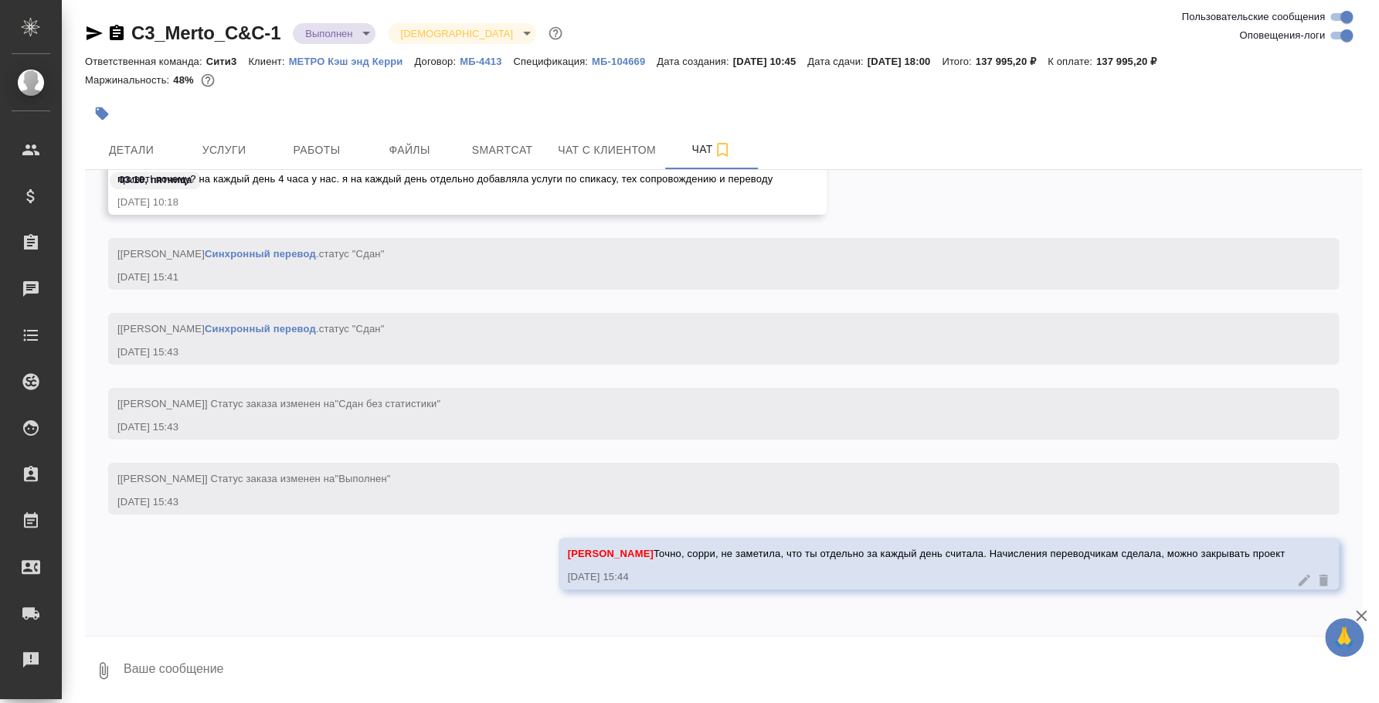
click at [713, 664] on textarea at bounding box center [742, 670] width 1240 height 53
click at [155, 134] on button "Детали" at bounding box center [131, 150] width 93 height 39
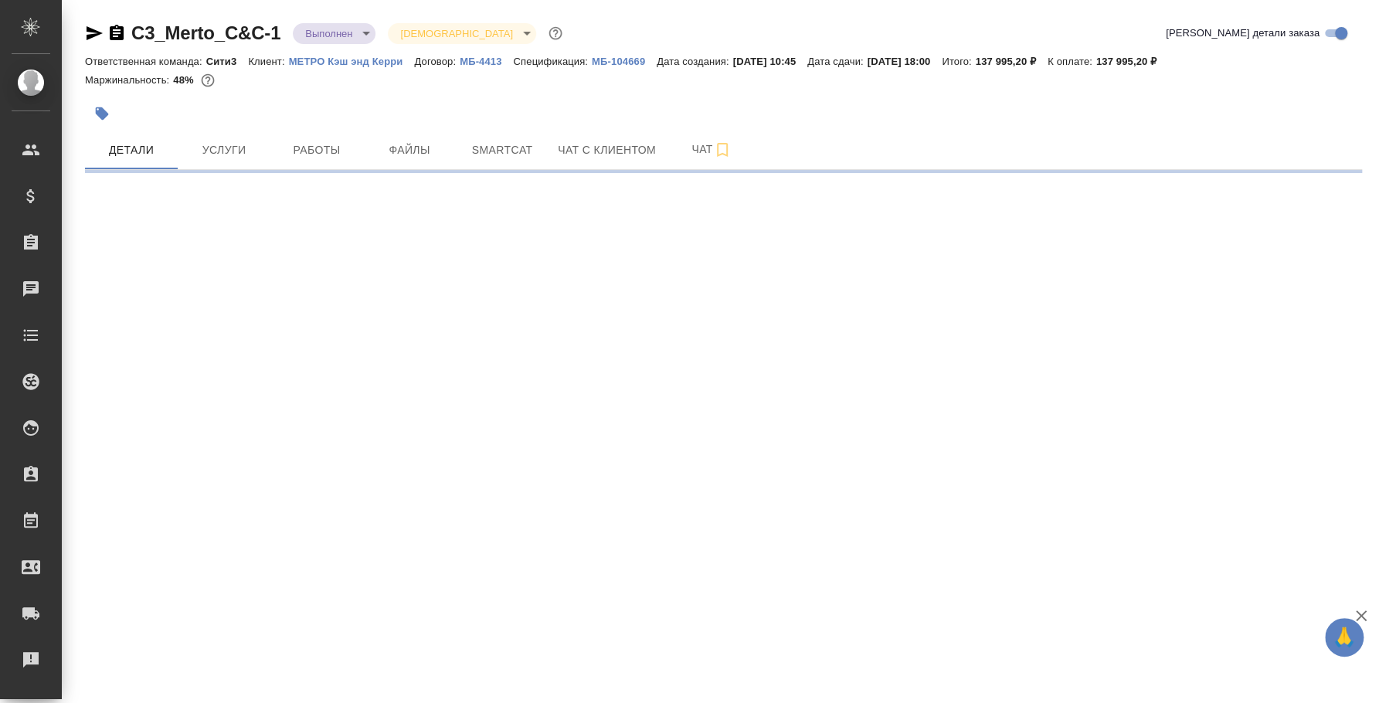
select select "RU"
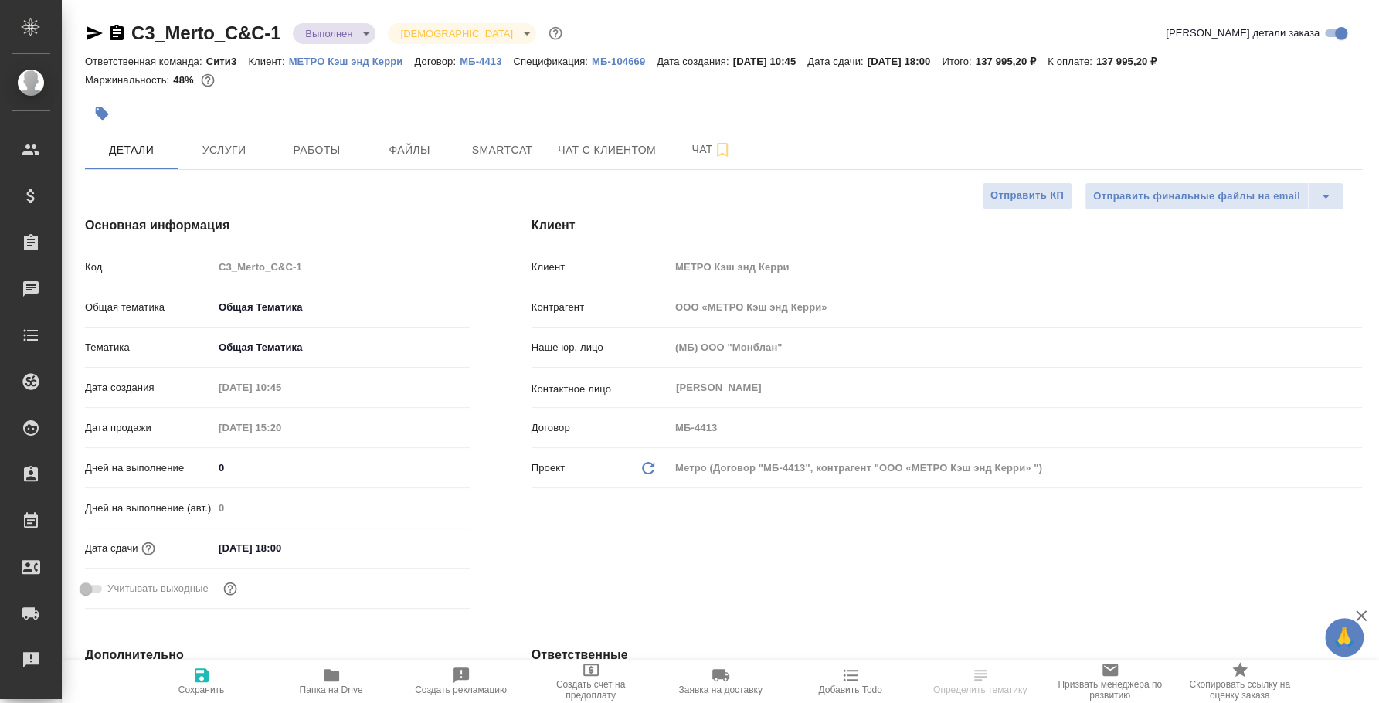
type textarea "x"
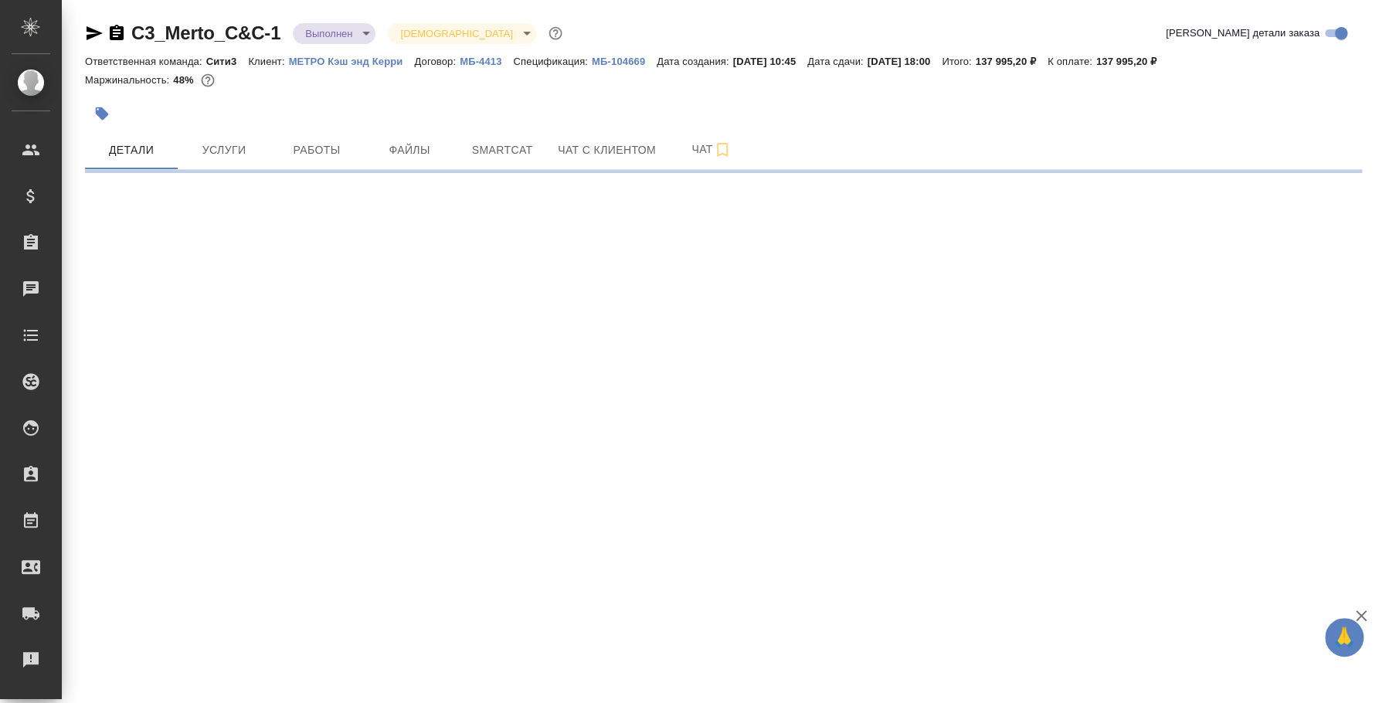
select select "RU"
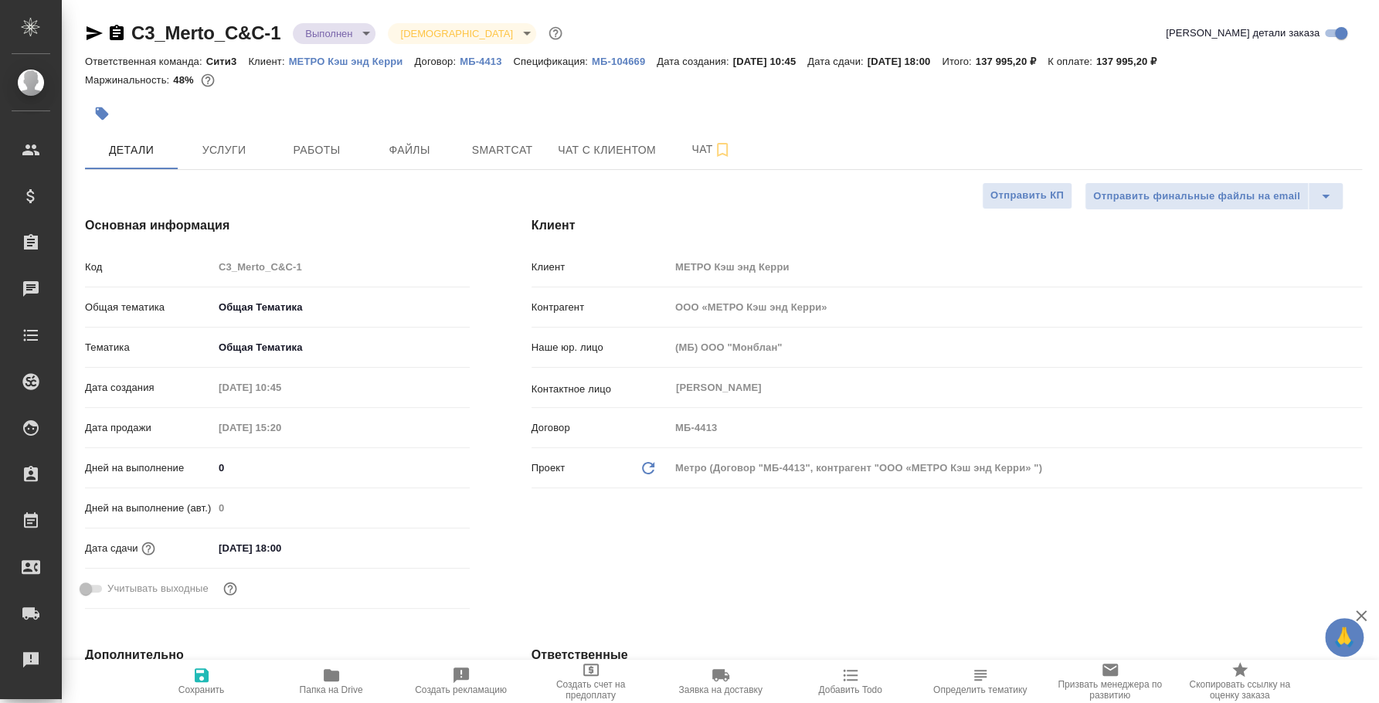
click at [249, 124] on div at bounding box center [510, 114] width 851 height 34
type textarea "x"
click at [249, 131] on button "Услуги" at bounding box center [224, 150] width 93 height 39
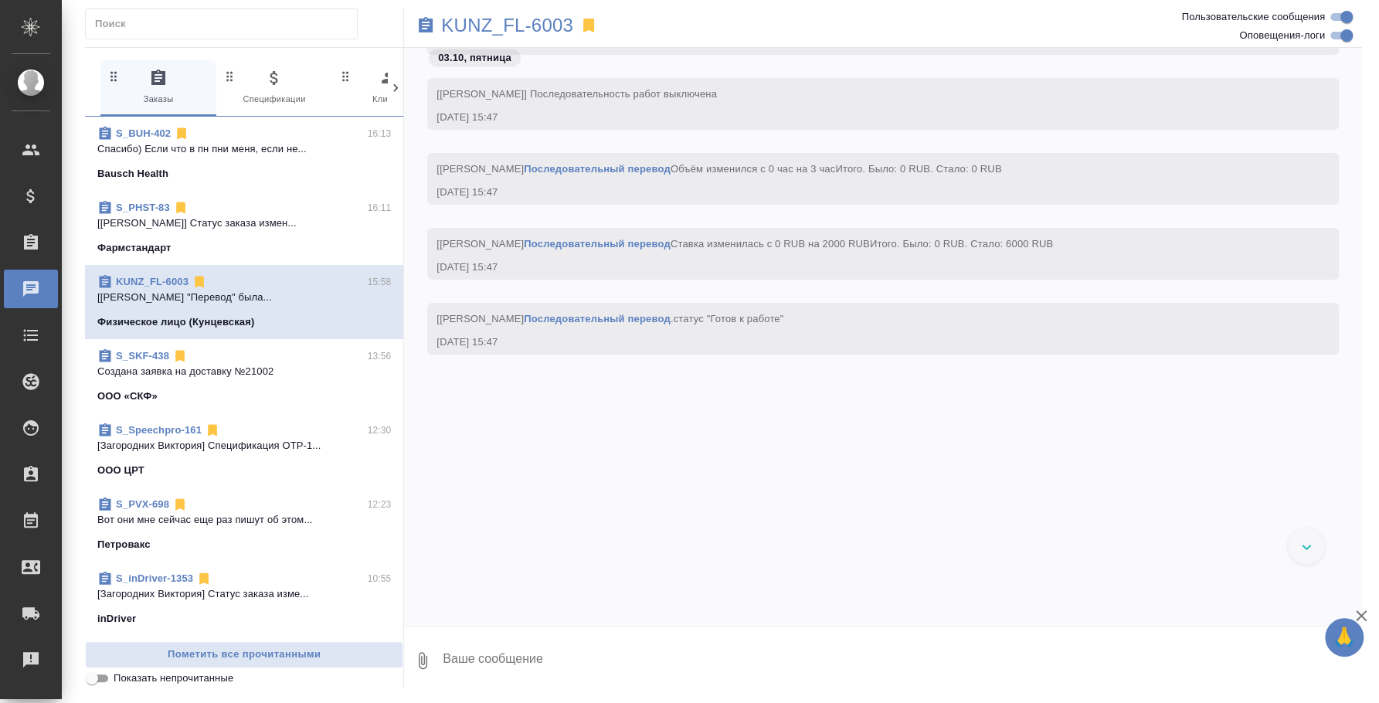
scroll to position [2632, 0]
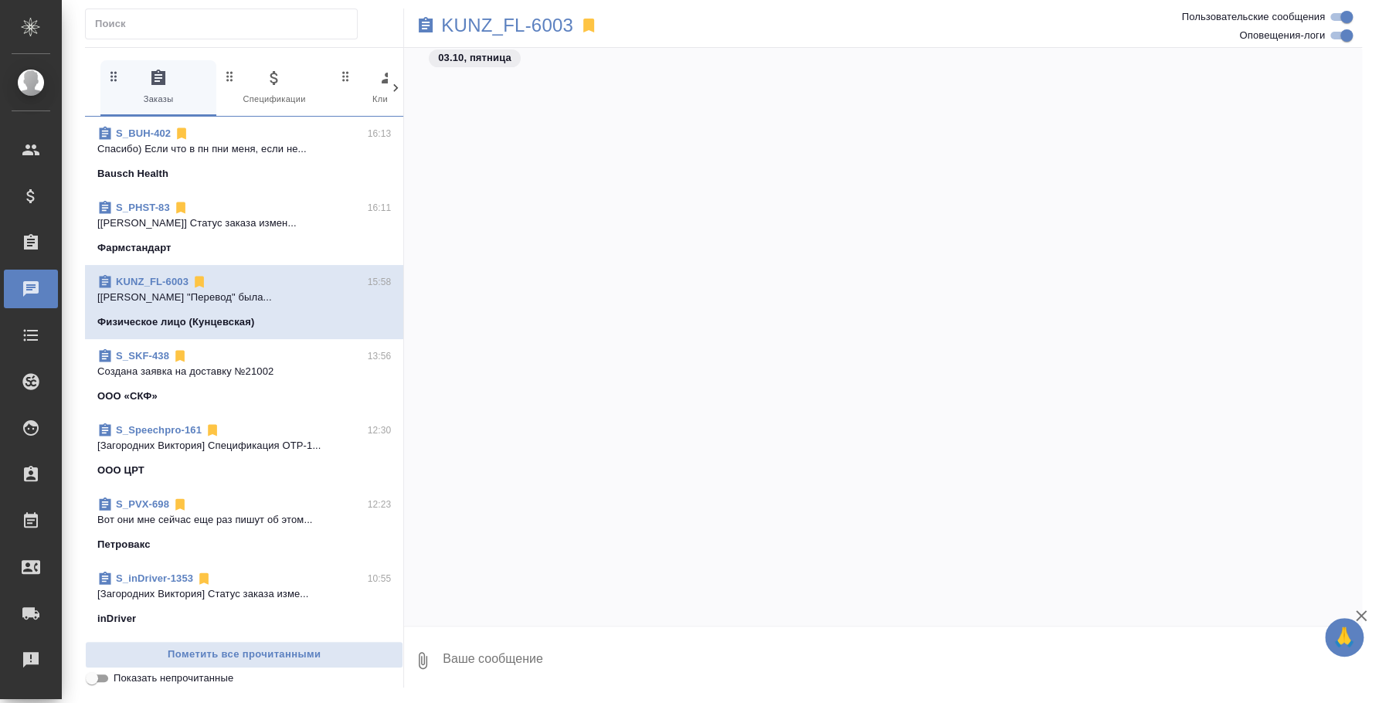
scroll to position [2785, 0]
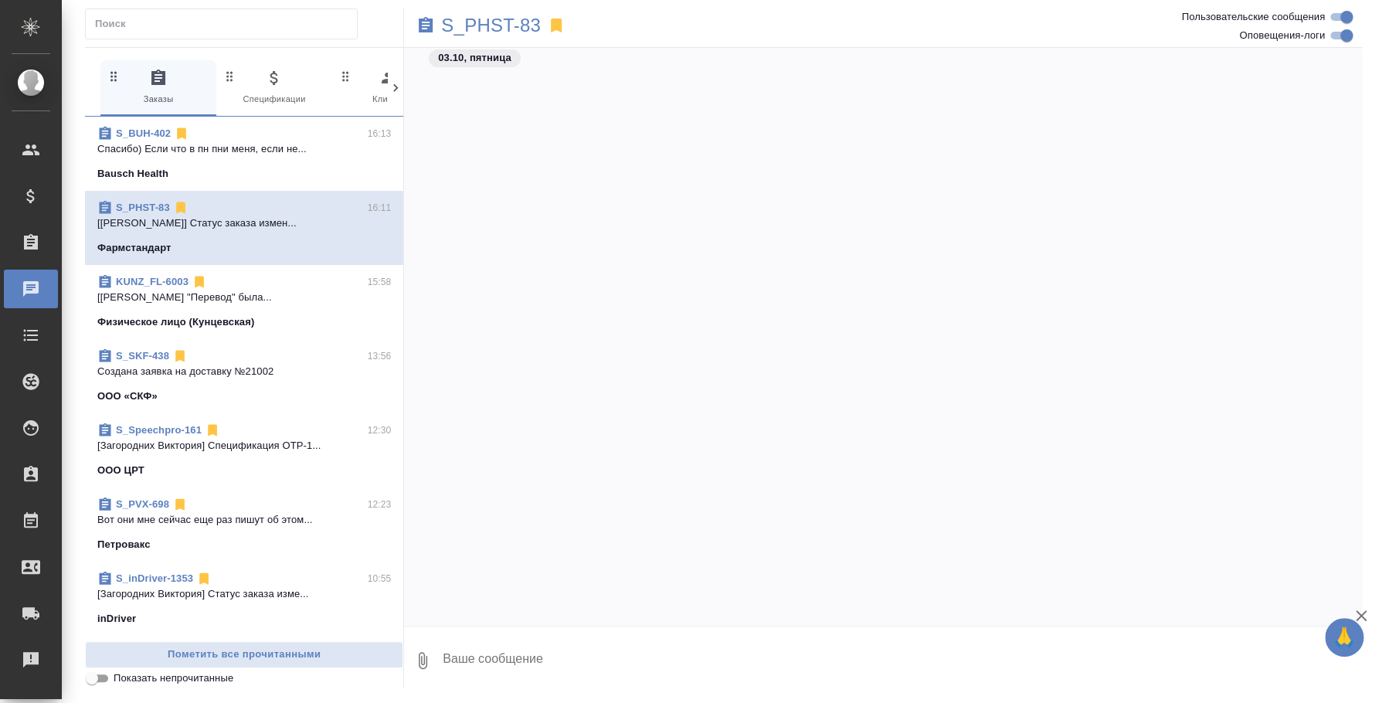
scroll to position [1547, 0]
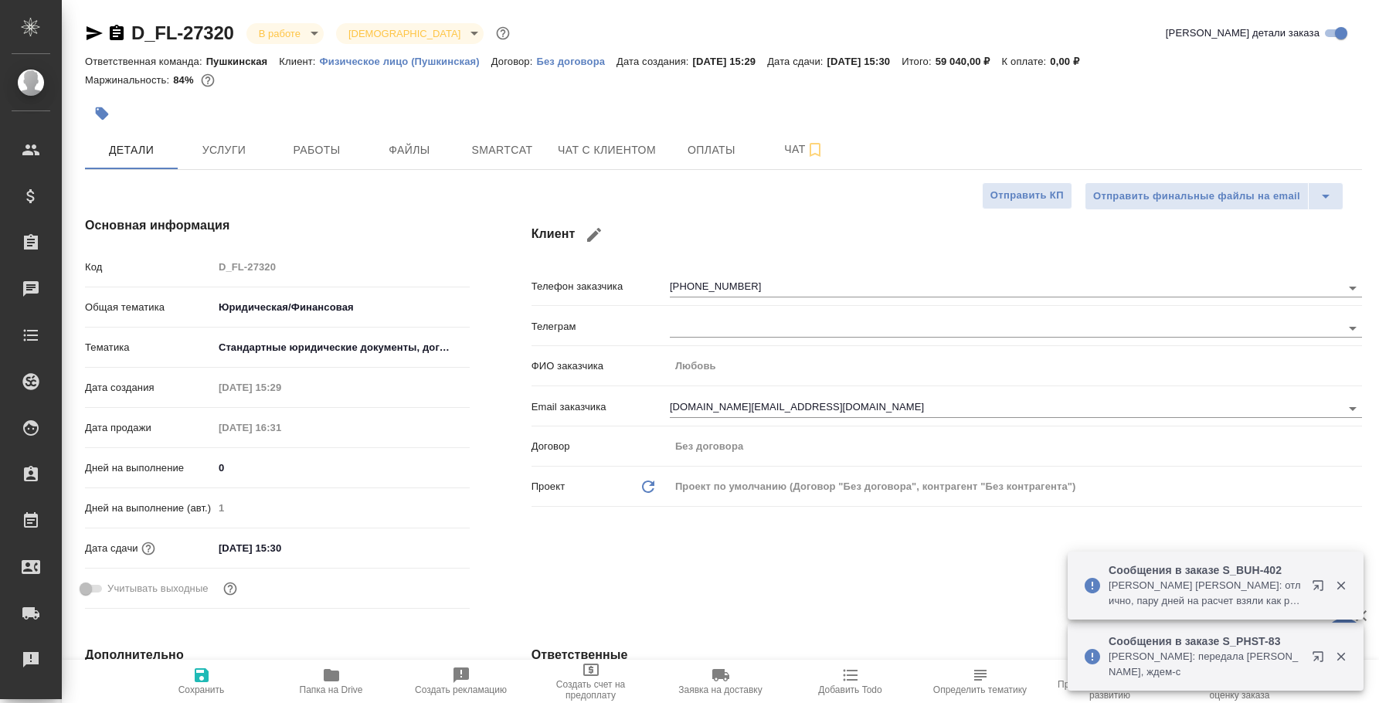
select select "RU"
click at [341, 134] on button "Работы" at bounding box center [316, 150] width 93 height 39
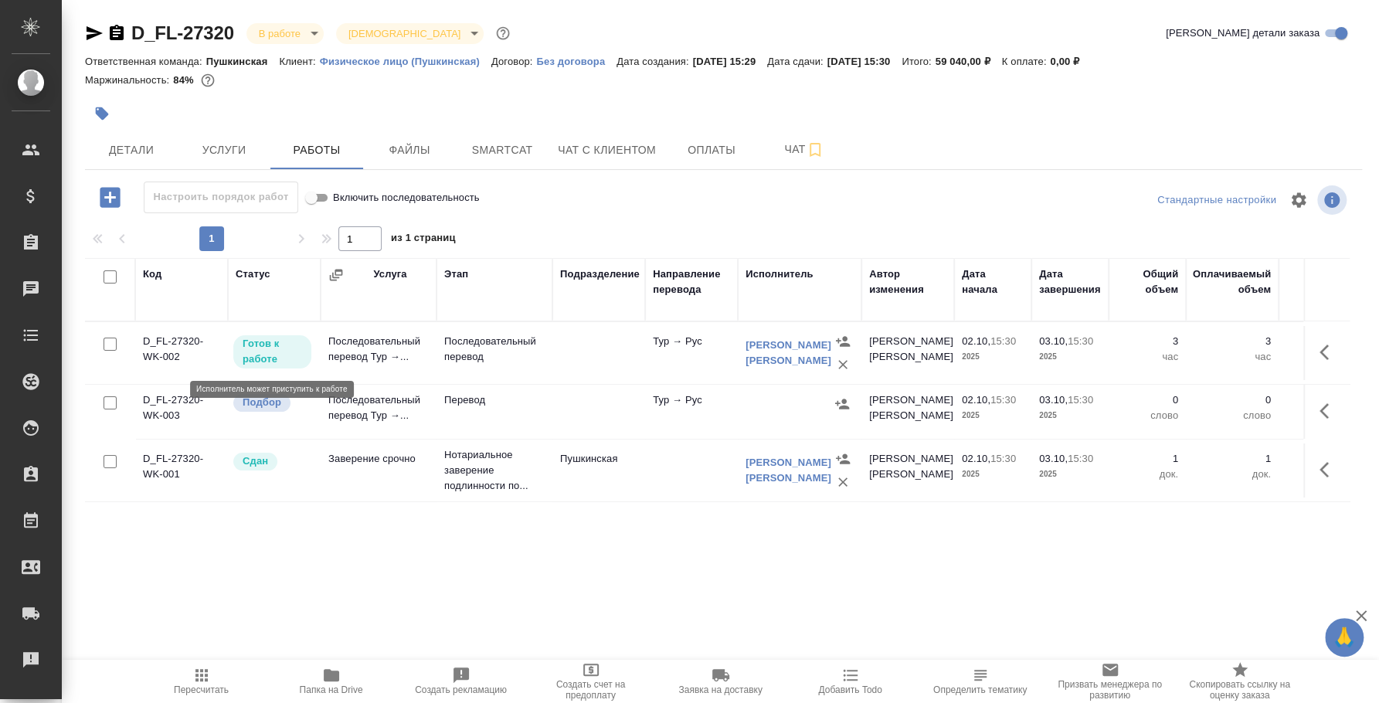
click at [291, 362] on p "Готов к работе" at bounding box center [272, 351] width 59 height 31
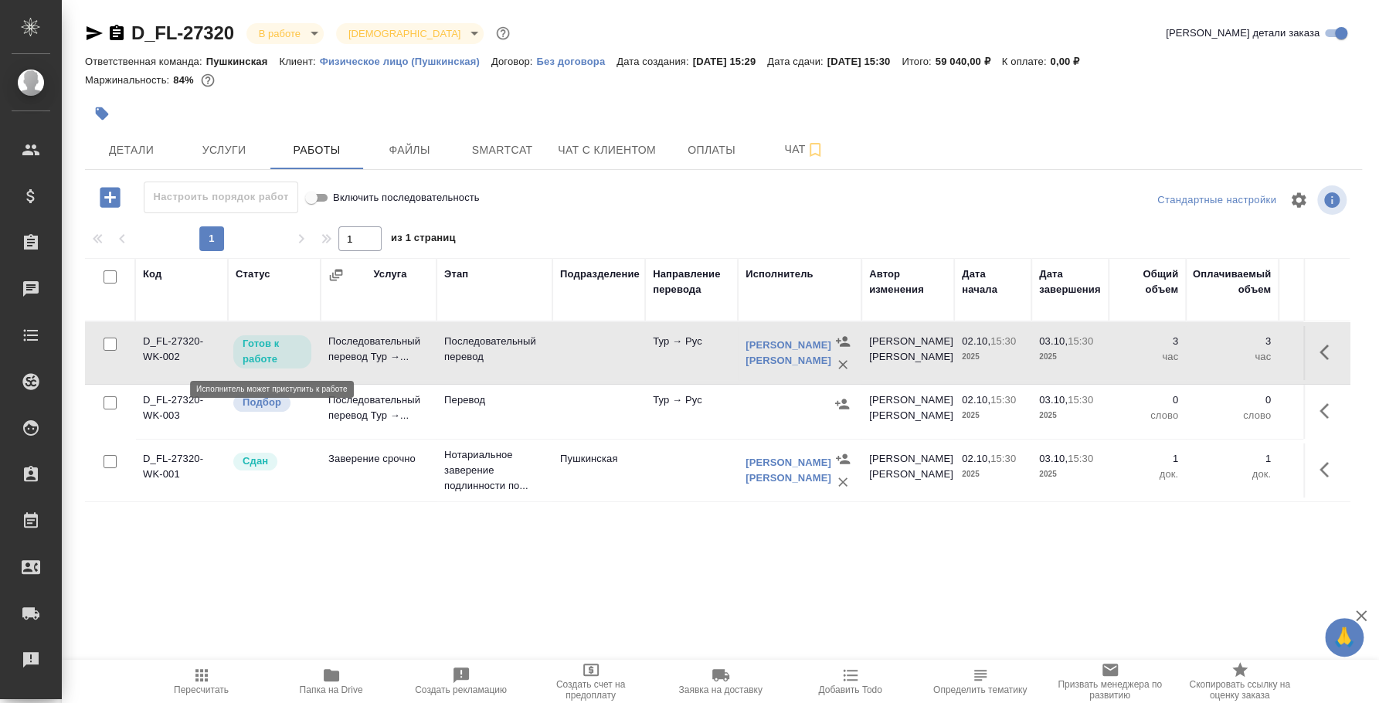
click at [291, 362] on p "Готов к работе" at bounding box center [272, 351] width 59 height 31
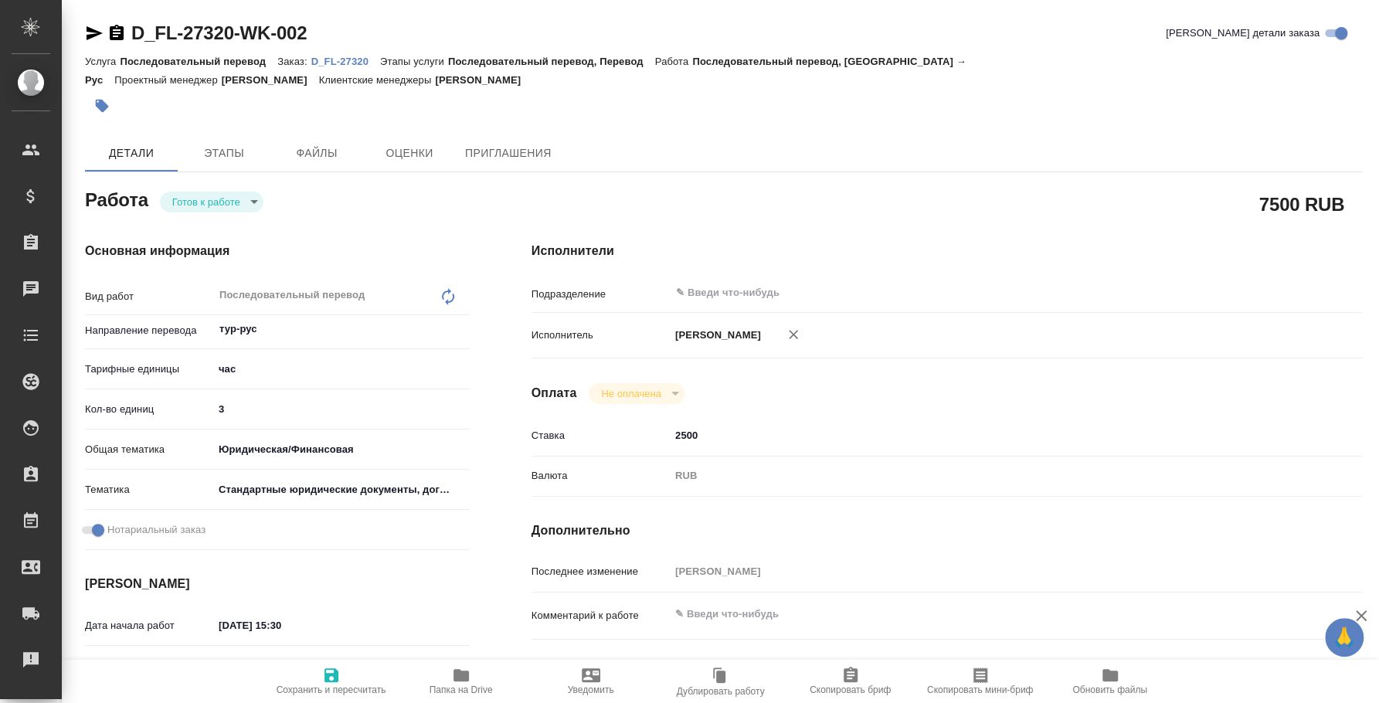
type textarea "x"
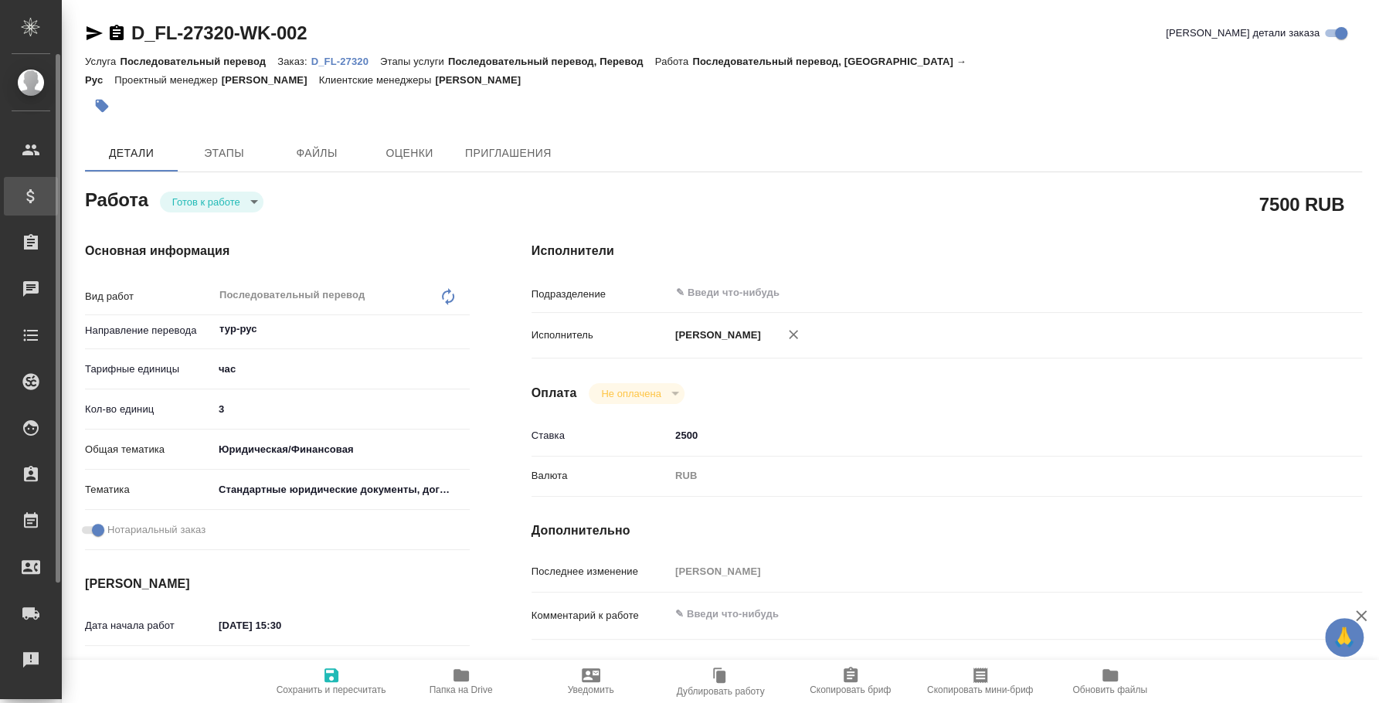
type textarea "x"
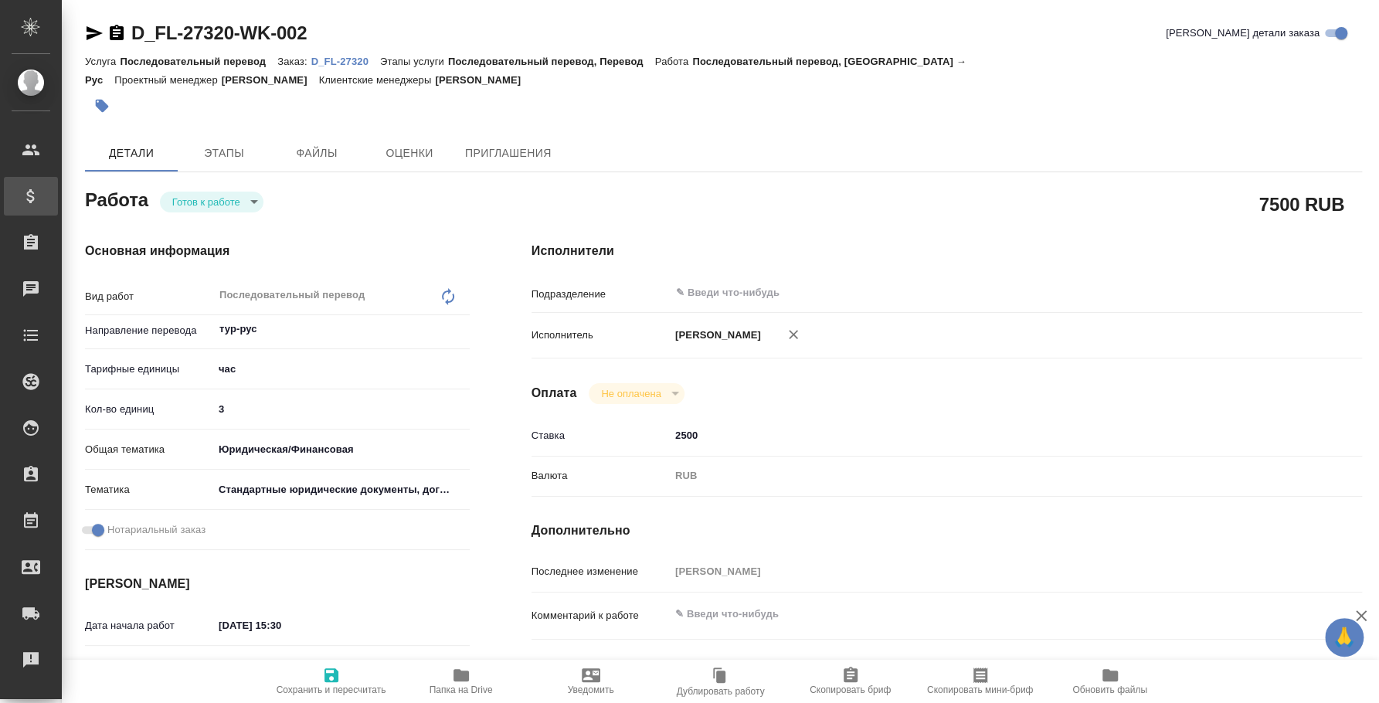
type textarea "x"
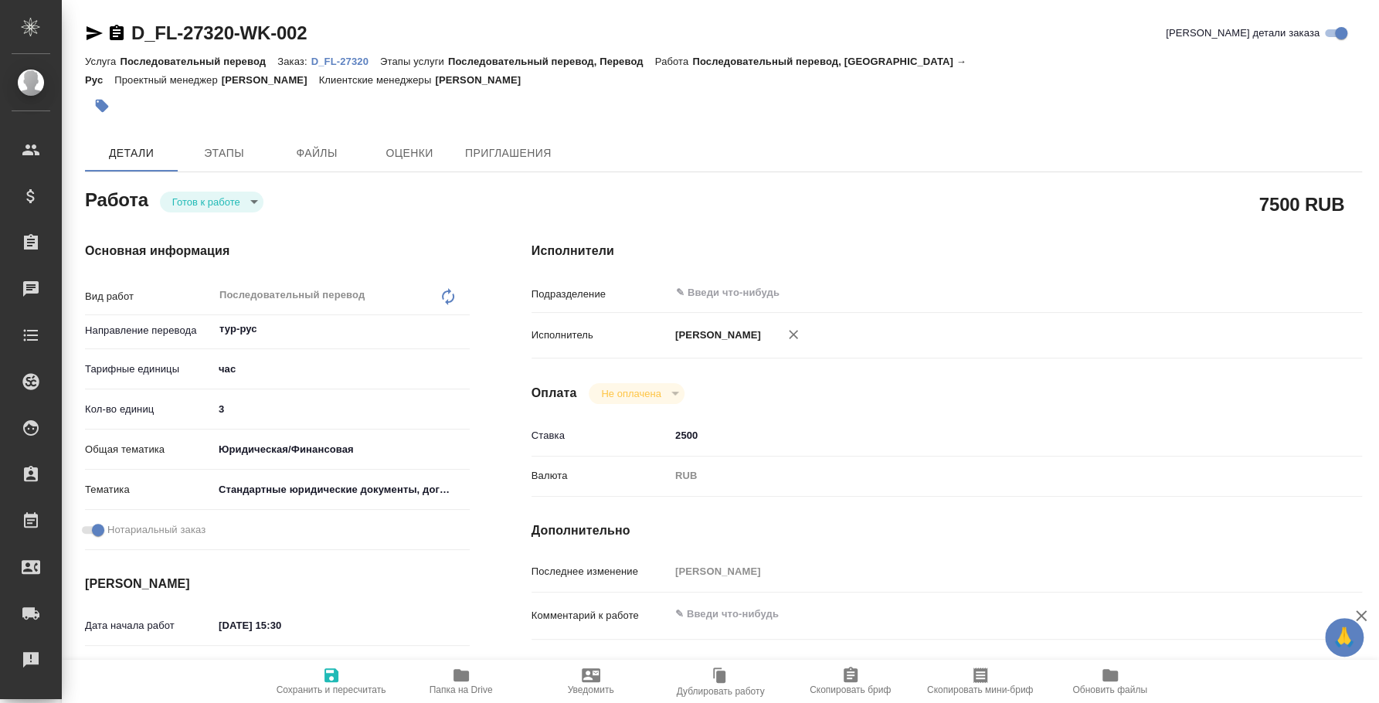
type textarea "x"
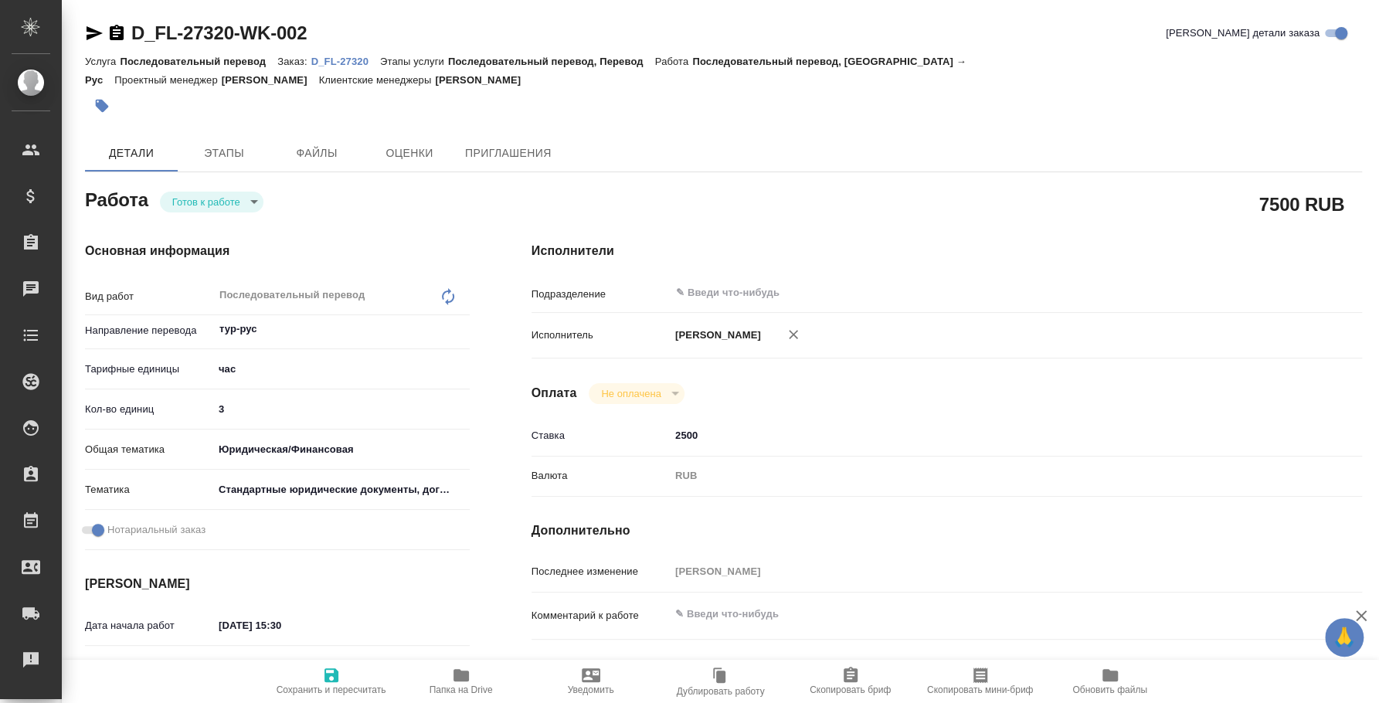
type textarea "x"
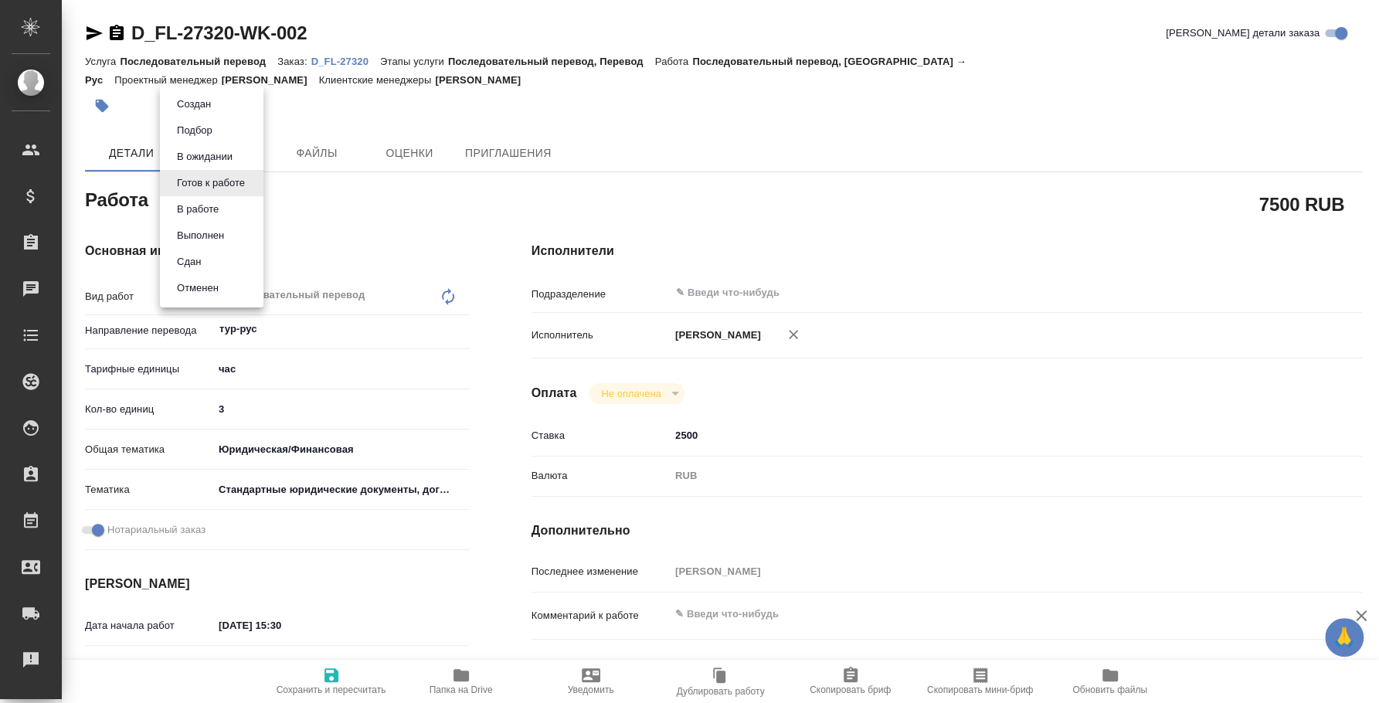
click at [257, 182] on body "🙏 .cls-1 fill:#fff; AWATERA [PERSON_NAME] Спецификации Заказы Чаты Todo Проекты…" at bounding box center [689, 351] width 1379 height 703
click at [226, 253] on li "Сдан" at bounding box center [212, 262] width 104 height 26
type textarea "x"
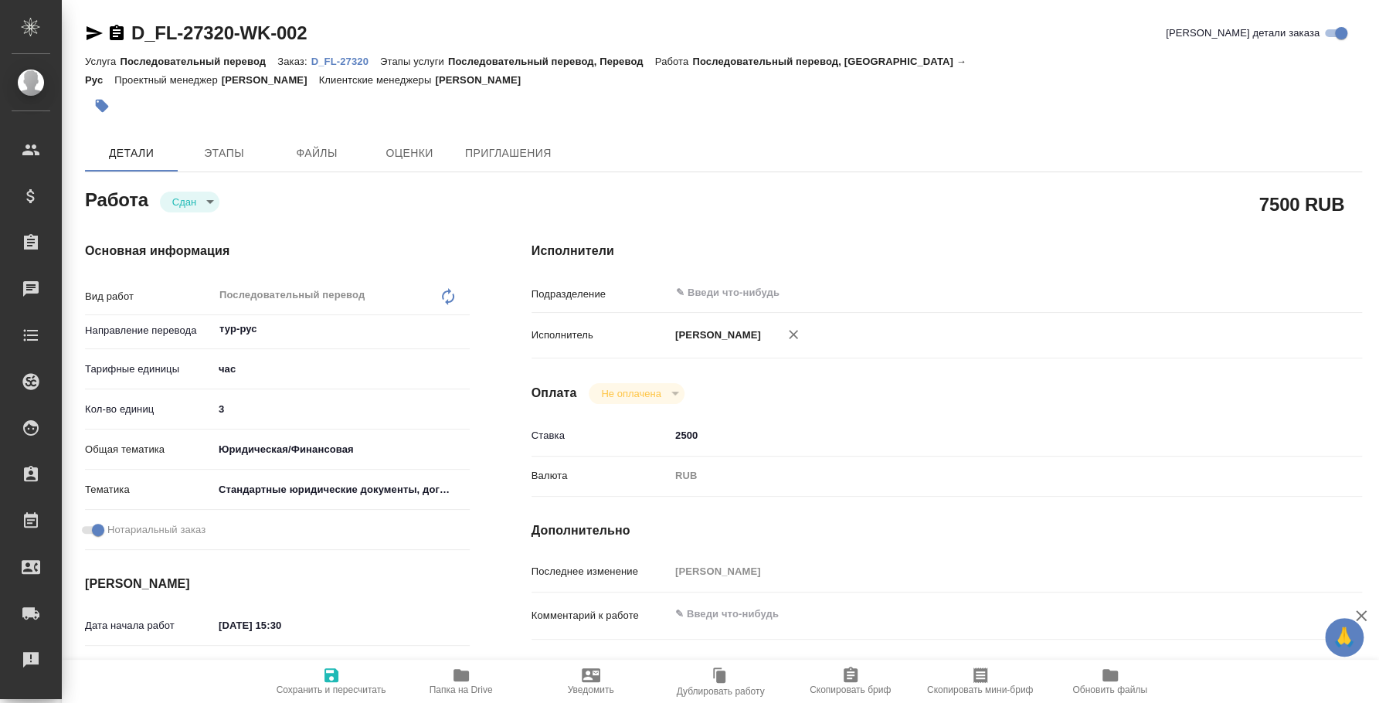
type textarea "x"
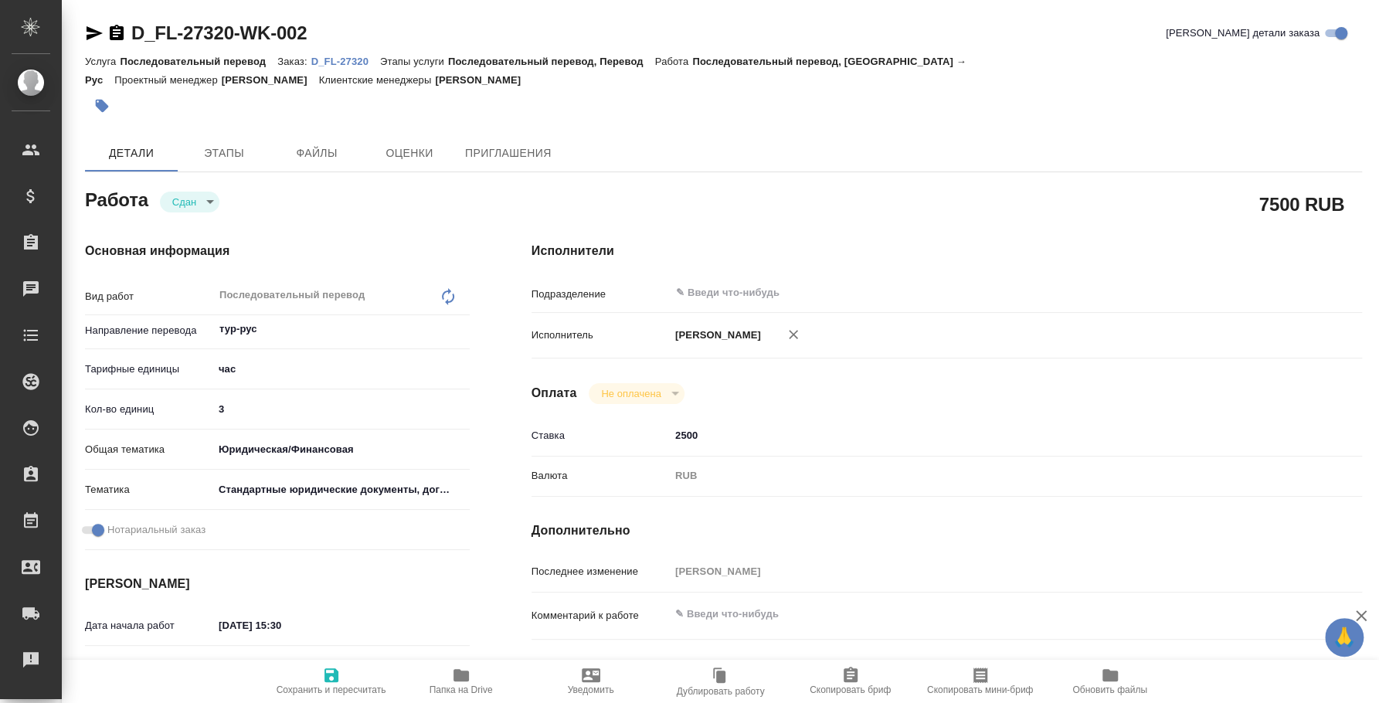
type textarea "x"
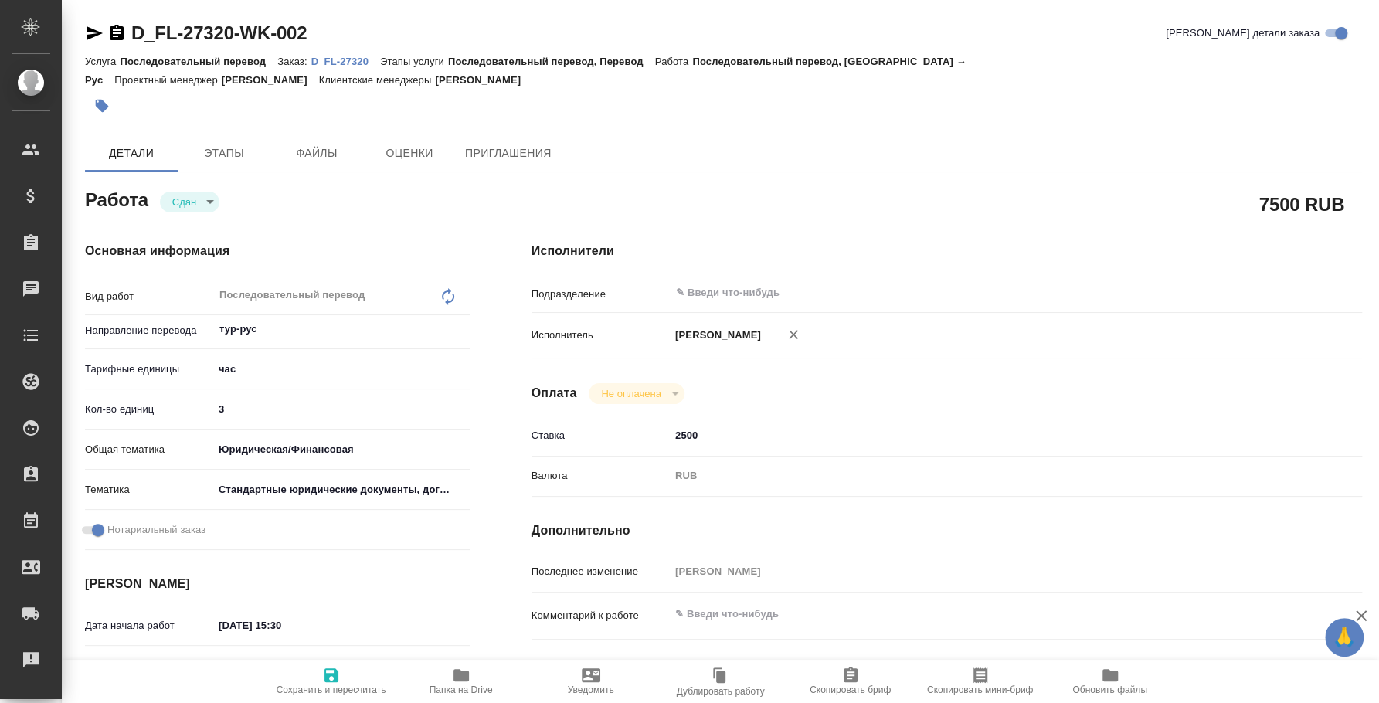
type textarea "x"
click at [361, 65] on p "D_FL-27320" at bounding box center [345, 62] width 69 height 12
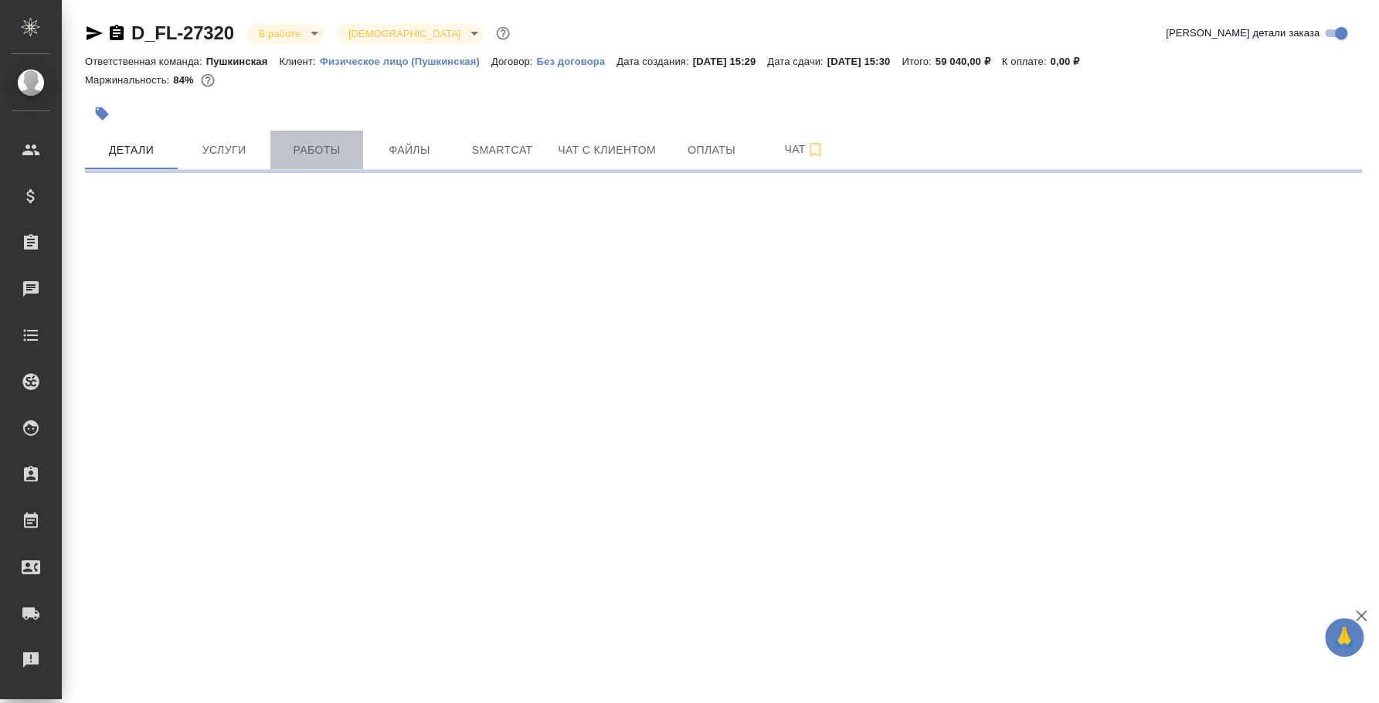
click at [339, 164] on button "Работы" at bounding box center [316, 150] width 93 height 39
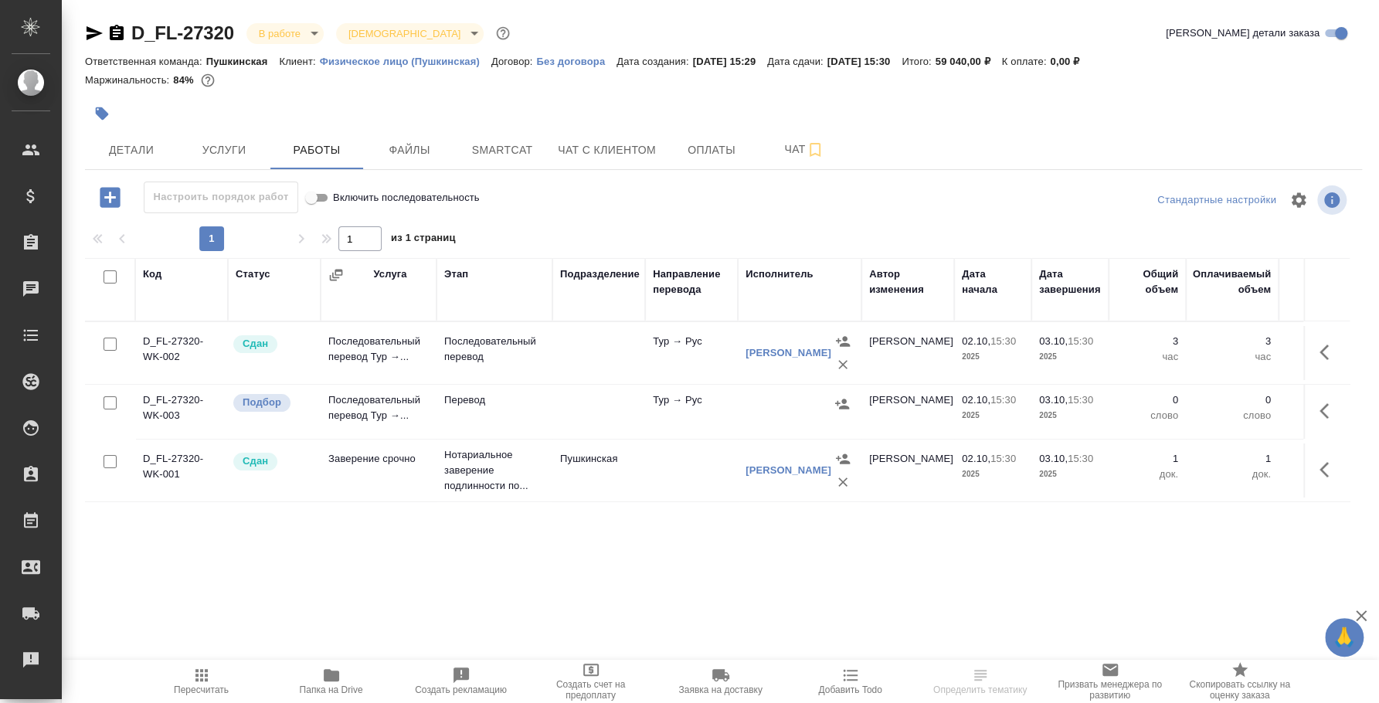
click at [298, 43] on body "🙏 .cls-1 fill:#fff; AWATERA [PERSON_NAME] Спецификации Заказы 0 Чаты Todo Проек…" at bounding box center [689, 351] width 1379 height 703
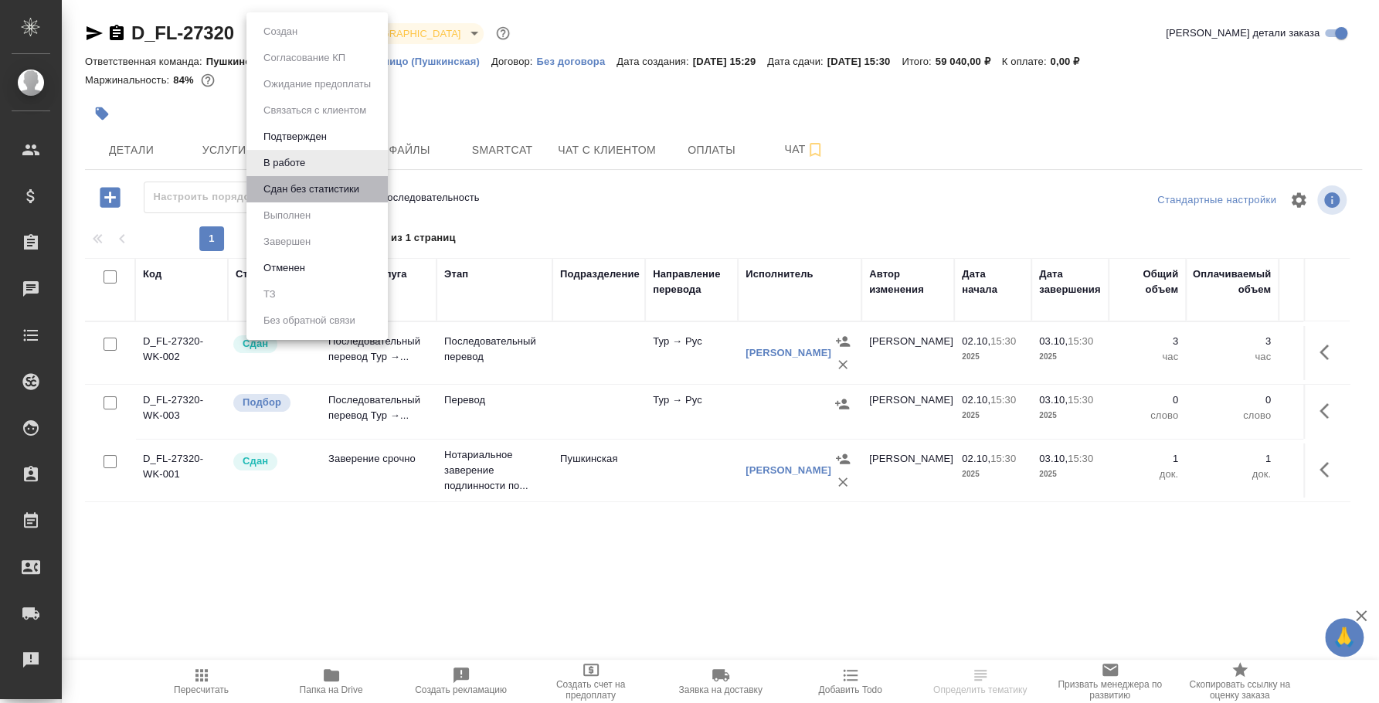
click at [315, 198] on li "Сдан без статистики" at bounding box center [316, 189] width 141 height 26
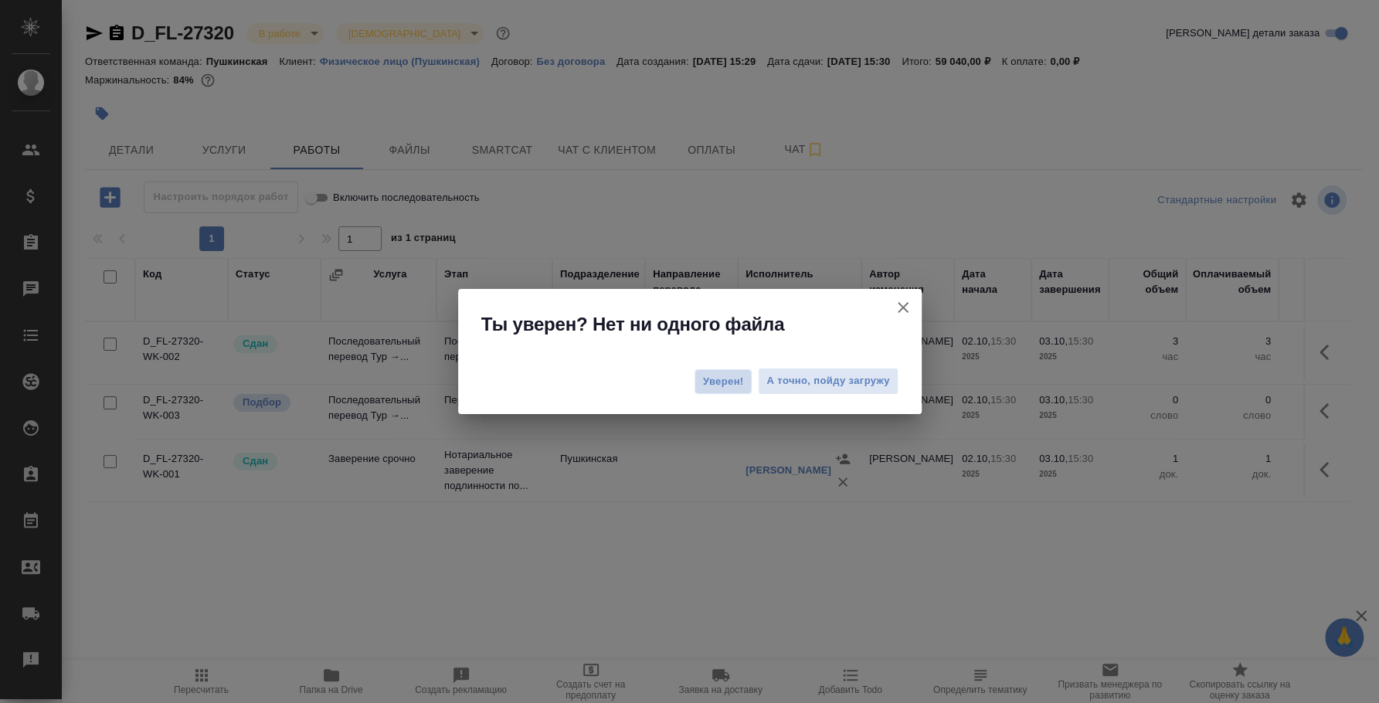
click at [720, 382] on span "Уверен!" at bounding box center [723, 381] width 41 height 15
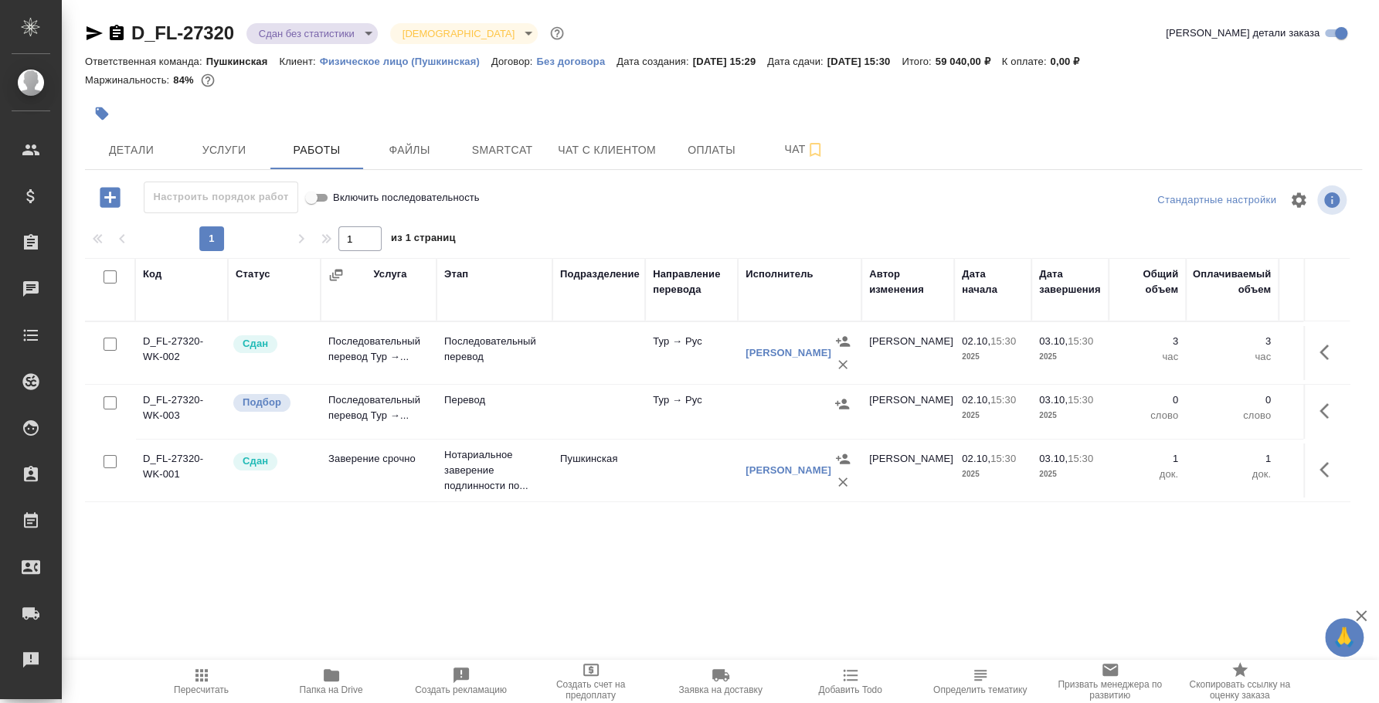
click at [351, 24] on body "🙏 .cls-1 fill:#fff; AWATERA [PERSON_NAME] Спецификации Заказы 0 Чаты Todo Проек…" at bounding box center [689, 351] width 1379 height 703
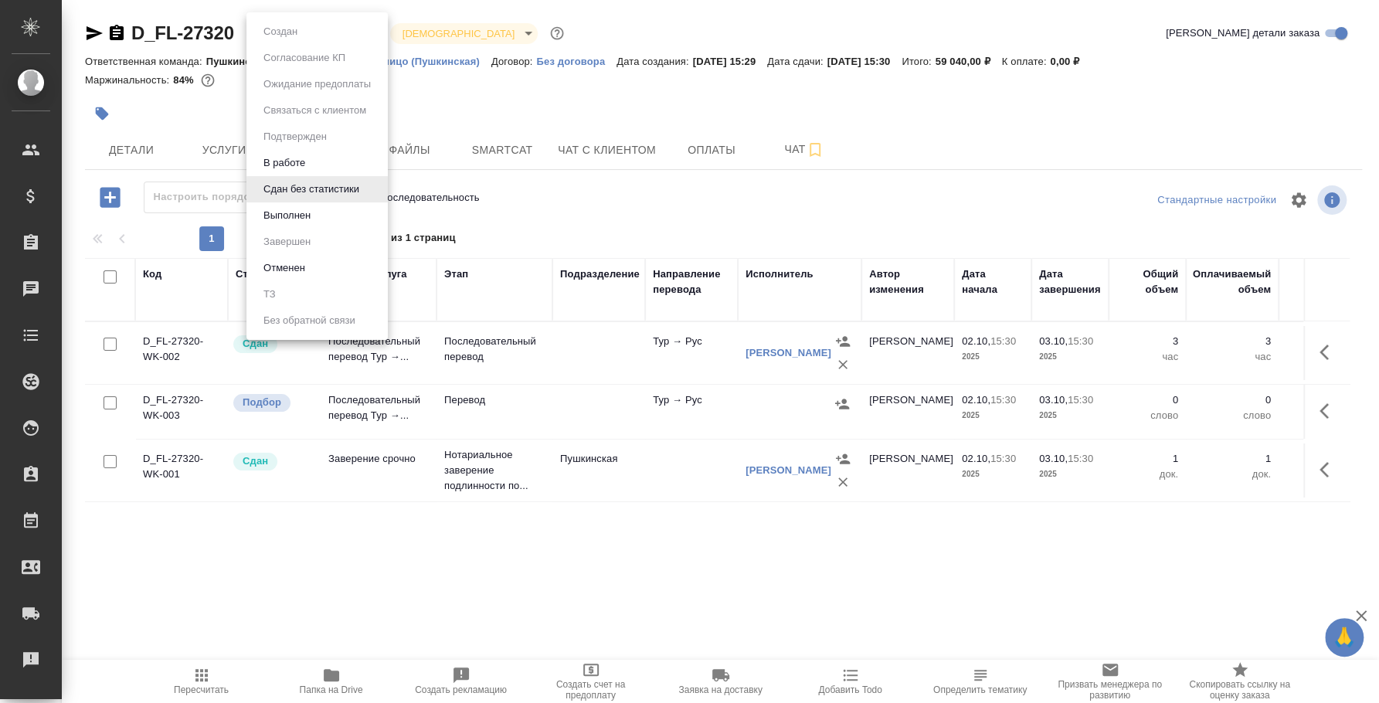
click at [366, 202] on li "Выполнен" at bounding box center [316, 215] width 141 height 26
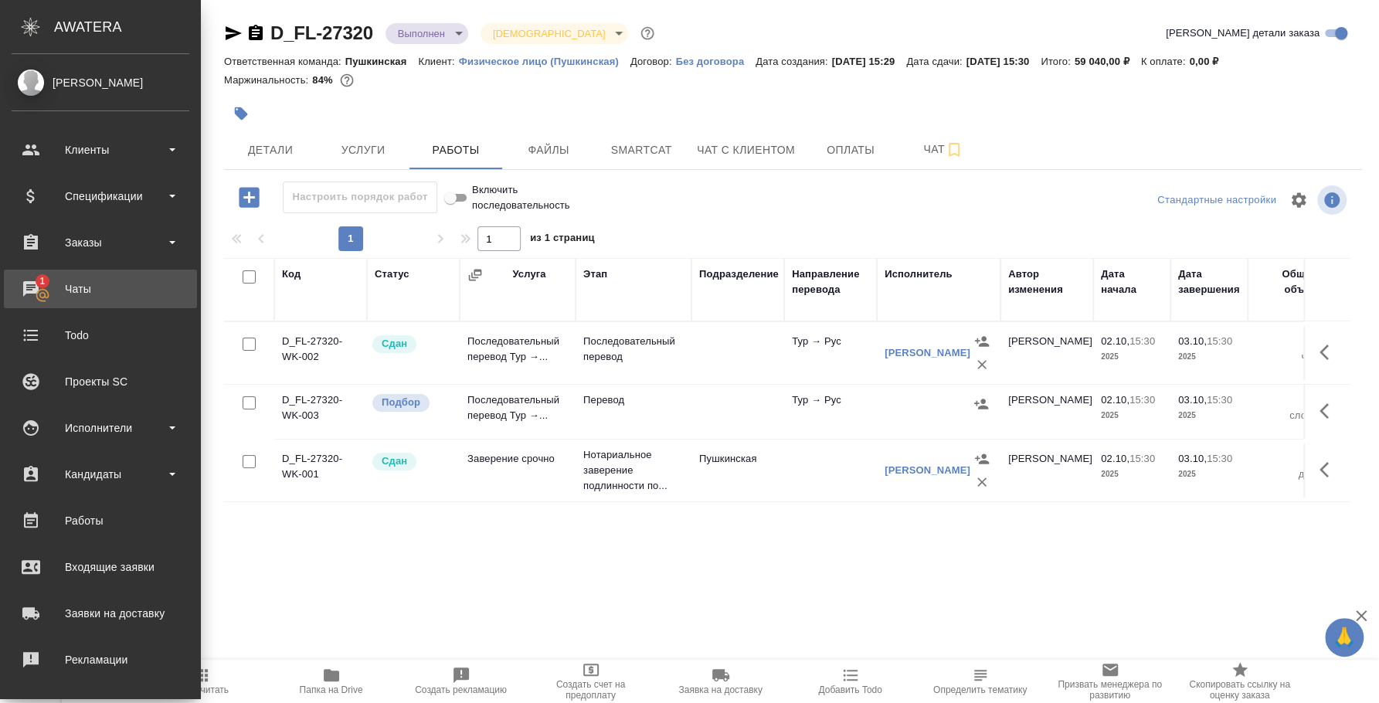
click at [45, 295] on div "Чаты" at bounding box center [101, 288] width 178 height 23
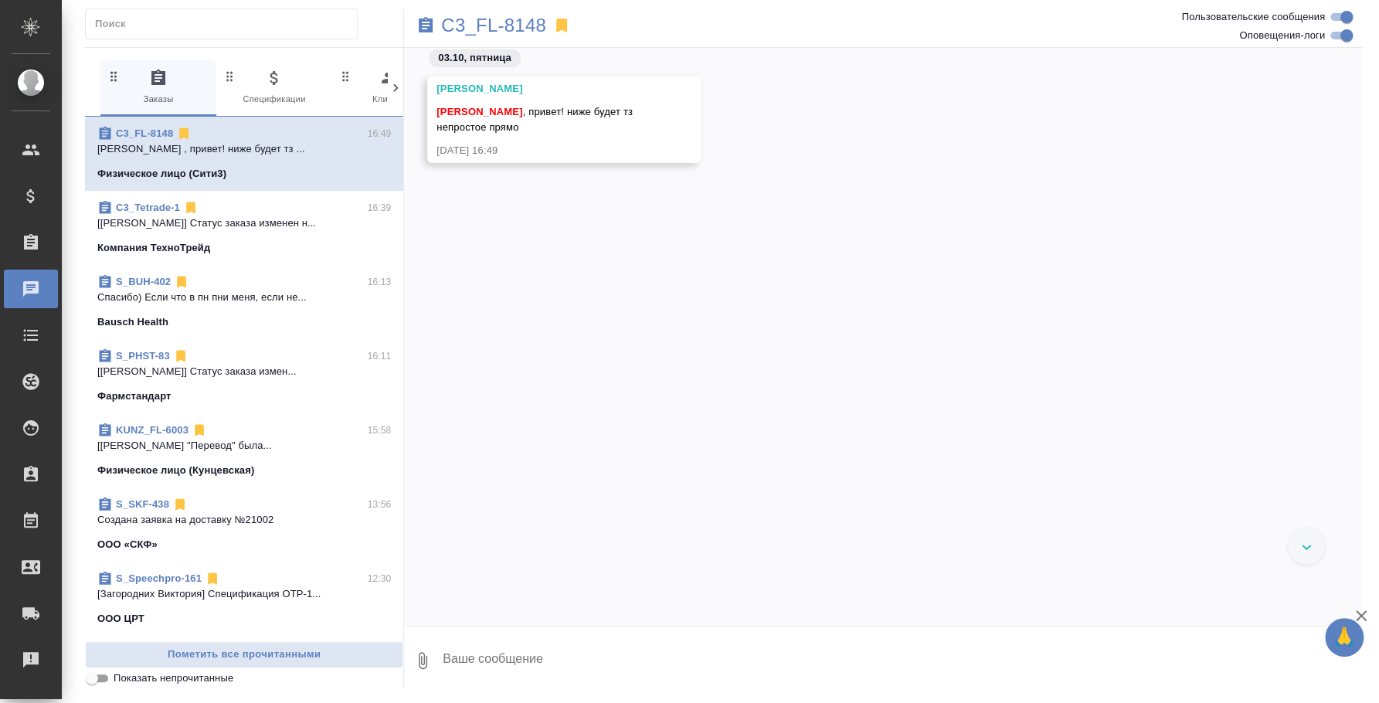
click at [606, 681] on textarea at bounding box center [901, 660] width 921 height 53
drag, startPoint x: 970, startPoint y: 497, endPoint x: 594, endPoint y: 217, distance: 469.2
click at [966, 497] on div "[PERSON_NAME] [PERSON_NAME] , привет! ниже будет тз непростое прямо [DATE] 16:49" at bounding box center [883, 325] width 958 height 555
click at [579, 648] on textarea at bounding box center [901, 660] width 921 height 53
type textarea "Ты хочешь испортить [DATE]?:)"
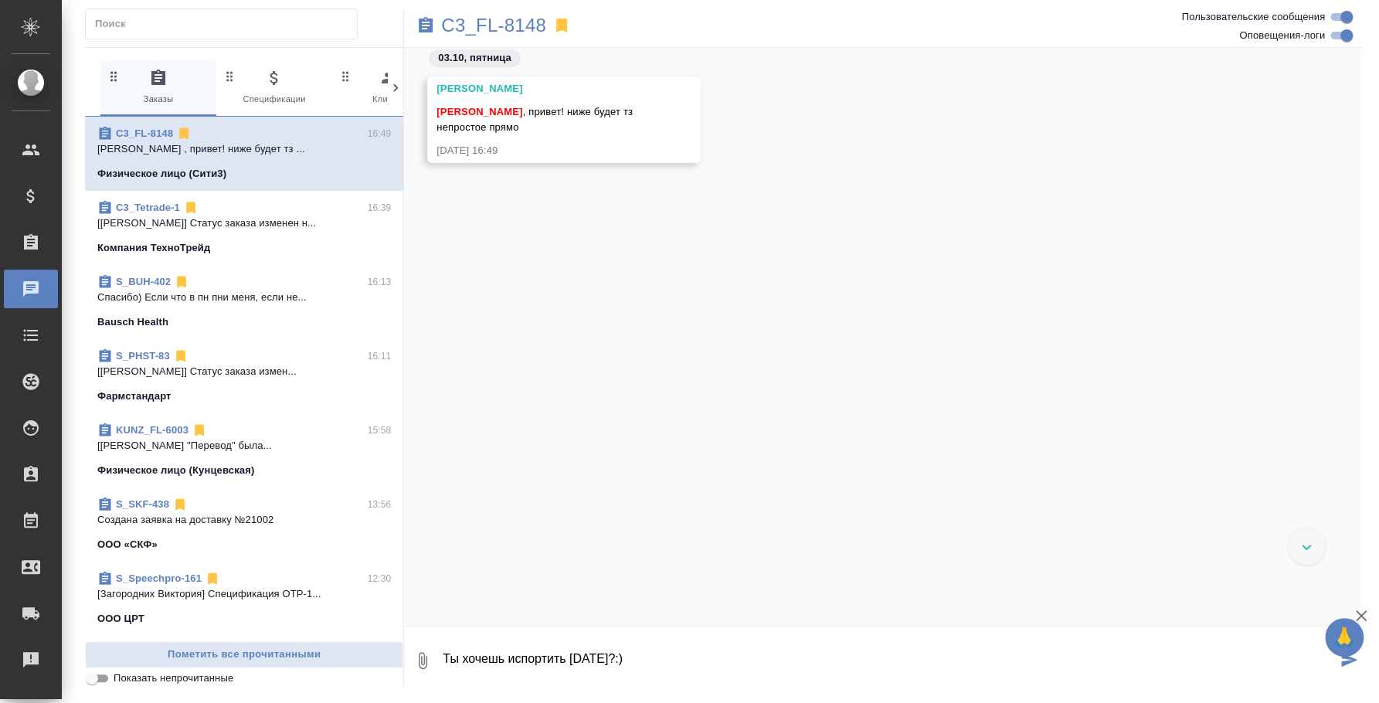
drag, startPoint x: 680, startPoint y: 662, endPoint x: 412, endPoint y: 600, distance: 275.1
click at [412, 600] on div "03.10, [DATE] [PERSON_NAME] [PERSON_NAME] , привет! ниже будет тз непростое пря…" at bounding box center [883, 368] width 958 height 640
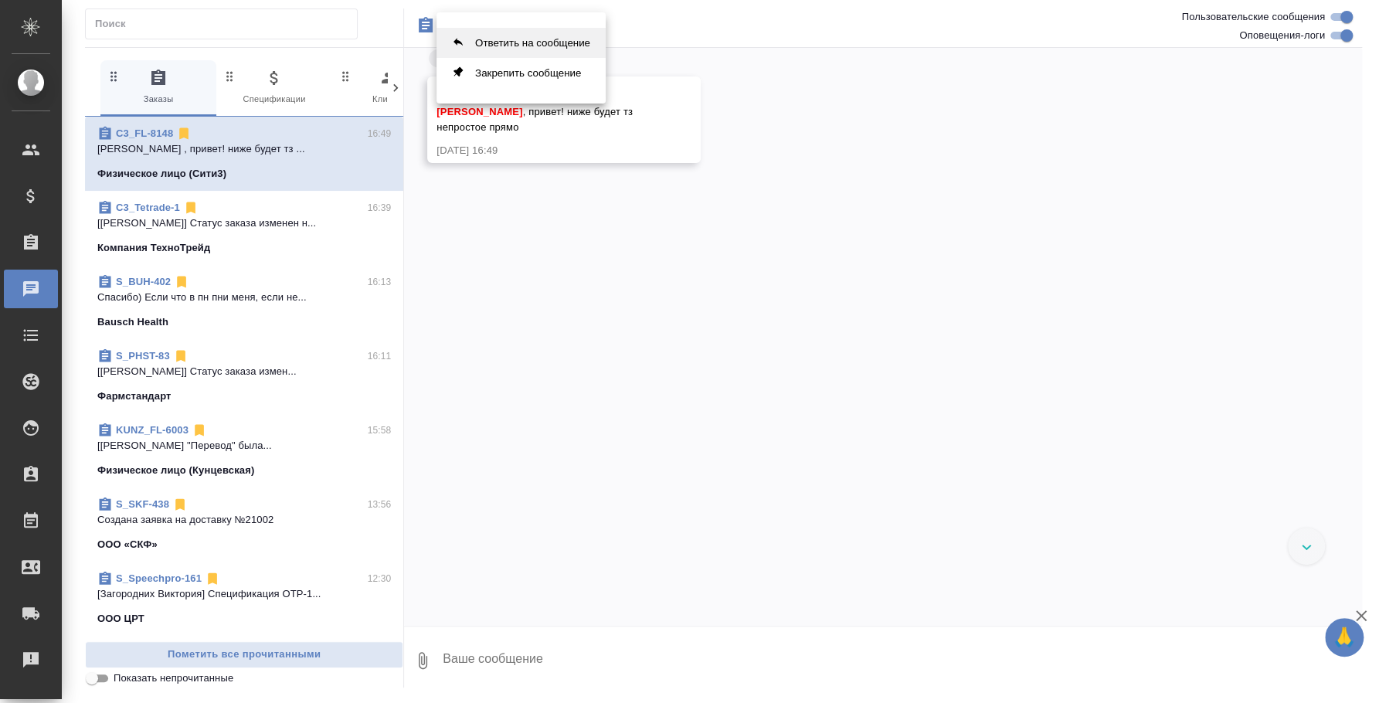
click at [525, 42] on button "Ответить на сообщение" at bounding box center [520, 43] width 169 height 30
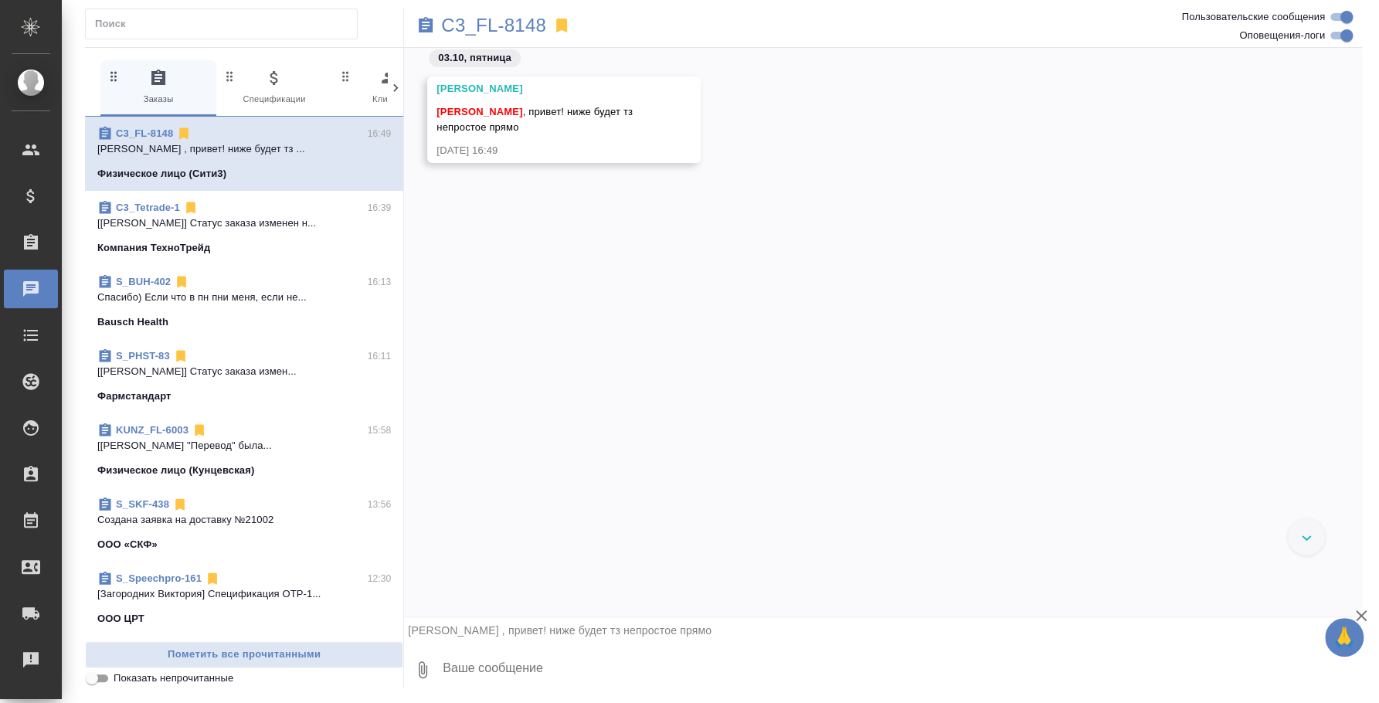
click at [596, 685] on textarea at bounding box center [901, 669] width 921 height 53
click at [451, 664] on textarea "надеюь, что не супер срочно)" at bounding box center [888, 669] width 895 height 53
click at [715, 667] on textarea "Надеюь, что не супер срочно)" at bounding box center [888, 669] width 895 height 53
click at [478, 664] on textarea "Надеюь, что не супер срочно)" at bounding box center [888, 669] width 895 height 53
click at [657, 674] on textarea "Надеюсь, что не супер срочно)" at bounding box center [888, 669] width 895 height 53
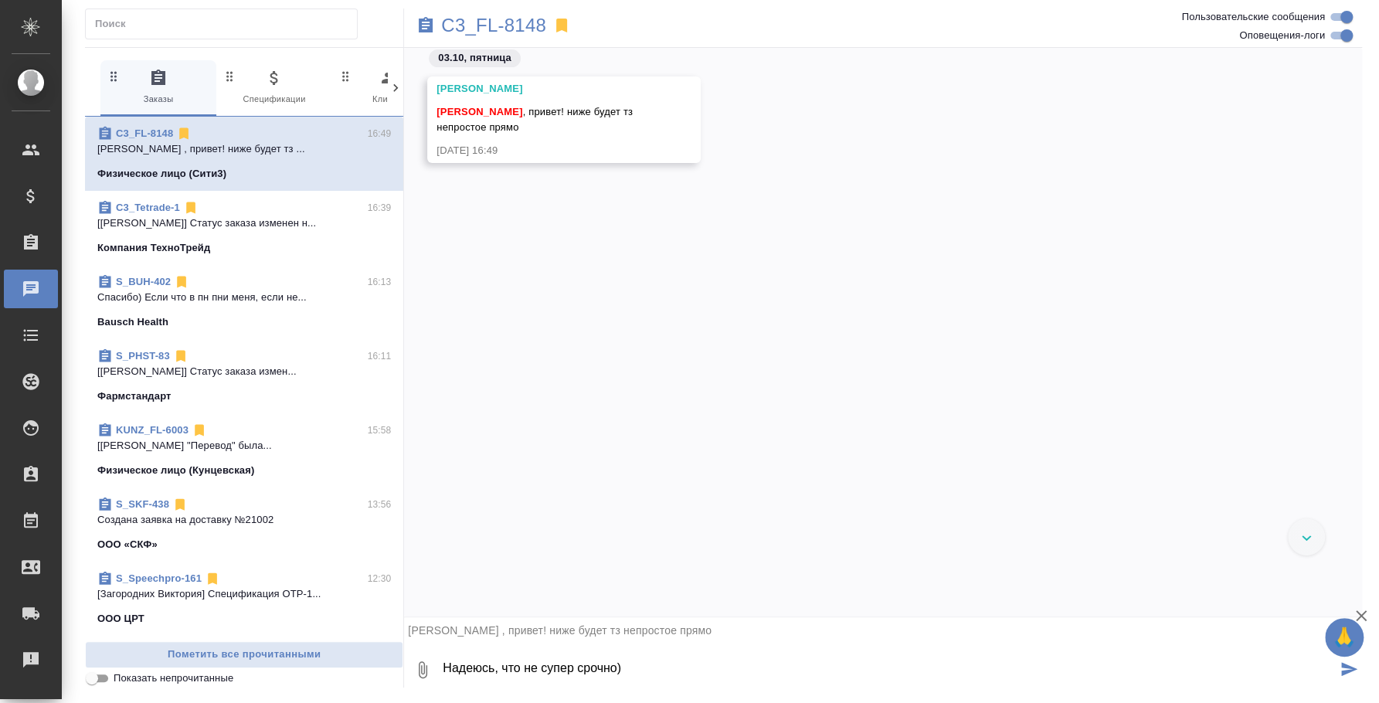
drag, startPoint x: 653, startPoint y: 674, endPoint x: 427, endPoint y: 643, distance: 227.6
click at [427, 643] on div "0 Надеюсь, что не супер срочно)" at bounding box center [883, 669] width 958 height 53
type textarea "Ок, ждемс"
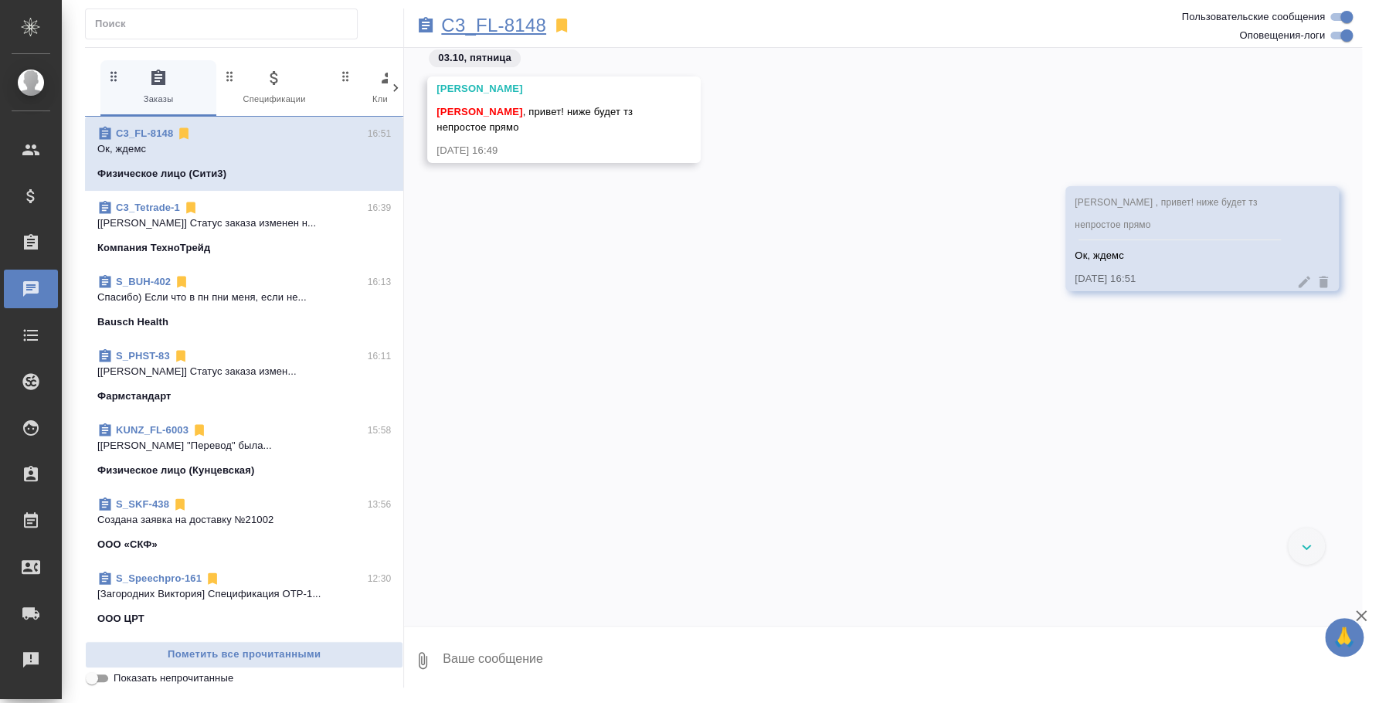
click at [497, 29] on p "C3_FL-8148" at bounding box center [493, 25] width 105 height 15
click at [214, 304] on p "Спасибо) Если что в пн пни меня, если не..." at bounding box center [244, 297] width 294 height 15
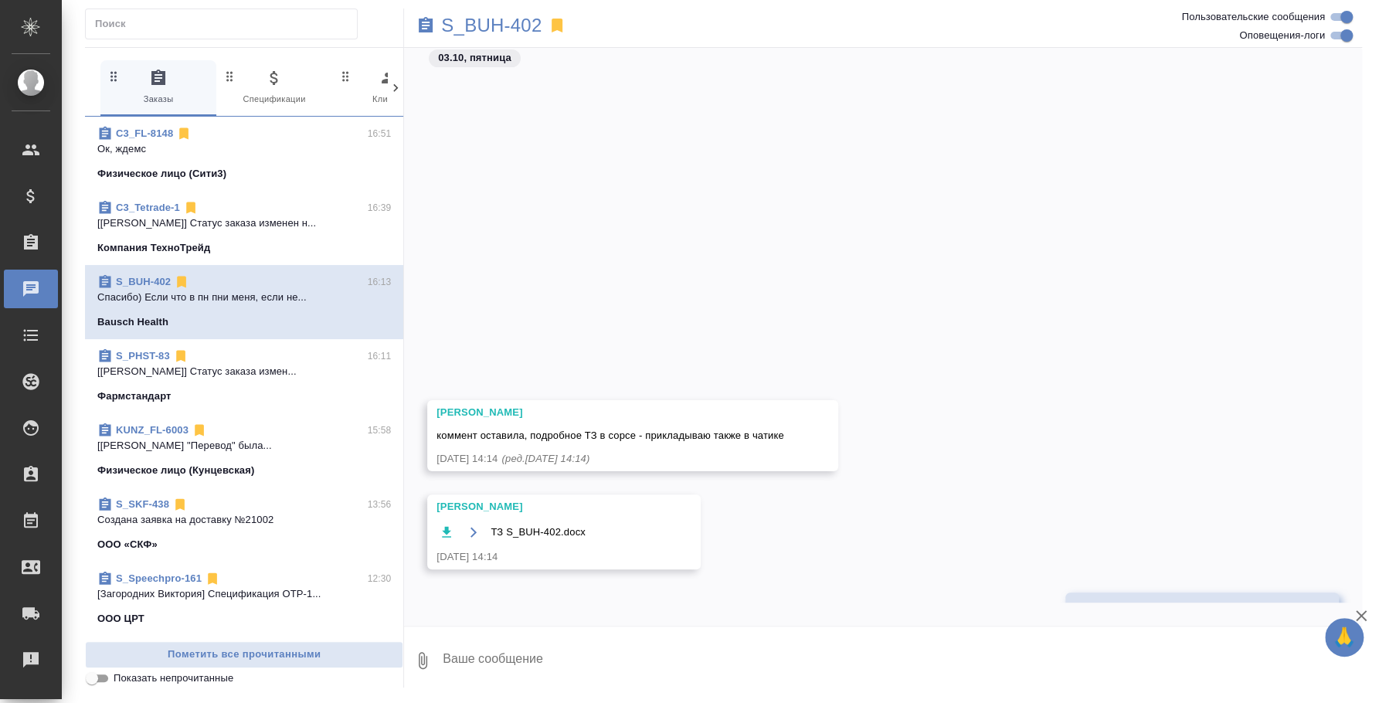
scroll to position [394, 0]
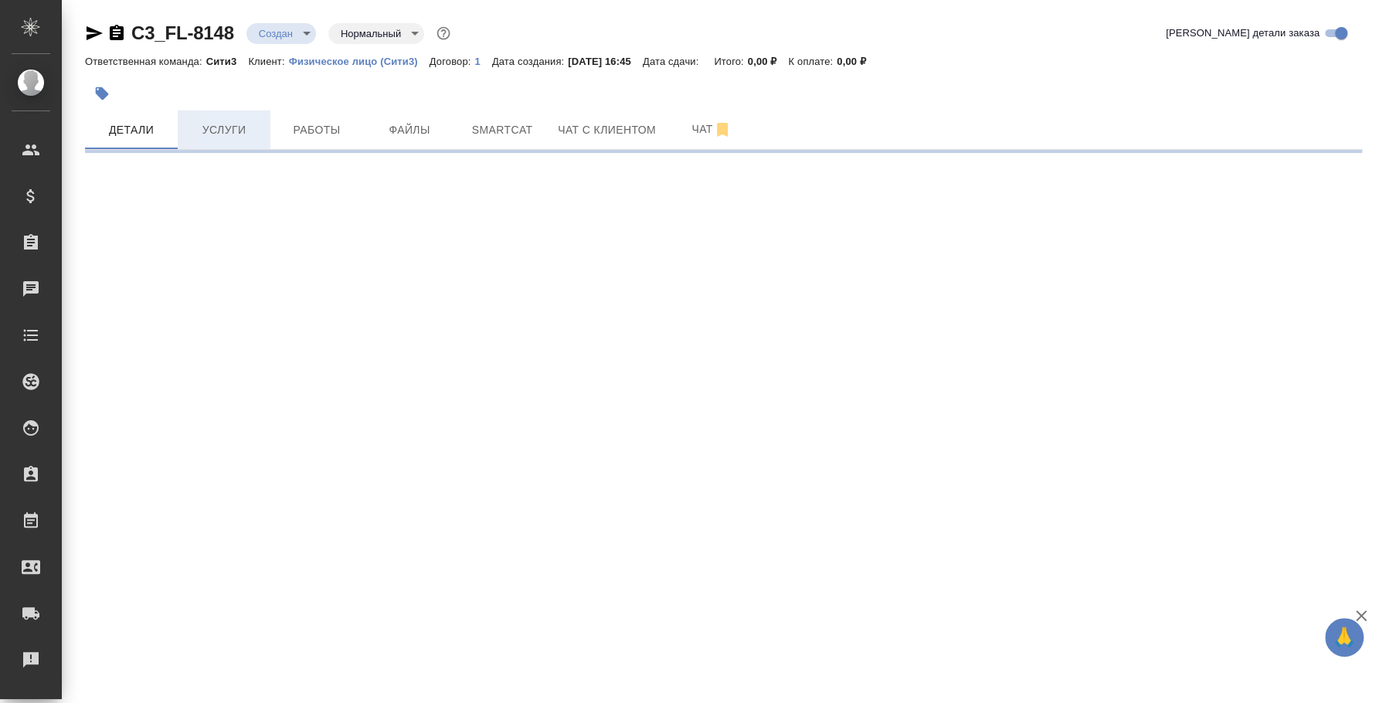
select select "RU"
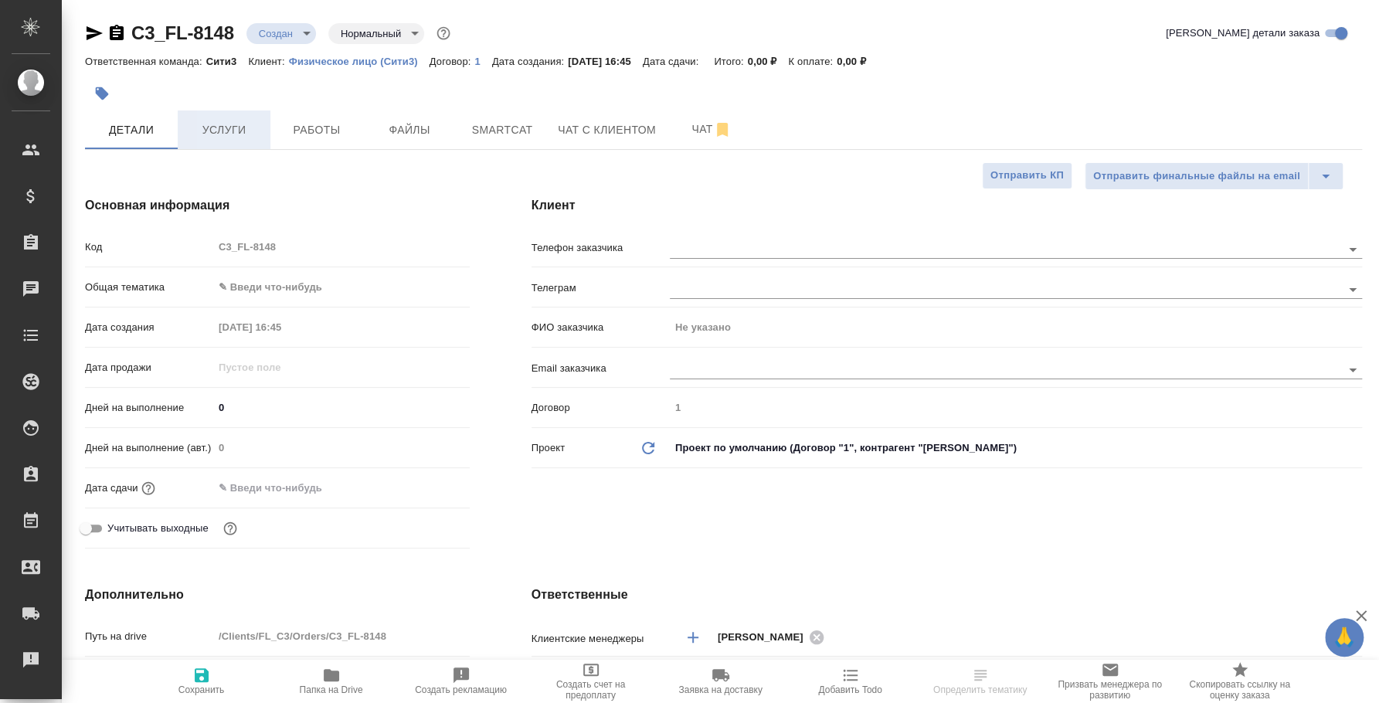
type textarea "x"
click at [246, 125] on span "Услуги" at bounding box center [224, 130] width 74 height 19
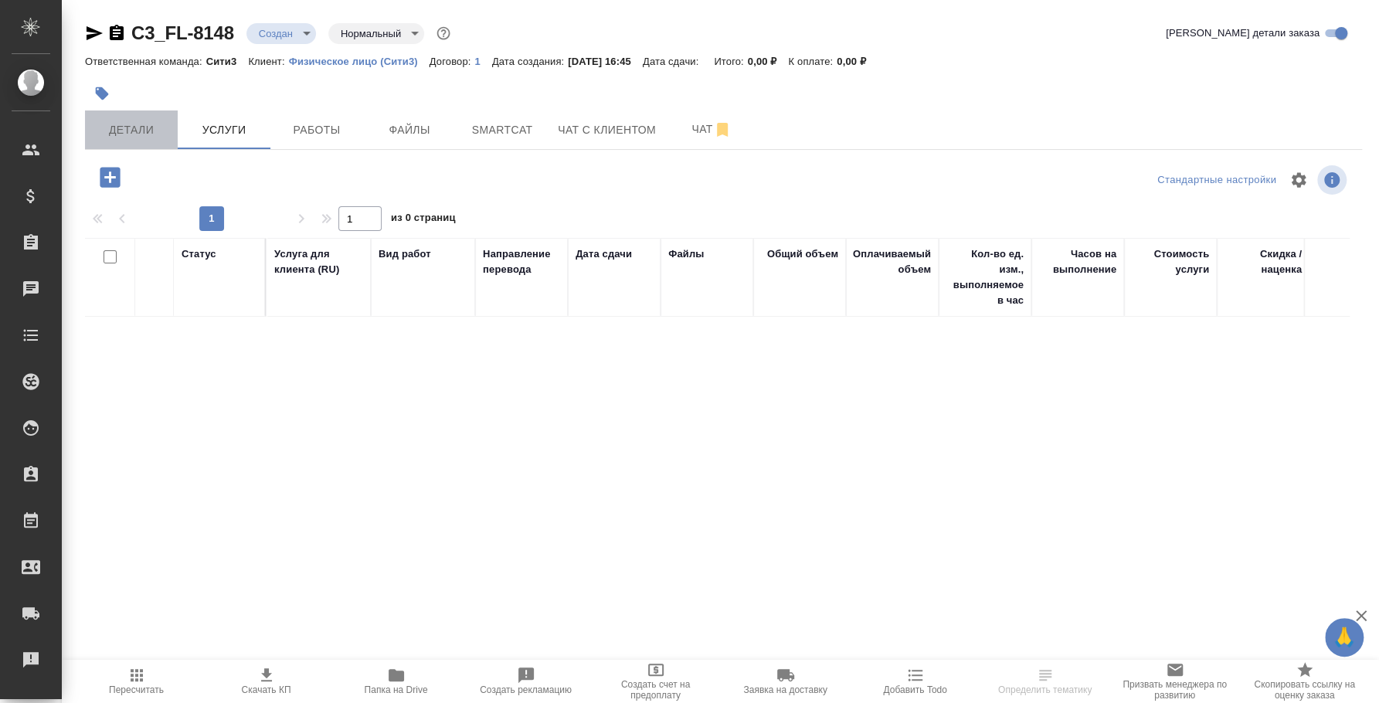
click at [138, 127] on span "Детали" at bounding box center [131, 130] width 74 height 19
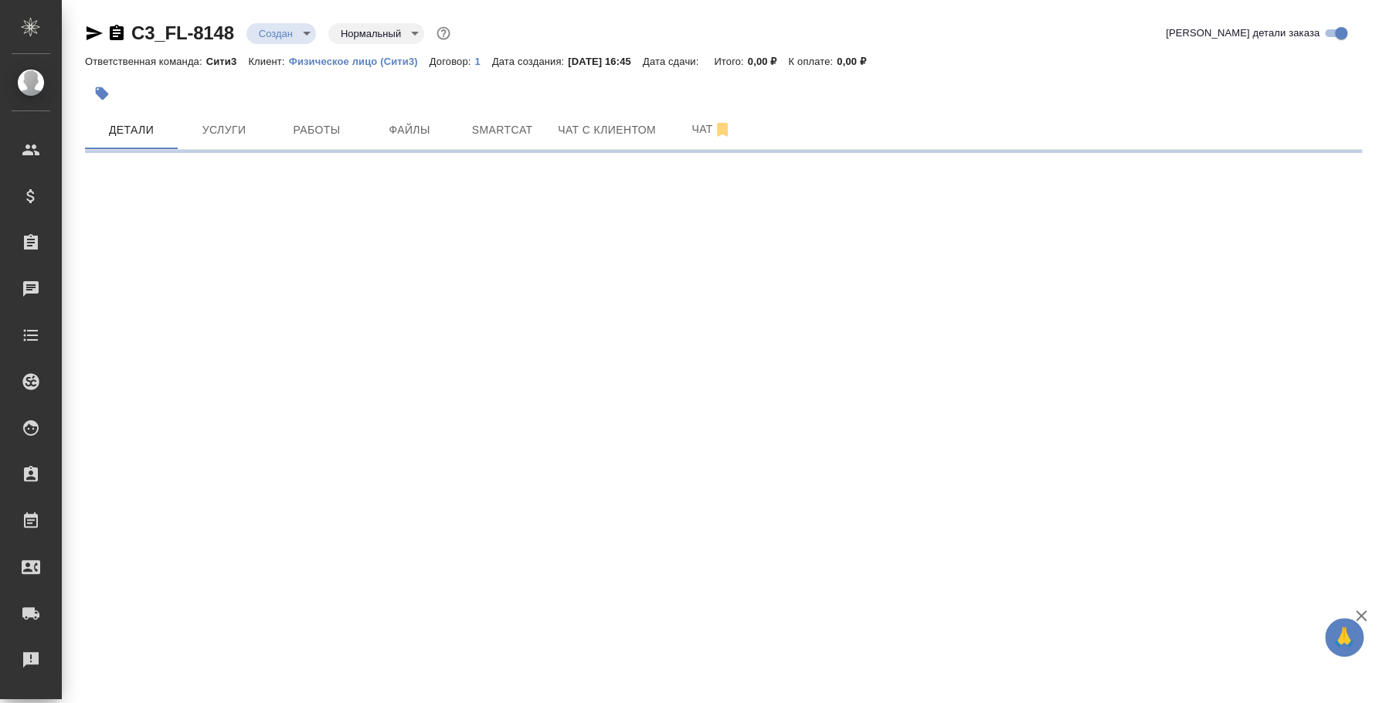
select select "RU"
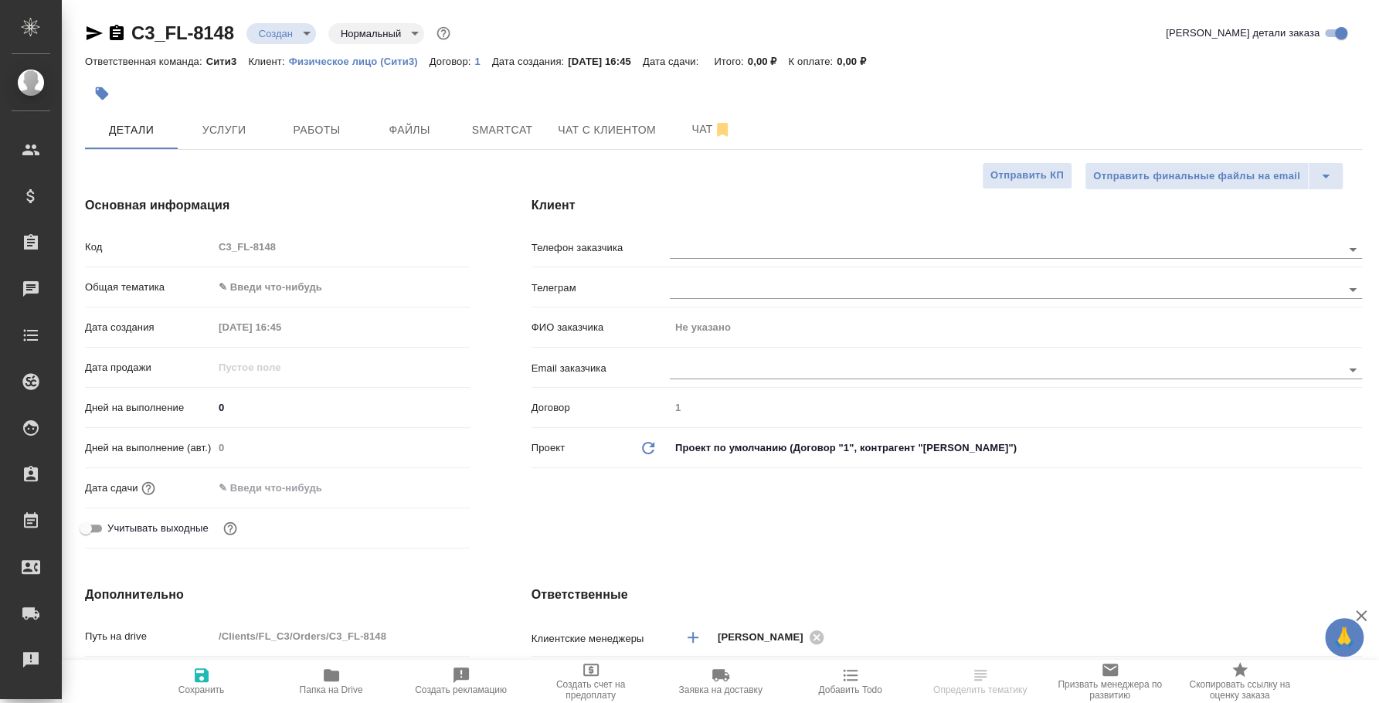
type textarea "x"
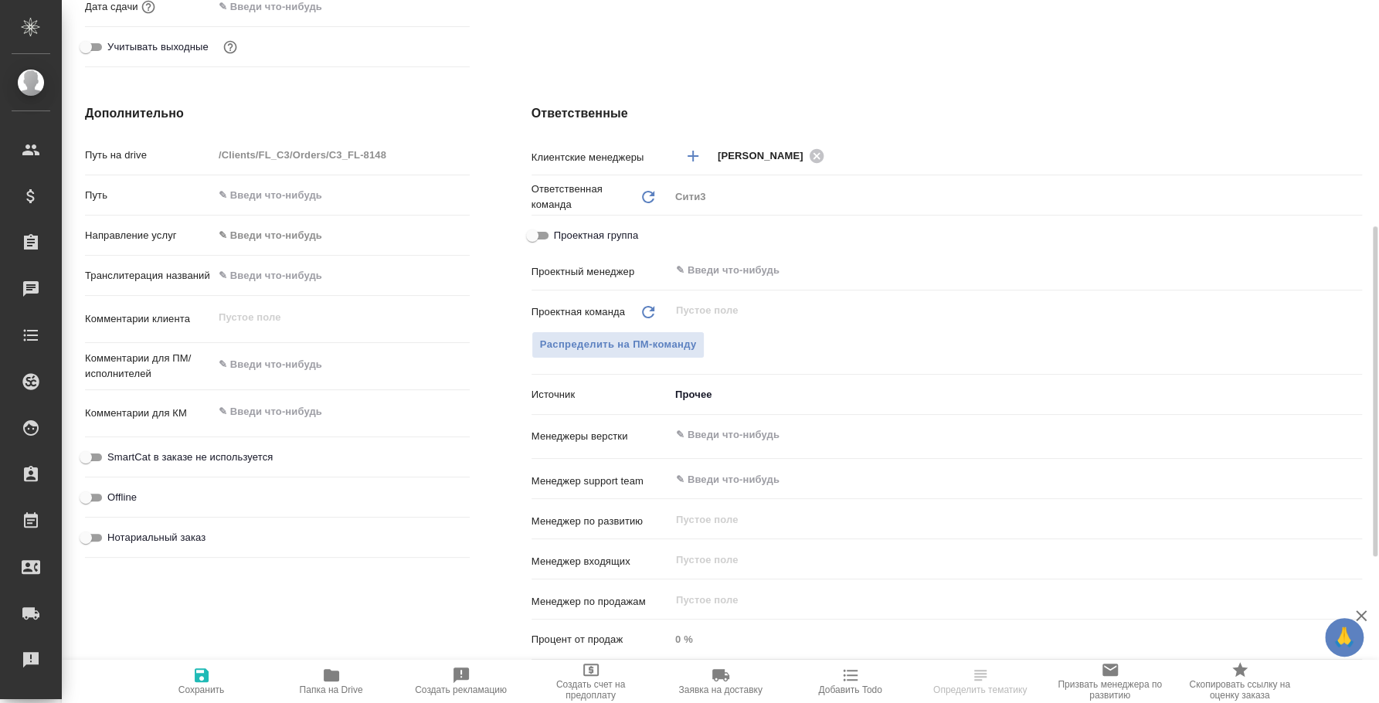
scroll to position [792, 0]
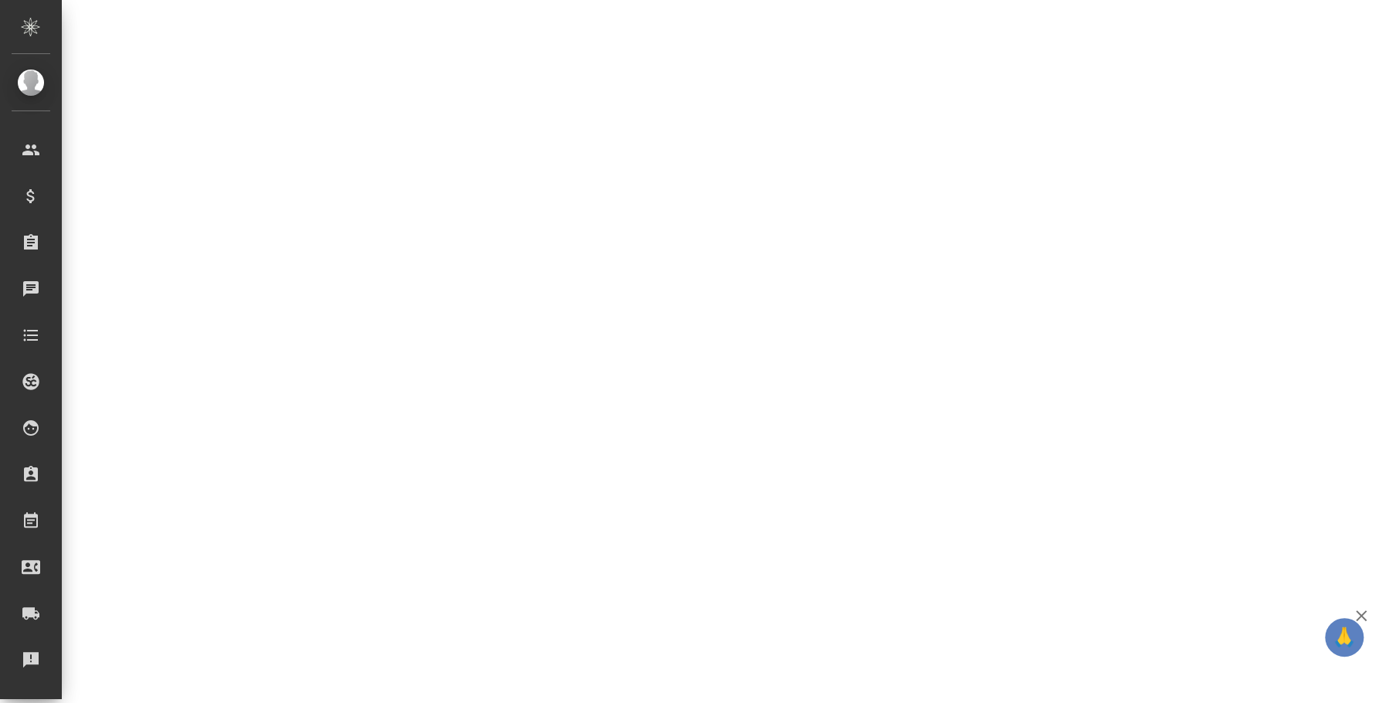
select select "RU"
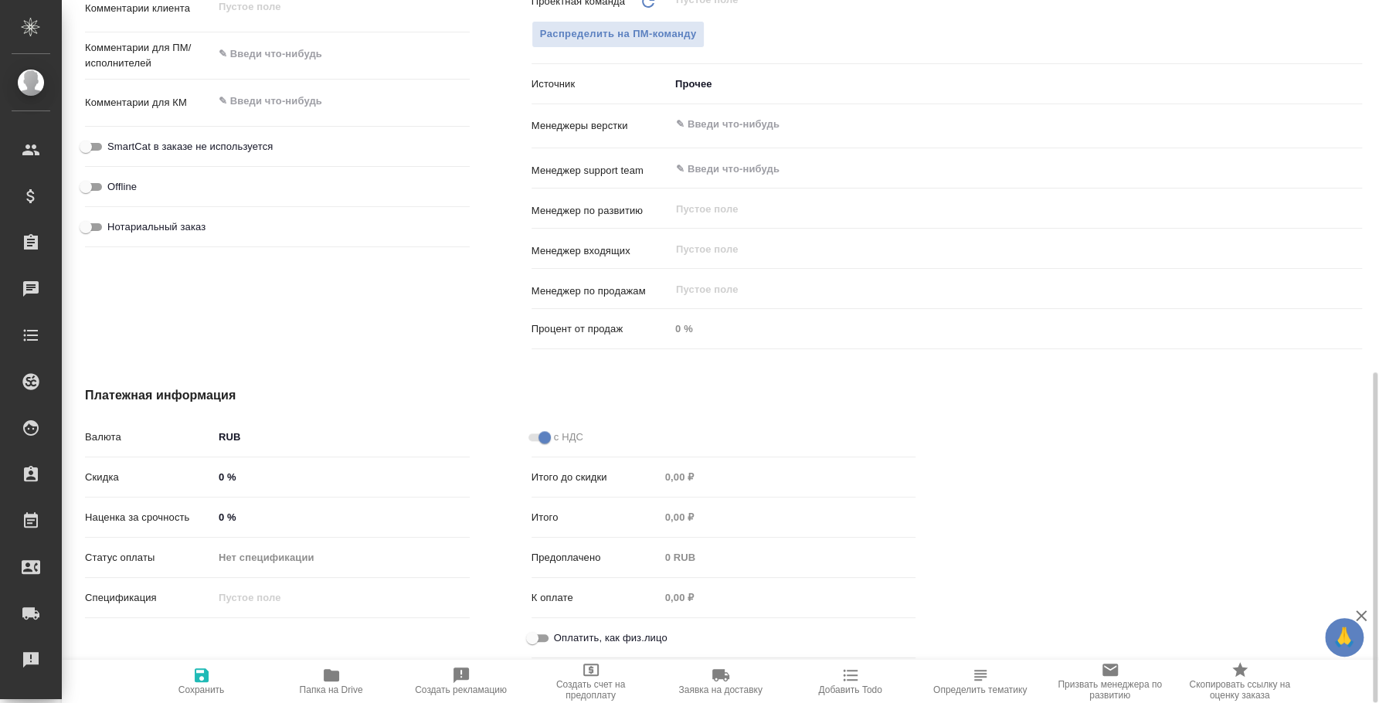
type textarea "x"
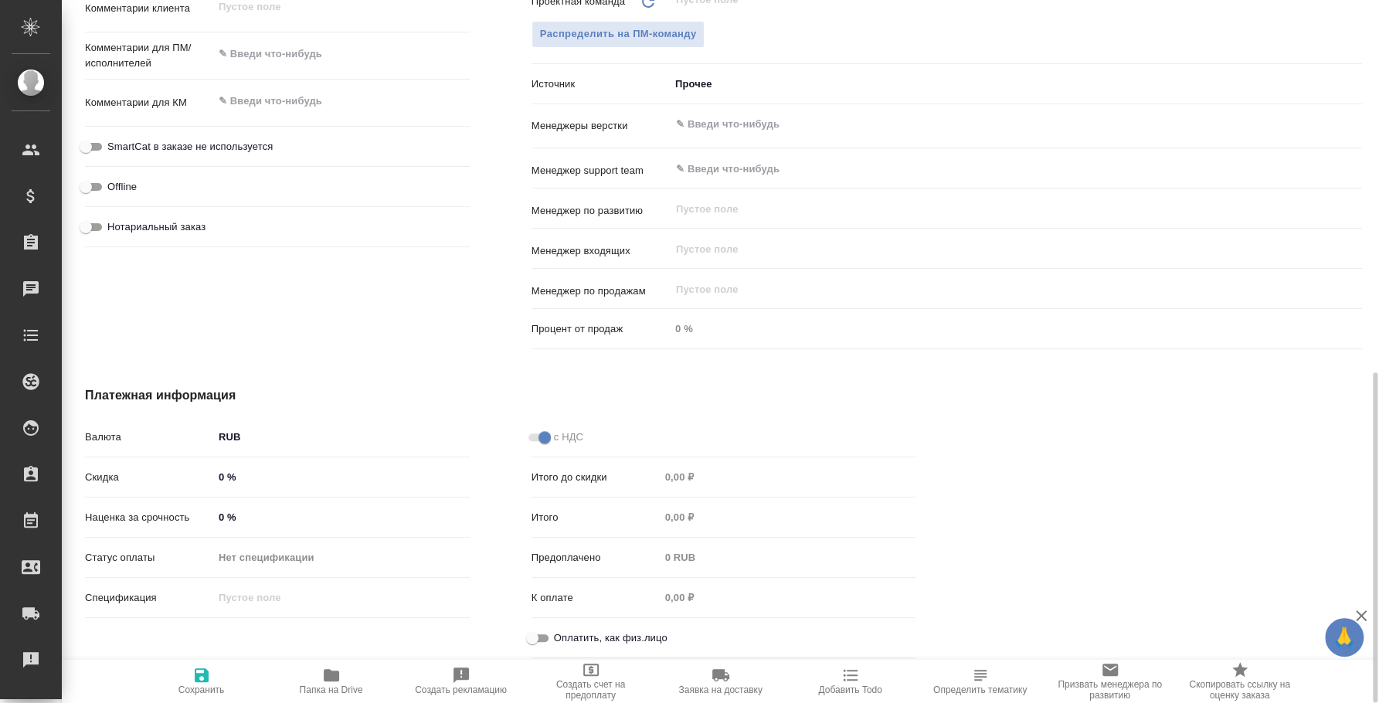
type textarea "x"
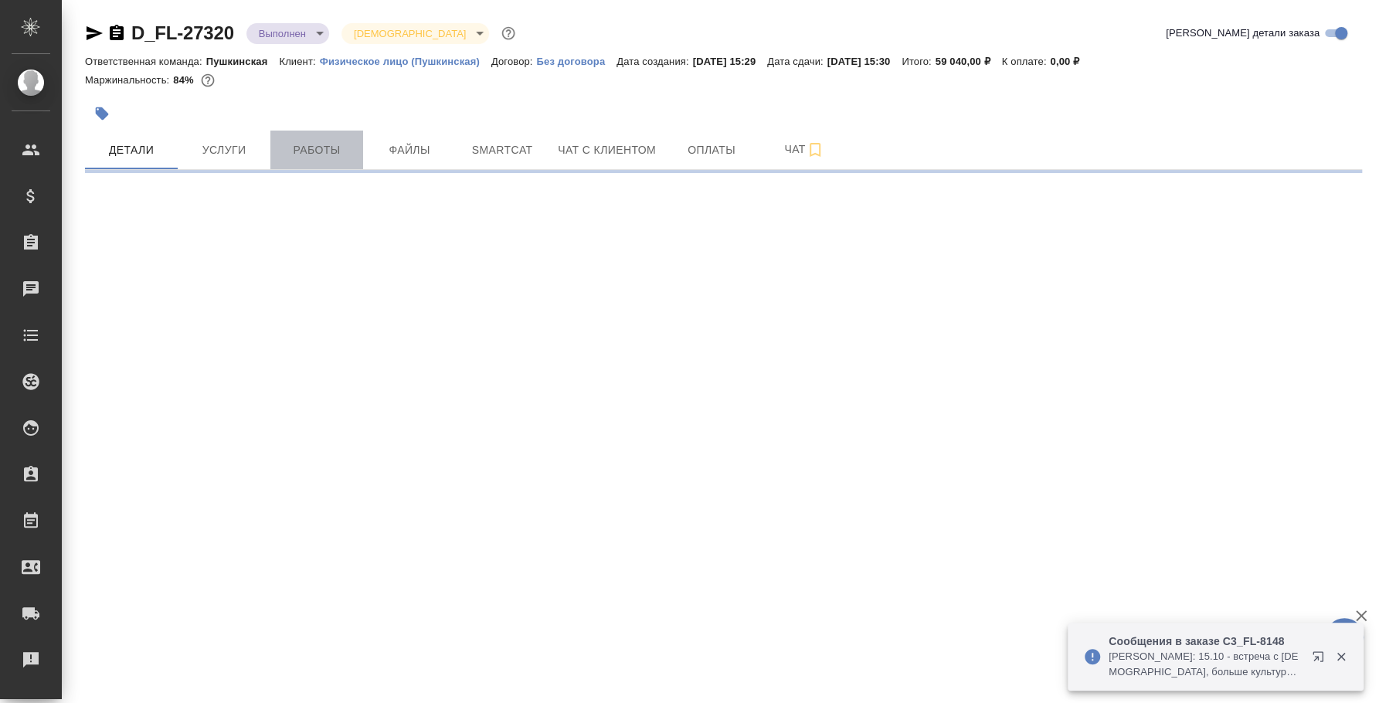
click at [349, 145] on span "Работы" at bounding box center [317, 150] width 74 height 19
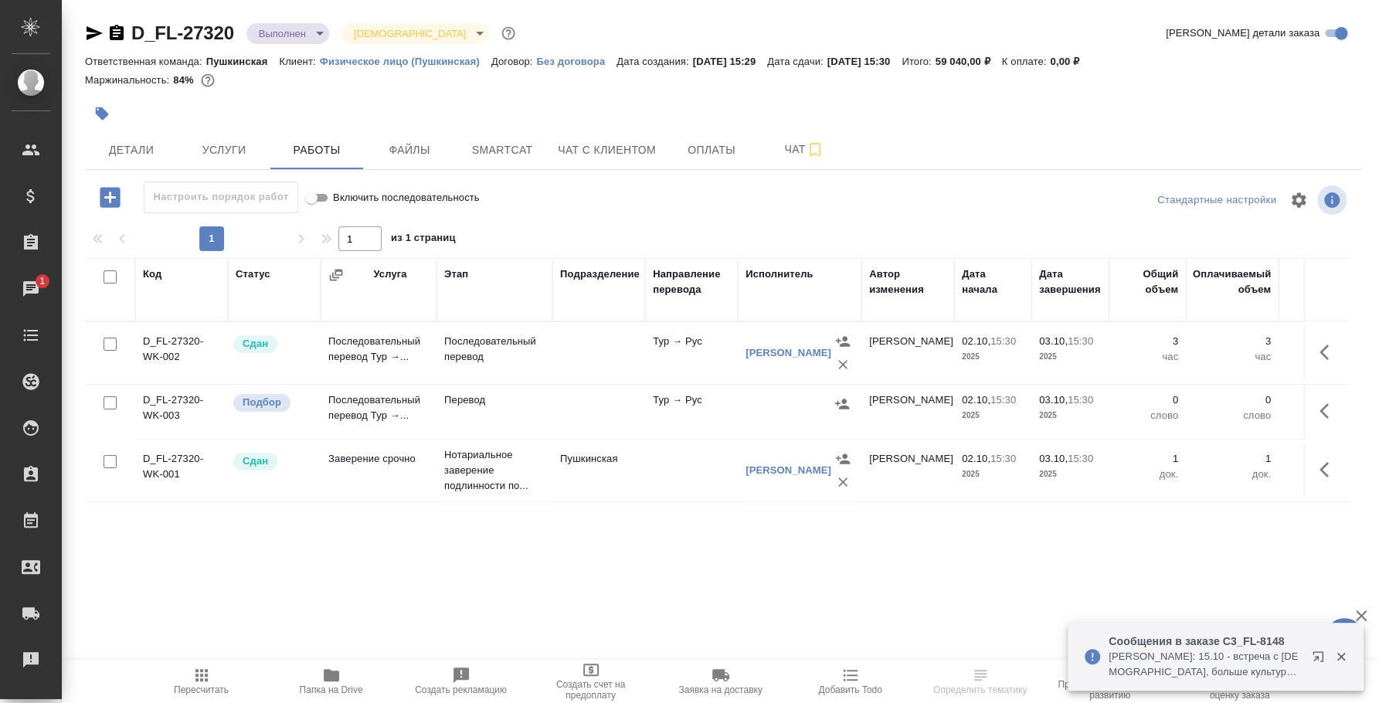
click at [110, 403] on input "checkbox" at bounding box center [110, 402] width 13 height 13
checkbox input "true"
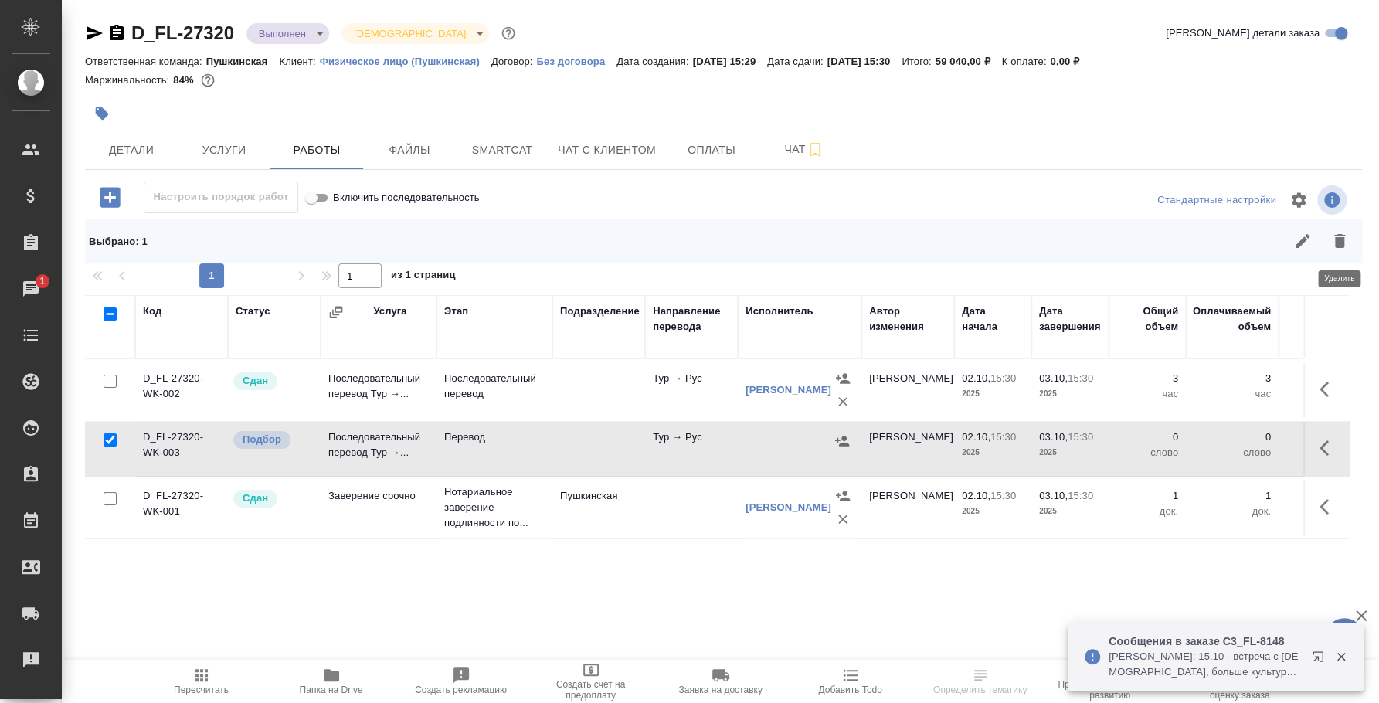
click at [1340, 242] on icon "button" at bounding box center [1339, 241] width 11 height 14
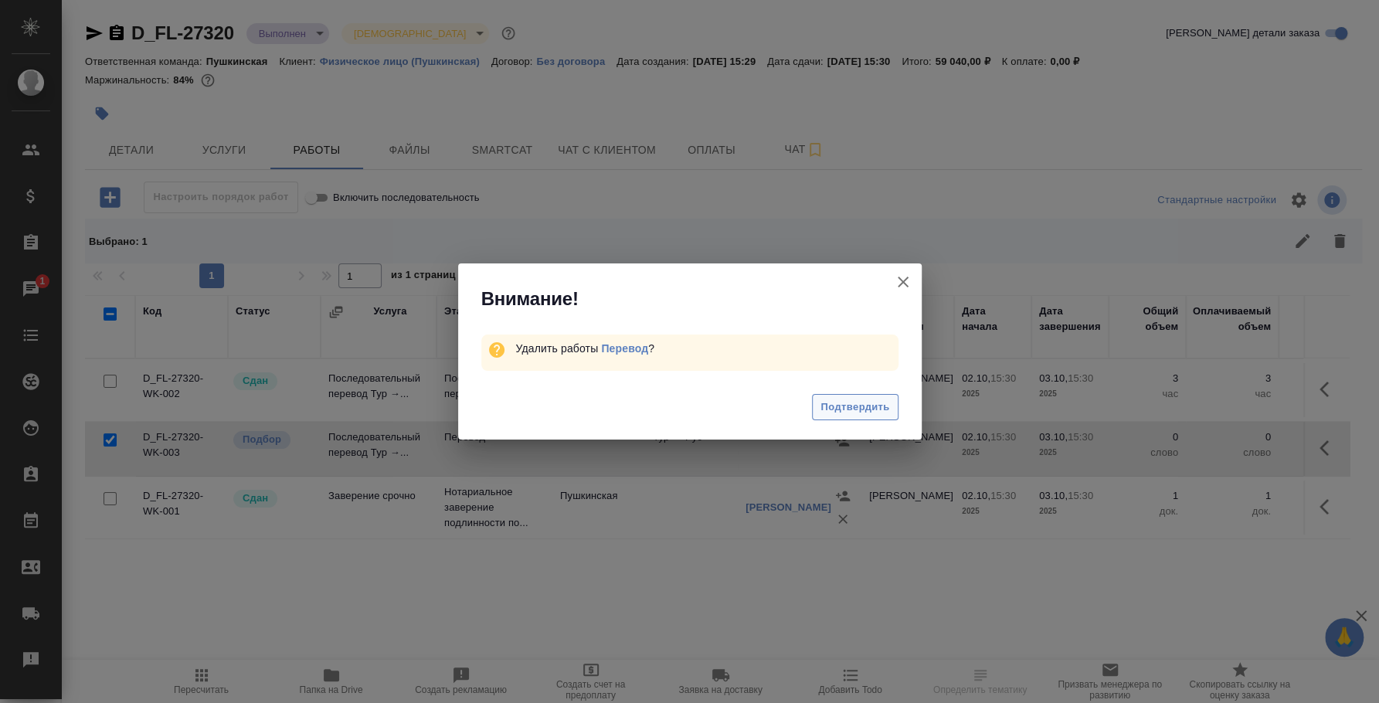
click at [889, 408] on button "Подтвердить" at bounding box center [855, 407] width 86 height 27
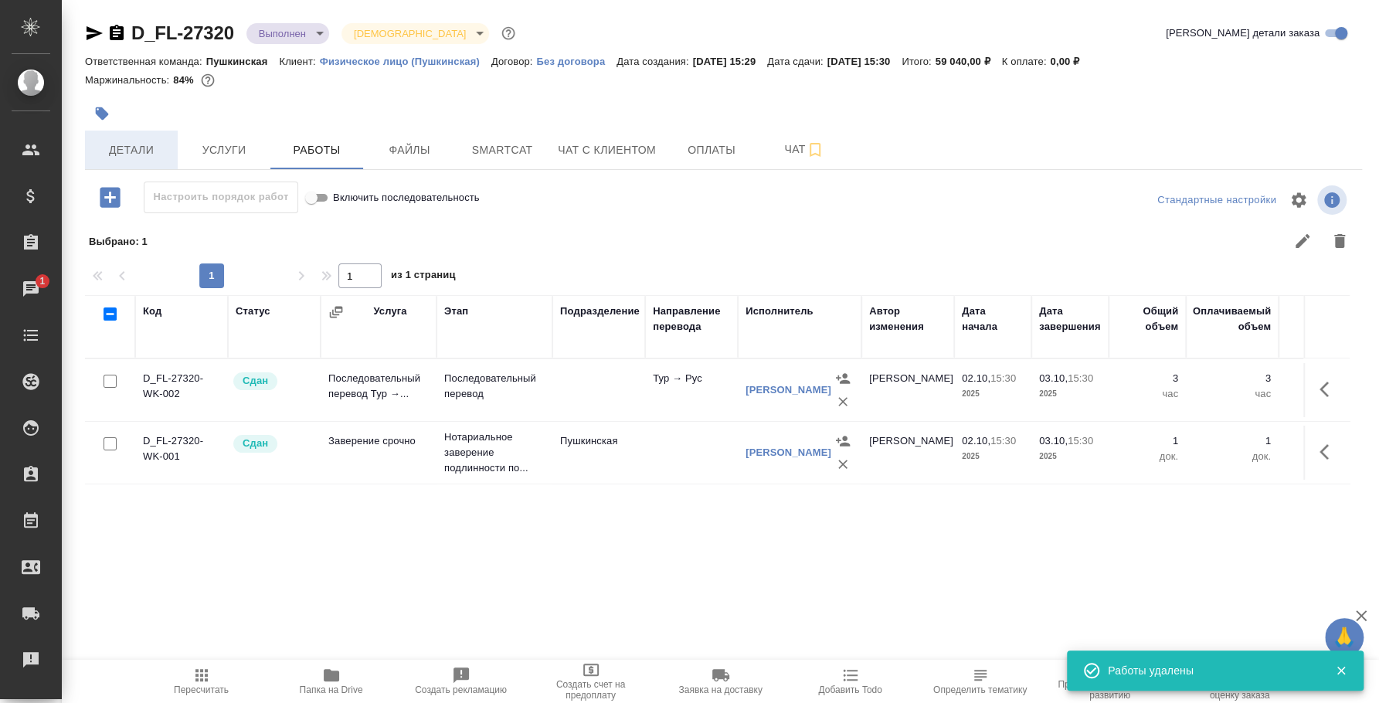
click at [109, 159] on span "Детали" at bounding box center [131, 150] width 74 height 19
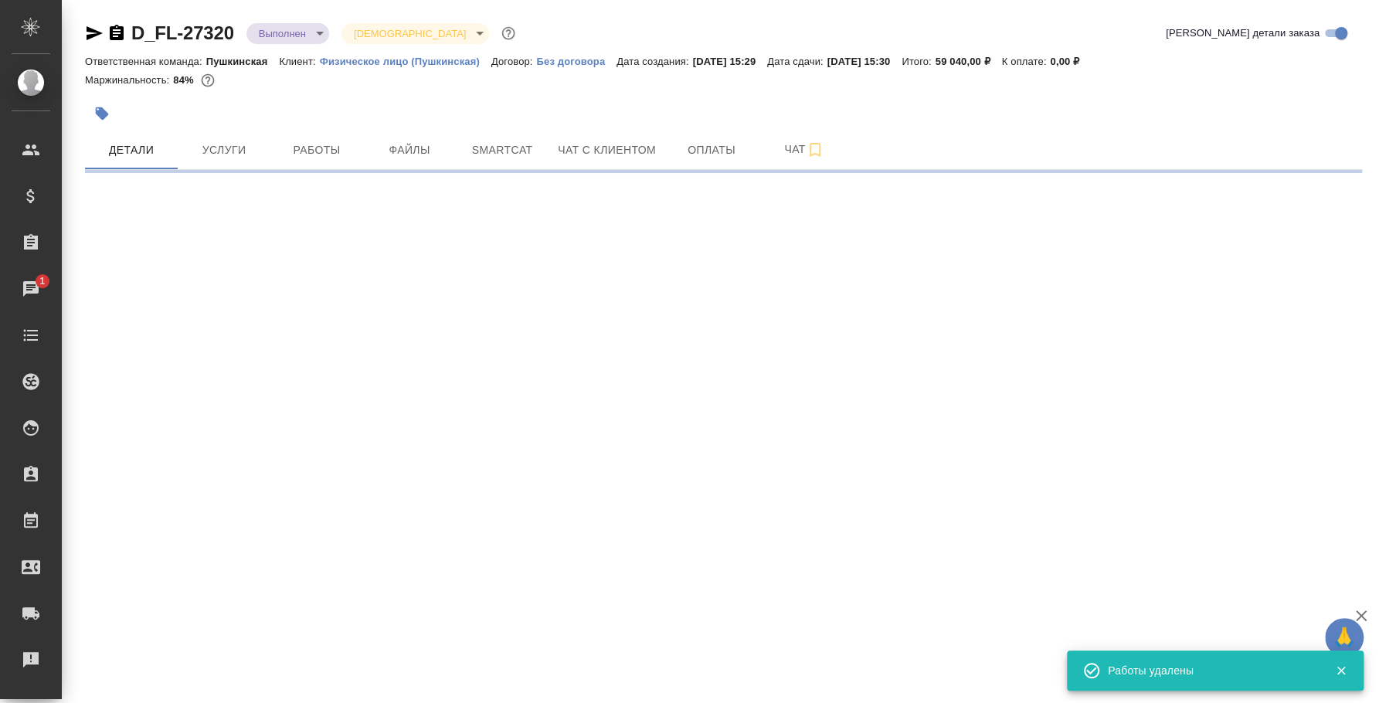
select select "RU"
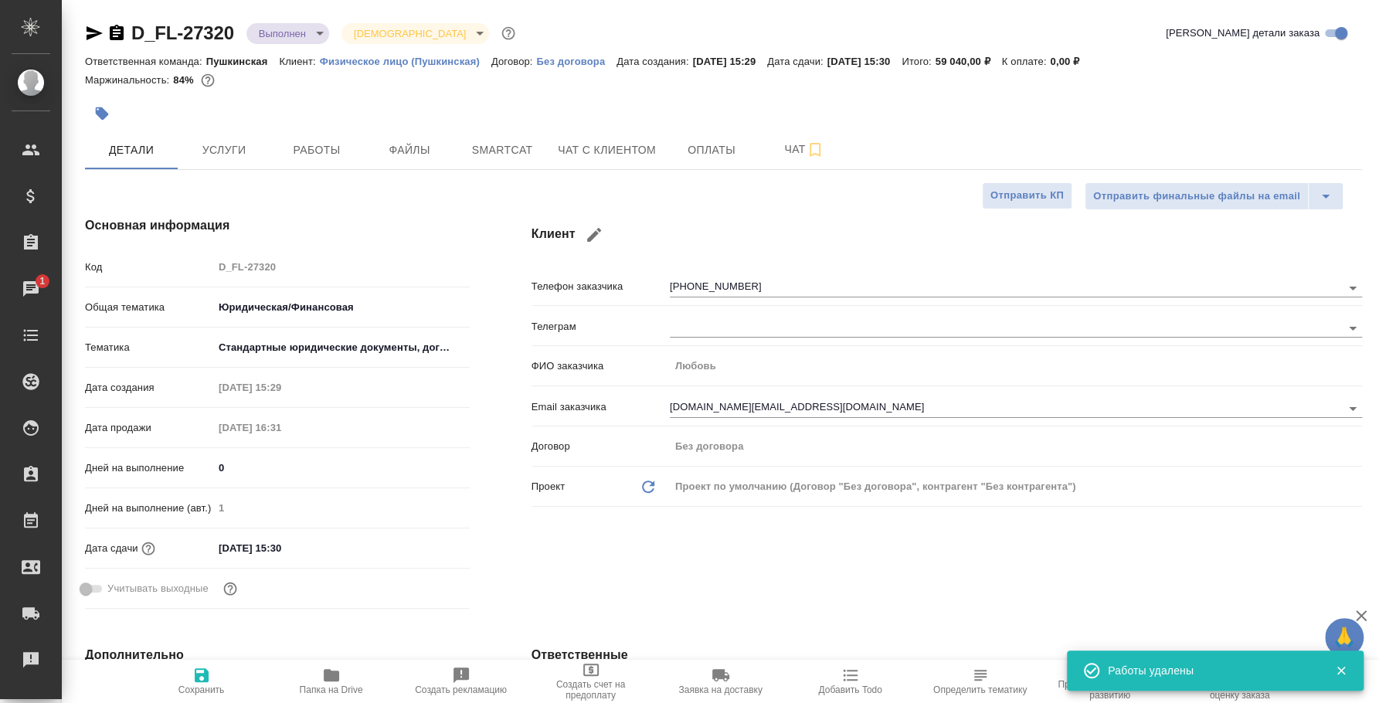
type textarea "x"
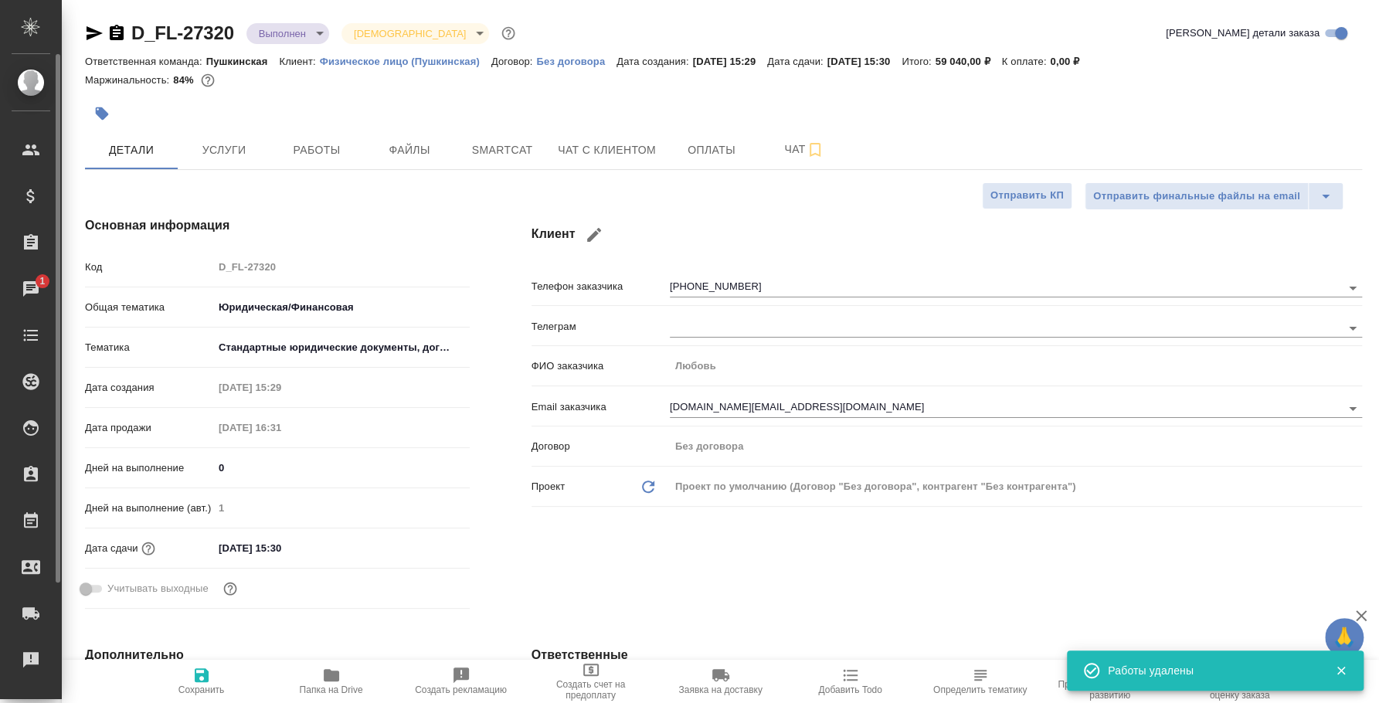
type textarea "x"
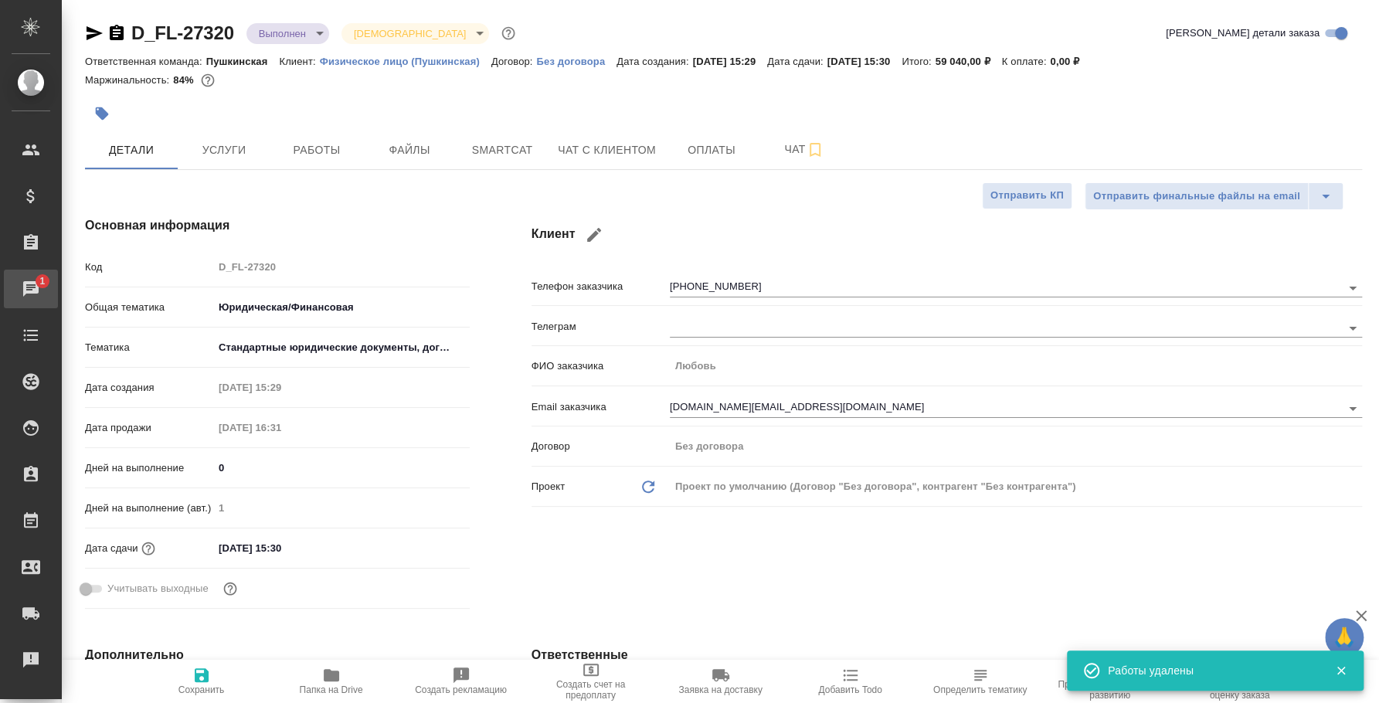
type textarea "x"
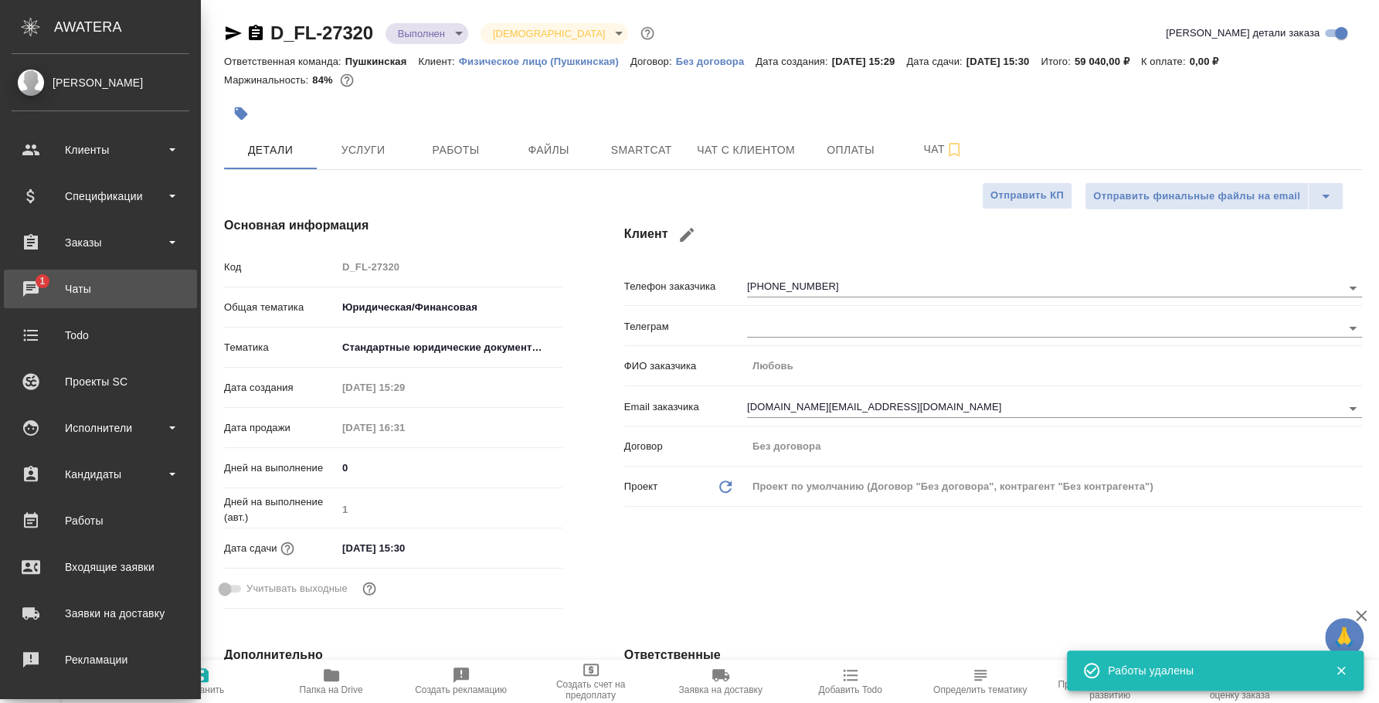
click at [41, 290] on div "Чаты" at bounding box center [101, 288] width 178 height 23
type textarea "x"
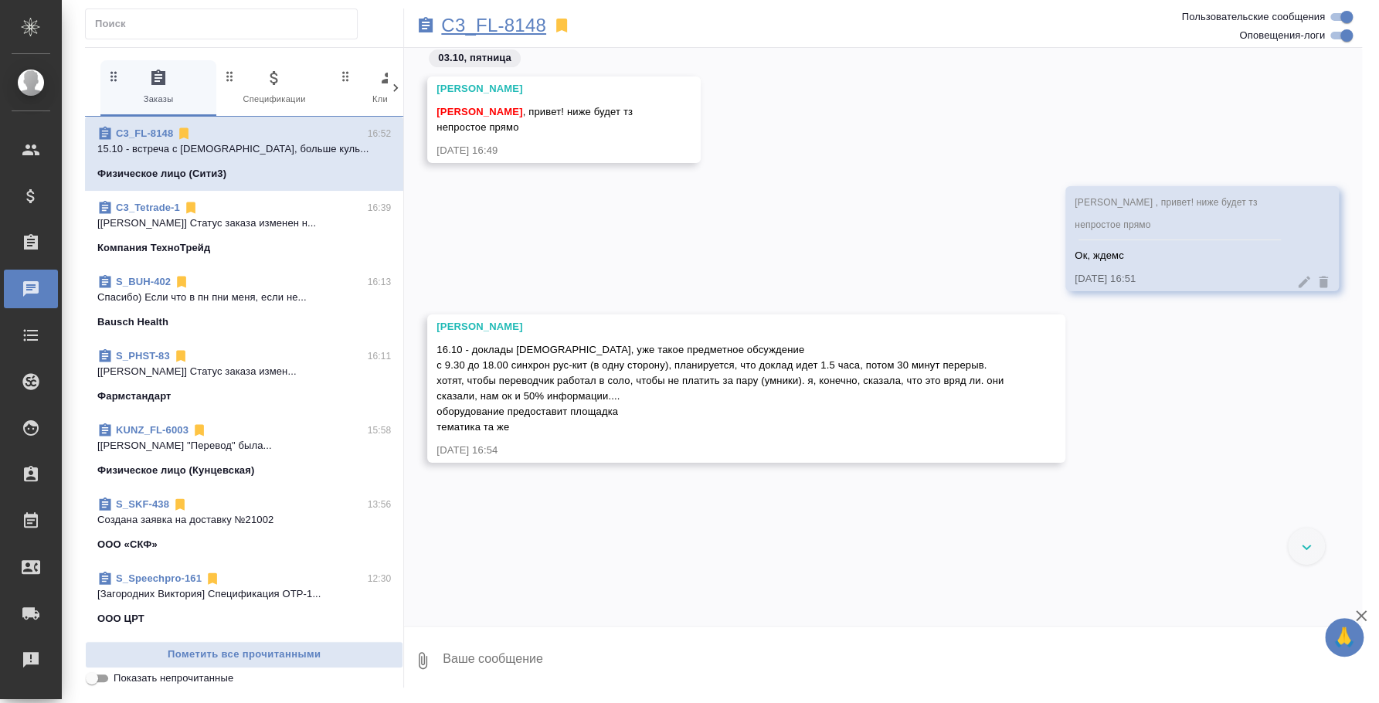
click at [485, 22] on p "C3_FL-8148" at bounding box center [493, 25] width 105 height 15
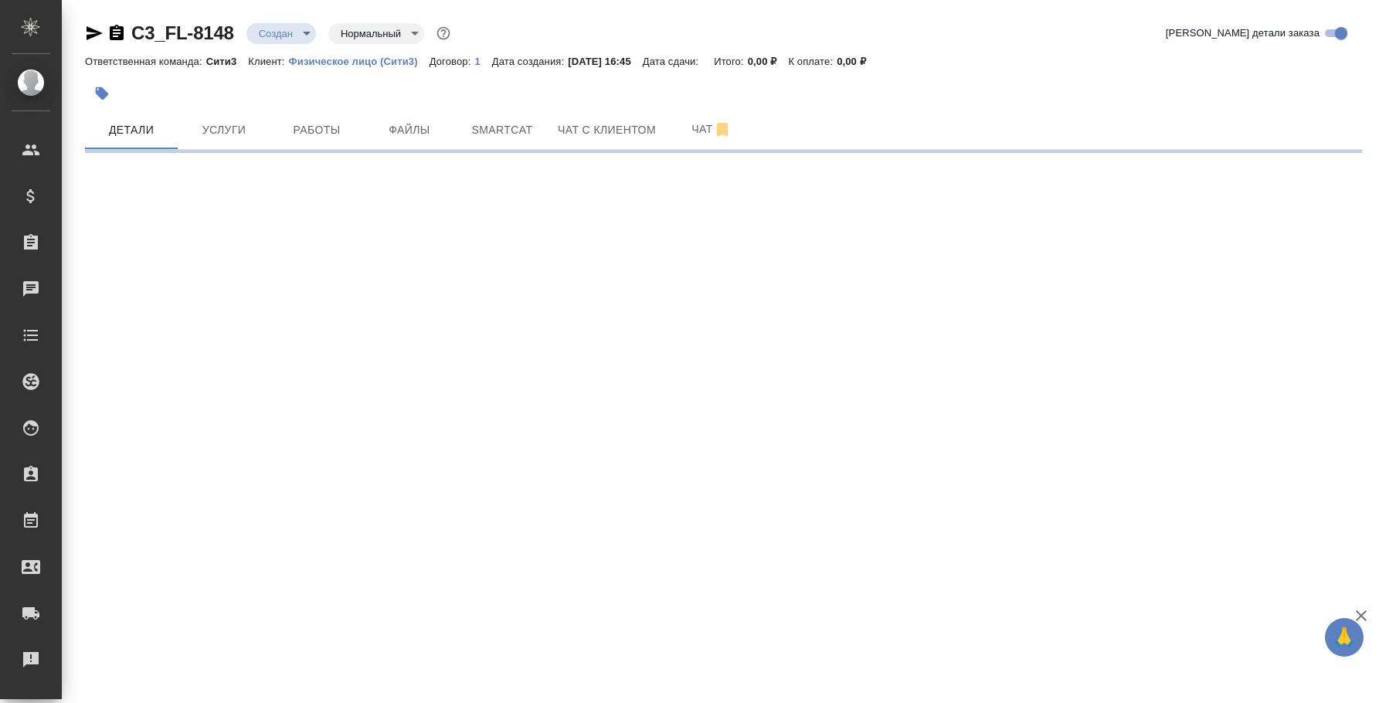
select select "RU"
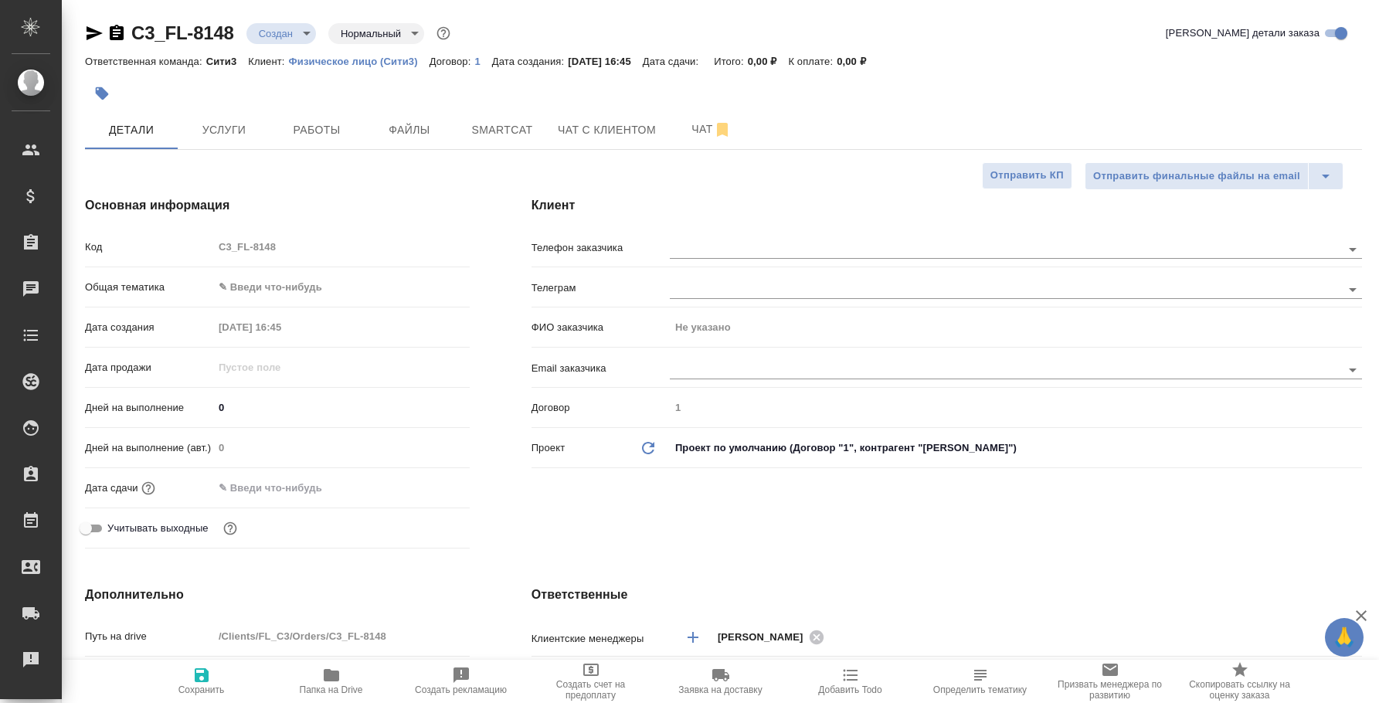
type textarea "x"
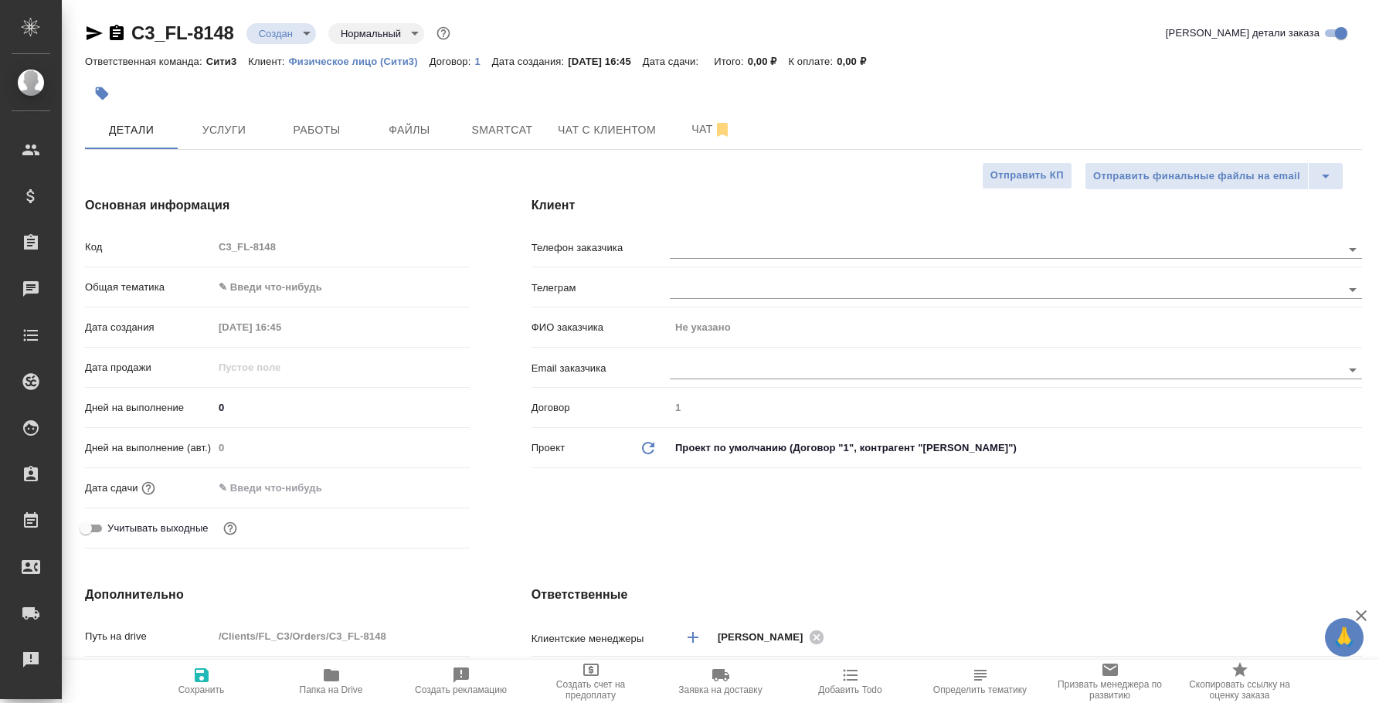
type textarea "x"
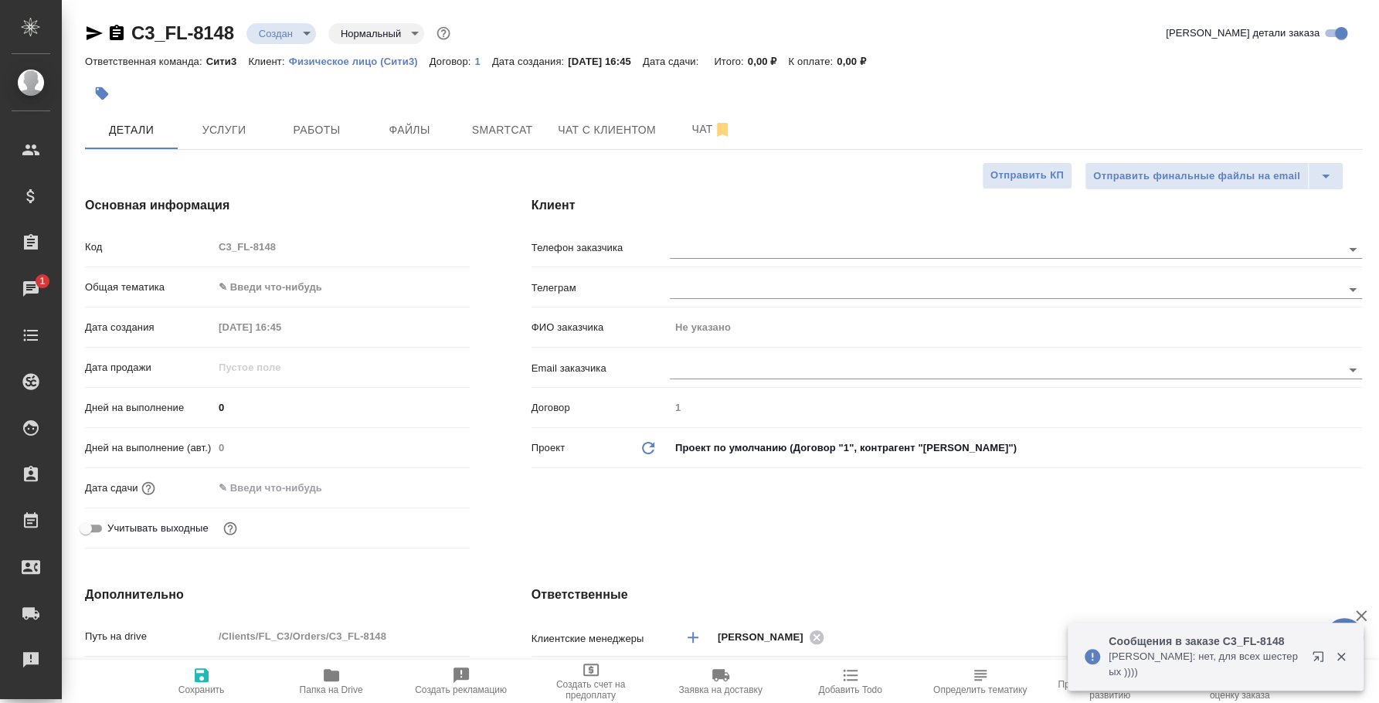
type textarea "x"
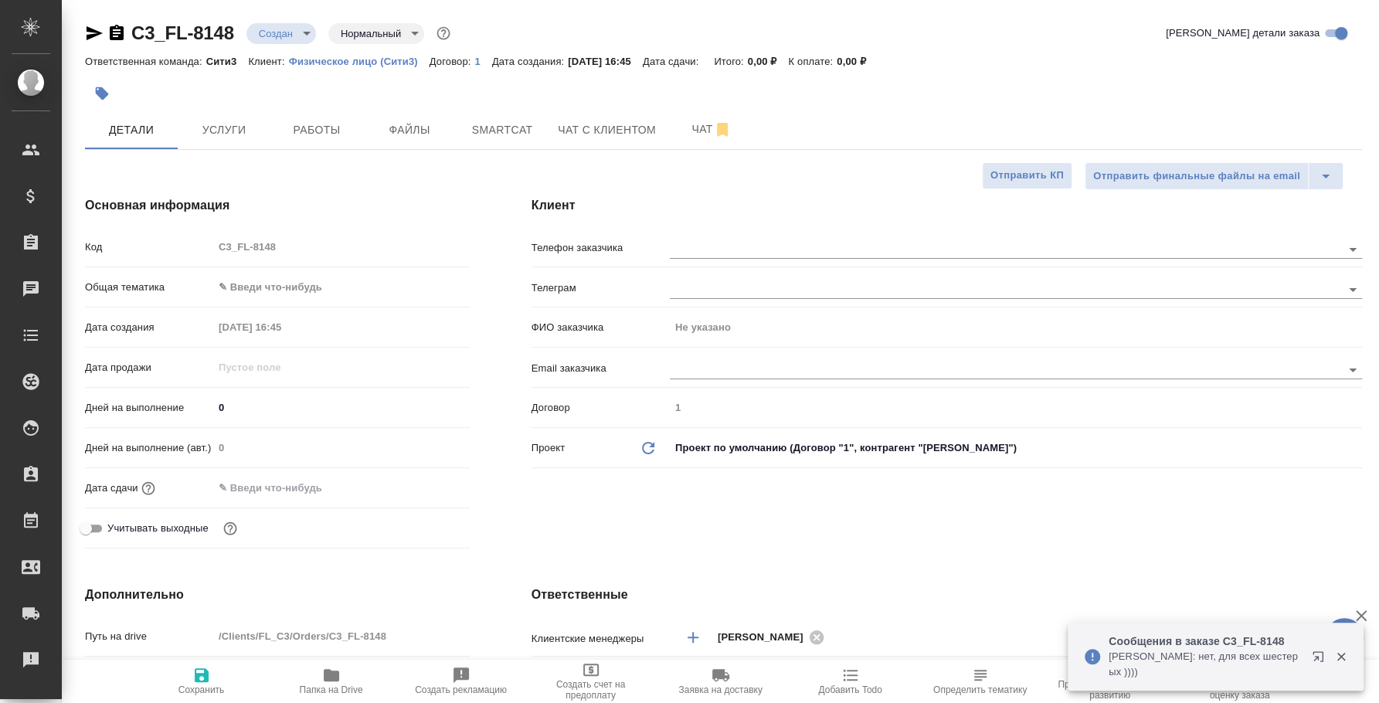
type textarea "x"
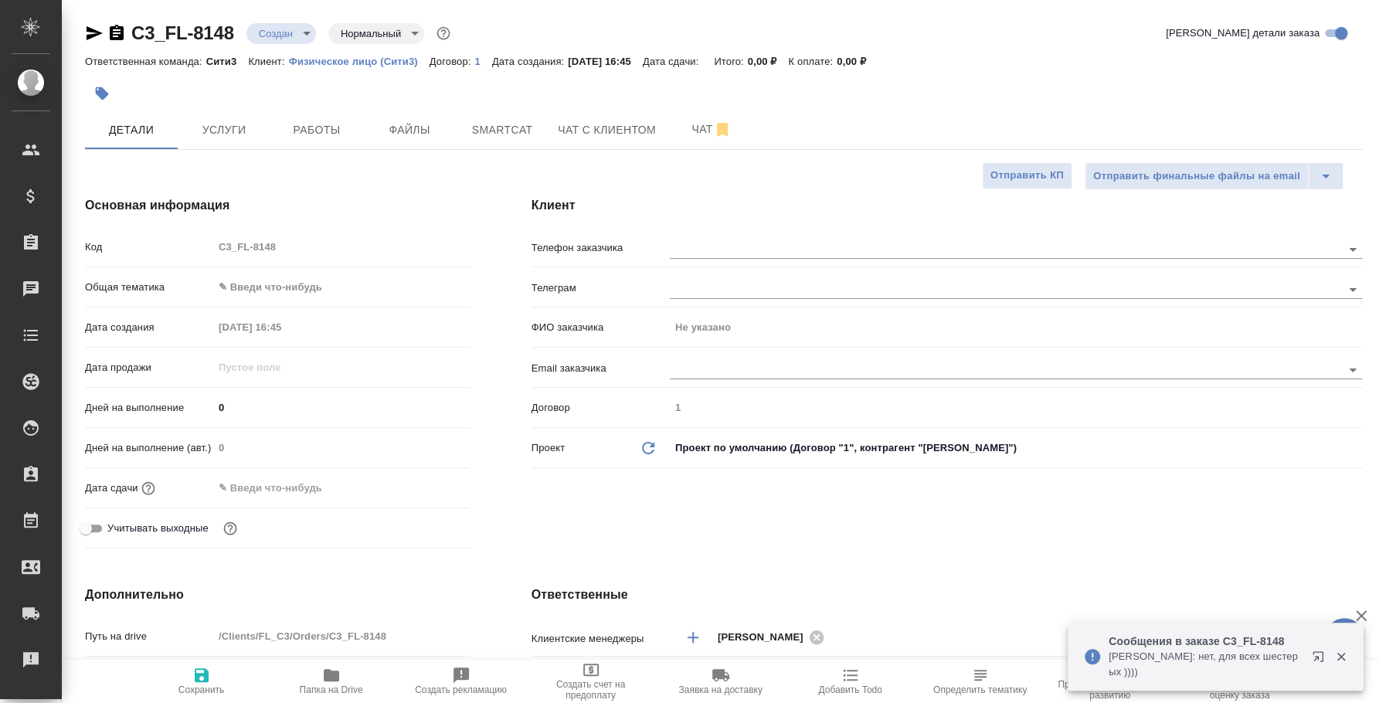
type textarea "x"
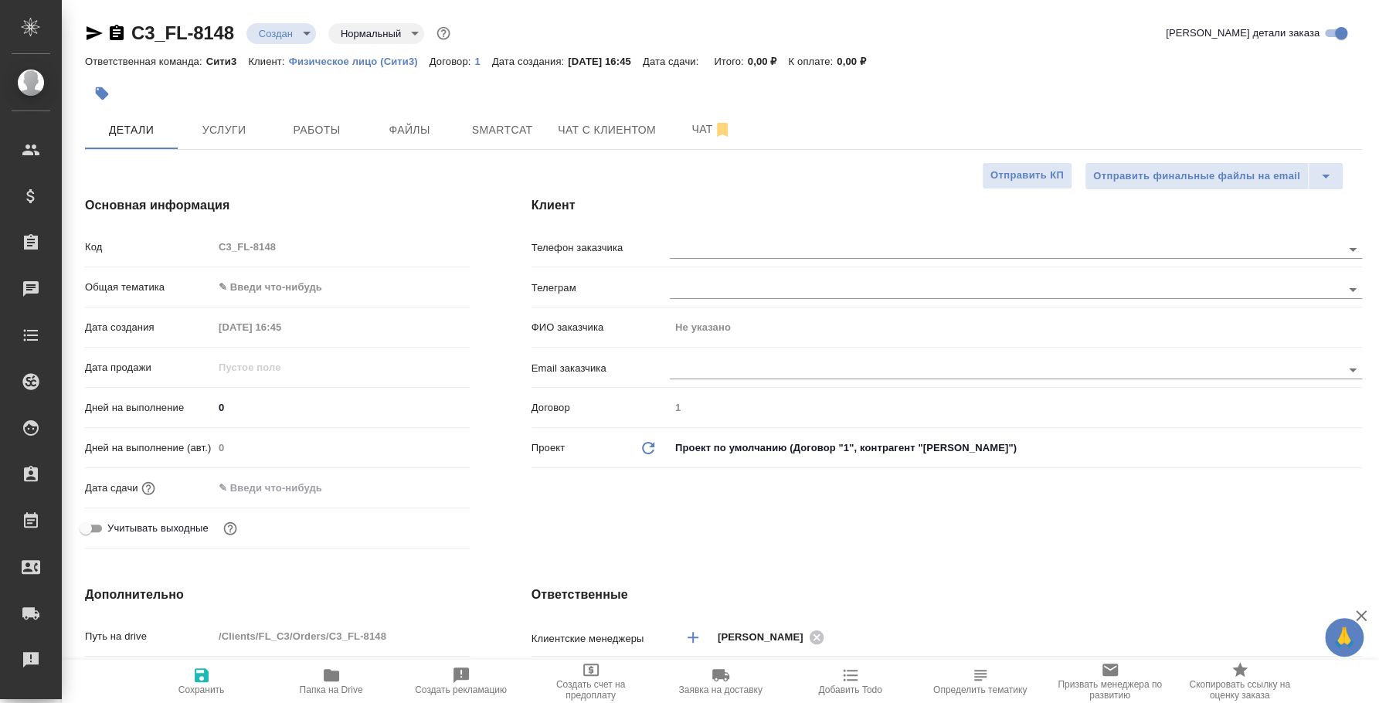
type textarea "x"
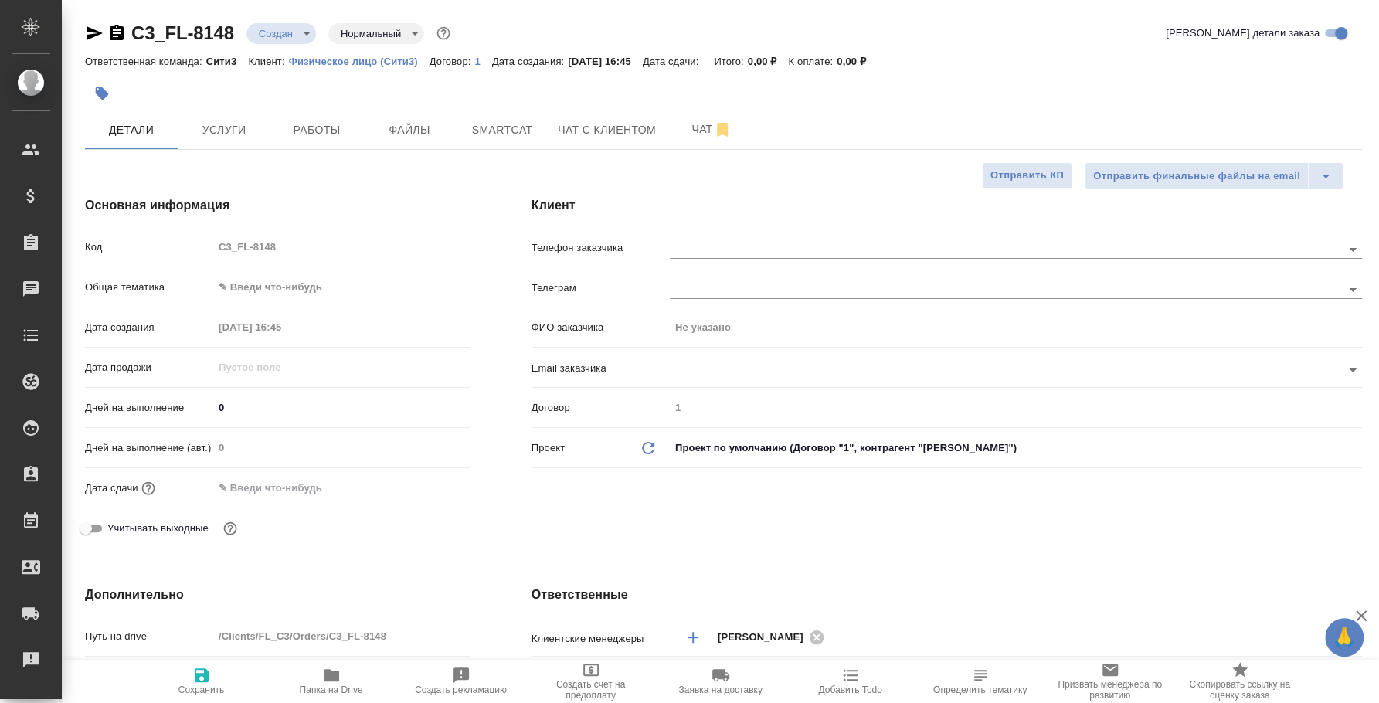
type textarea "x"
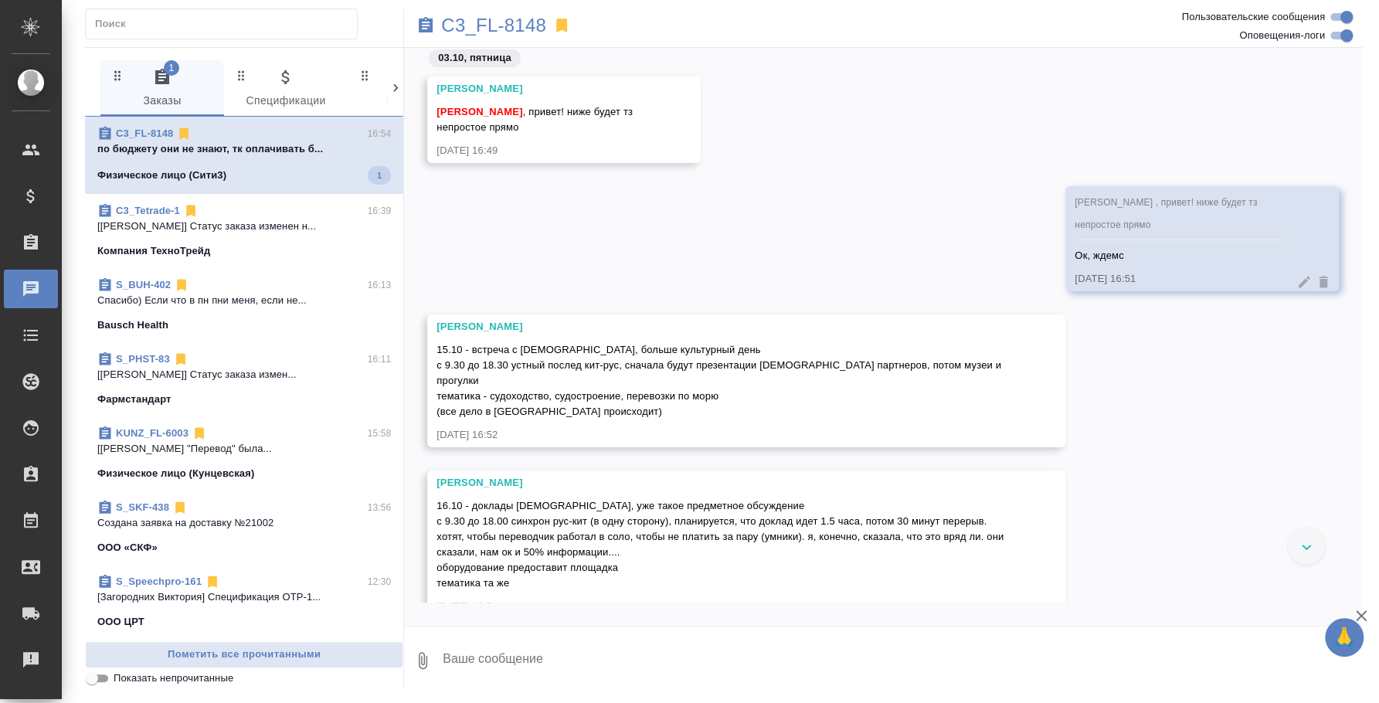
scroll to position [150, 0]
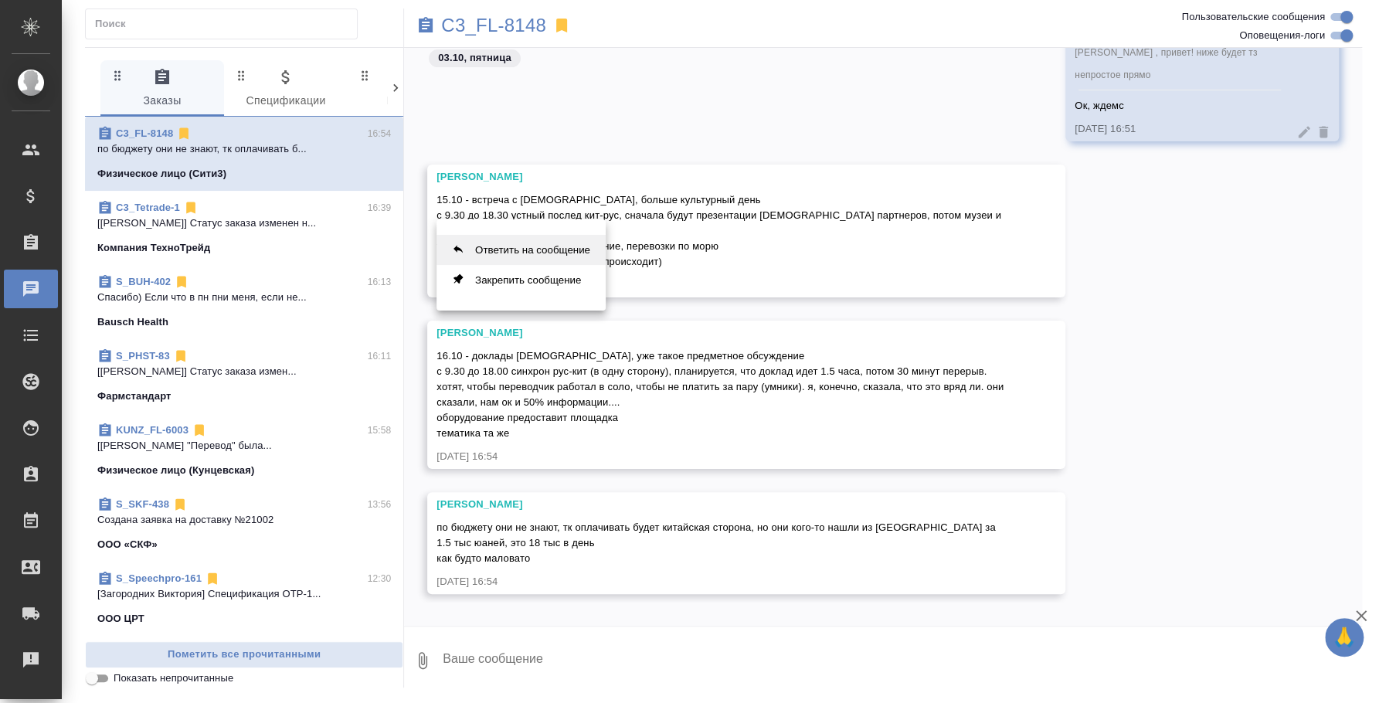
click at [525, 252] on button "Ответить на сообщение" at bounding box center [520, 250] width 169 height 30
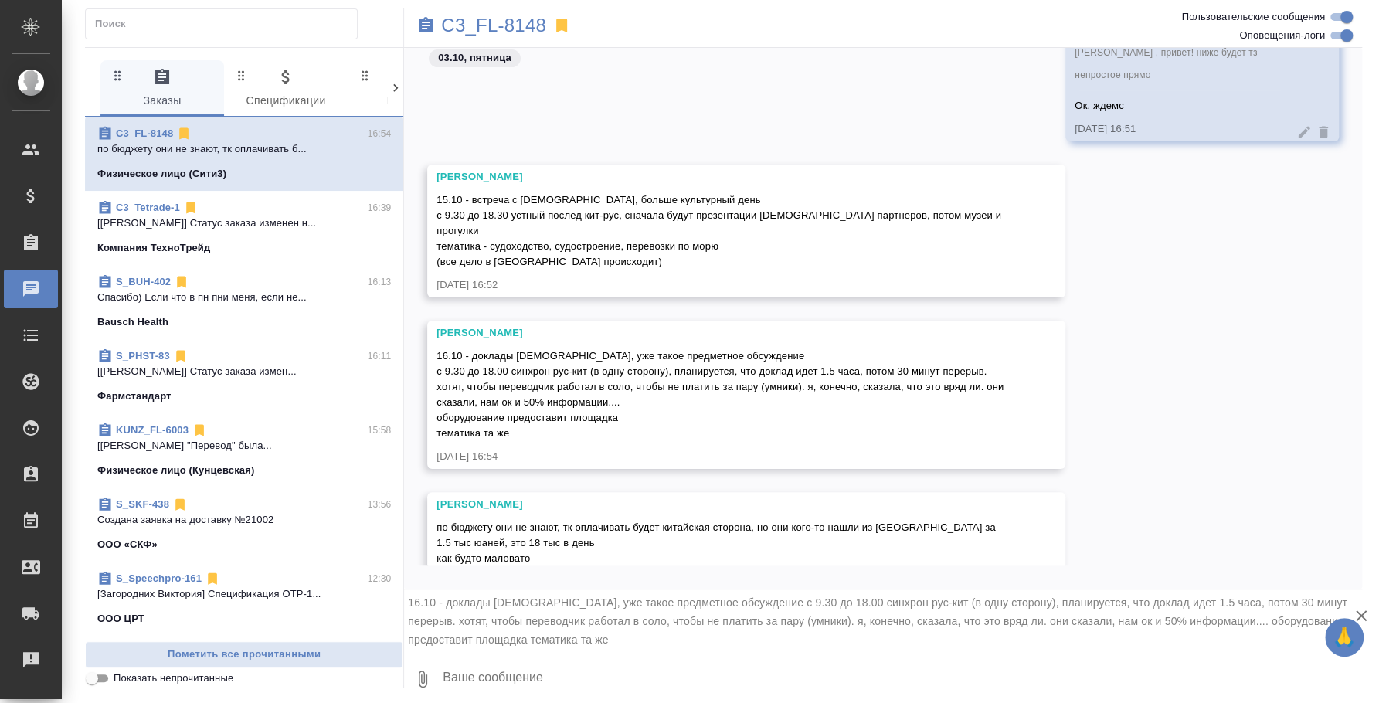
click at [537, 688] on textarea at bounding box center [901, 679] width 921 height 53
type textarea "В"
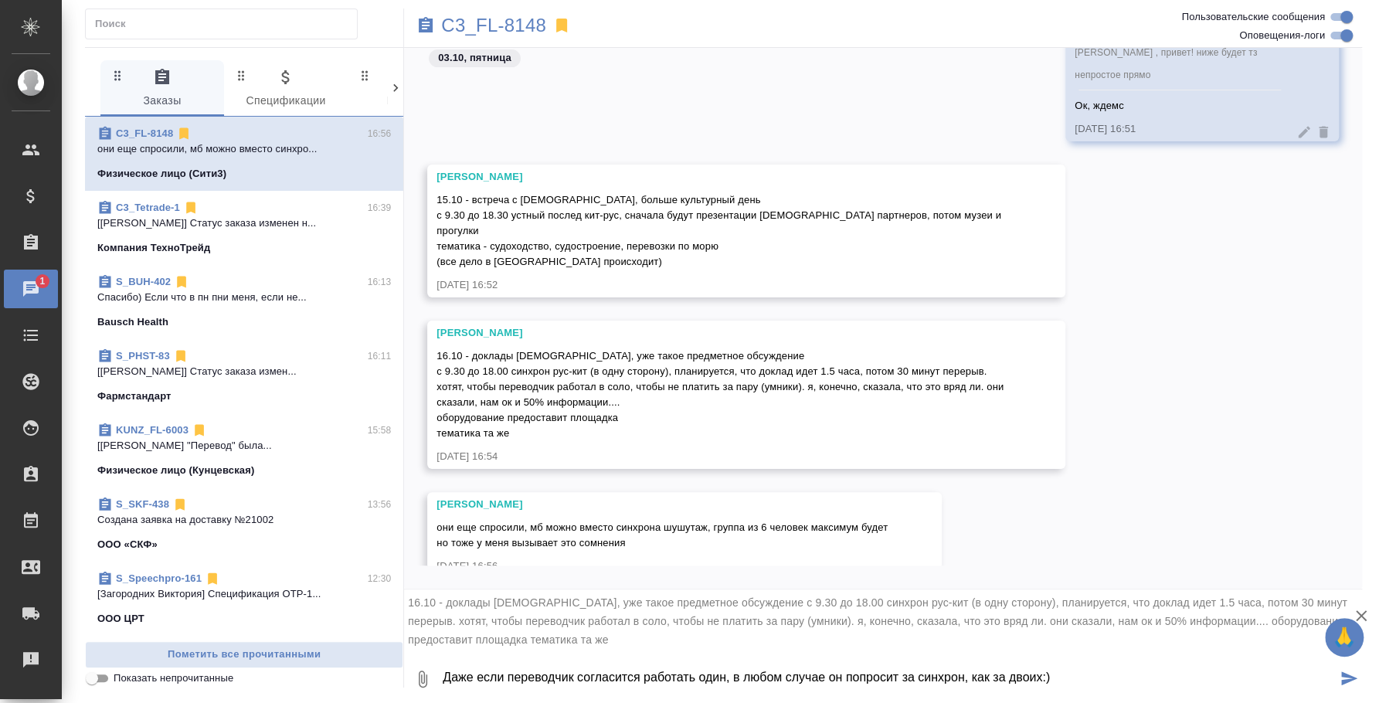
type textarea "Даже если переводчик согласится работать один, в любом случае он попросит за си…"
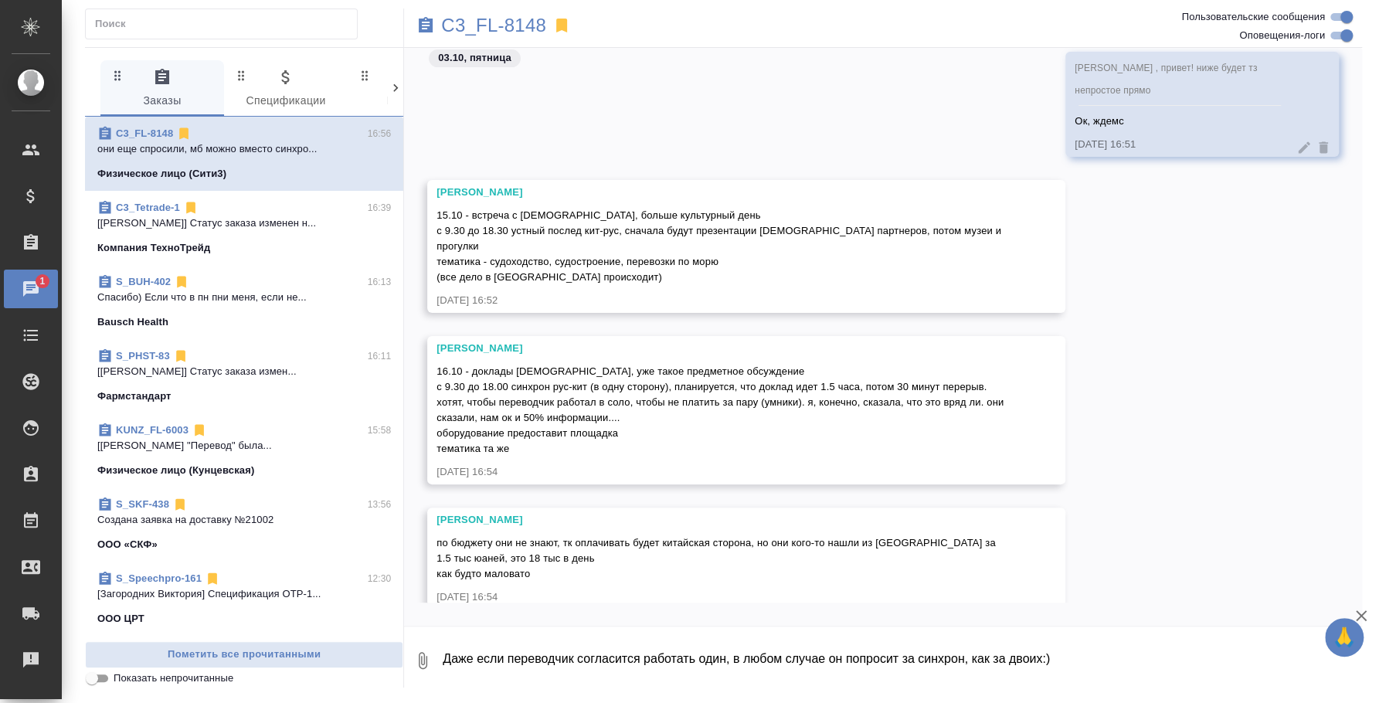
scroll to position [481, 0]
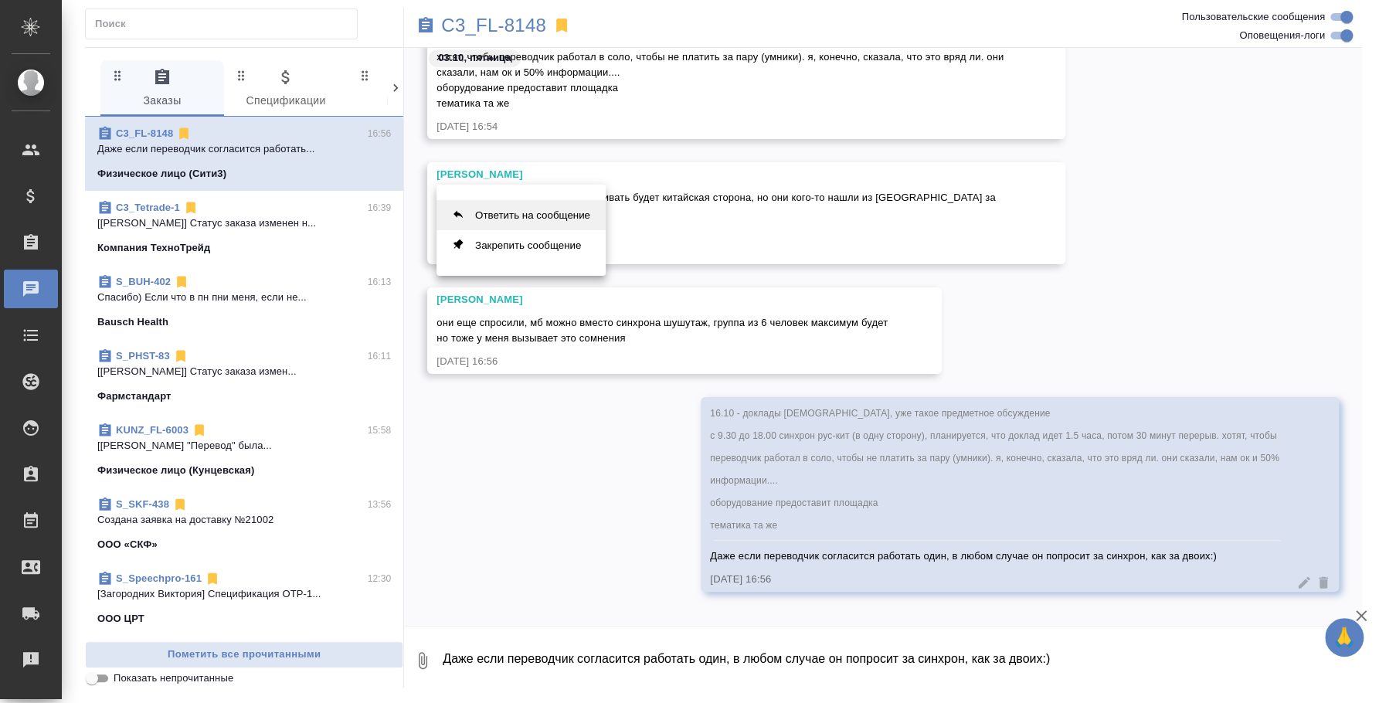
click at [586, 211] on button "Ответить на сообщение" at bounding box center [520, 215] width 169 height 30
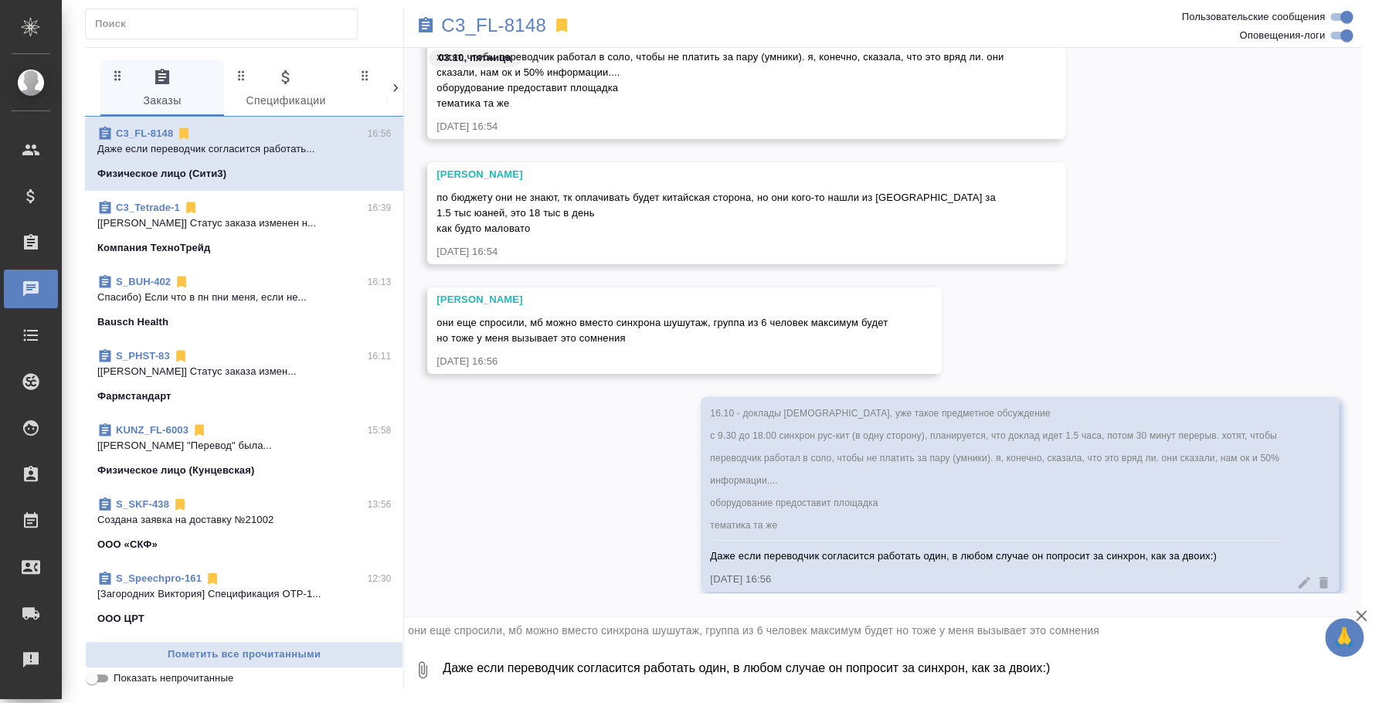
click at [654, 675] on textarea "Даже если переводчик согласится работать один, в любом случае он попросит за си…" at bounding box center [901, 669] width 921 height 53
click at [752, 660] on textarea "Шушутаж по стоимости также, как синхрон будет" at bounding box center [888, 669] width 895 height 53
type textarea "Шушутаж по стоимости также, как синхрон будет за двоих"
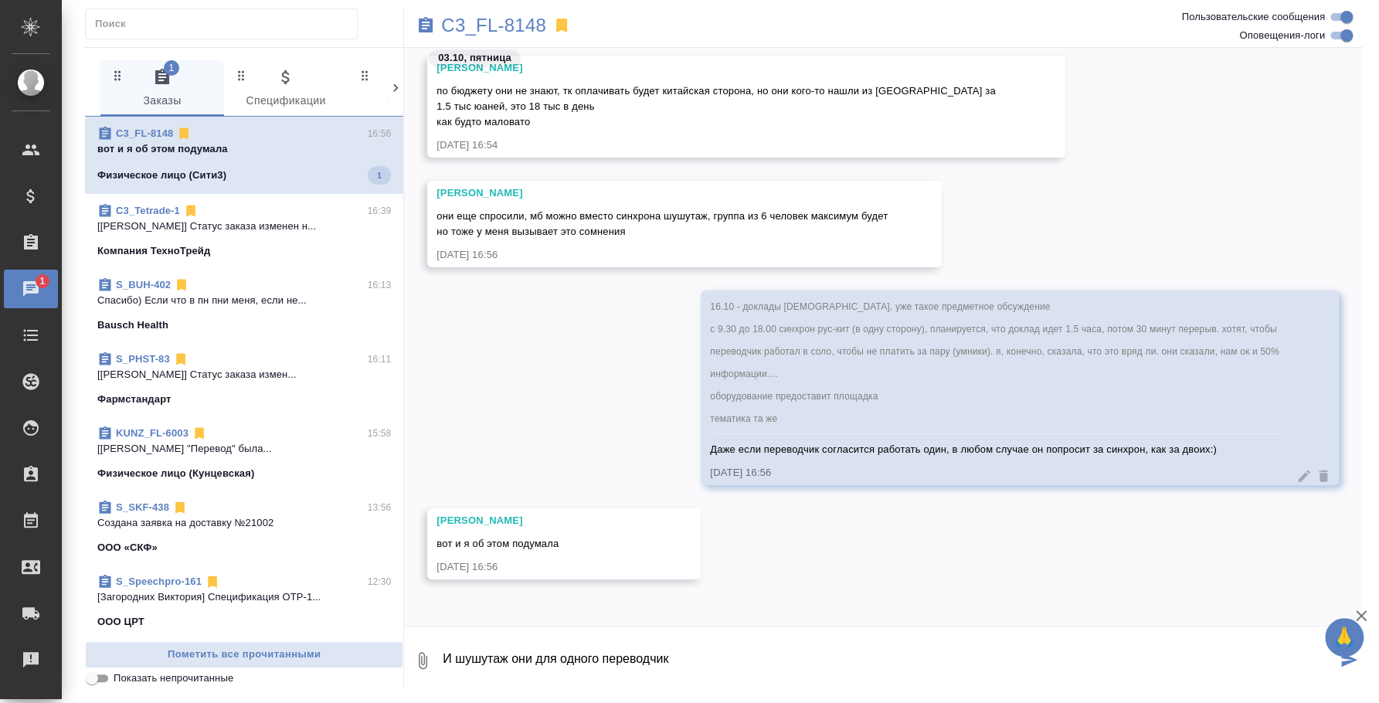
scroll to position [576, 0]
type textarea "И шушутаж они для одного человека хотят?"
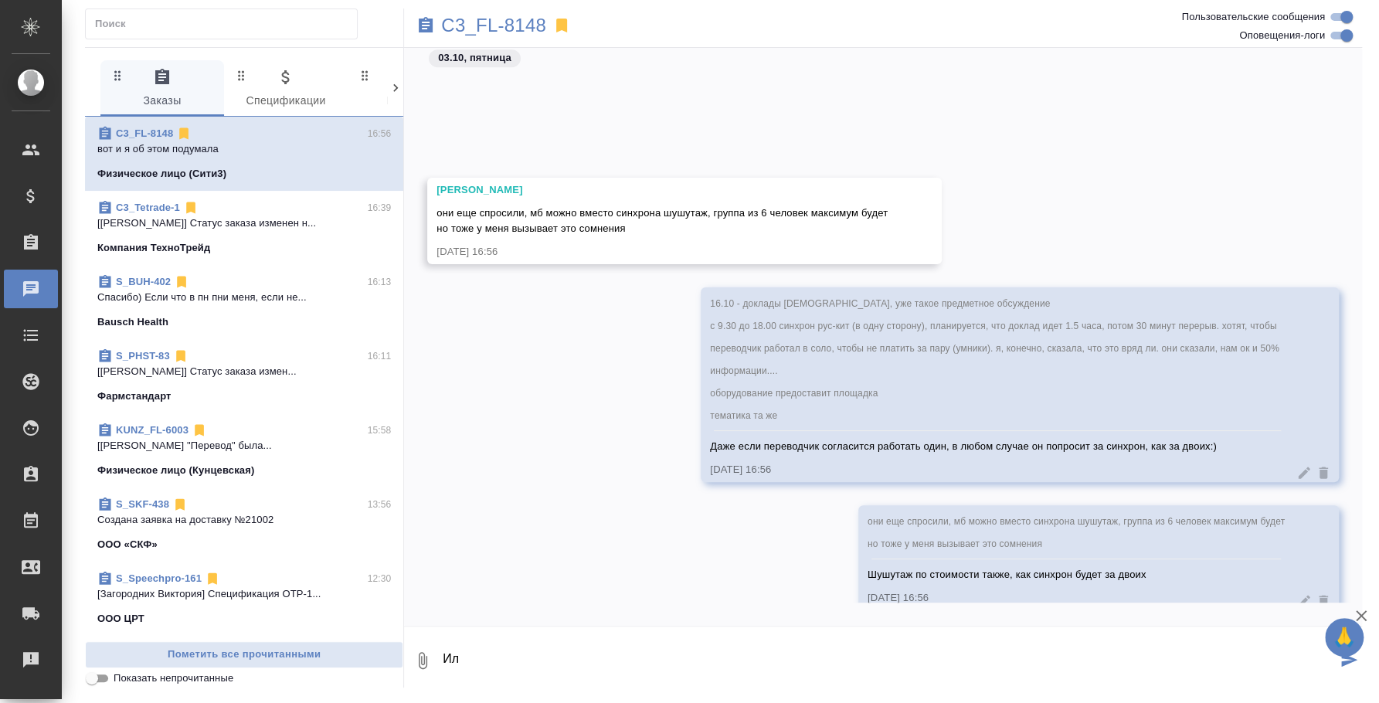
scroll to position [780, 0]
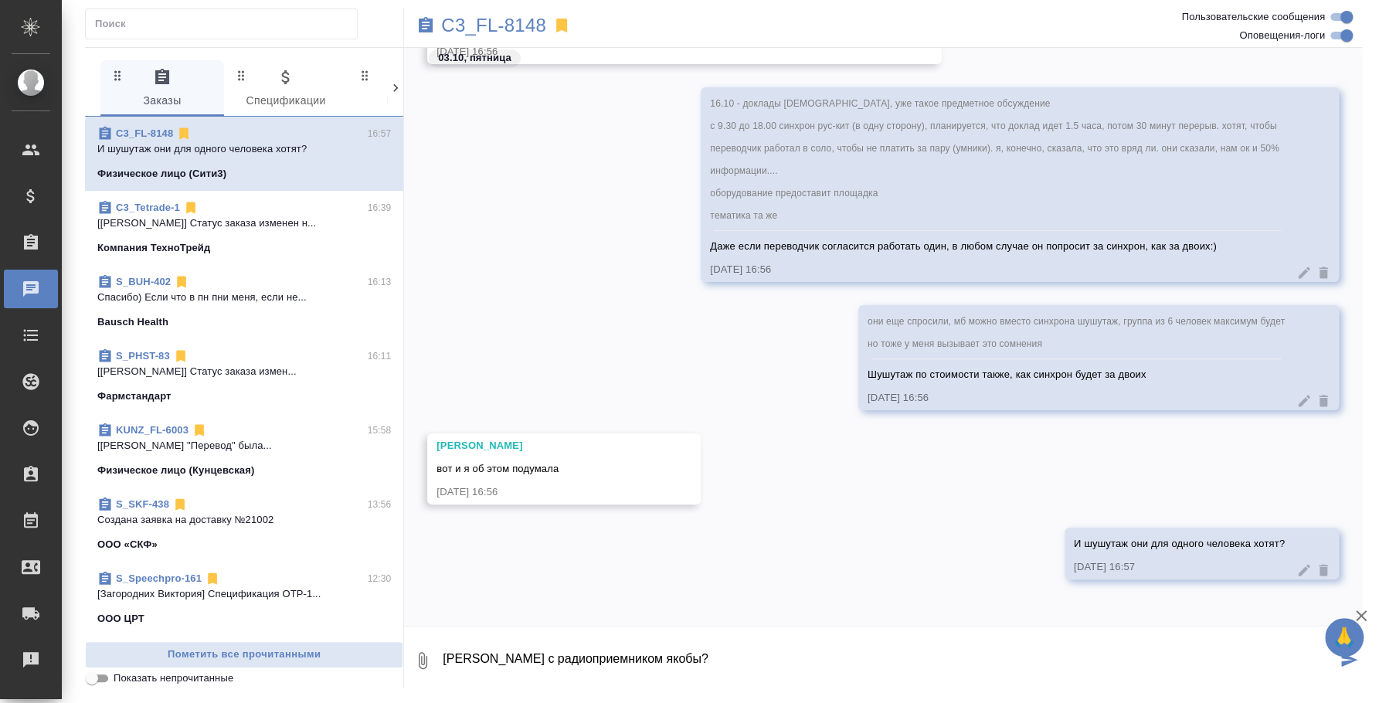
type textarea "[PERSON_NAME] с радиоприемником якобы?"
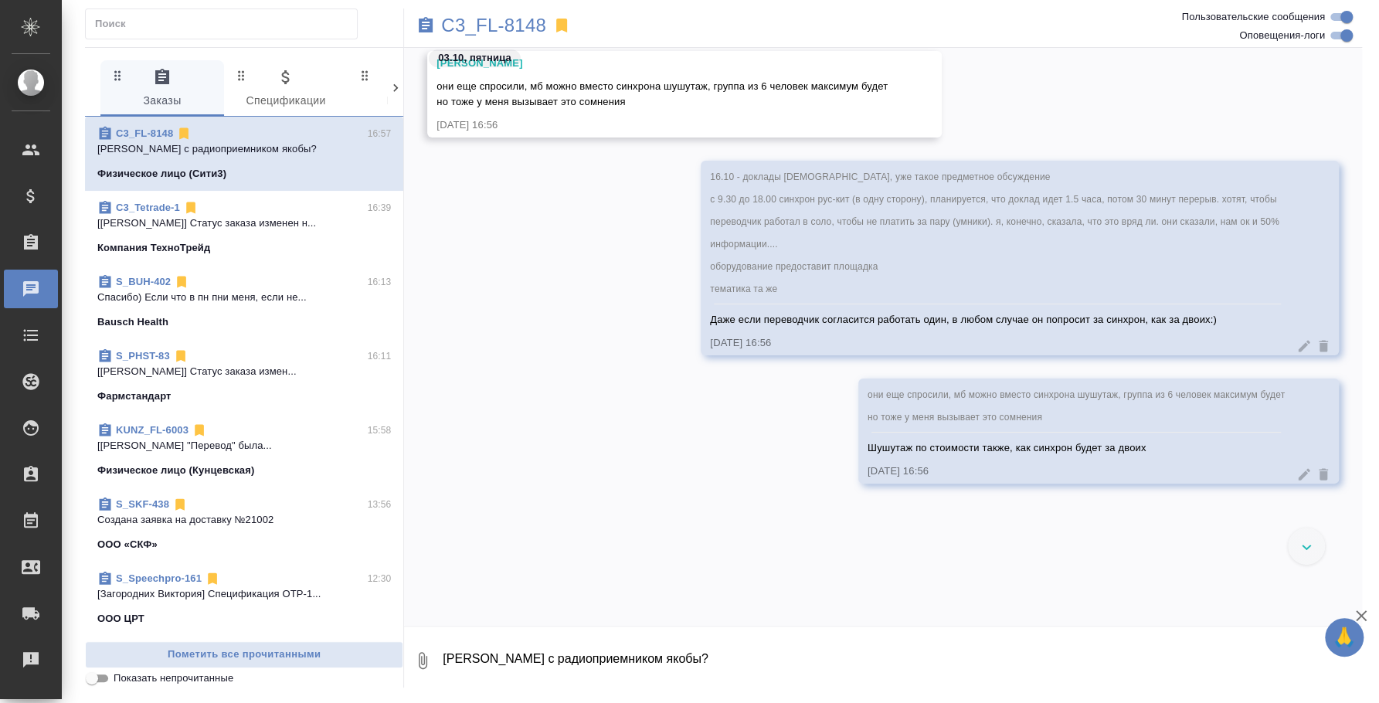
scroll to position [855, 0]
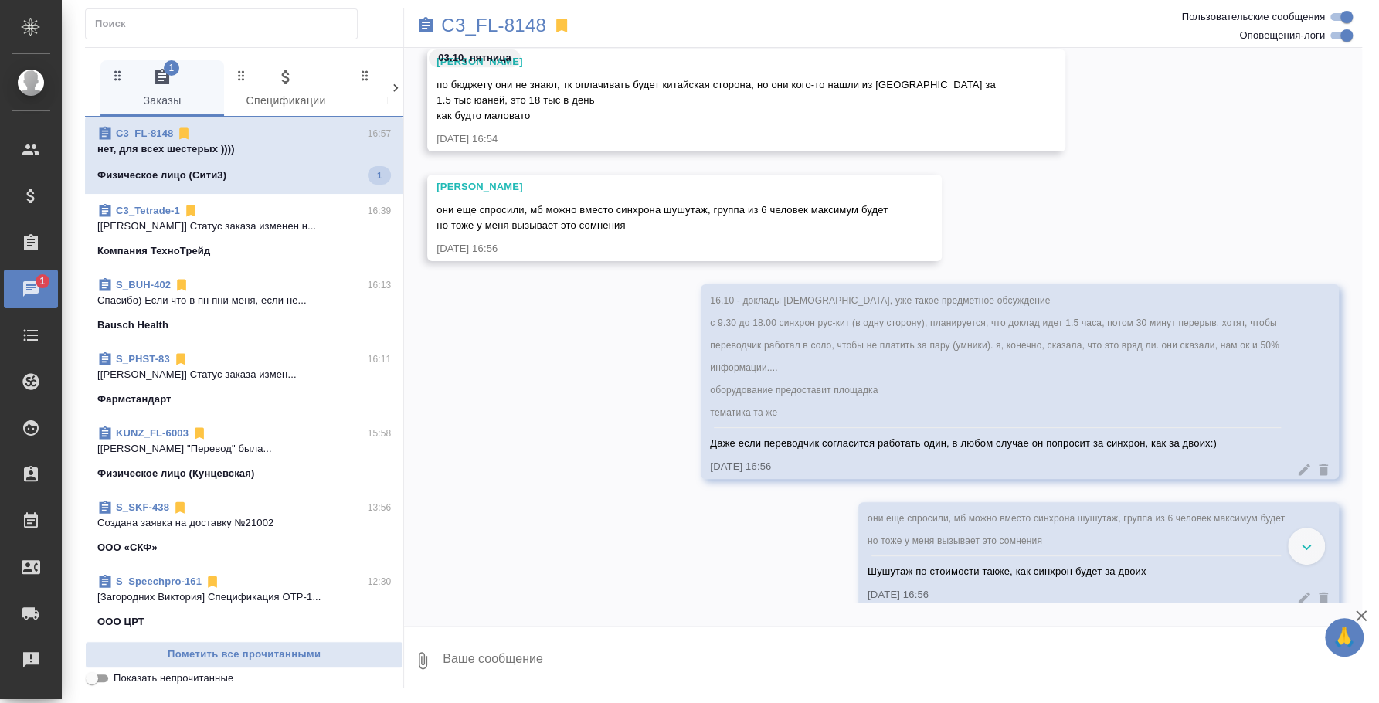
scroll to position [852, 0]
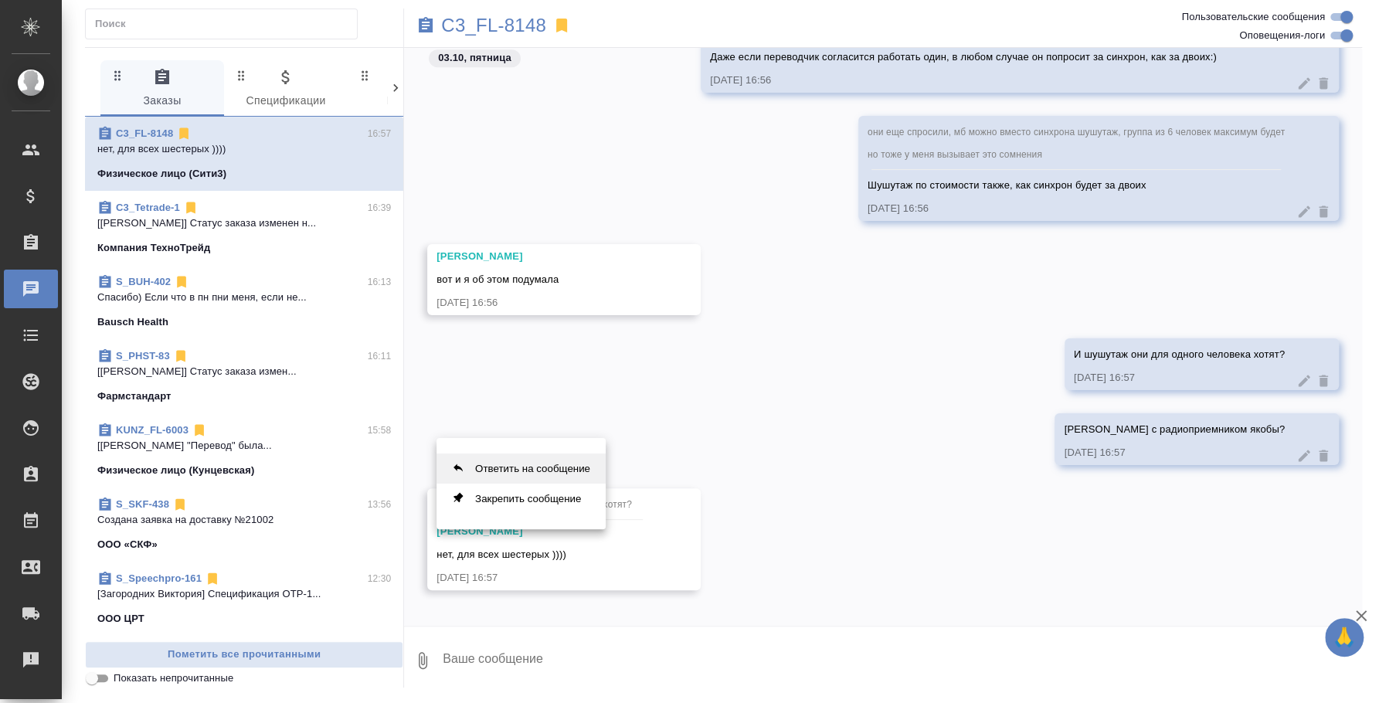
click at [491, 460] on button "Ответить на сообщение" at bounding box center [520, 468] width 169 height 30
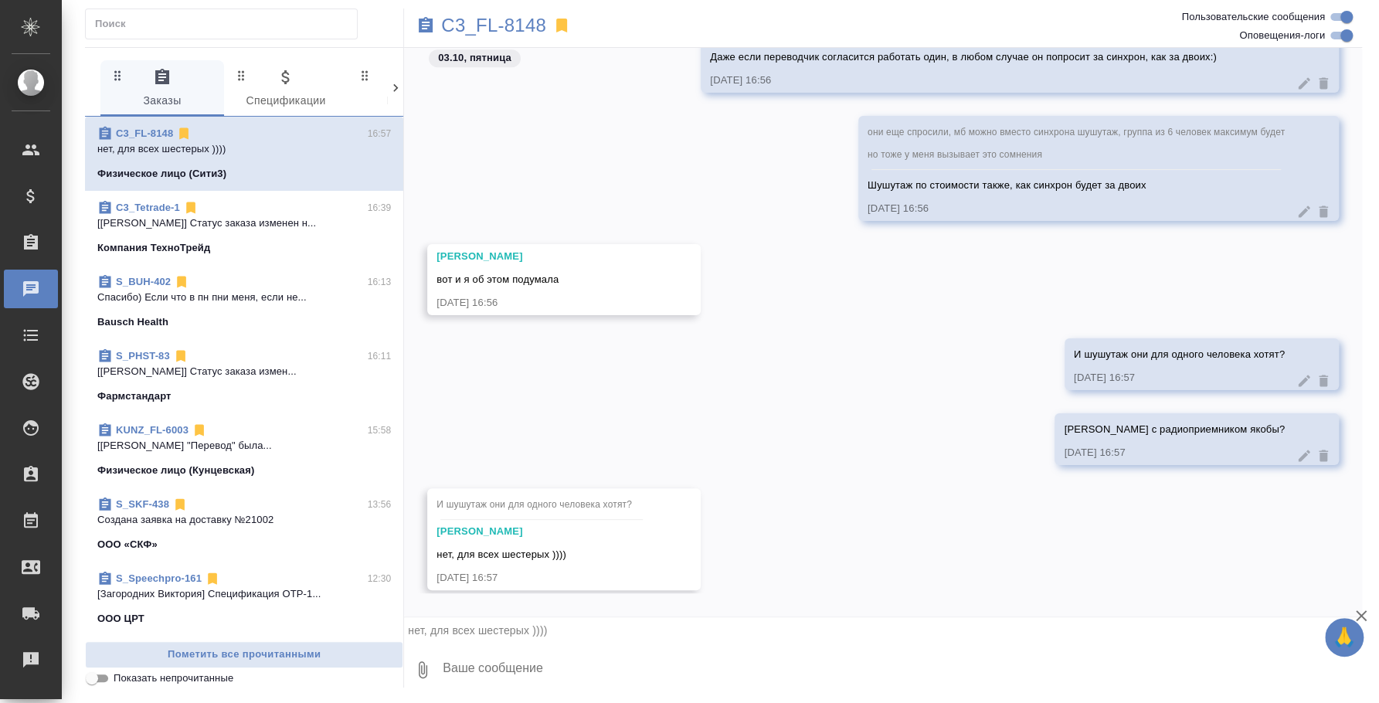
click at [511, 654] on textarea at bounding box center [901, 669] width 921 height 53
type textarea "Ну шушутаж это перевод в ухо)"
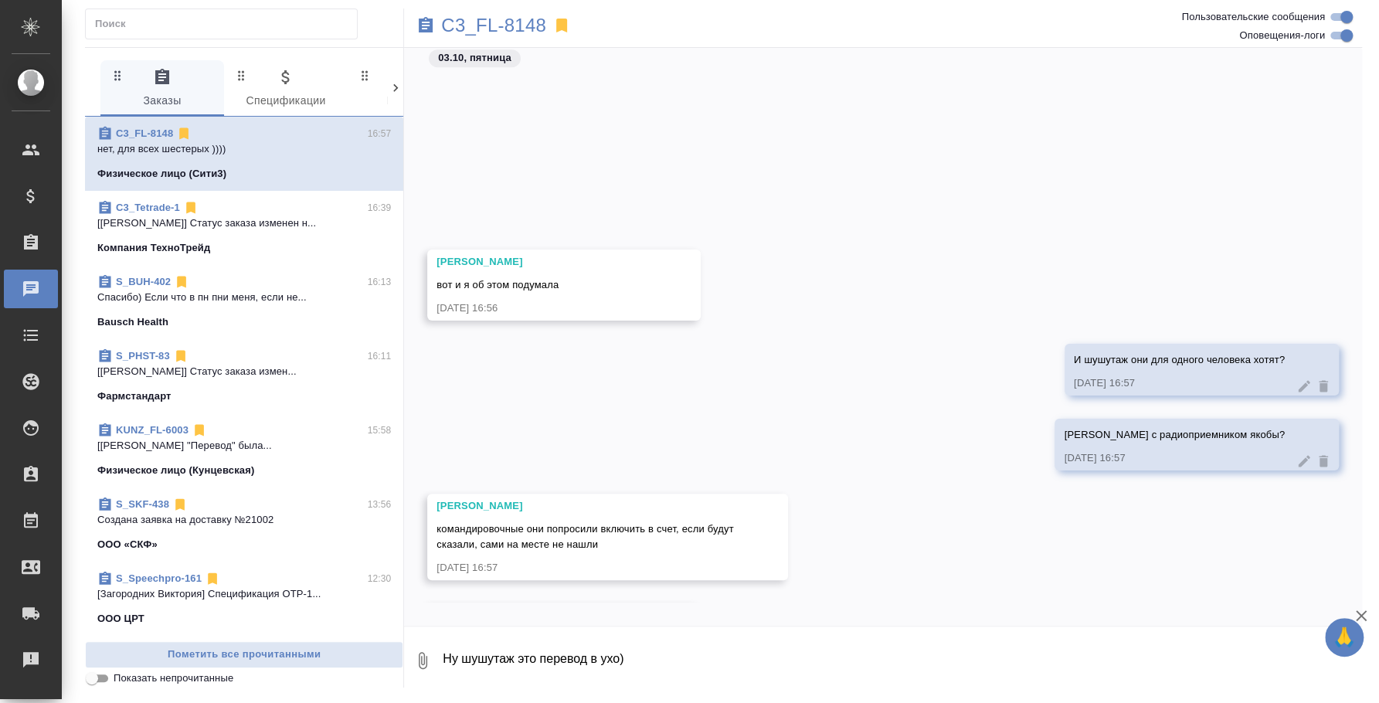
scroll to position [1085, 0]
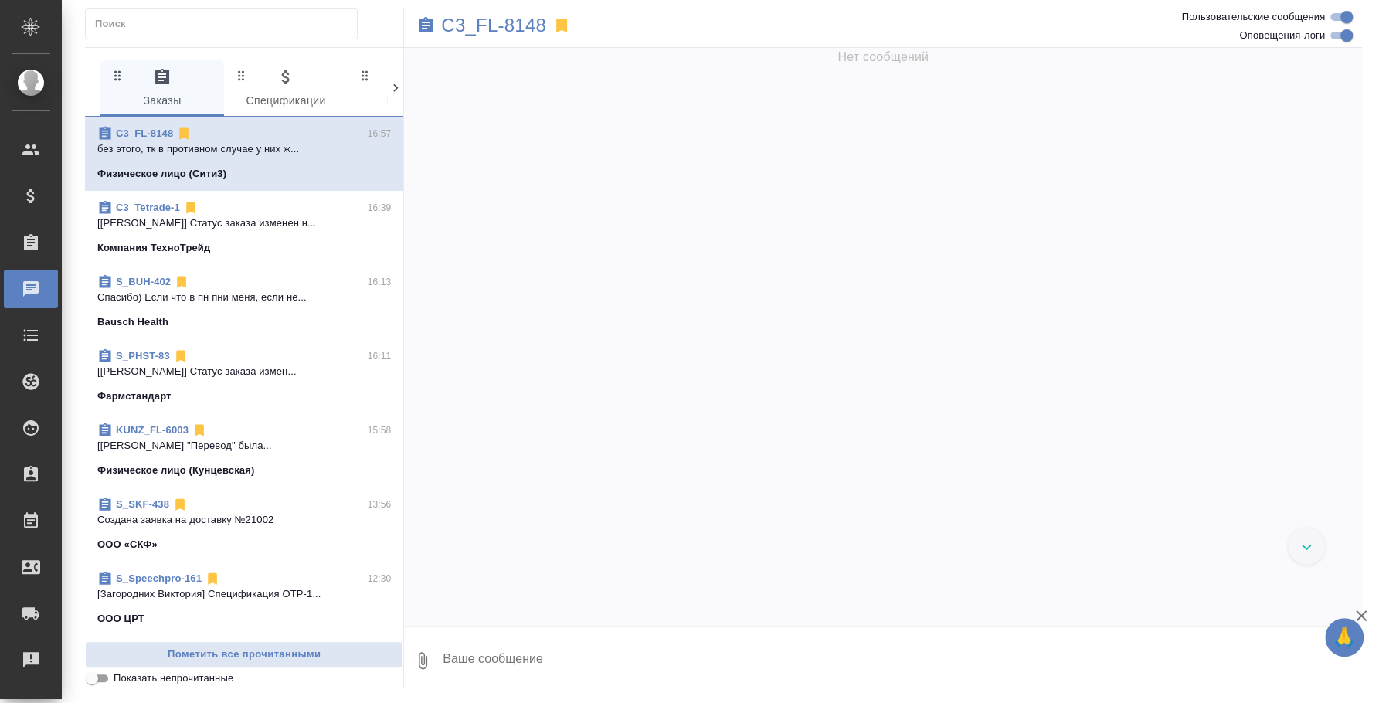
scroll to position [1112, 0]
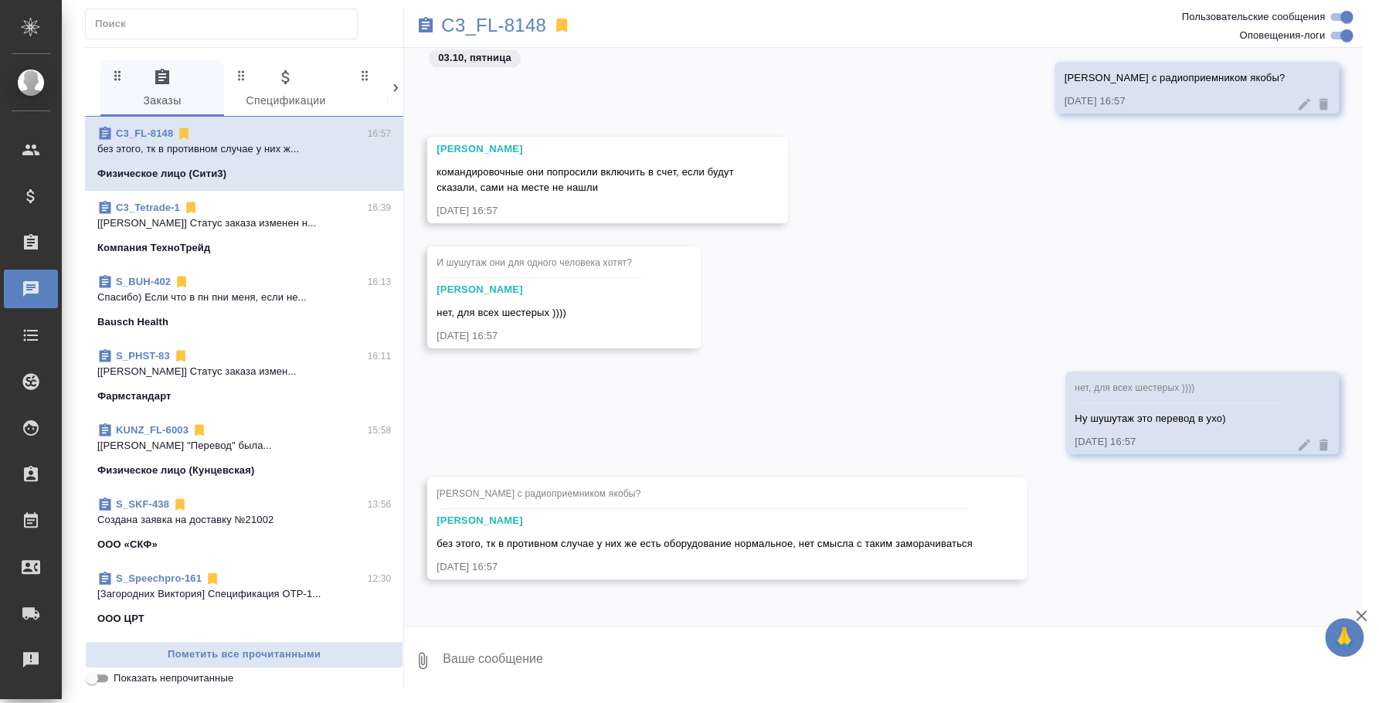
click at [841, 652] on textarea at bounding box center [901, 660] width 921 height 53
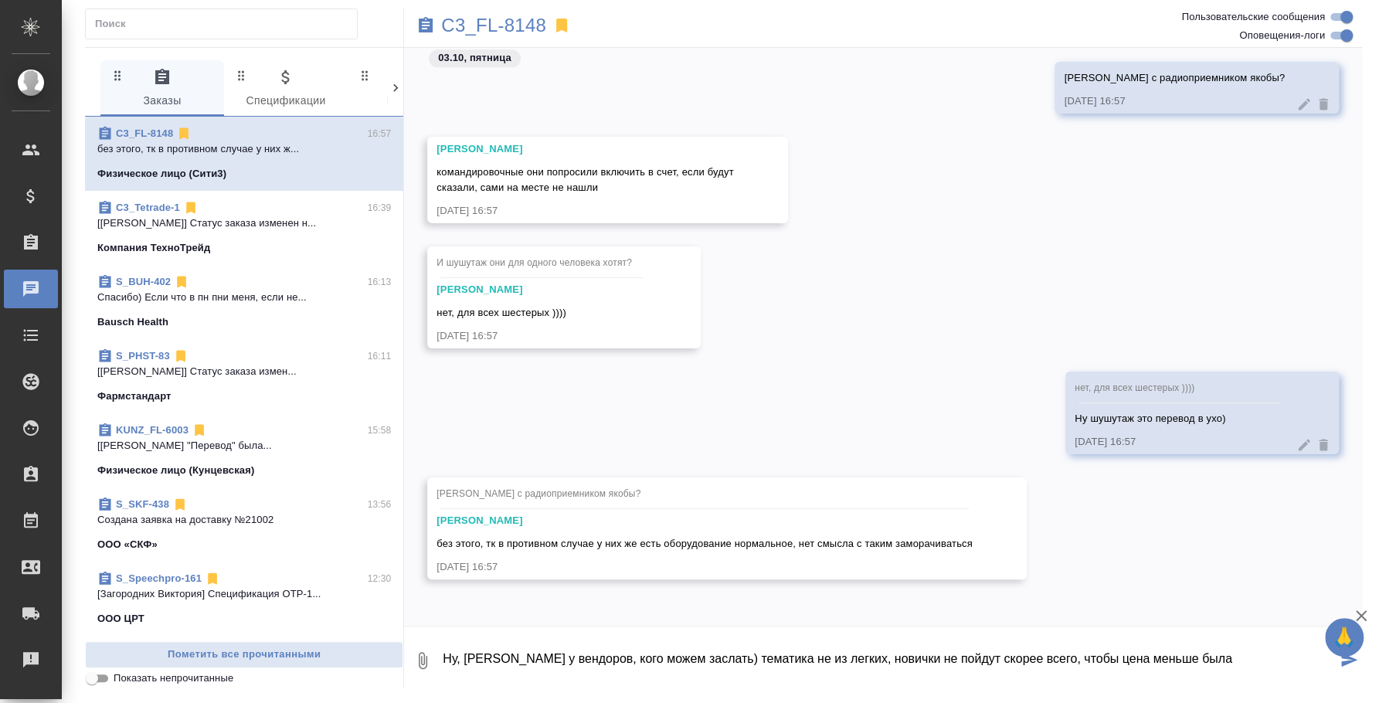
type textarea "Ну, спрошу у вендоров, кого можем заслать) тематика не из легких, новички не по…"
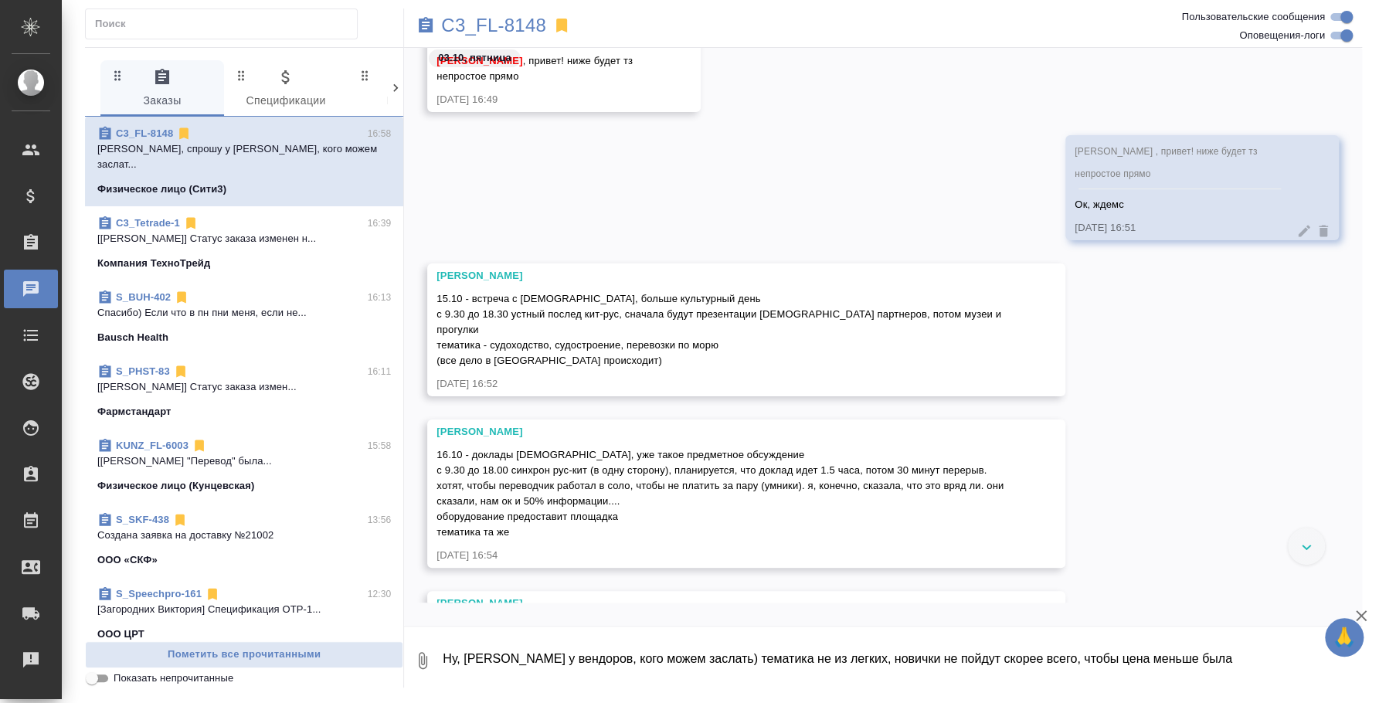
scroll to position [0, 0]
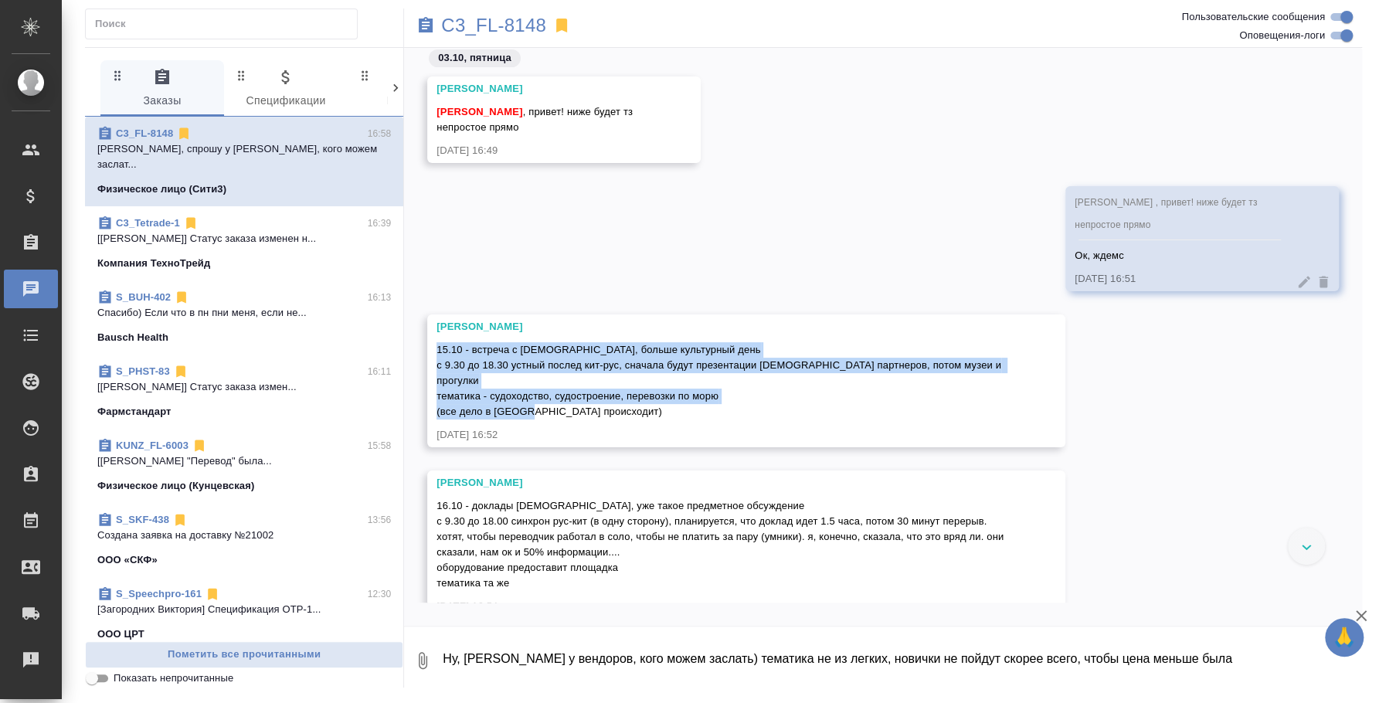
drag, startPoint x: 440, startPoint y: 347, endPoint x: 666, endPoint y: 402, distance: 232.9
click at [666, 402] on div "15.10 - встреча с китайцами, больше культурный день с 9.30 до 18.30 устный посл…" at bounding box center [723, 378] width 575 height 81
copy span "15.10 - встреча с китайцами, больше культурный день с 9.30 до 18.30 устный посл…"
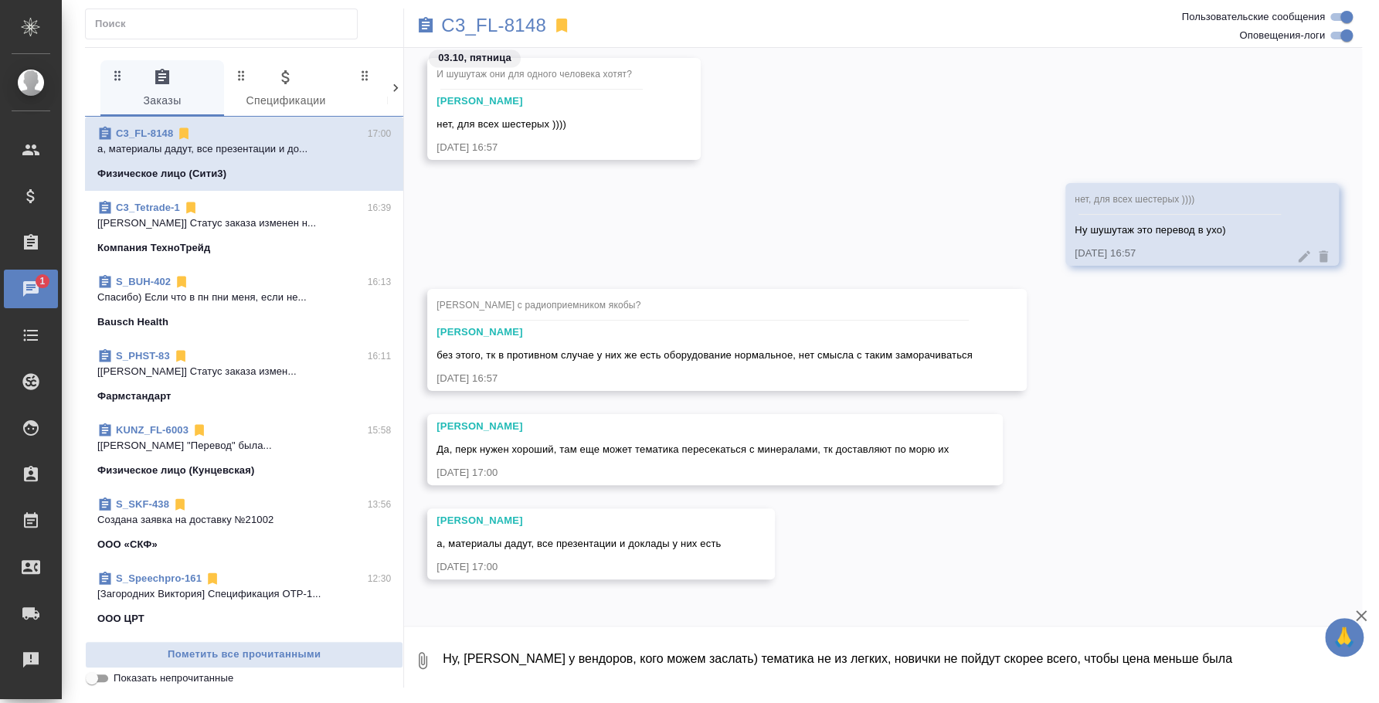
scroll to position [1511, 0]
click at [565, 348] on button "Ответить на сообщение" at bounding box center [520, 359] width 169 height 30
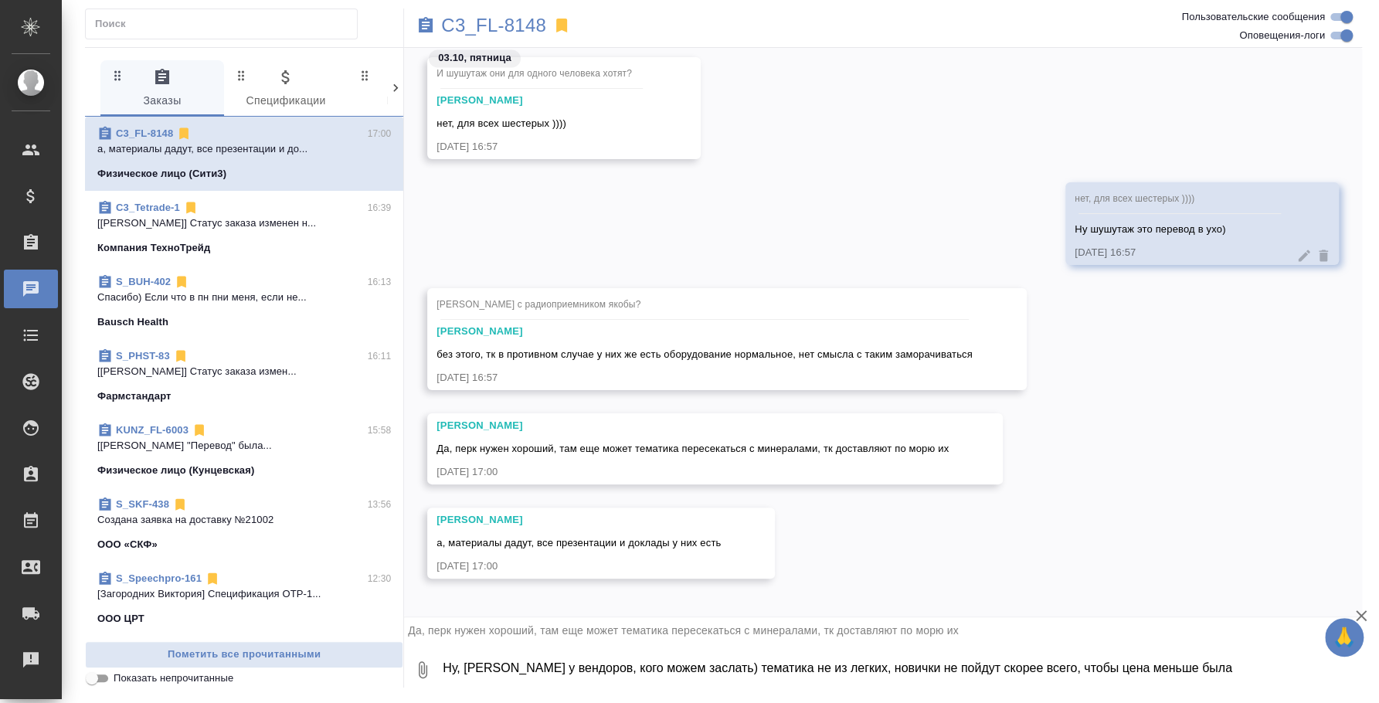
click at [674, 659] on textarea "Ну, спрошу у вендоров, кого можем заслать) тематика не из легких, новички не по…" at bounding box center [901, 669] width 921 height 53
type textarea "оооо, до свидания ) Дешевых вряд ли получится предоставить"
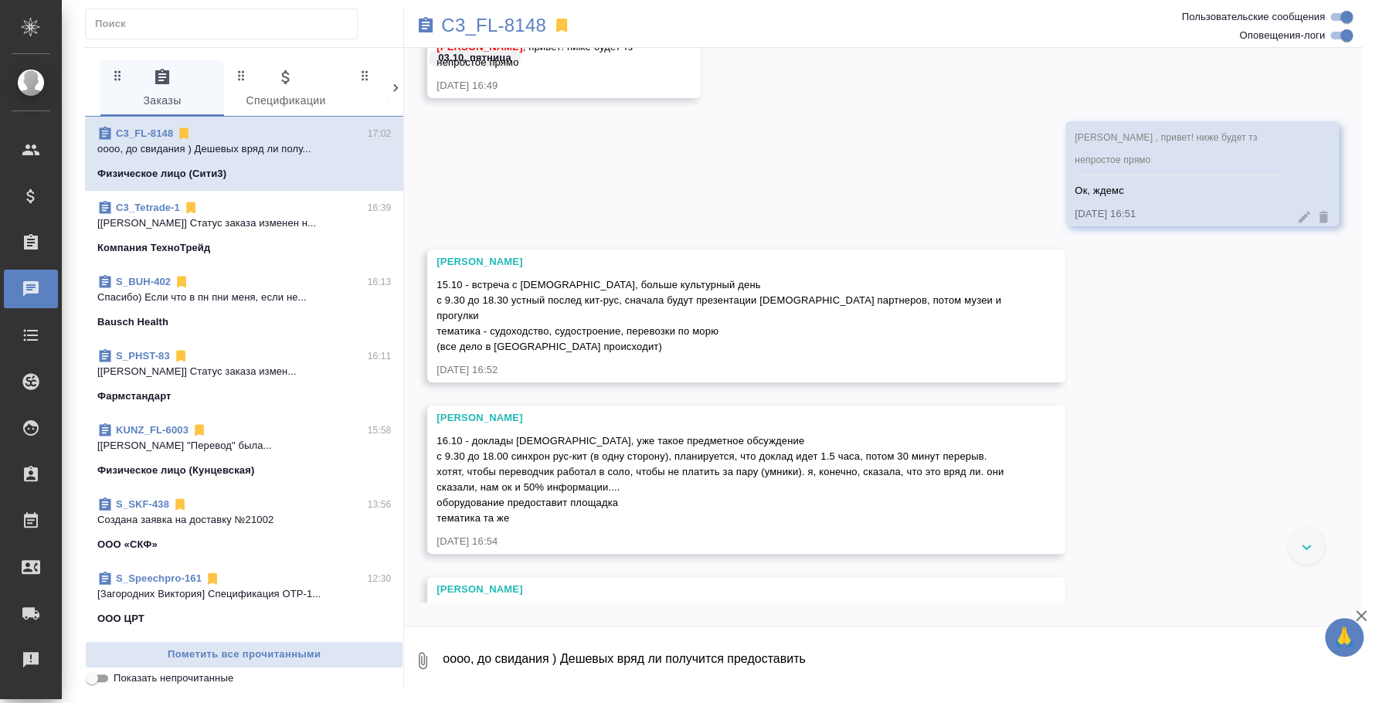
scroll to position [0, 0]
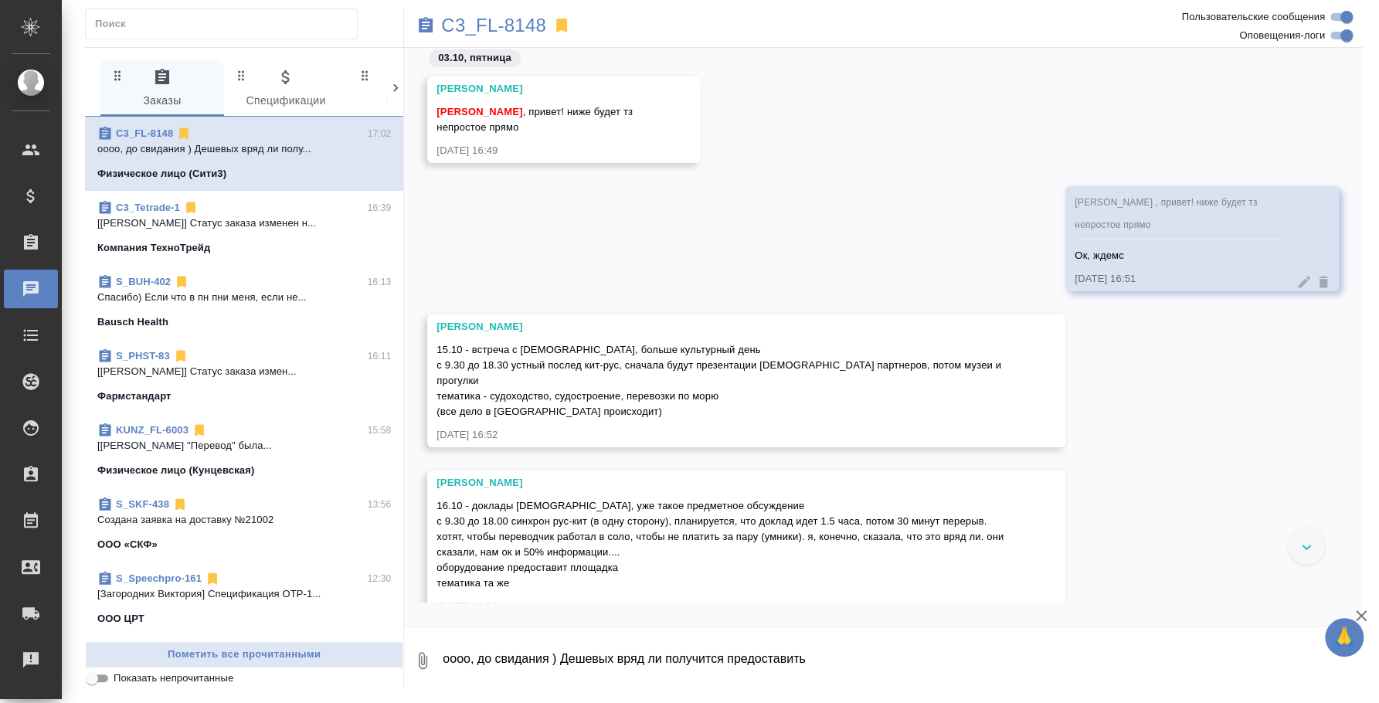
click at [606, 650] on textarea "оооо, до свидания ) Дешевых вряд ли получится предоставить" at bounding box center [901, 660] width 921 height 53
drag, startPoint x: 491, startPoint y: 378, endPoint x: 724, endPoint y: 379, distance: 233.3
click at [724, 379] on div "15.10 - встреча с китайцами, больше культурный день с 9.30 до 18.30 устный посл…" at bounding box center [723, 378] width 575 height 81
copy span "судоходство, судостроение, перевозки по морю"
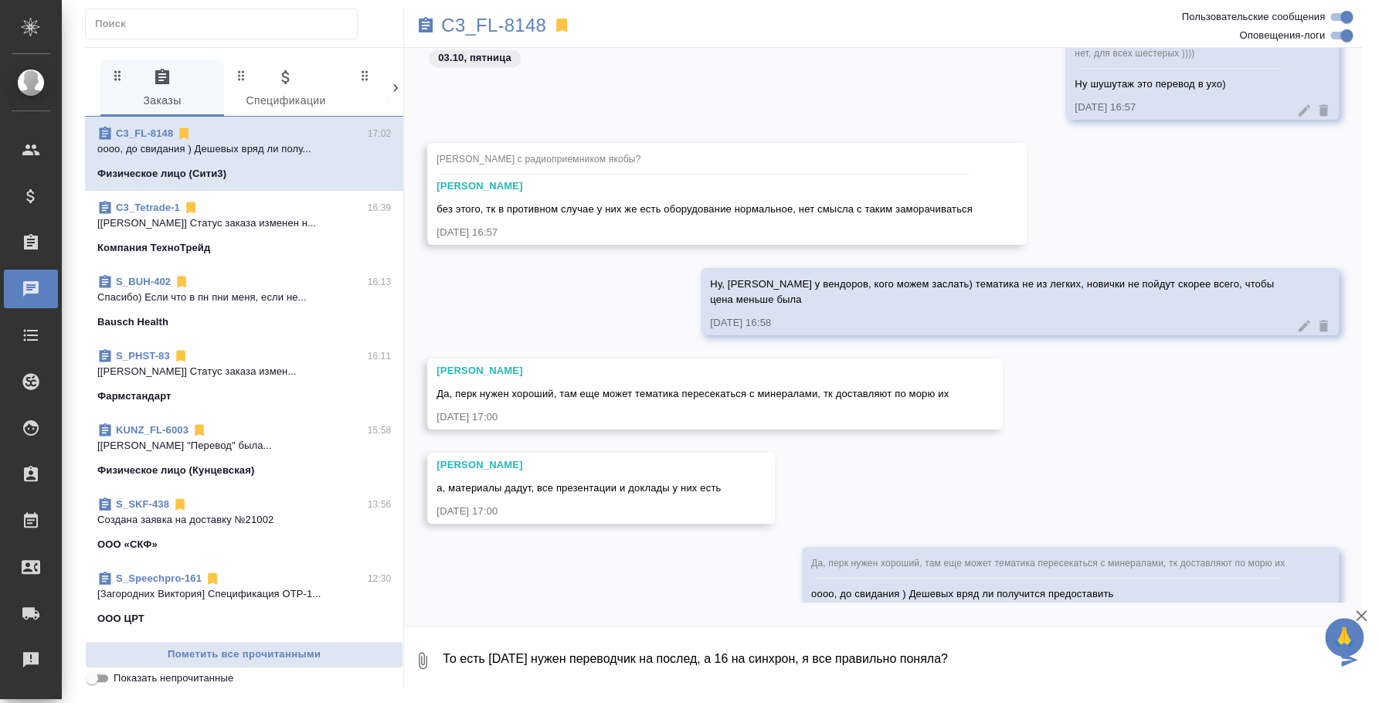
scroll to position [1708, 0]
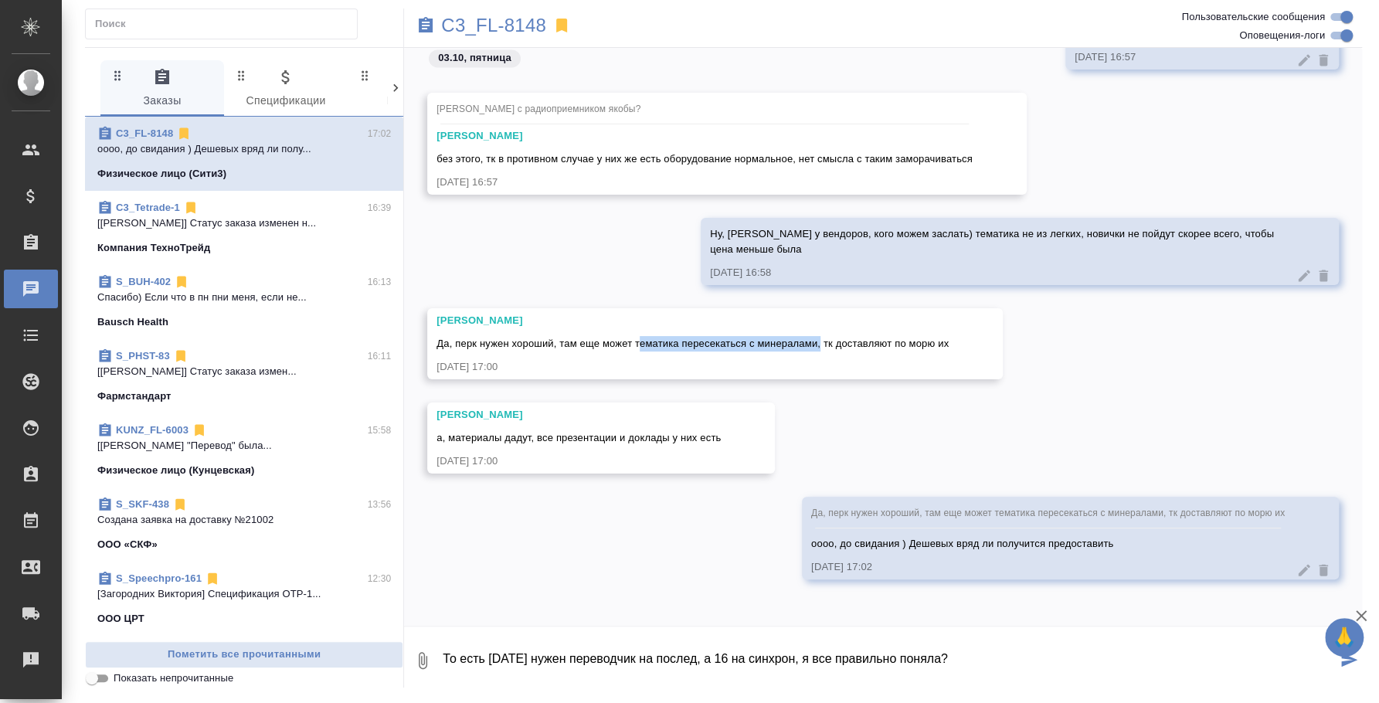
drag, startPoint x: 640, startPoint y: 340, endPoint x: 819, endPoint y: 347, distance: 178.6
click at [819, 347] on span "Да, перк нужен хороший, там еще может тематика пересекаться с минералами, тк до…" at bounding box center [692, 344] width 512 height 12
click at [748, 347] on span "Да, перк нужен хороший, там еще может тематика пересекаться с минералами, тк до…" at bounding box center [692, 344] width 512 height 12
drag, startPoint x: 633, startPoint y: 340, endPoint x: 861, endPoint y: 337, distance: 227.1
click at [867, 338] on span "Да, перк нужен хороший, там еще может тематика пересекаться с минералами, тк до…" at bounding box center [692, 344] width 512 height 12
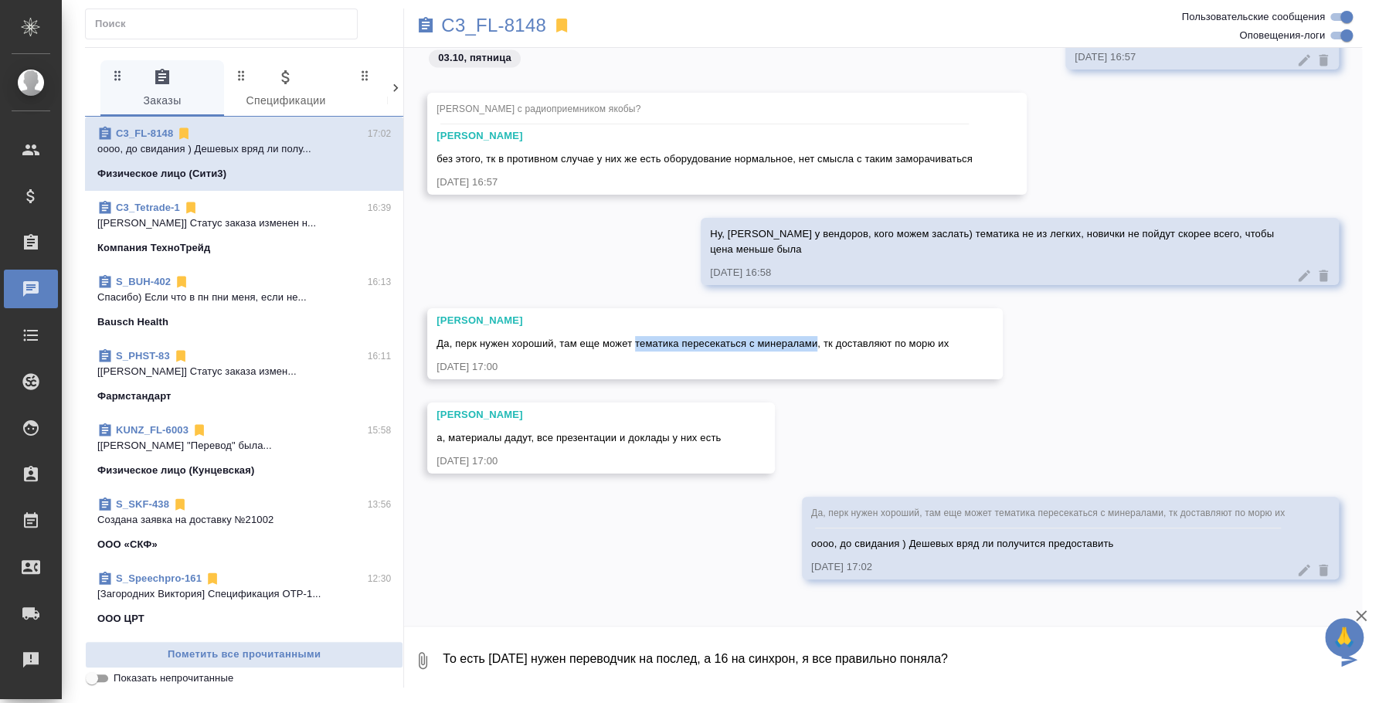
drag, startPoint x: 637, startPoint y: 345, endPoint x: 817, endPoint y: 341, distance: 180.8
click at [817, 341] on span "Да, перк нужен хороший, там еще может тематика пересекаться с минералами, тк до…" at bounding box center [692, 344] width 512 height 12
copy span "тематика пересекаться с минералами"
click at [1031, 659] on textarea "То есть 15 октября нужен переводчик на послед, а 16 на синхрон, я все правильно…" at bounding box center [888, 660] width 895 height 53
type textarea "То есть 15 октября нужен переводчик на послед, а 16 на синхрон, я все правильно…"
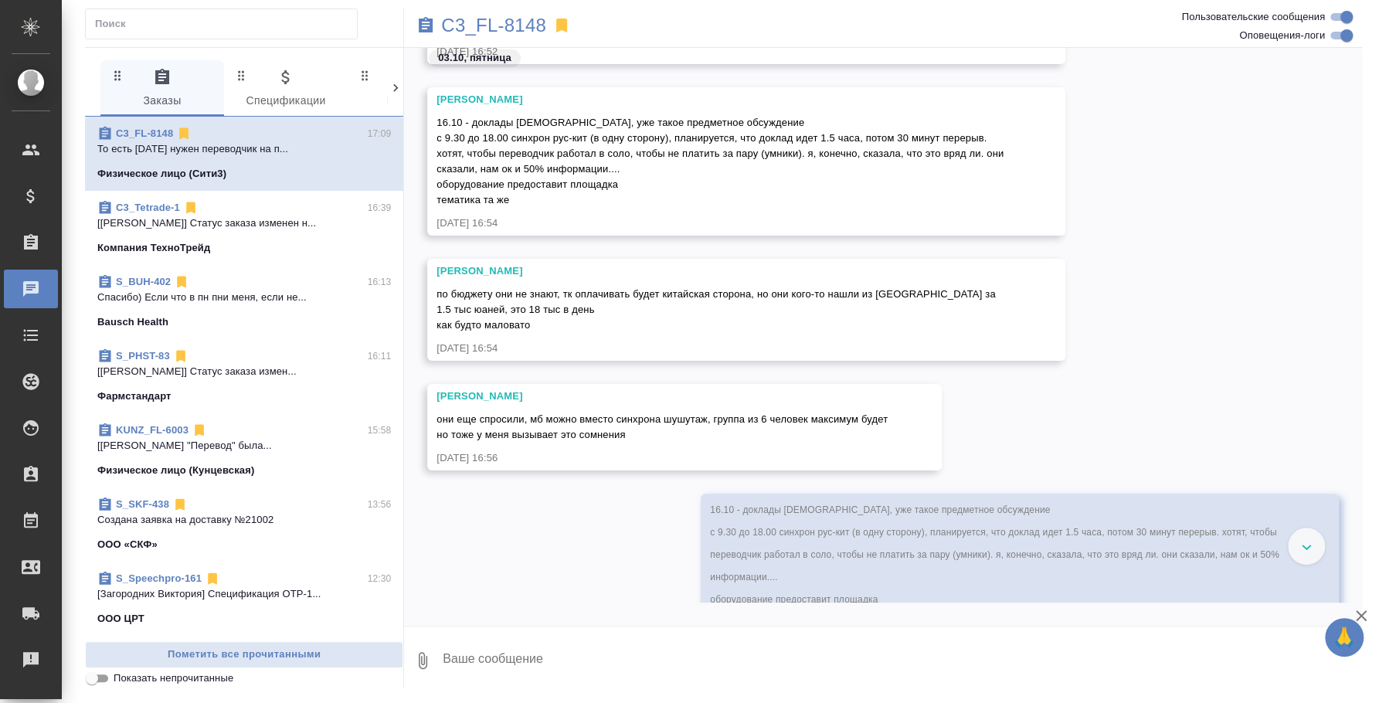
scroll to position [142, 0]
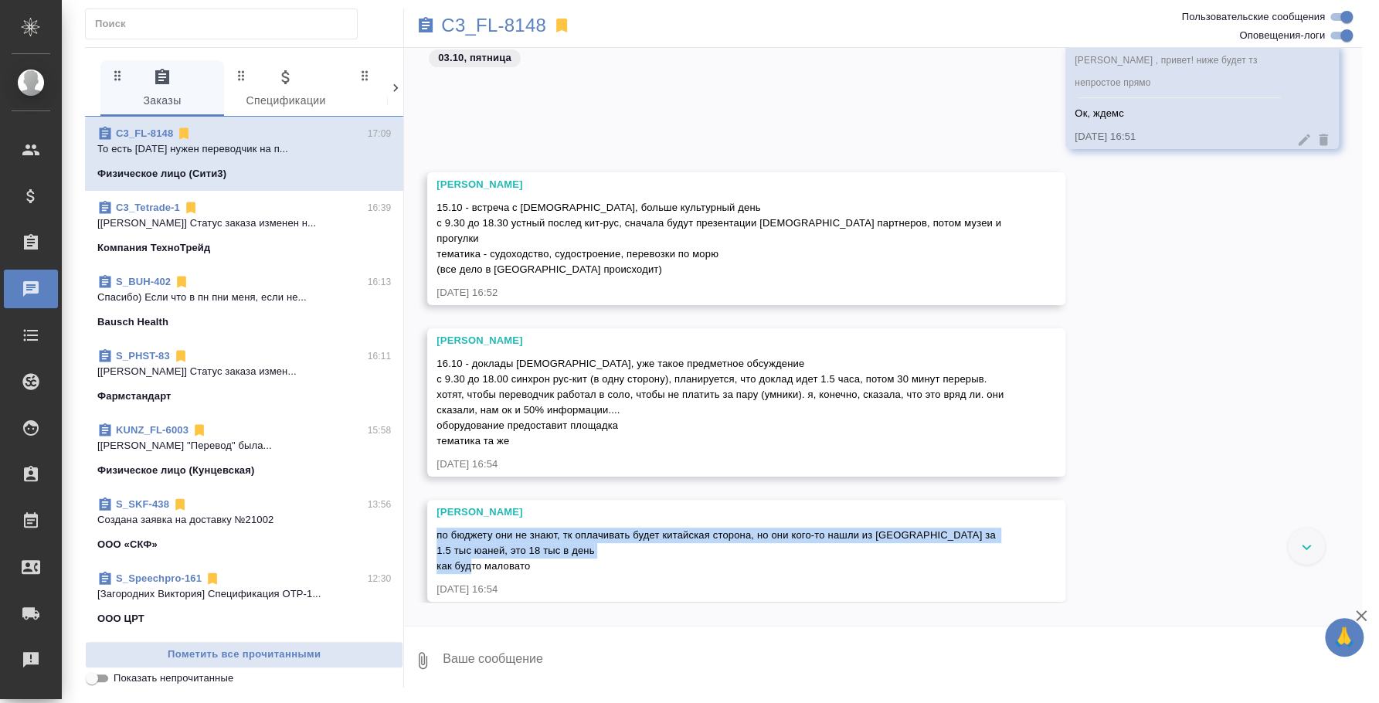
drag, startPoint x: 552, startPoint y: 551, endPoint x: 436, endPoint y: 514, distance: 120.7
click at [436, 524] on div "по бюджету они не знают, тк оплачивать будет китайская сторона, но они кого-то …" at bounding box center [723, 549] width 575 height 50
copy span "по бюджету они не знают, тк оплачивать будет китайская сторона, но они кого-то …"
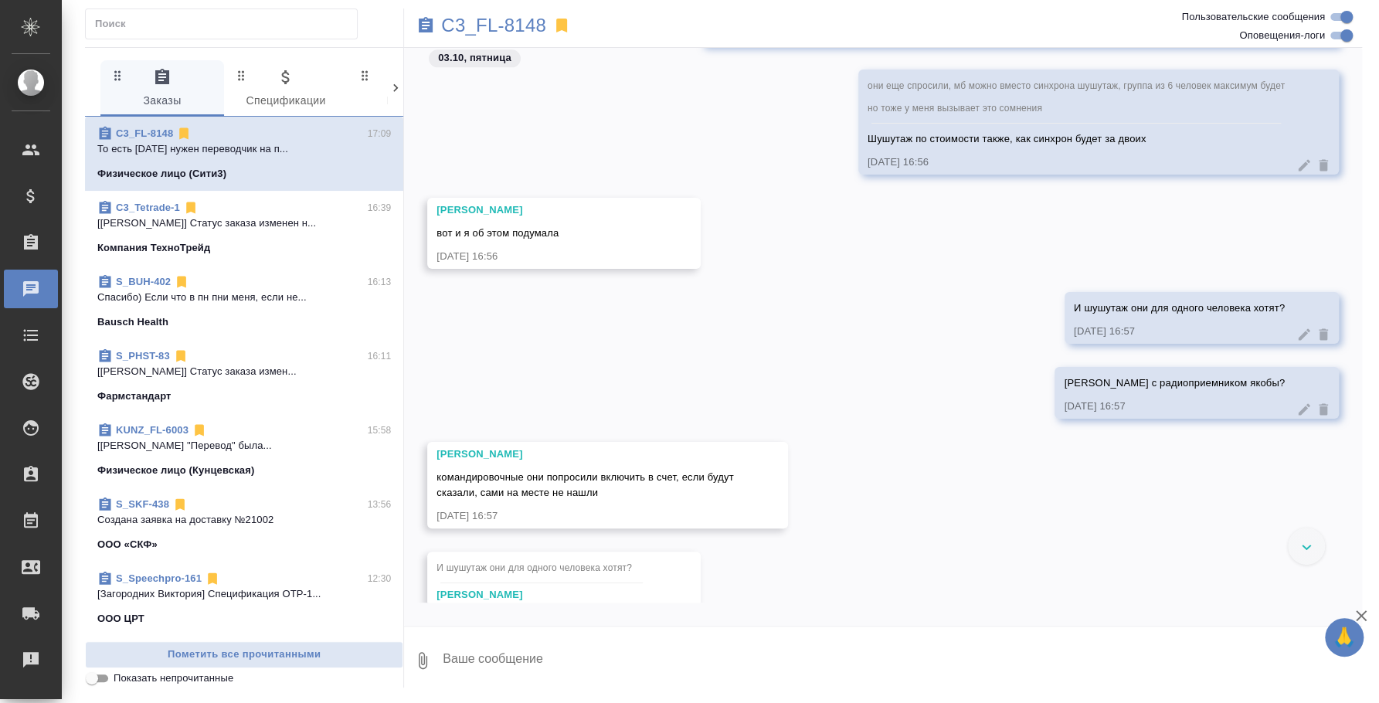
scroll to position [528, 0]
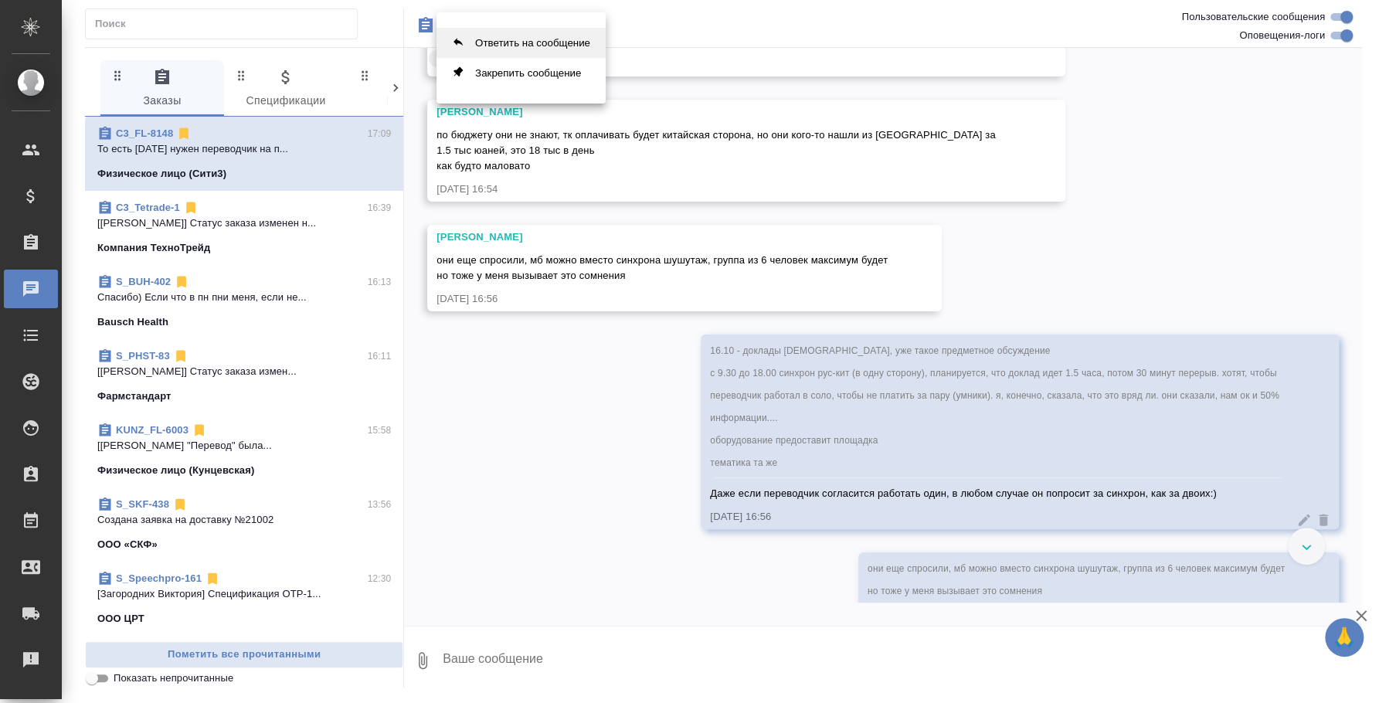
click at [559, 47] on button "Ответить на сообщение" at bounding box center [520, 43] width 169 height 30
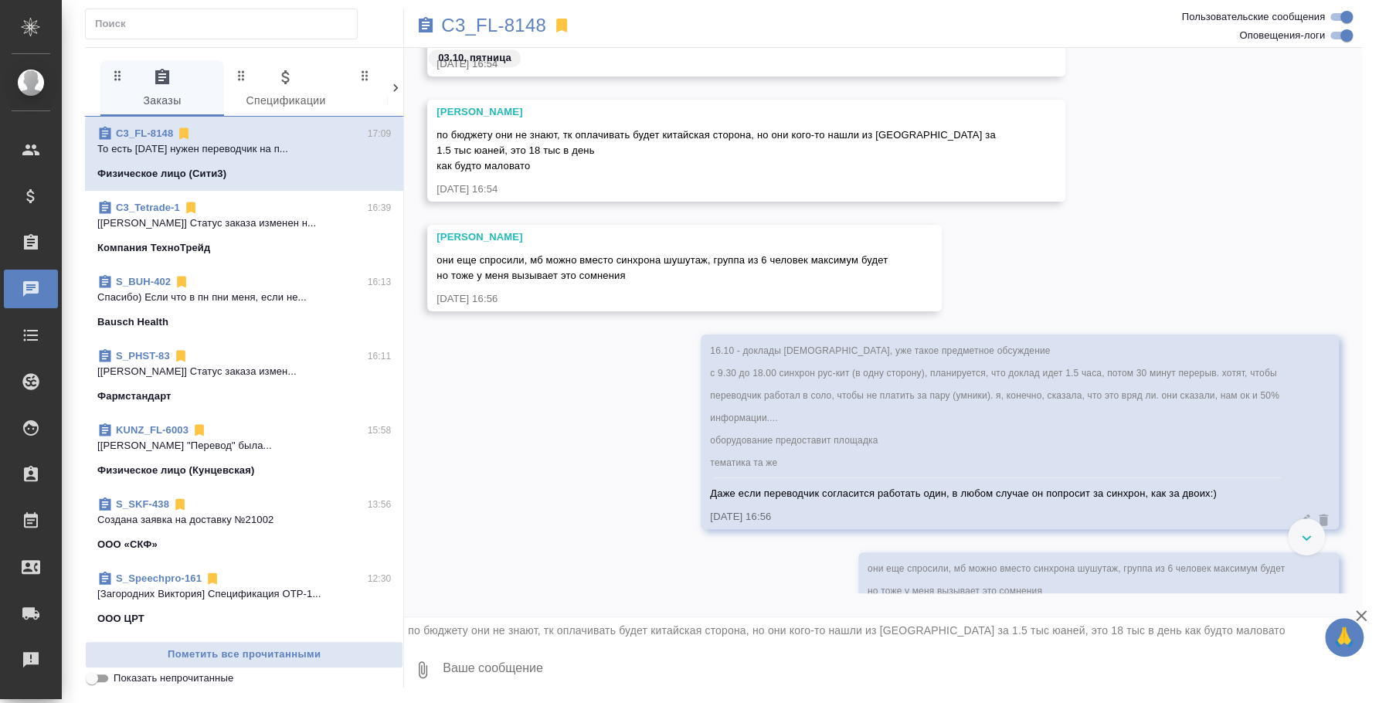
click at [664, 669] on textarea at bounding box center [901, 669] width 921 height 53
type textarea "У нас точно будет больше по ценам из Москвы. Вендоры сказали, что в Архангельск…"
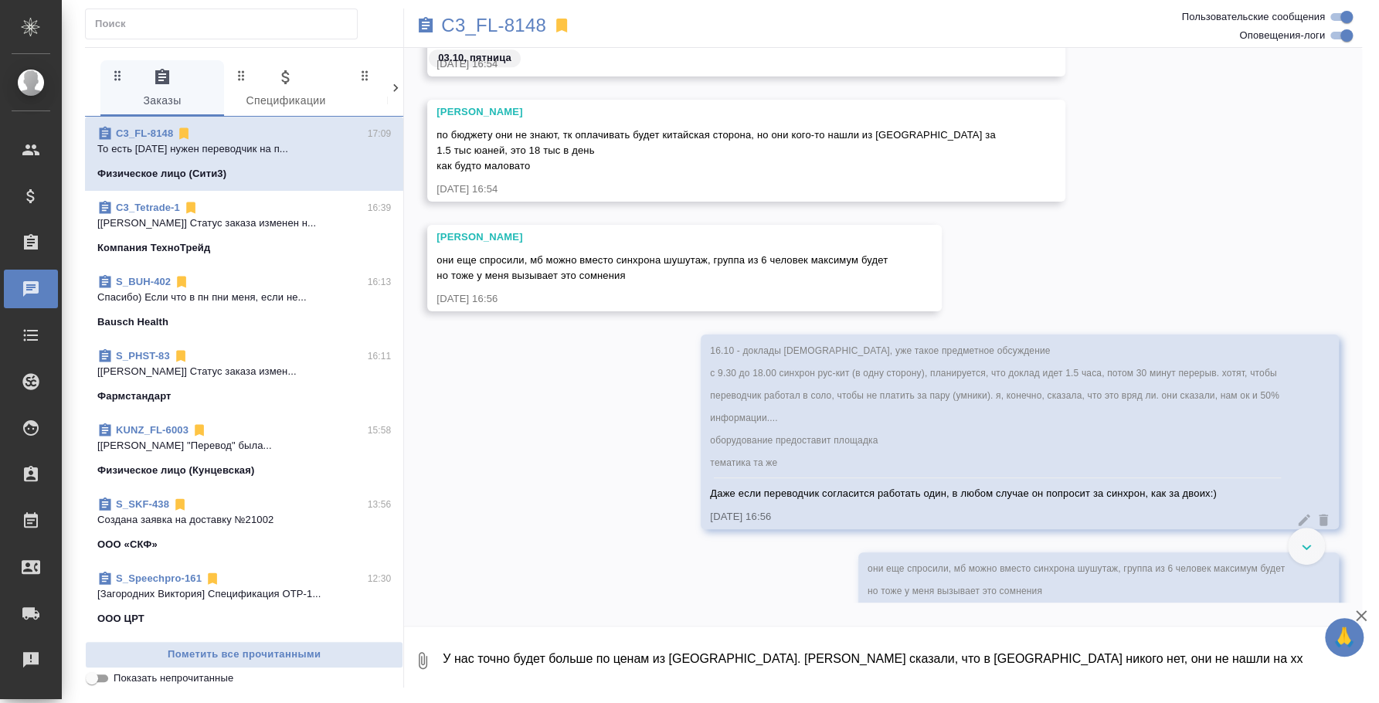
scroll to position [1936, 0]
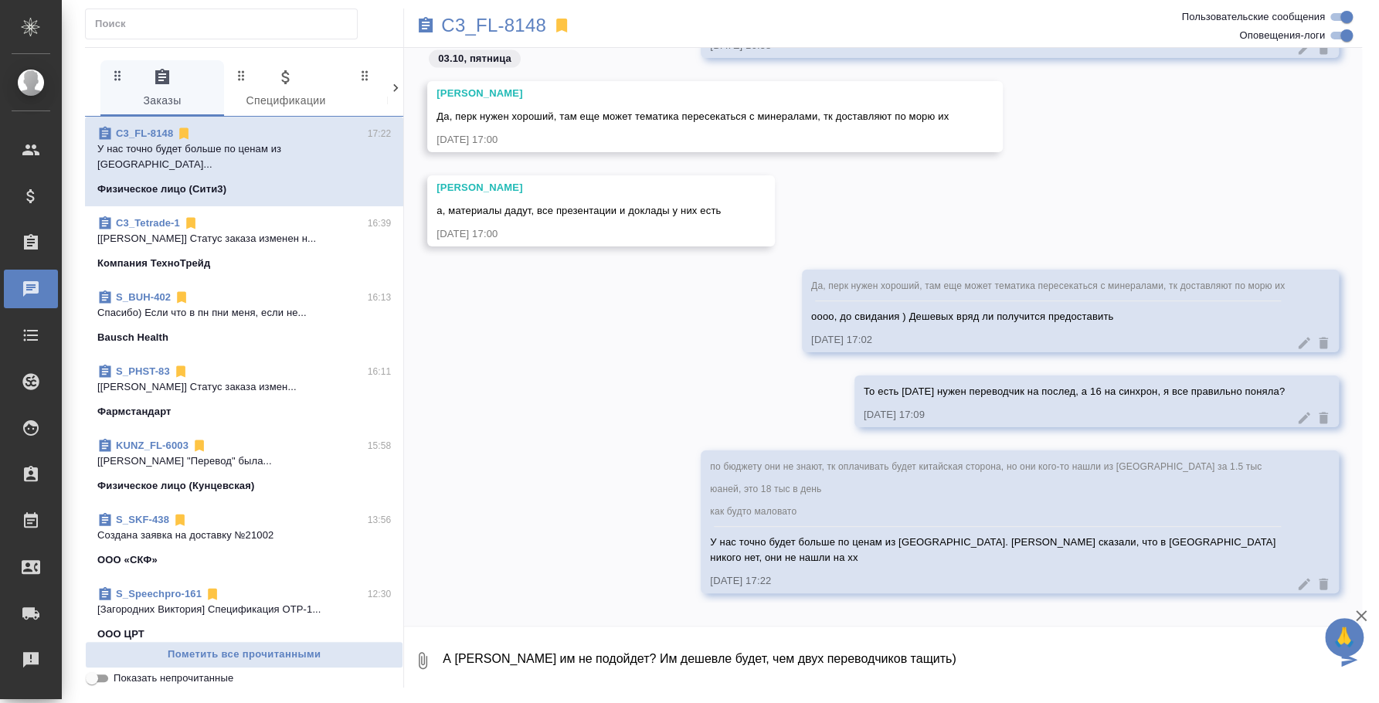
type textarea "А Спикас им не подойдет? Им дешевле будет, чем двух переводчиков тащить)"
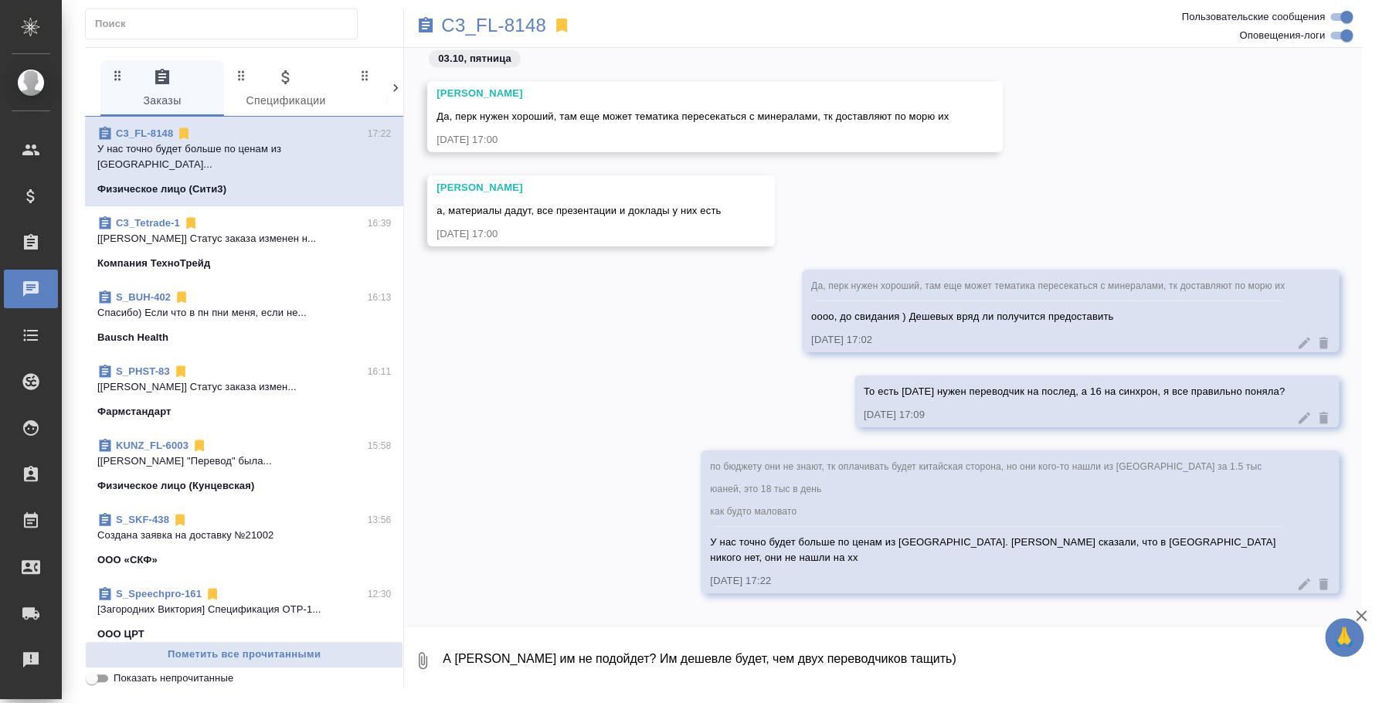
scroll to position [2012, 0]
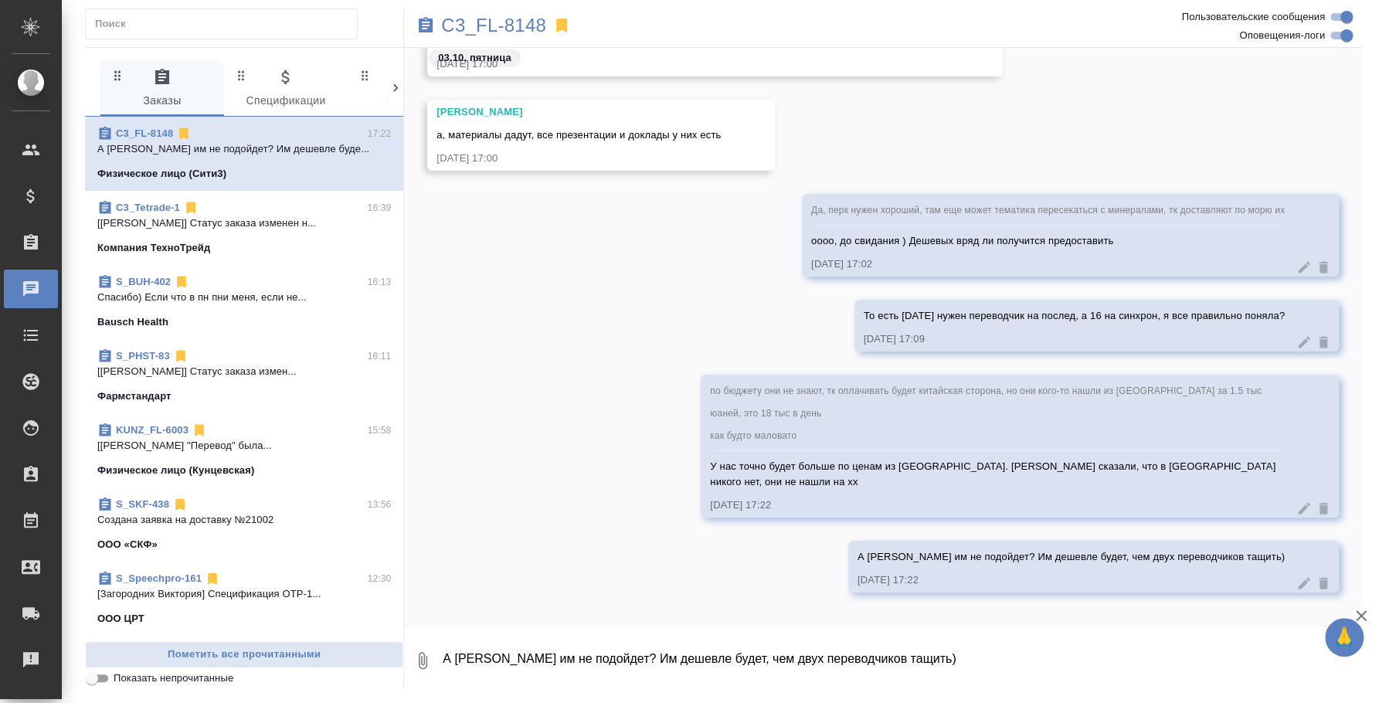
click at [1298, 576] on div at bounding box center [1313, 583] width 35 height 15
click at [1296, 576] on icon at bounding box center [1303, 583] width 15 height 15
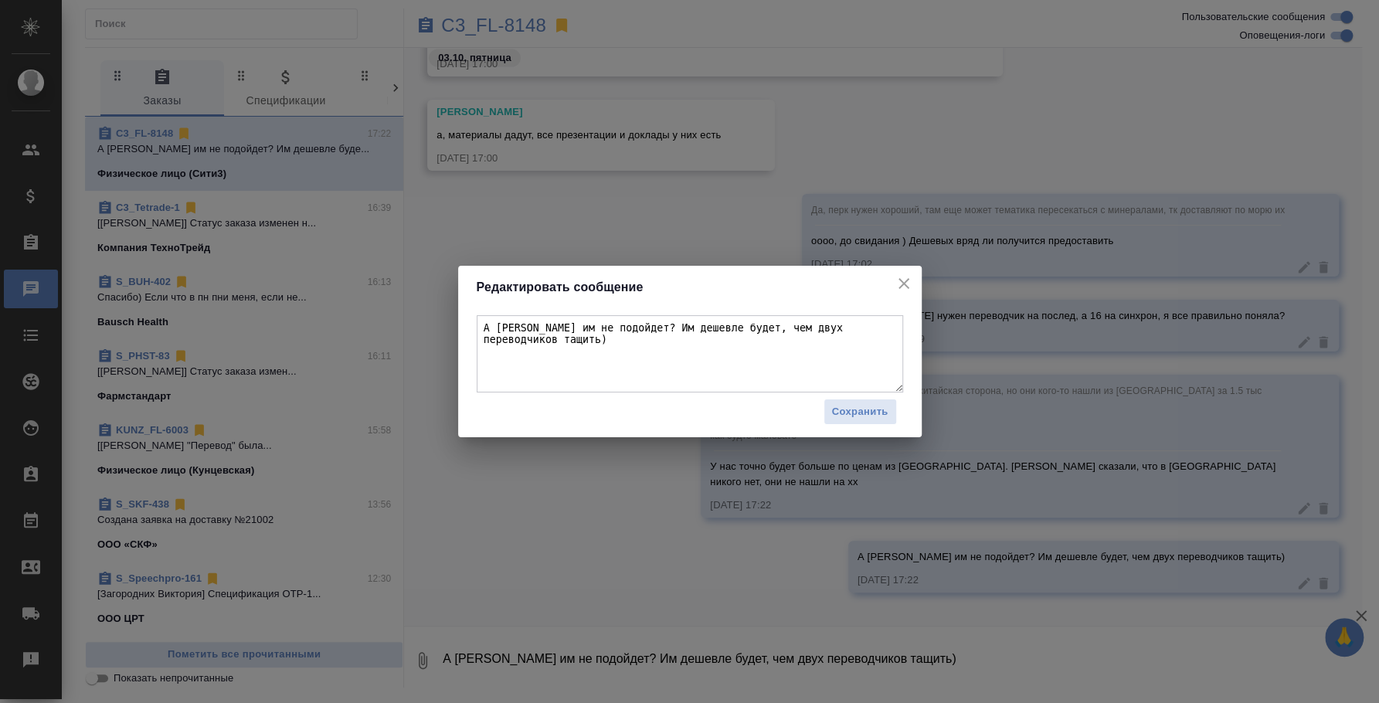
click at [883, 329] on textarea "А Спикас им не подойдет? Им дешевле будет, чем двух переводчиков тащить)" at bounding box center [690, 353] width 426 height 77
type textarea "А Спикас им не подойдет? Им дешевле будет, чем двух переводчиков тащить из Моск…"
click at [854, 410] on span "Сохранить" at bounding box center [860, 412] width 56 height 18
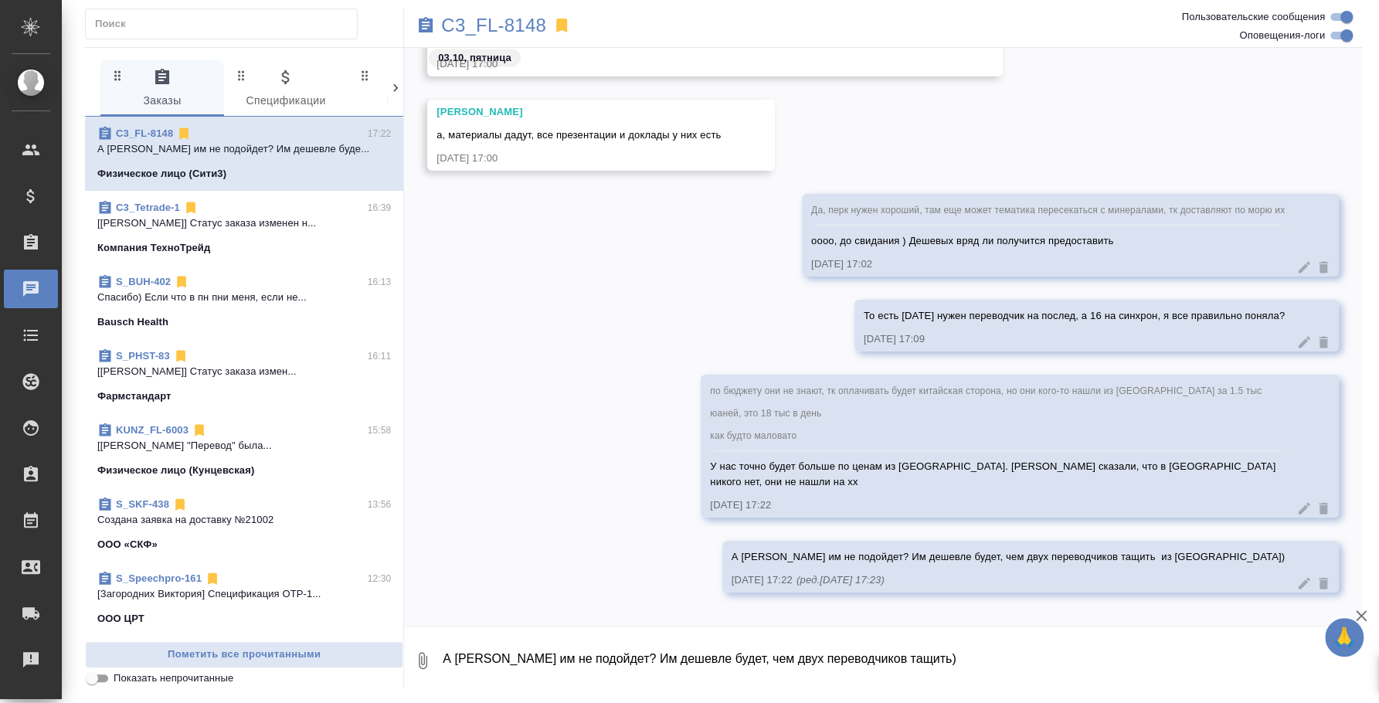
click at [530, 644] on textarea "А Спикас им не подойдет? Им дешевле будет, чем двух переводчиков тащить)" at bounding box center [901, 660] width 921 height 53
drag, startPoint x: 672, startPoint y: 657, endPoint x: 564, endPoint y: 654, distance: 108.2
click at [564, 654] on textarea "По стоимости послед самый дешевый 1 день (если из МСК)" at bounding box center [888, 660] width 895 height 53
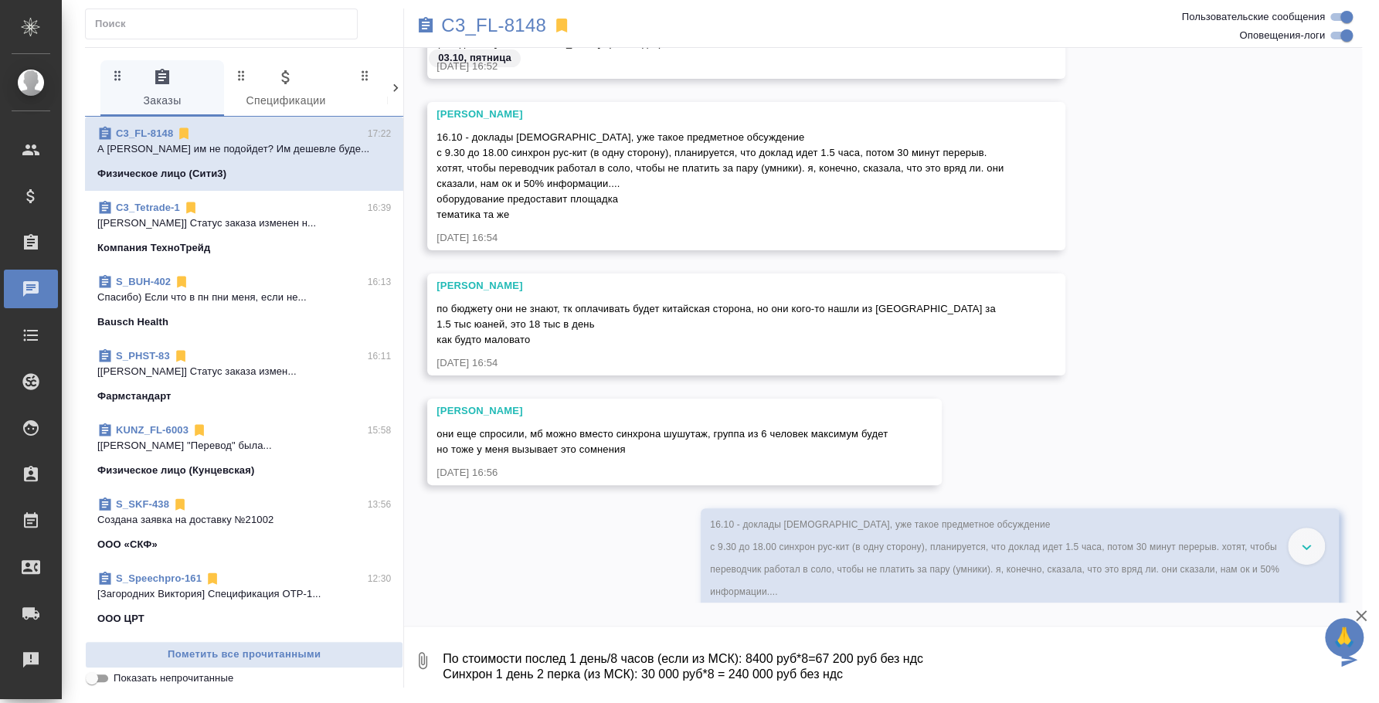
scroll to position [9, 0]
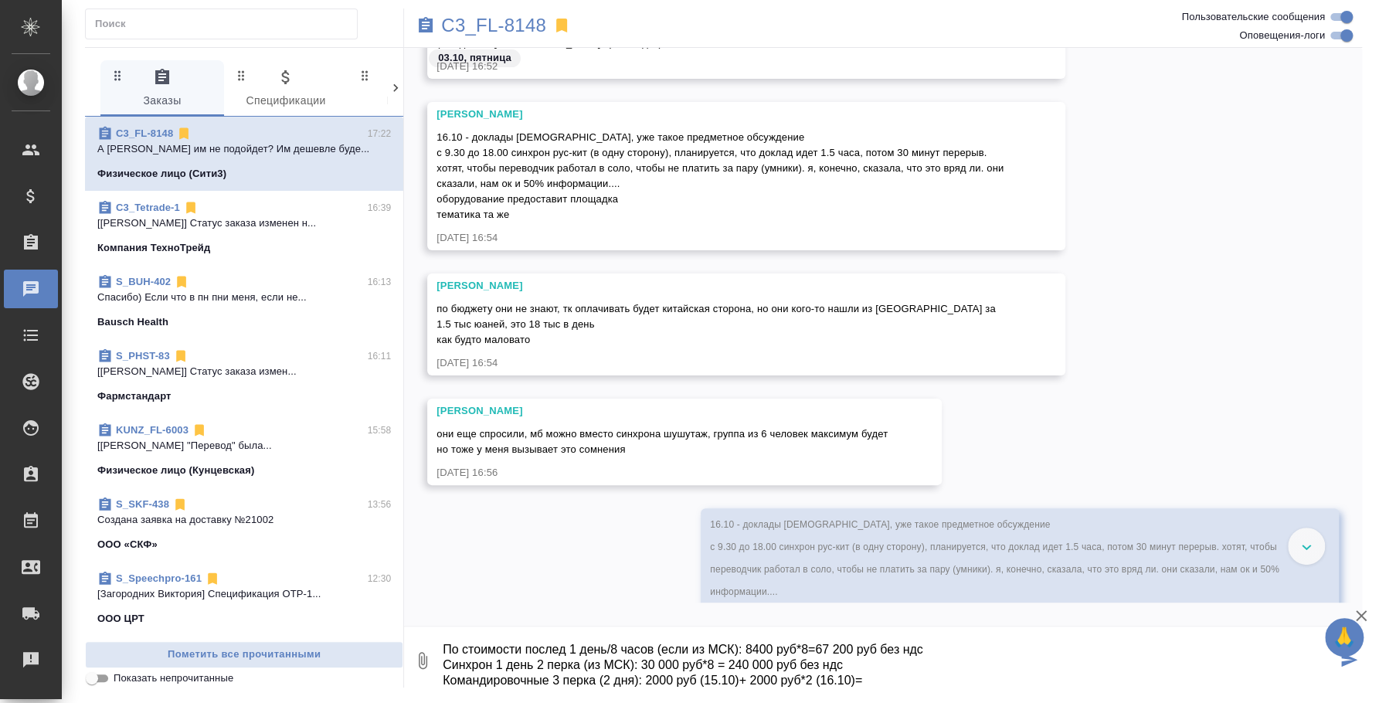
click at [559, 677] on textarea "По стоимости послед 1 день/8 часов (если из МСК): 8400 руб*8=67 200 руб без ндс…" at bounding box center [888, 660] width 895 height 53
click at [670, 674] on textarea "По стоимости послед 1 день/8 часов (если из МСК): 8400 руб*8=67 200 руб без ндс…" at bounding box center [888, 660] width 895 height 53
click at [844, 680] on textarea "По стоимости послед 1 день/8 часов (если из МСК): 8400 руб*8=67 200 руб без ндс…" at bounding box center [888, 660] width 895 height 53
click at [869, 677] on textarea "По стоимости послед 1 день/8 часов (если из МСК): 8400 руб*8=67 200 руб без ндс…" at bounding box center [888, 660] width 895 height 53
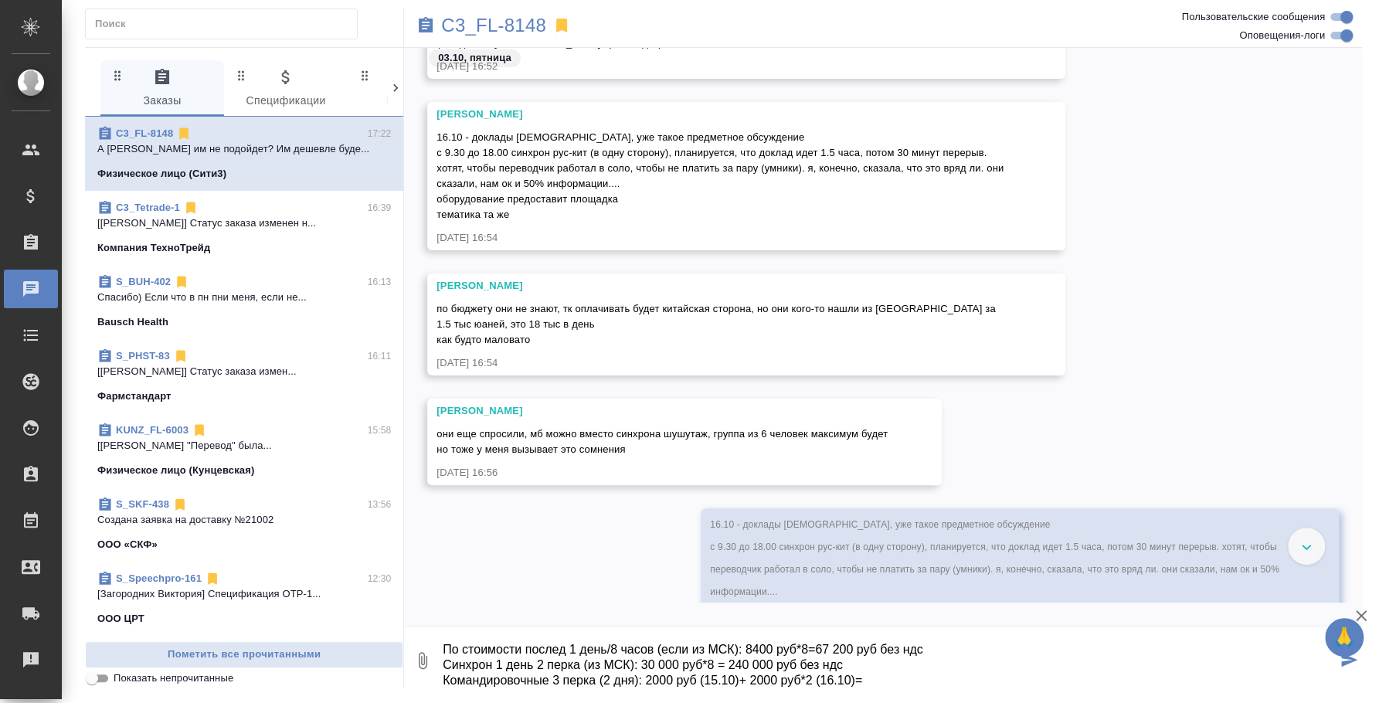
click at [559, 677] on textarea "По стоимости послед 1 день/8 часов (если из МСК): 8400 руб*8=67 200 руб без ндс…" at bounding box center [888, 660] width 895 height 53
drag, startPoint x: 833, startPoint y: 674, endPoint x: 653, endPoint y: 676, distance: 180.0
click at [653, 676] on textarea "По стоимости послед 1 день/8 часов (если из МСК): 8400 руб*8=67 200 руб без ндс…" at bounding box center [888, 660] width 895 height 53
click at [589, 675] on textarea "По стоимости послед 1 день/8 часов (если из МСК): 8400 руб*8=67 200 руб без ндс…" at bounding box center [888, 660] width 895 height 53
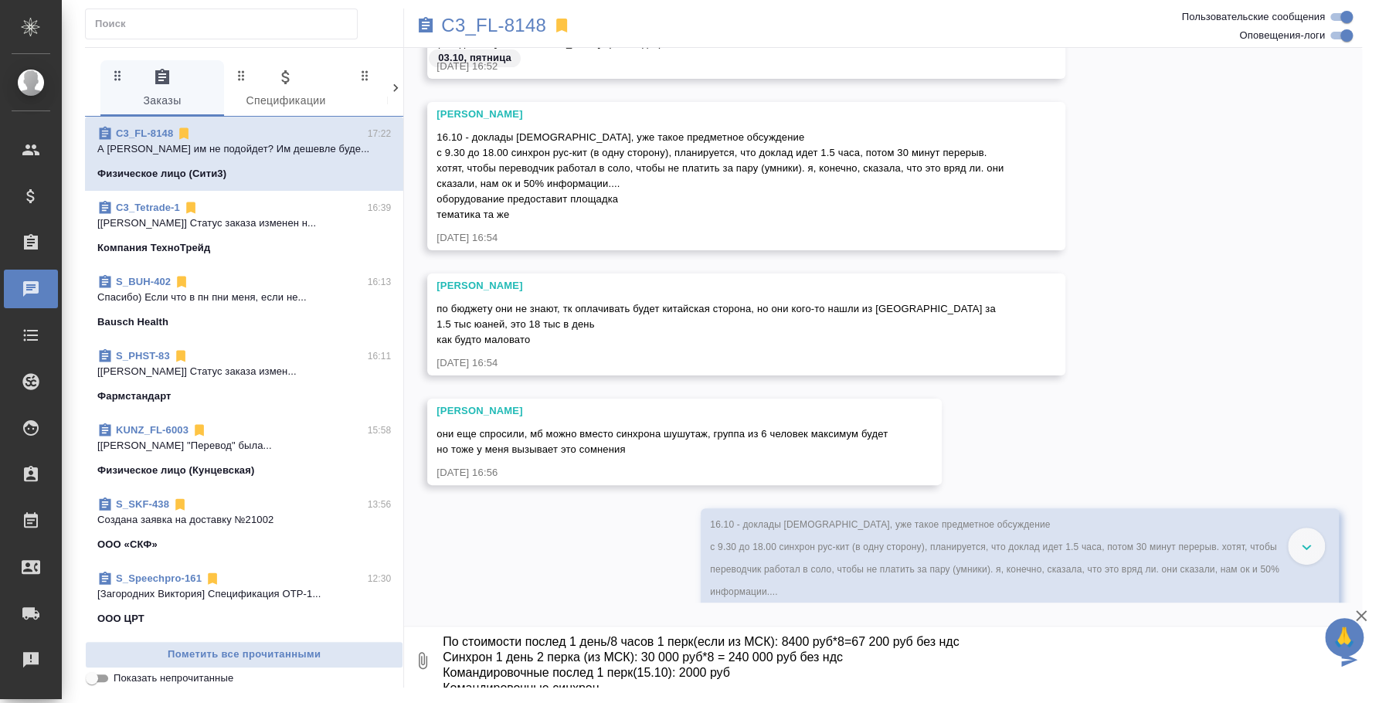
scroll to position [25, 0]
click at [898, 684] on textarea "По стоимости послед 1 день/8 часов 1 перк(если из МСК): 8400 руб*8=67 200 руб б…" at bounding box center [888, 660] width 895 height 53
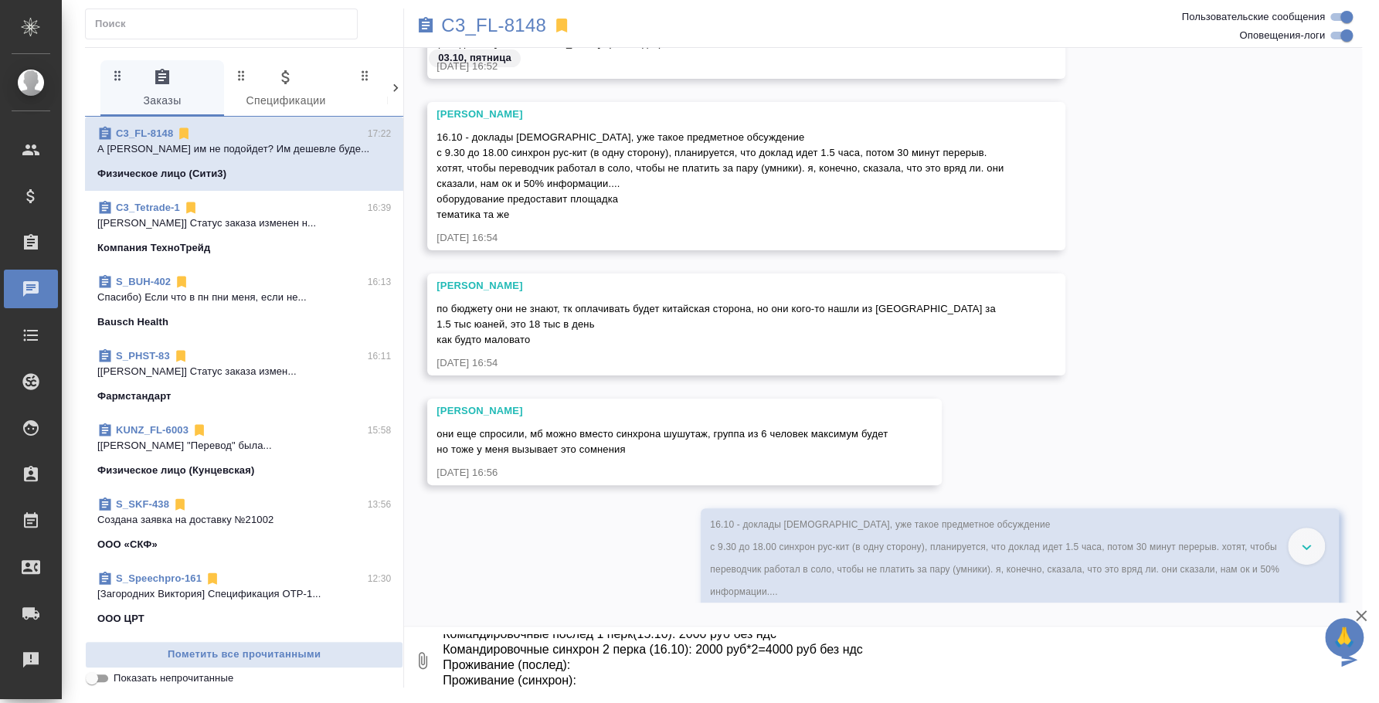
type textarea "По стоимости послед 1 день/8 часов 1 перк(если из МСК): 8400 руб*8=67 200 руб б…"
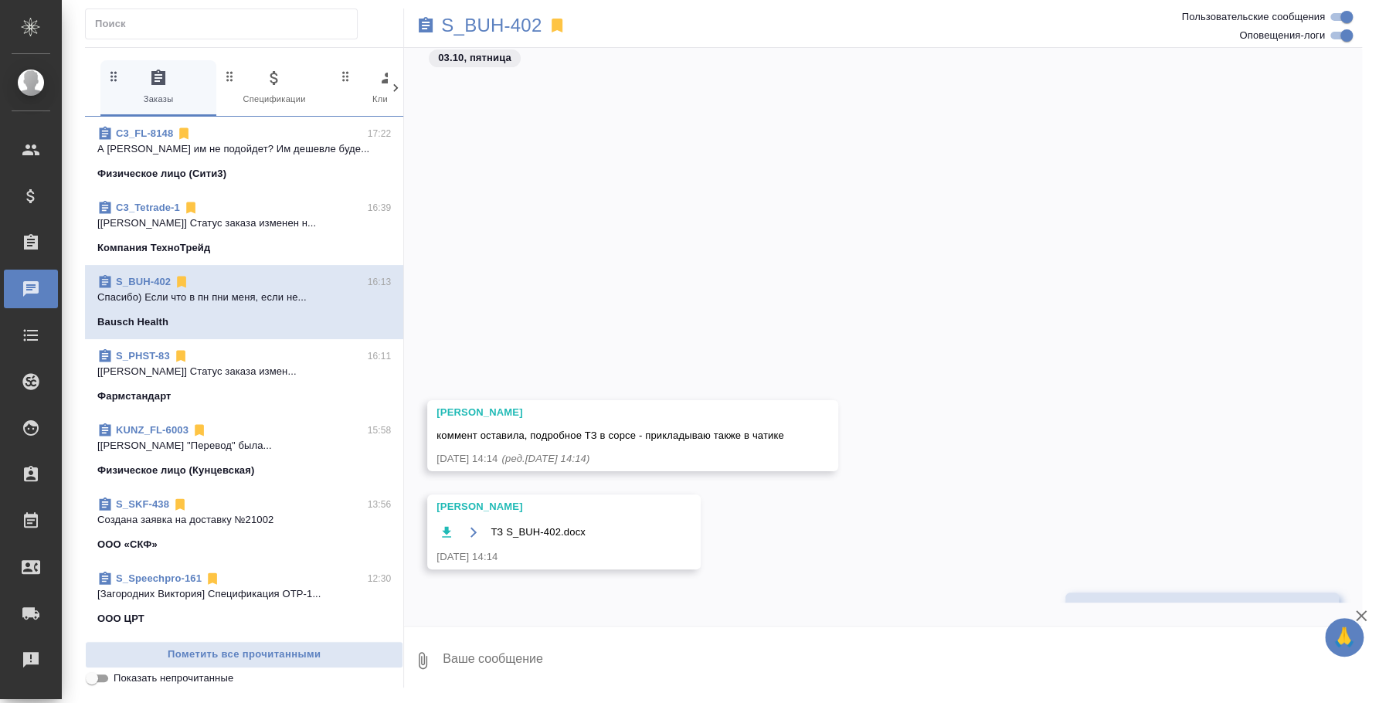
scroll to position [394, 0]
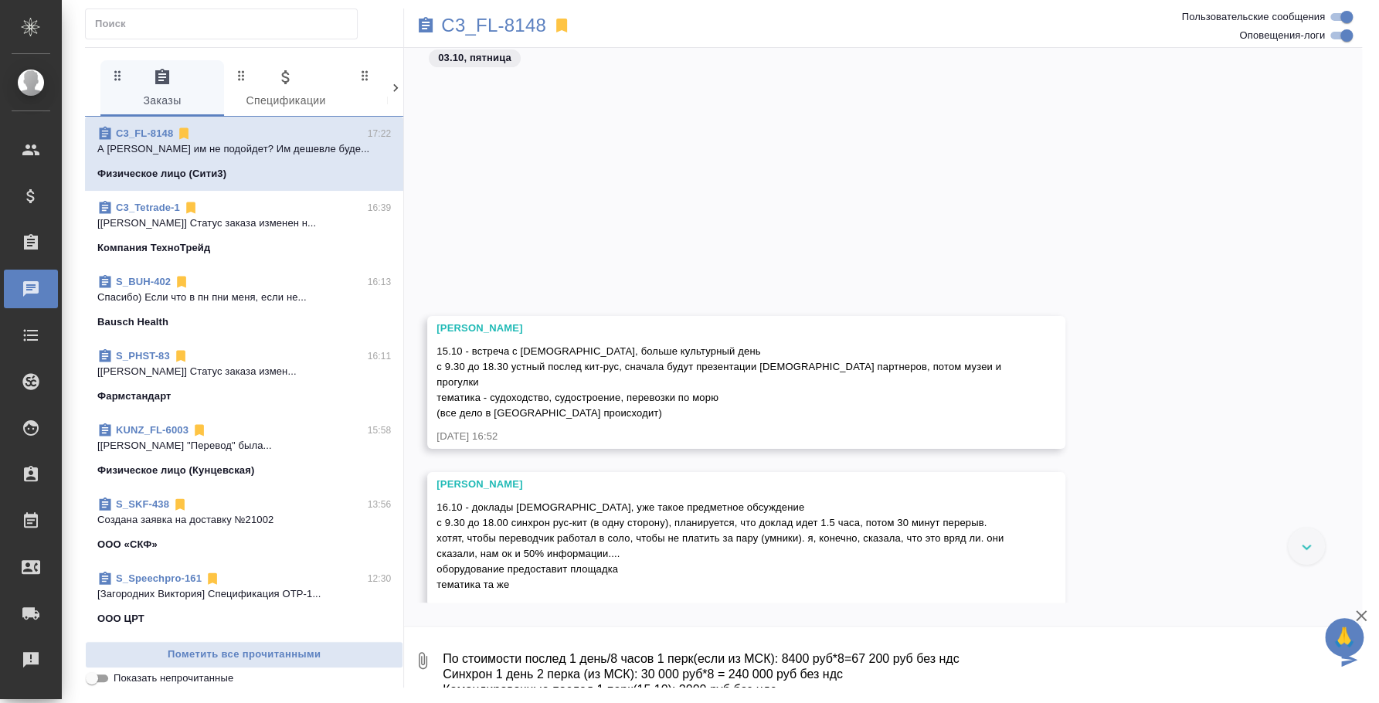
scroll to position [56, 0]
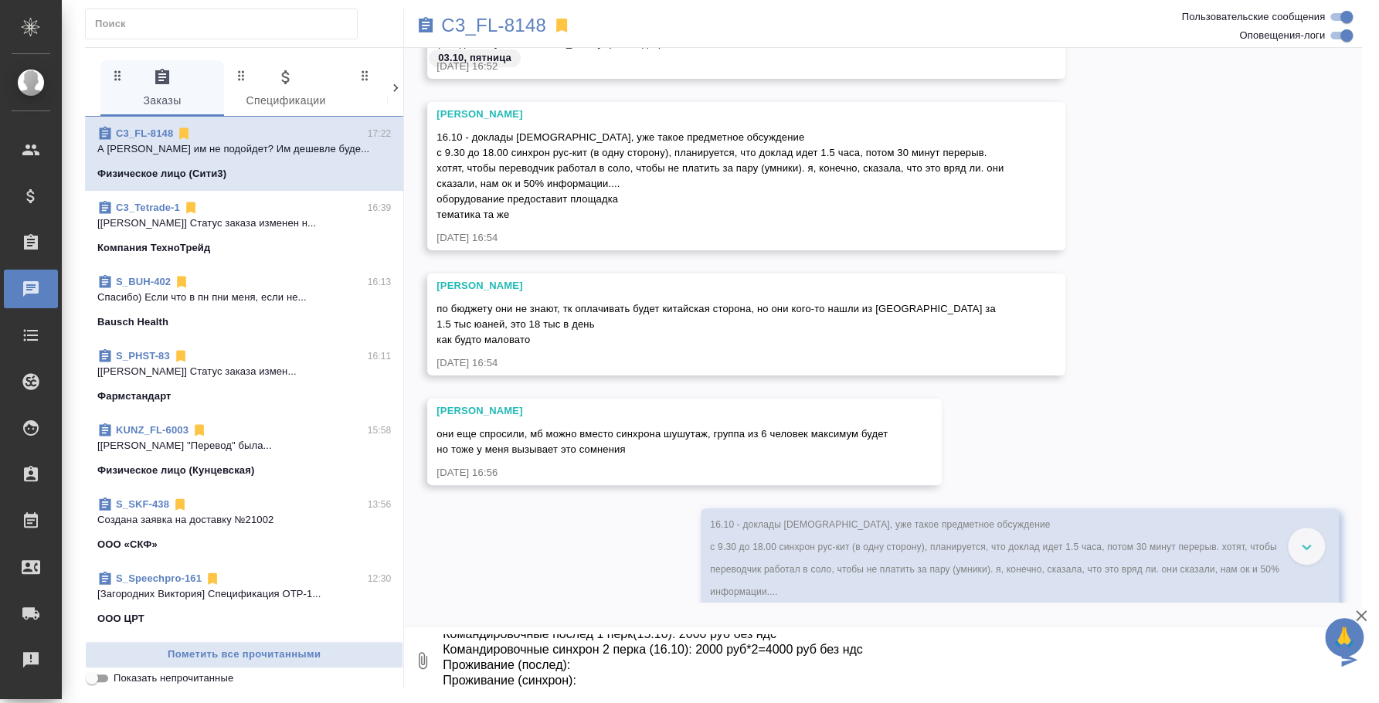
click at [600, 686] on textarea "По стоимости послед 1 день/8 часов 1 перк(если из МСК): 8400 руб*8=67 200 руб б…" at bounding box center [888, 660] width 895 height 53
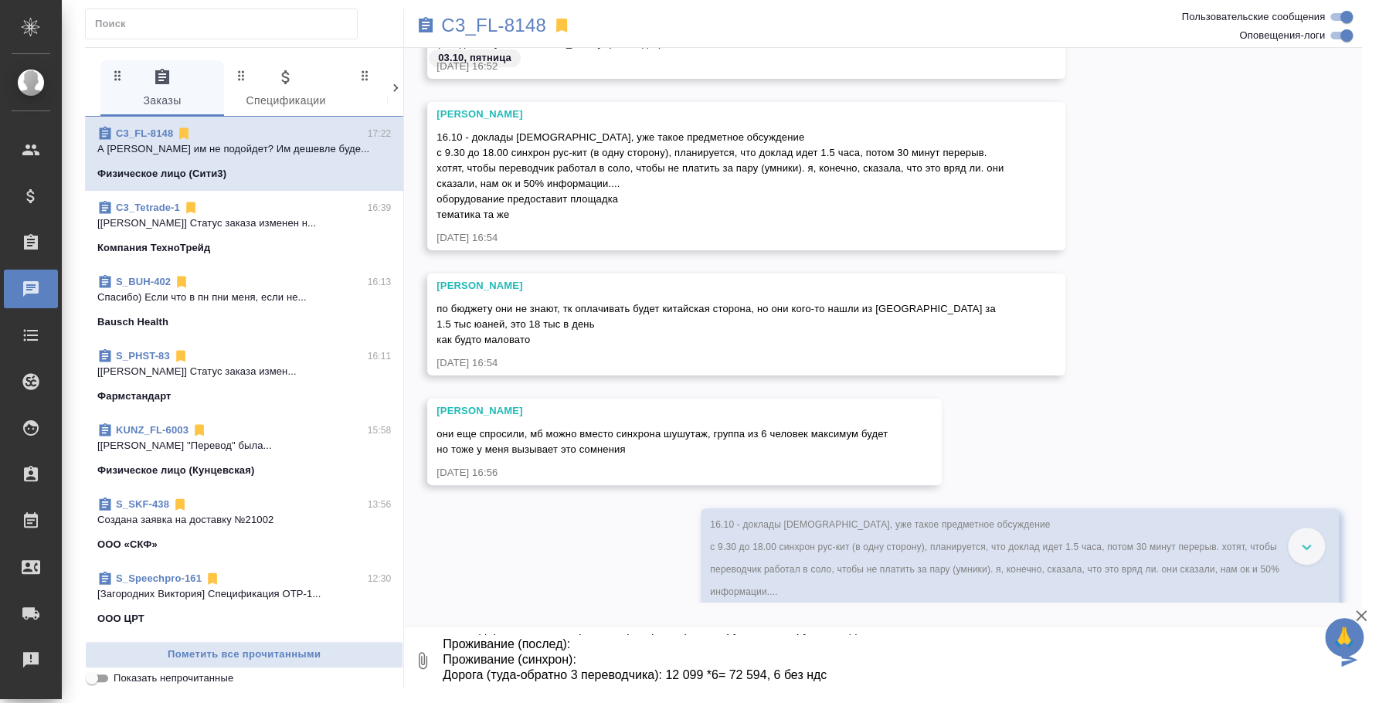
drag, startPoint x: 654, startPoint y: 674, endPoint x: 570, endPoint y: 677, distance: 83.5
click at [570, 677] on textarea "По стоимости послед 1 день/8 часов 1 перк(если из МСК): 8400 руб*8=67 200 руб б…" at bounding box center [888, 660] width 895 height 53
drag, startPoint x: 615, startPoint y: 672, endPoint x: 437, endPoint y: 669, distance: 177.7
click at [437, 669] on div "0 По стоимости послед 1 день/8 часов 1 перк(если из МСК): 8400 руб*8=67 200 руб…" at bounding box center [883, 660] width 958 height 53
click at [810, 675] on textarea "По стоимости послед 1 день/8 часов 1 перк(если из МСК): 8400 руб*8=67 200 руб б…" at bounding box center [888, 660] width 895 height 53
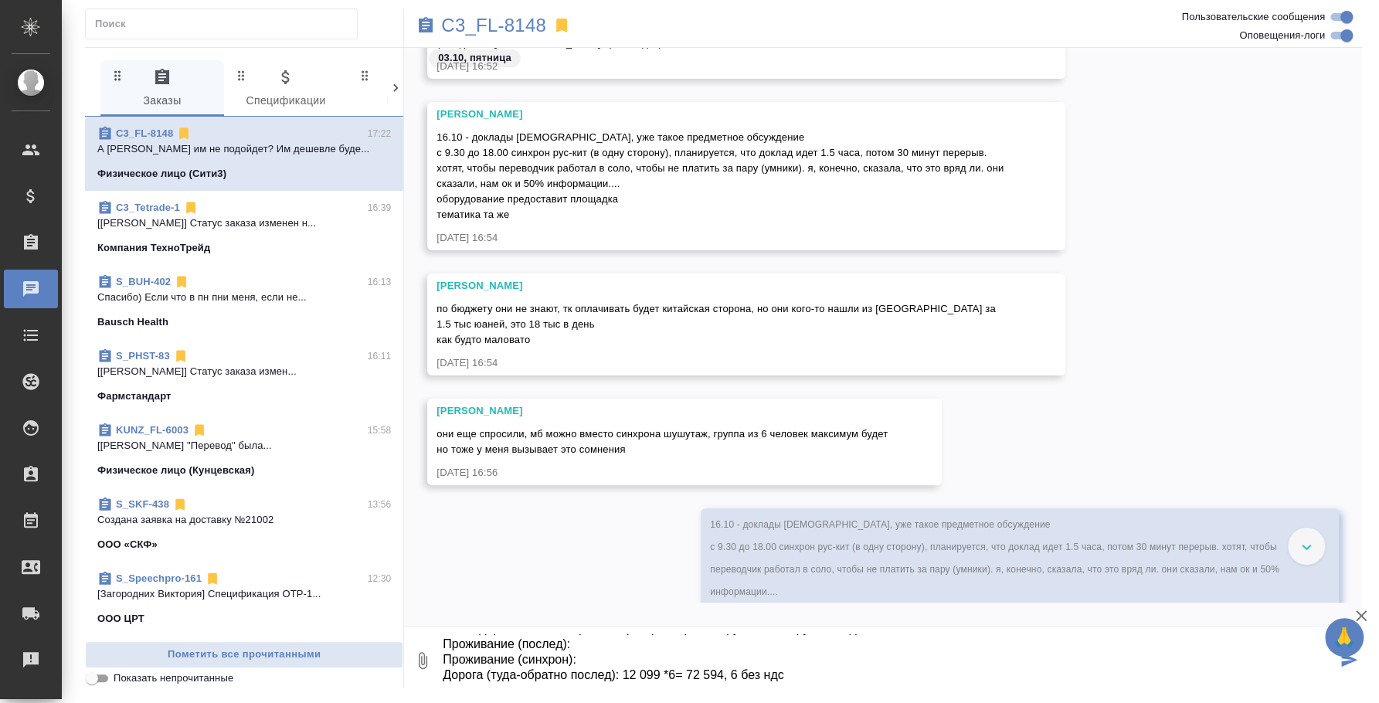
scroll to position [87, 0]
paste textarea "Дорога (туда-обратно послед)"
click at [609, 675] on textarea "По стоимости послед 1 день/8 часов 1 перк(если из МСК): 8400 руб*8=67 200 руб б…" at bounding box center [888, 660] width 895 height 53
click at [676, 661] on textarea "По стоимости послед 1 день/8 часов 1 перк(если из МСК): 8400 руб*8=67 200 руб б…" at bounding box center [888, 660] width 895 height 53
drag, startPoint x: 687, startPoint y: 661, endPoint x: 735, endPoint y: 671, distance: 48.9
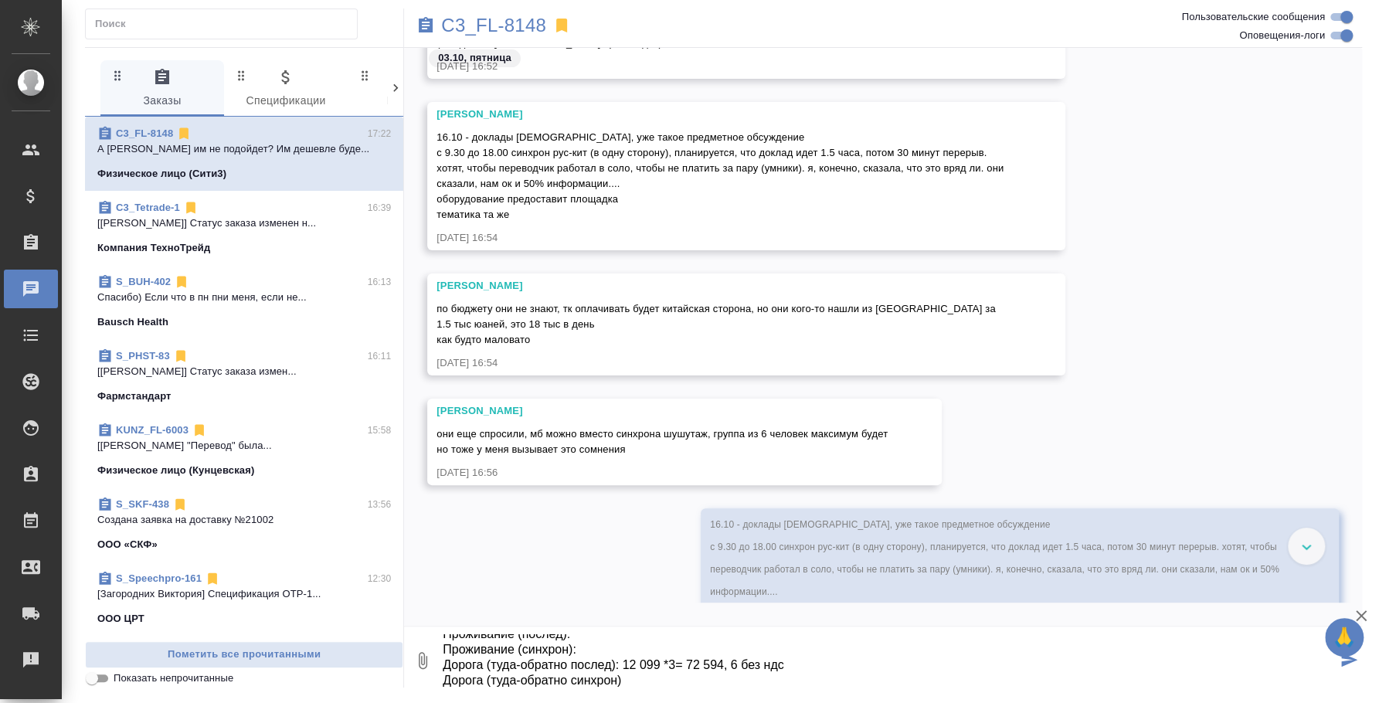
click at [735, 671] on textarea "По стоимости послед 1 день/8 часов 1 перк(если из МСК): 8400 руб*8=67 200 руб б…" at bounding box center [888, 660] width 895 height 53
drag, startPoint x: 783, startPoint y: 663, endPoint x: 625, endPoint y: 657, distance: 157.7
click at [625, 657] on textarea "По стоимости послед 1 день/8 часов 1 перк(если из МСК): 8400 руб*8=67 200 руб б…" at bounding box center [888, 660] width 895 height 53
click at [633, 672] on textarea "По стоимости послед 1 день/8 часов 1 перк(если из МСК): 8400 руб*8=67 200 руб б…" at bounding box center [888, 660] width 895 height 53
click at [623, 666] on textarea "По стоимости послед 1 день/8 часов 1 перк(если из МСК): 8400 руб*8=67 200 руб б…" at bounding box center [888, 660] width 895 height 53
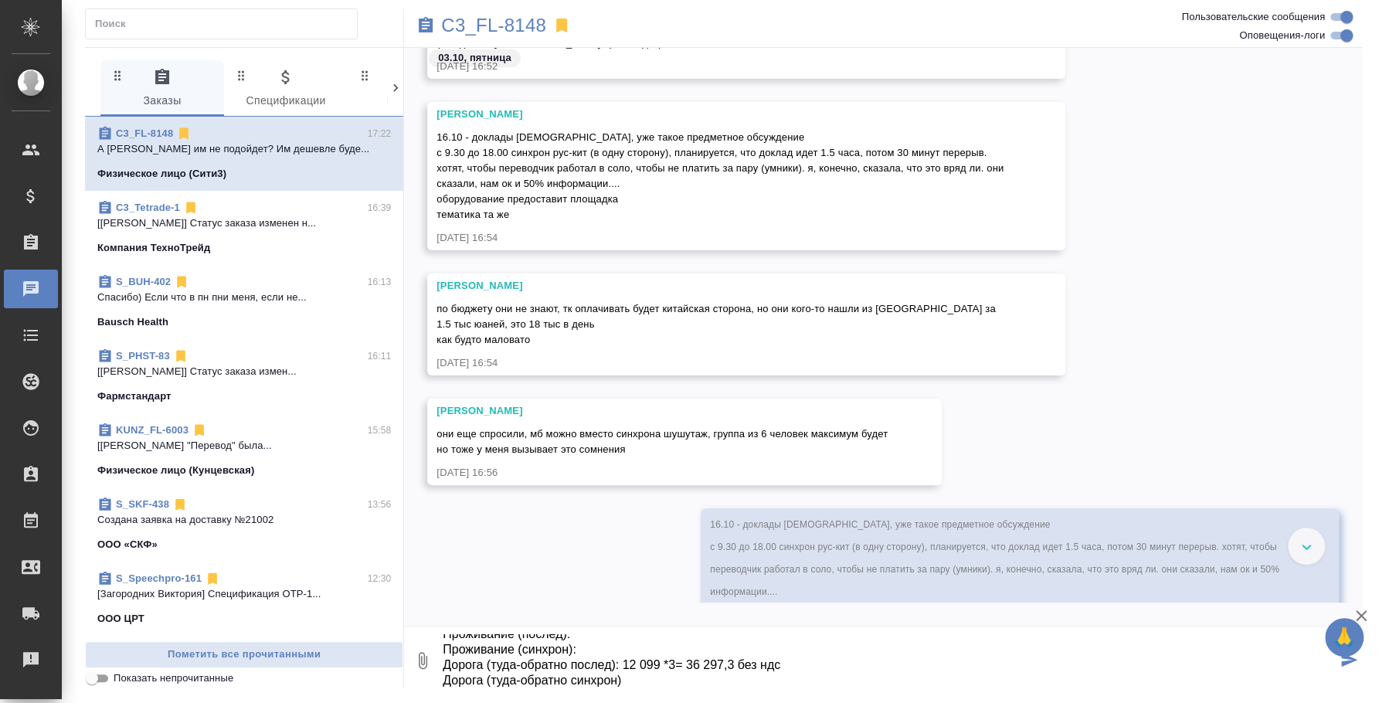
click at [626, 677] on textarea "По стоимости послед 1 день/8 часов 1 перк(если из МСК): 8400 руб*8=67 200 руб б…" at bounding box center [888, 660] width 895 height 53
paste textarea "12 099 *3= 36 297,3 без ндс"
click at [613, 648] on textarea "По стоимости послед 1 день/8 часов 1 перк(если из МСК): 8400 руб*8=67 200 руб б…" at bounding box center [888, 660] width 895 height 53
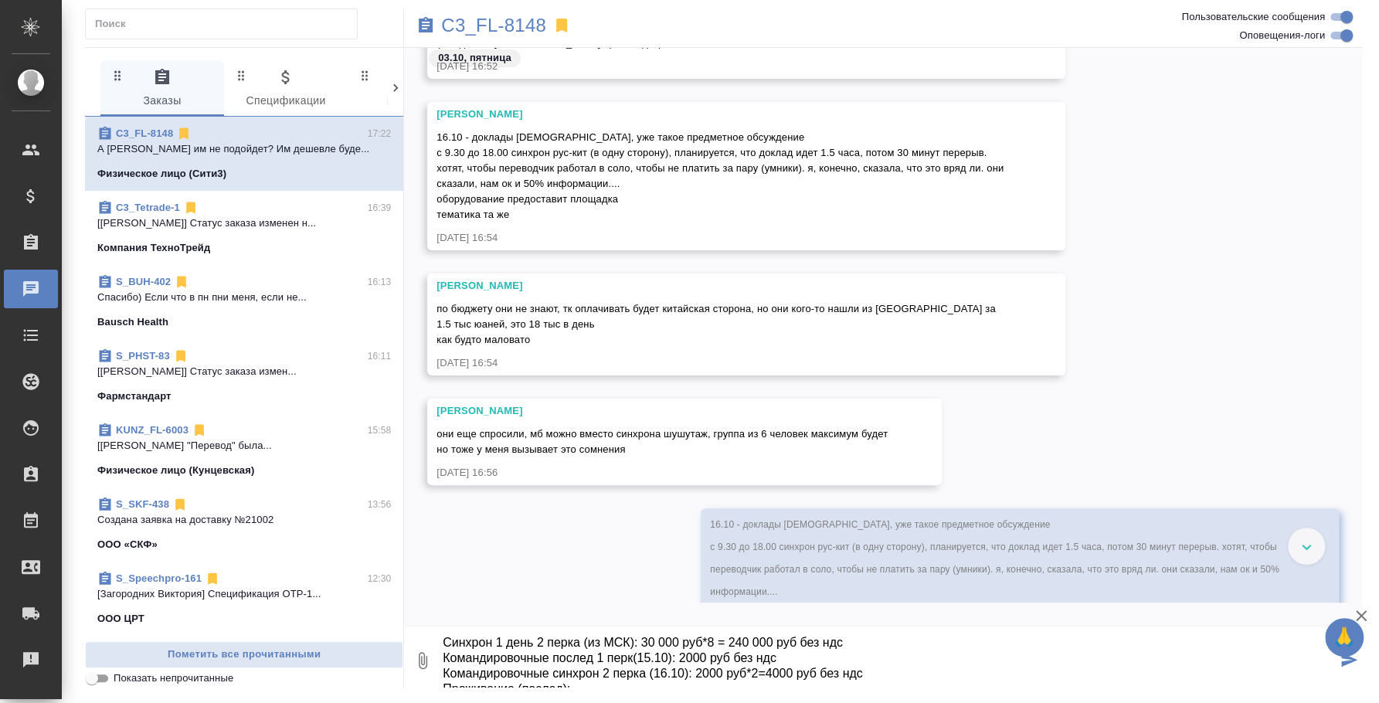
scroll to position [17, 0]
click at [521, 638] on textarea "По стоимости послед 1 день/8 часов 1 перк(если из МСК): 8400 руб*8=67 200 руб б…" at bounding box center [888, 660] width 895 height 53
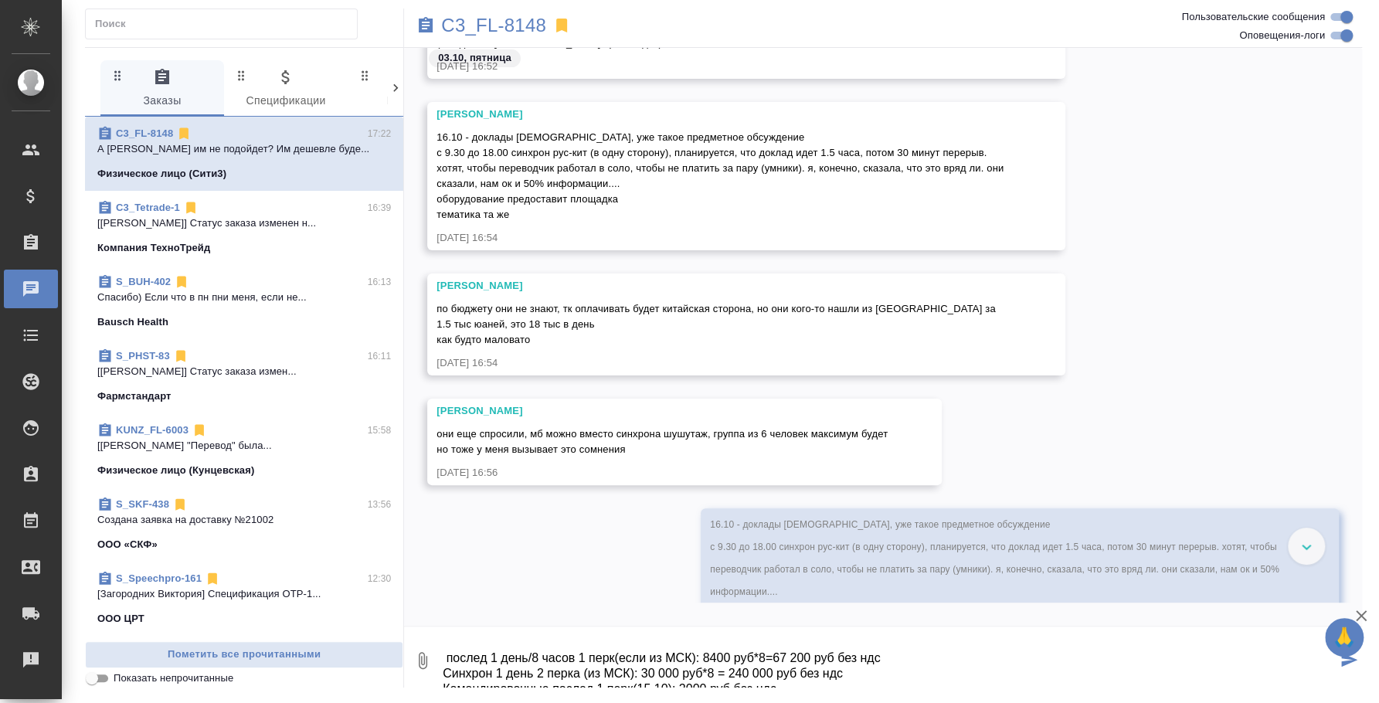
scroll to position [47, 0]
click at [891, 636] on textarea "По стоимости для клиента: Послед 1 день/8 часов 1 перк(если из МСК): 8400 руб*8…" at bounding box center [888, 660] width 895 height 53
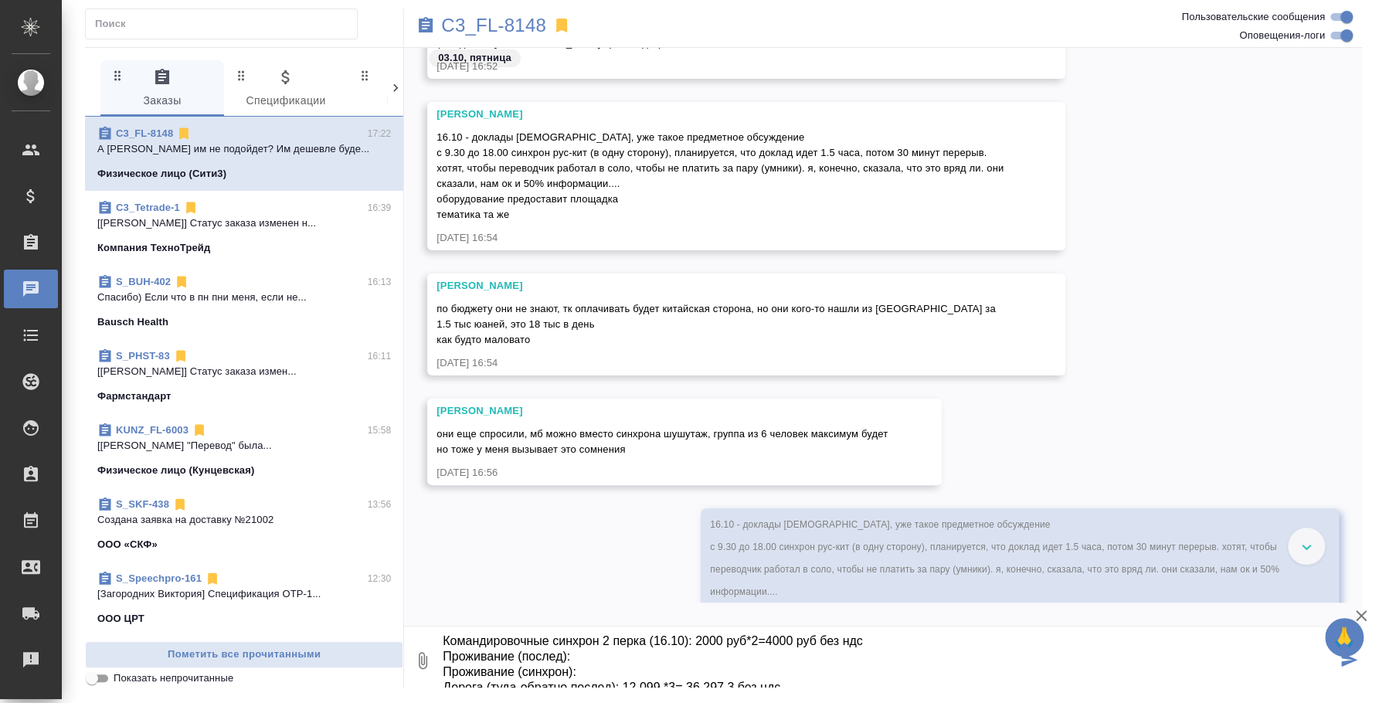
scroll to position [154, 0]
drag, startPoint x: 792, startPoint y: 671, endPoint x: 538, endPoint y: 660, distance: 254.4
click at [538, 660] on textarea "По стоимости для клиента: Послед 1 день/8 часов 1 перк(если из МСК): 8400 руб*8…" at bounding box center [888, 660] width 895 height 53
click at [594, 662] on textarea "По стоимости для клиента: Послед 1 день/8 часов 1 перк(если из МСК): 8400 руб*8…" at bounding box center [888, 660] width 895 height 53
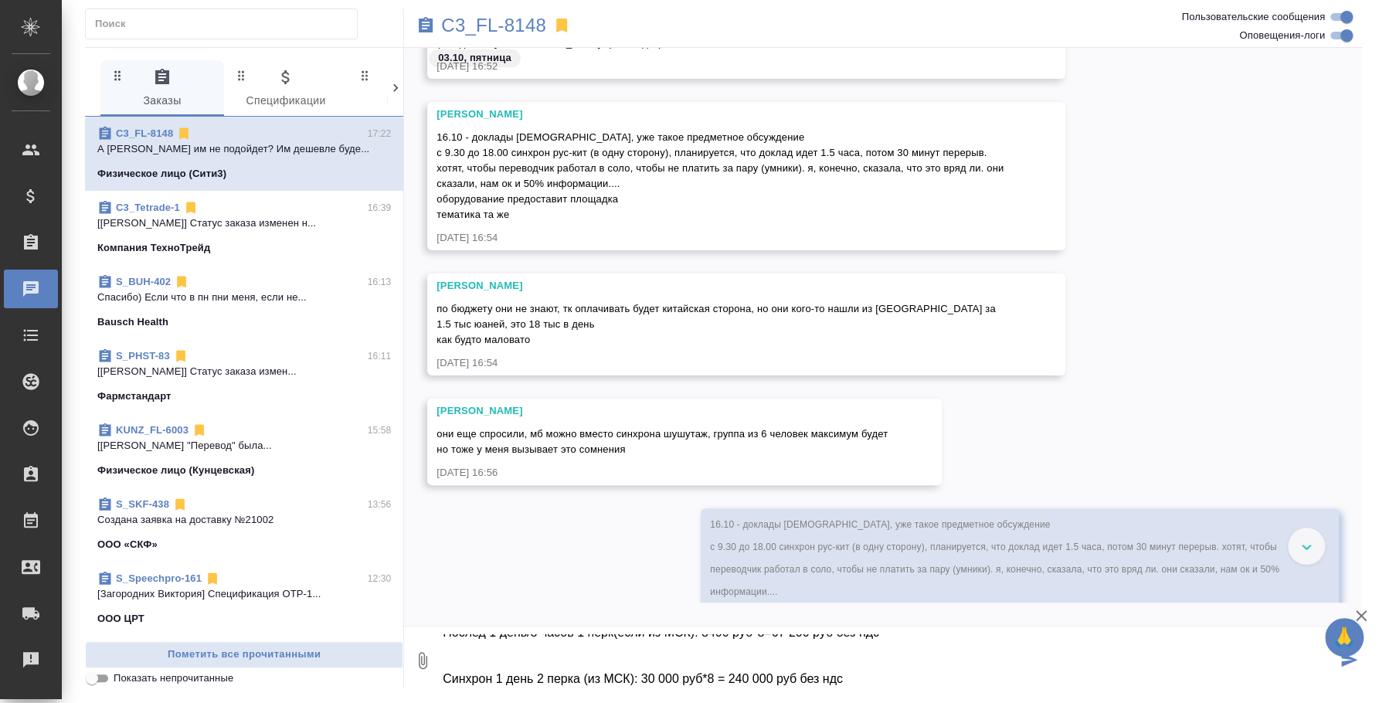
click at [706, 681] on textarea "По стоимости для клиента: Послед 1 день/8 часов 1 перк(если из МСК): 8400 руб*8…" at bounding box center [888, 660] width 895 height 53
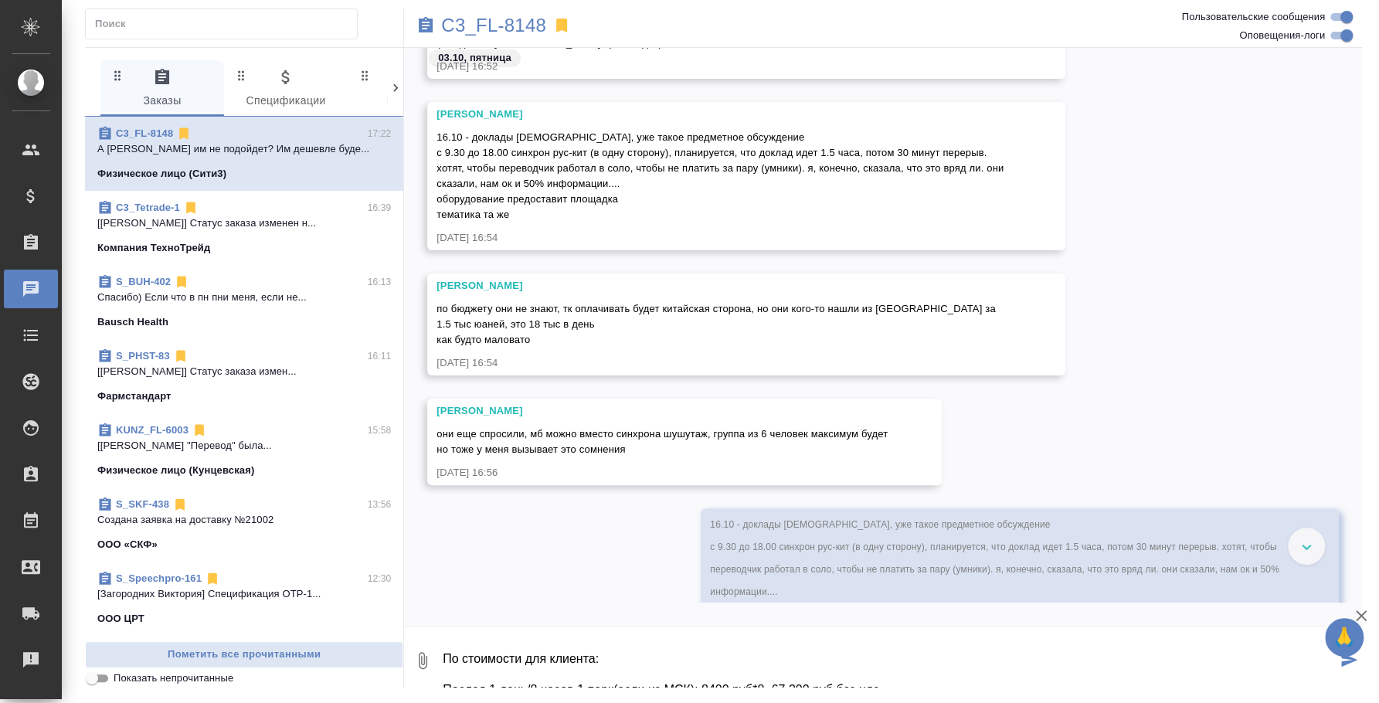
scroll to position [154, 0]
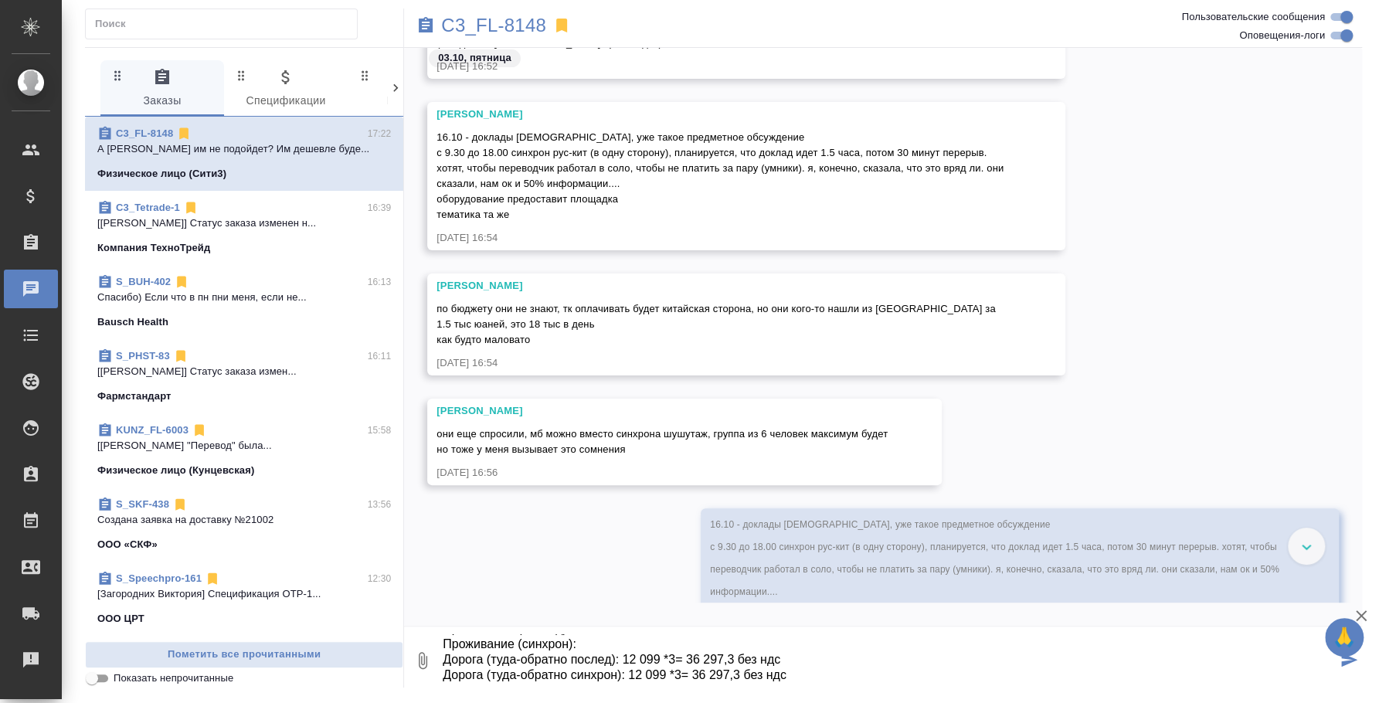
drag, startPoint x: 444, startPoint y: 653, endPoint x: 1377, endPoint y: 703, distance: 933.8
click at [1377, 702] on html "🙏 .cls-1 fill:#fff; AWATERA Fedotova Irina Клиенты Спецификации Заказы 0 Чаты T…" at bounding box center [689, 351] width 1379 height 703
type textarea "По стоимости для клиента: Послед 1 день/8 часов 1 перк(если из МСК): 8400 руб*8…"
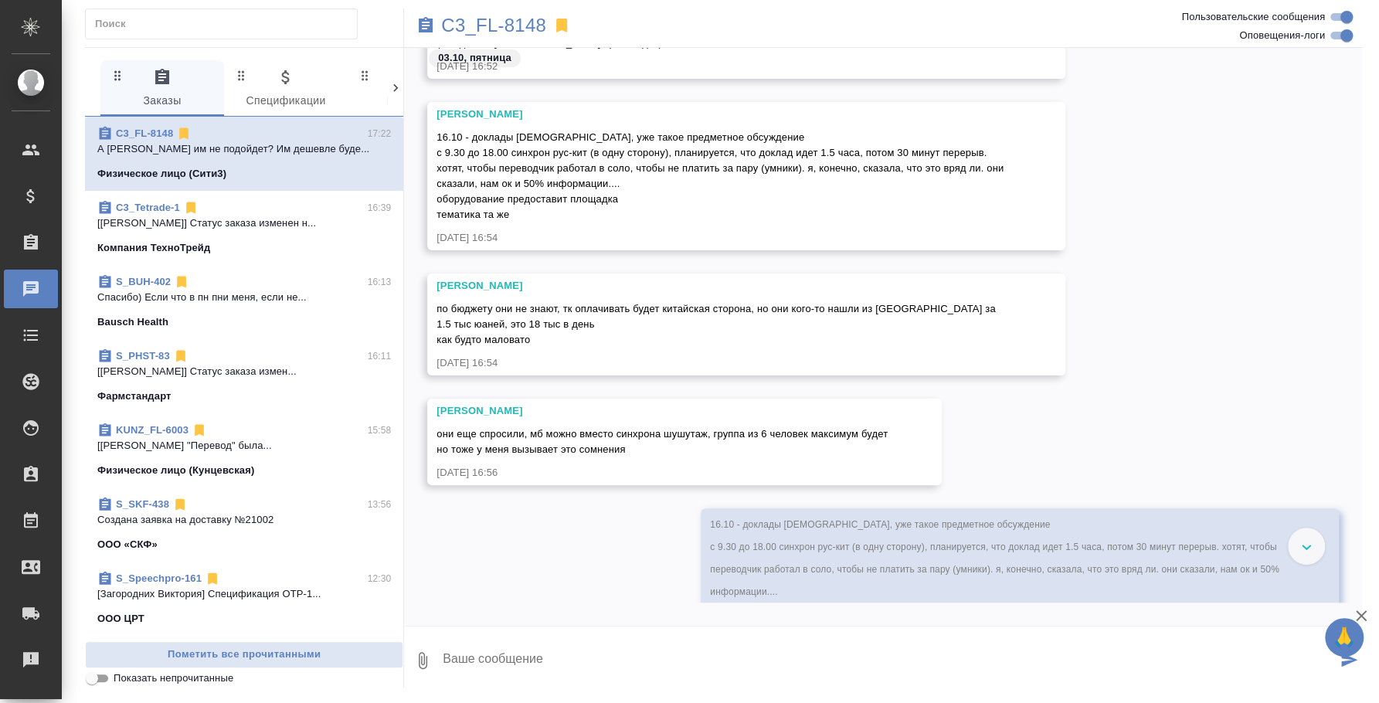
scroll to position [0, 0]
paste textarea "По стоимости для клиента: Послед 1 день/8 часов 1 перк(если из МСК): 8400 руб*8…"
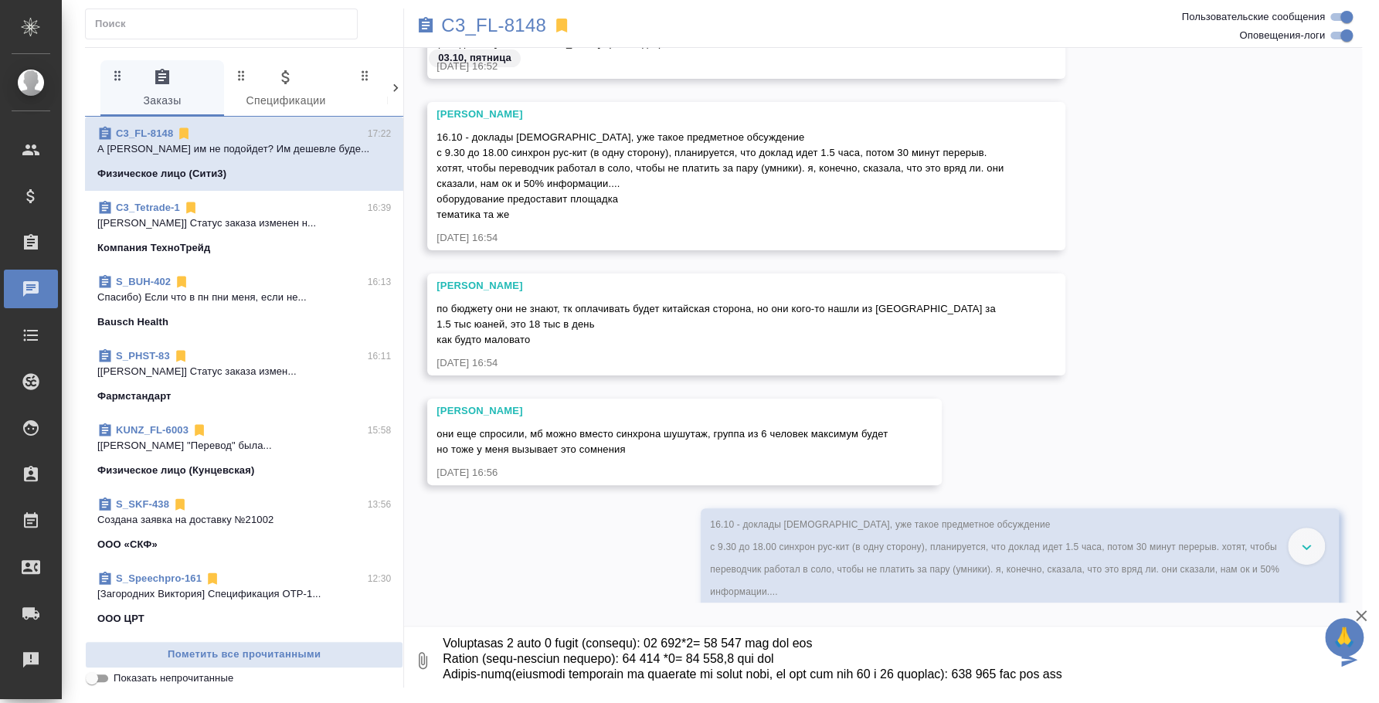
type textarea "По стоимости для клиента: Послед 1 день/8 часов 1 перк(если из МСК): 8400 руб*8…"
click at [1348, 662] on icon "submit" at bounding box center [1349, 660] width 16 height 14
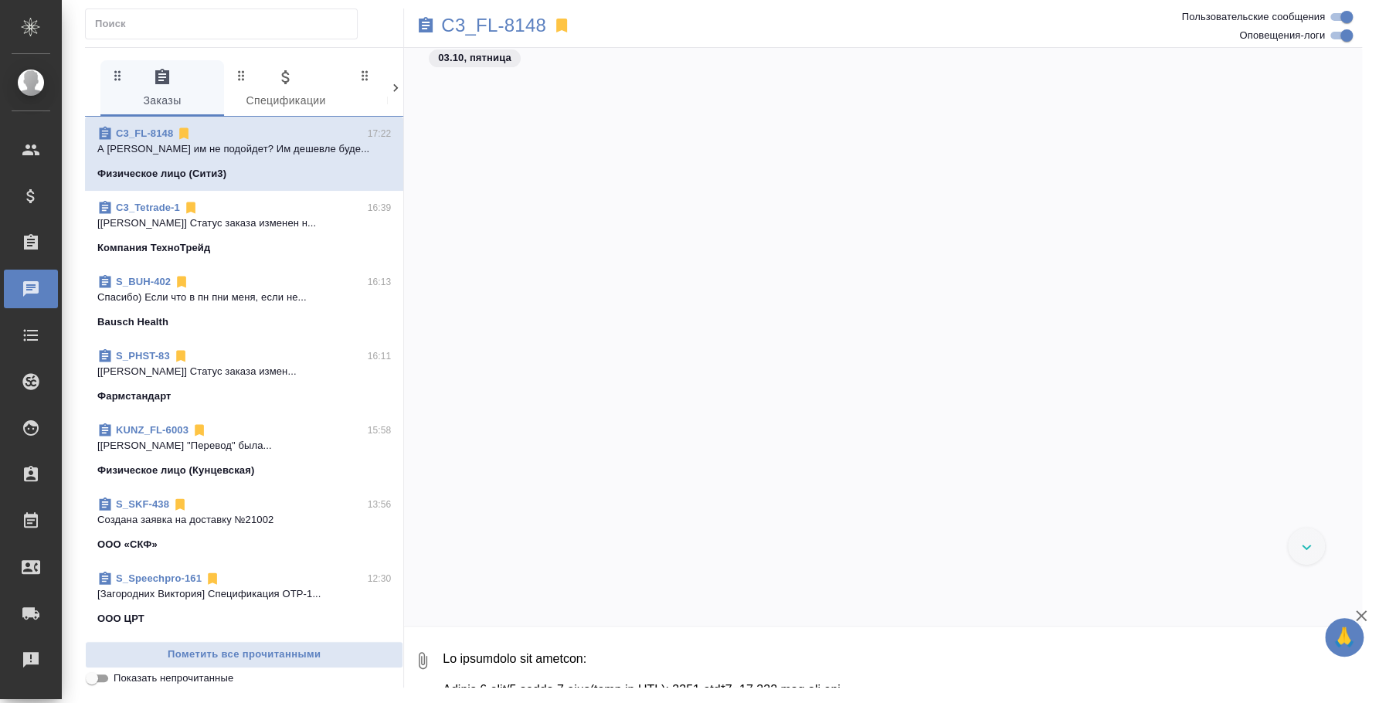
scroll to position [2287, 0]
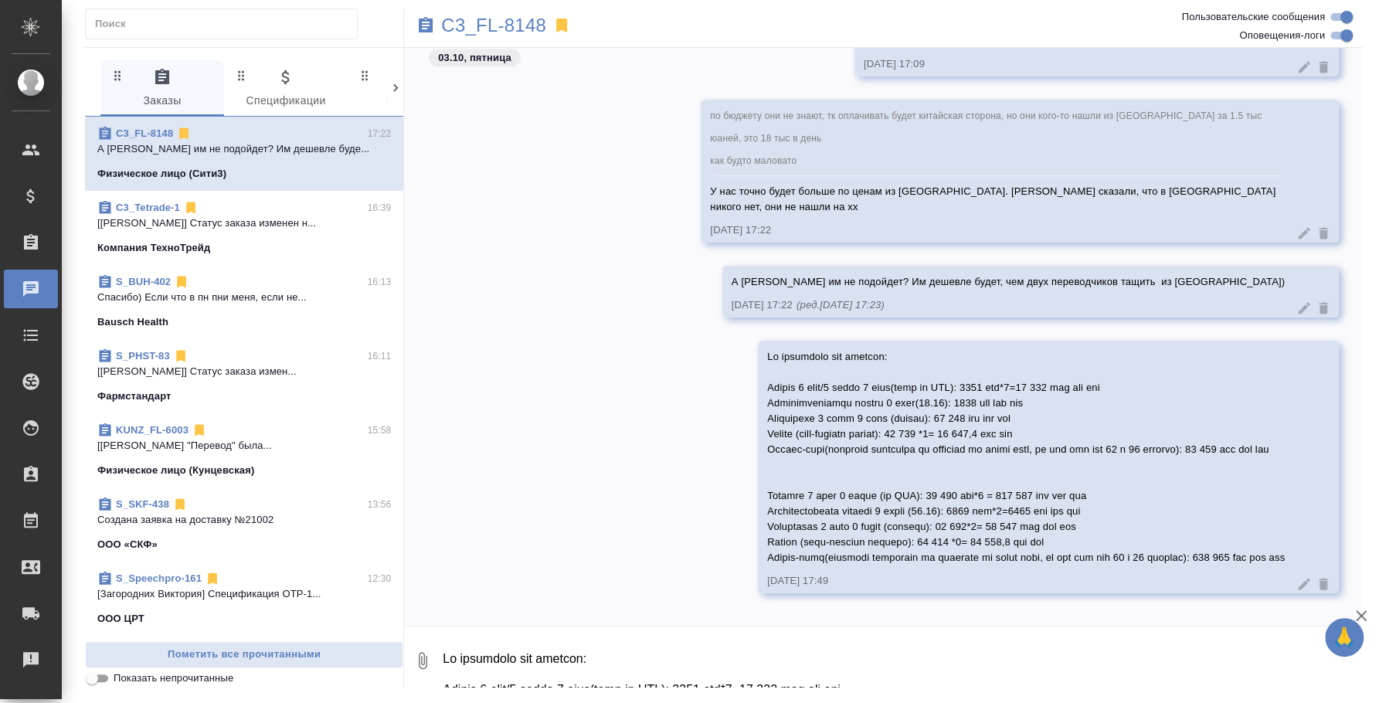
click at [861, 654] on textarea at bounding box center [901, 660] width 921 height 53
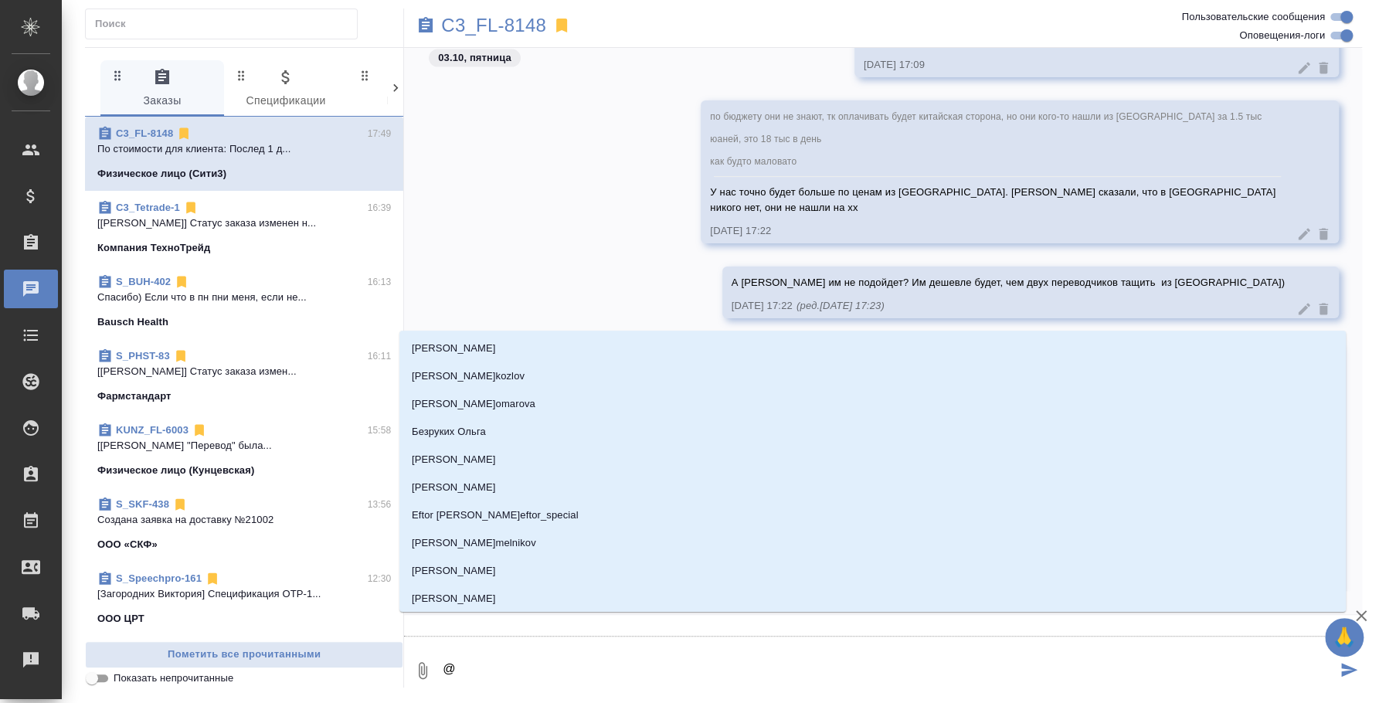
type textarea "@y"
type input "y"
type textarea "@"
type textarea "@н"
type input "н"
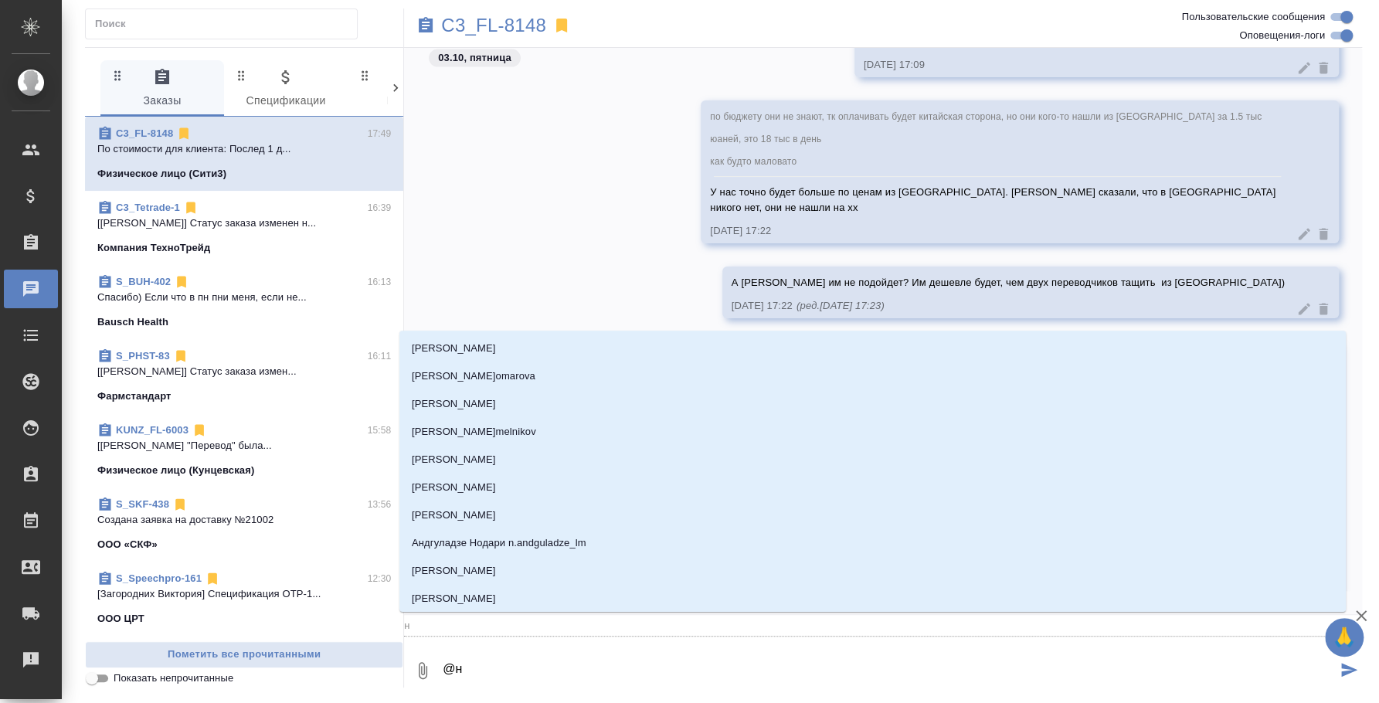
type textarea "@ни"
type input "ни"
type textarea "@ник"
type input "ник"
type textarea "@никт"
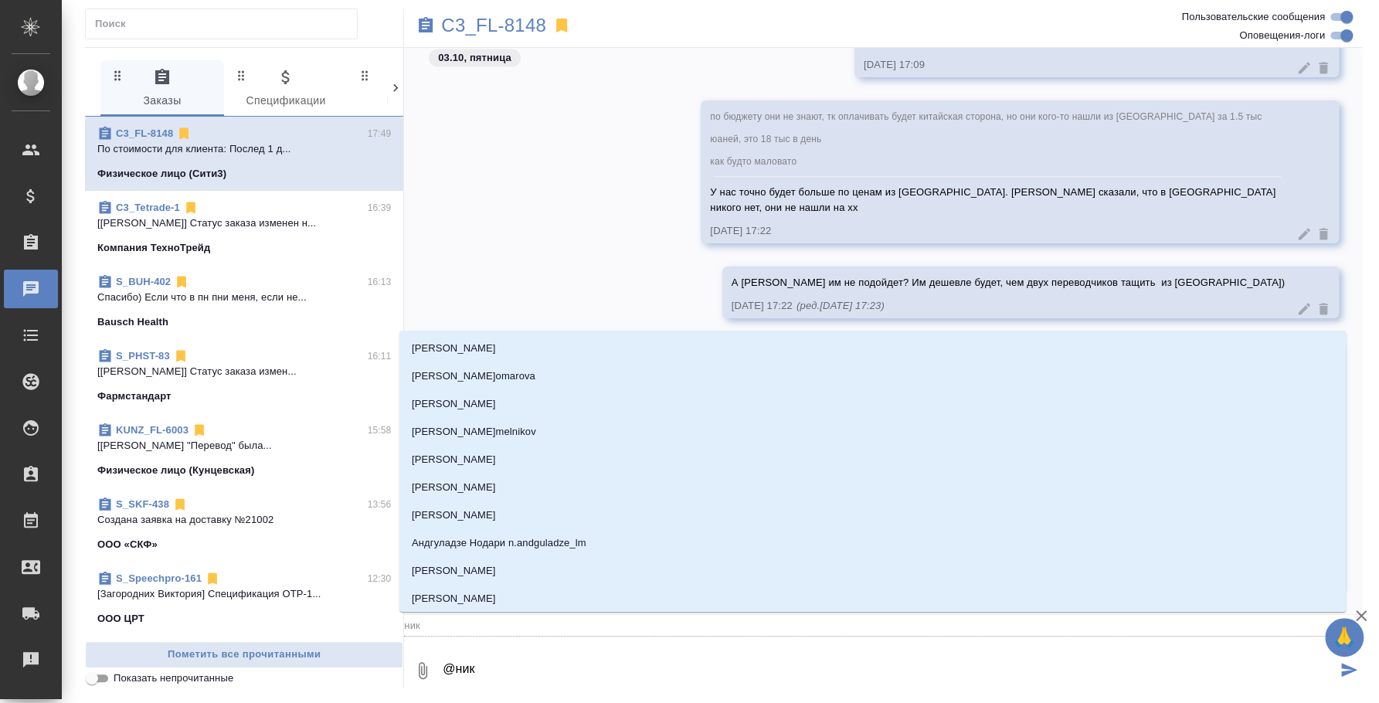
type input "никт"
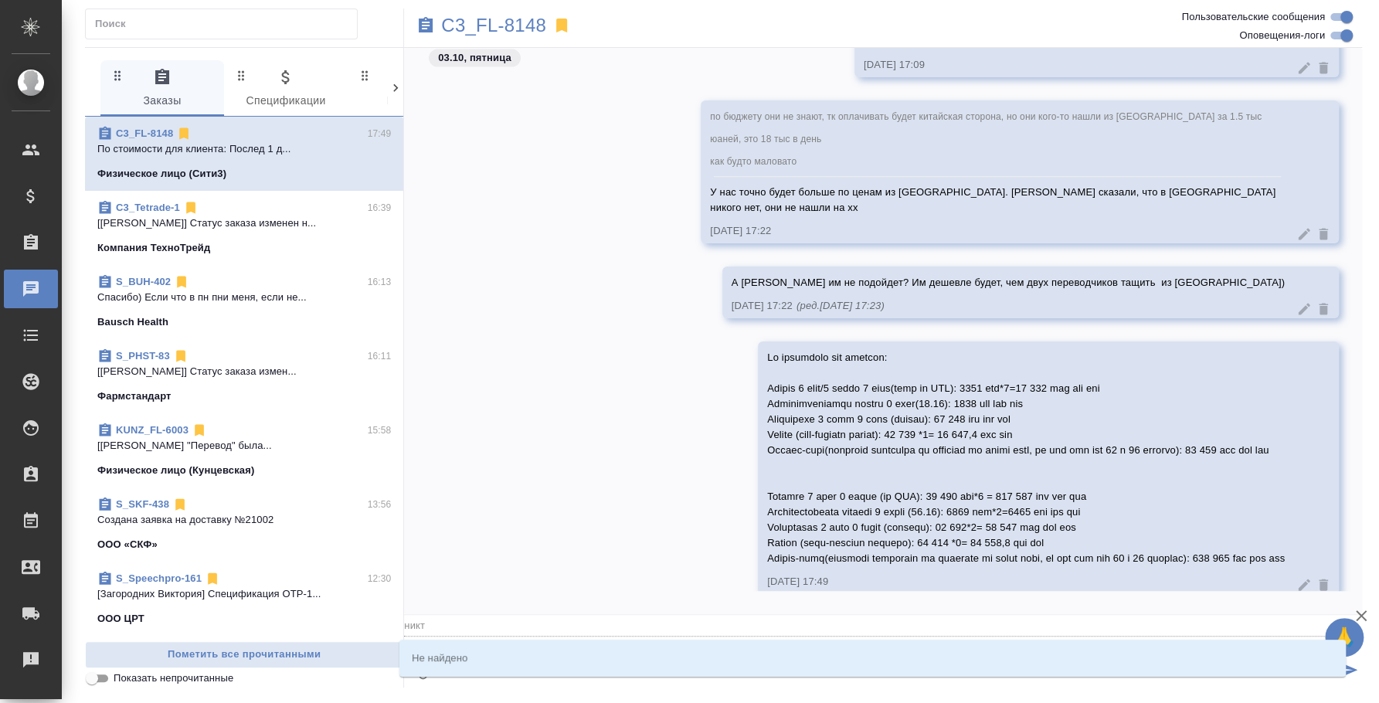
type textarea "@никти"
type input "никти"
type textarea "@никт"
type input "никт"
type textarea "@ник"
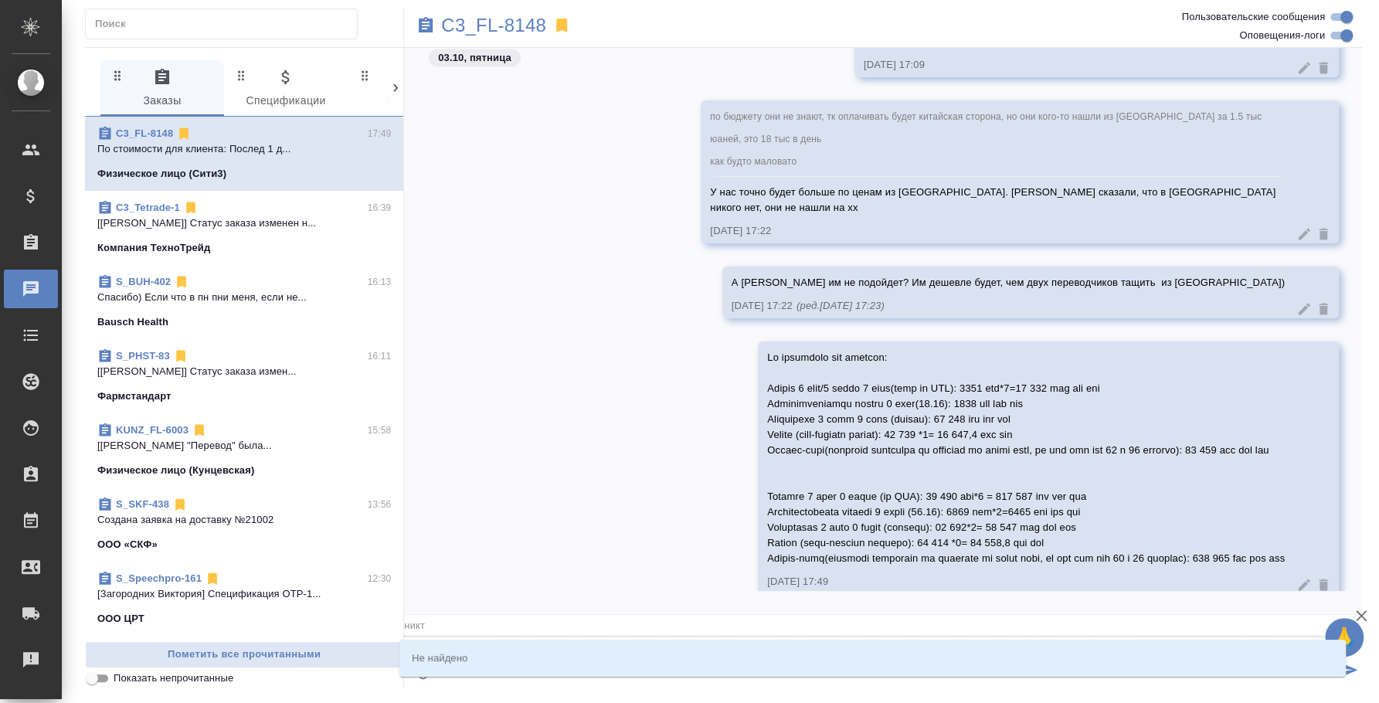
type input "ник"
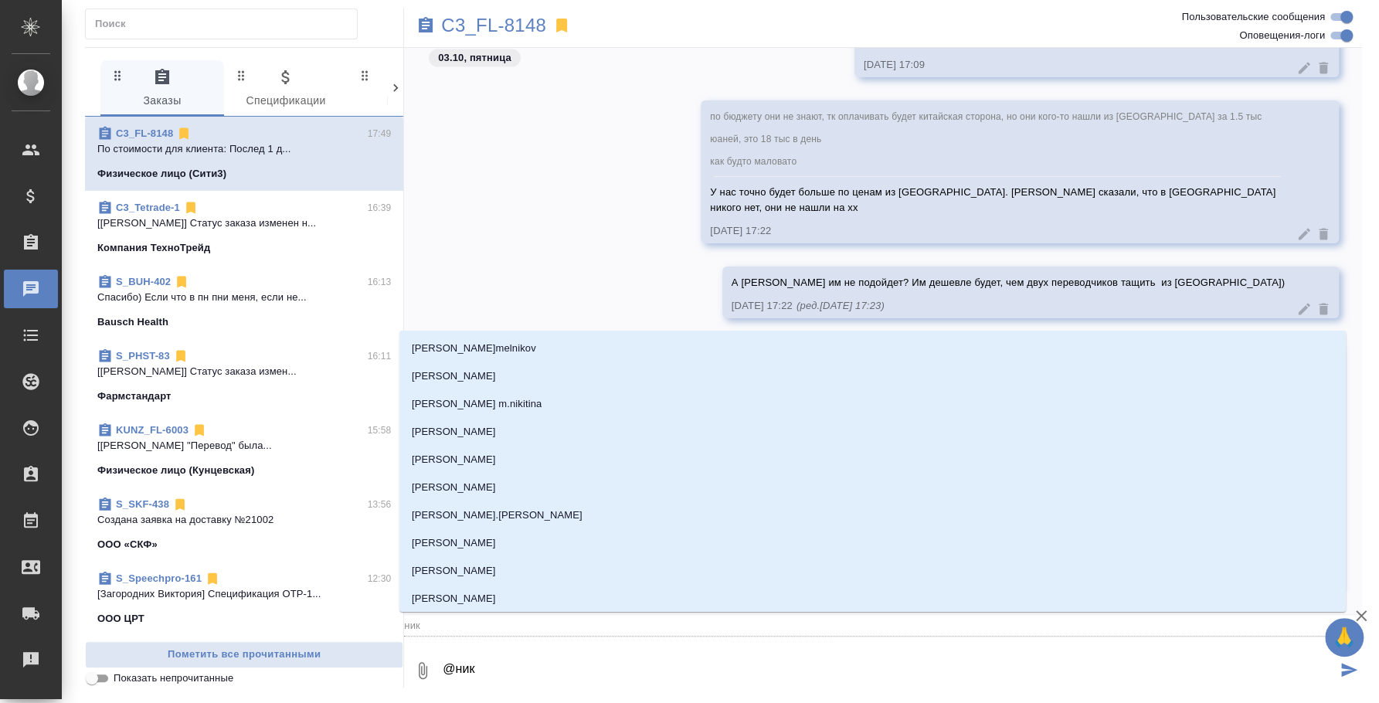
type textarea "@никт"
type input "никт"
type textarea "@никти"
type input "никти"
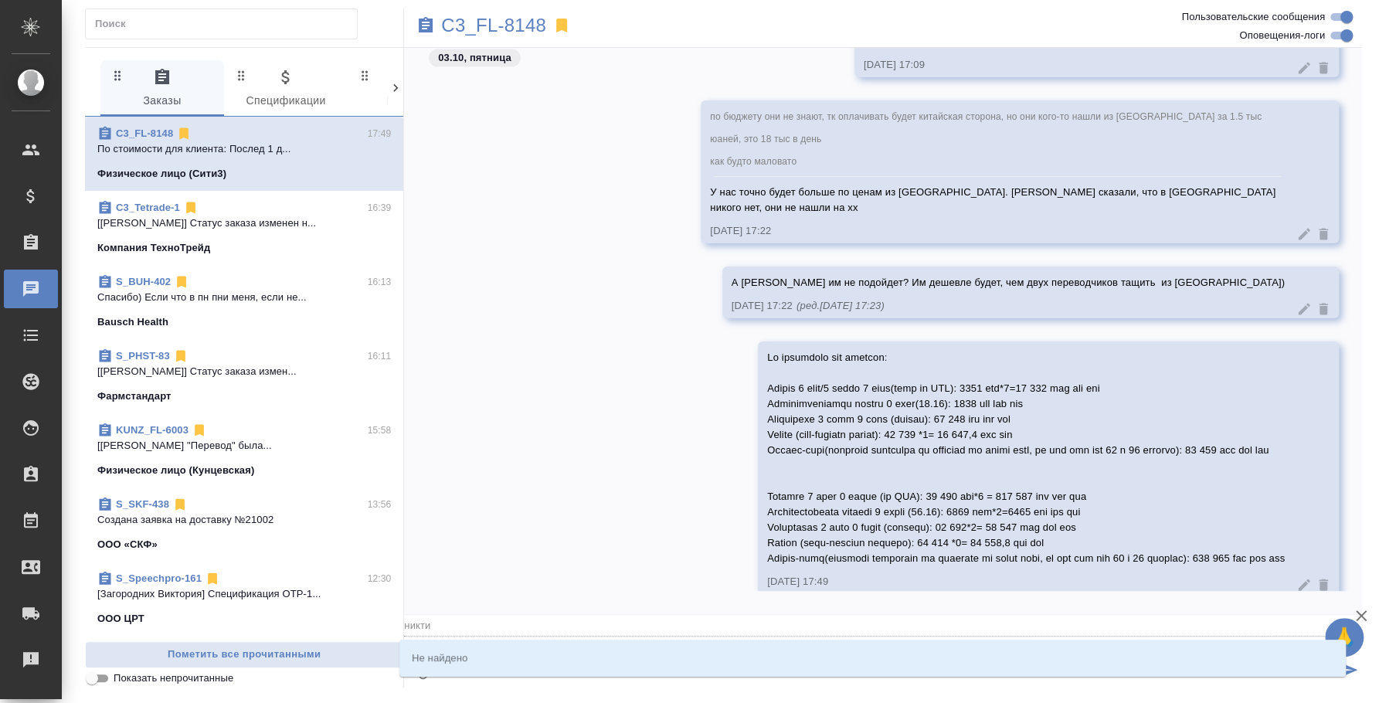
type textarea "@никт"
type input "никт"
type textarea "@ник"
type input "ник"
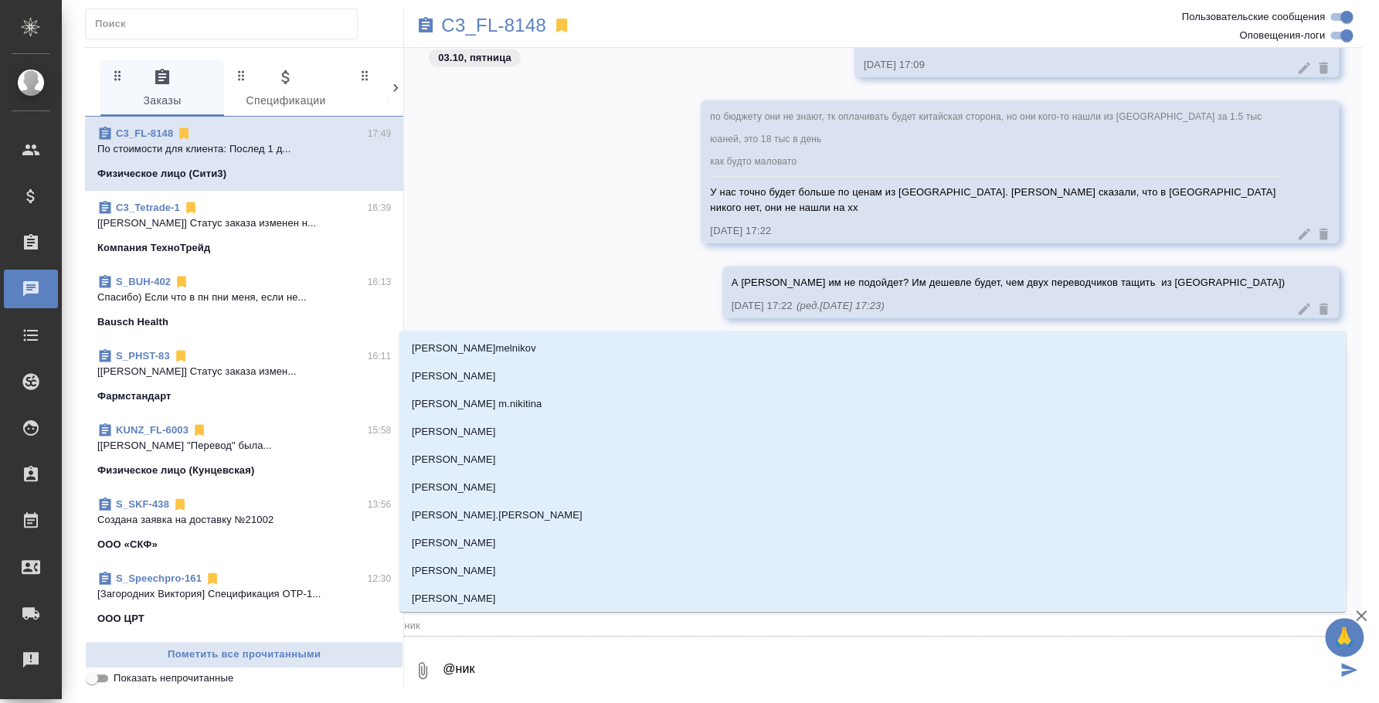
type textarea "@ники"
type input "ники"
type textarea "@никит"
type input "никит"
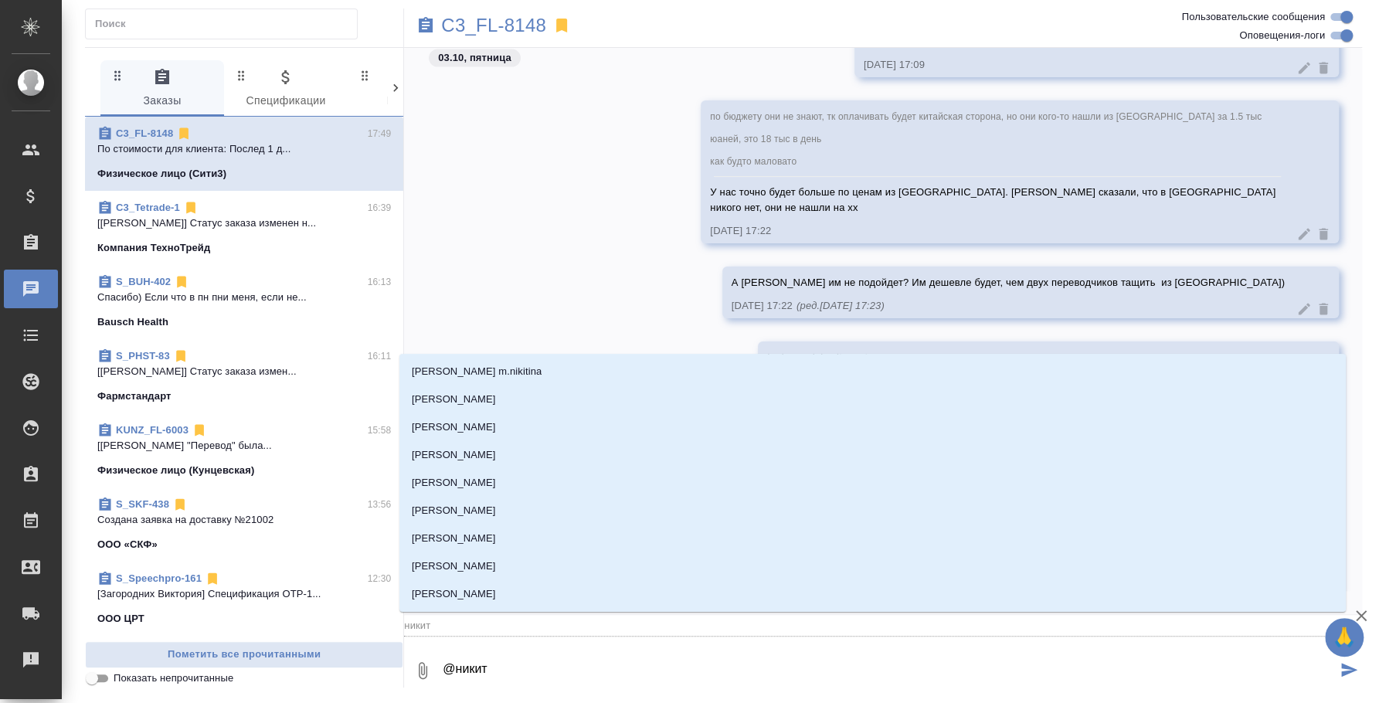
type textarea "@никити"
type input "никити"
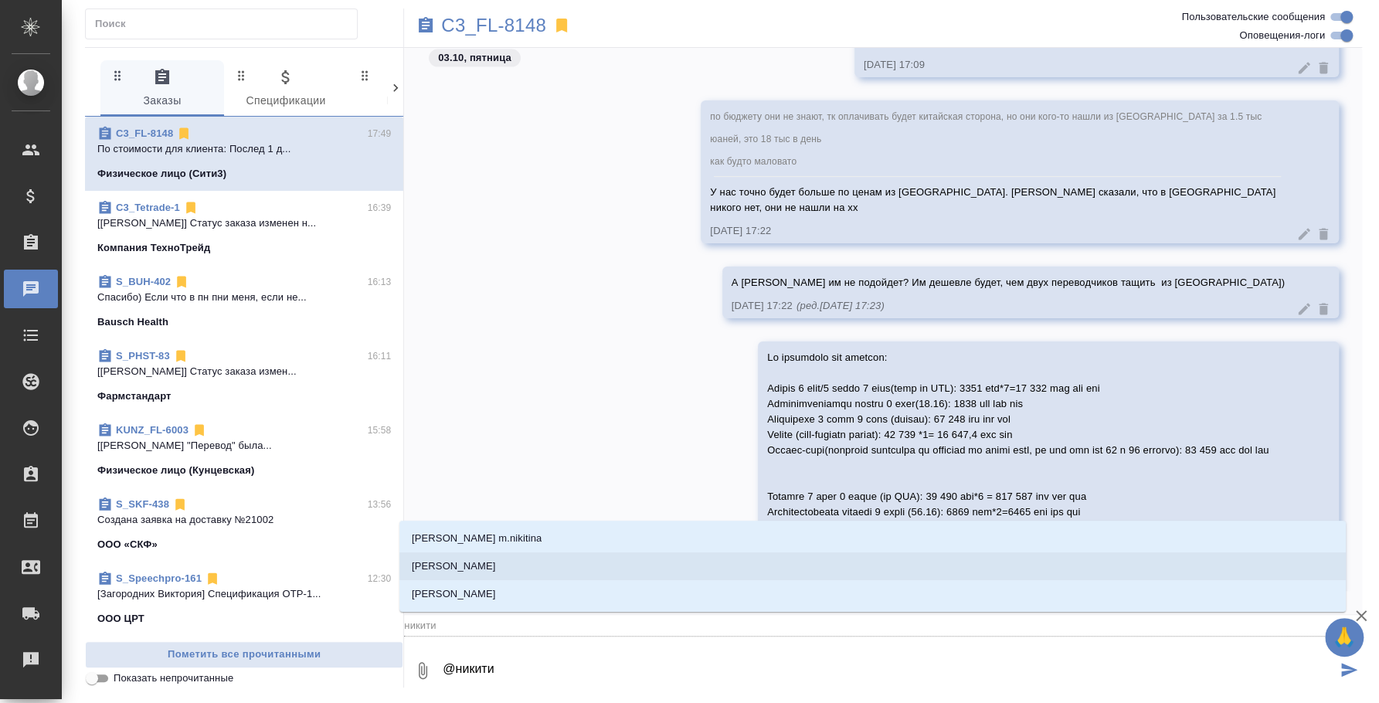
click at [756, 560] on li "[PERSON_NAME]" at bounding box center [872, 566] width 946 height 28
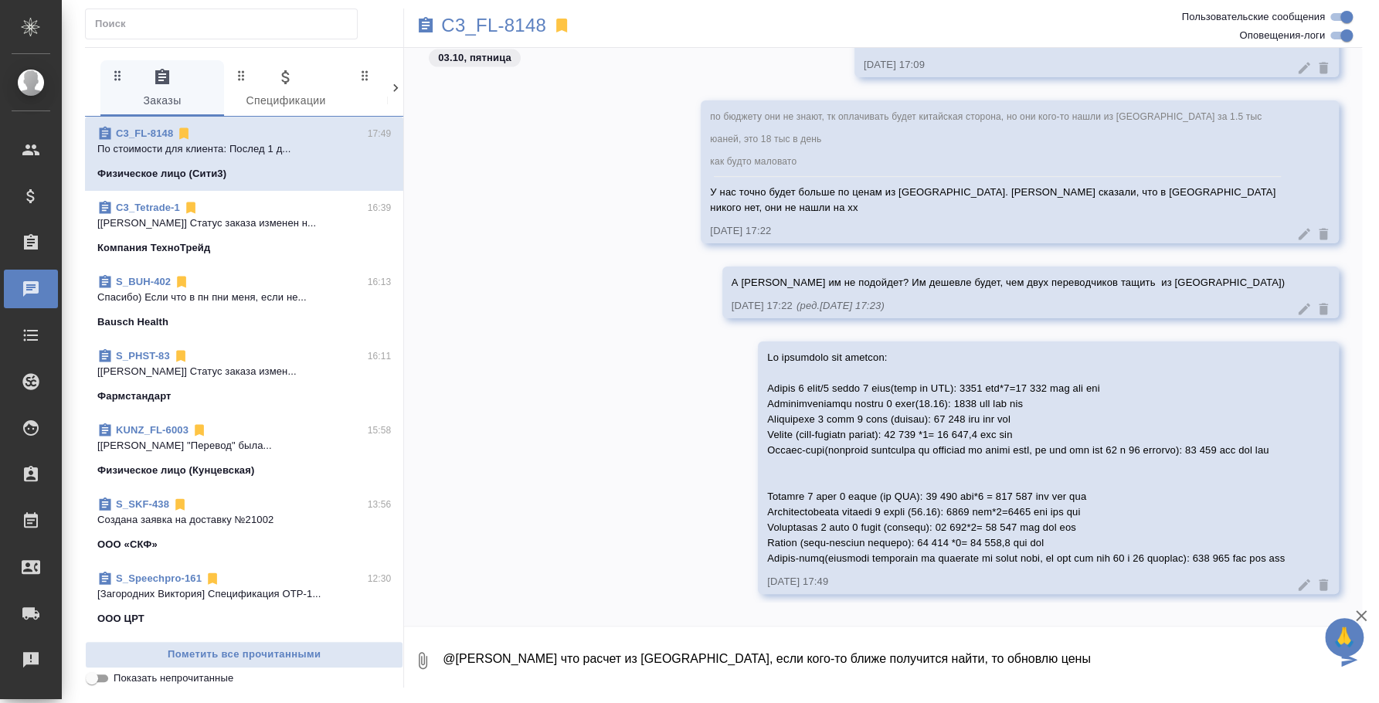
type textarea "@Никитина Татьяна Пока что расчет из Москвы, если кого-то ближе получится найти…"
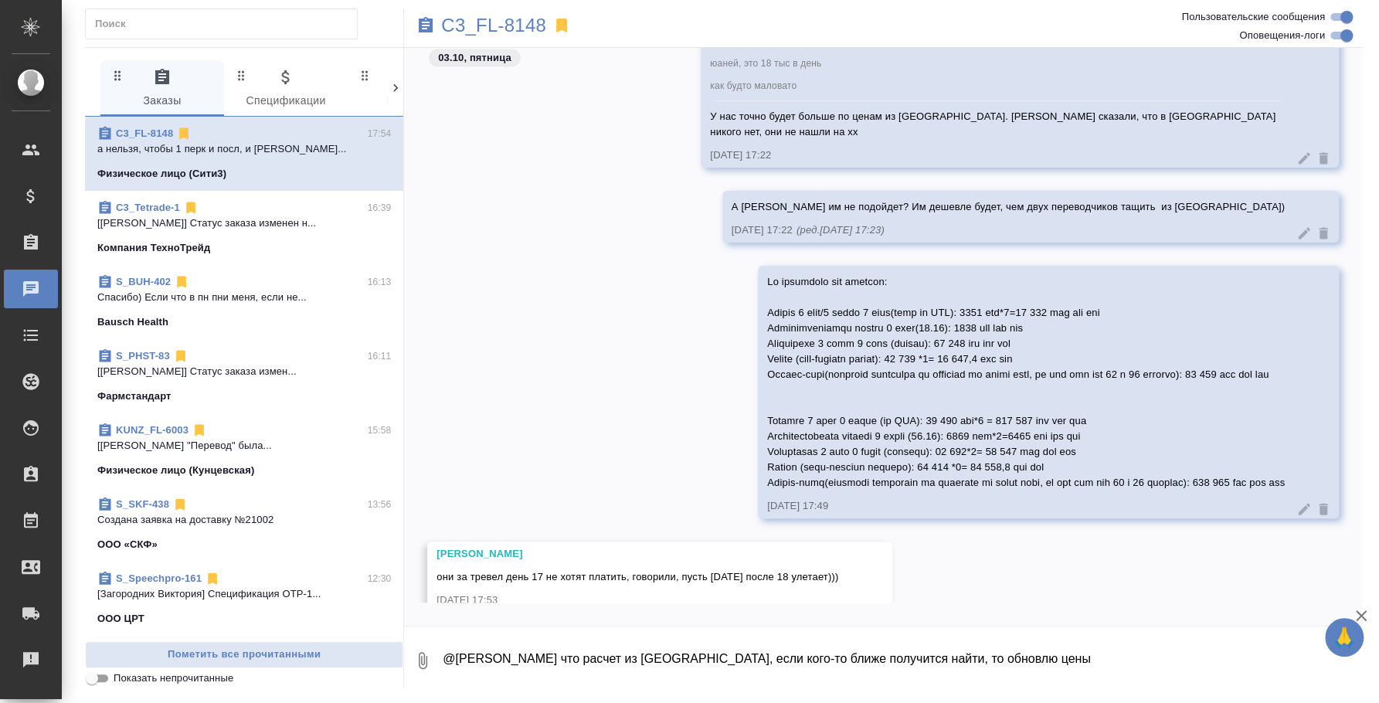
scroll to position [2476, 0]
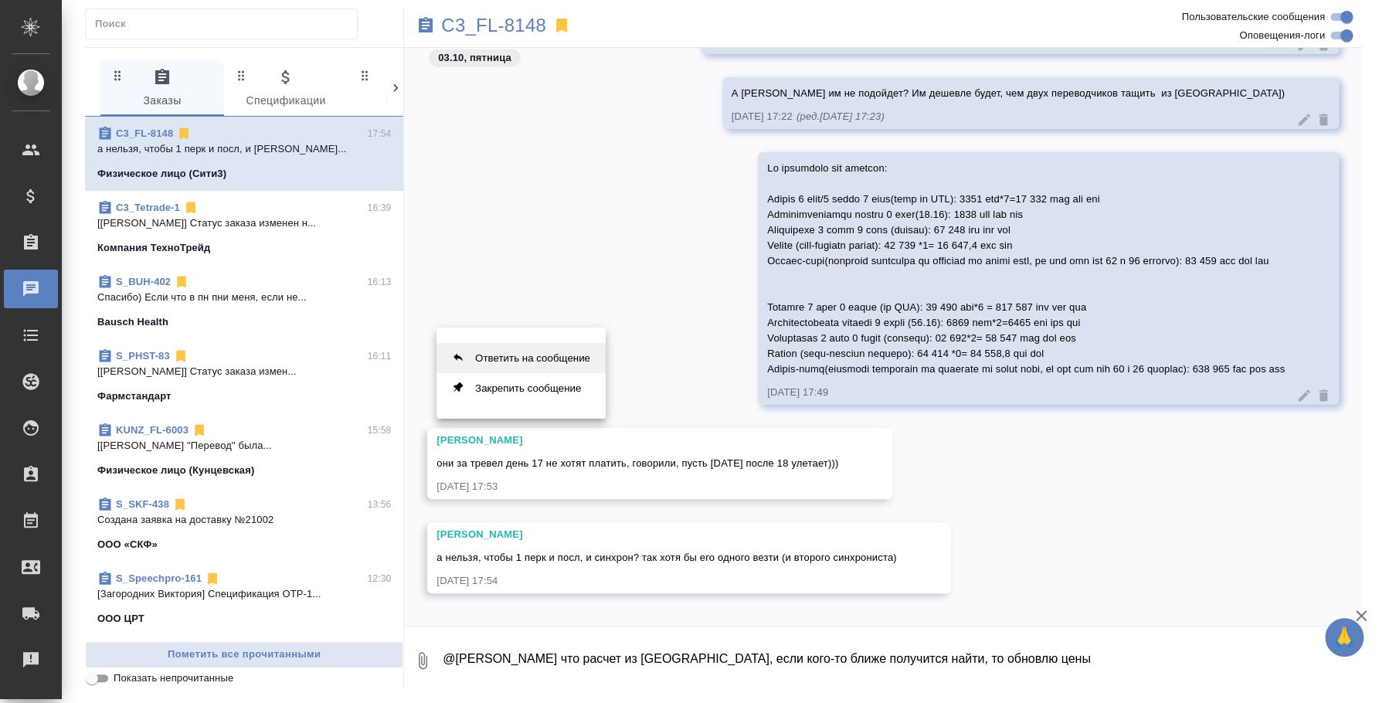
click at [563, 348] on button "Ответить на сообщение" at bounding box center [520, 358] width 169 height 30
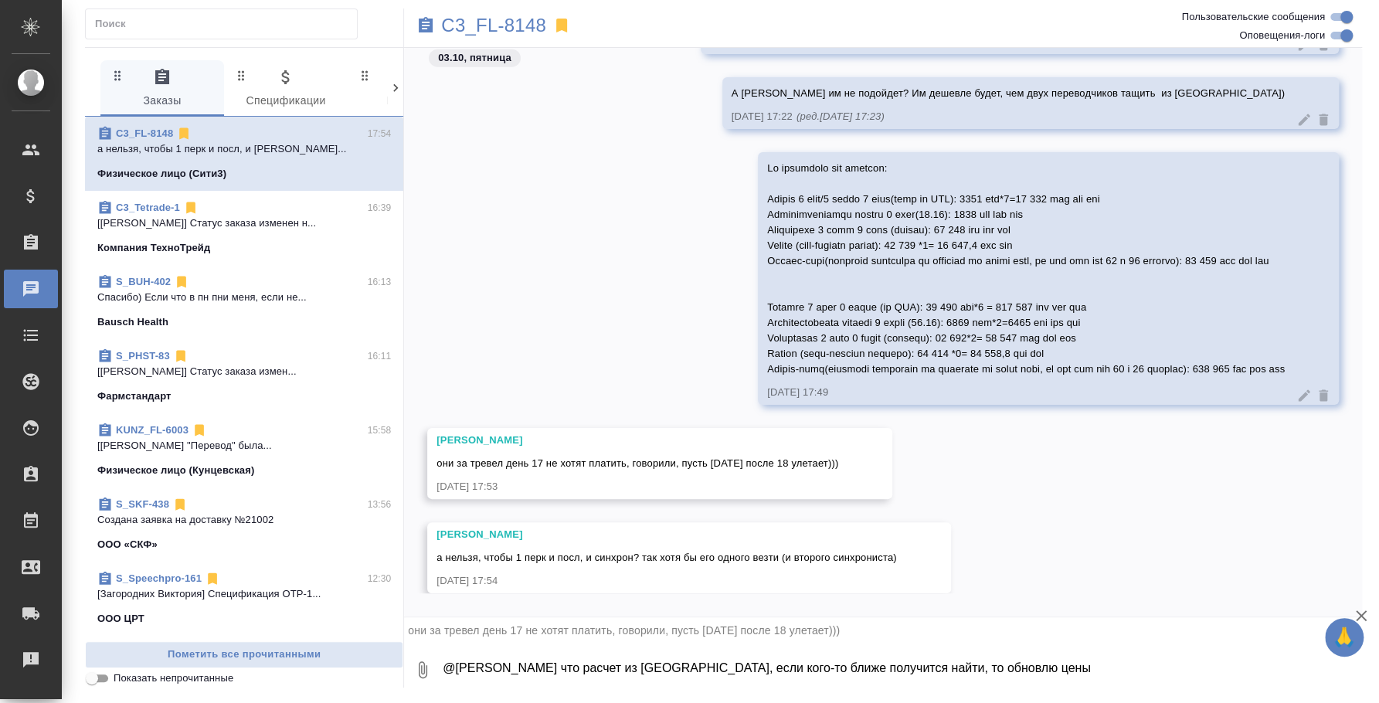
scroll to position [2485, 0]
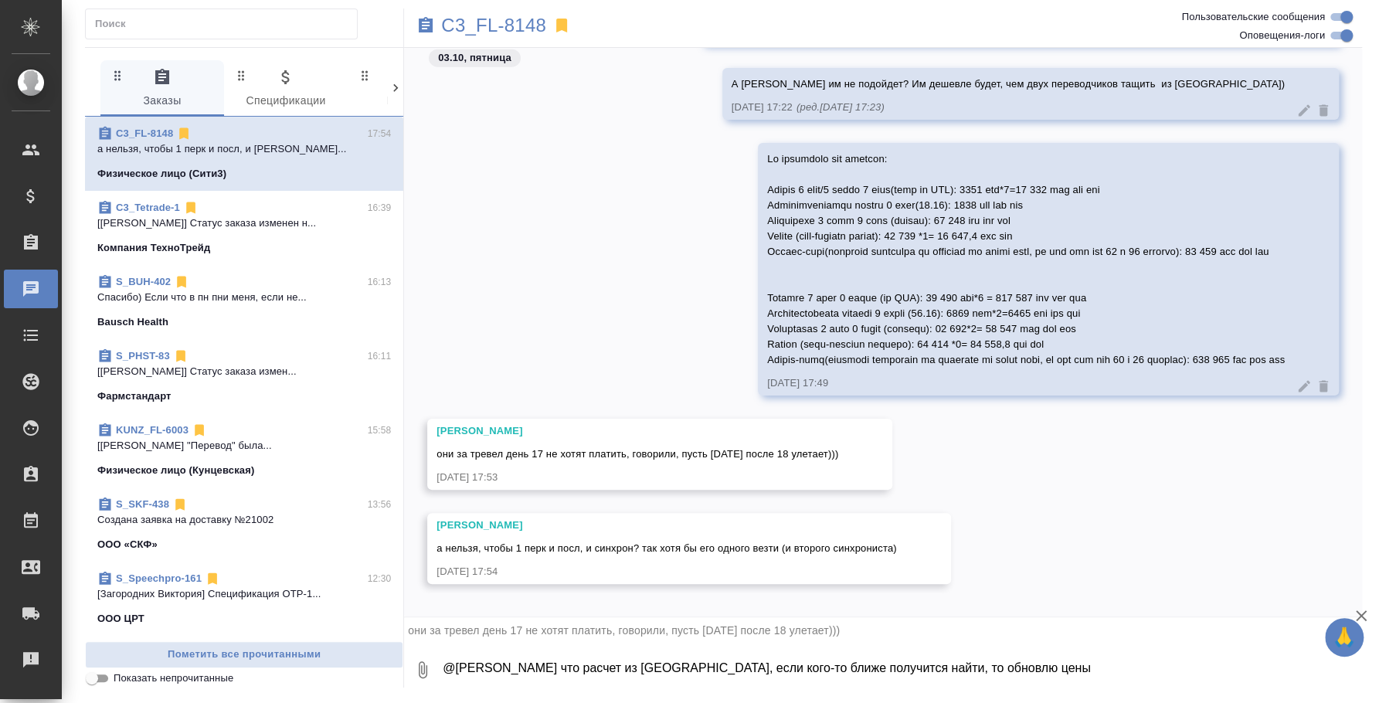
click at [551, 681] on textarea "@Никитина Татьяна Пока что расчет из Москвы, если кого-то ближе получится найти…" at bounding box center [901, 669] width 921 height 53
type textarea "Не вариант так скорее всего, последний вылет в 21 с копейками, я боюсь, что не …"
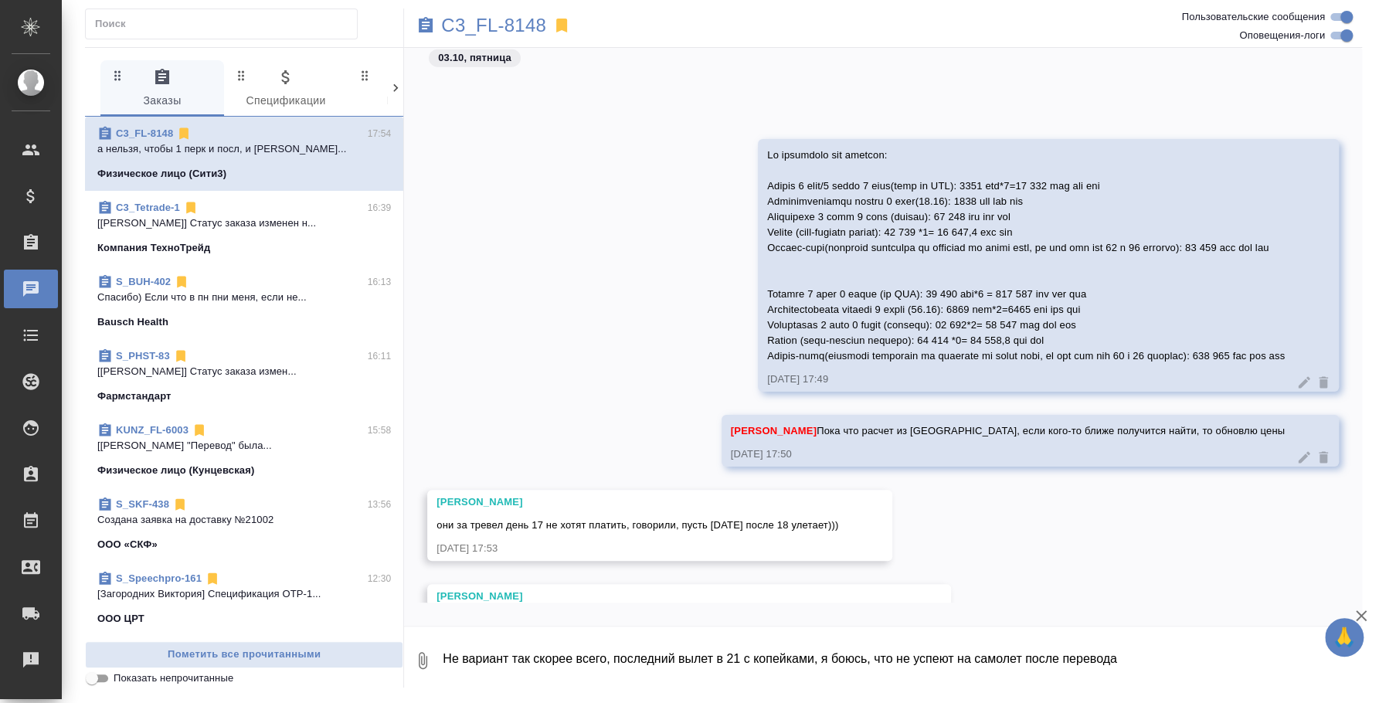
scroll to position [2657, 0]
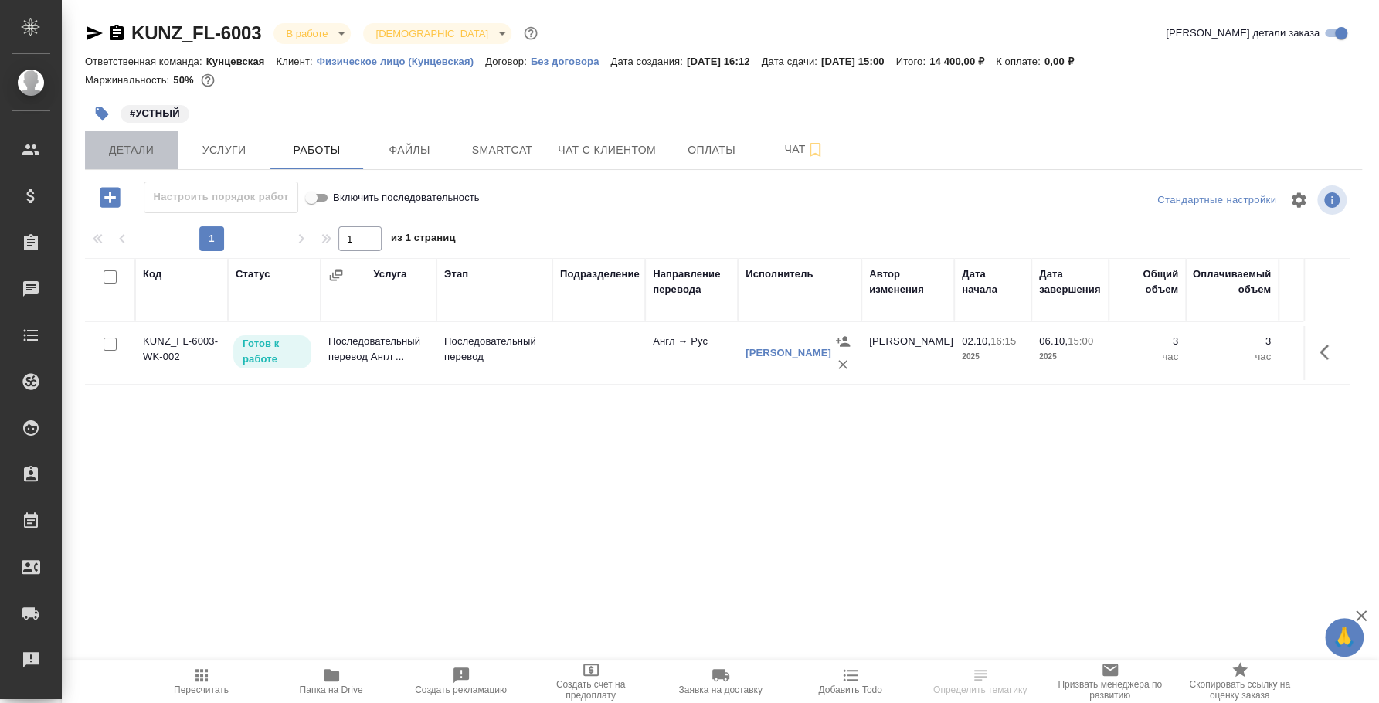
click at [129, 158] on span "Детали" at bounding box center [131, 150] width 74 height 19
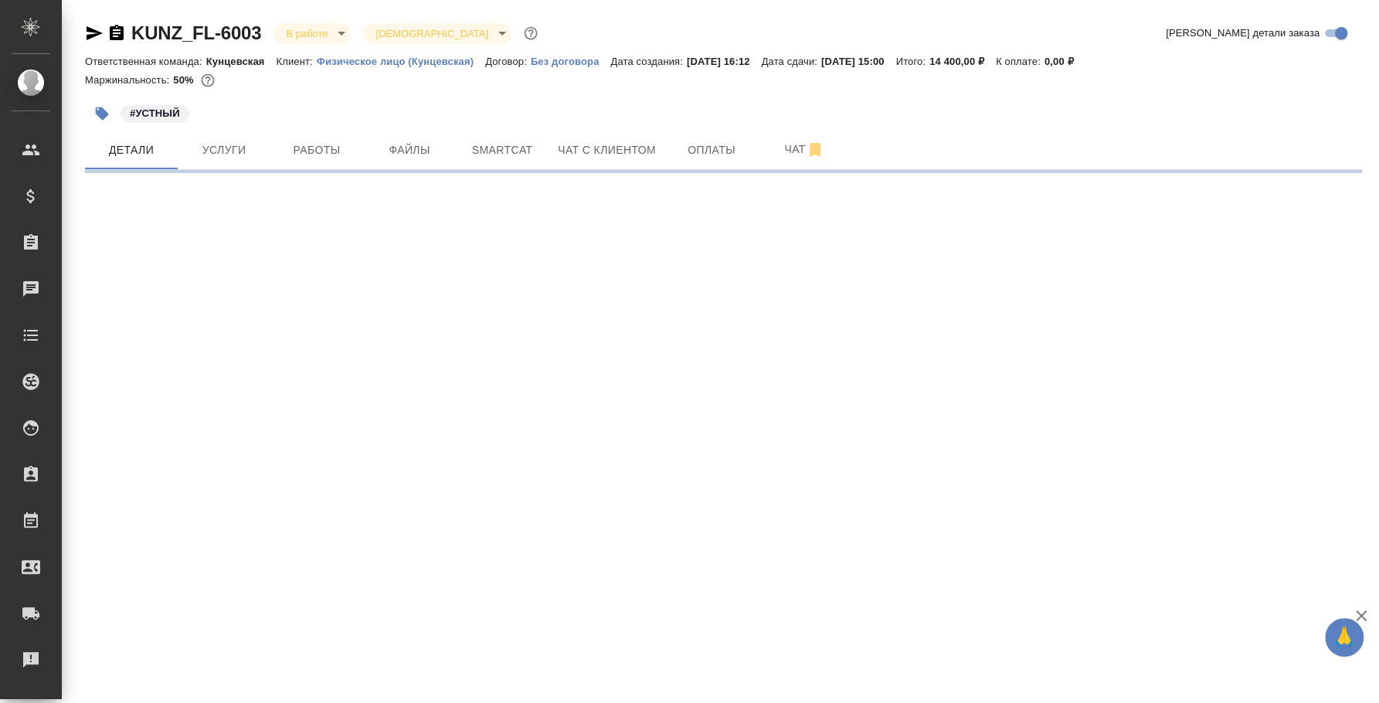
select select "RU"
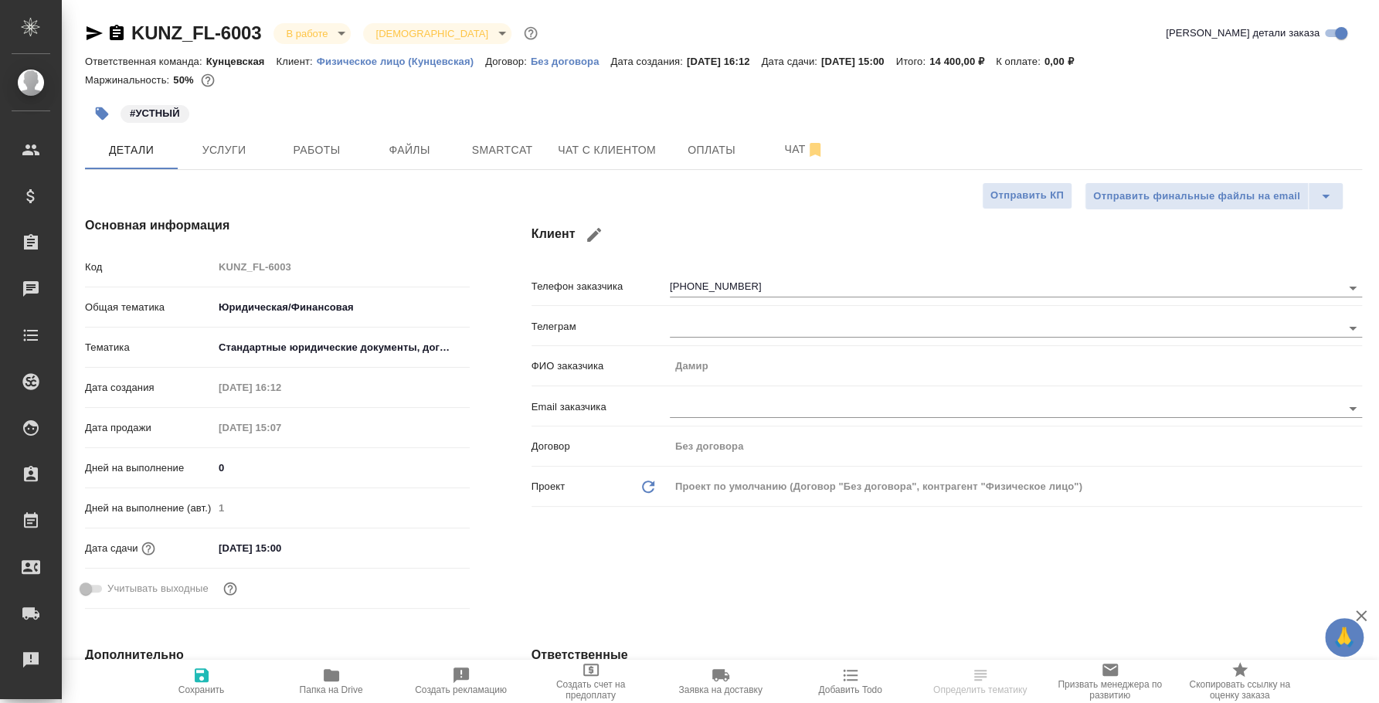
type textarea "x"
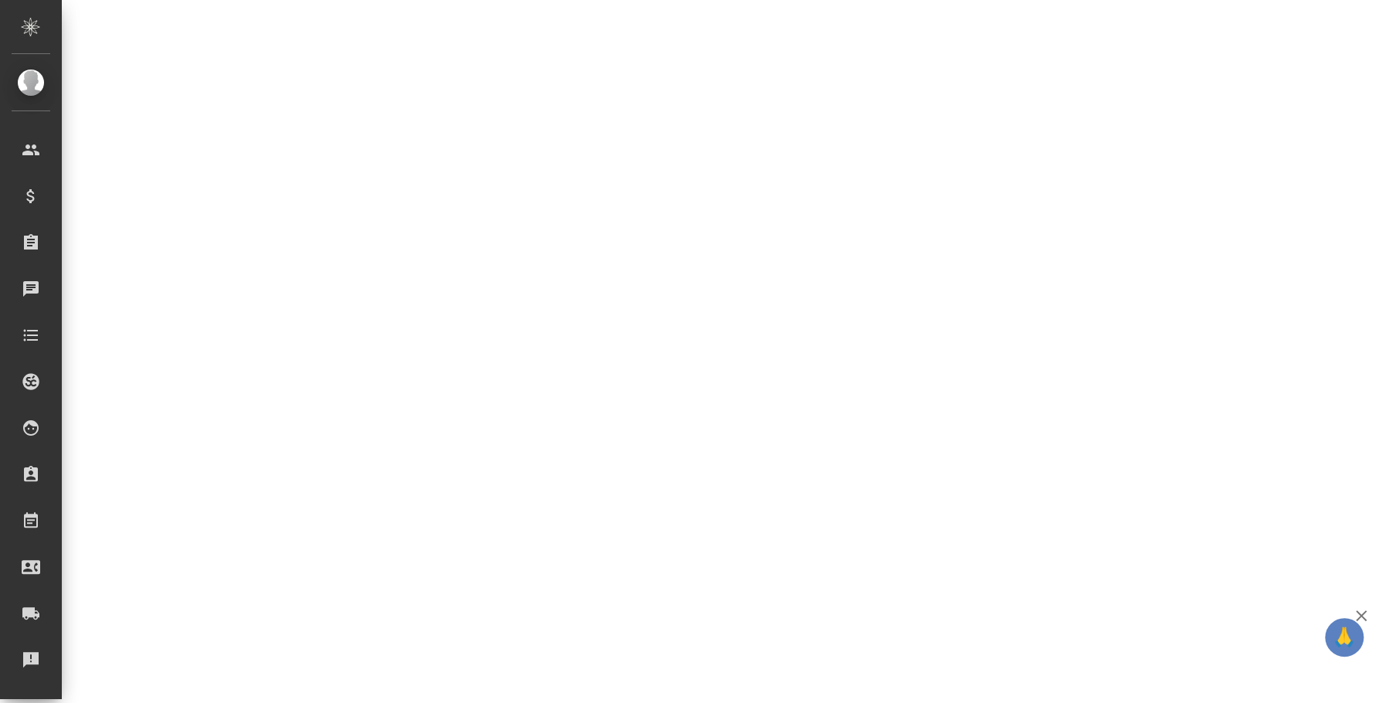
select select "RU"
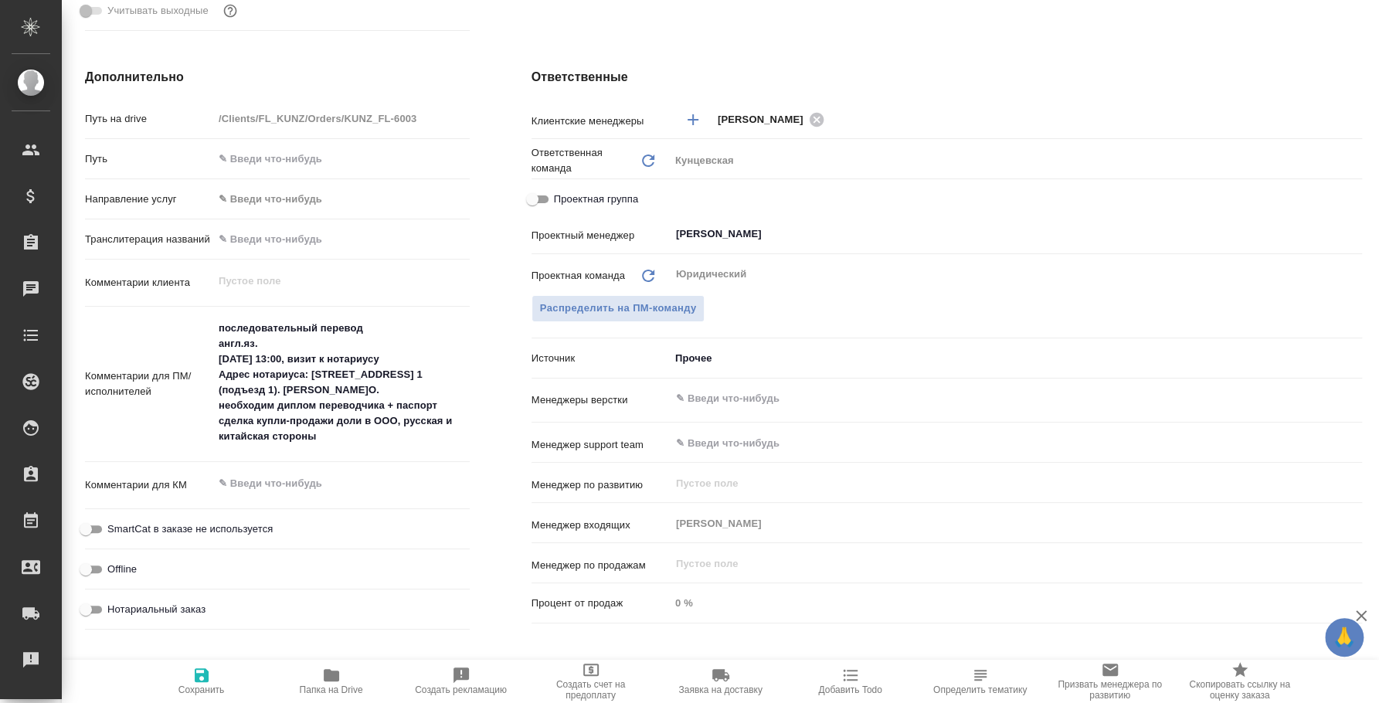
type textarea "x"
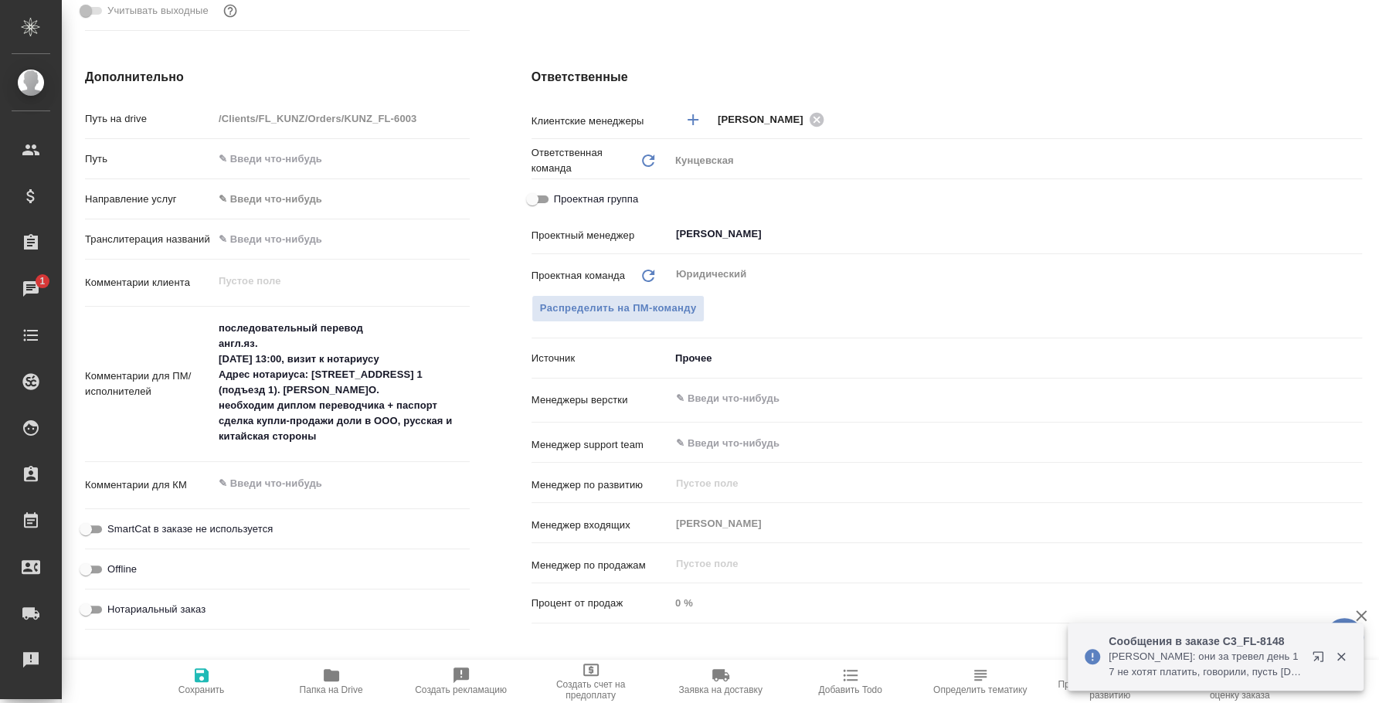
scroll to position [0, 0]
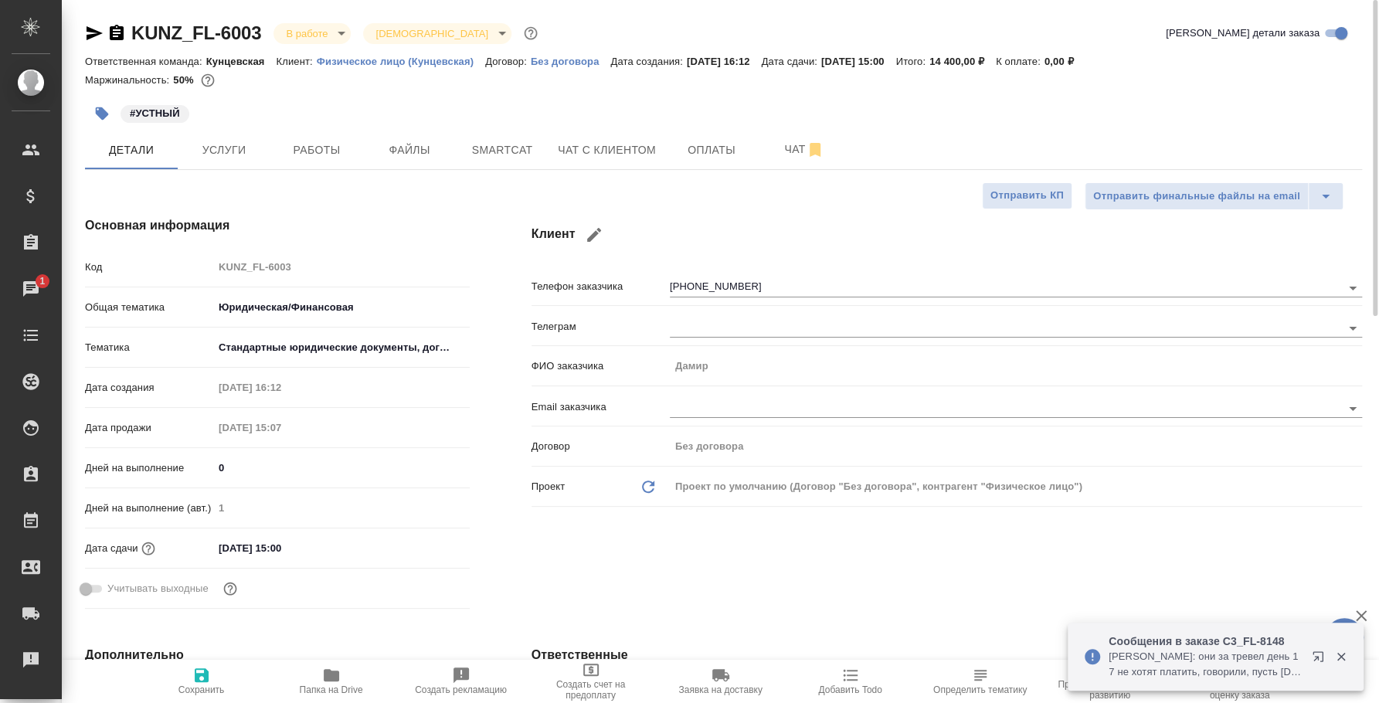
type textarea "x"
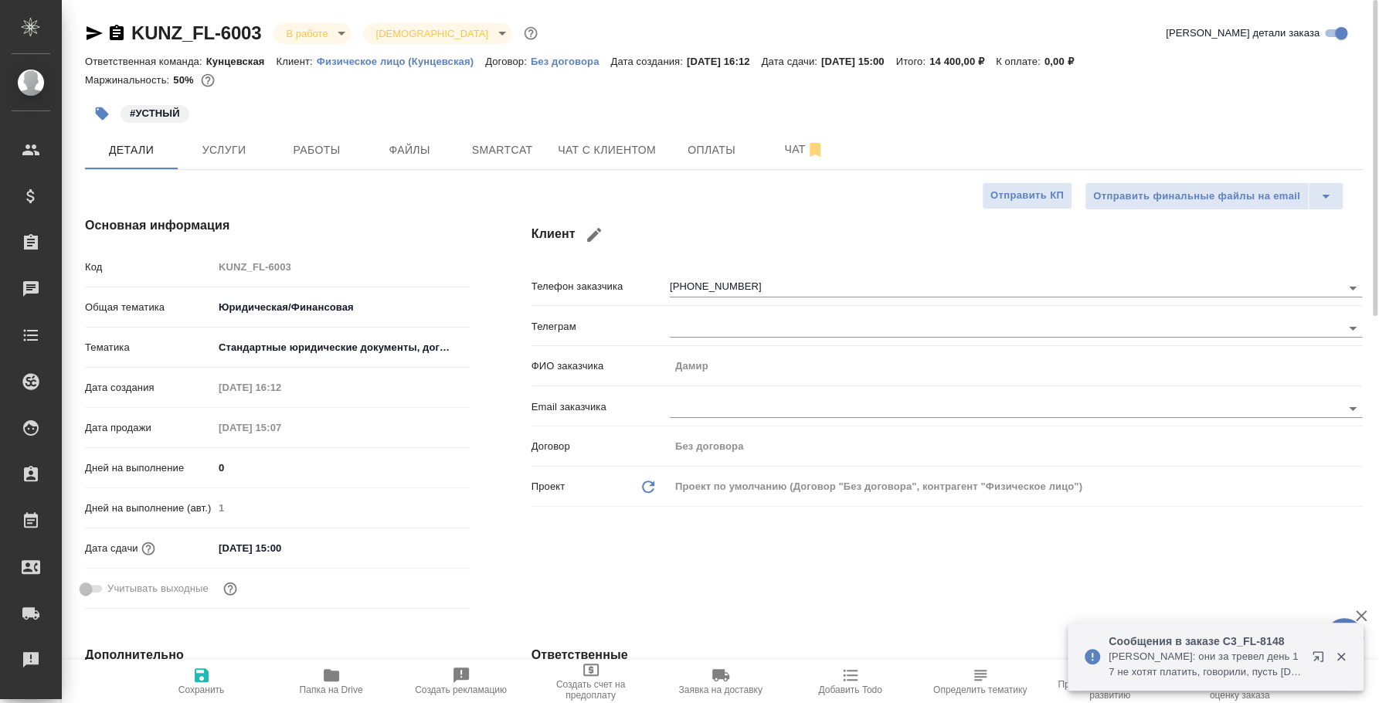
type textarea "x"
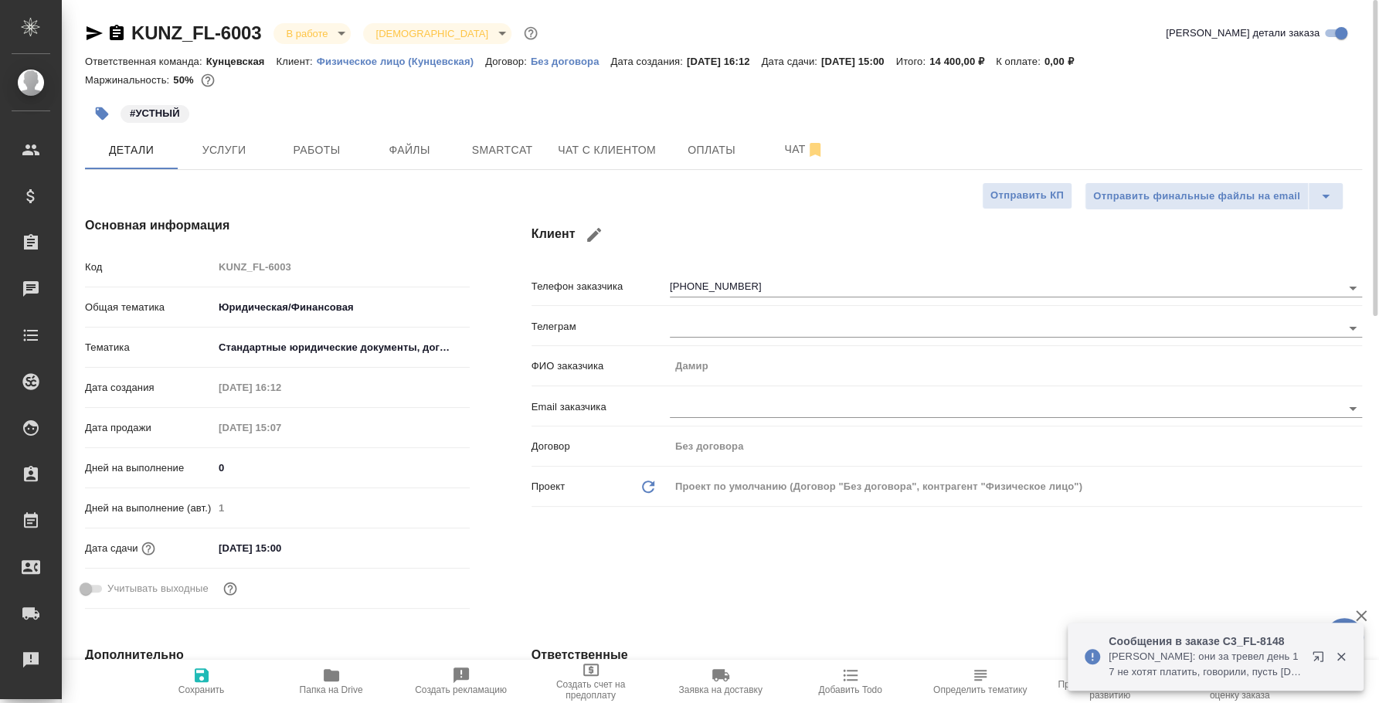
type textarea "x"
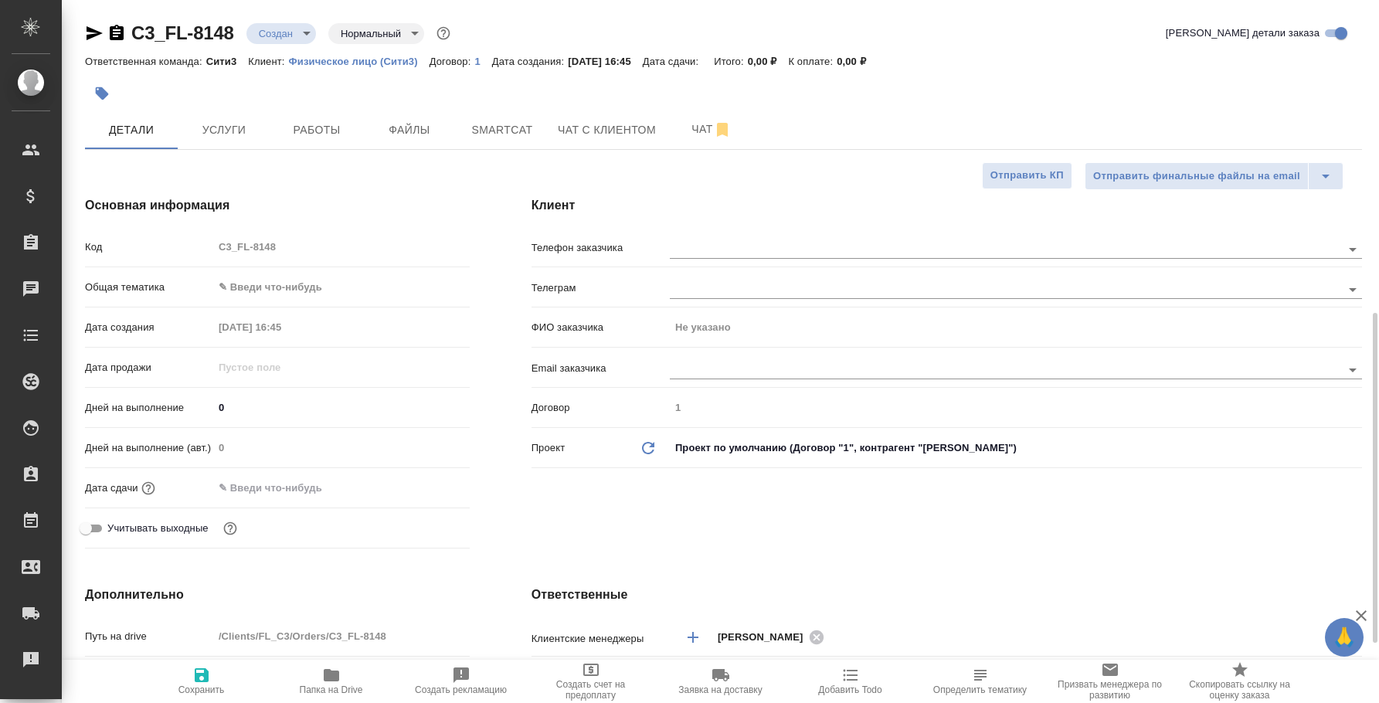
select select "RU"
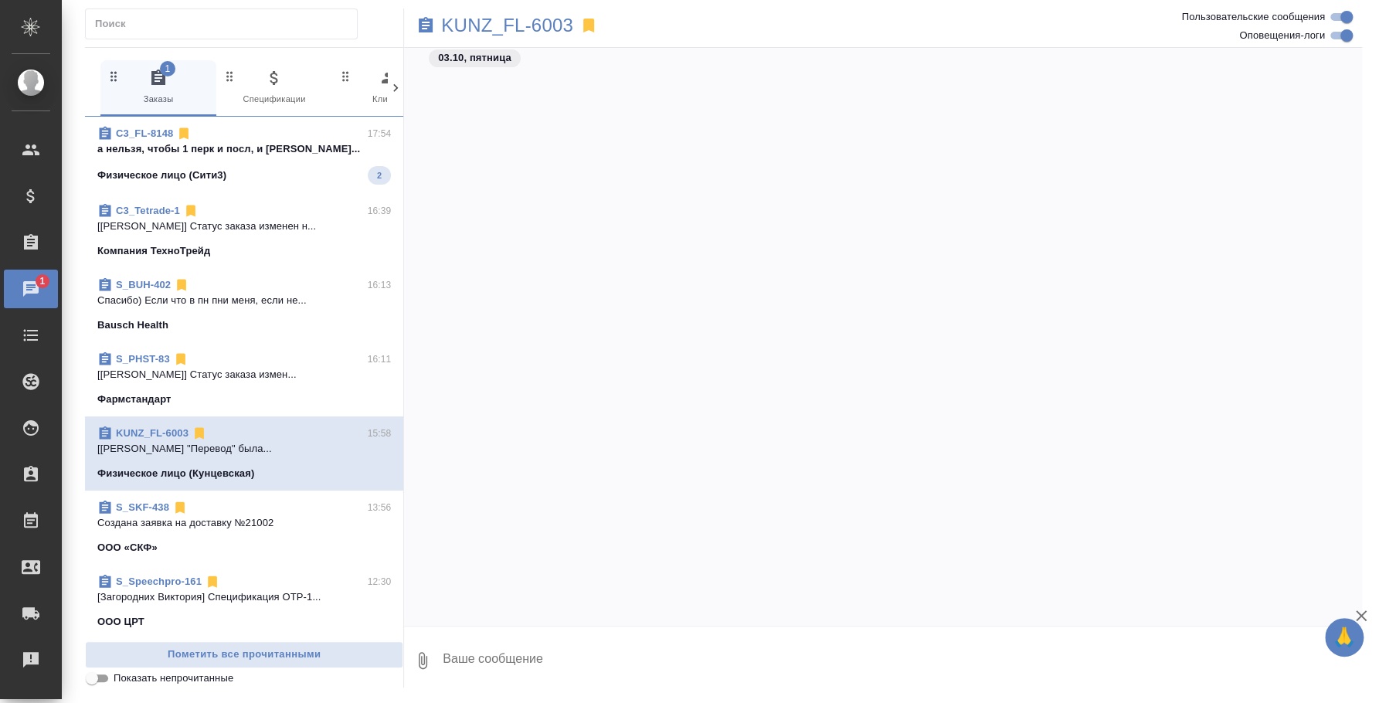
scroll to position [2785, 0]
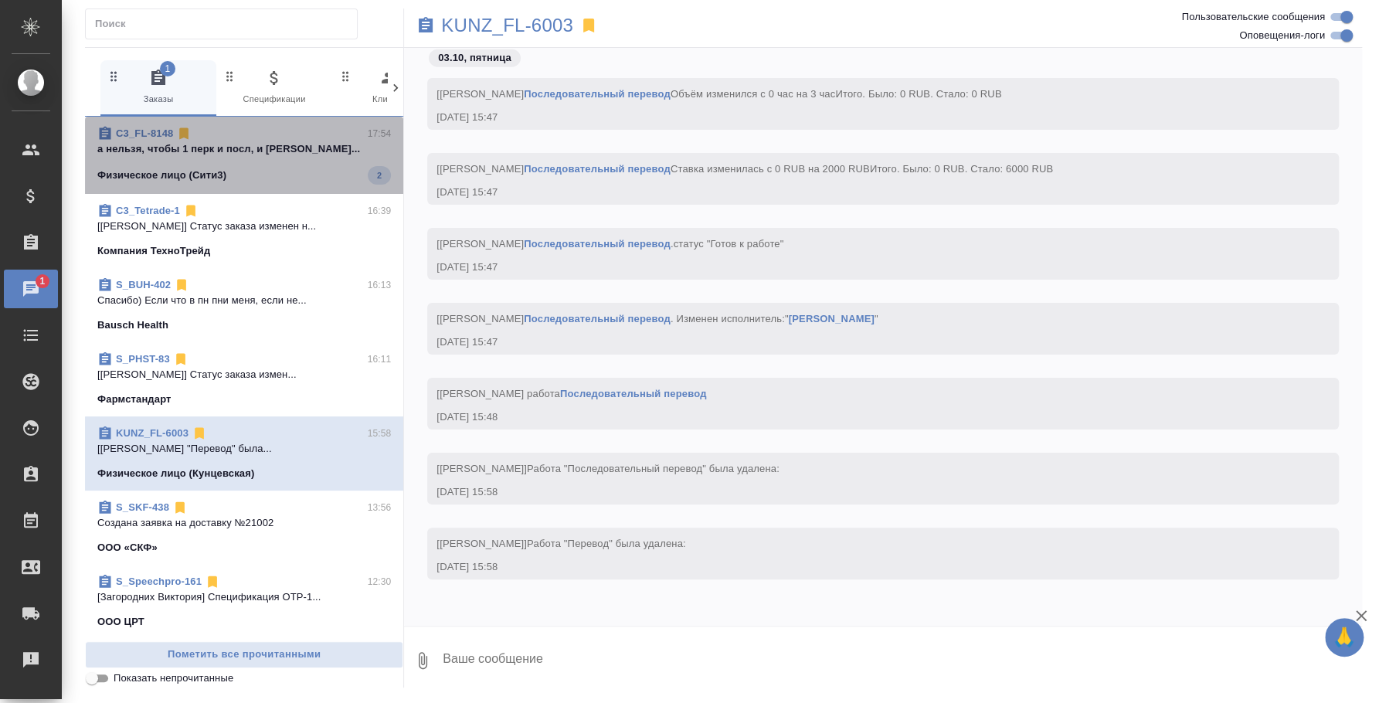
click at [246, 154] on p "а нельзя, чтобы 1 перк и посл, и синхрон..." at bounding box center [244, 148] width 294 height 15
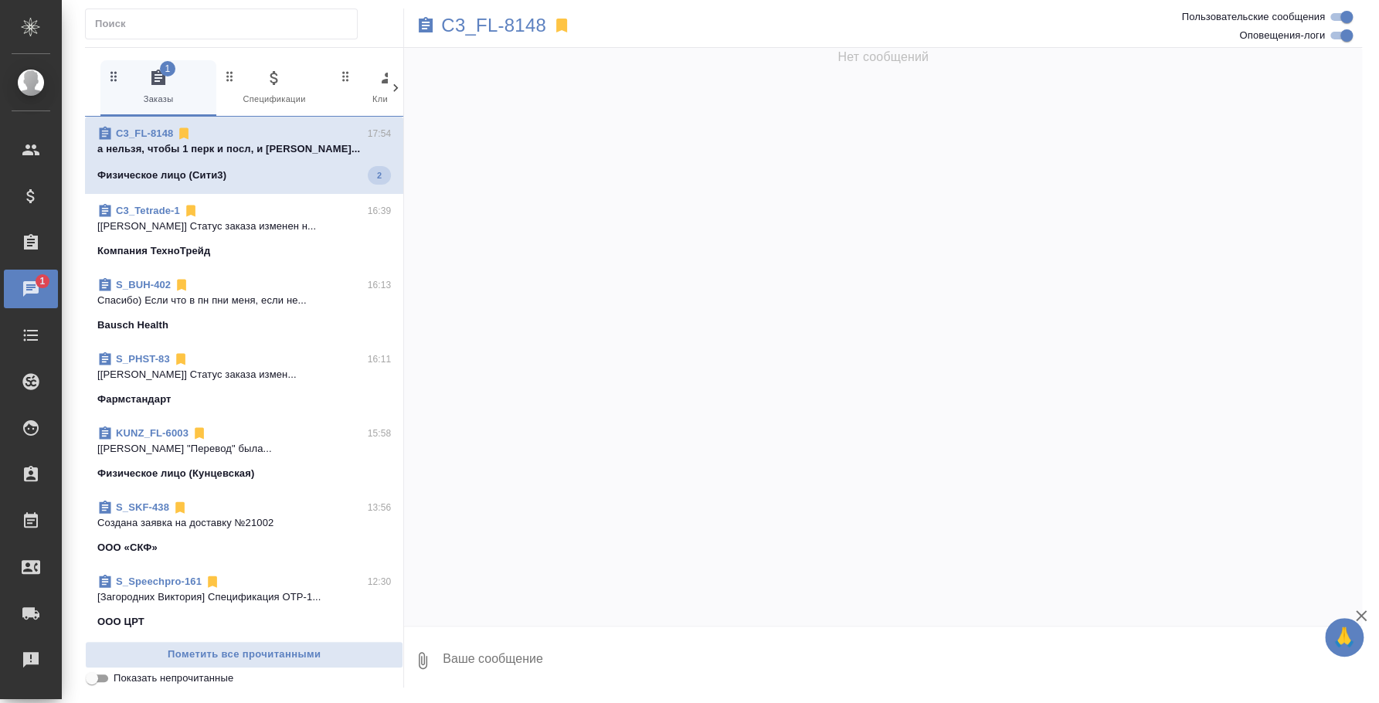
scroll to position [2964, 0]
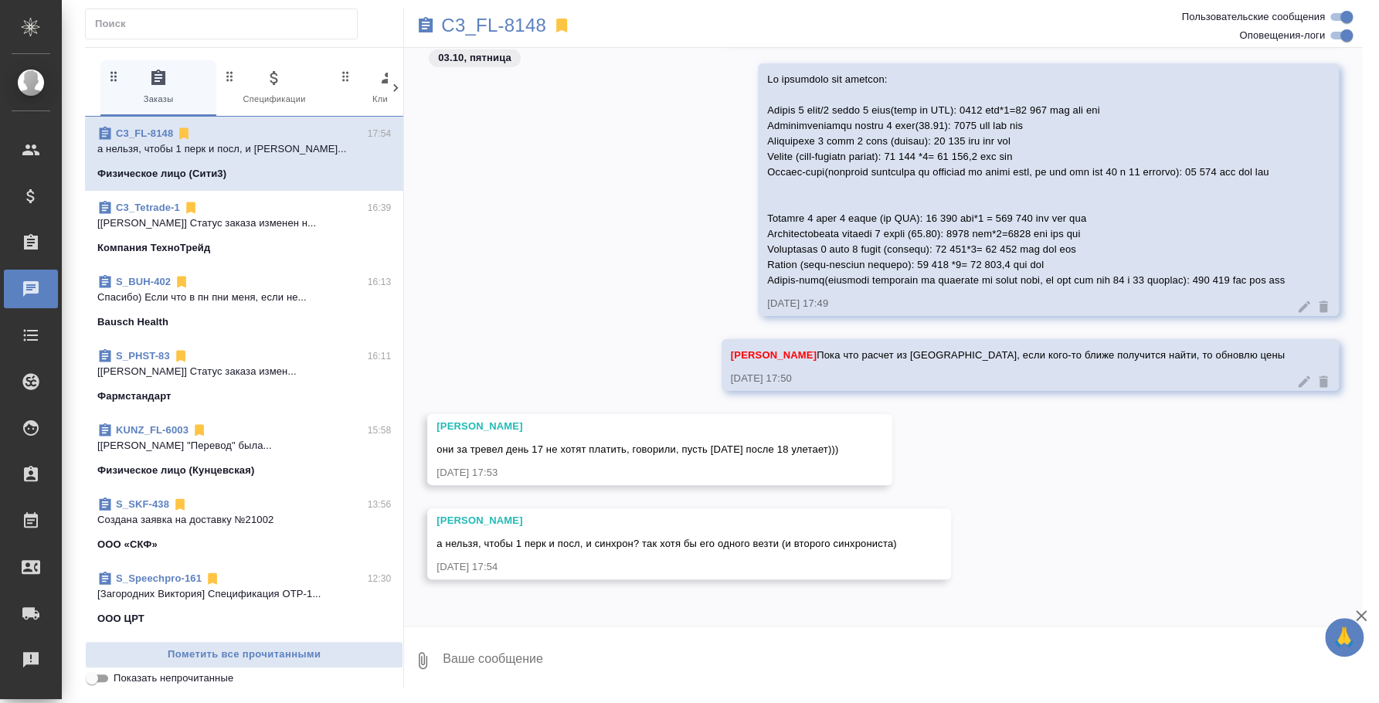
click at [831, 670] on textarea at bounding box center [901, 660] width 921 height 53
click at [501, 368] on button "Ответить на сообщение" at bounding box center [520, 358] width 169 height 30
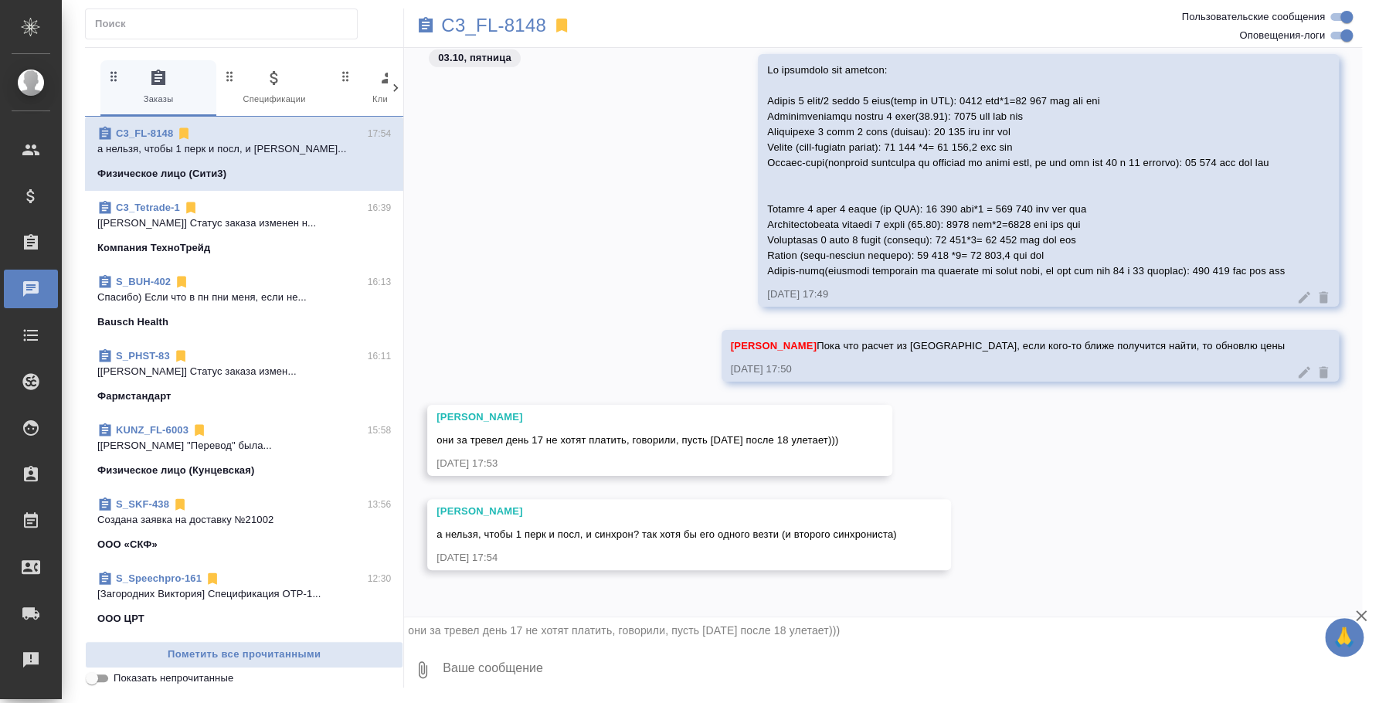
click at [524, 672] on textarea at bounding box center [901, 669] width 921 height 53
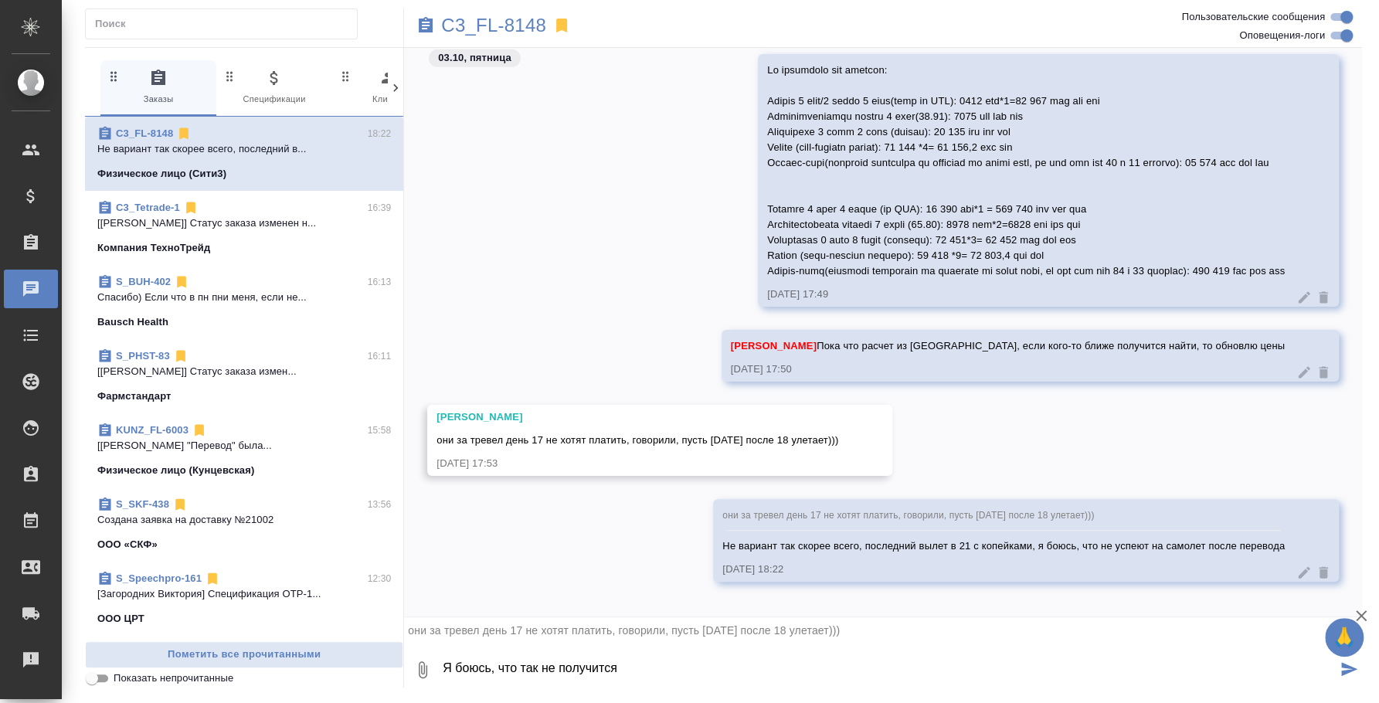
drag, startPoint x: 657, startPoint y: 666, endPoint x: 460, endPoint y: 639, distance: 198.8
click at [460, 639] on form "они за тревел день 17 не хотят платить, говорили, пусть 16 окт после 18 улетает…" at bounding box center [883, 656] width 958 height 79
type textarea "Я"
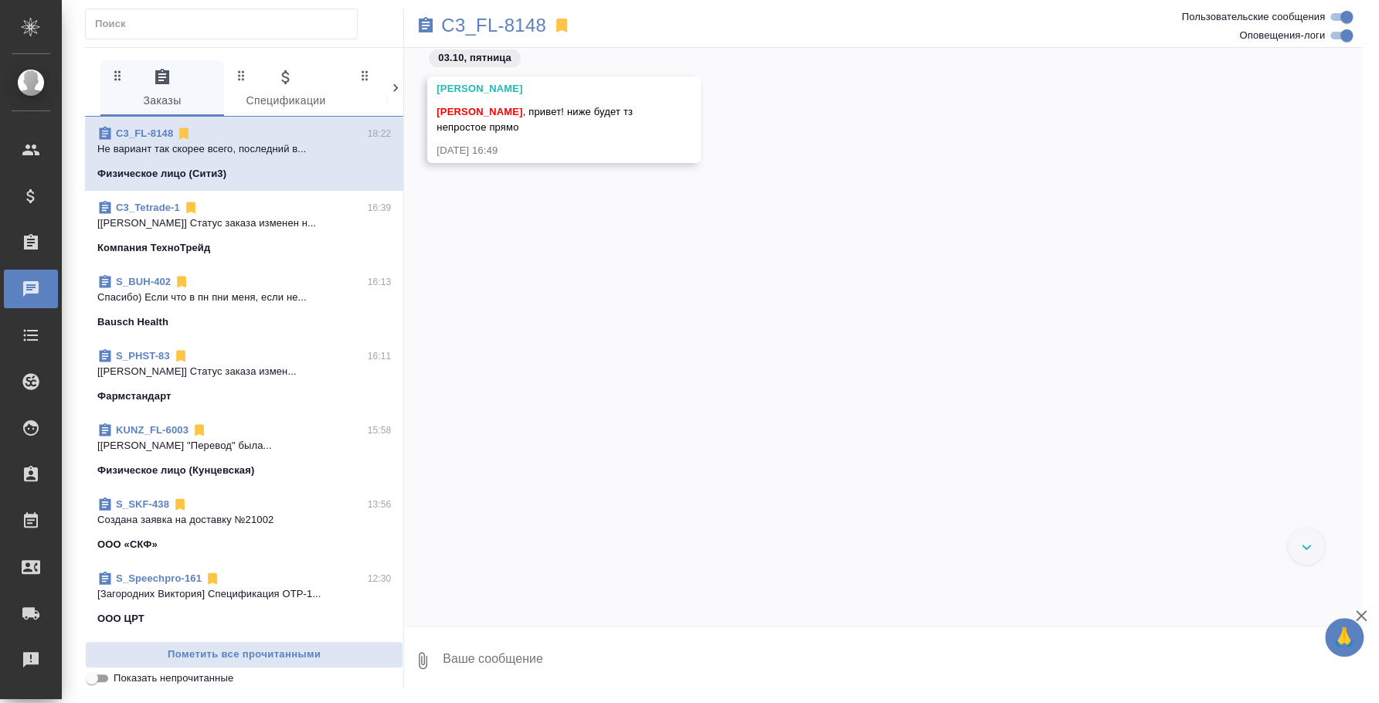
scroll to position [2532, 0]
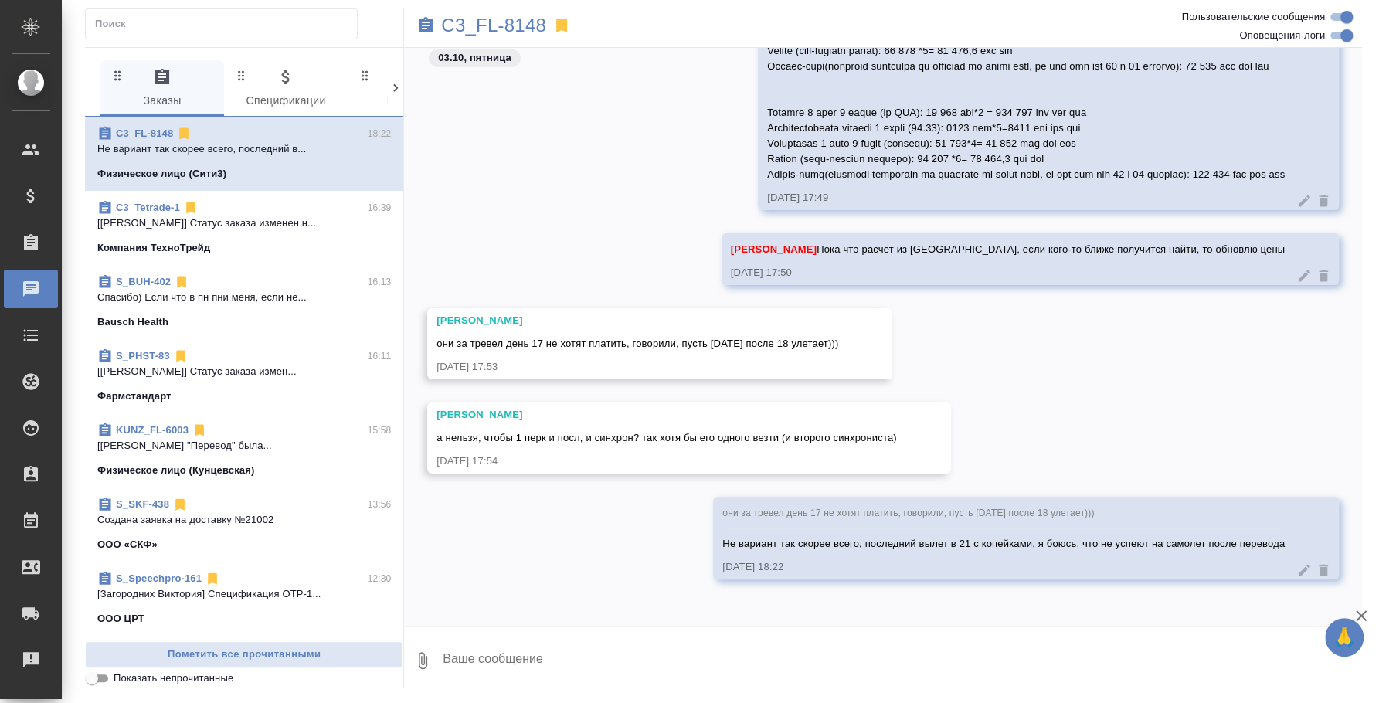
click at [897, 635] on textarea at bounding box center [901, 660] width 921 height 53
click at [545, 332] on button "Ответить на сообщение" at bounding box center [520, 346] width 169 height 30
click at [509, 690] on textarea at bounding box center [901, 669] width 921 height 53
type textarea "V"
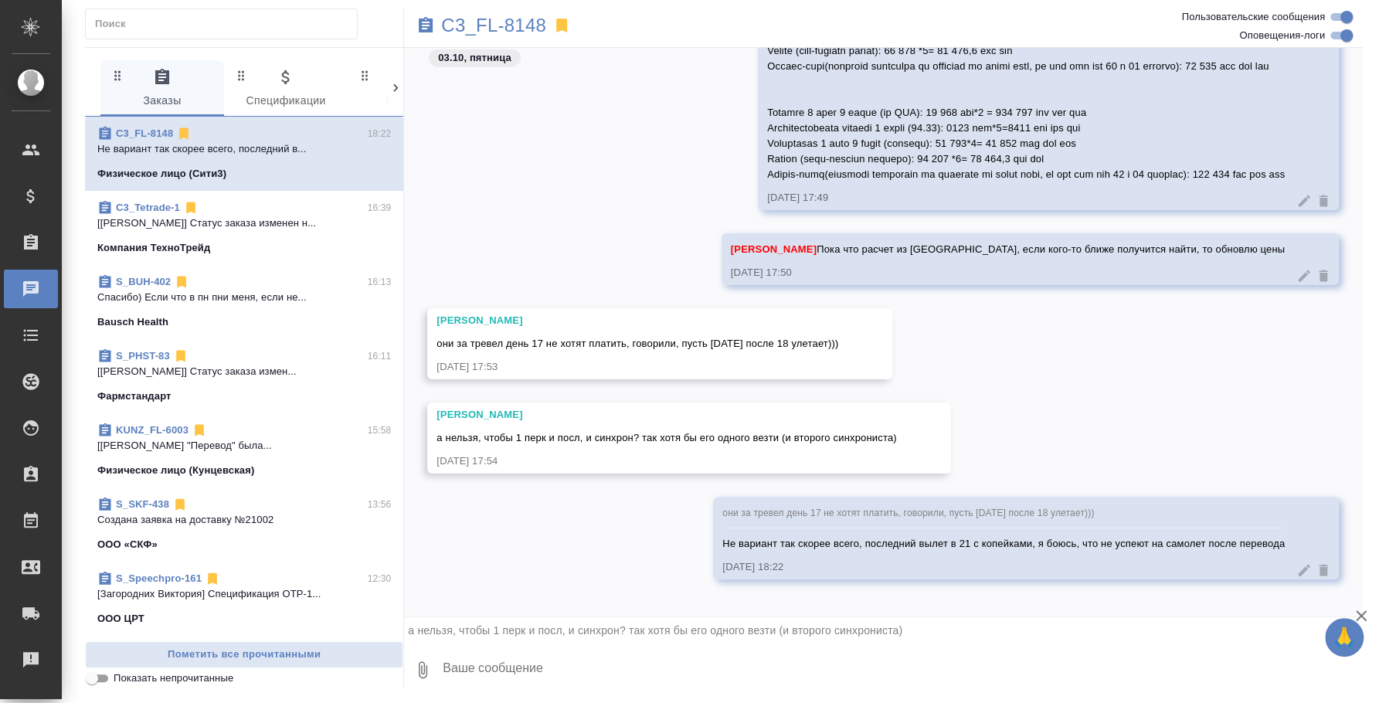
type textarea "V"
click at [509, 690] on textarea "V" at bounding box center [888, 669] width 895 height 53
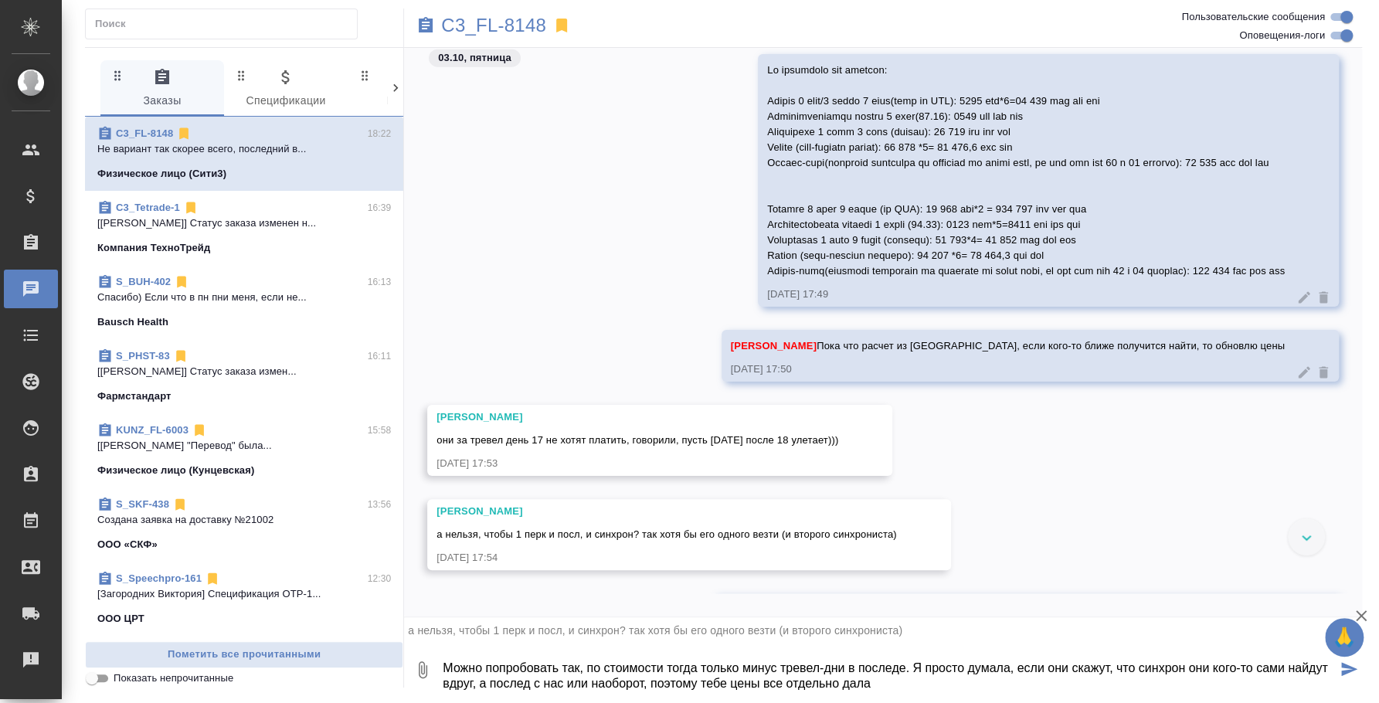
type textarea "Можно попробовать так, по стоимости тогда только минус тревел-дни в последе. Я …"
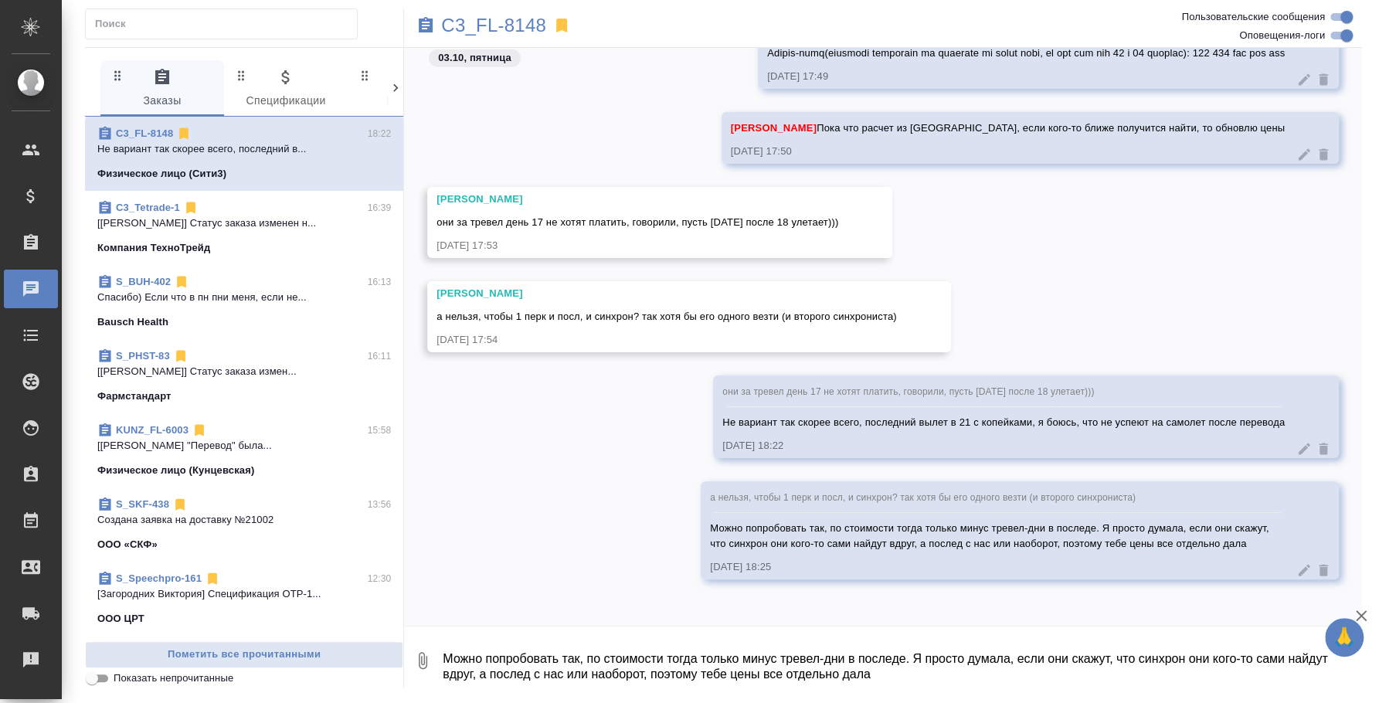
scroll to position [2654, 0]
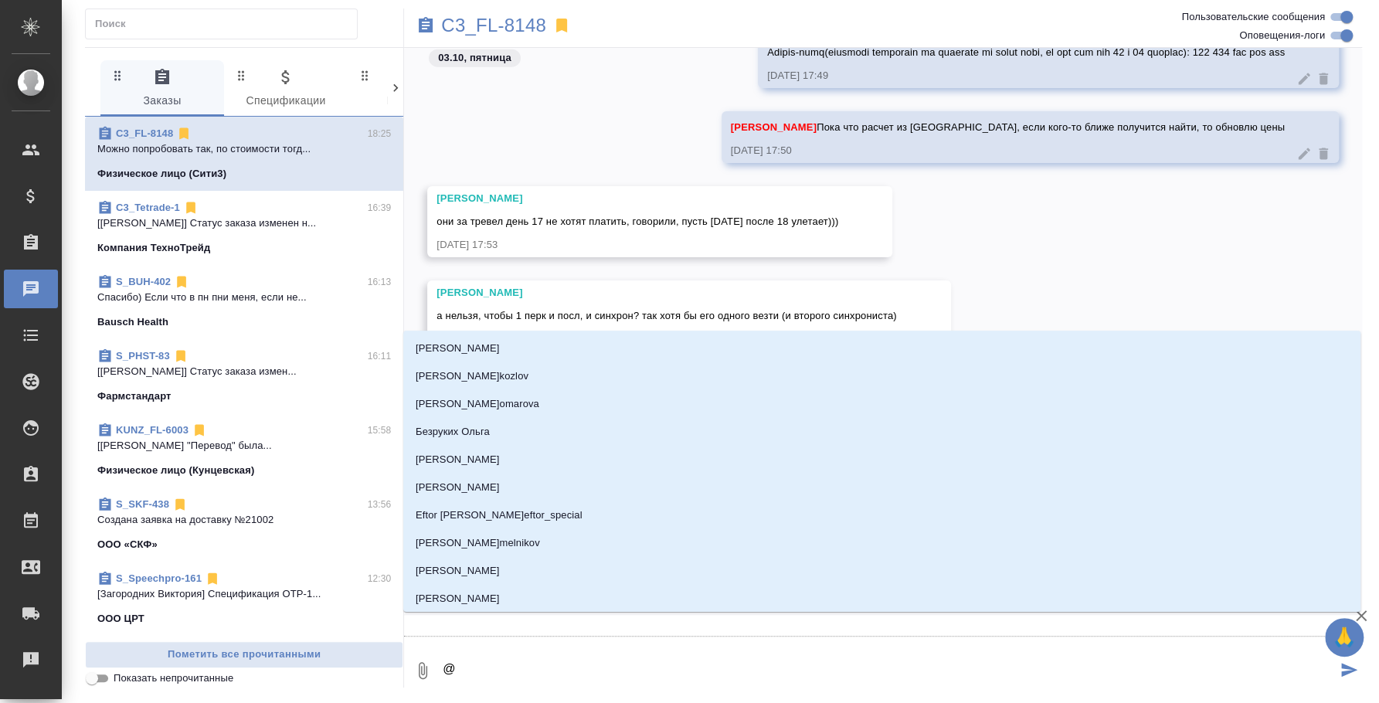
type textarea "@y"
type input "y"
type textarea "@y'b"
type input "y'b"
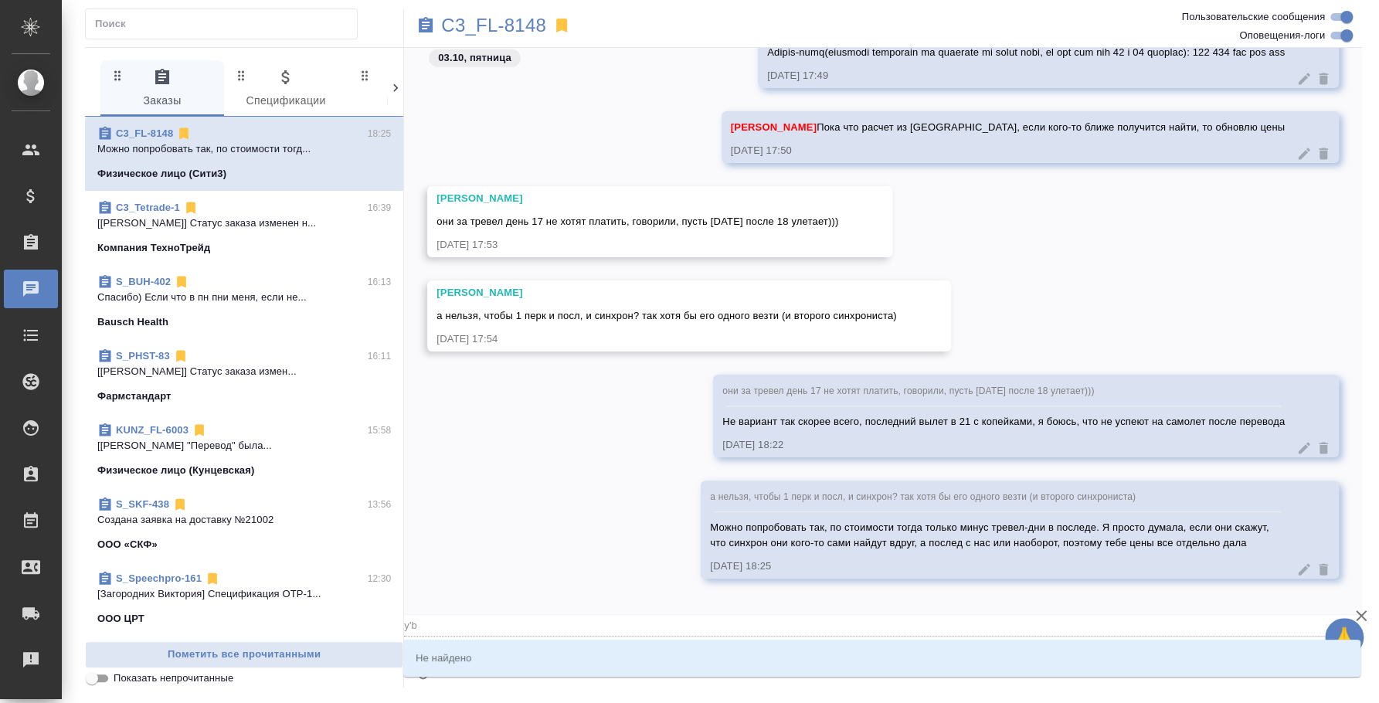
type textarea "@y"
type input "y"
type textarea "@"
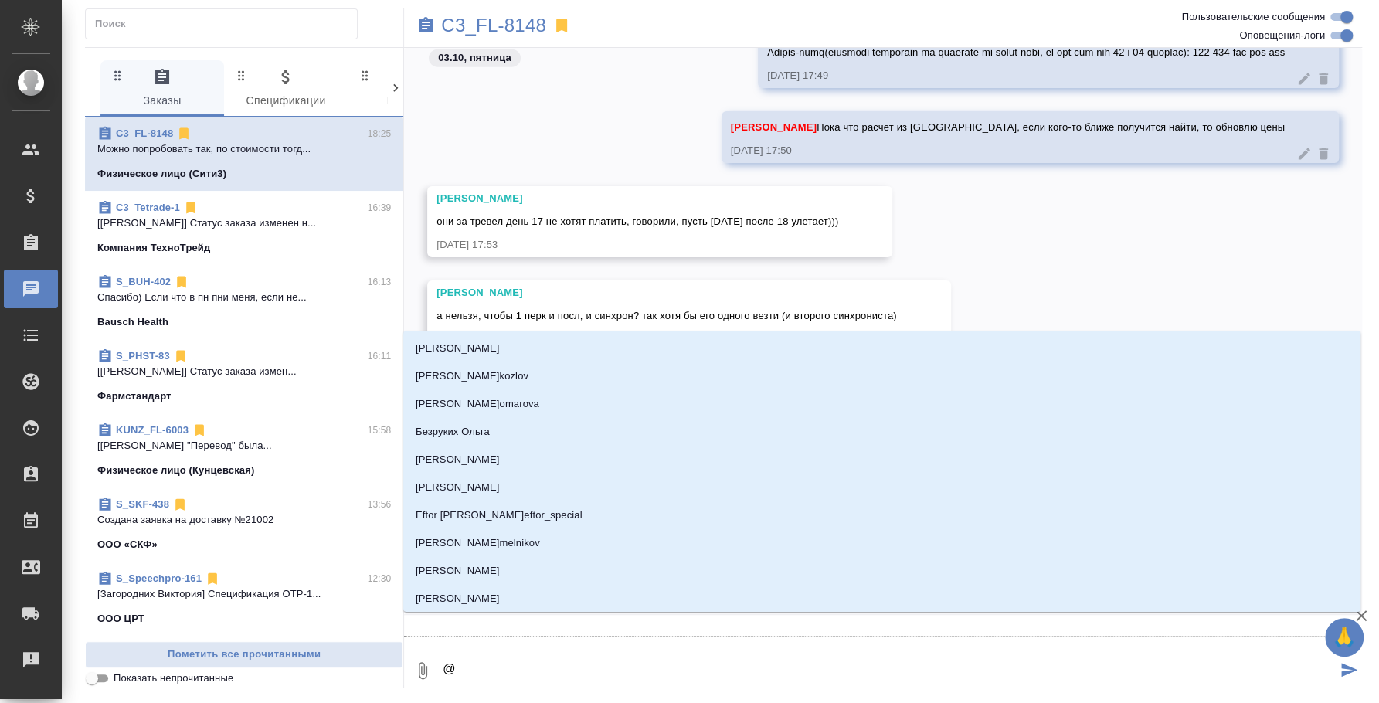
type textarea "@н"
type input "н"
type textarea "@ни"
type input "ни"
type textarea "@ник"
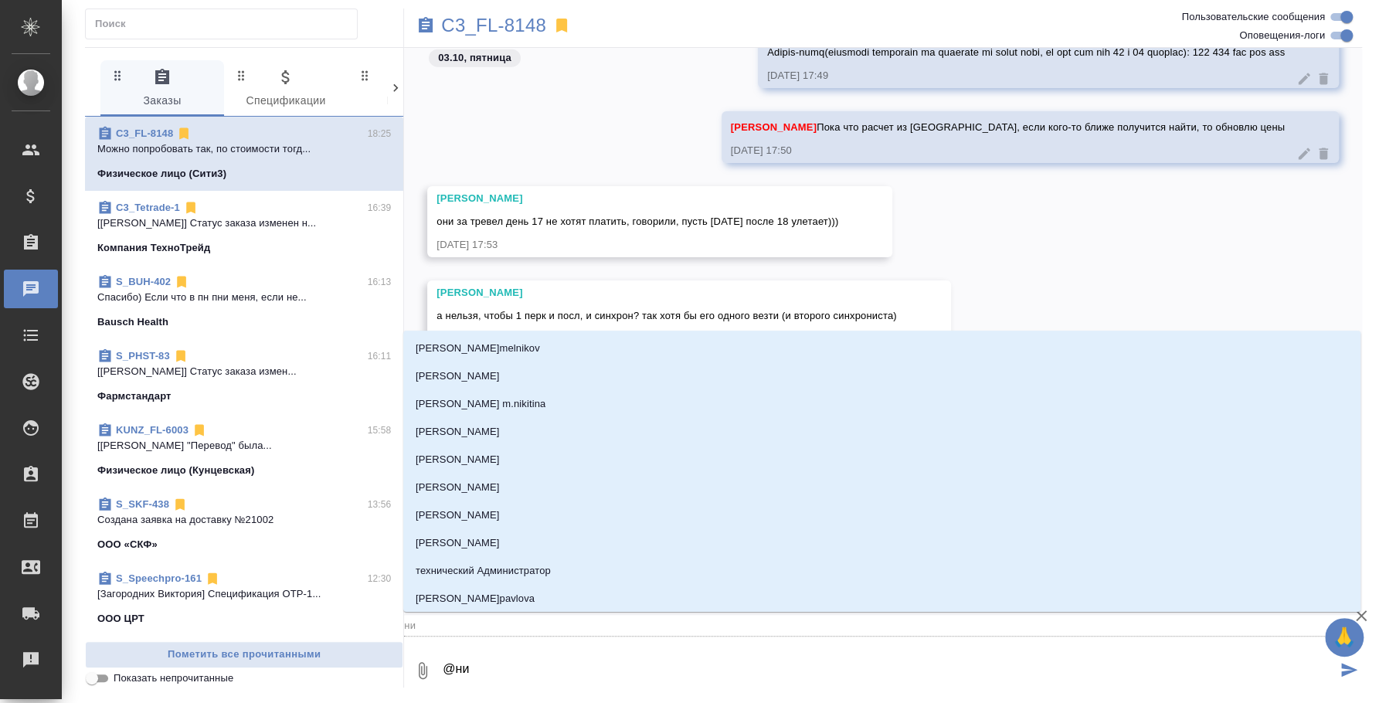
type input "ник"
type textarea "@ники"
type input "ники"
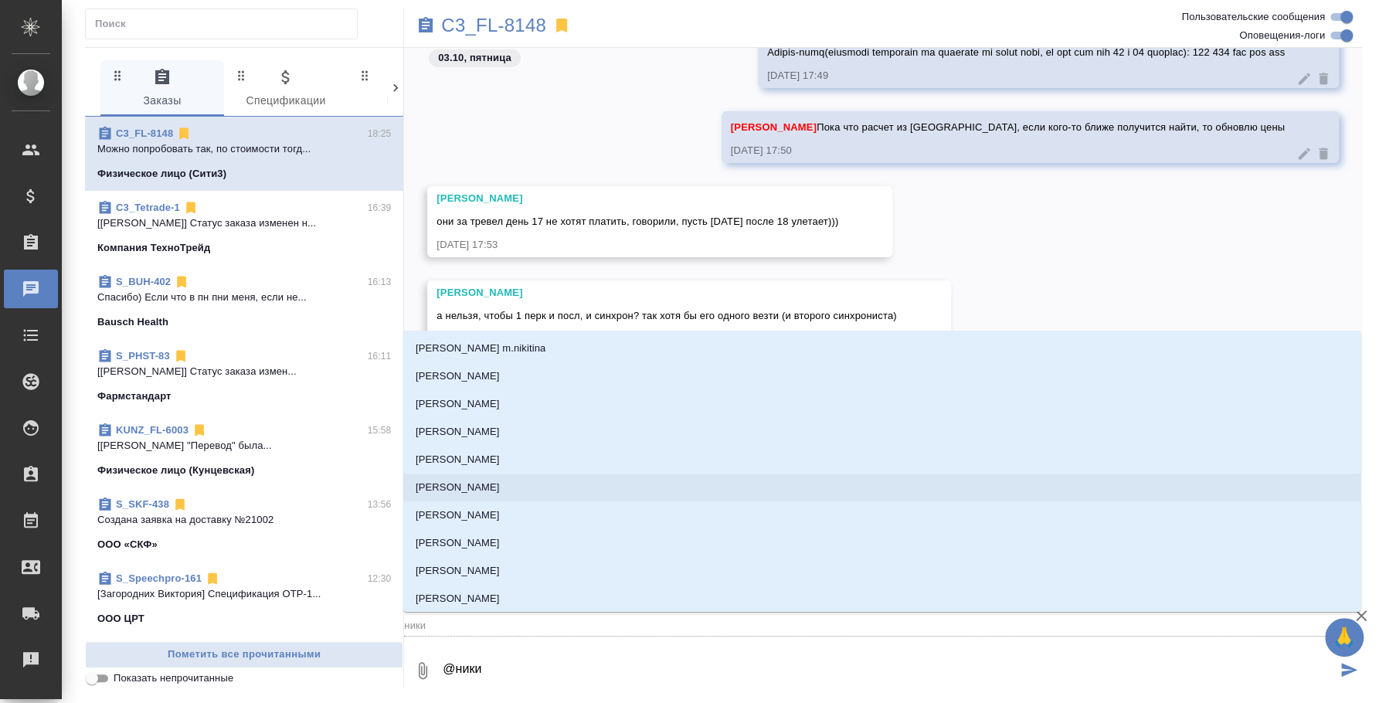
click at [638, 477] on li "[PERSON_NAME]" at bounding box center [881, 488] width 957 height 28
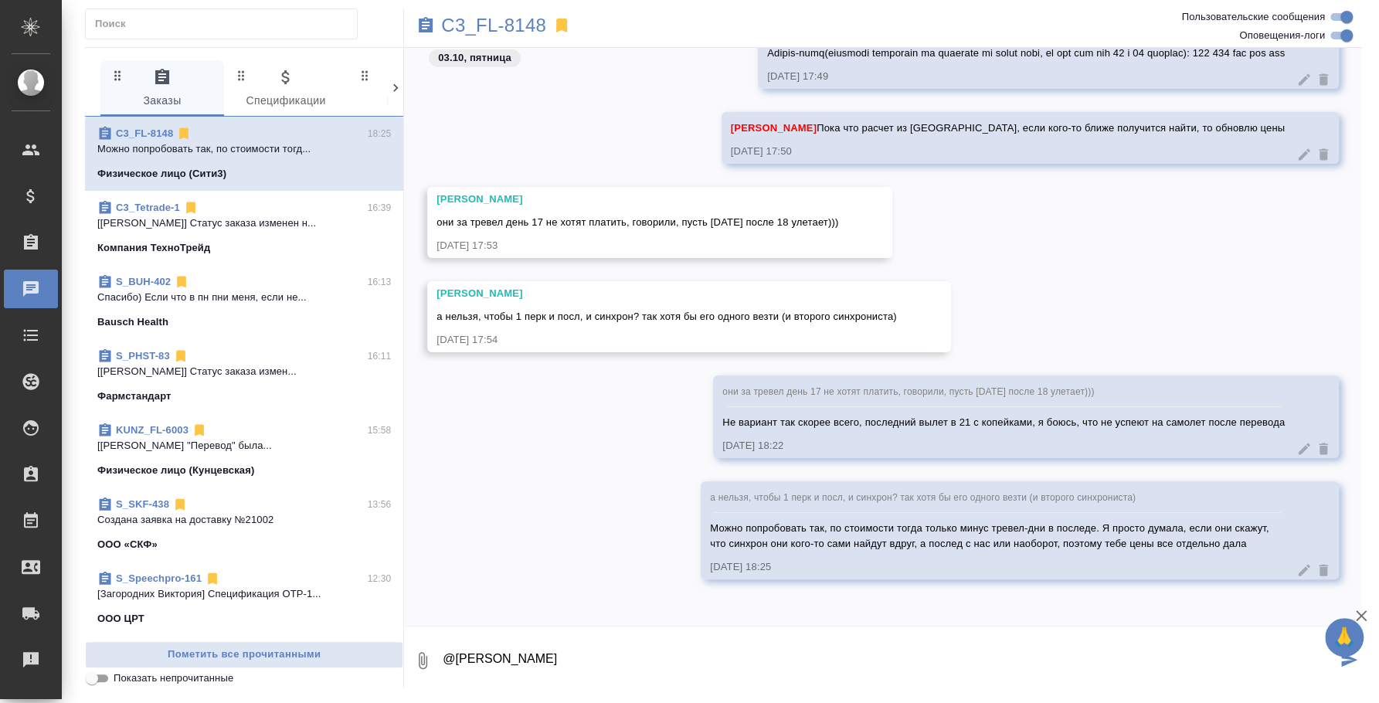
type textarea "@[PERSON_NAME]"
